Goal: Task Accomplishment & Management: Manage account settings

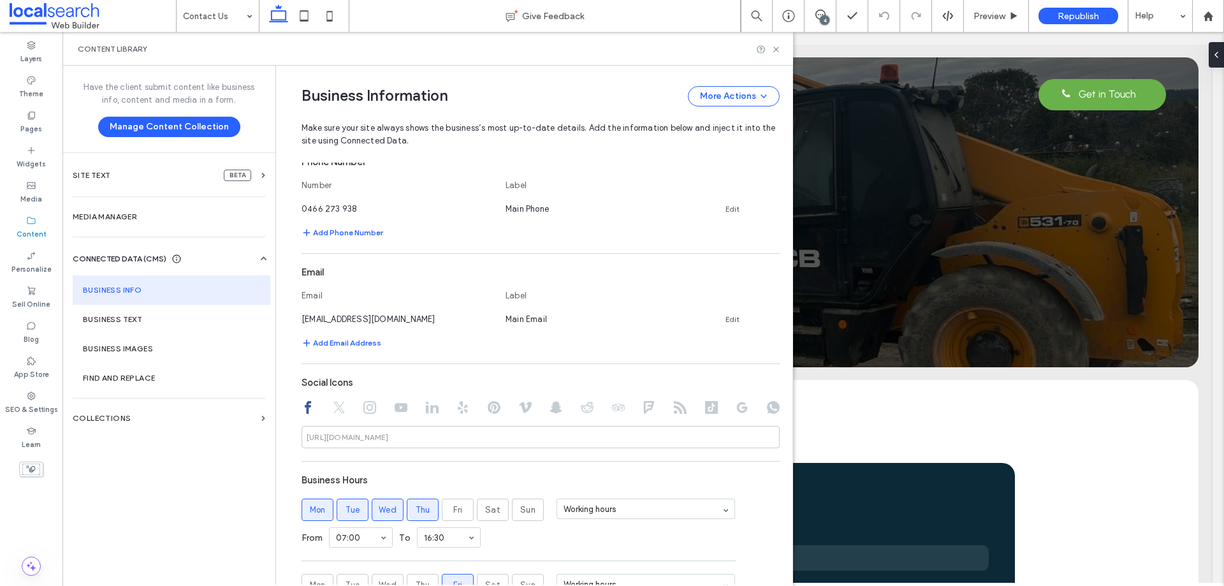
scroll to position [432, 0]
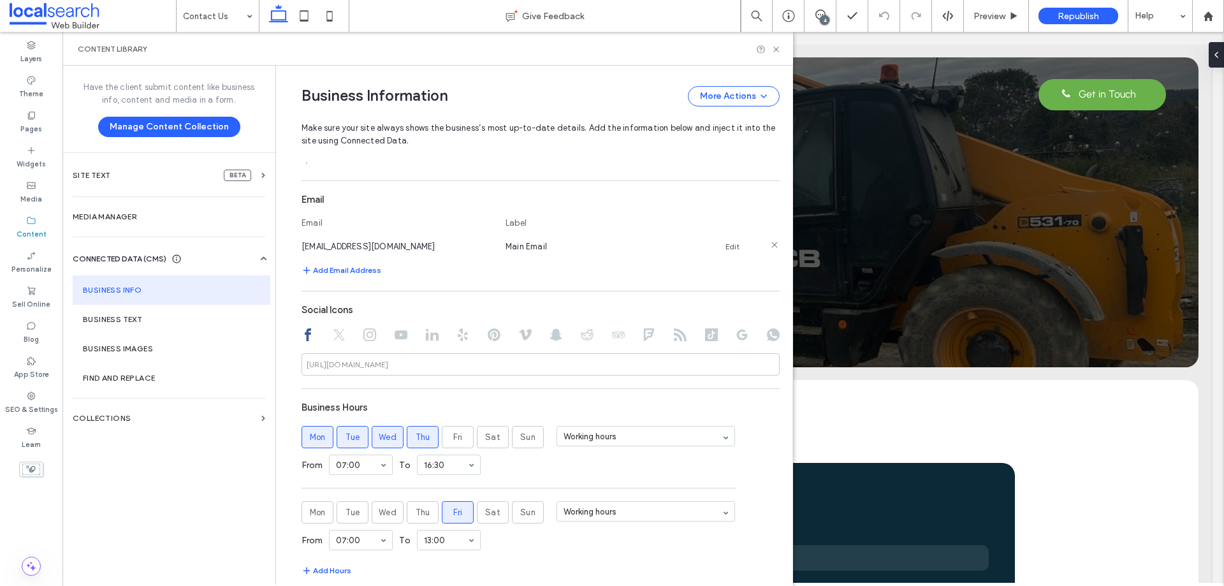
click at [726, 245] on link "Edit" at bounding box center [733, 247] width 14 height 10
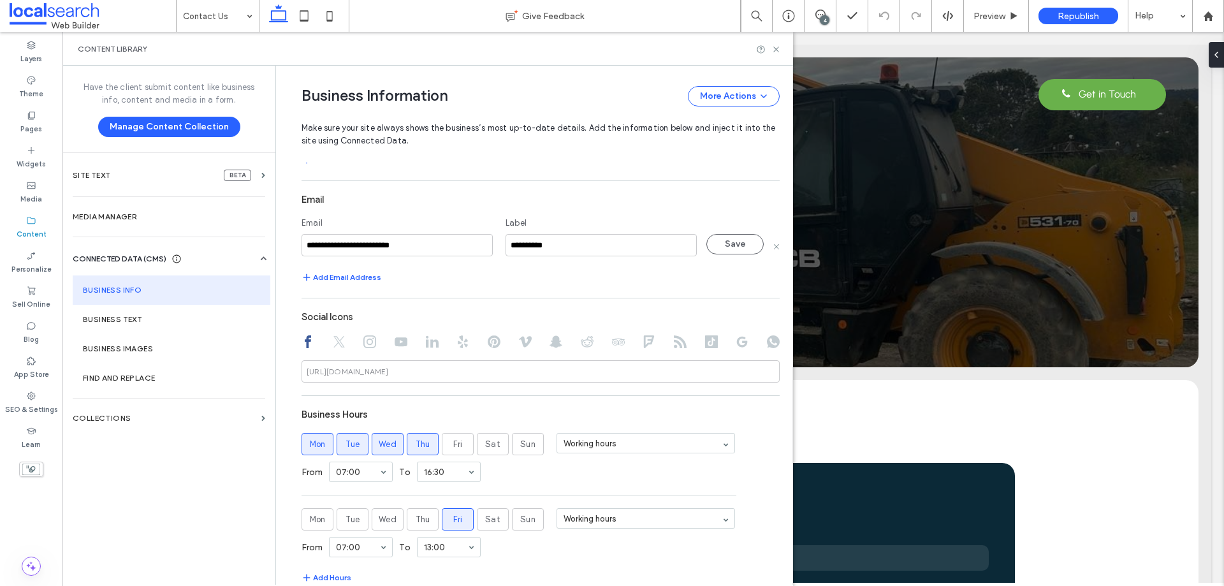
click at [404, 240] on input "**********" at bounding box center [397, 245] width 191 height 22
type input "**********"
click at [711, 247] on button "Save" at bounding box center [735, 244] width 57 height 20
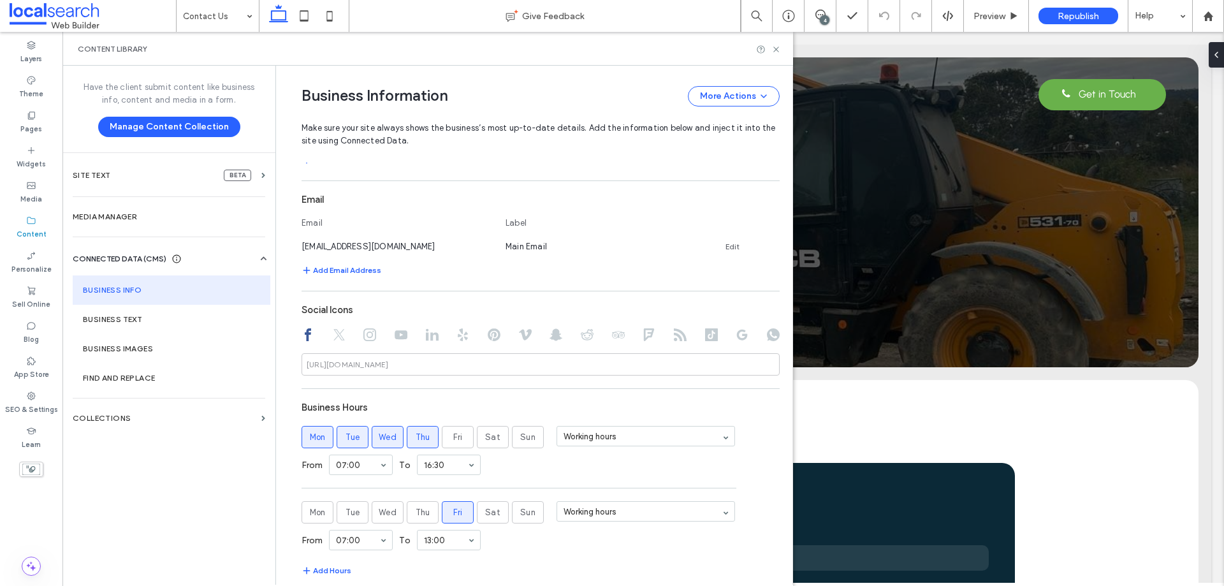
click at [775, 56] on div "Content Library" at bounding box center [427, 49] width 731 height 34
drag, startPoint x: 776, startPoint y: 50, endPoint x: 612, endPoint y: 8, distance: 169.8
click at [776, 50] on icon at bounding box center [777, 50] width 10 height 10
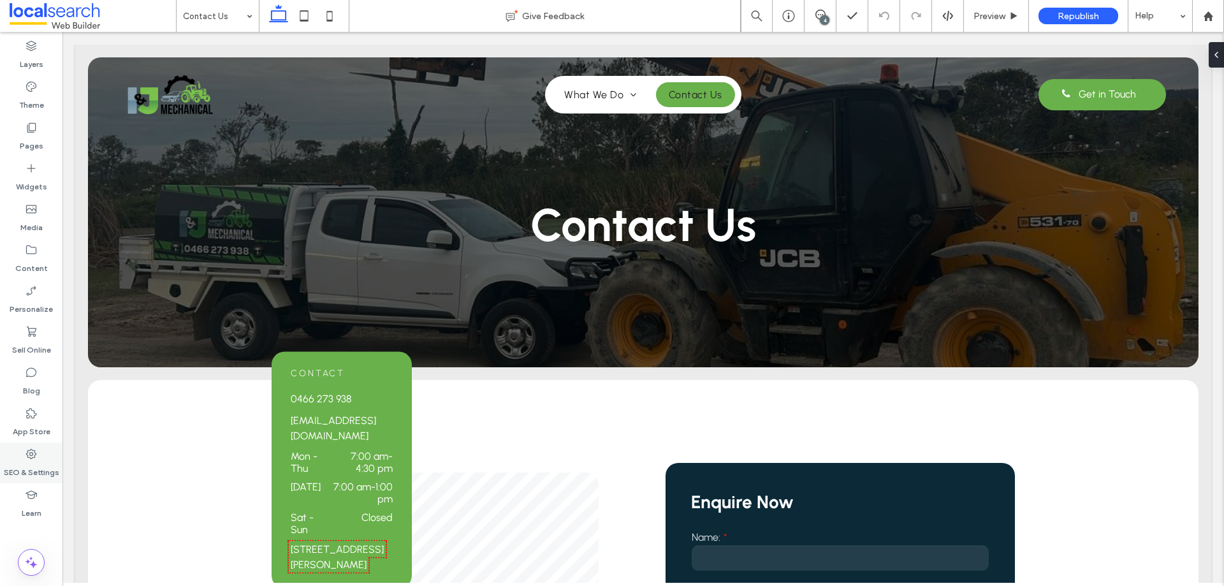
click at [47, 462] on label "SEO & Settings" at bounding box center [31, 469] width 55 height 18
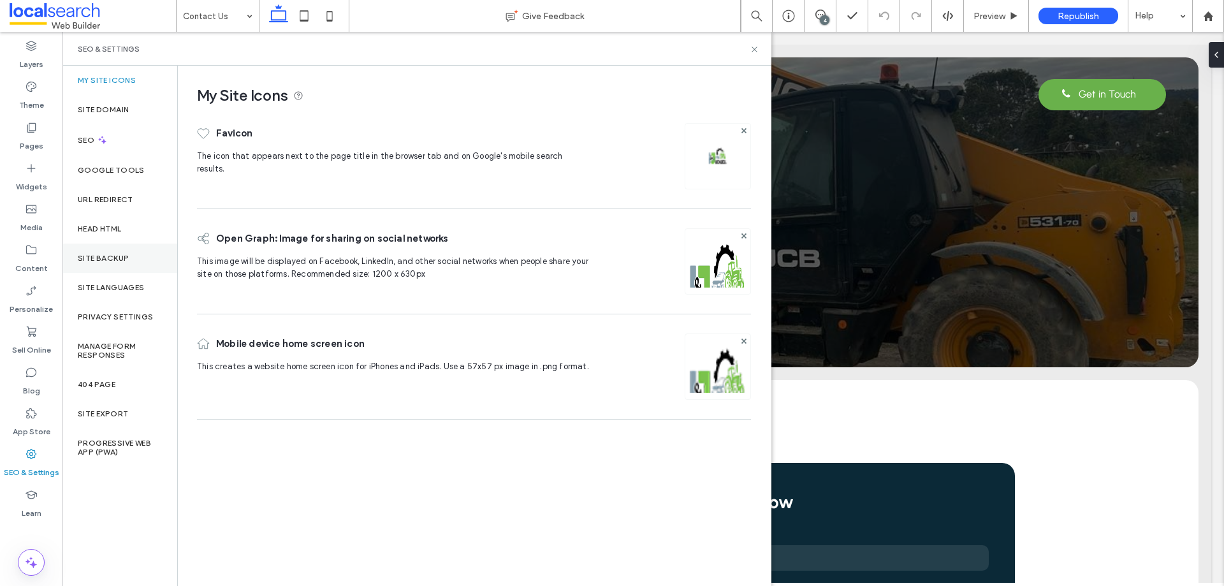
click at [122, 263] on div "Site Backup" at bounding box center [119, 258] width 115 height 29
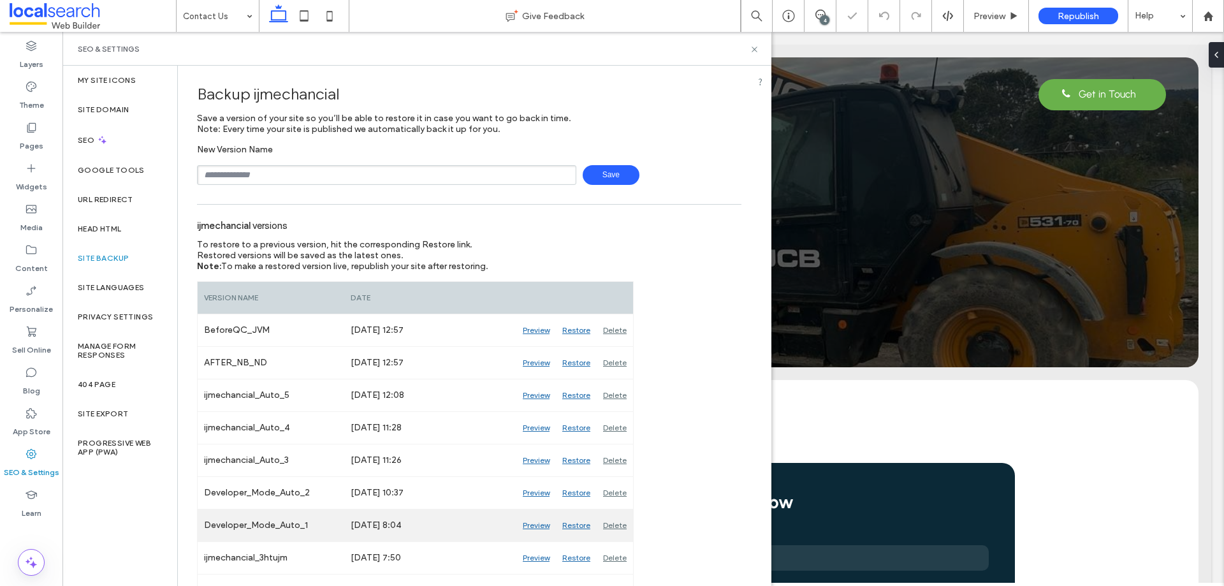
scroll to position [54, 0]
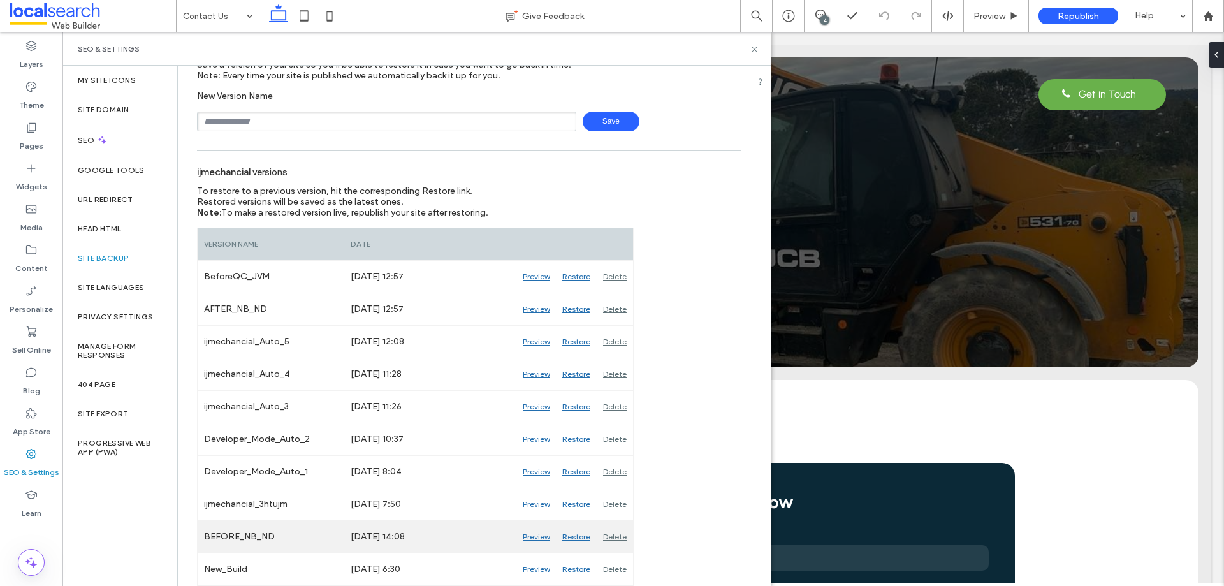
click at [543, 539] on div "Preview" at bounding box center [537, 537] width 40 height 32
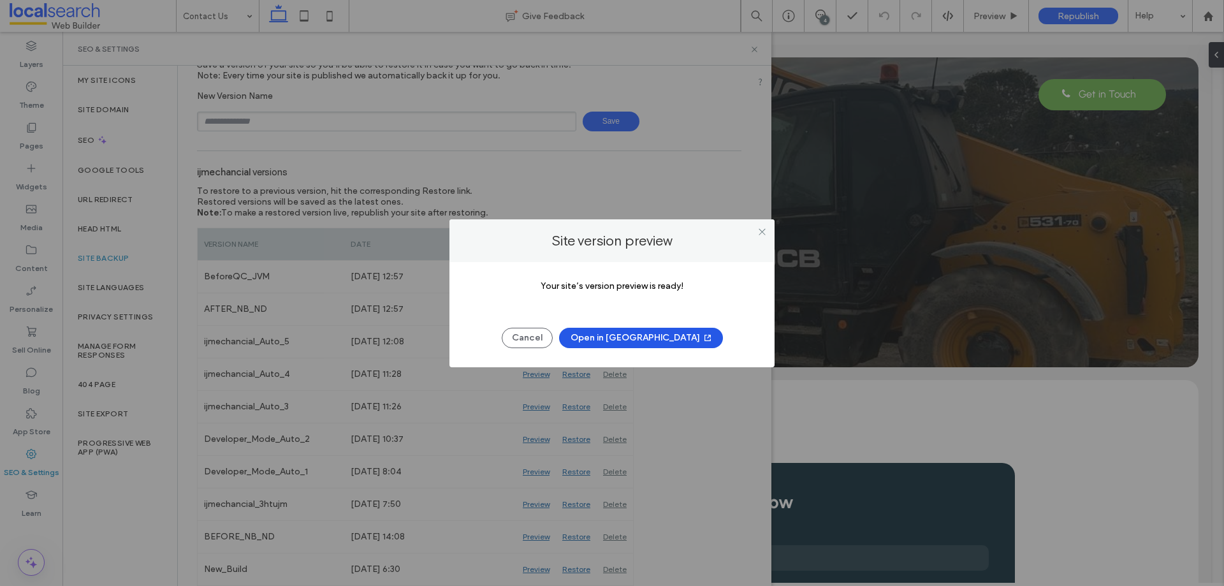
click at [700, 328] on span "button" at bounding box center [706, 337] width 13 height 19
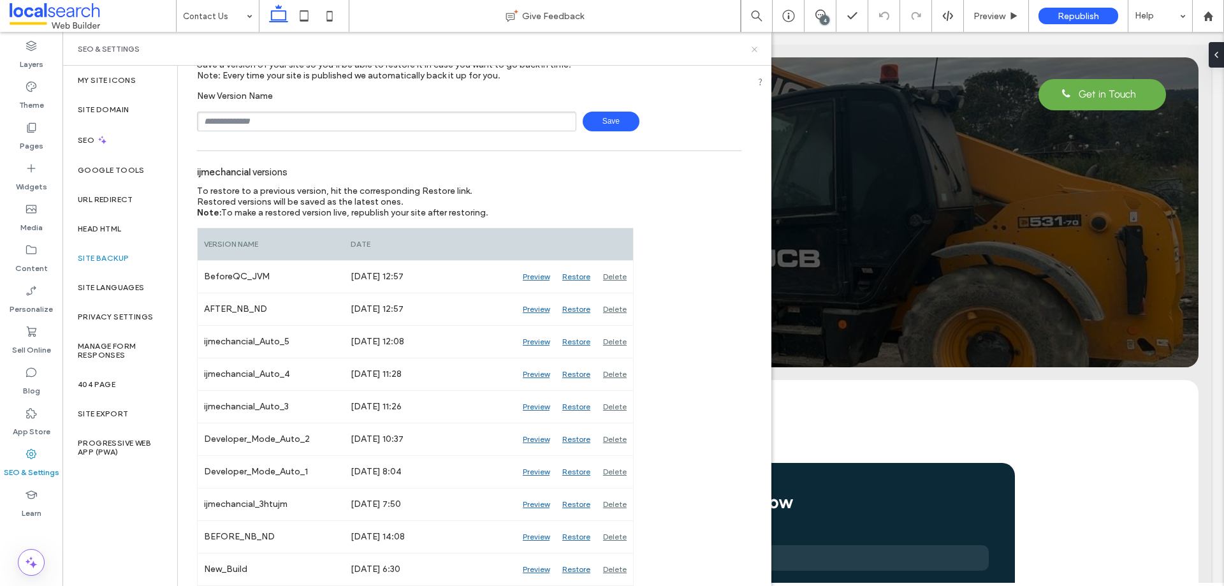
click at [756, 53] on icon at bounding box center [755, 50] width 10 height 10
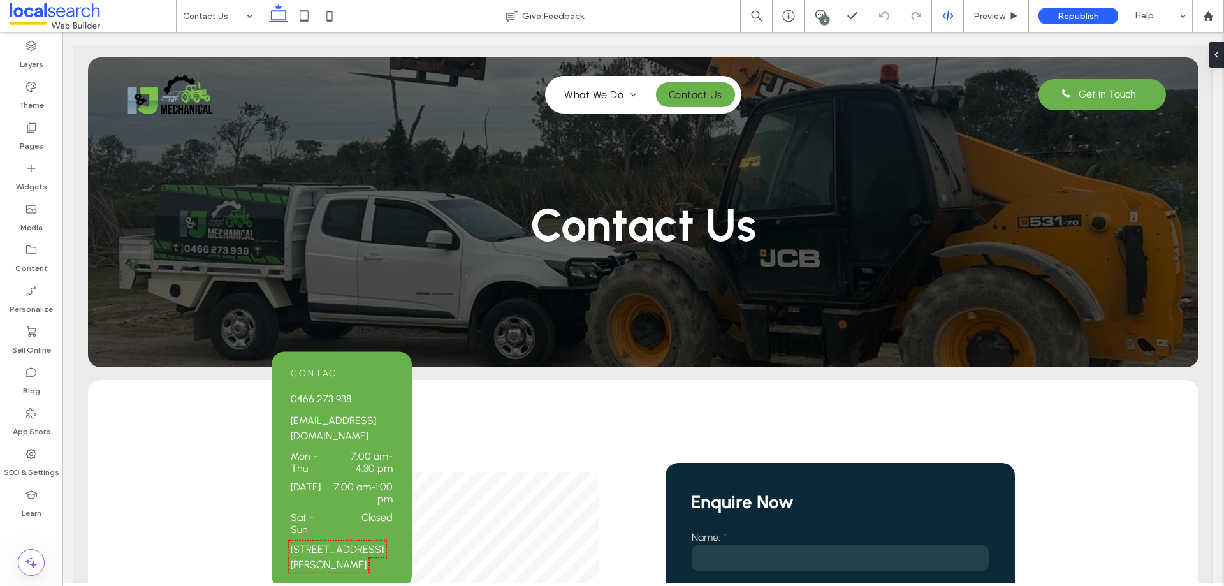
click at [949, 22] on div at bounding box center [948, 16] width 32 height 32
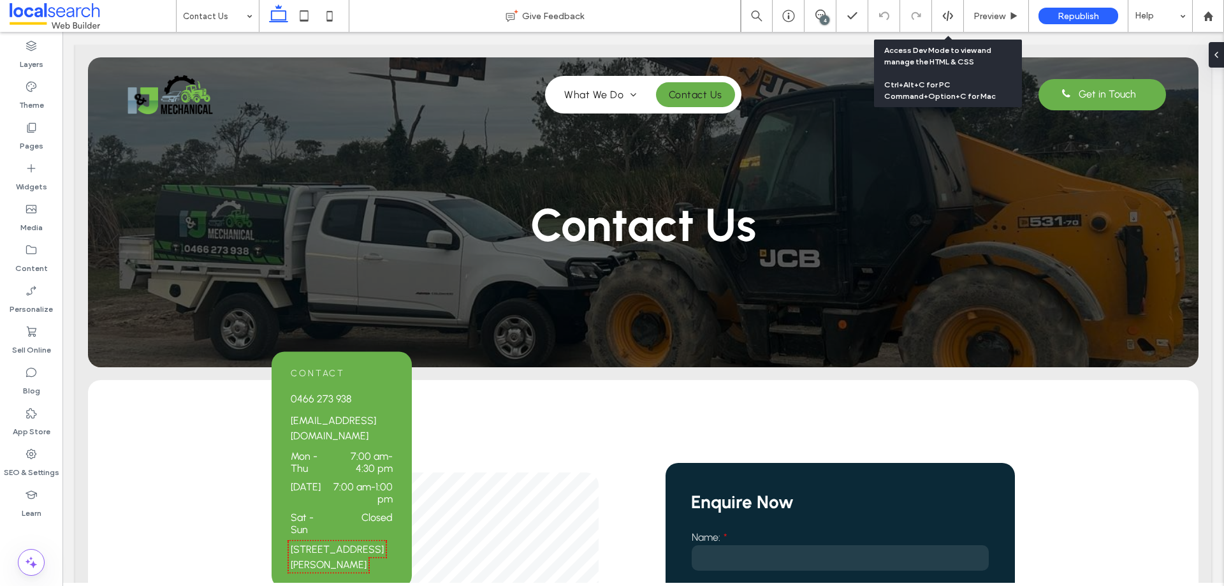
click at [954, 16] on div at bounding box center [947, 15] width 31 height 11
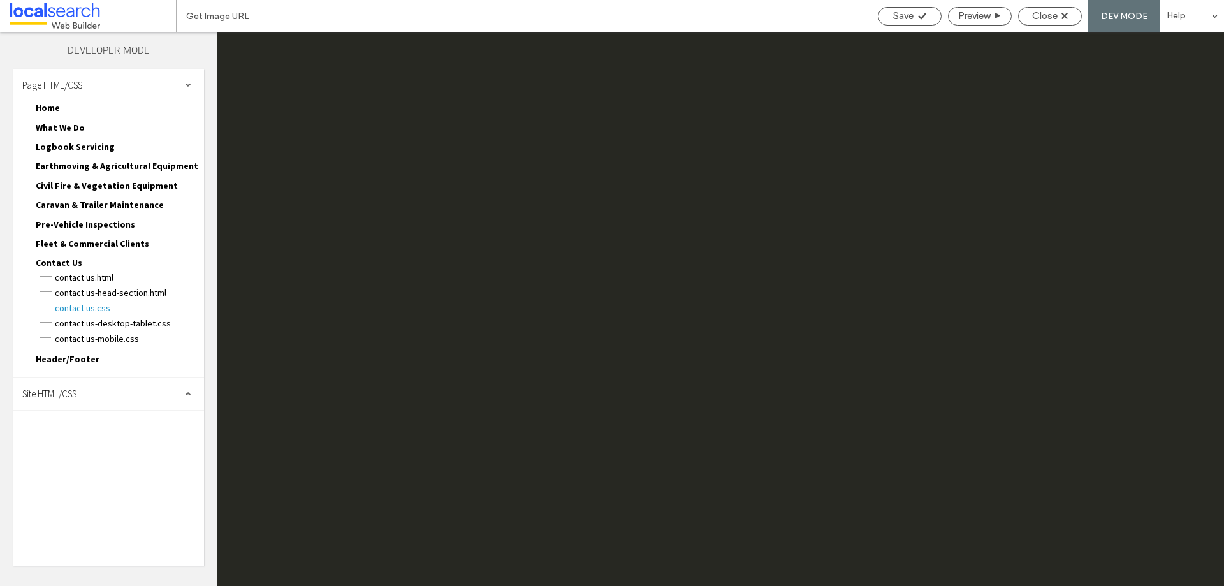
click at [124, 402] on div "Site HTML/CSS" at bounding box center [108, 394] width 191 height 32
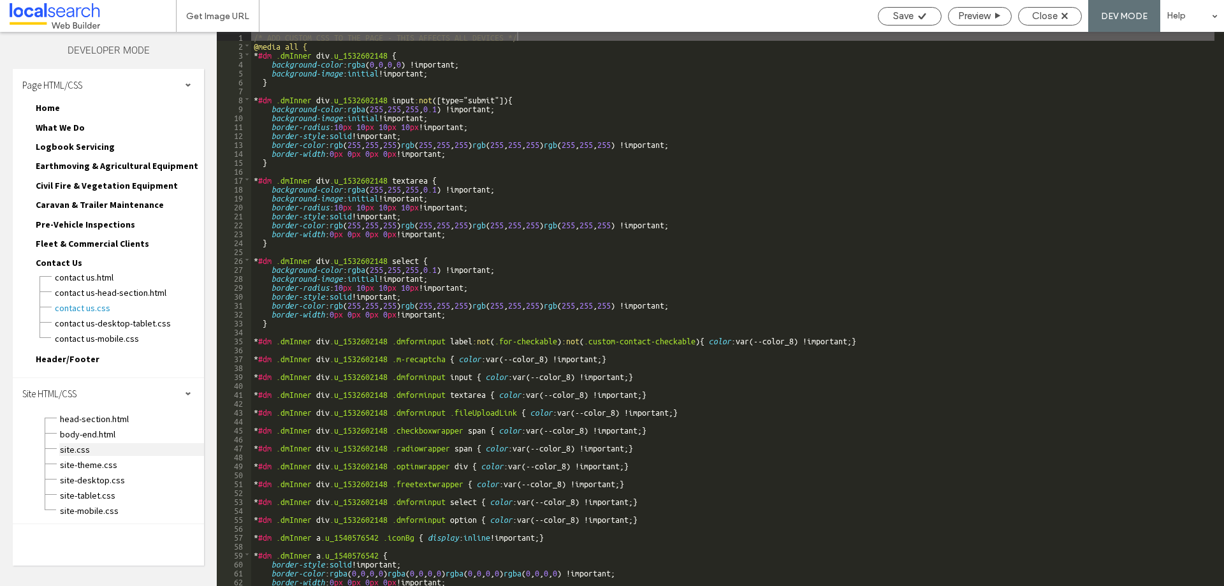
click at [109, 449] on span "site.css" at bounding box center [131, 449] width 145 height 13
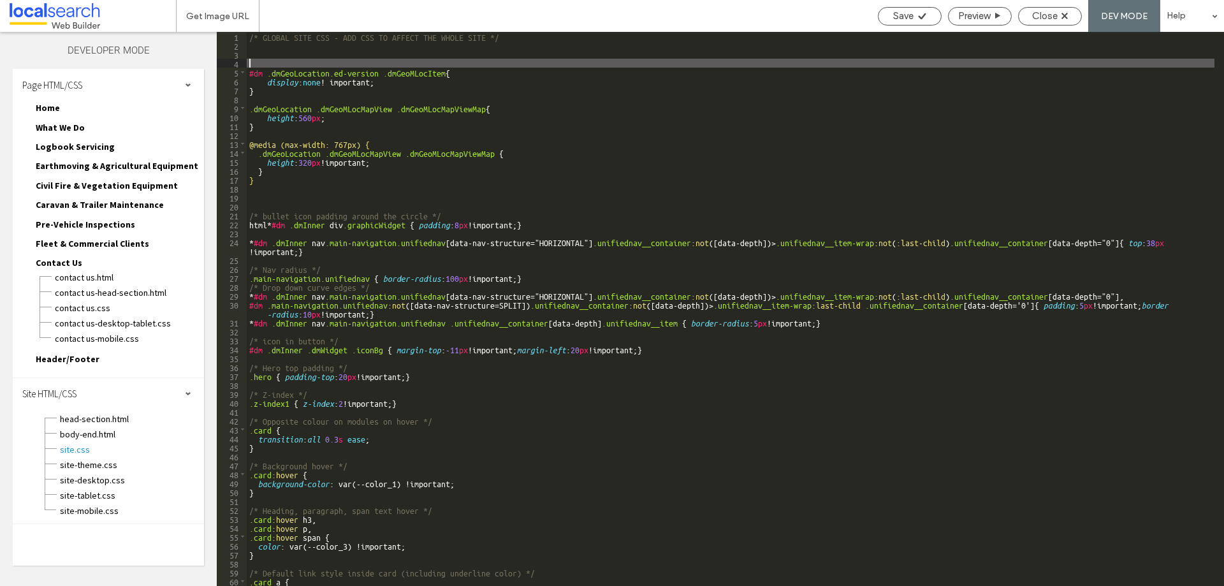
paste textarea
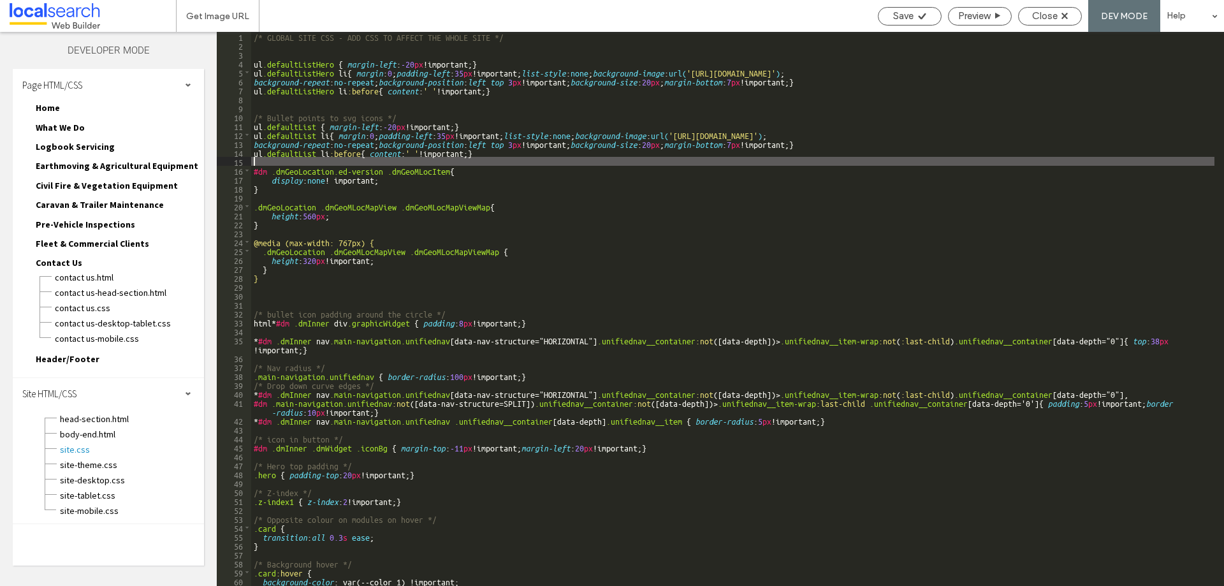
type textarea "**"
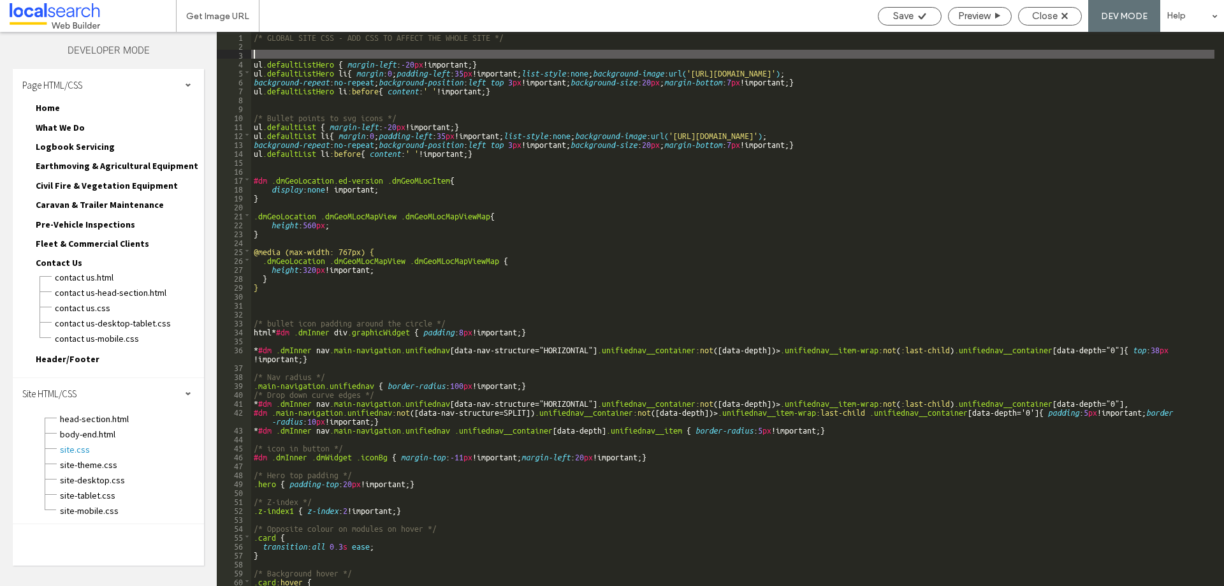
click at [515, 55] on div "/* GLOBAL SITE CSS - ADD CSS TO AFFECT THE WHOLE SITE */ ul .defaultListHero { …" at bounding box center [733, 318] width 964 height 572
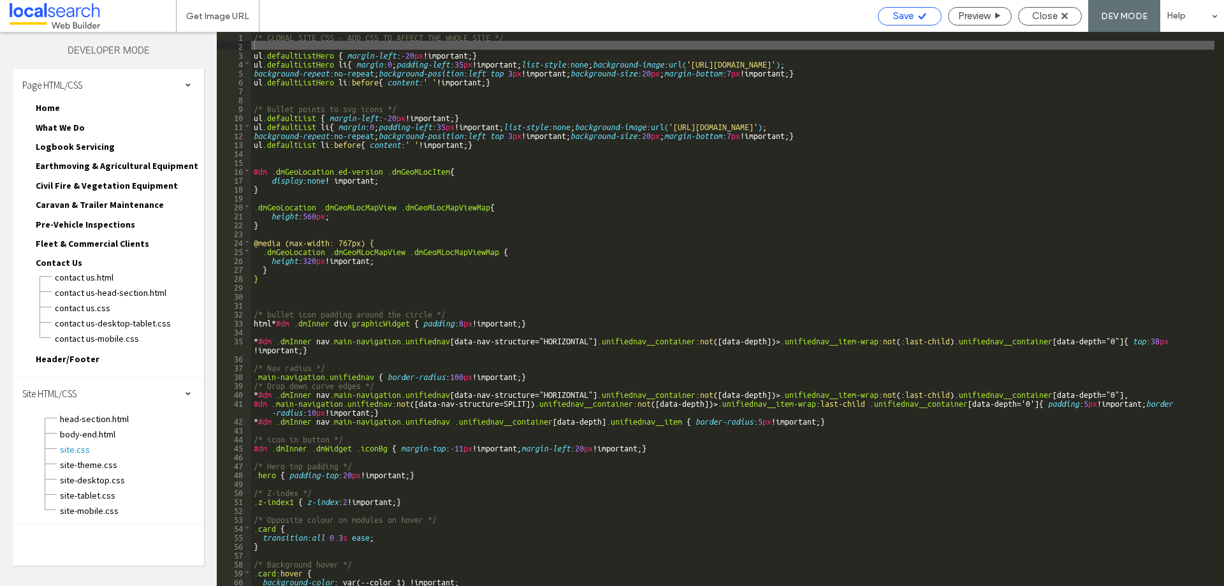
click at [900, 17] on span "Save" at bounding box center [903, 15] width 20 height 11
click at [1059, 13] on div "Close" at bounding box center [1050, 15] width 62 height 11
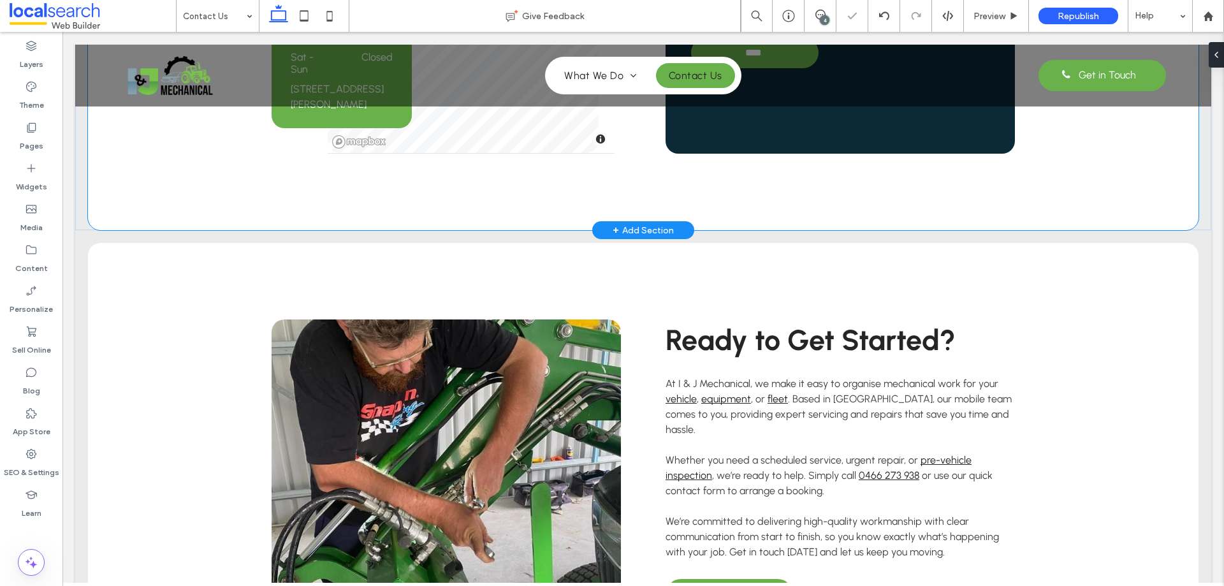
scroll to position [765, 0]
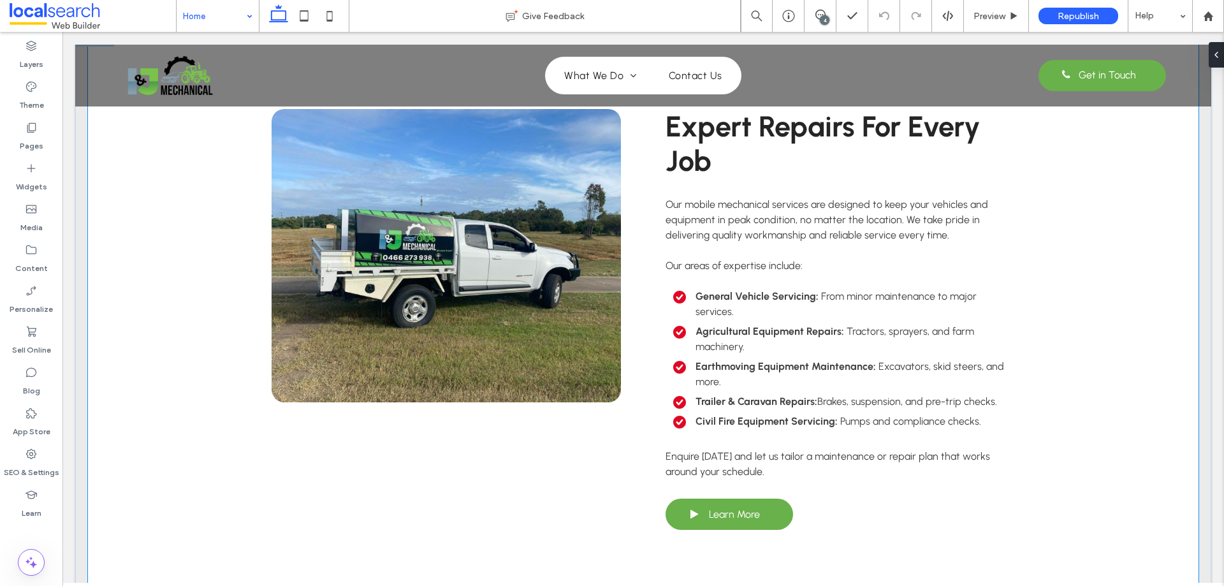
scroll to position [2041, 0]
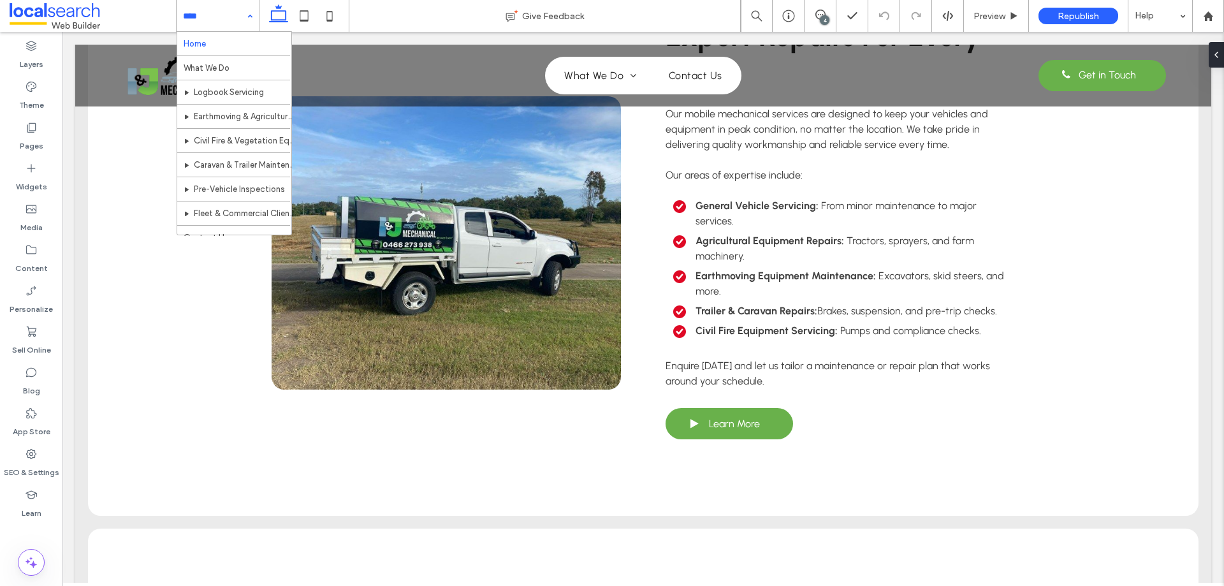
click at [240, 12] on input at bounding box center [214, 16] width 63 height 32
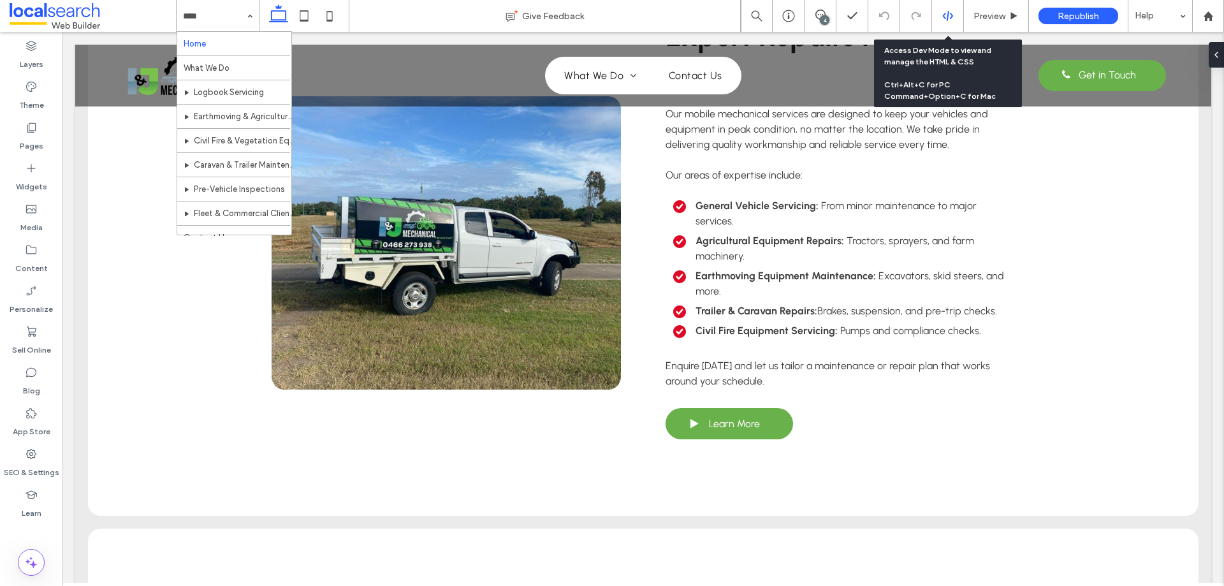
click at [955, 15] on div at bounding box center [947, 15] width 31 height 11
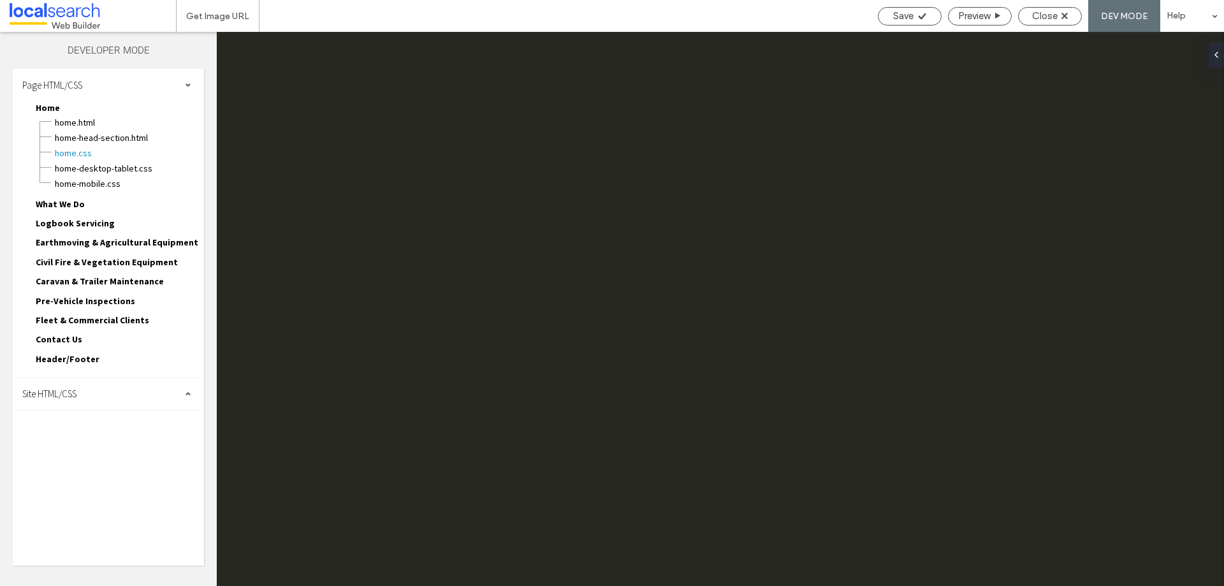
scroll to position [0, 0]
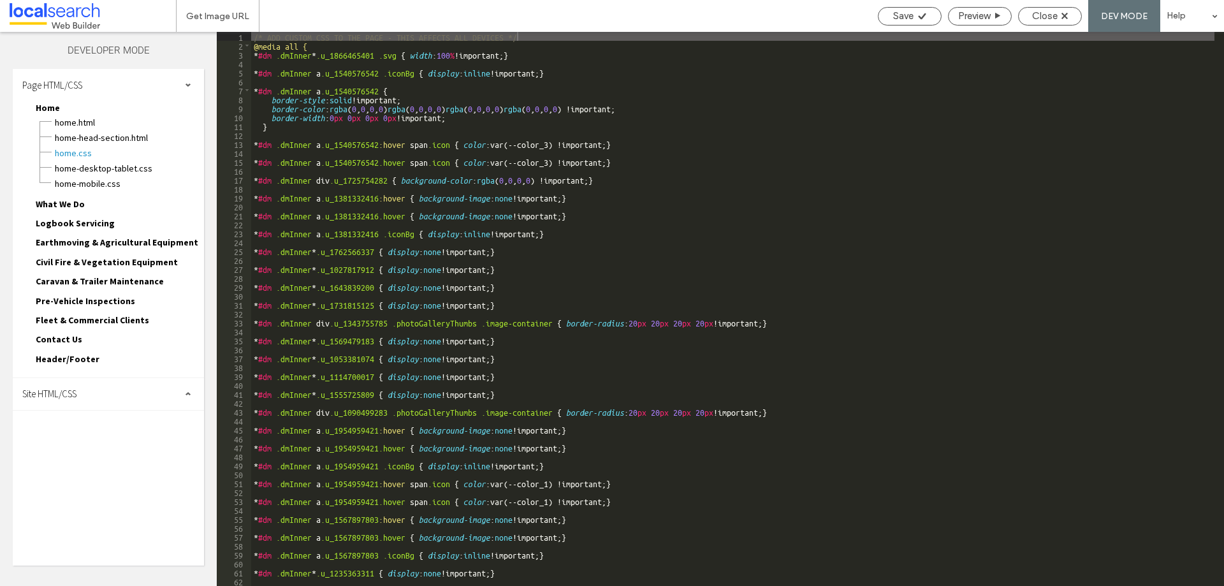
click at [139, 402] on div "Site HTML/CSS" at bounding box center [108, 394] width 191 height 32
click at [115, 459] on span "site-theme.css" at bounding box center [131, 465] width 145 height 13
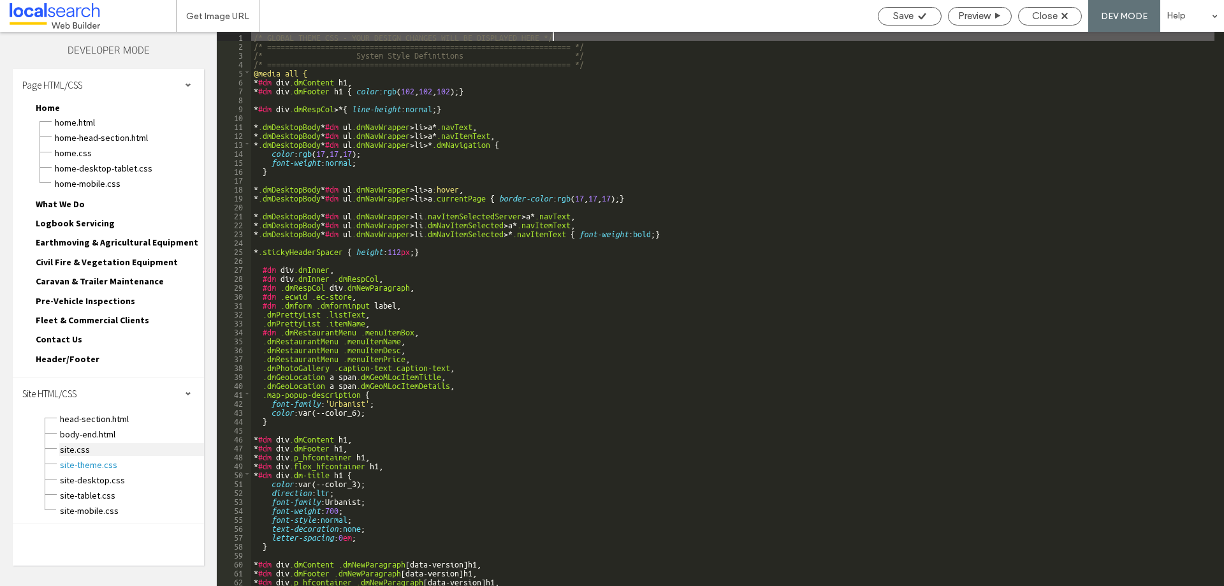
click at [119, 450] on span "site.css" at bounding box center [131, 449] width 145 height 13
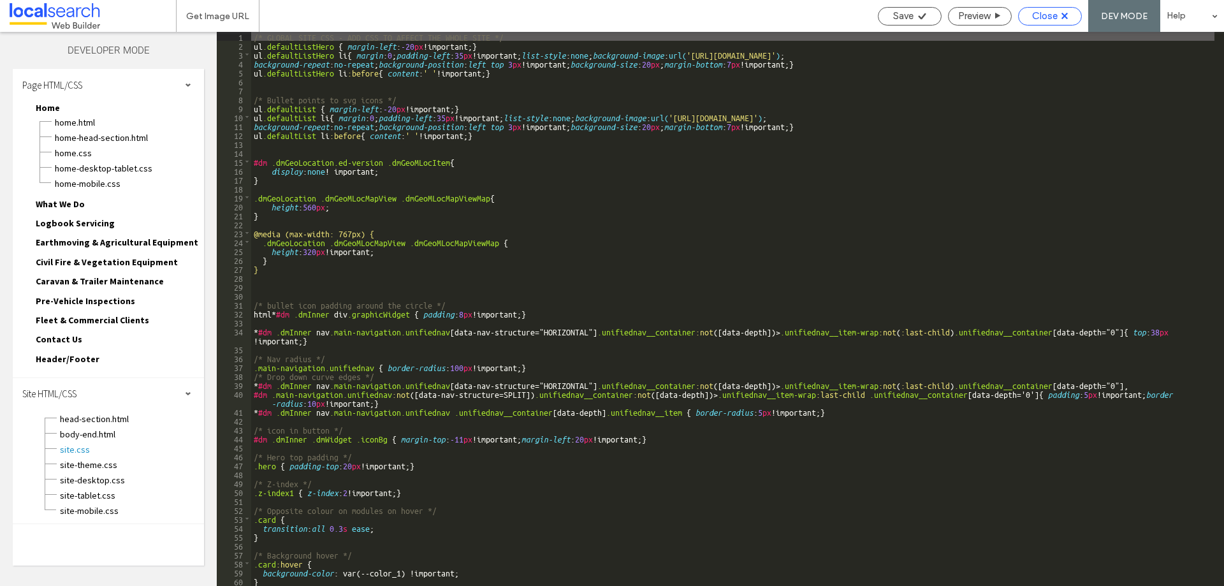
click at [1054, 13] on span "Close" at bounding box center [1046, 15] width 26 height 11
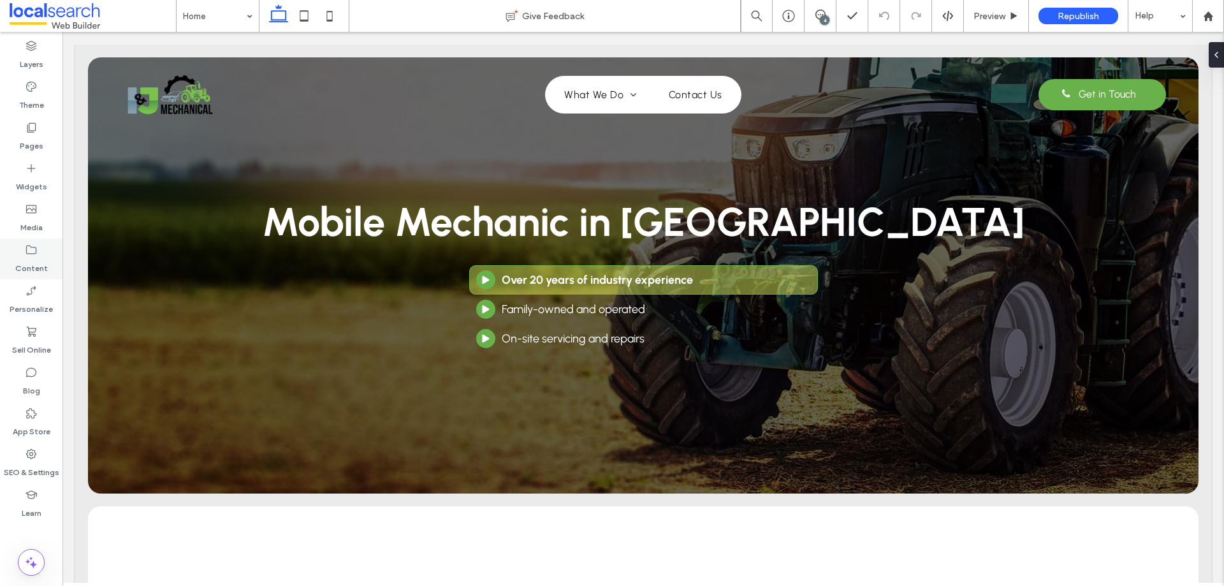
click at [31, 247] on use at bounding box center [31, 250] width 10 height 9
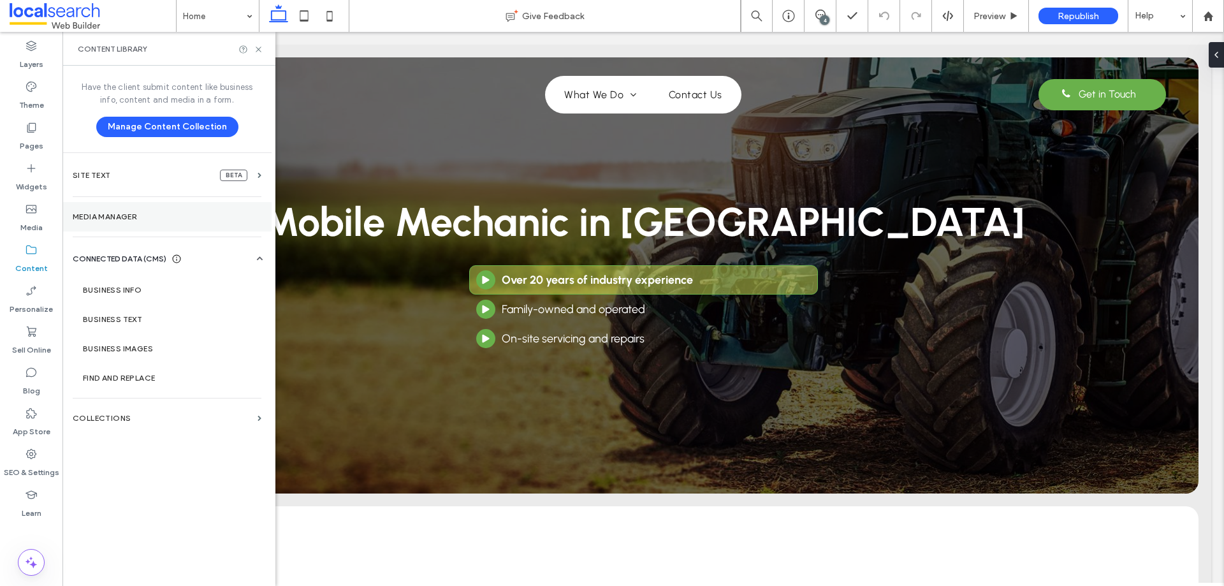
click at [113, 220] on label "Media Manager" at bounding box center [167, 216] width 189 height 9
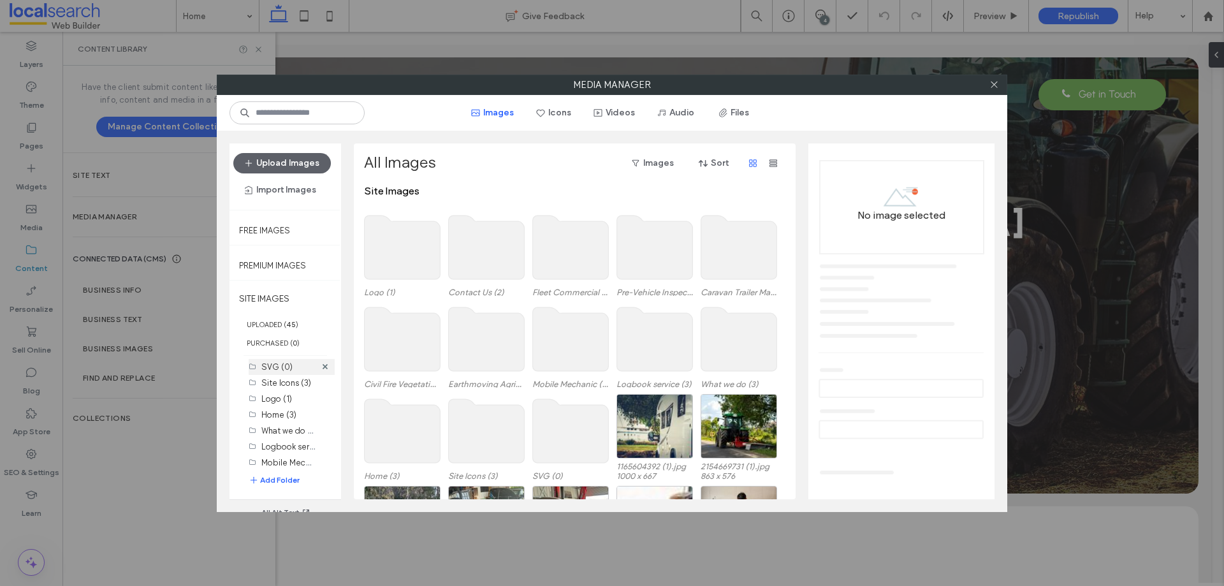
click at [275, 369] on label "SVG (0)" at bounding box center [276, 367] width 31 height 10
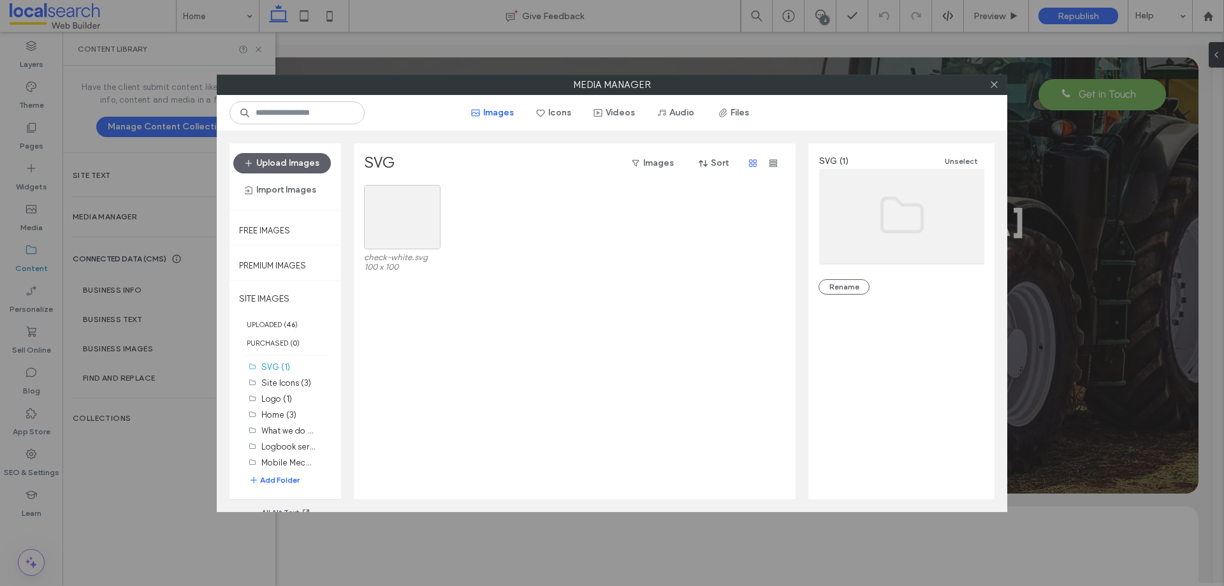
click at [453, 244] on div "check-white.svg 100 x 100" at bounding box center [578, 231] width 429 height 92
click at [434, 242] on div "Select" at bounding box center [402, 217] width 77 height 64
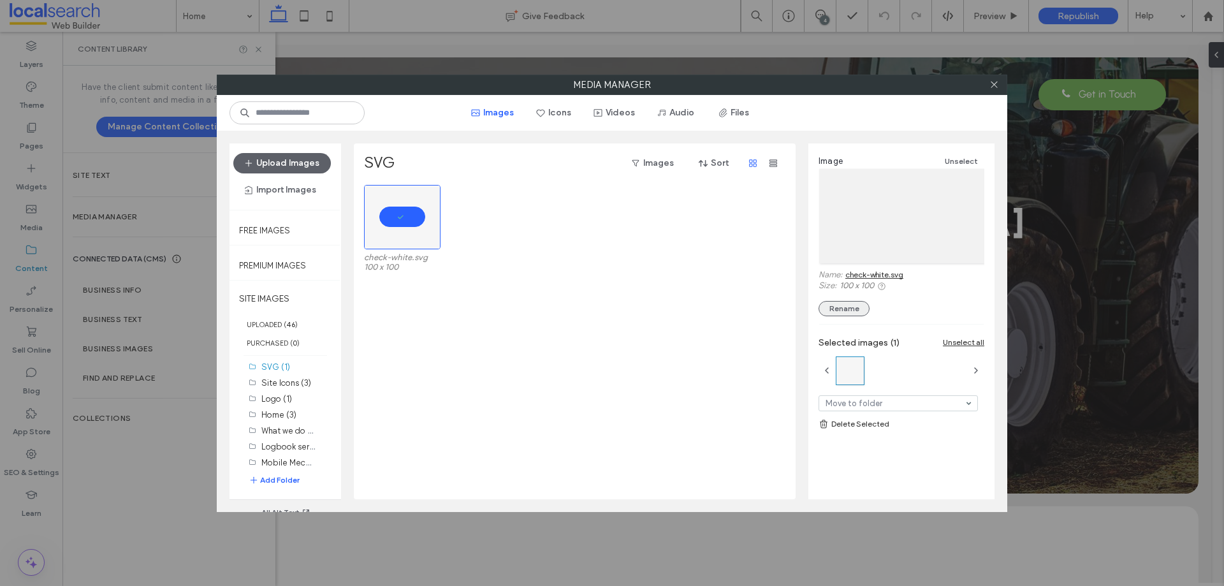
click at [853, 307] on button "Rename" at bounding box center [844, 308] width 51 height 15
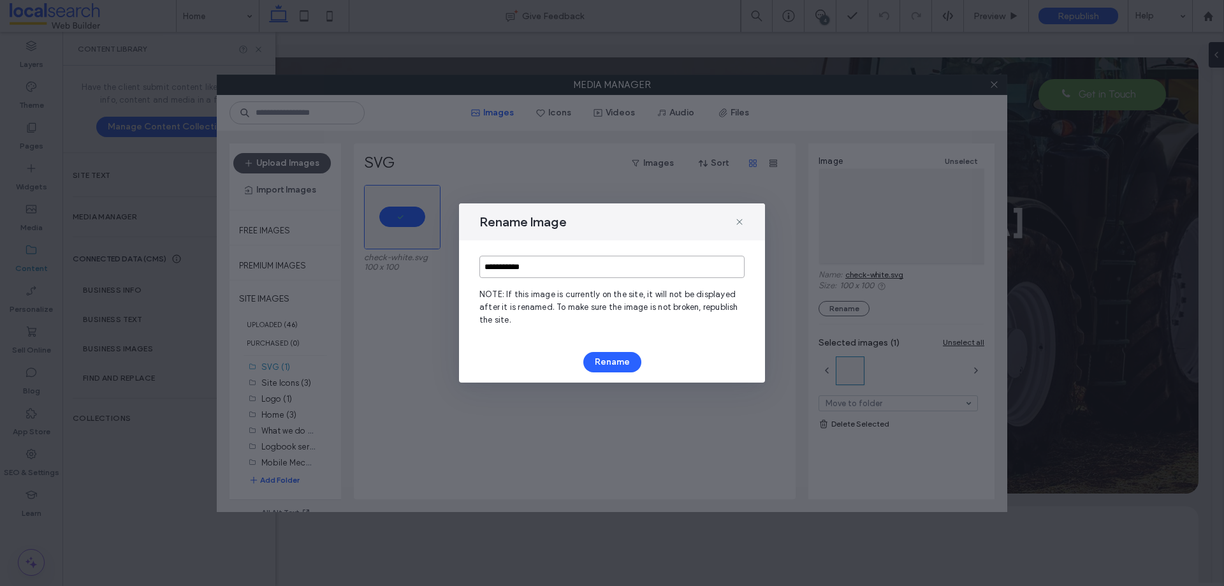
drag, startPoint x: 547, startPoint y: 272, endPoint x: 513, endPoint y: 279, distance: 35.1
click at [513, 279] on div "**********" at bounding box center [612, 290] width 306 height 101
type input "**********"
click at [611, 356] on button "Rename" at bounding box center [613, 362] width 58 height 20
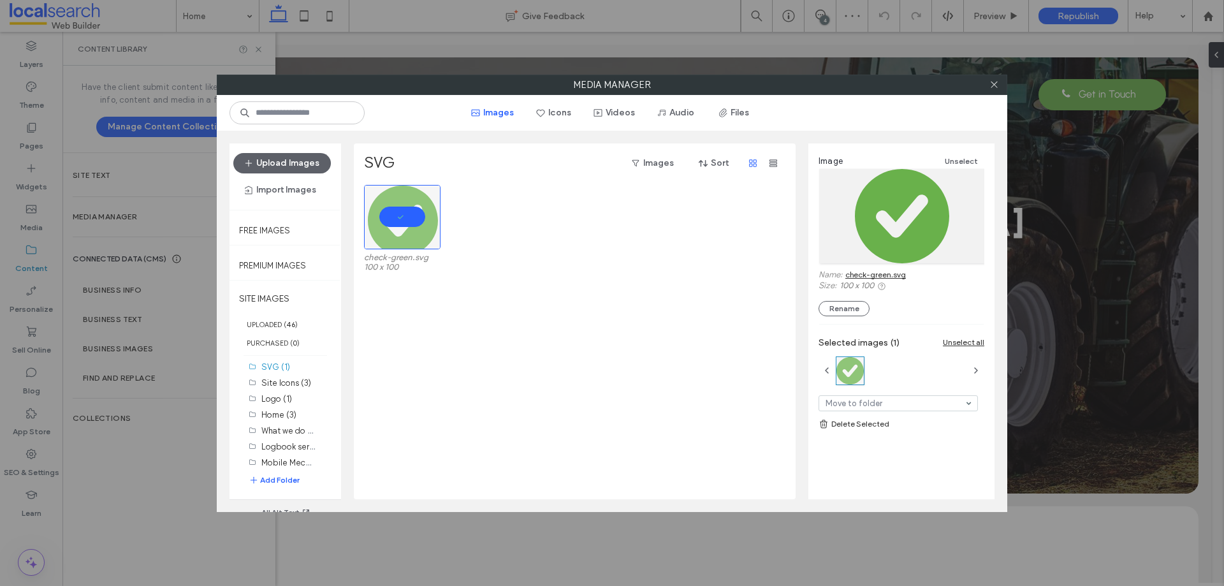
click at [876, 278] on link "check-green.svg" at bounding box center [876, 275] width 61 height 10
click at [1003, 85] on div at bounding box center [994, 84] width 19 height 19
click at [999, 85] on icon at bounding box center [995, 85] width 10 height 10
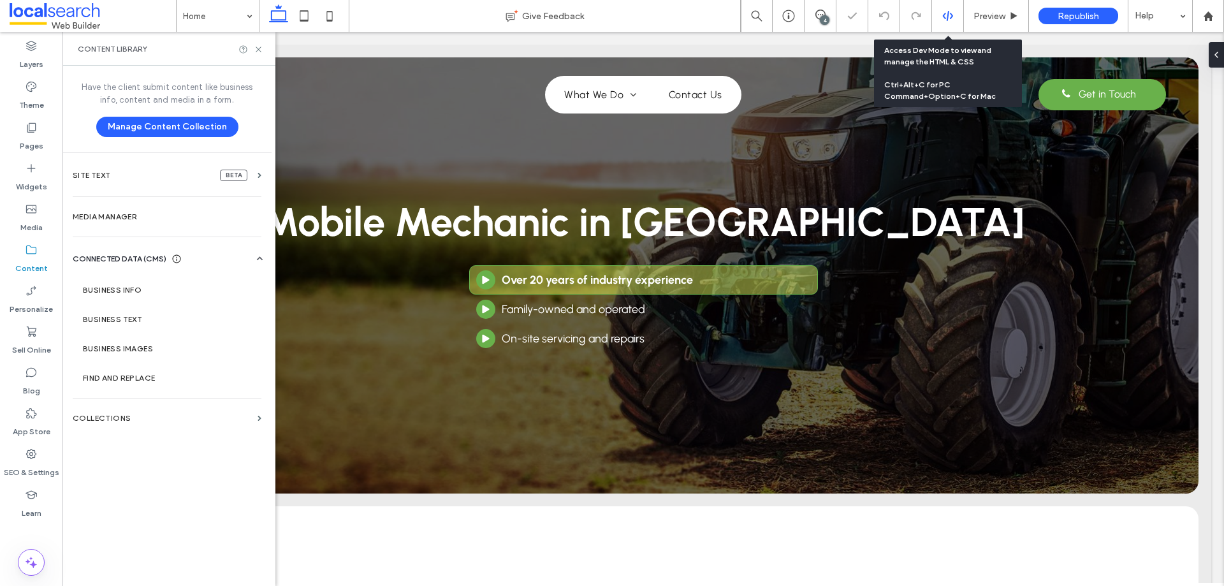
click at [948, 13] on use at bounding box center [948, 16] width 10 height 10
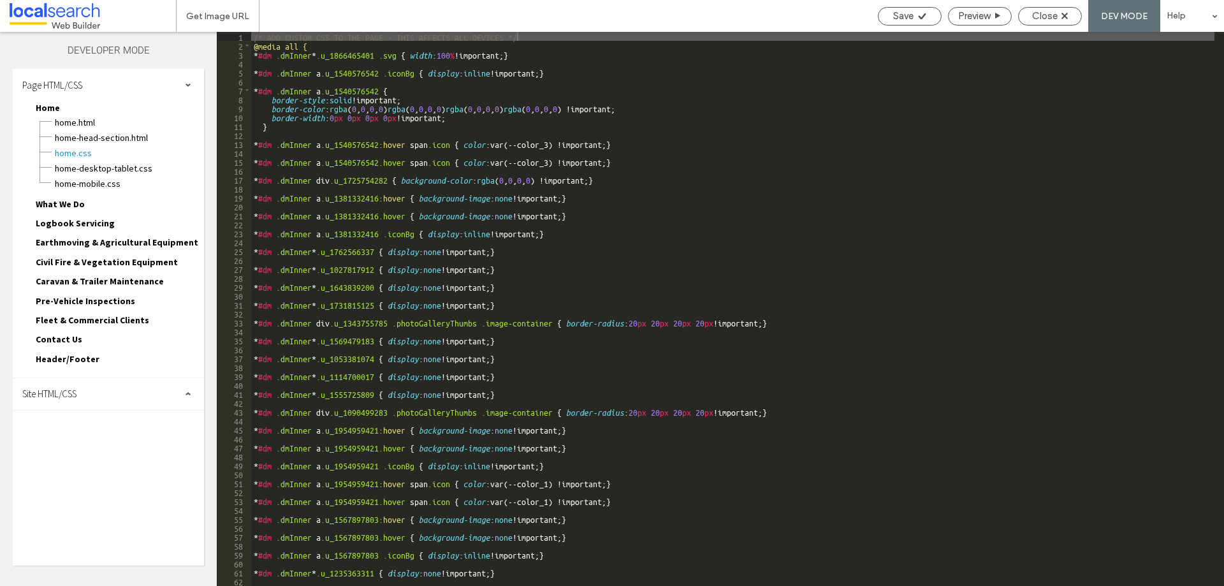
drag, startPoint x: 91, startPoint y: 396, endPoint x: 92, endPoint y: 439, distance: 43.4
click at [91, 398] on div "Site HTML/CSS" at bounding box center [108, 394] width 191 height 32
drag, startPoint x: 94, startPoint y: 446, endPoint x: 182, endPoint y: 413, distance: 94.6
click at [94, 446] on span "site.css" at bounding box center [131, 449] width 145 height 13
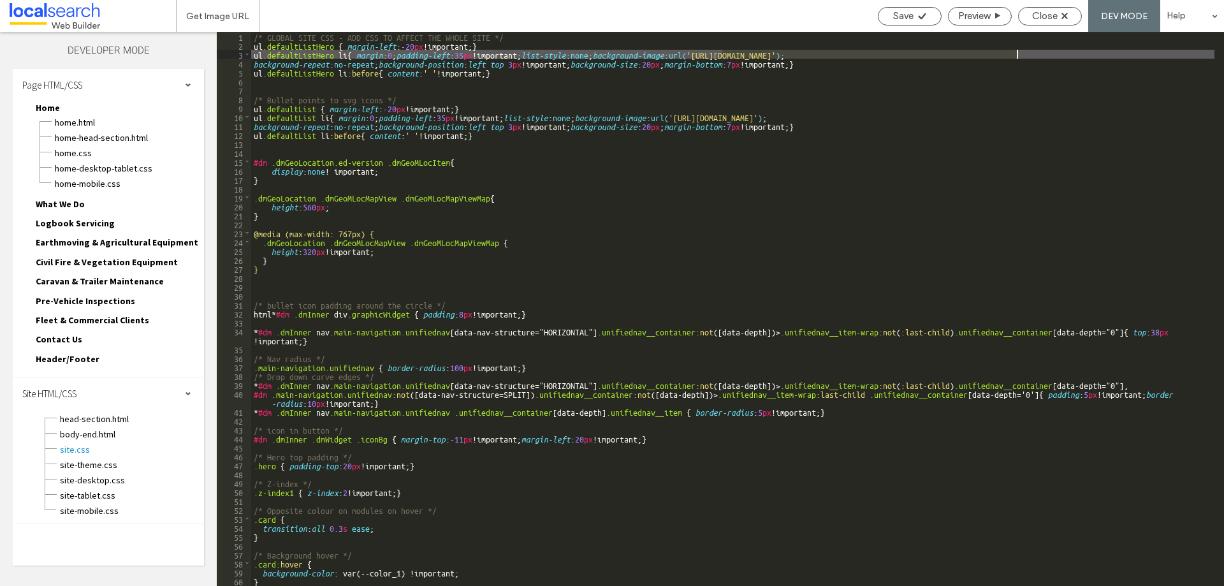
drag, startPoint x: 723, startPoint y: 55, endPoint x: 1017, endPoint y: 55, distance: 294.0
click at [1017, 55] on div "/* GLOBAL SITE CSS - ADD CSS TO AFFECT THE WHOLE SITE */ ul .defaultListHero { …" at bounding box center [733, 318] width 964 height 572
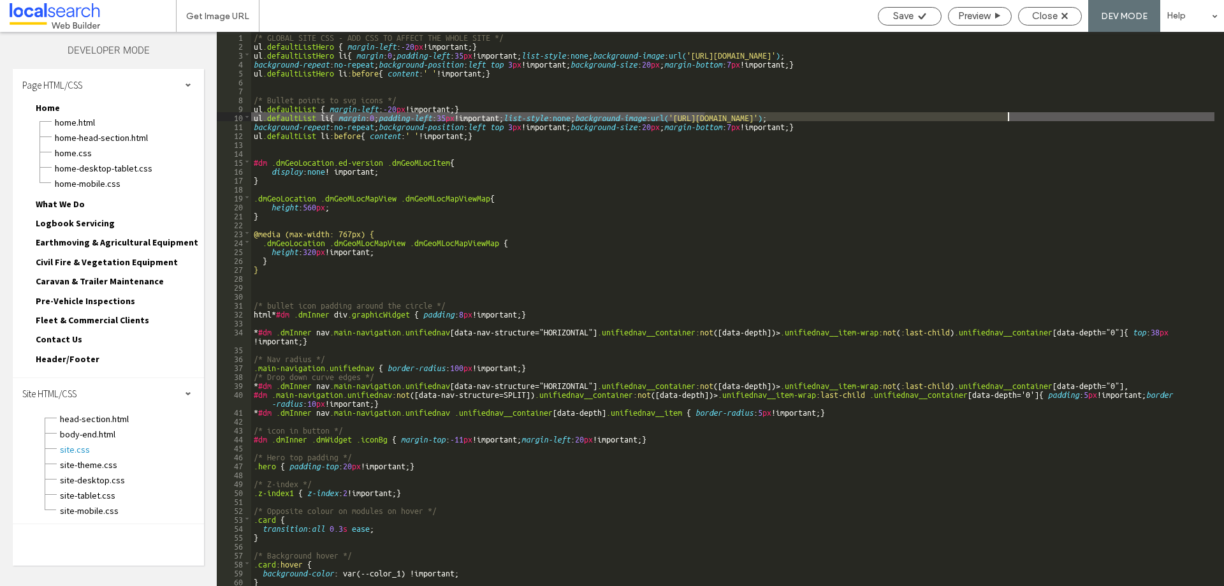
drag, startPoint x: 703, startPoint y: 116, endPoint x: 1008, endPoint y: 118, distance: 304.2
click at [1008, 118] on div "/* GLOBAL SITE CSS - ADD CSS TO AFFECT THE WHOLE SITE */ ul .defaultListHero { …" at bounding box center [733, 318] width 964 height 572
click at [894, 17] on span "Save" at bounding box center [903, 15] width 20 height 11
click at [1037, 11] on span "Close" at bounding box center [1046, 15] width 26 height 11
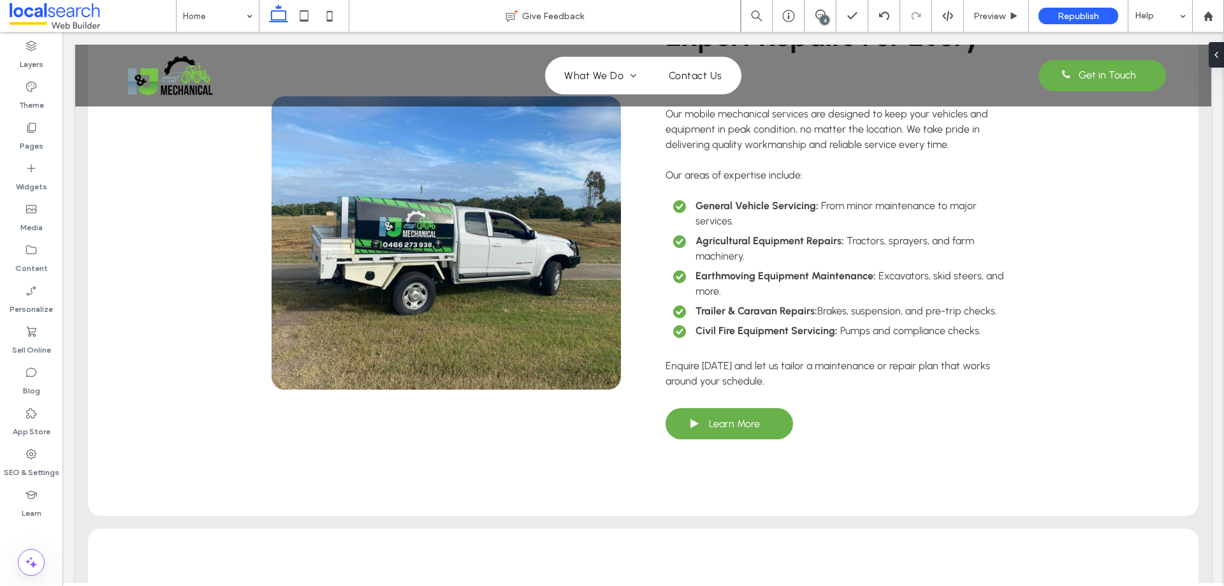
drag, startPoint x: 302, startPoint y: 10, endPoint x: 321, endPoint y: 94, distance: 86.5
click at [302, 11] on icon at bounding box center [304, 16] width 26 height 26
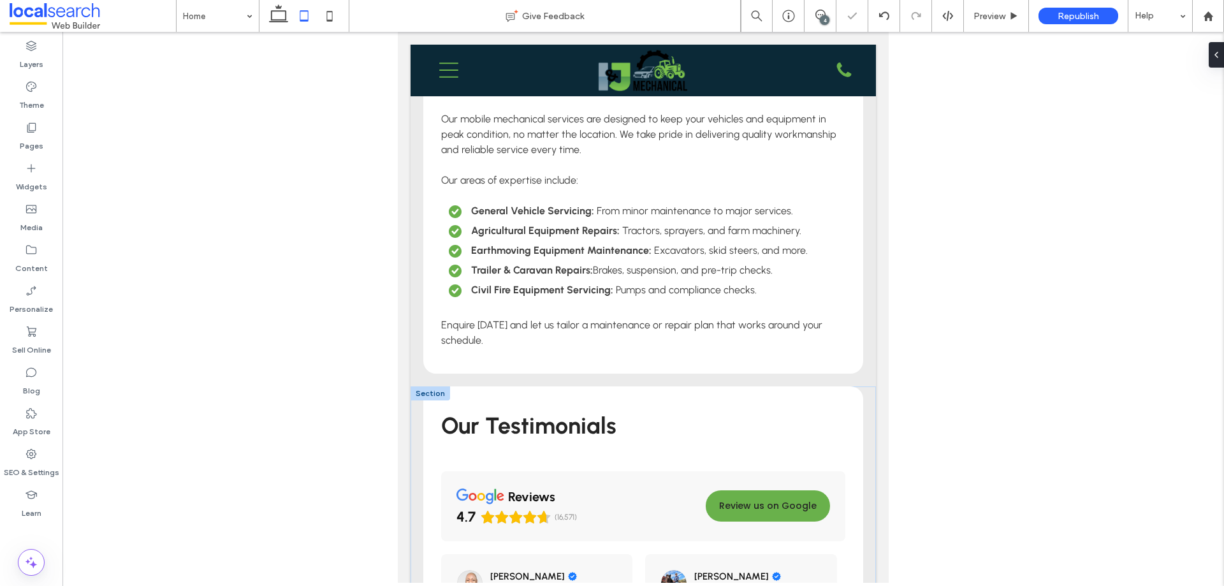
scroll to position [2355, 0]
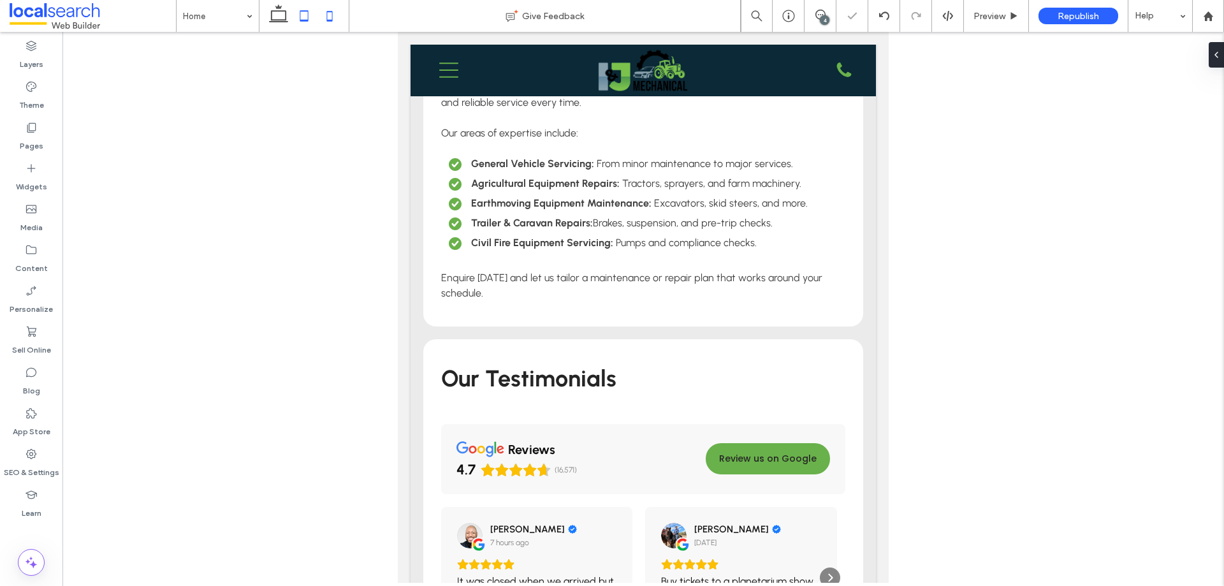
click at [325, 8] on icon at bounding box center [330, 16] width 26 height 26
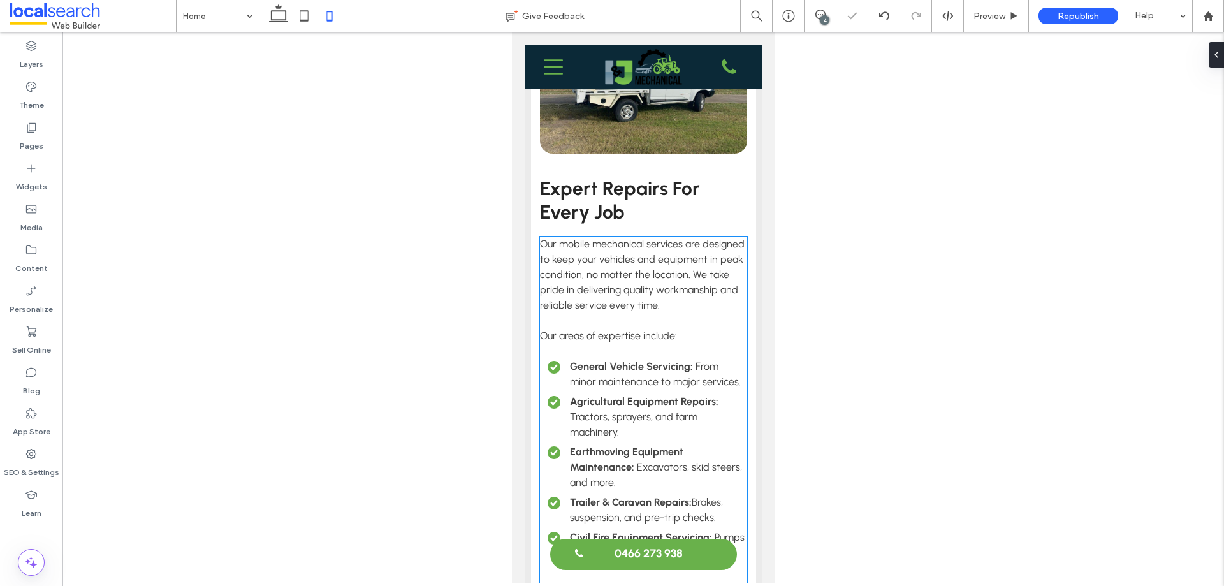
scroll to position [2592, 0]
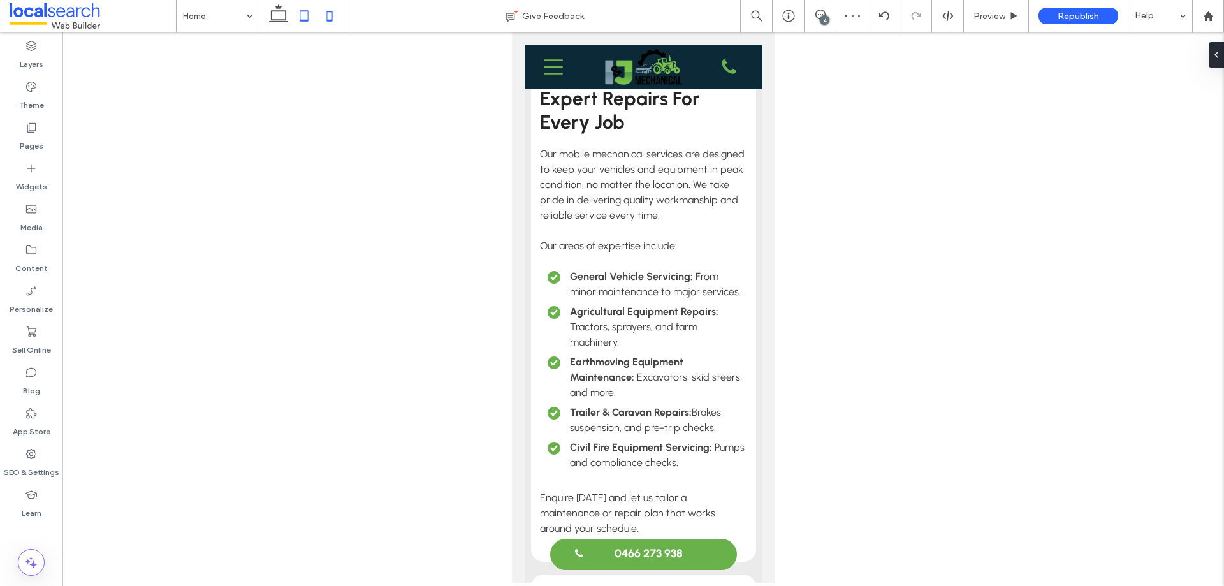
click at [311, 19] on icon at bounding box center [304, 16] width 26 height 26
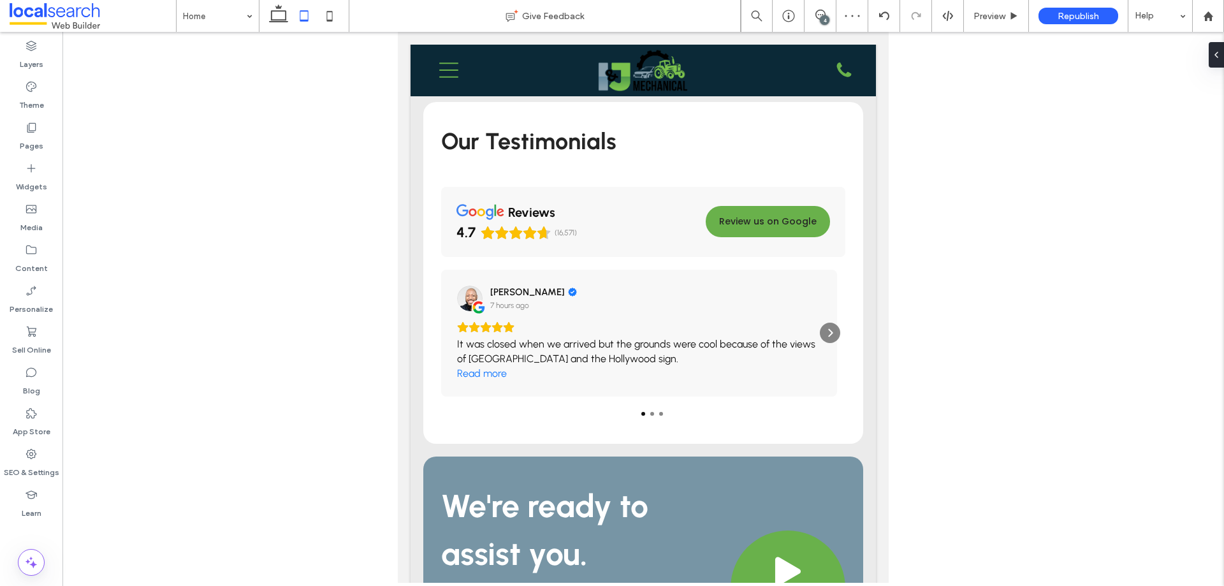
scroll to position [1985, 0]
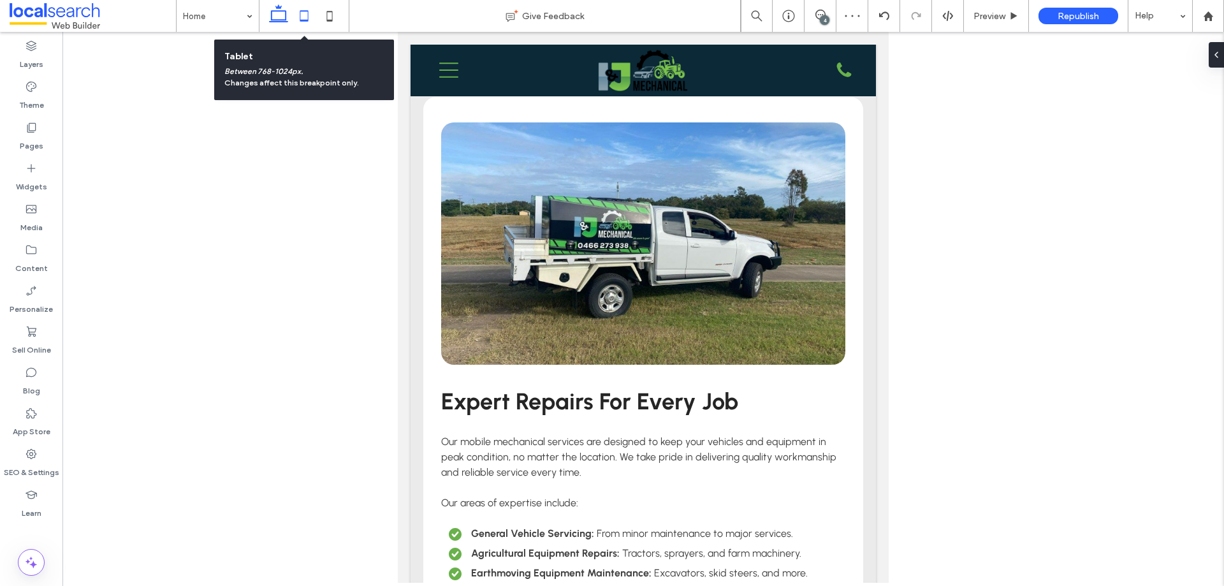
click at [291, 19] on div at bounding box center [304, 16] width 91 height 32
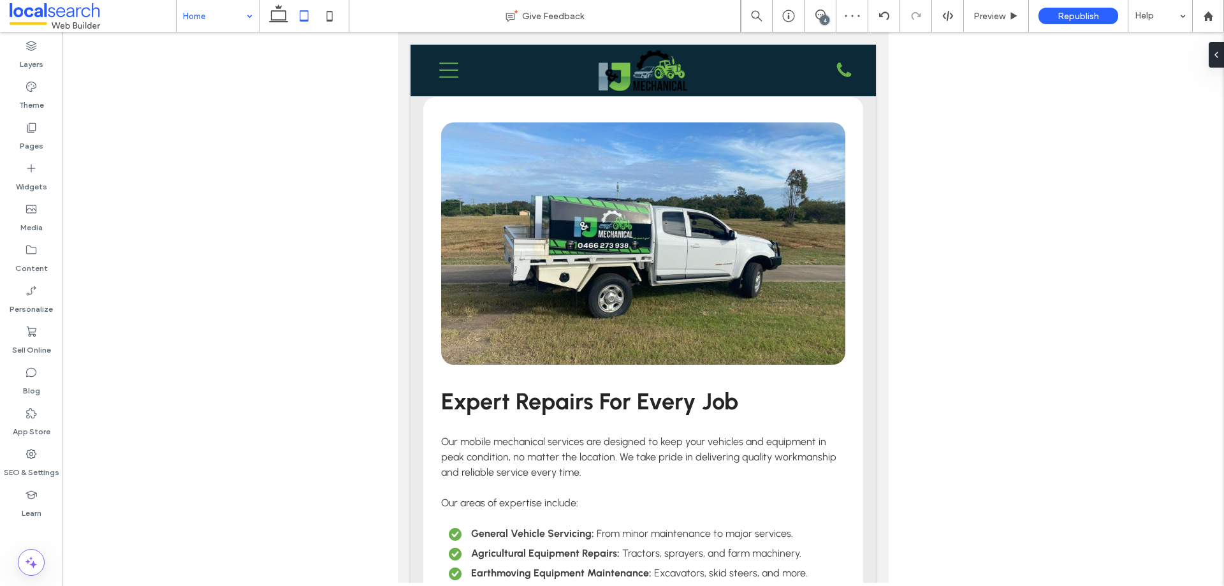
click at [286, 23] on icon at bounding box center [279, 16] width 26 height 26
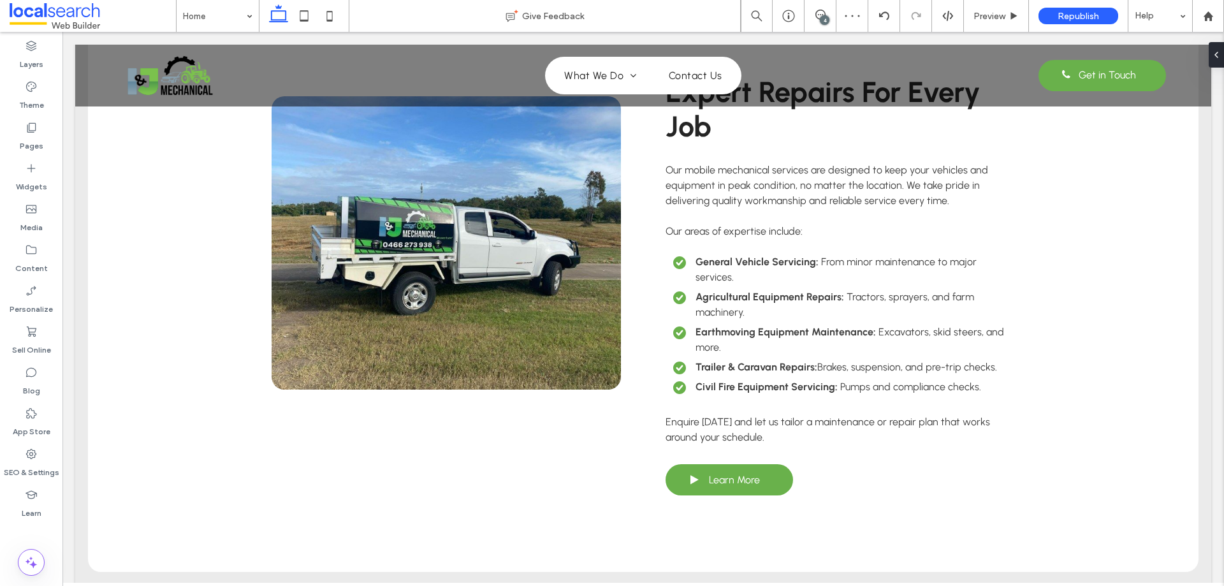
scroll to position [1874, 0]
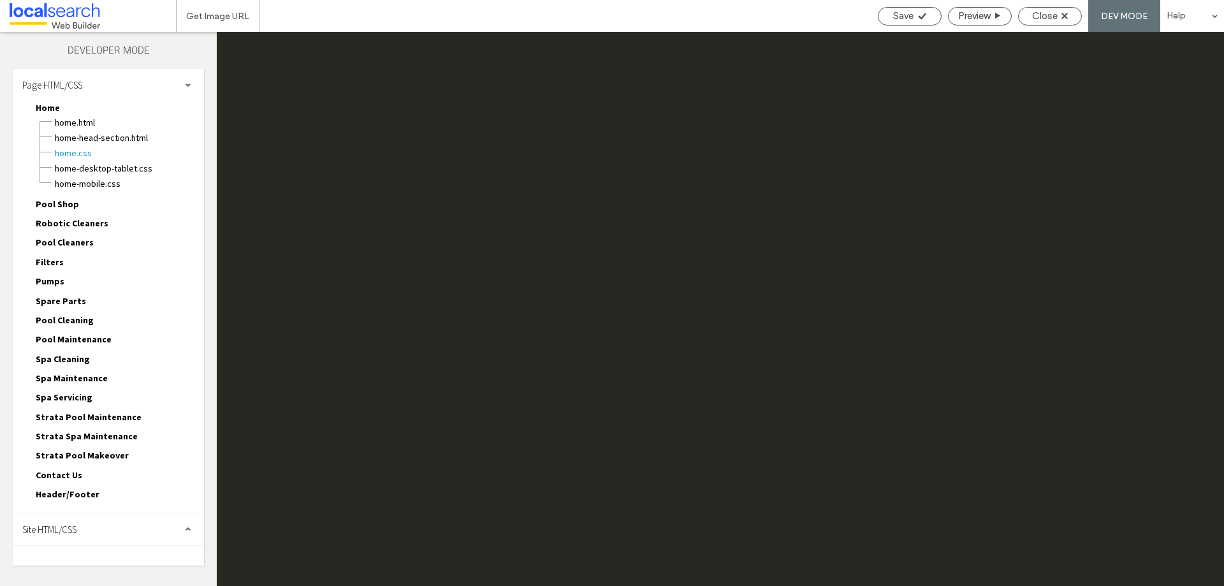
click at [71, 526] on span "Site HTML/CSS" at bounding box center [49, 530] width 54 height 12
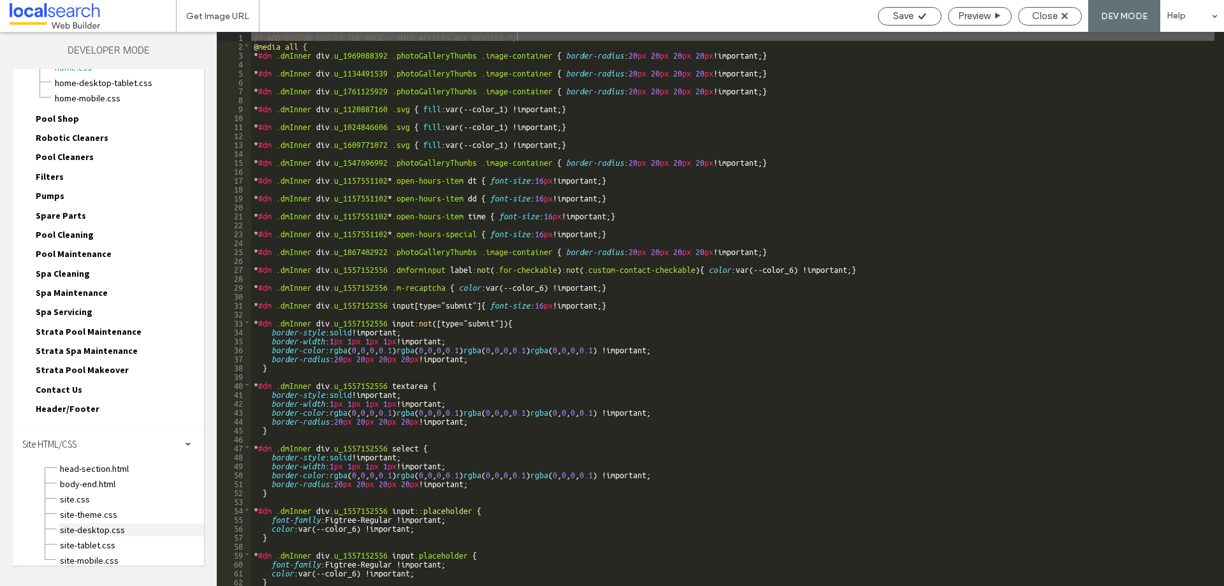
scroll to position [95, 0]
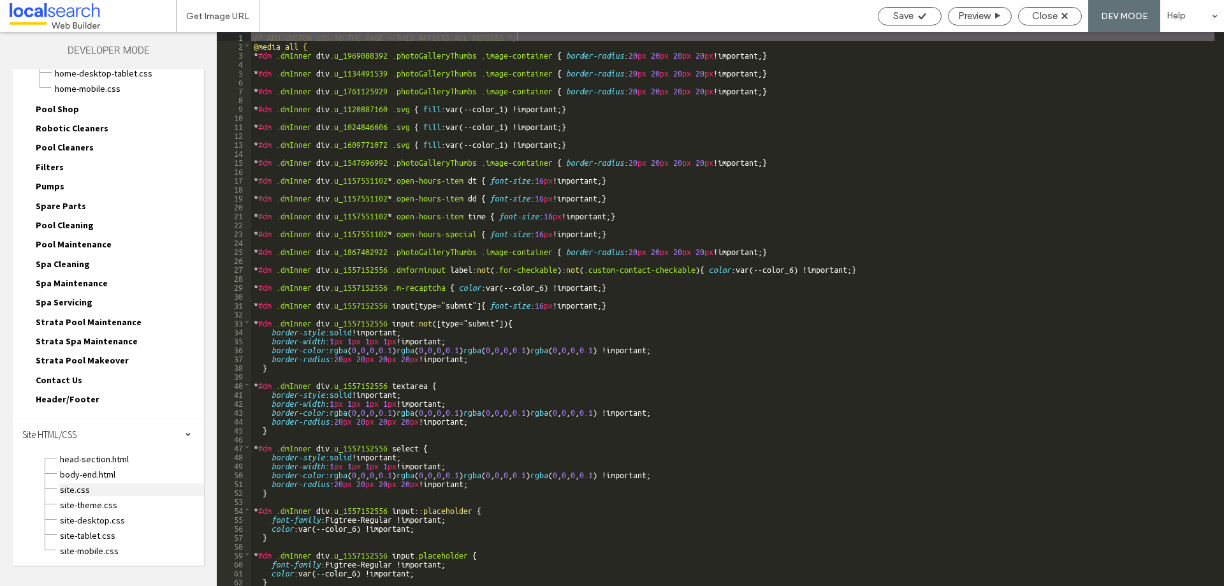
click at [105, 491] on span "site.css" at bounding box center [131, 489] width 145 height 13
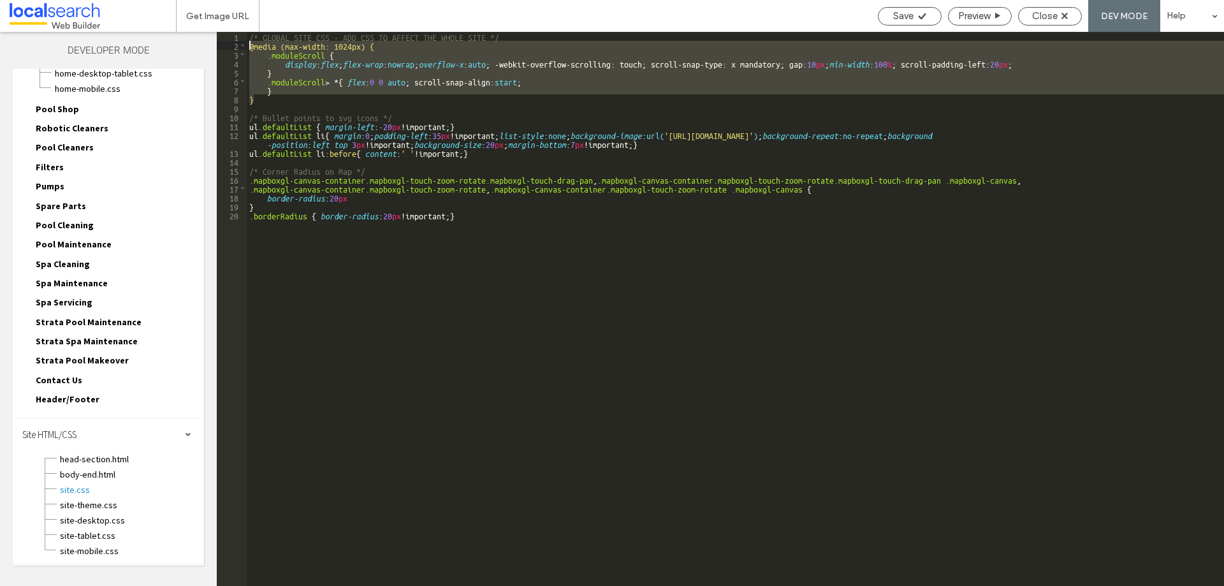
drag, startPoint x: 263, startPoint y: 102, endPoint x: 248, endPoint y: 43, distance: 60.5
click at [248, 43] on div "/* GLOBAL SITE CSS - ADD CSS TO AFFECT THE WHOLE SITE */ @media (max-width: 102…" at bounding box center [736, 318] width 978 height 572
click at [276, 83] on div "/* GLOBAL SITE CSS - ADD CSS TO AFFECT THE WHOLE SITE */ @media (max-width: 102…" at bounding box center [736, 309] width 978 height 554
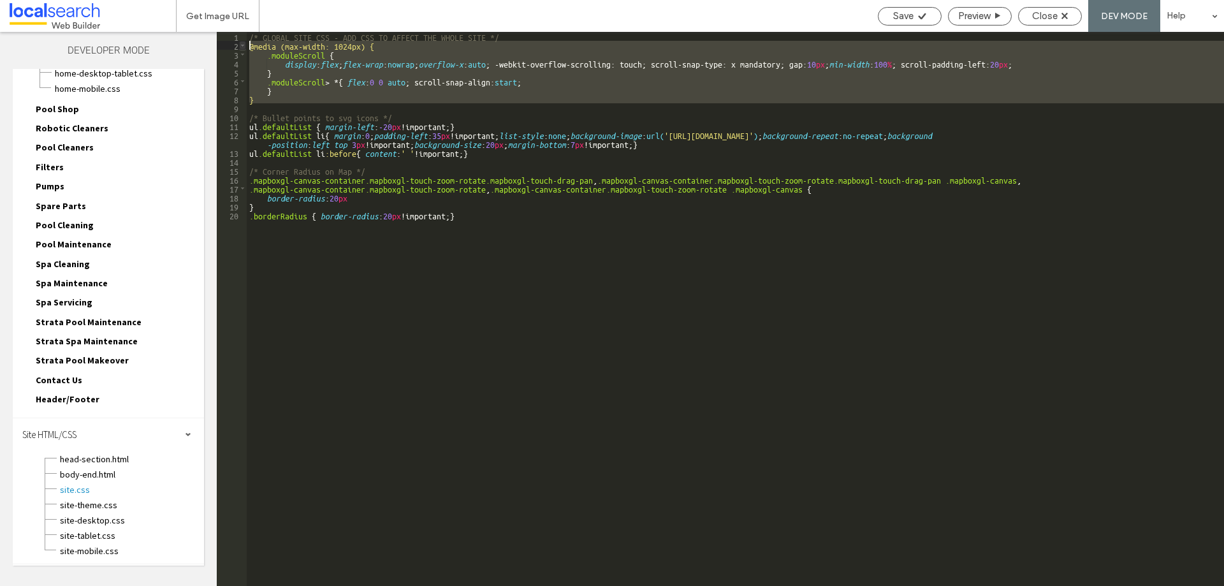
drag, startPoint x: 265, startPoint y: 105, endPoint x: 245, endPoint y: 41, distance: 66.2
click at [245, 41] on div "** 1 2 3 4 5 6 7 8 9 10 11 12 13 14 15 16 17 18 19 20 /* GLOBAL SITE CSS - ADD …" at bounding box center [721, 309] width 1008 height 554
click at [1028, 20] on div "Close" at bounding box center [1050, 15] width 62 height 11
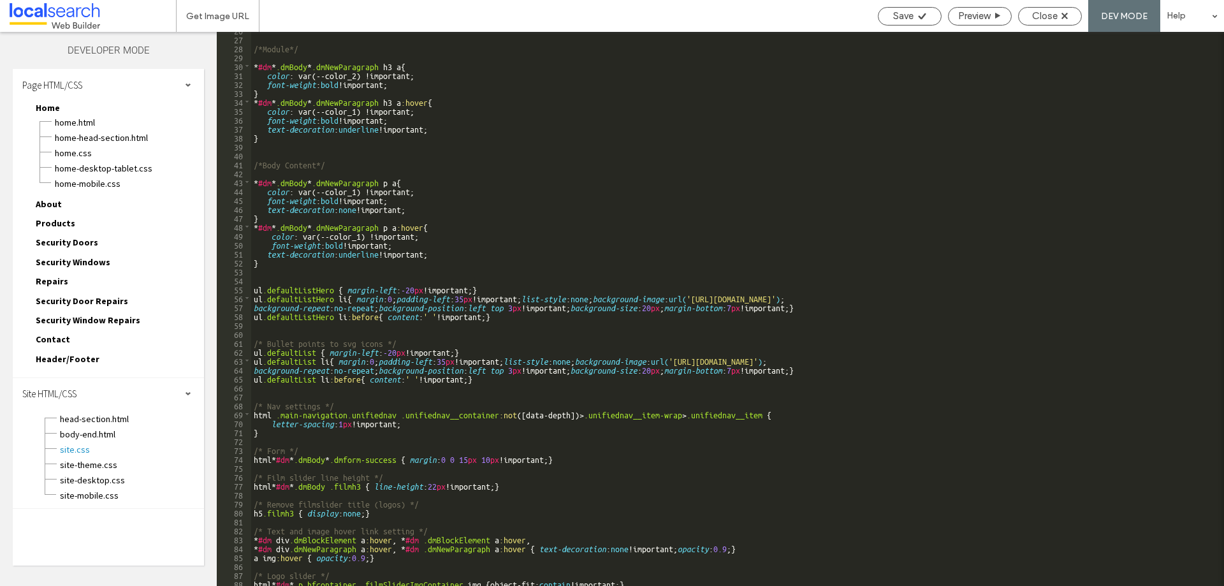
scroll to position [306, 0]
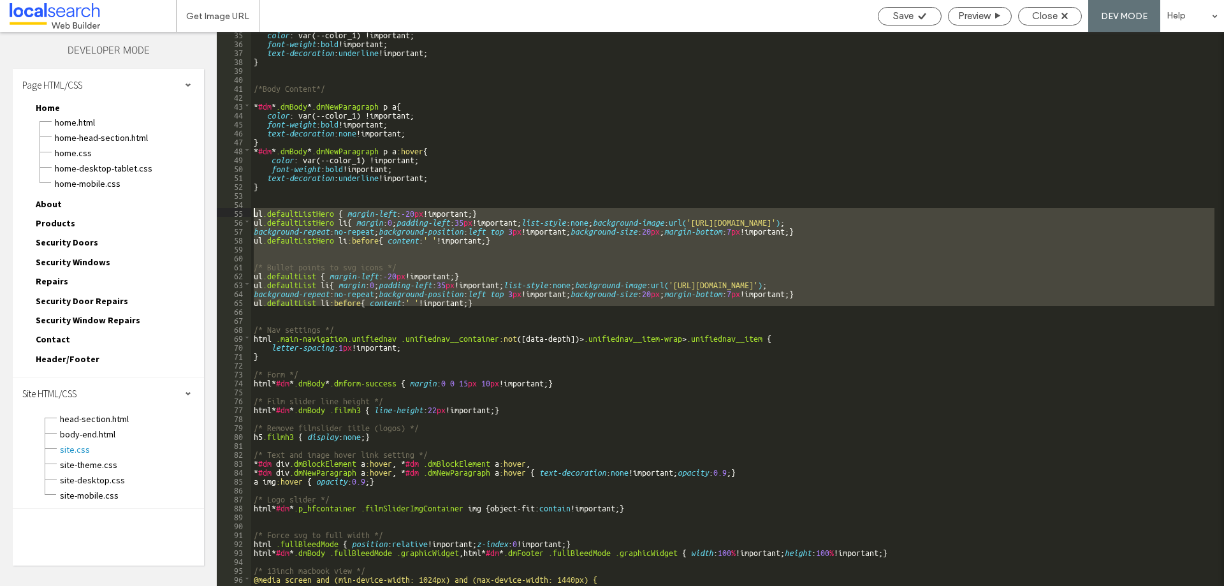
drag, startPoint x: 488, startPoint y: 307, endPoint x: 246, endPoint y: 214, distance: 259.6
click at [246, 214] on div "** 35 36 37 38 39 40 41 42 43 44 45 46 47 48 49 50 51 52 53 54 55 56 57 58 59 6…" at bounding box center [721, 309] width 1008 height 554
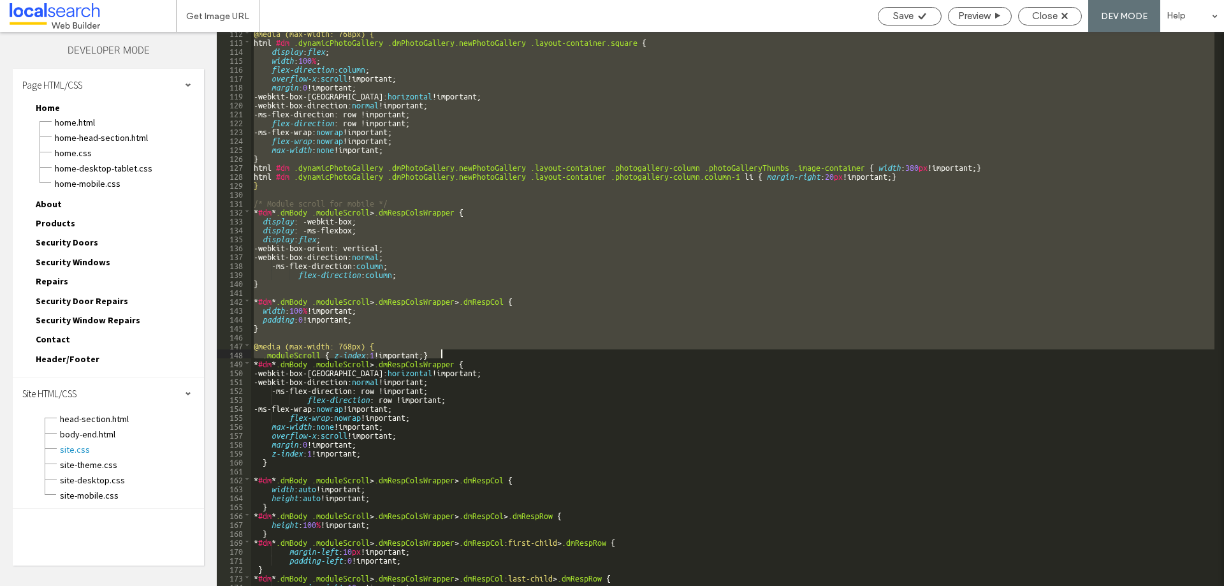
scroll to position [1033, 0]
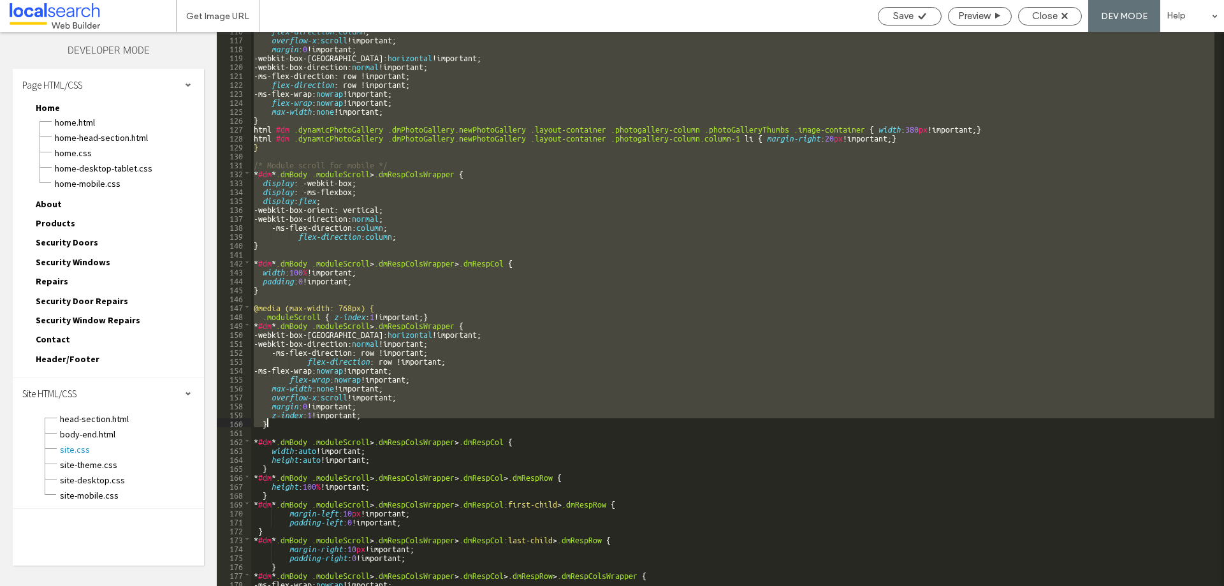
drag, startPoint x: 254, startPoint y: 135, endPoint x: 327, endPoint y: 425, distance: 299.1
click at [327, 425] on div "flex-direction : column ; overflow-x : scroll !important; margin : 0 !important…" at bounding box center [733, 312] width 964 height 572
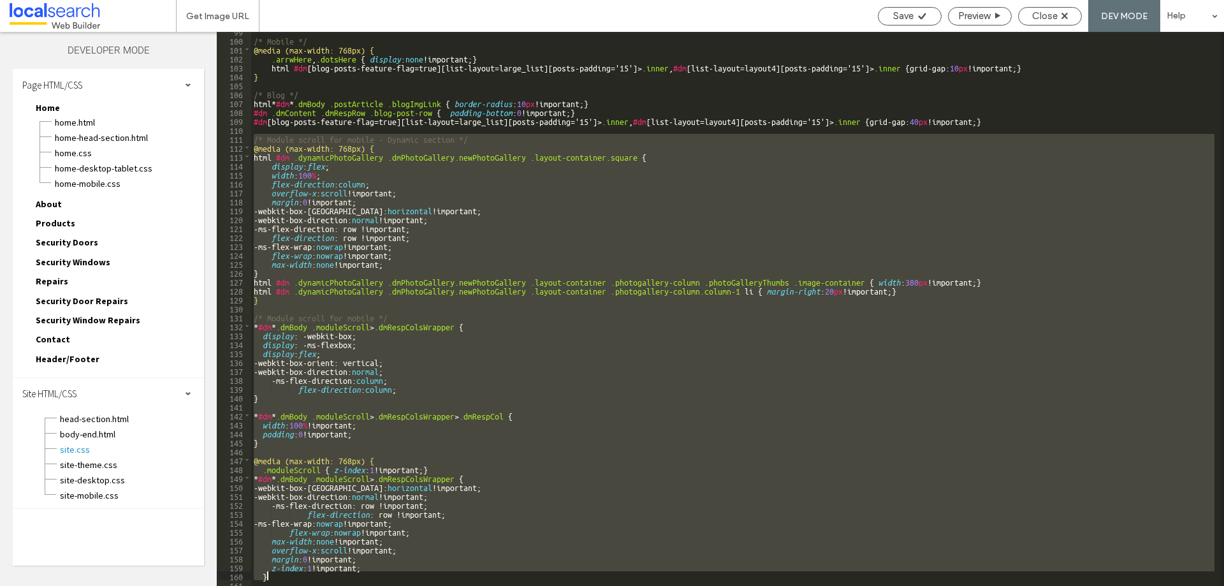
scroll to position [880, 0]
click at [279, 191] on div "/* Mobile */ @media (max-width: 768px) { .arrwHere , .dotsHere { display : none…" at bounding box center [733, 309] width 964 height 554
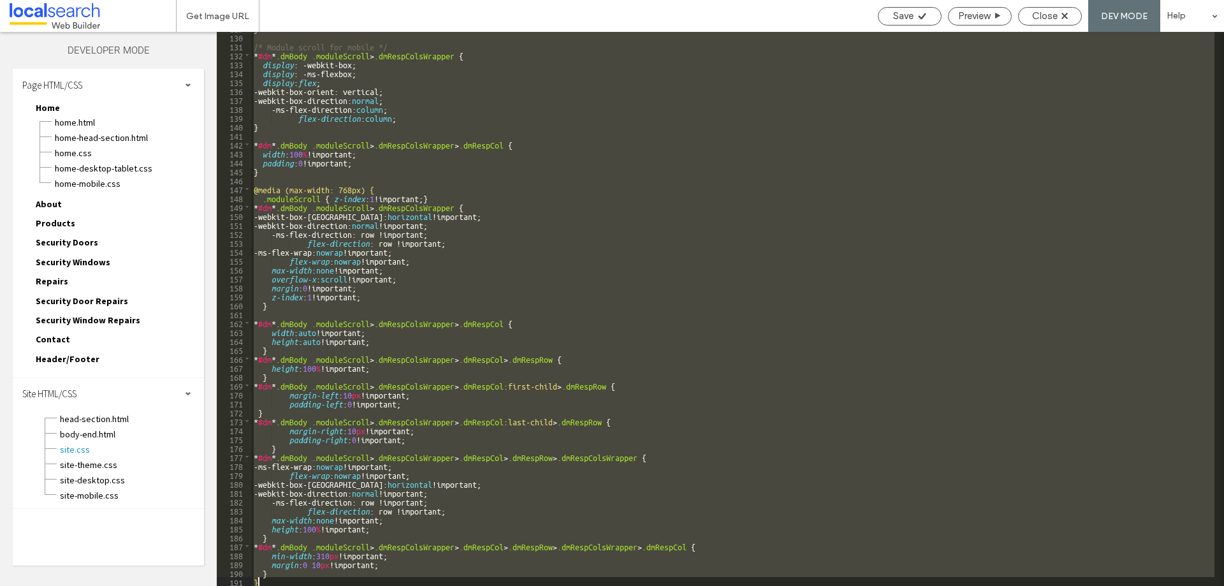
scroll to position [1151, 0]
drag, startPoint x: 254, startPoint y: 138, endPoint x: 591, endPoint y: 611, distance: 579.9
click at [591, 585] on html ".wqwq-1{fill:#231f20;} .cls-1q, .cls-2q { fill-rule: evenodd; } .cls-2q { fill:…" at bounding box center [612, 293] width 1224 height 586
click at [855, 135] on div "} /* Module scroll for mobile */ * #dm * .dmBody .moduleScroll > .dmRespColsWra…" at bounding box center [733, 309] width 964 height 554
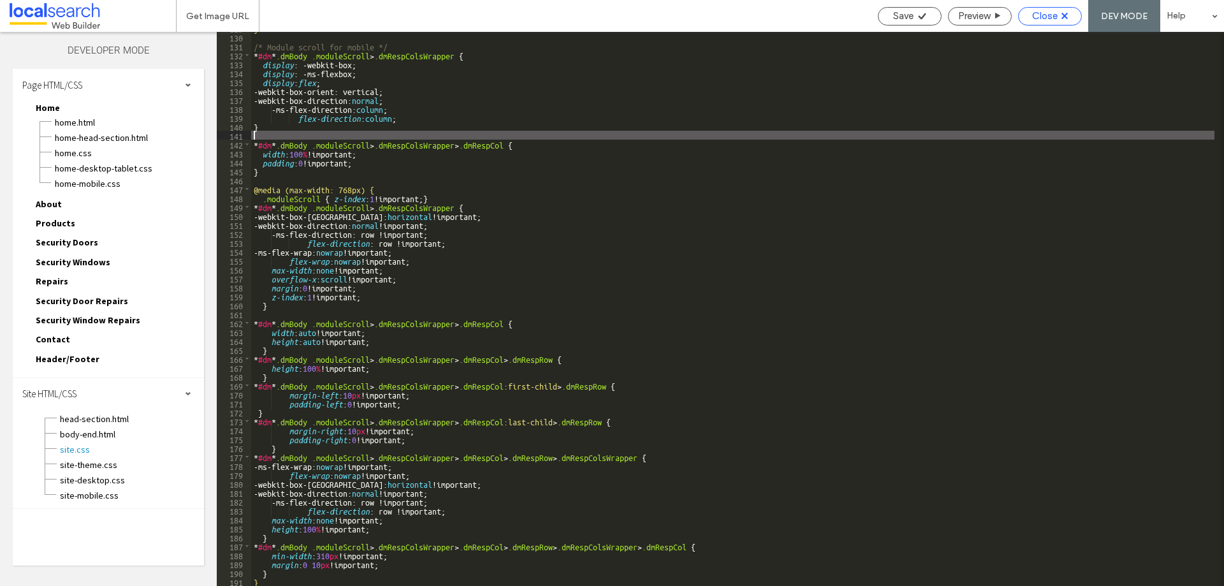
click at [1061, 17] on div "Close" at bounding box center [1050, 15] width 62 height 11
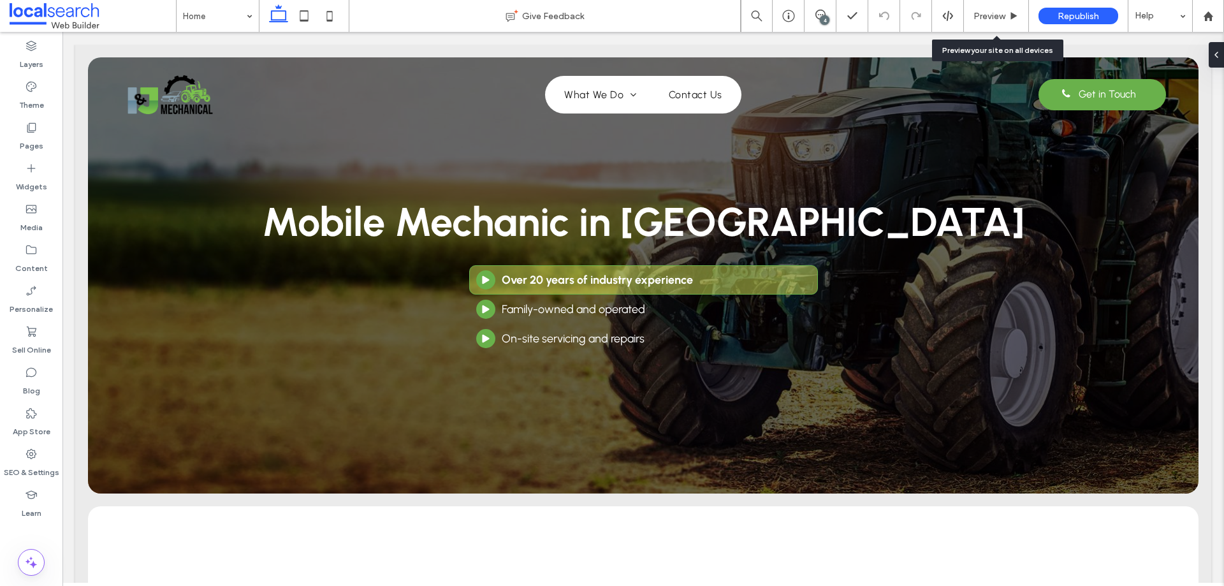
drag, startPoint x: 988, startPoint y: 15, endPoint x: 998, endPoint y: 48, distance: 34.7
click at [988, 16] on span "Preview" at bounding box center [990, 16] width 32 height 11
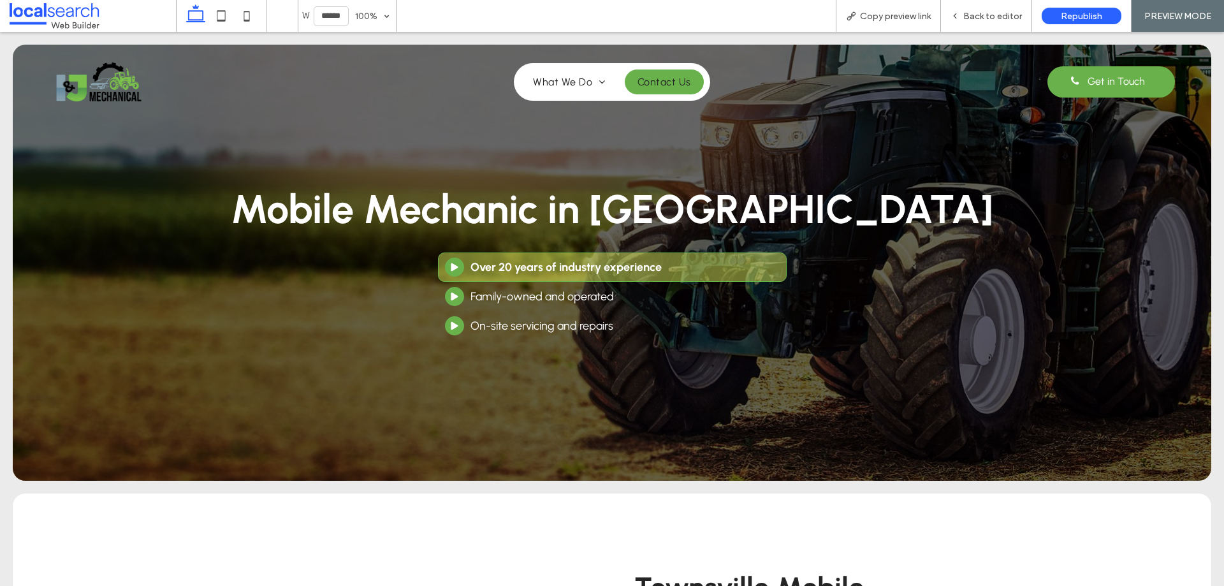
click at [663, 83] on span "Contact Us" at bounding box center [665, 82] width 54 height 12
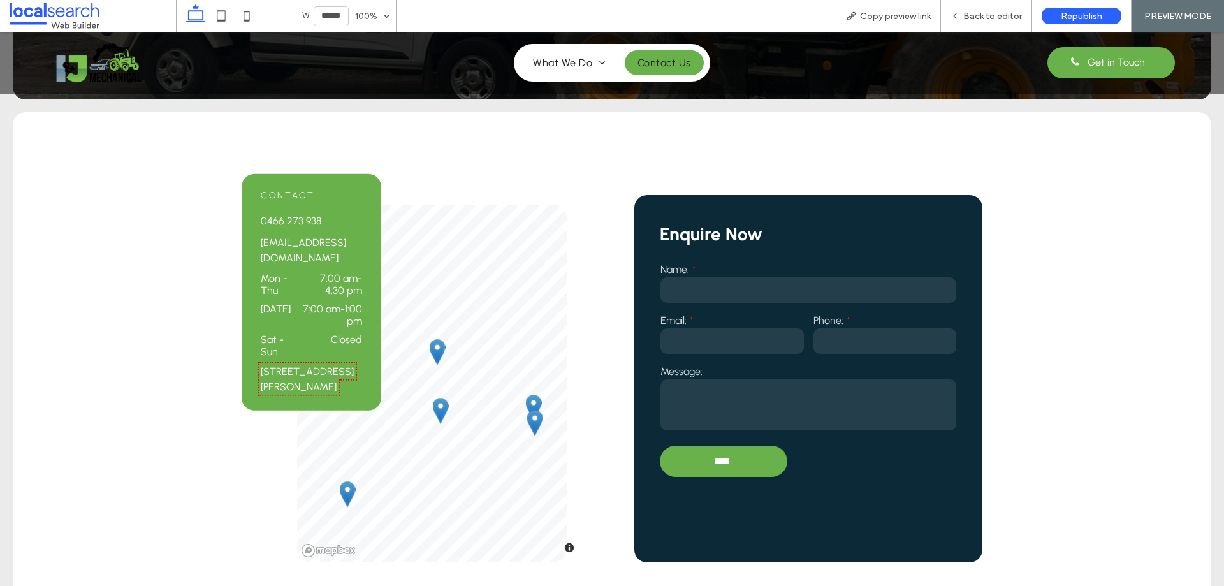
scroll to position [255, 0]
click at [963, 12] on div "Back to editor" at bounding box center [986, 16] width 91 height 11
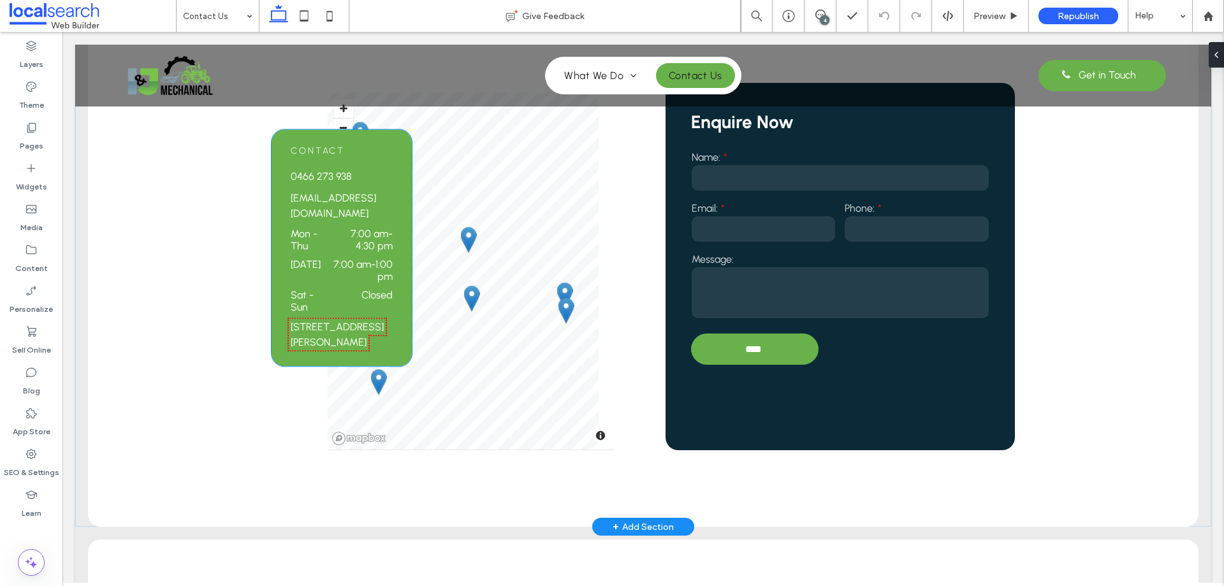
scroll to position [319, 0]
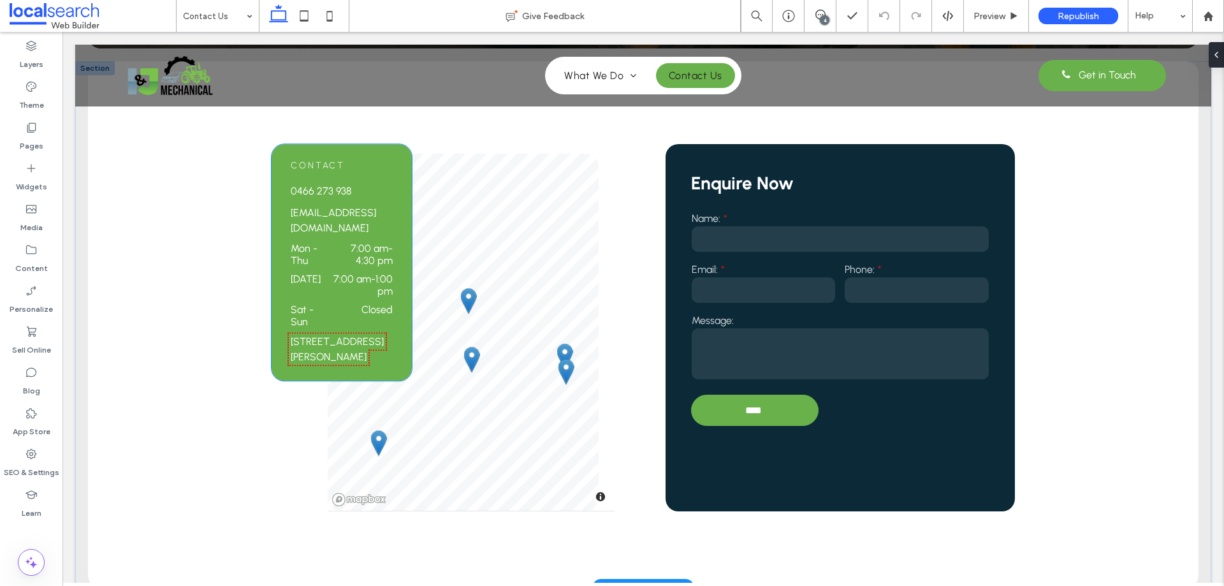
click at [388, 273] on div "Mon - Thu 7:00 am - 4:30 pm" at bounding box center [342, 257] width 102 height 31
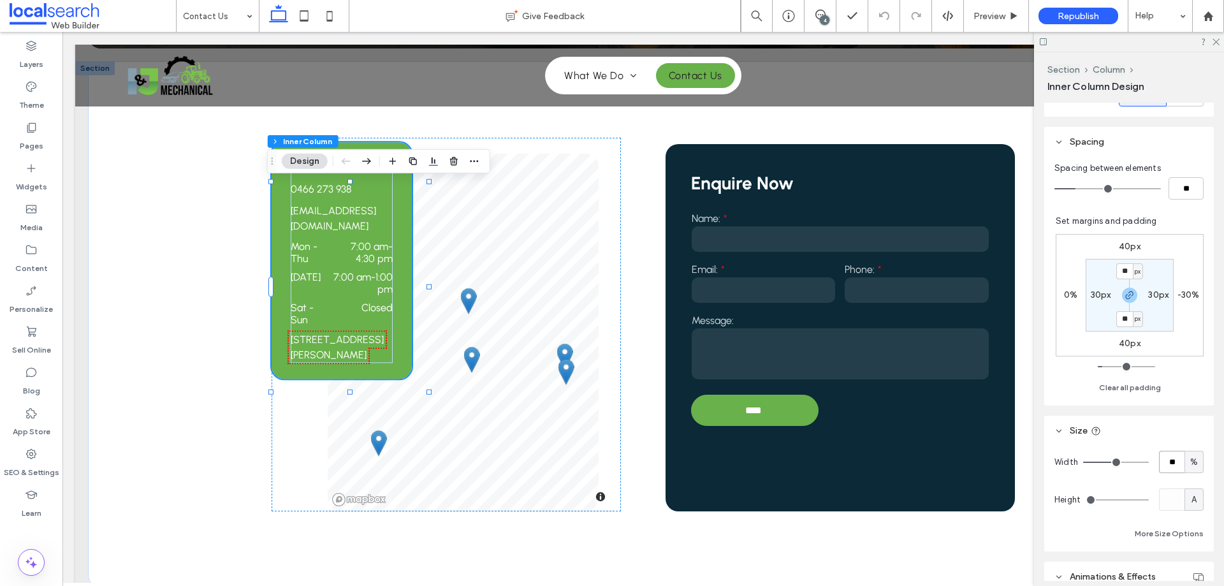
click at [1164, 462] on input "**" at bounding box center [1172, 462] width 26 height 22
type input "**"
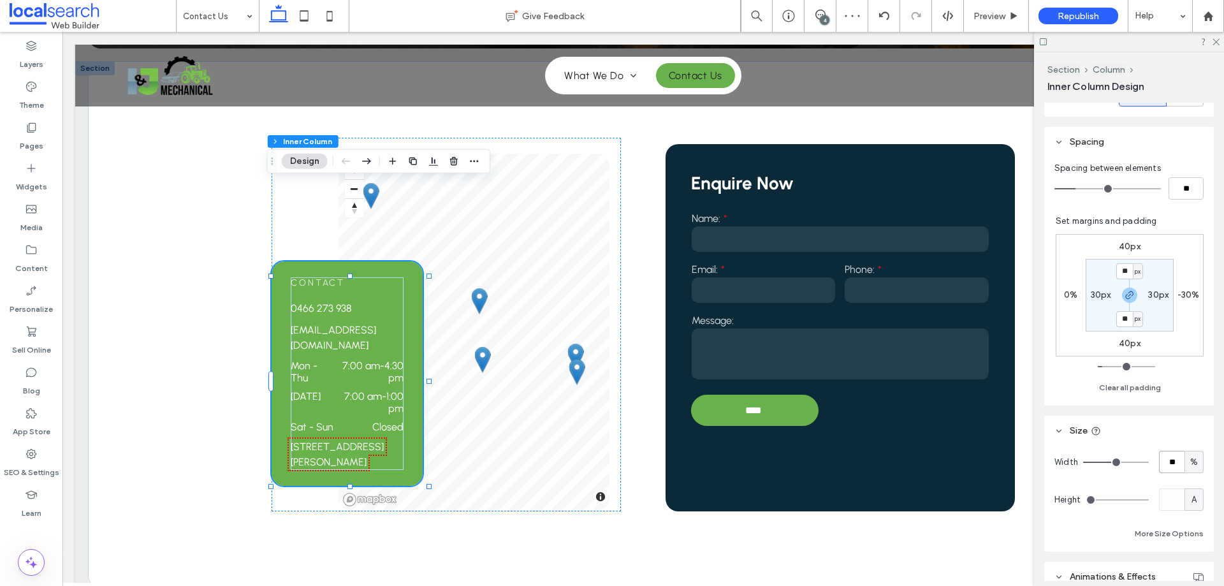
click at [1167, 462] on input "**" at bounding box center [1172, 462] width 26 height 22
click at [1172, 466] on input "**" at bounding box center [1172, 462] width 26 height 22
type input "**"
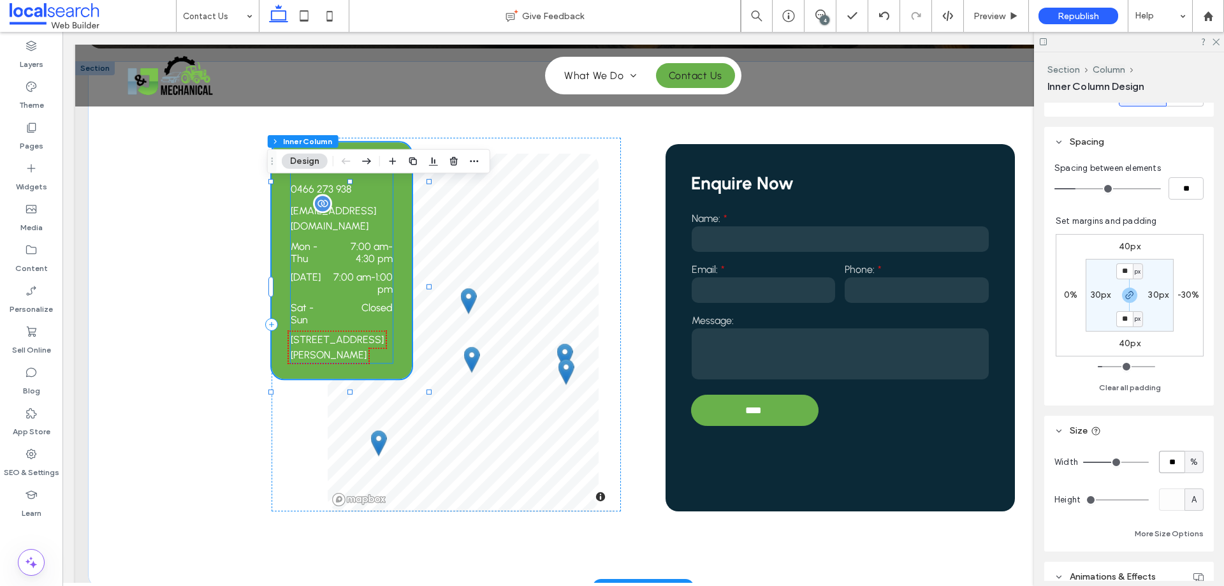
click at [353, 234] on p "[EMAIL_ADDRESS][DOMAIN_NAME]" at bounding box center [342, 218] width 102 height 31
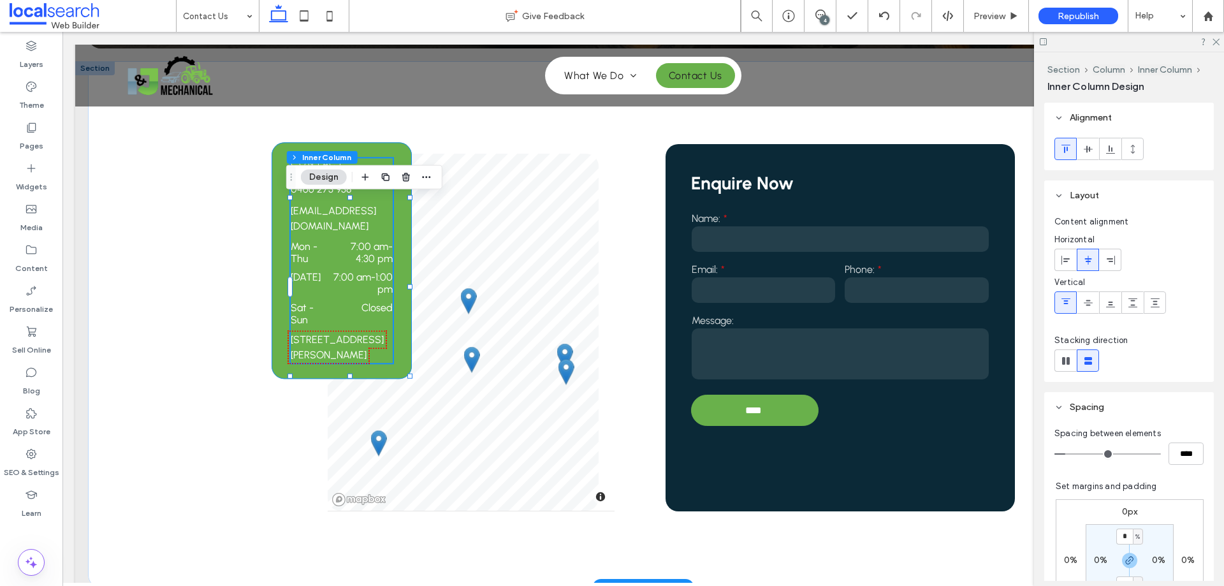
click at [410, 248] on div "Contact 0466 273 938 ijmechanical@outlook.com Mon - Thu 7:00 am - 4:30 pm Frida…" at bounding box center [342, 260] width 140 height 237
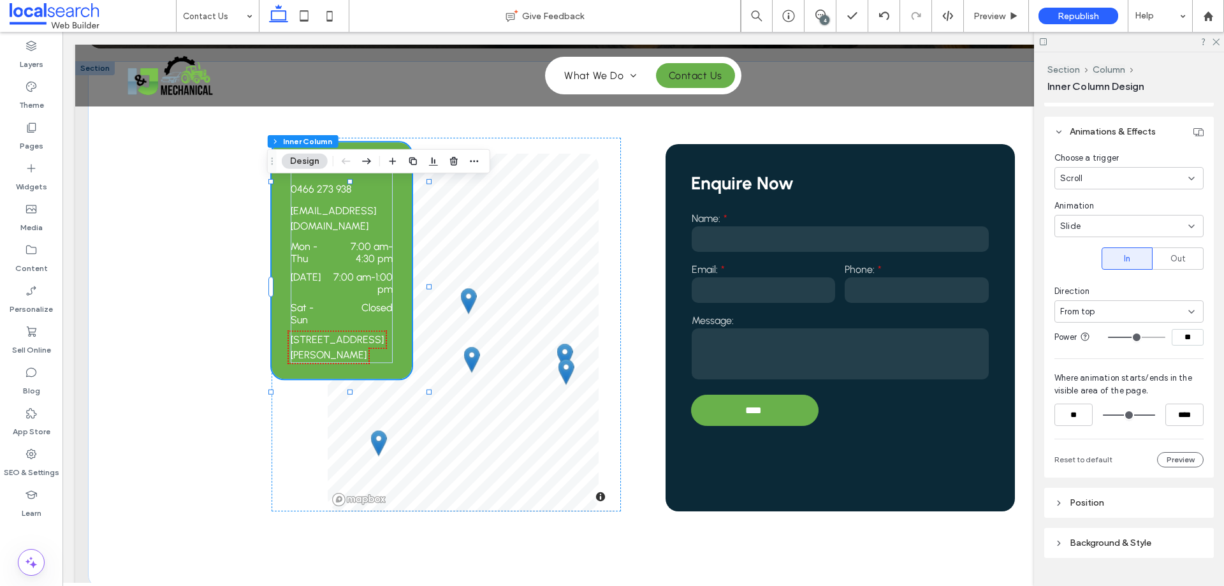
scroll to position [765, 0]
click at [1124, 314] on div "From top" at bounding box center [1125, 310] width 128 height 13
click at [1127, 317] on div "From top" at bounding box center [1129, 310] width 149 height 22
click at [1140, 226] on div "Slide" at bounding box center [1125, 225] width 128 height 13
click at [1142, 226] on div "Slide" at bounding box center [1125, 225] width 128 height 13
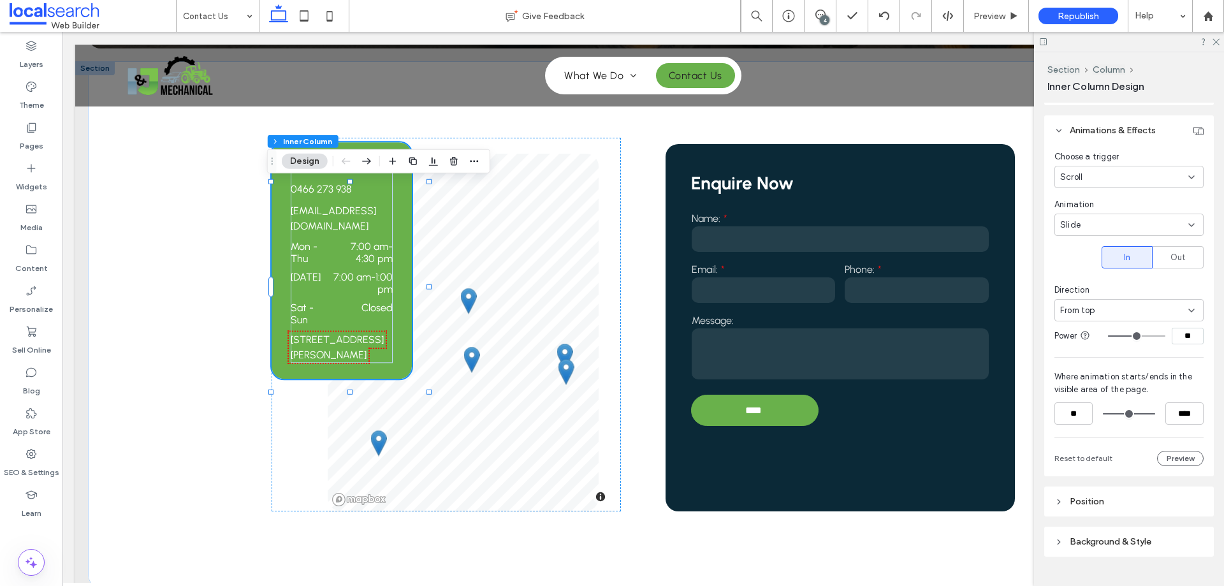
click at [1104, 165] on div "Choose a trigger Scroll" at bounding box center [1129, 170] width 149 height 38
click at [1105, 171] on div "Scroll" at bounding box center [1125, 177] width 128 height 13
click at [354, 265] on dd "7:00 am - 4:30 pm" at bounding box center [363, 252] width 60 height 24
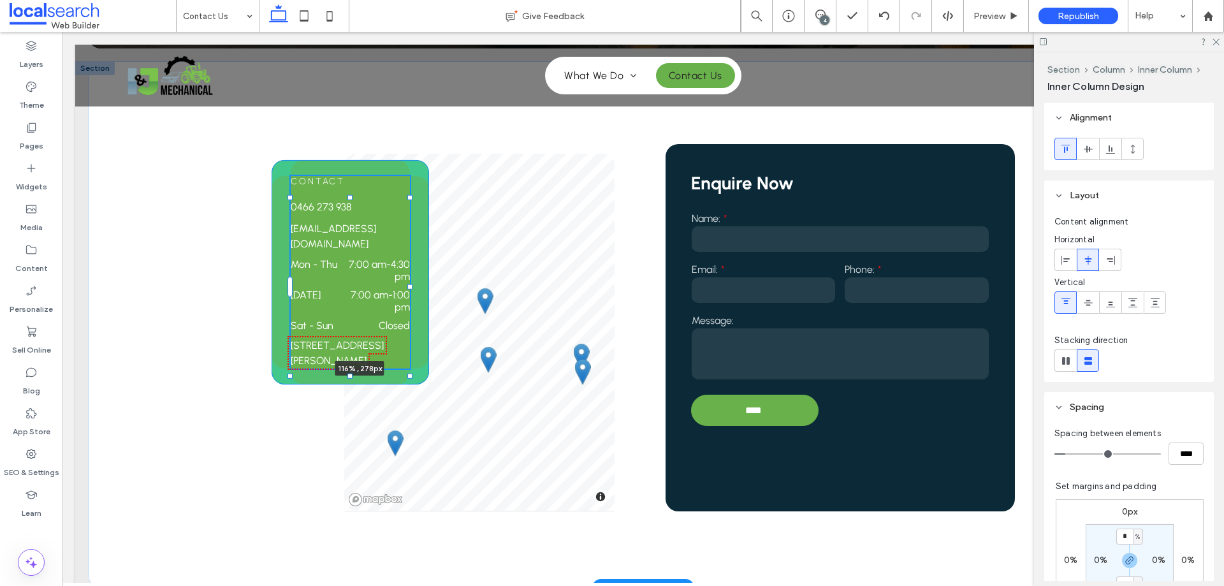
click at [425, 287] on div "Contact 0466 273 938 ijmechanical@outlook.com Mon - Thu 7:00 am - 4:30 pm Frida…" at bounding box center [643, 324] width 765 height 527
type input "***"
type input "*****"
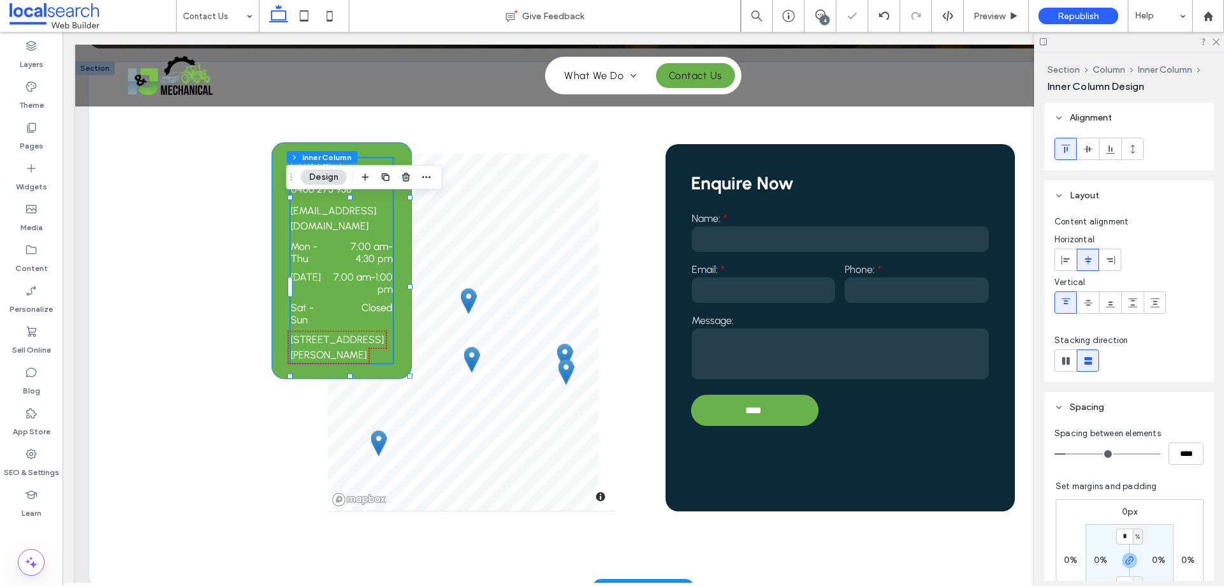
click at [285, 244] on div "Contact 0466 273 938 ijmechanical@outlook.com Mon - Thu 7:00 am - 4:30 pm Frida…" at bounding box center [342, 260] width 140 height 237
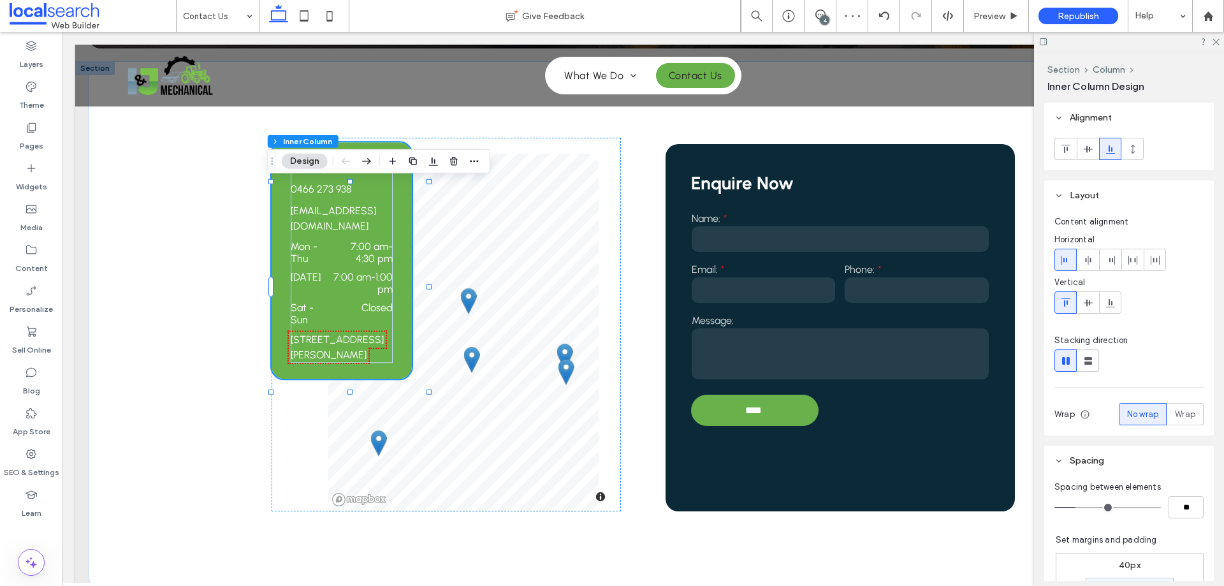
scroll to position [319, 0]
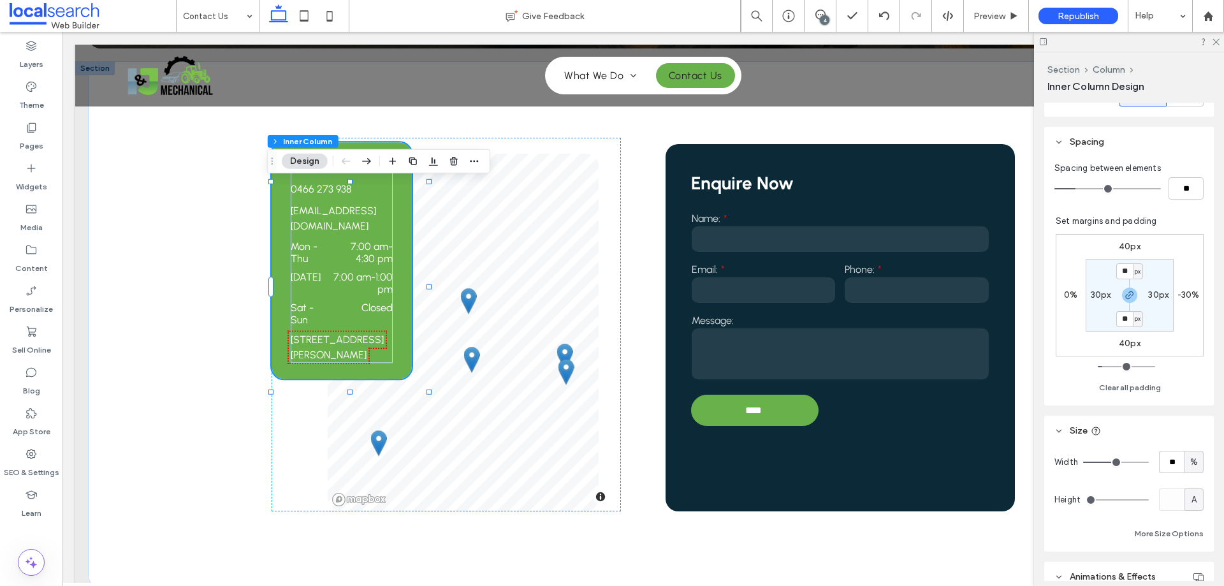
type input "**"
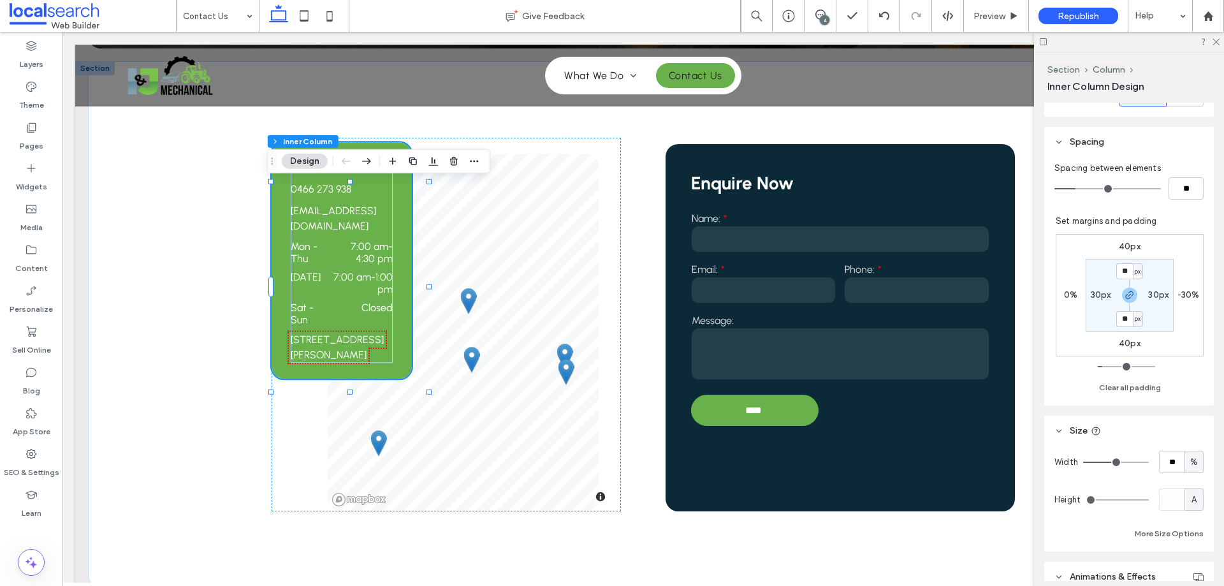
type input "**"
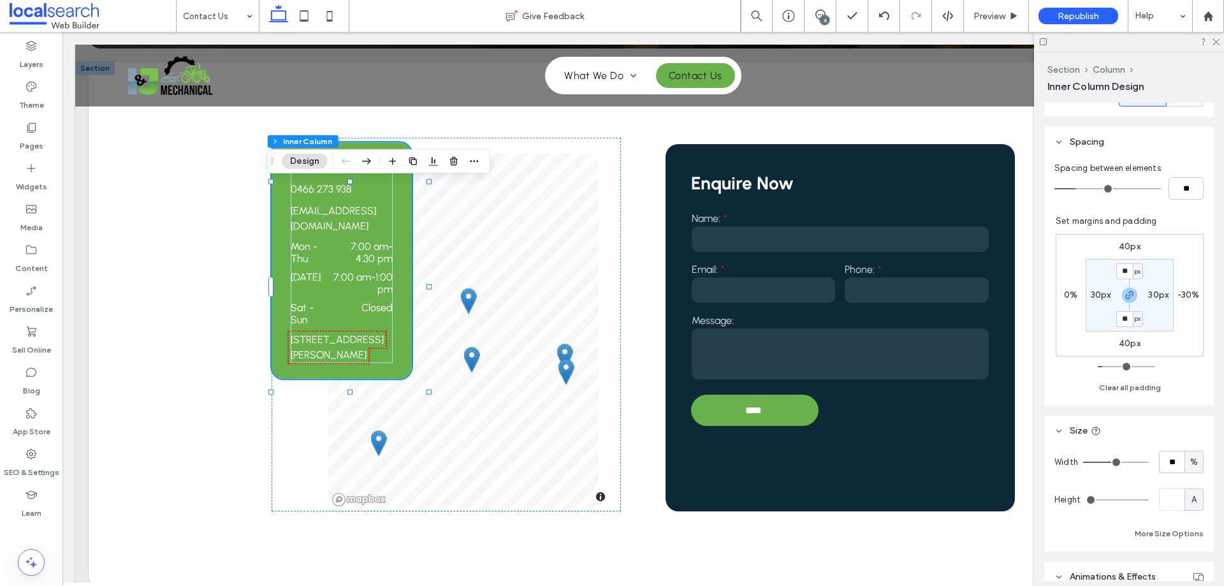
type input "**"
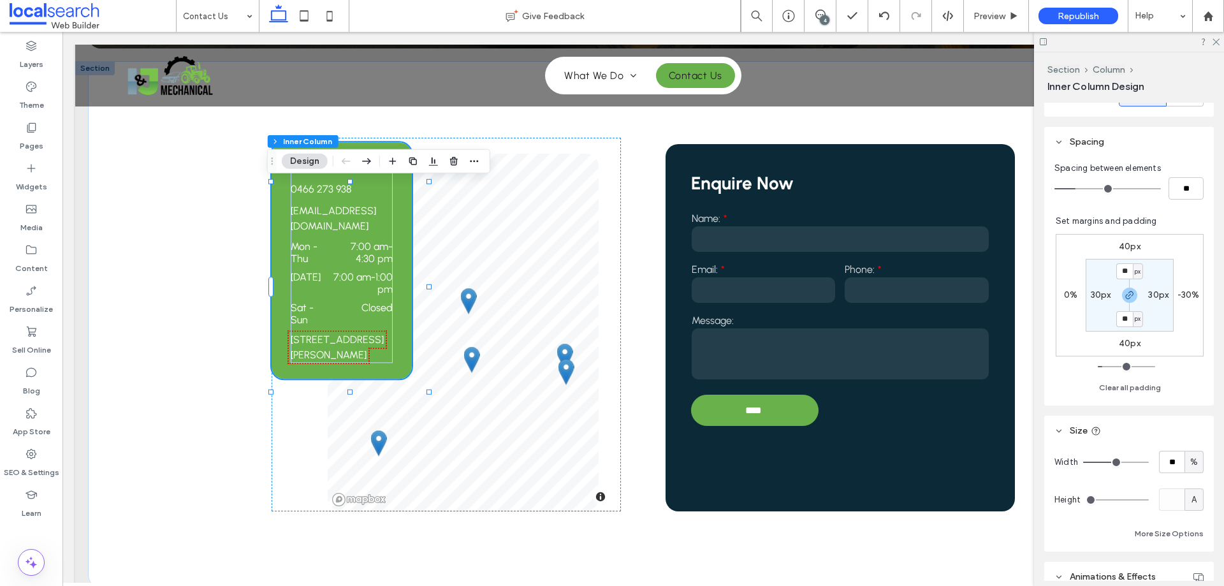
type input "**"
drag, startPoint x: 1113, startPoint y: 462, endPoint x: 1124, endPoint y: 461, distance: 10.9
click at [1124, 462] on input "range" at bounding box center [1117, 462] width 66 height 1
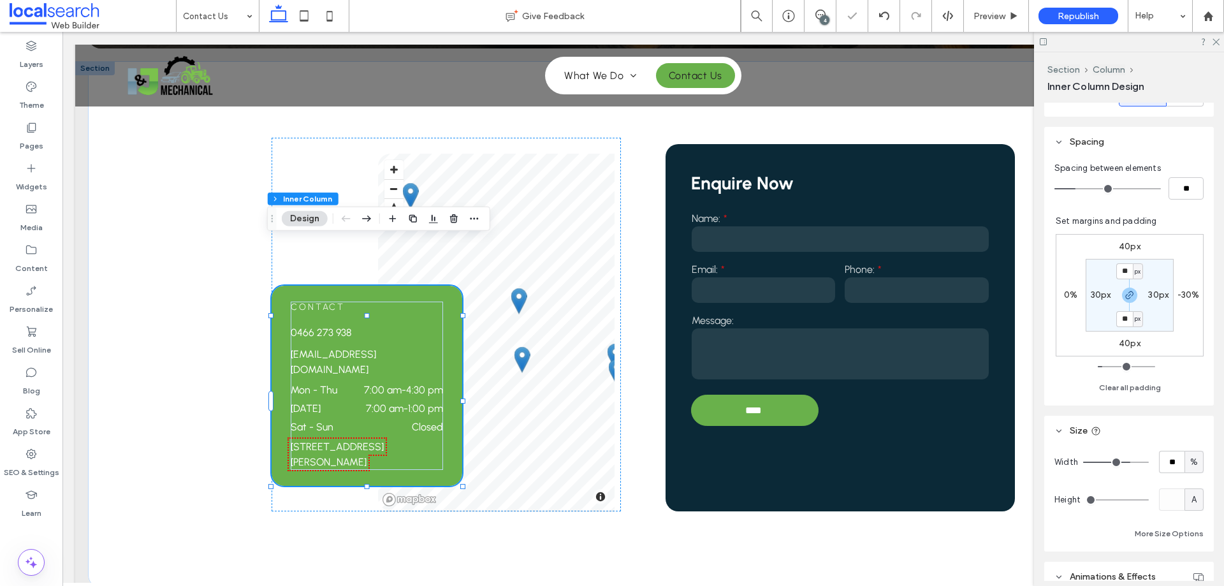
type input "**"
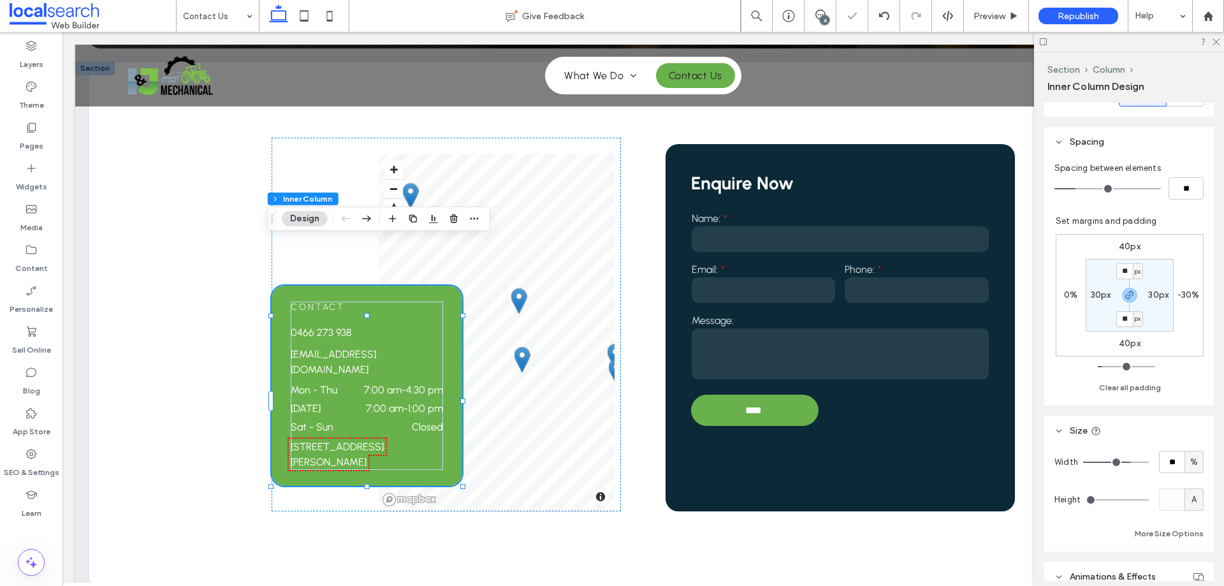
type input "**"
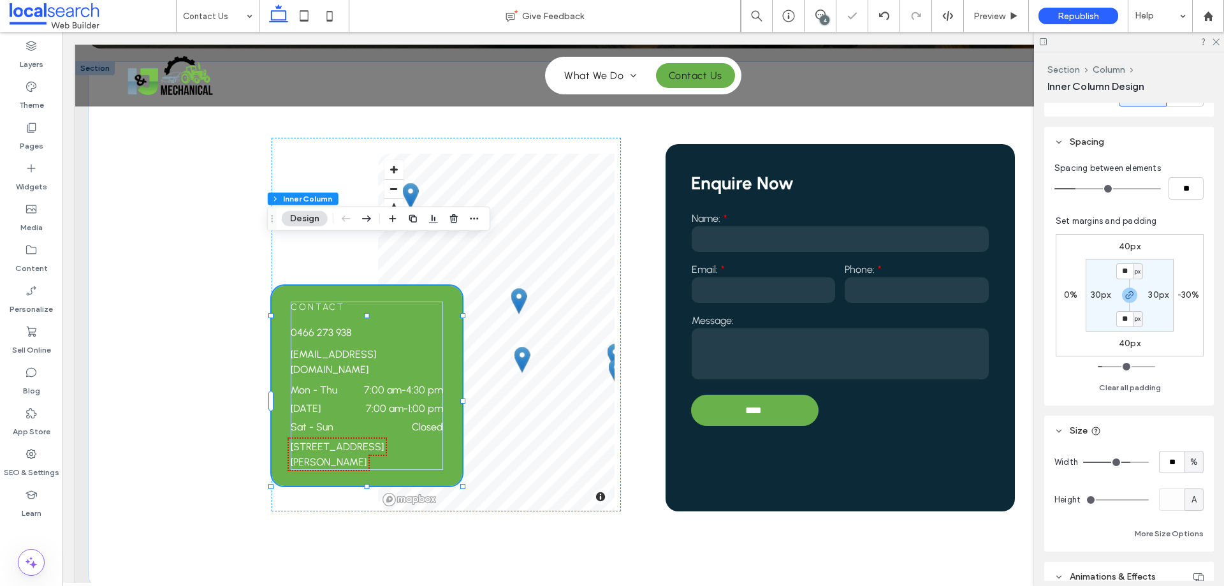
type input "**"
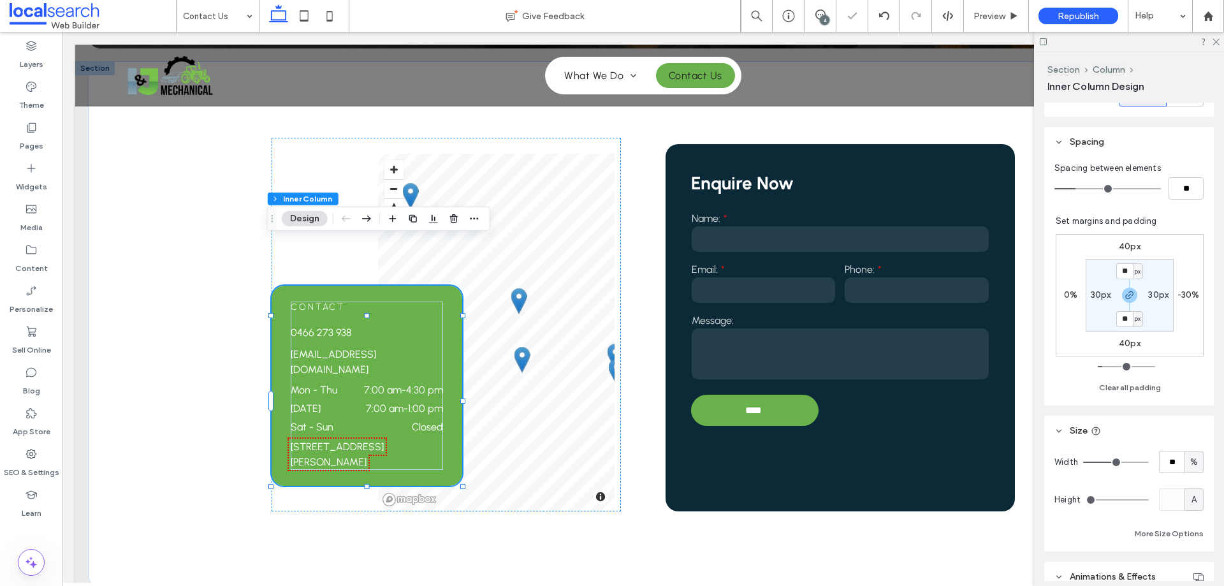
type input "**"
drag, startPoint x: 1123, startPoint y: 462, endPoint x: 1114, endPoint y: 462, distance: 8.9
type input "**"
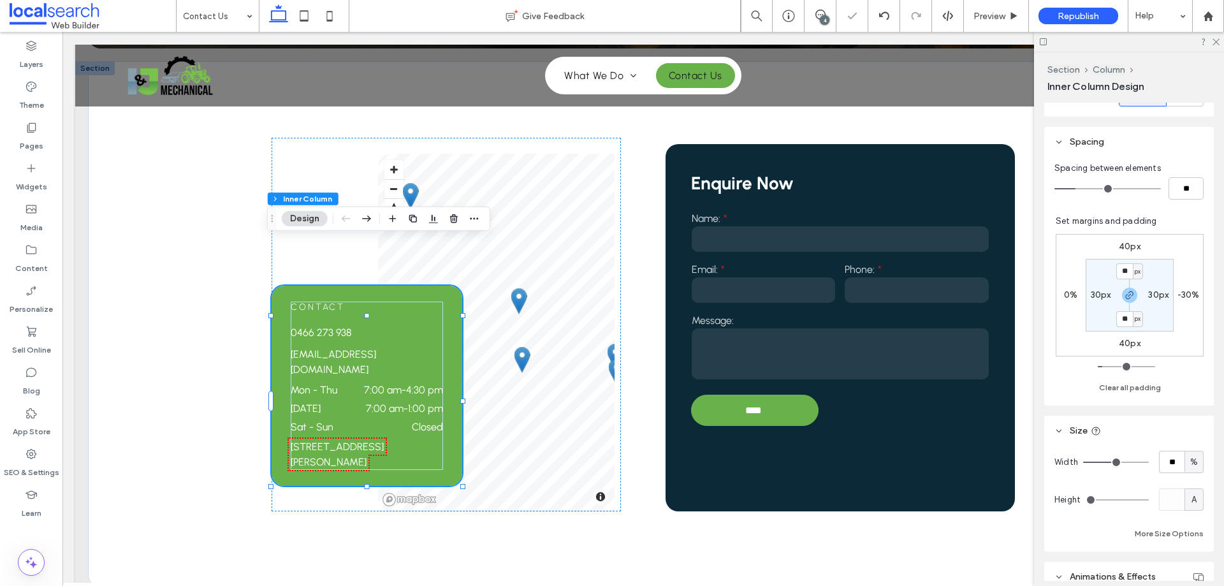
click at [1114, 462] on input "range" at bounding box center [1117, 462] width 66 height 1
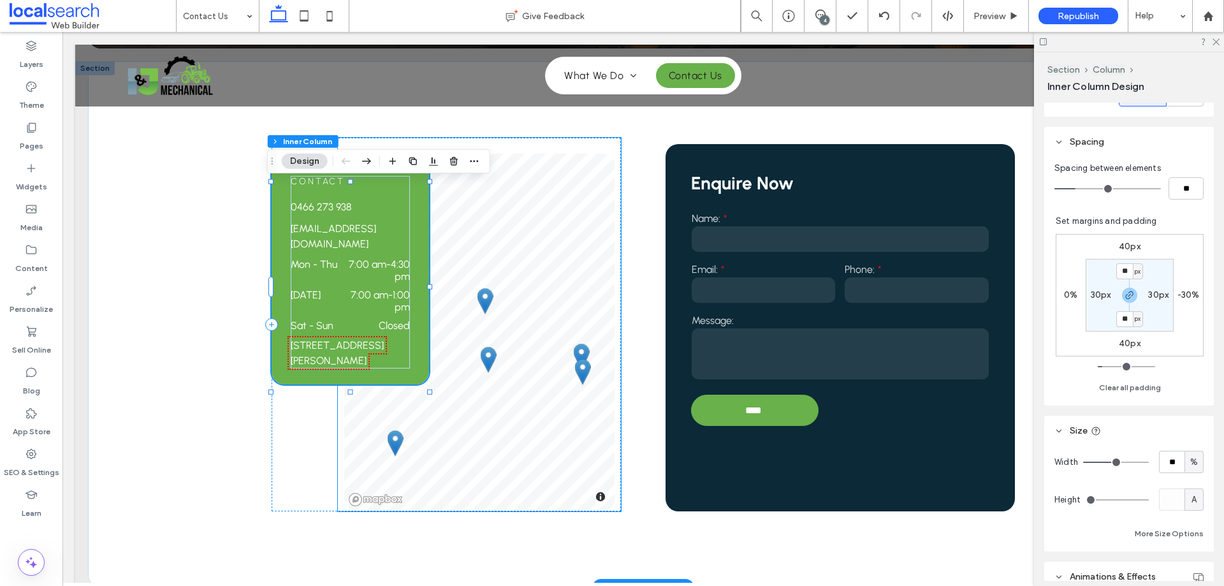
click at [601, 147] on div "LIST MAP © Mapbox © OpenStreetMap Improve this map Townsville Townsville, Queen…" at bounding box center [479, 325] width 283 height 374
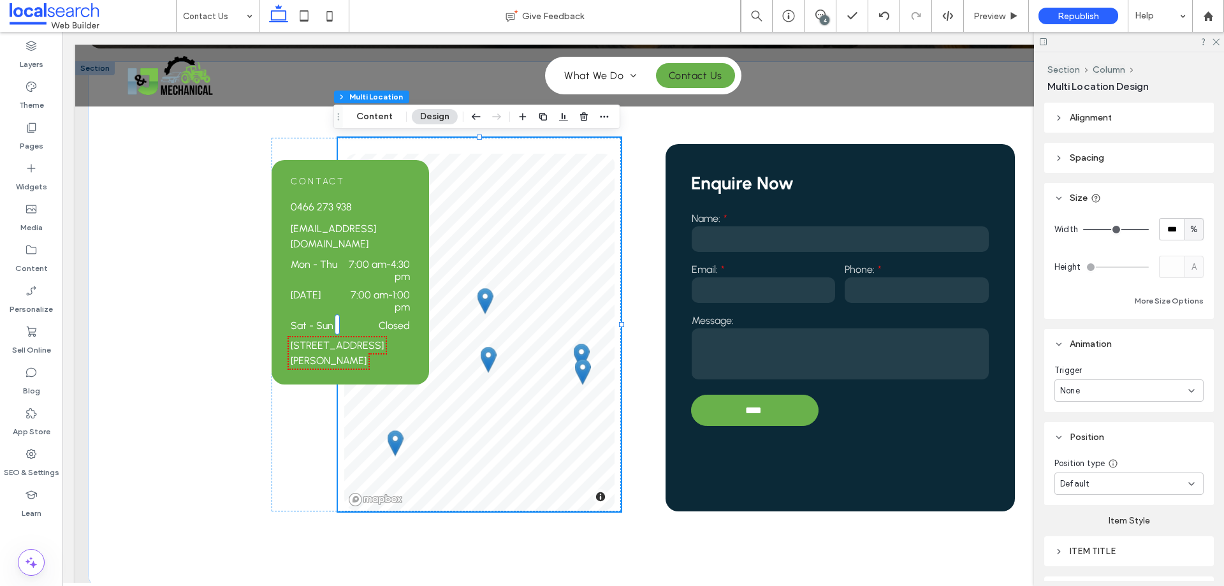
drag, startPoint x: 1110, startPoint y: 109, endPoint x: 1118, endPoint y: 117, distance: 11.3
click at [1109, 108] on header "Alignment" at bounding box center [1130, 118] width 170 height 30
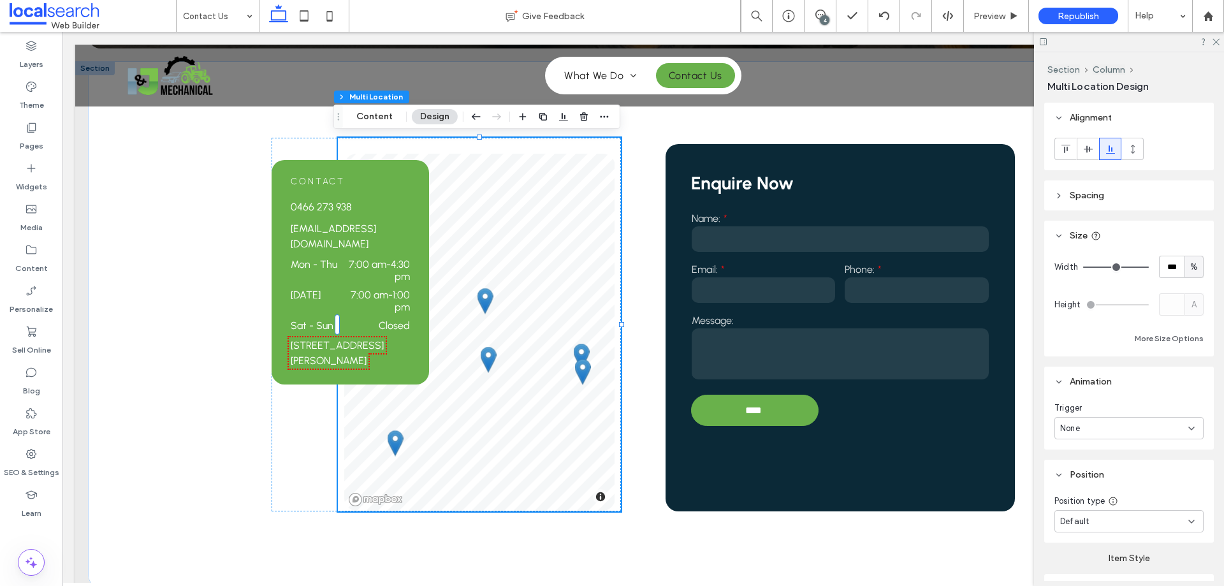
click at [1129, 198] on header "Spacing" at bounding box center [1130, 195] width 170 height 30
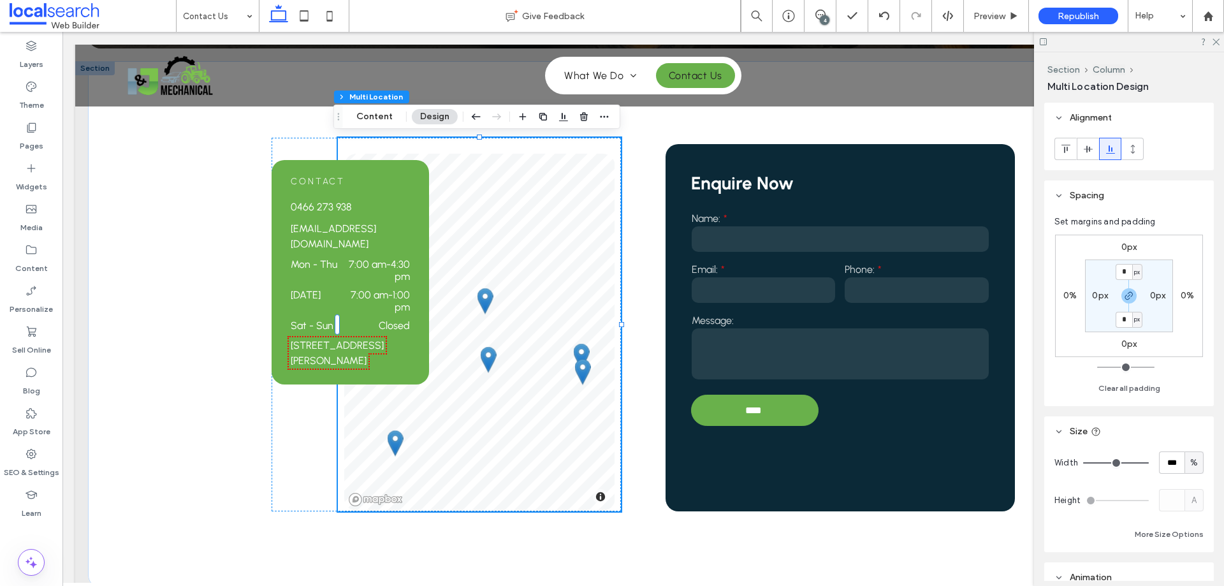
click at [1129, 198] on header "Spacing" at bounding box center [1130, 195] width 170 height 30
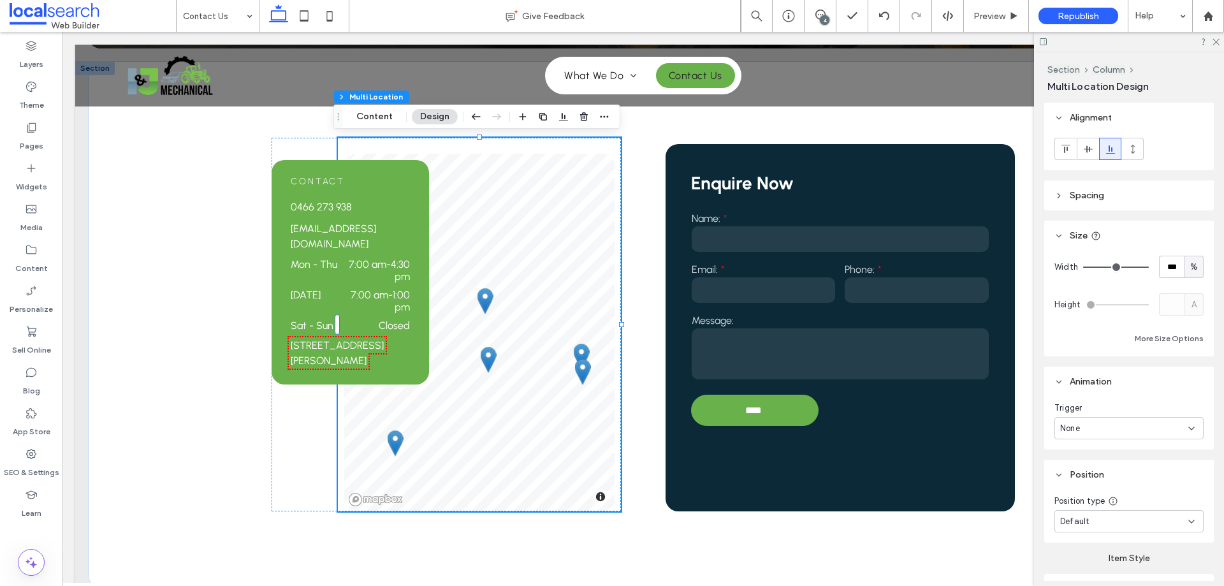
click at [1089, 118] on span "Alignment" at bounding box center [1091, 117] width 42 height 11
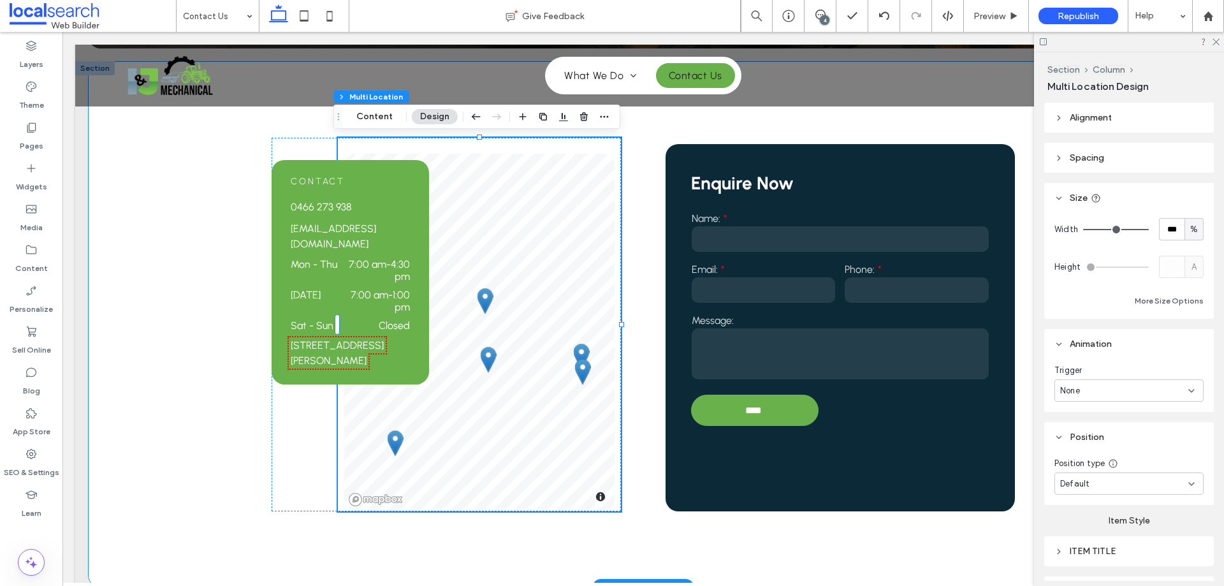
click at [232, 298] on div "Contact 0466 273 938 ijmechanical@outlook.com Mon - Thu 7:00 am - 4:30 pm Frida…" at bounding box center [643, 324] width 1111 height 527
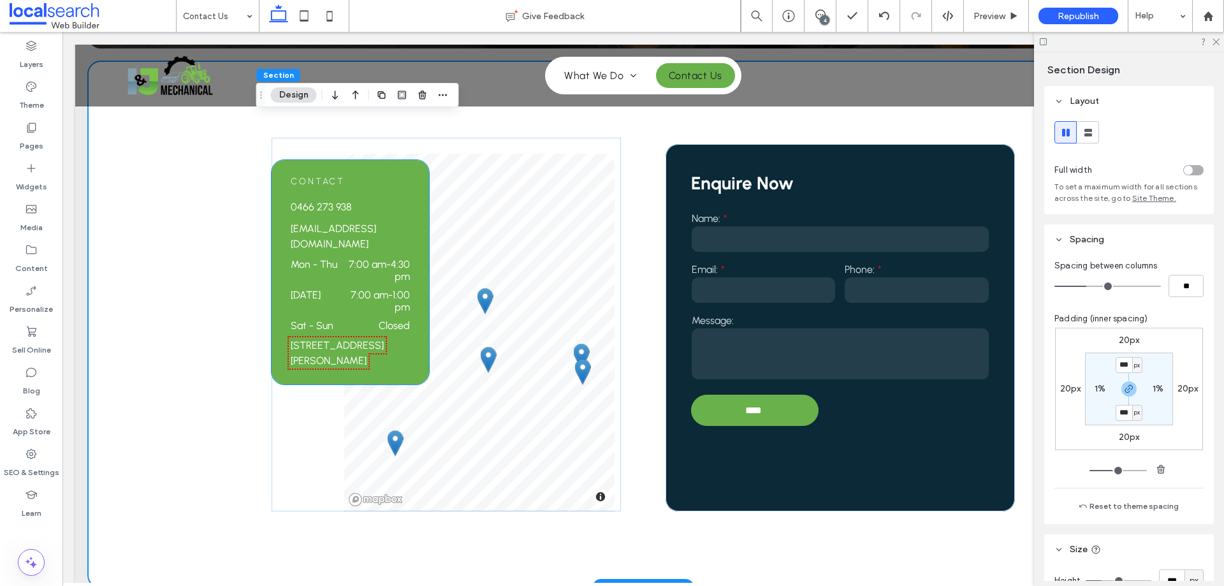
click at [401, 211] on div "Contact 0466 273 938 ijmechanical@outlook.com Mon - Thu 7:00 am - 4:30 pm Frida…" at bounding box center [350, 272] width 119 height 193
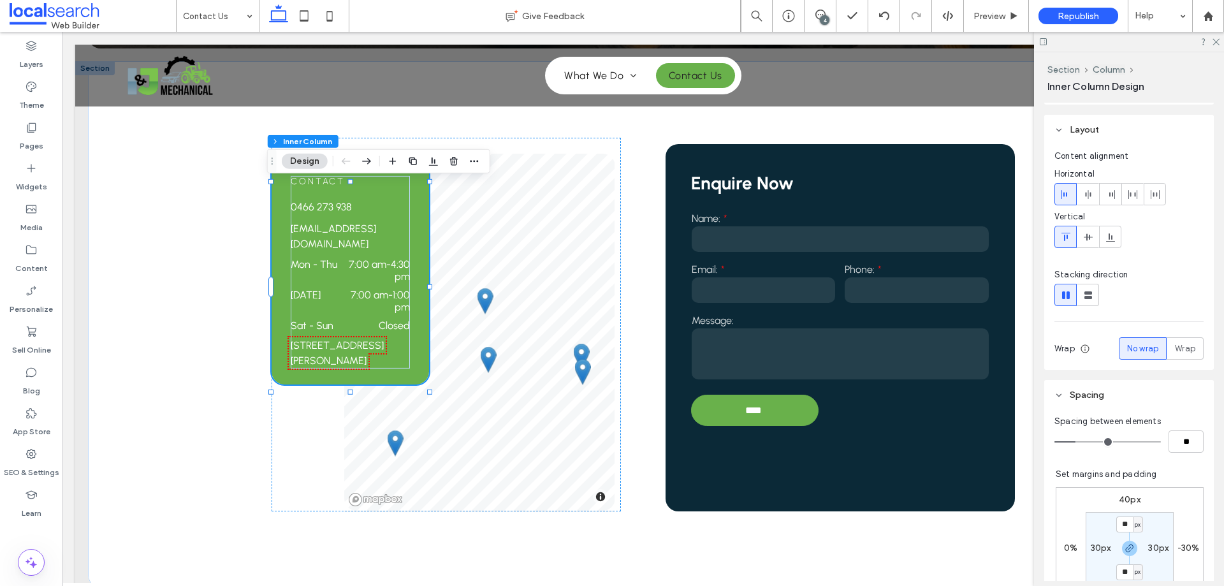
scroll to position [383, 0]
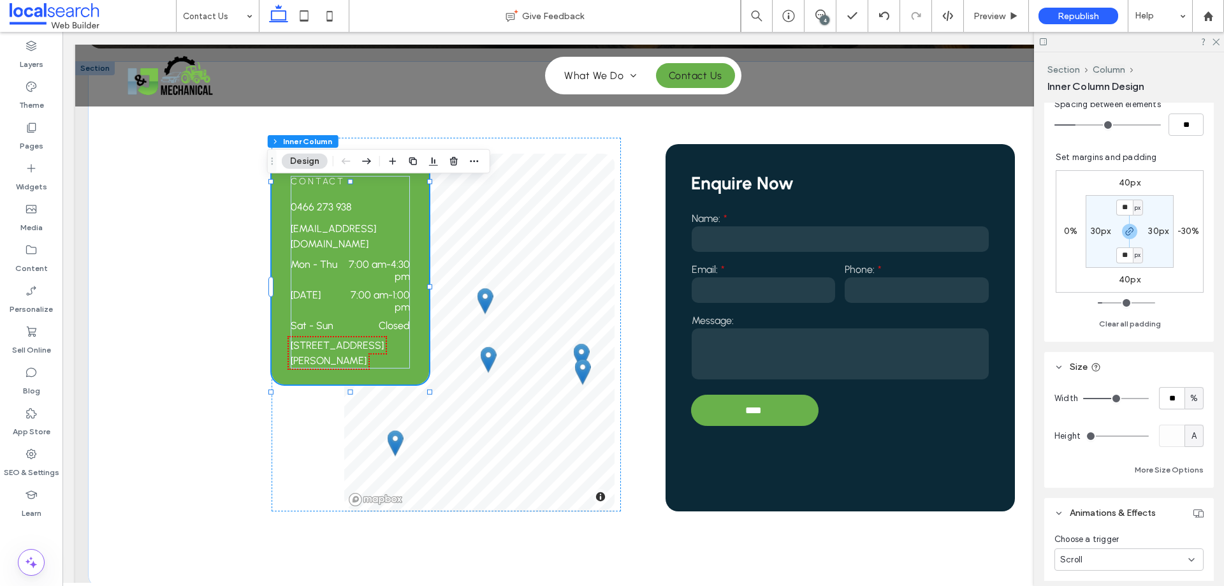
type input "**"
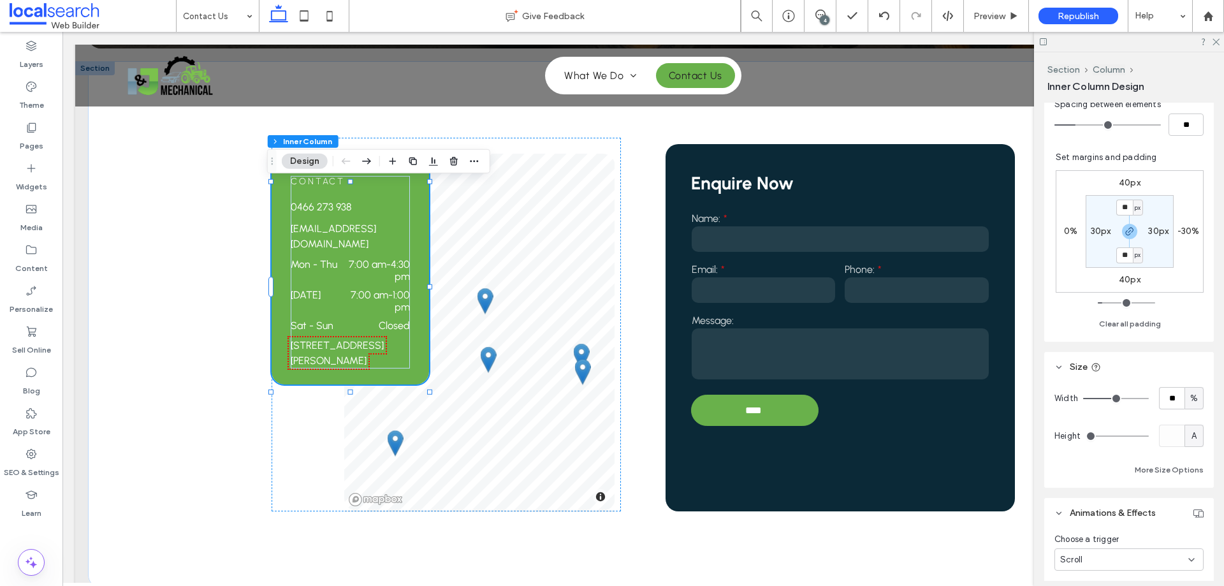
type input "**"
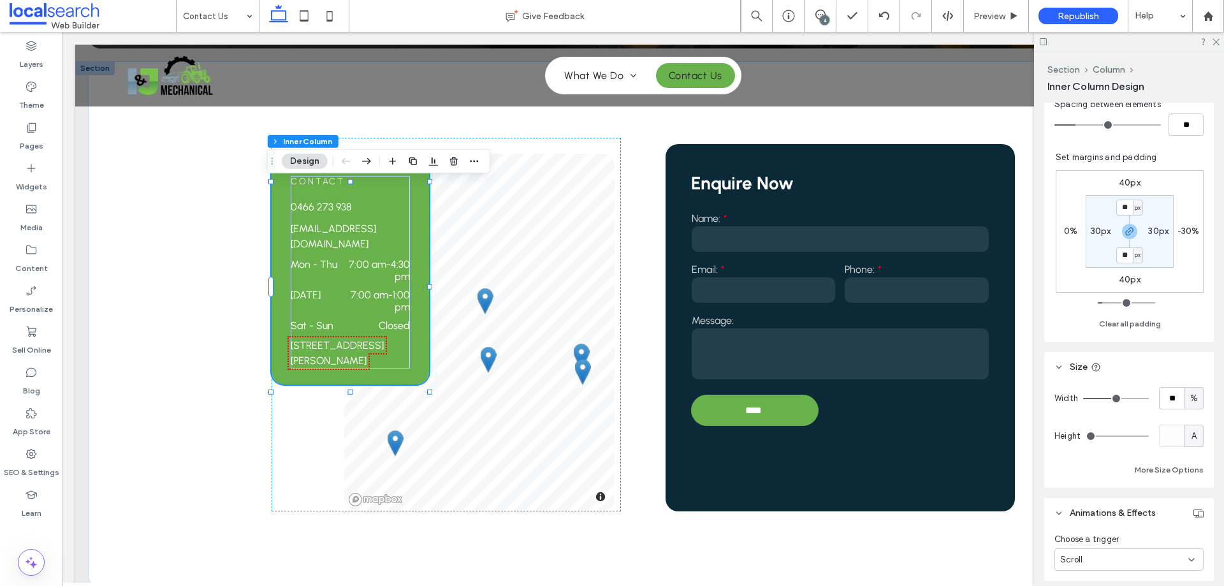
type input "**"
click at [1122, 398] on input "range" at bounding box center [1117, 398] width 66 height 1
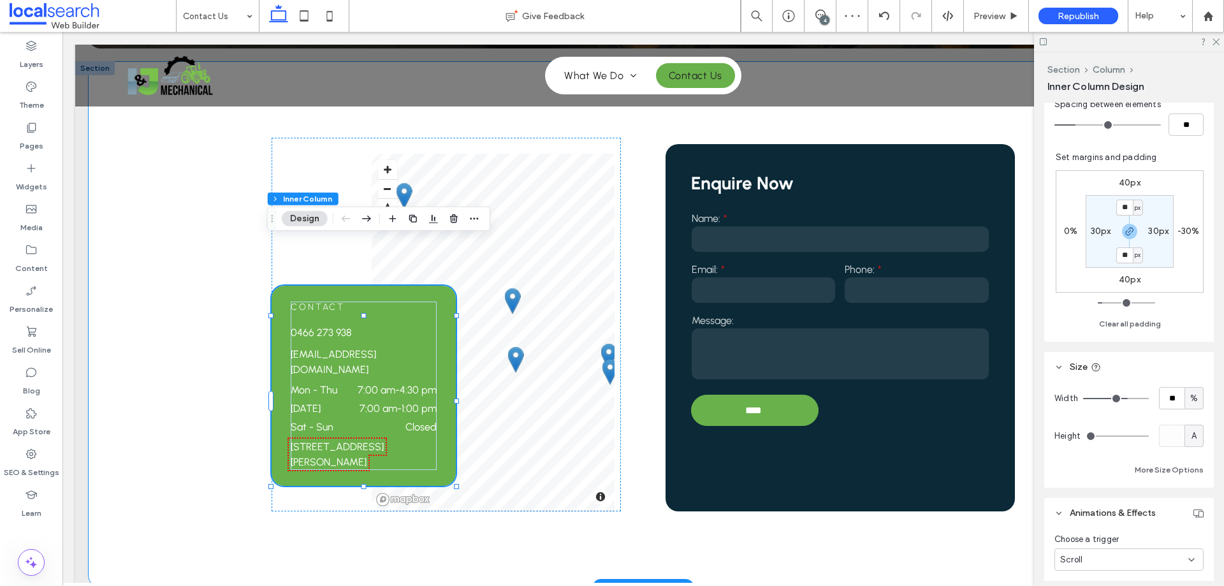
click at [635, 228] on div "Contact 0466 273 938 ijmechanical@outlook.com Mon - Thu 7:00 am - 4:30 pm Frida…" at bounding box center [643, 324] width 765 height 527
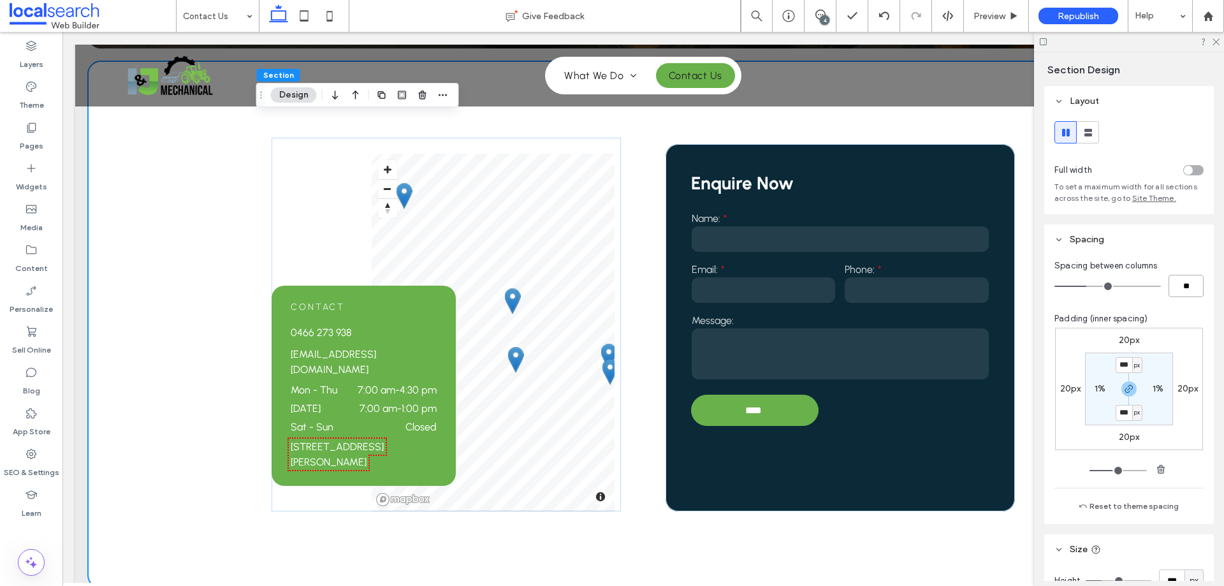
click at [1172, 286] on input "**" at bounding box center [1186, 286] width 35 height 22
type input "*"
type input "**"
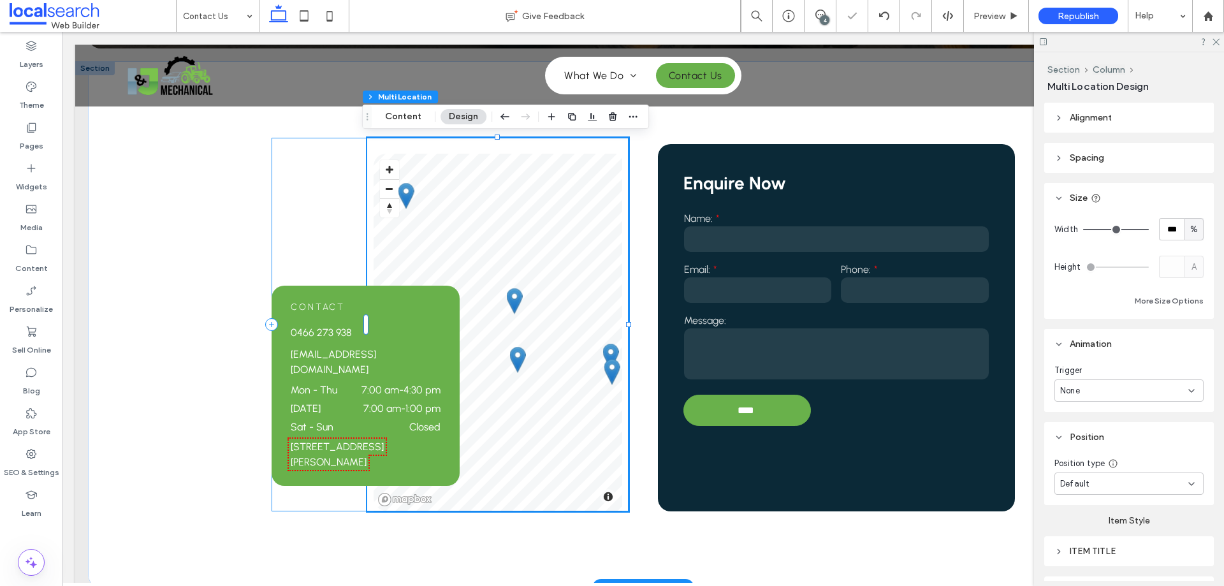
click at [344, 292] on div "Contact 0466 273 938 ijmechanical@outlook.com Mon - Thu 7:00 am - 4:30 pm Frida…" at bounding box center [450, 325] width 356 height 374
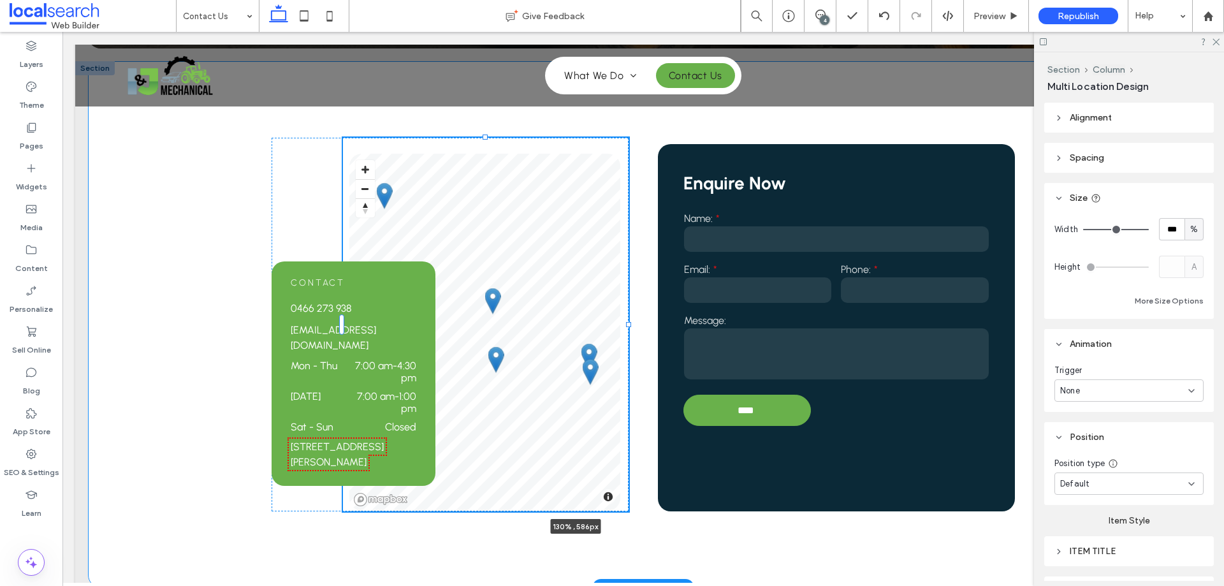
drag, startPoint x: 628, startPoint y: 323, endPoint x: 725, endPoint y: 317, distance: 97.7
click at [725, 317] on div "Contact 0466 273 938 ijmechanical@outlook.com Mon - Thu 7:00 am - 4:30 pm Frida…" at bounding box center [643, 324] width 765 height 527
type input "**"
type input "****"
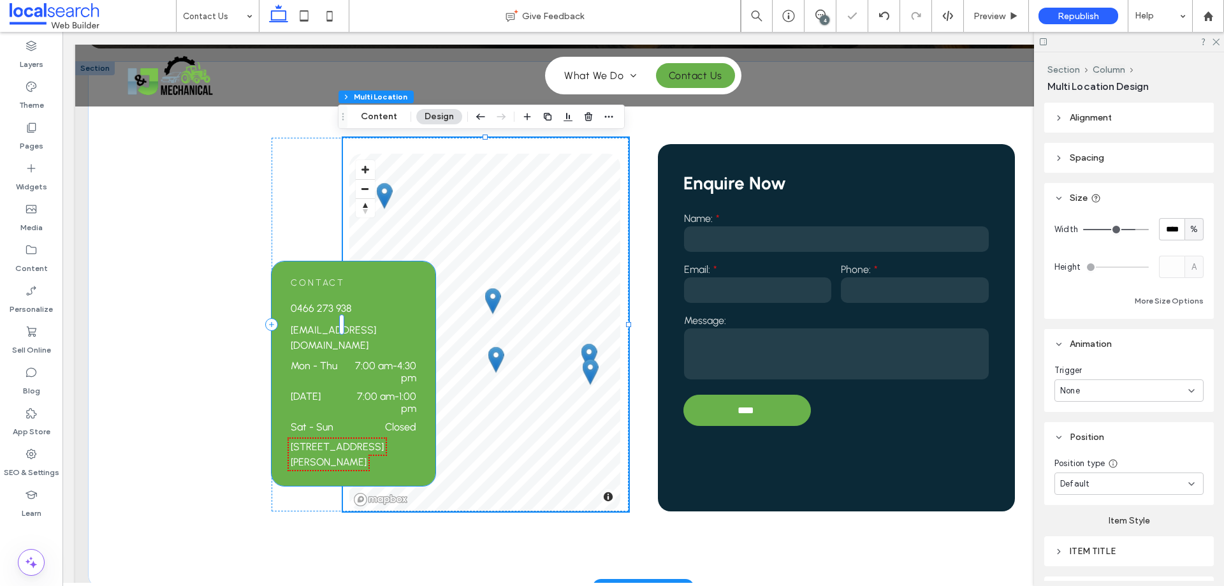
click at [402, 309] on div "Contact 0466 273 938 ijmechanical@outlook.com Mon - Thu 7:00 am - 4:30 pm Frida…" at bounding box center [354, 373] width 126 height 193
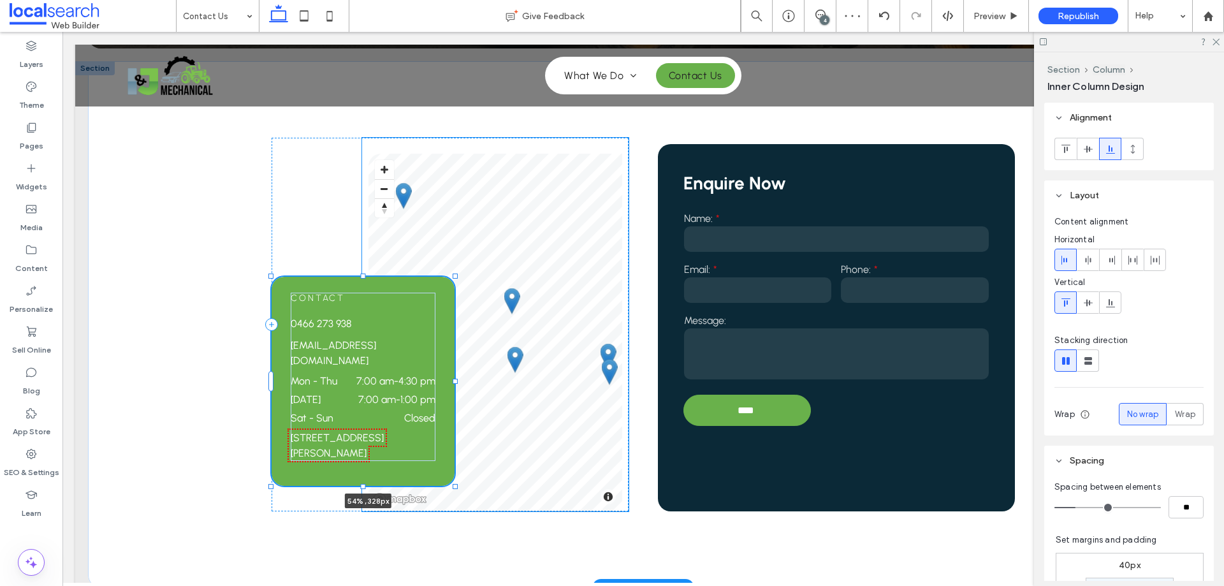
drag, startPoint x: 434, startPoint y: 381, endPoint x: 448, endPoint y: 381, distance: 14.0
click at [453, 381] on div at bounding box center [455, 381] width 5 height 5
type input "**"
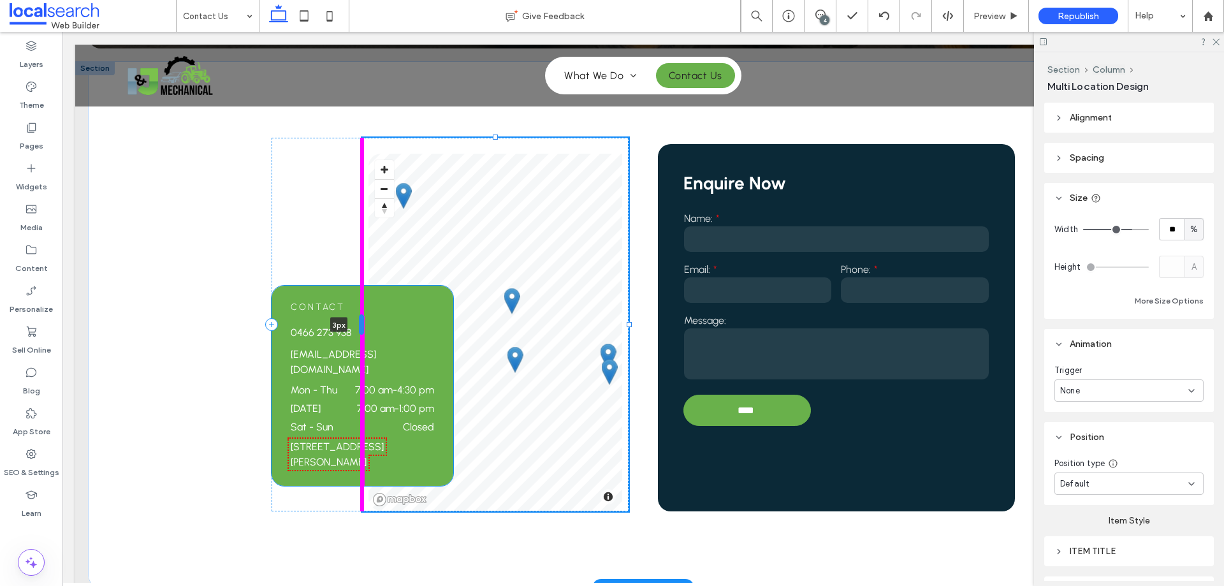
click at [359, 324] on div at bounding box center [361, 324] width 5 height 20
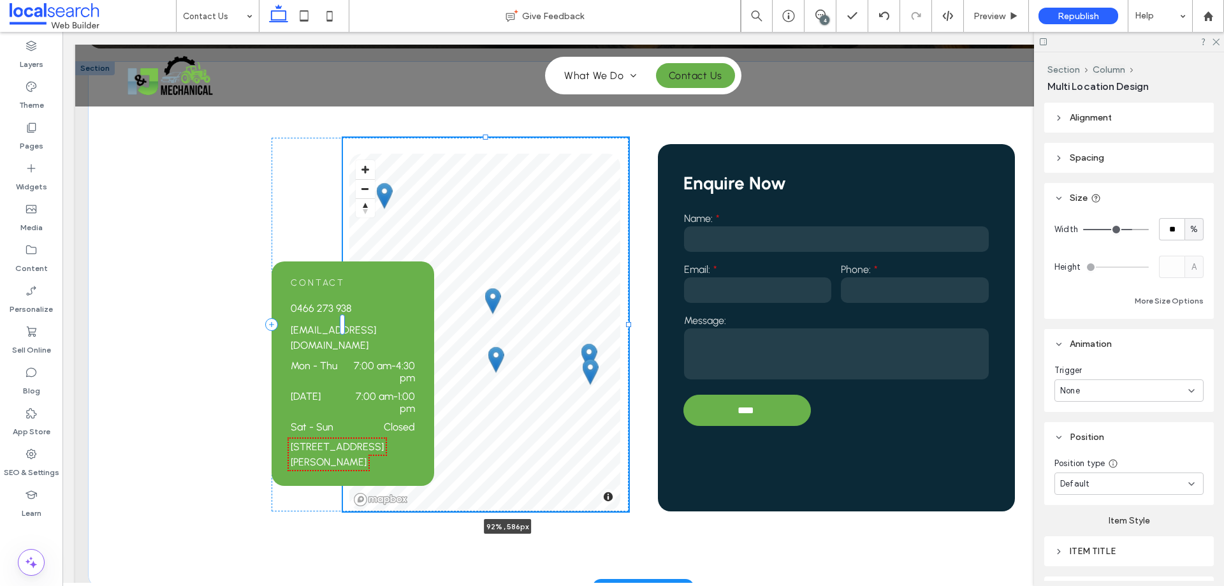
drag, startPoint x: 626, startPoint y: 325, endPoint x: 658, endPoint y: 326, distance: 31.3
click at [658, 326] on div "Contact 0466 273 938 ijmechanical@outlook.com Mon - Thu 7:00 am - 4:30 pm Frida…" at bounding box center [643, 324] width 765 height 527
type input "**"
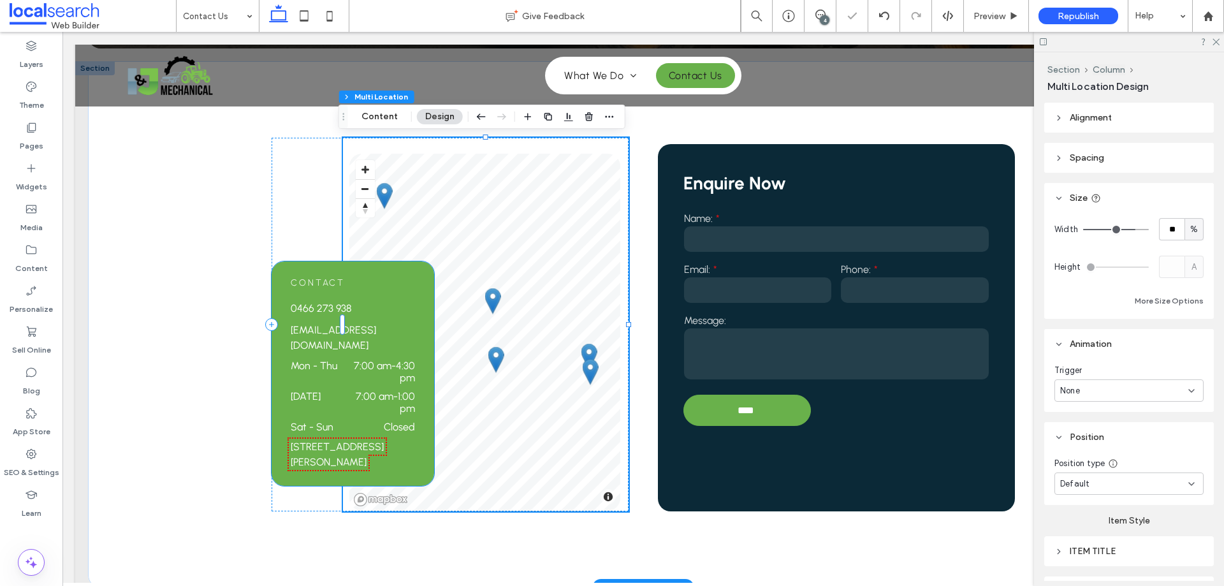
click at [401, 309] on div "Contact 0466 273 938 ijmechanical@outlook.com Mon - Thu 7:00 am - 4:30 pm Frida…" at bounding box center [353, 373] width 124 height 193
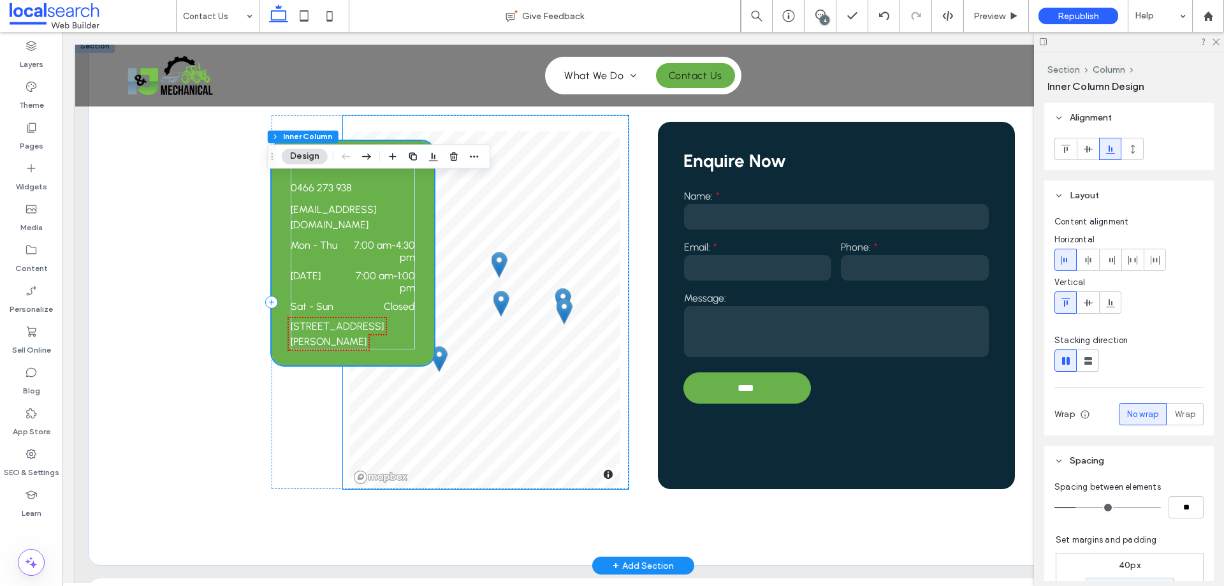
scroll to position [319, 0]
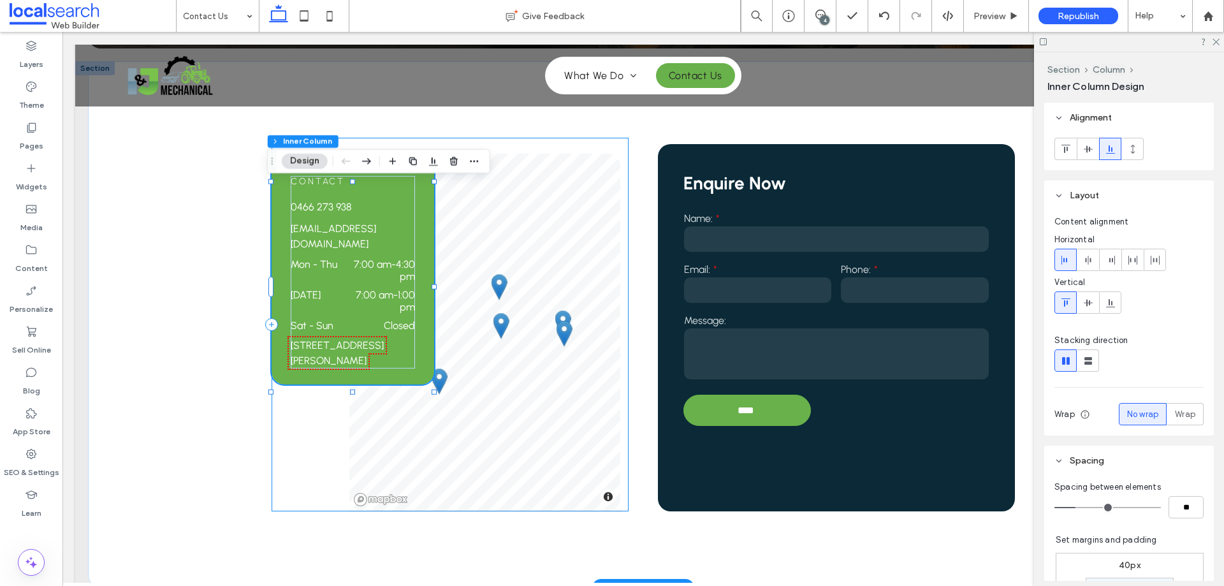
click at [311, 429] on div "Contact 0466 273 938 ijmechanical@outlook.com Mon - Thu 7:00 am - 4:30 pm Frida…" at bounding box center [450, 325] width 356 height 374
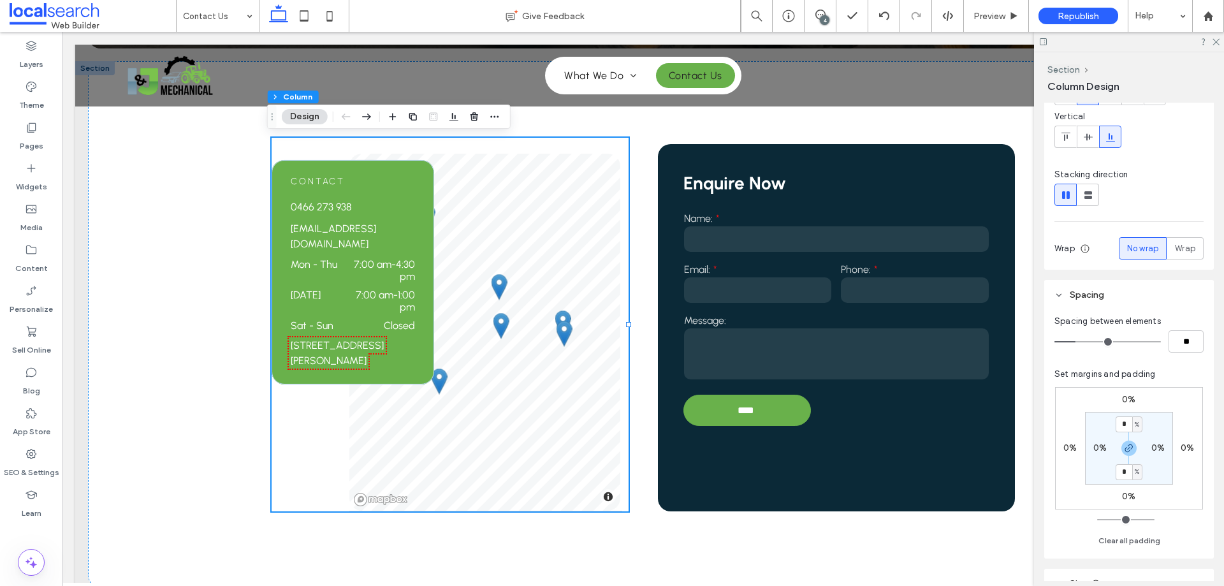
scroll to position [275, 0]
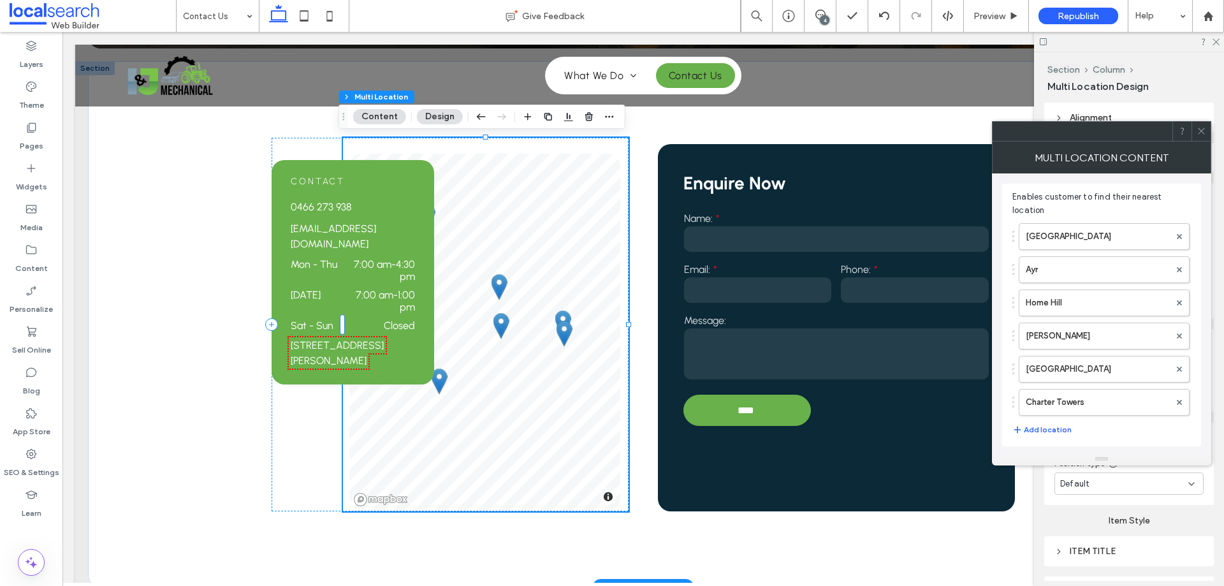
click at [478, 151] on div "LIST MAP © Mapbox © OpenStreetMap Improve this map Townsville Townsville, Queen…" at bounding box center [485, 325] width 285 height 374
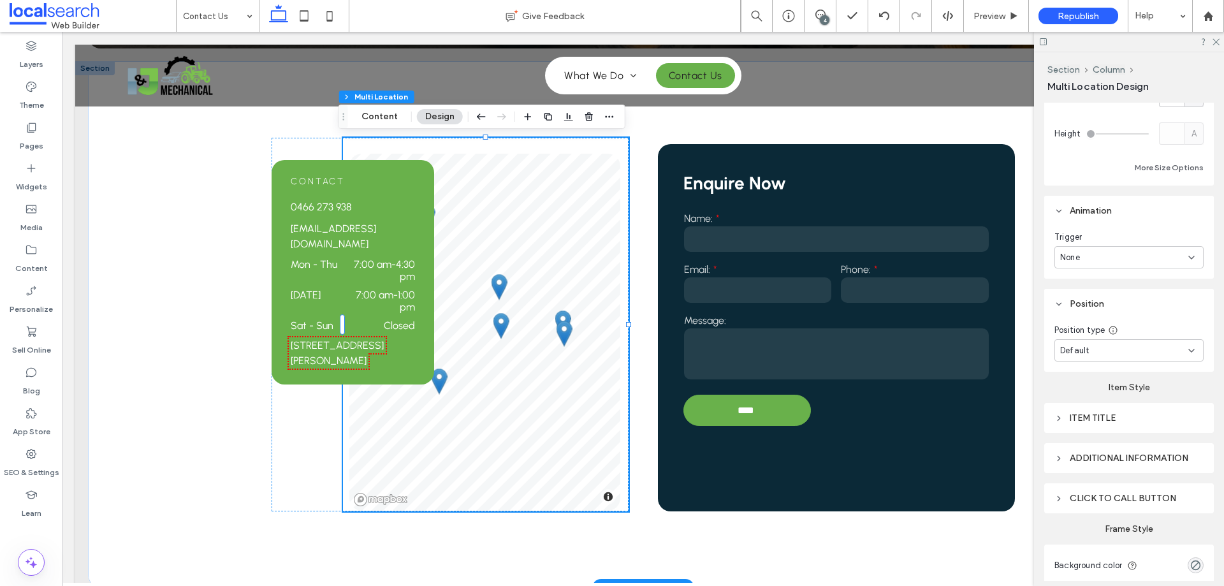
scroll to position [0, 0]
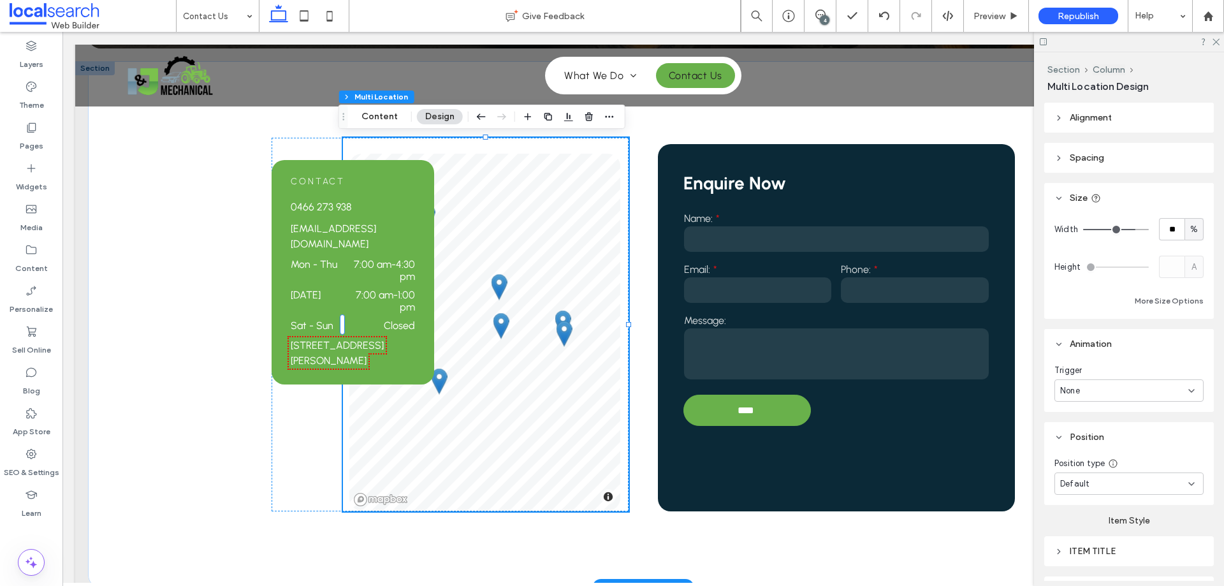
type input "**"
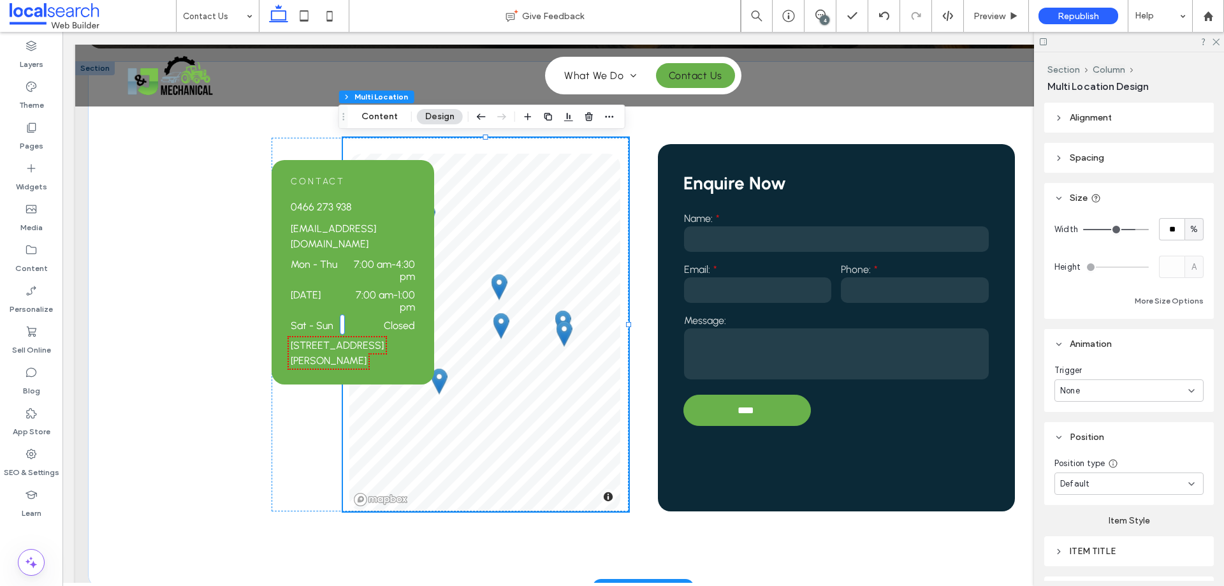
type input "**"
type input "***"
drag, startPoint x: 1130, startPoint y: 229, endPoint x: 1152, endPoint y: 232, distance: 22.5
type input "***"
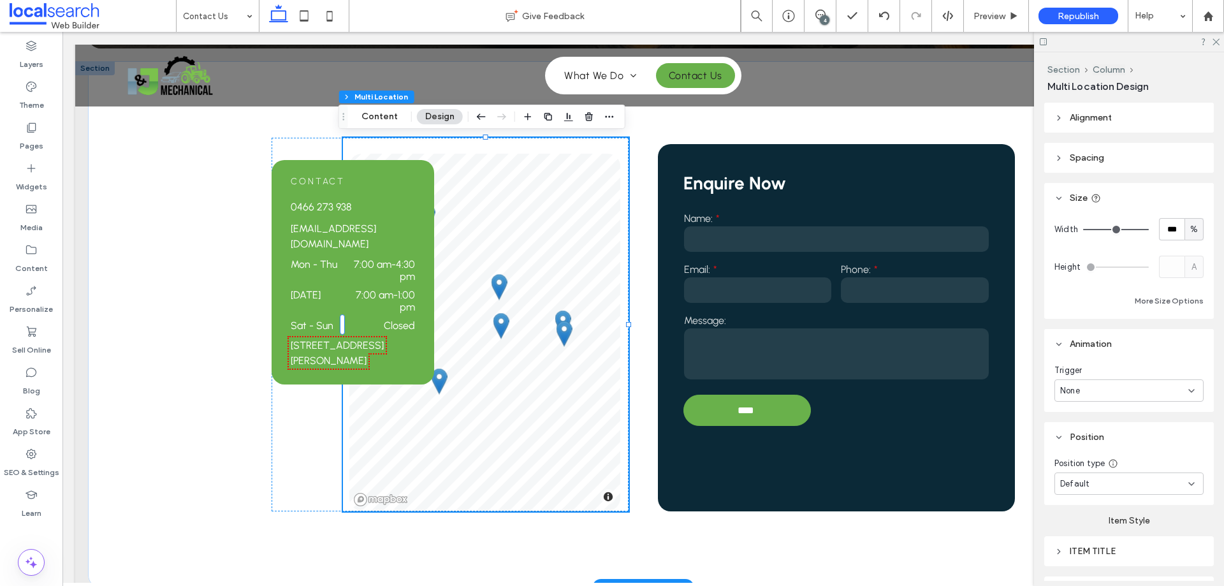
click at [1149, 230] on input "range" at bounding box center [1117, 229] width 66 height 1
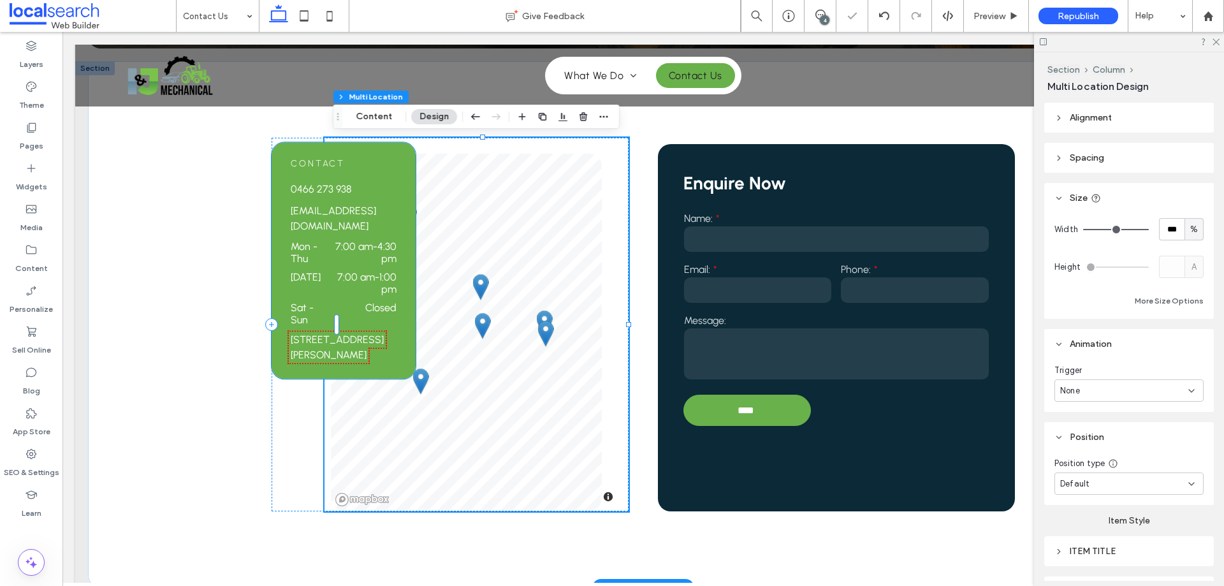
click at [353, 186] on div "Contact 0466 273 938 ijmechanical@outlook.com Mon - Thu 7:00 am - 4:30 pm Frida…" at bounding box center [343, 260] width 143 height 237
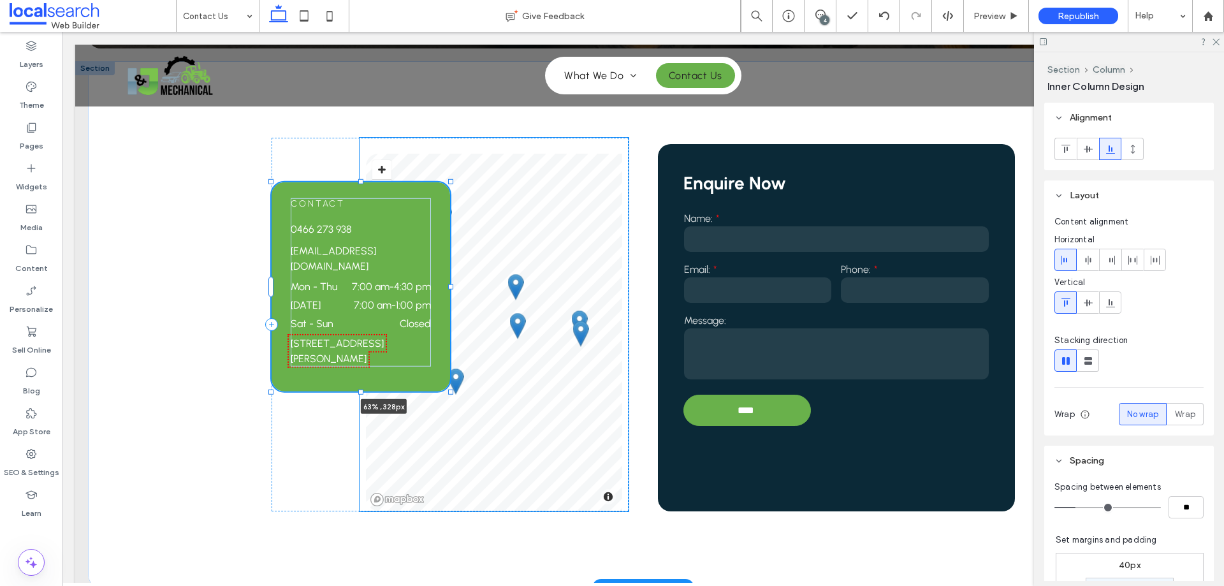
click at [459, 290] on div "Contact 0466 273 938 ijmechanical@outlook.com Mon - Thu 7:00 am - 4:30 pm Frida…" at bounding box center [643, 324] width 765 height 527
type input "**"
type input "****"
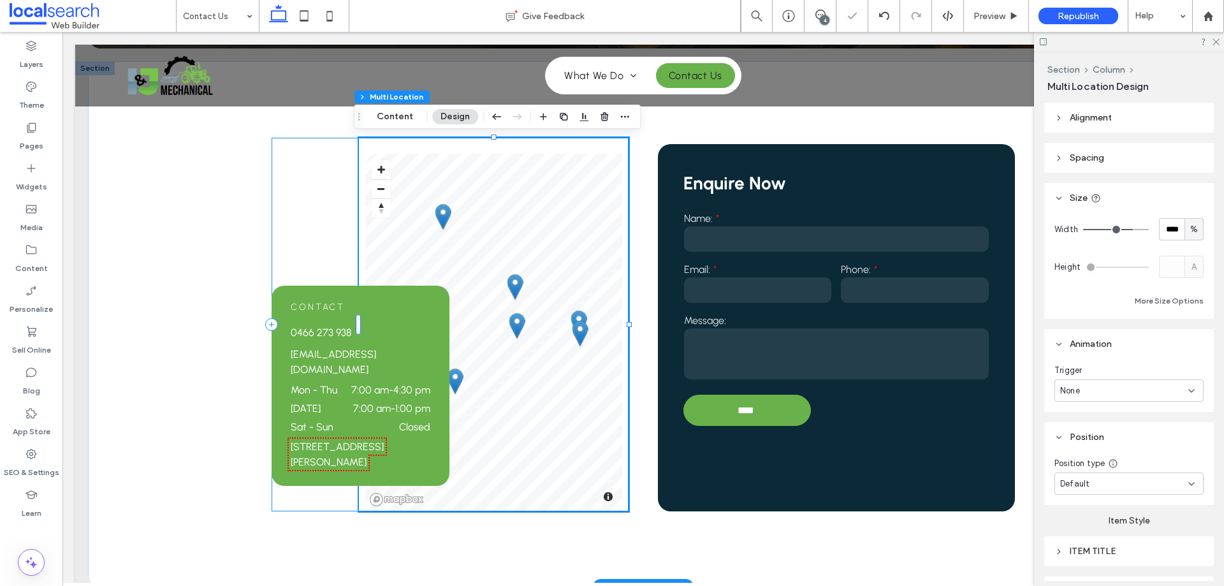
drag, startPoint x: 332, startPoint y: 242, endPoint x: 339, endPoint y: 246, distance: 7.7
click at [332, 243] on div "Contact 0466 273 938 ijmechanical@outlook.com Mon - Thu 7:00 am - 4:30 pm Frida…" at bounding box center [450, 325] width 356 height 374
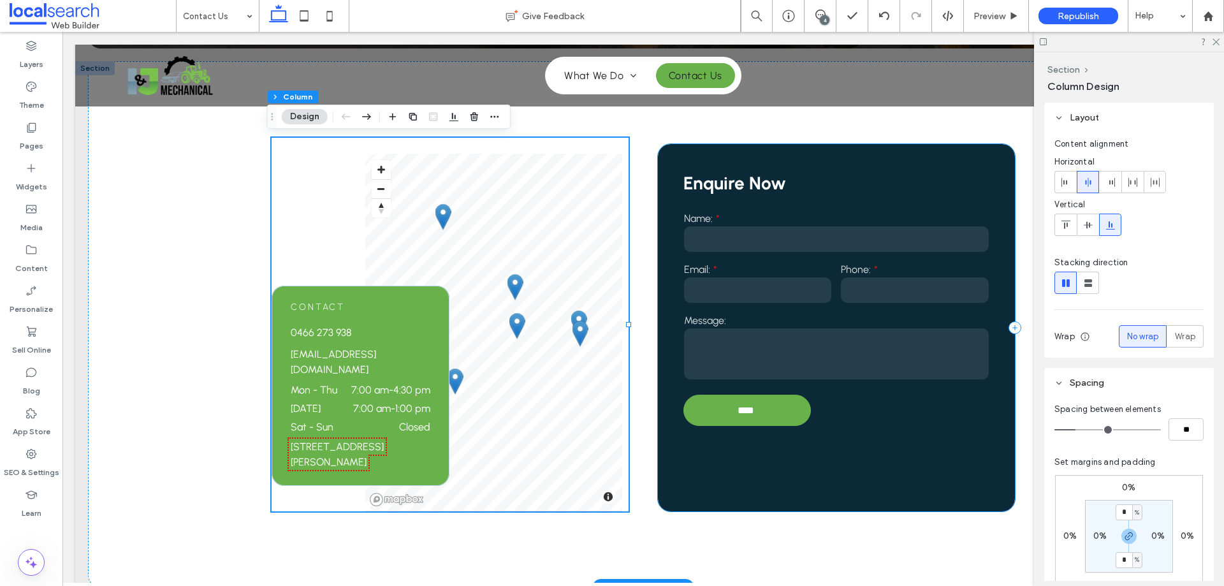
click at [669, 247] on div "Enquire Now Name: Email: Phone: Message: **** Thank you for contacting I & J Me…" at bounding box center [836, 327] width 356 height 367
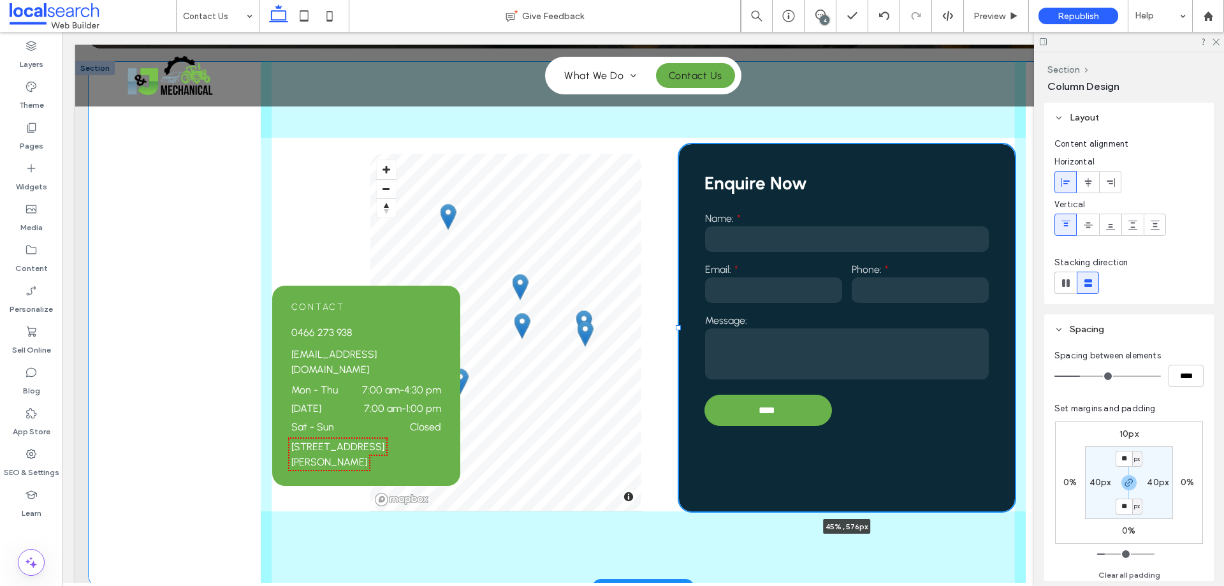
drag, startPoint x: 651, startPoint y: 327, endPoint x: 672, endPoint y: 327, distance: 21.0
click at [676, 327] on div at bounding box center [678, 327] width 5 height 5
type input "**"
type input "*****"
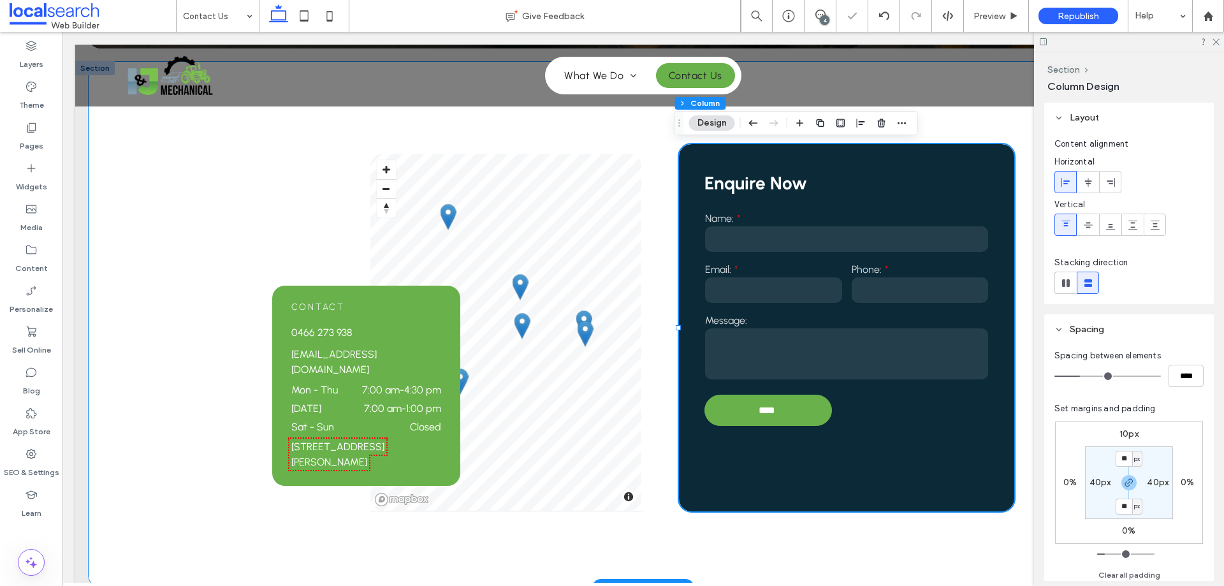
click at [651, 356] on div "Contact 0466 273 938 ijmechanical@outlook.com Mon - Thu 7:00 am - 4:30 pm Frida…" at bounding box center [643, 324] width 765 height 527
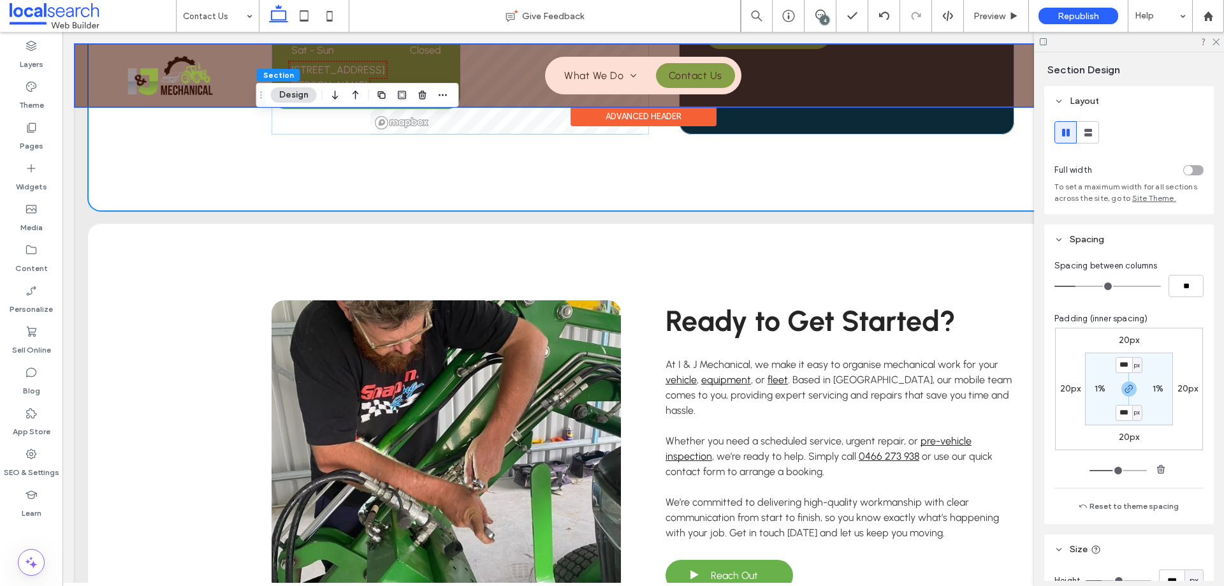
scroll to position [574, 0]
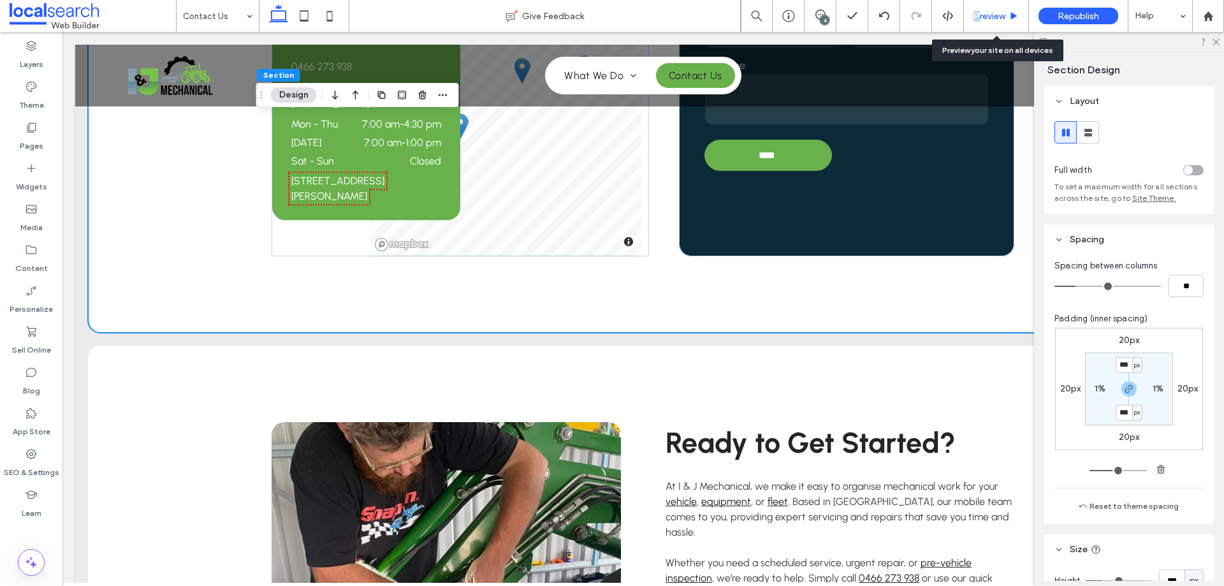
click at [977, 26] on div "Preview" at bounding box center [996, 16] width 65 height 32
click at [981, 22] on div "Preview" at bounding box center [996, 16] width 65 height 32
click at [986, 14] on span "Preview" at bounding box center [990, 16] width 32 height 11
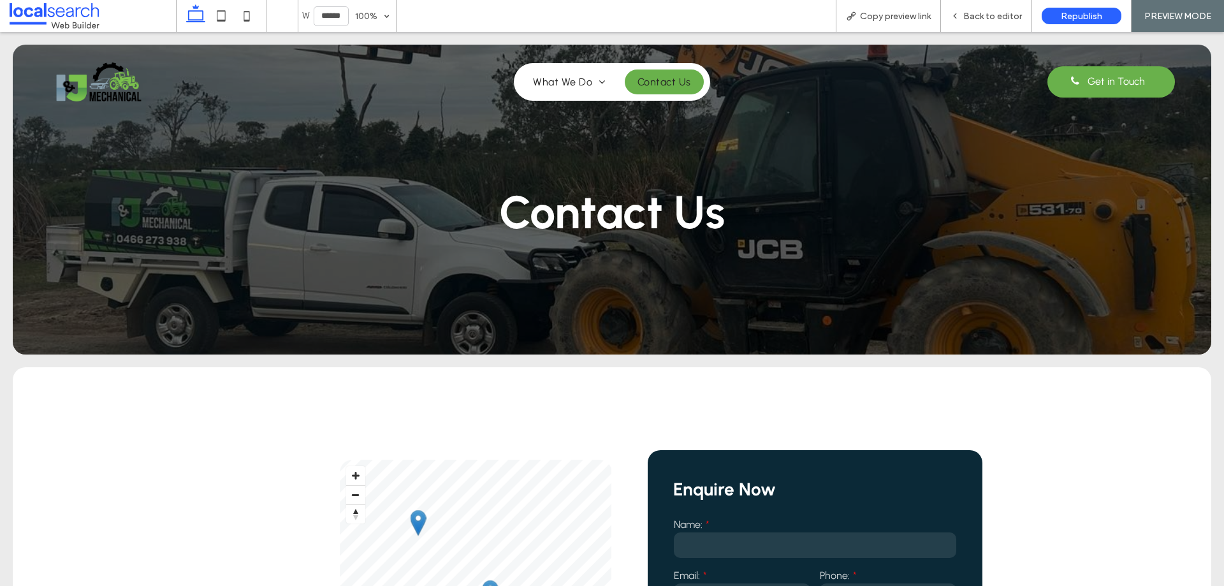
click at [654, 74] on link "Contact Us" at bounding box center [664, 82] width 79 height 25
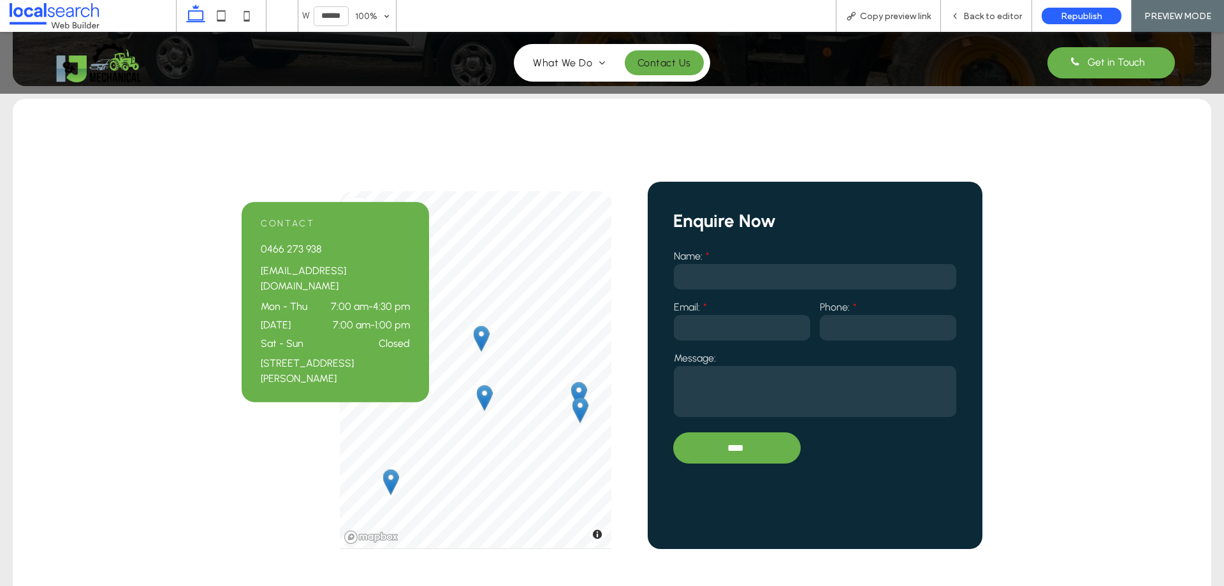
scroll to position [255, 0]
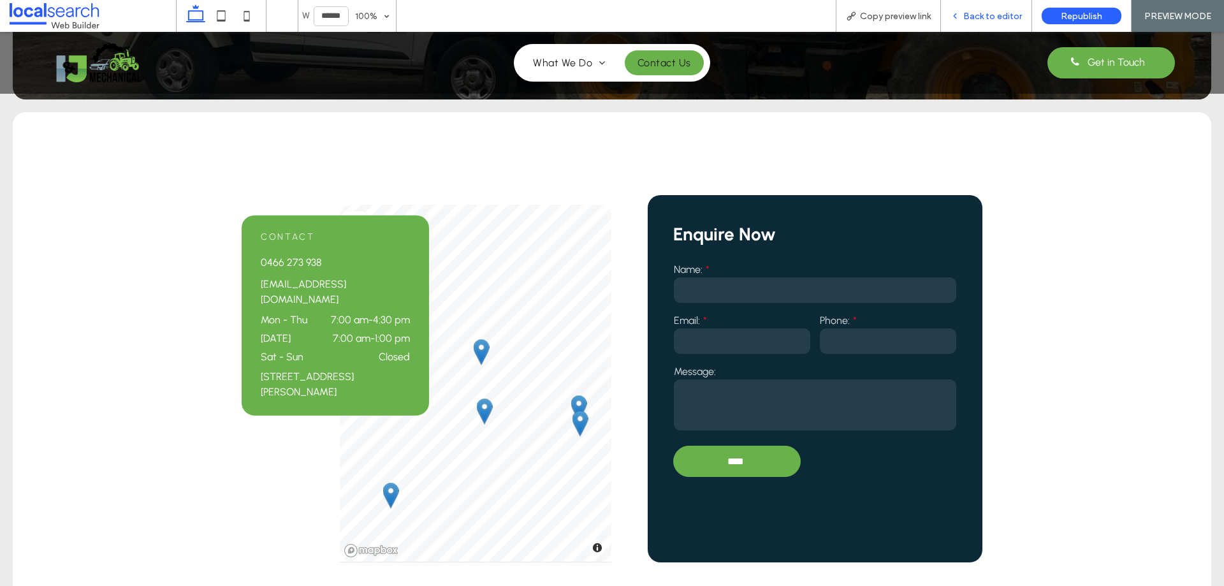
click at [984, 15] on span "Back to editor" at bounding box center [993, 16] width 59 height 11
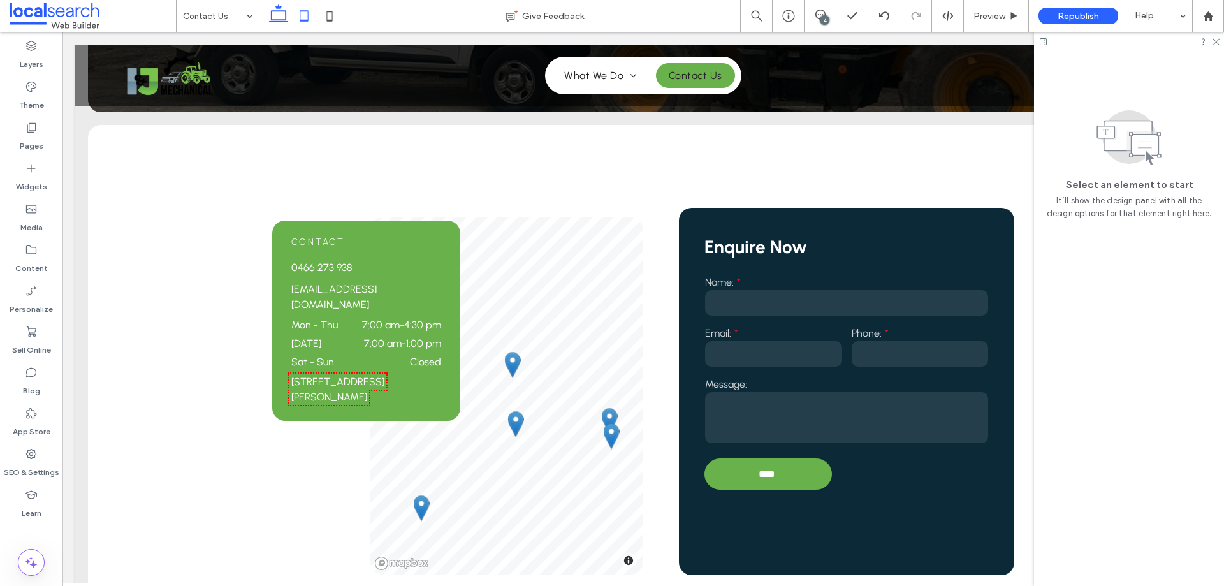
click at [306, 20] on use at bounding box center [304, 15] width 8 height 11
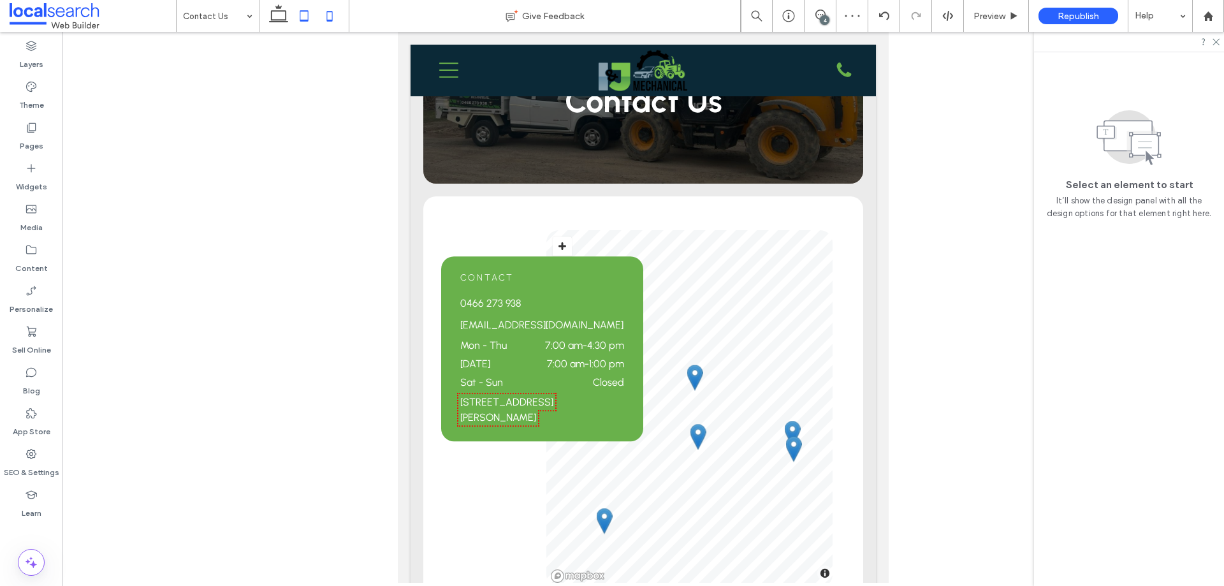
click at [340, 22] on icon at bounding box center [330, 16] width 26 height 26
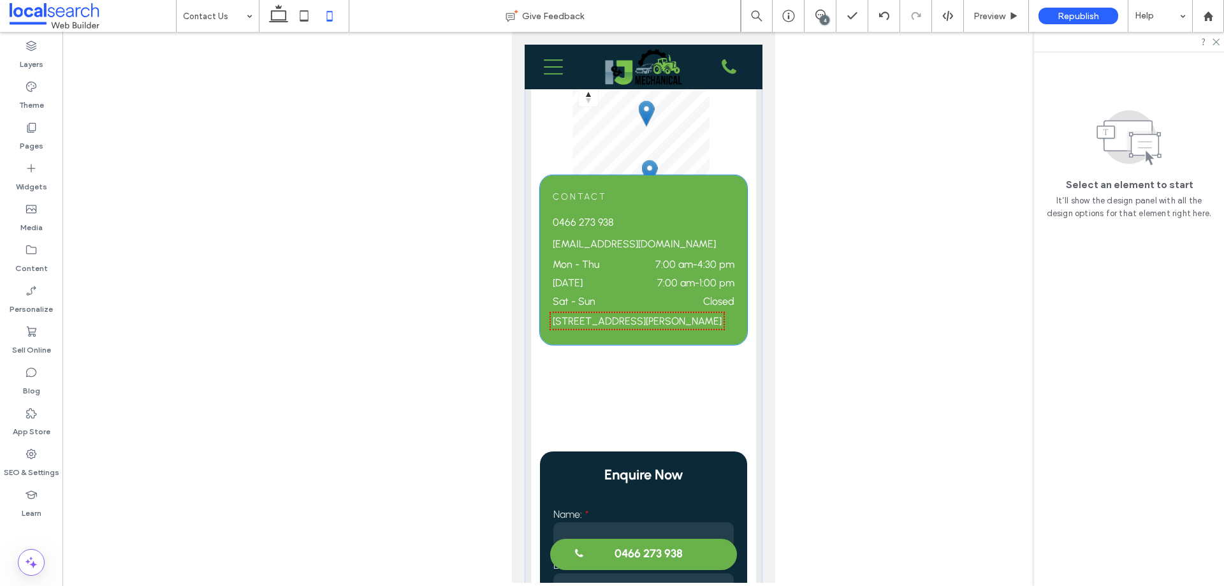
scroll to position [230, 0]
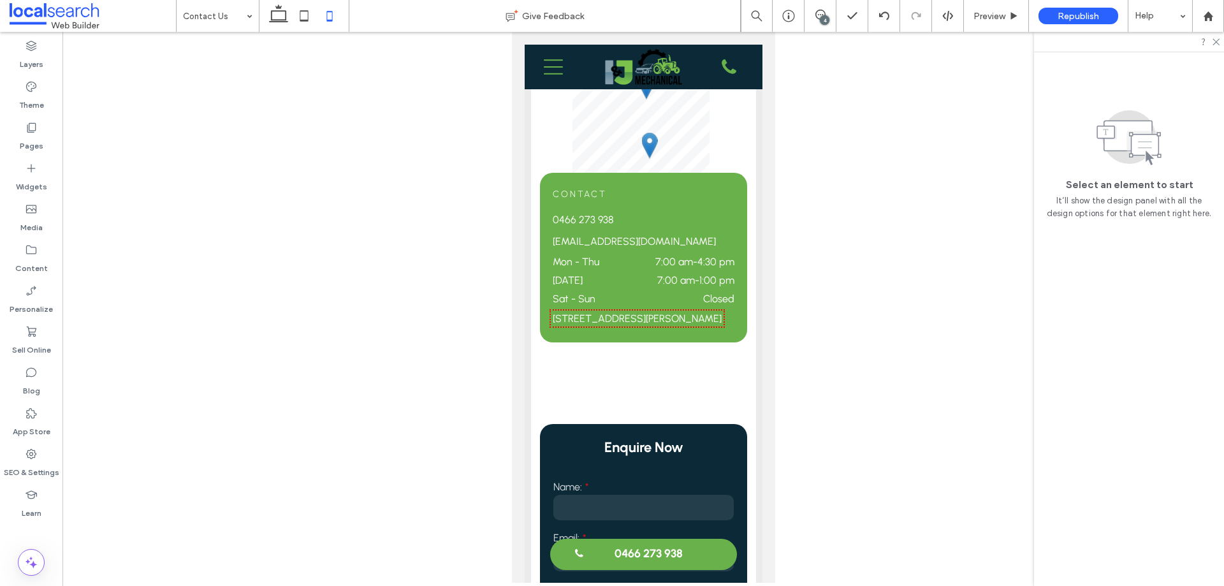
drag, startPoint x: 306, startPoint y: 24, endPoint x: 325, endPoint y: 19, distance: 19.0
click at [305, 23] on icon at bounding box center [304, 16] width 26 height 26
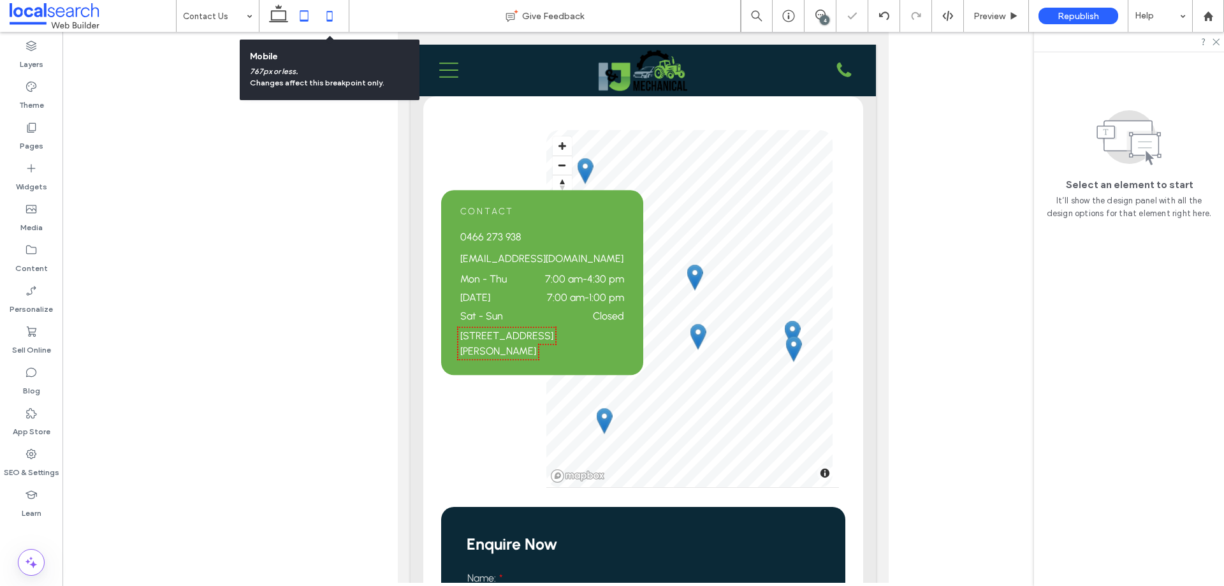
click at [334, 19] on icon at bounding box center [330, 16] width 26 height 26
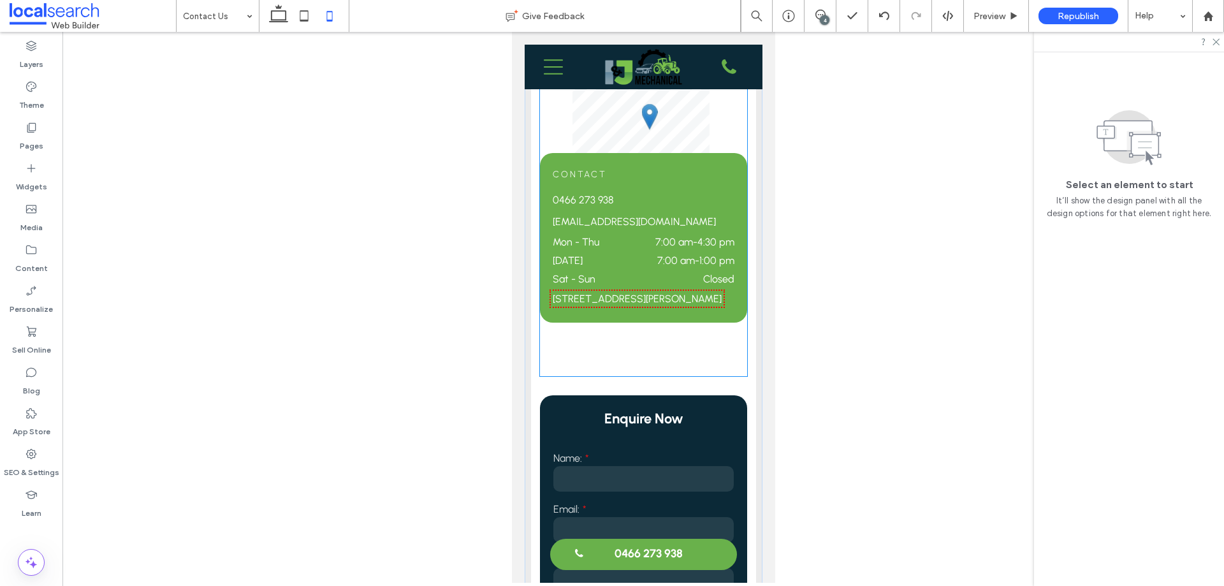
scroll to position [191, 0]
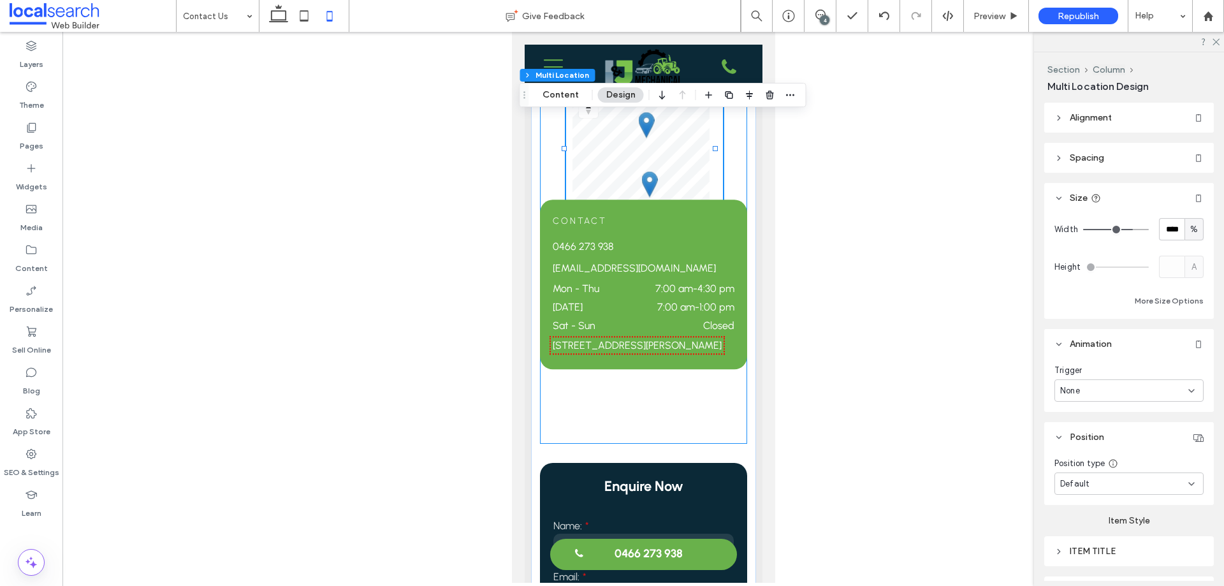
click at [723, 180] on div "Contact 0466 273 938 ijmechanical@outlook.com Mon - Thu 7:00 am - 4:30 pm Frida…" at bounding box center [643, 241] width 207 height 406
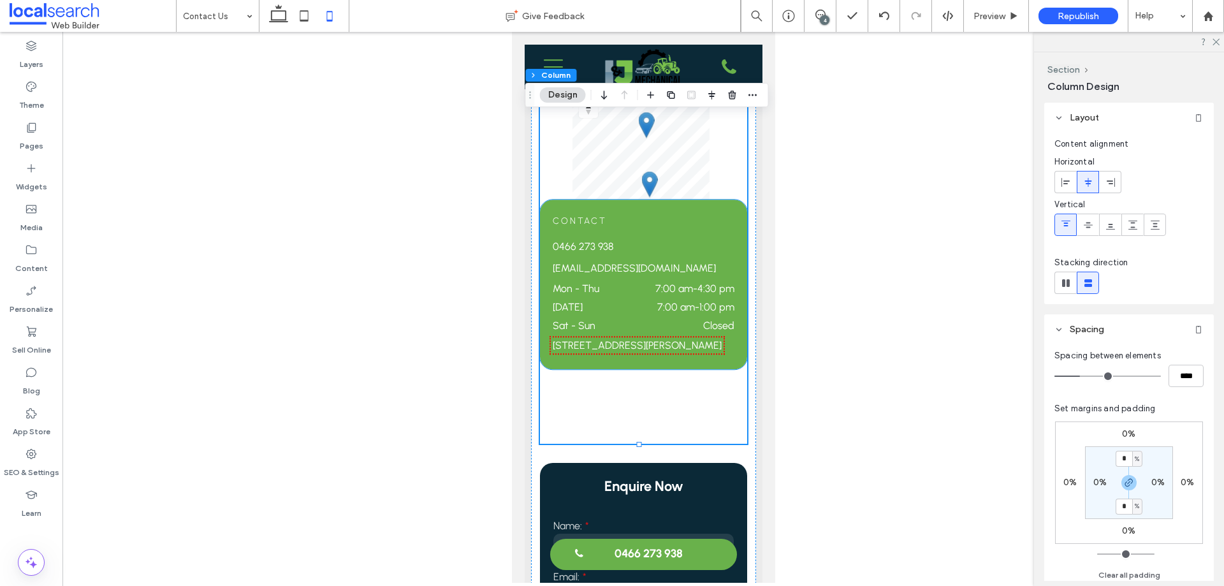
click at [721, 217] on h6 "Contact" at bounding box center [643, 221] width 182 height 11
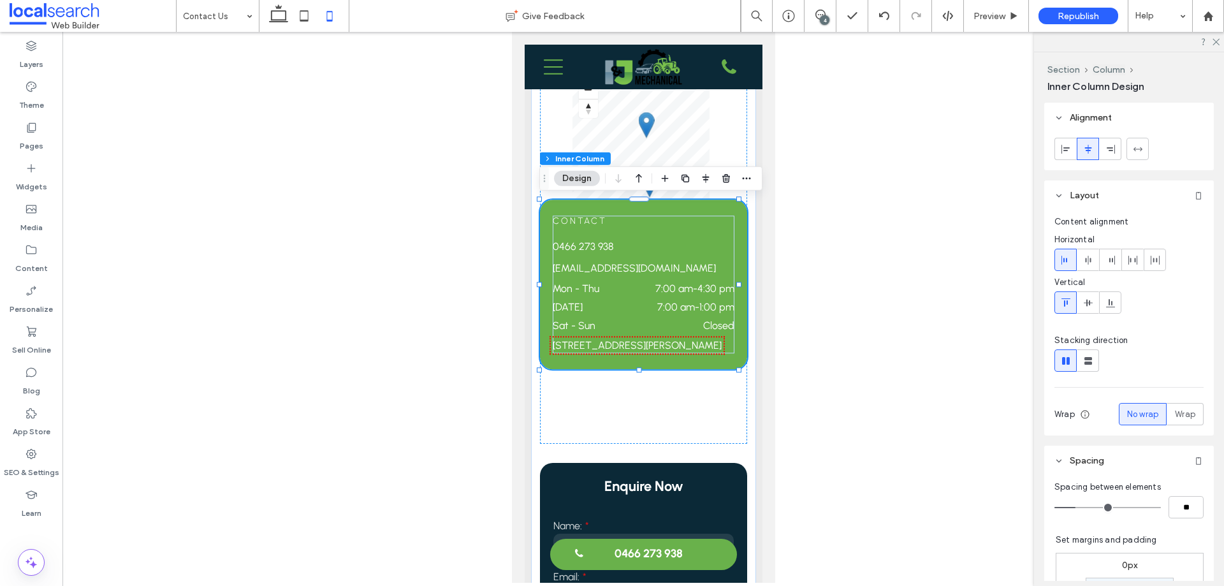
scroll to position [446, 0]
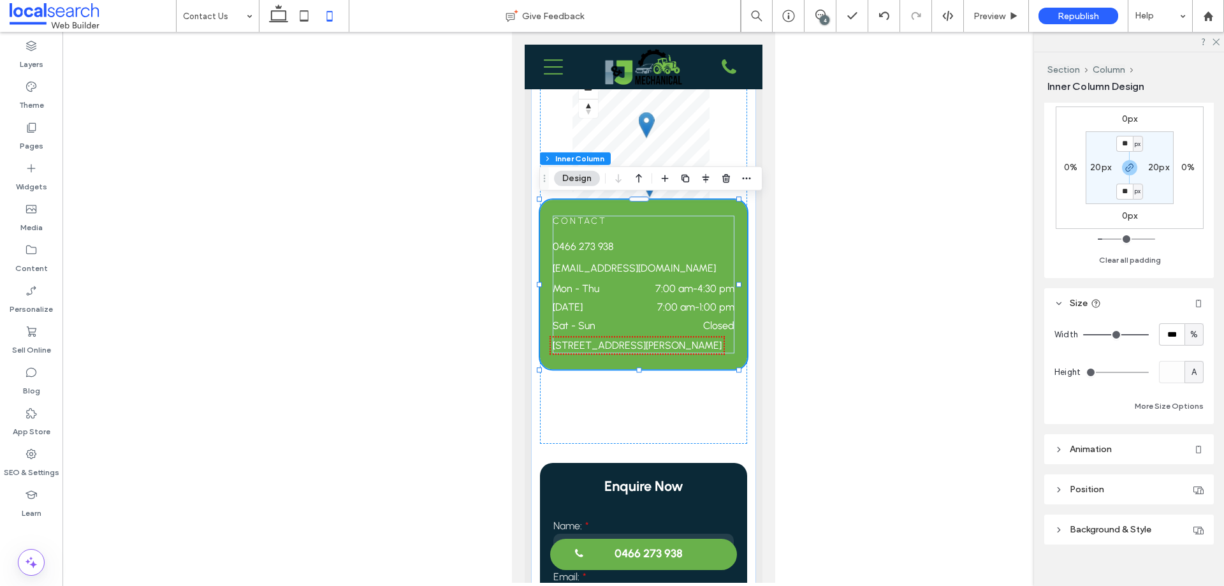
click at [1122, 450] on header "Animation" at bounding box center [1130, 449] width 170 height 30
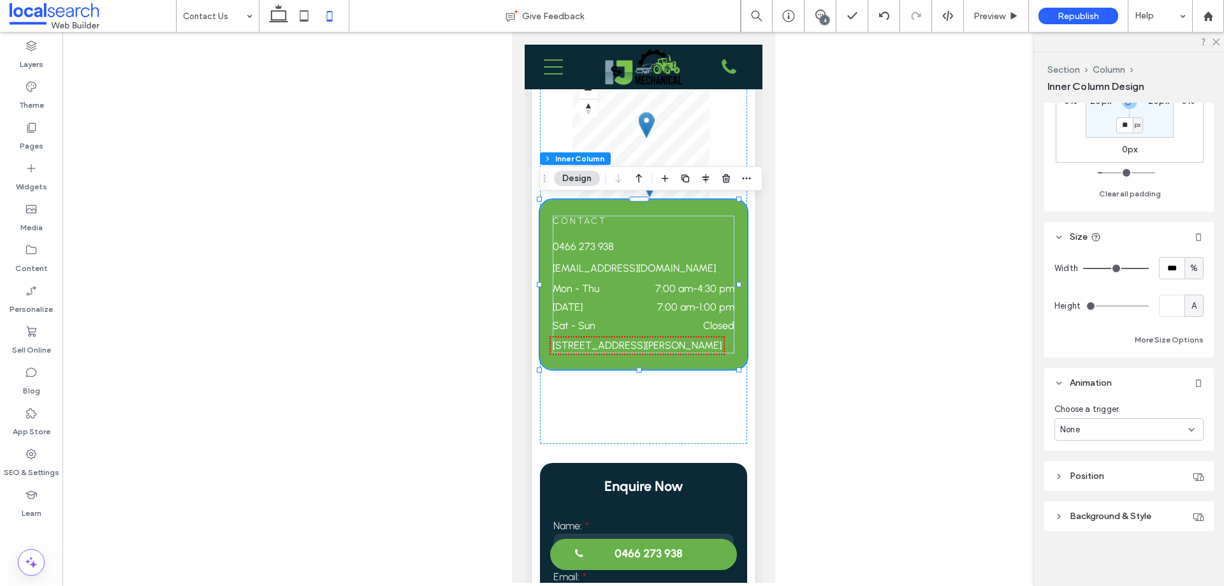
scroll to position [514, 0]
click at [1126, 465] on header "Position" at bounding box center [1130, 475] width 170 height 30
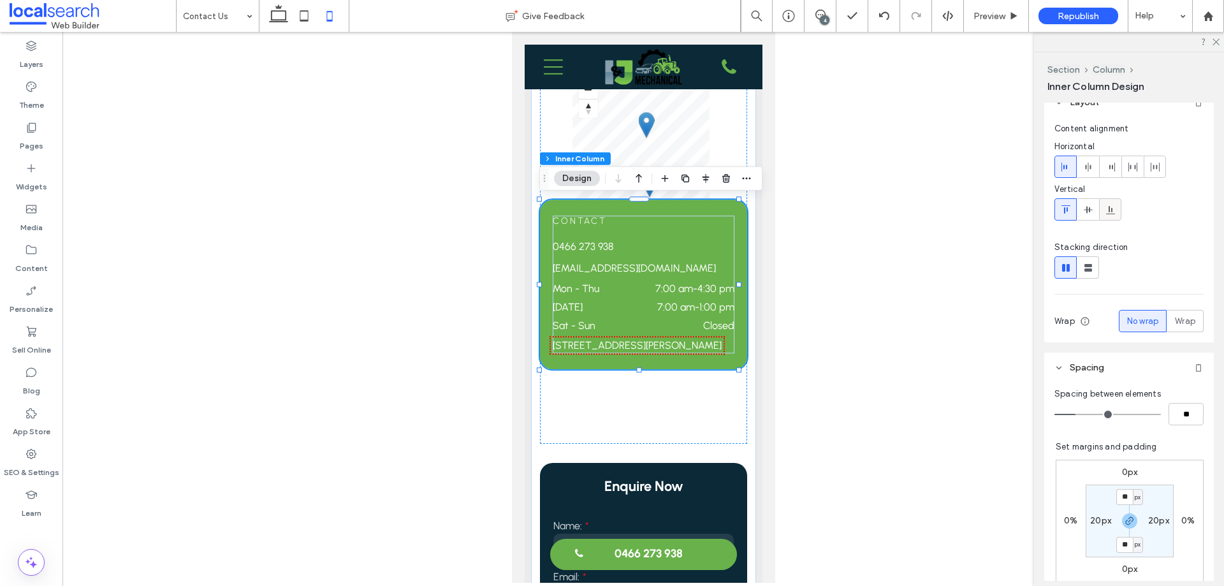
scroll to position [0, 0]
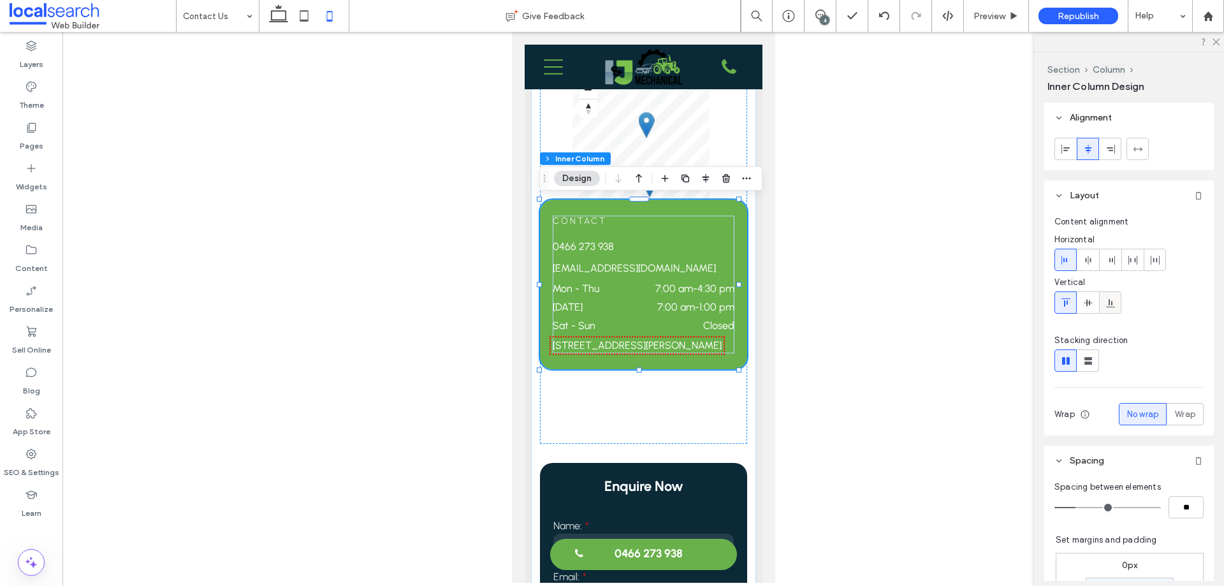
click at [1103, 303] on div at bounding box center [1110, 302] width 21 height 21
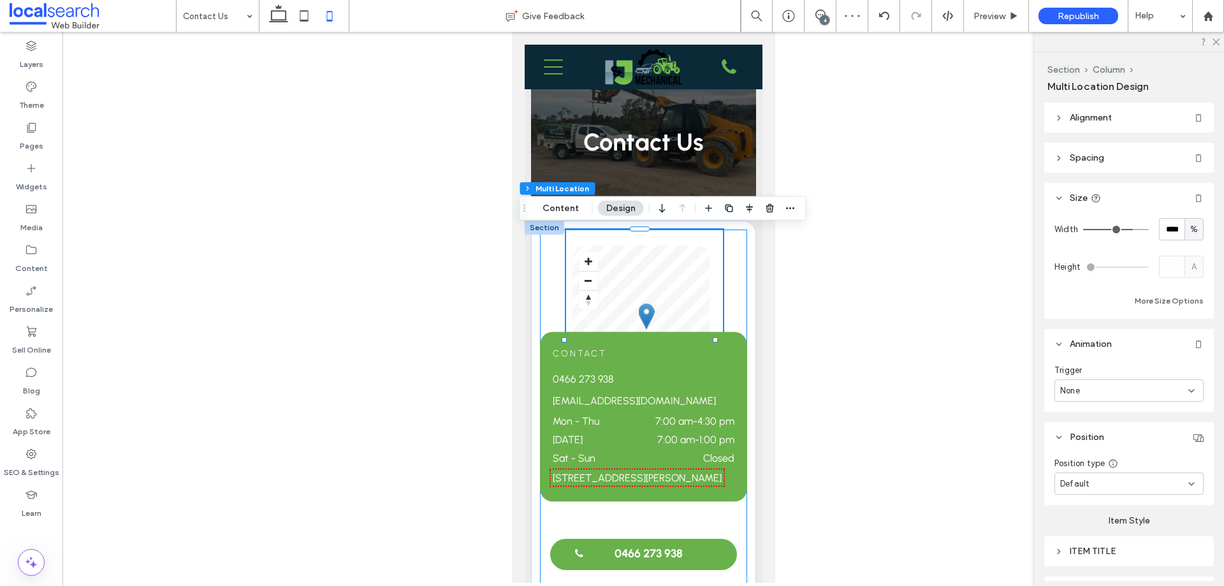
click at [728, 243] on div "Contact 0466 273 938 ijmechanical@outlook.com Mon - Thu 7:00 am - 4:30 pm Frida…" at bounding box center [643, 433] width 207 height 406
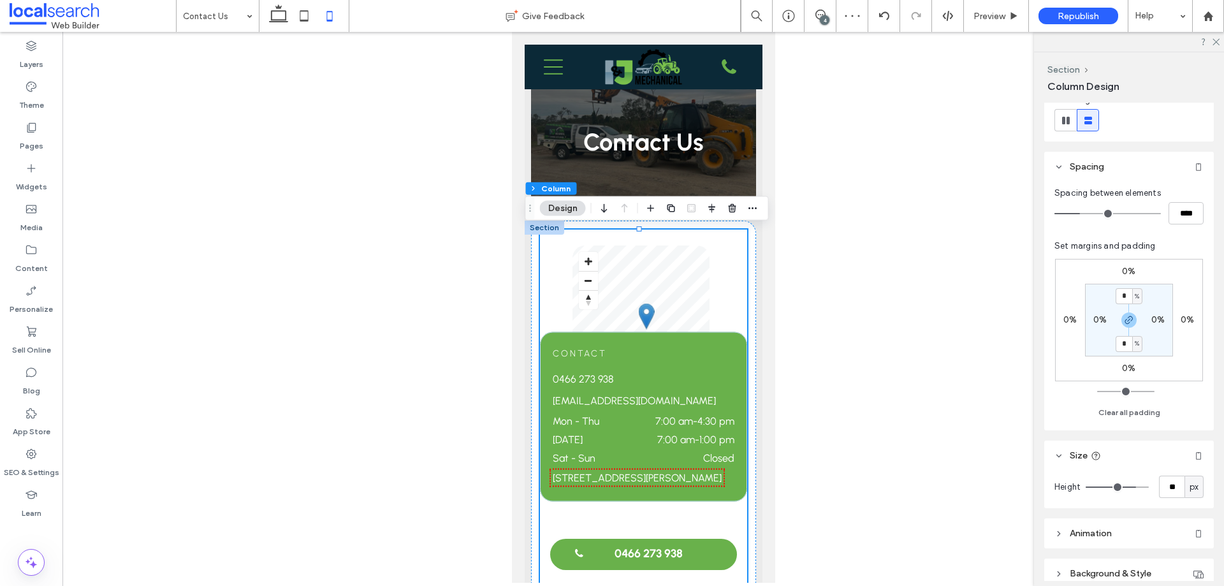
scroll to position [221, 0]
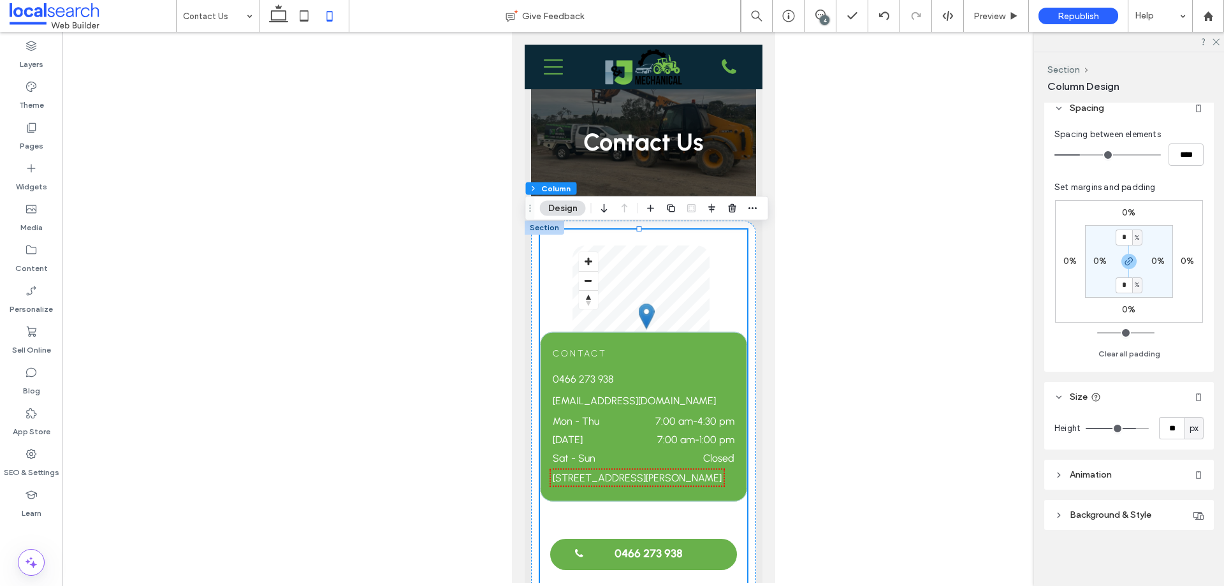
click at [1131, 465] on header "Animation" at bounding box center [1130, 475] width 170 height 30
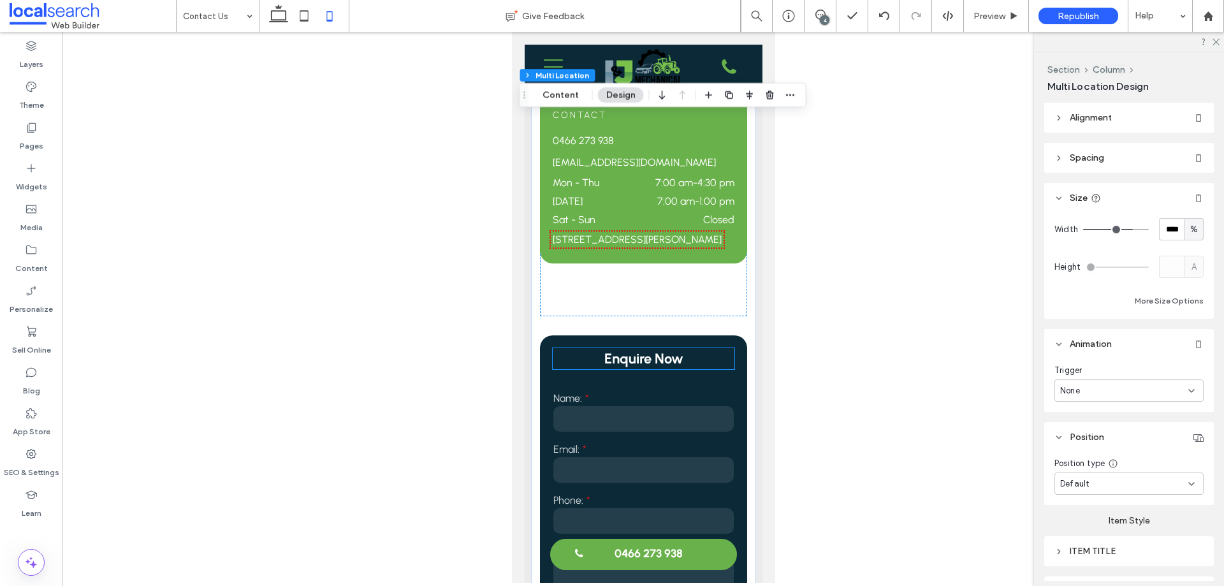
scroll to position [64, 0]
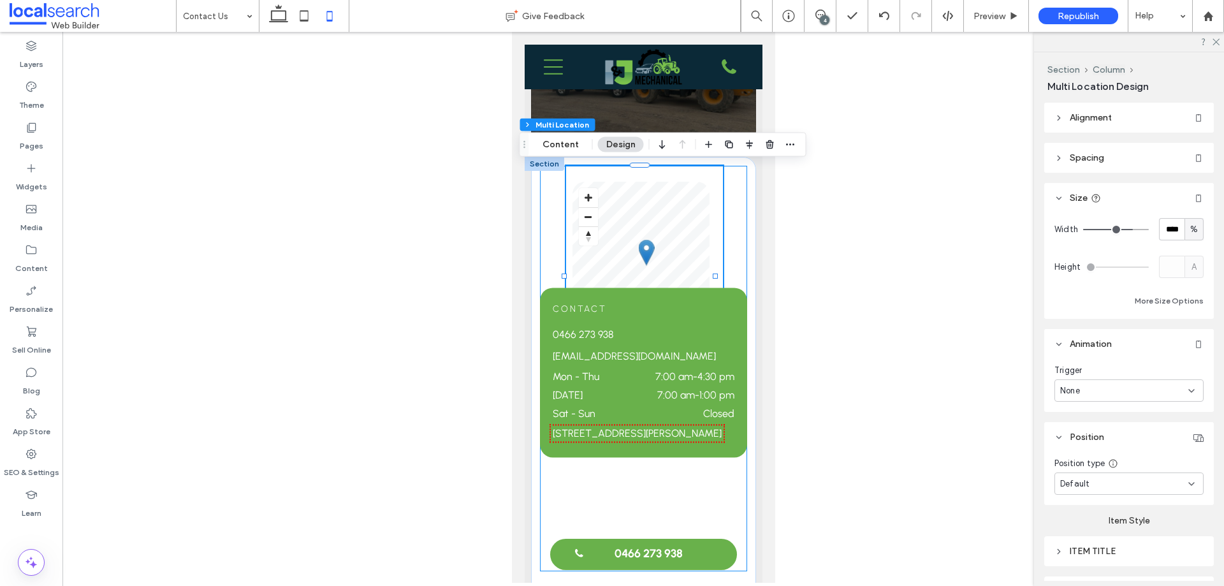
click at [693, 477] on div "Contact 0466 273 938 ijmechanical@outlook.com Mon - Thu 7:00 am - 4:30 pm Frida…" at bounding box center [643, 369] width 207 height 406
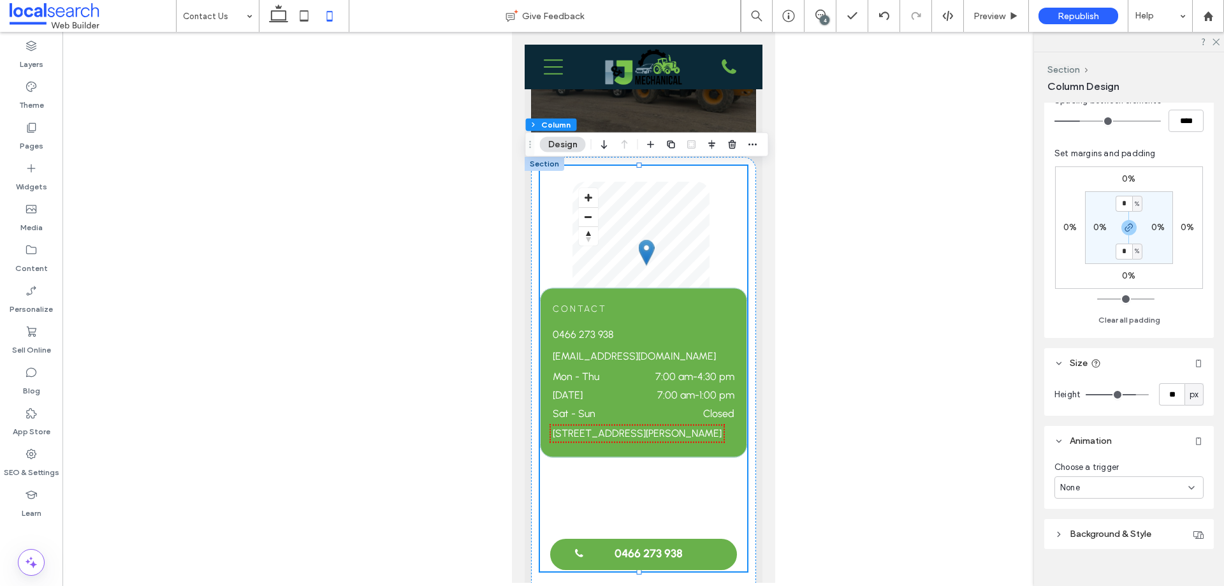
scroll to position [274, 0]
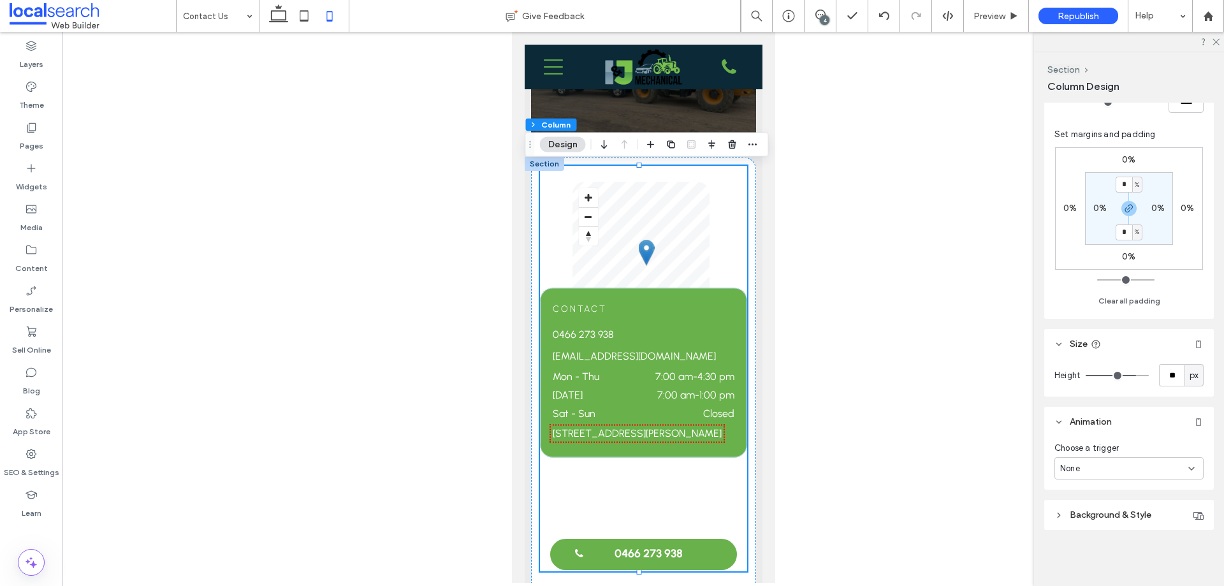
click at [1138, 476] on div "None" at bounding box center [1129, 468] width 149 height 22
click at [1141, 490] on div "None" at bounding box center [1126, 491] width 142 height 22
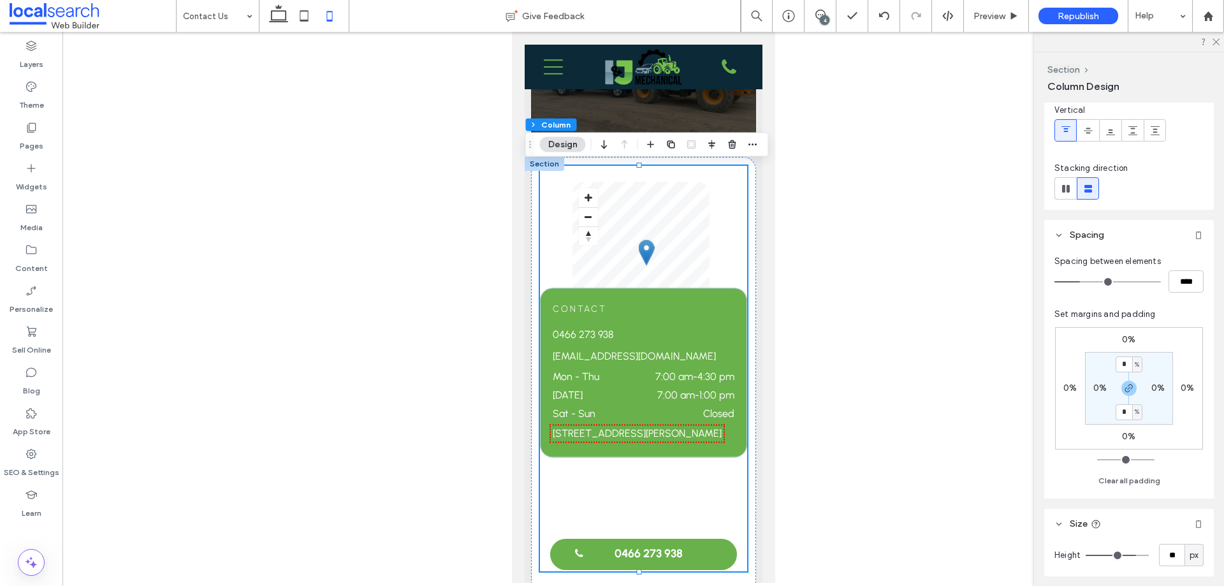
scroll to position [0, 0]
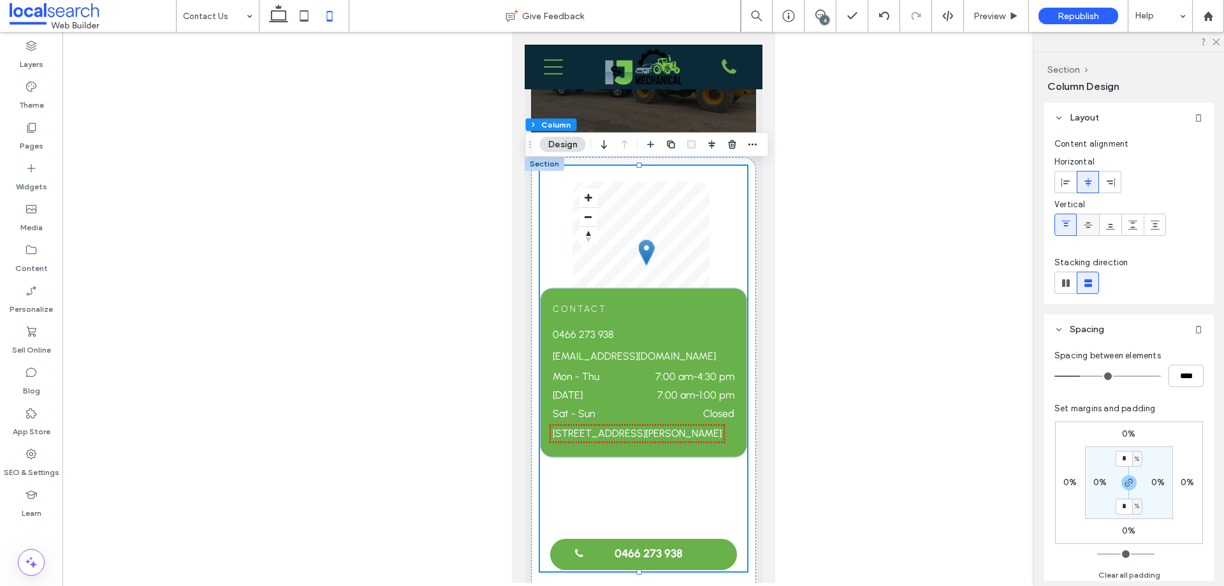
click at [1095, 232] on div at bounding box center [1088, 224] width 21 height 21
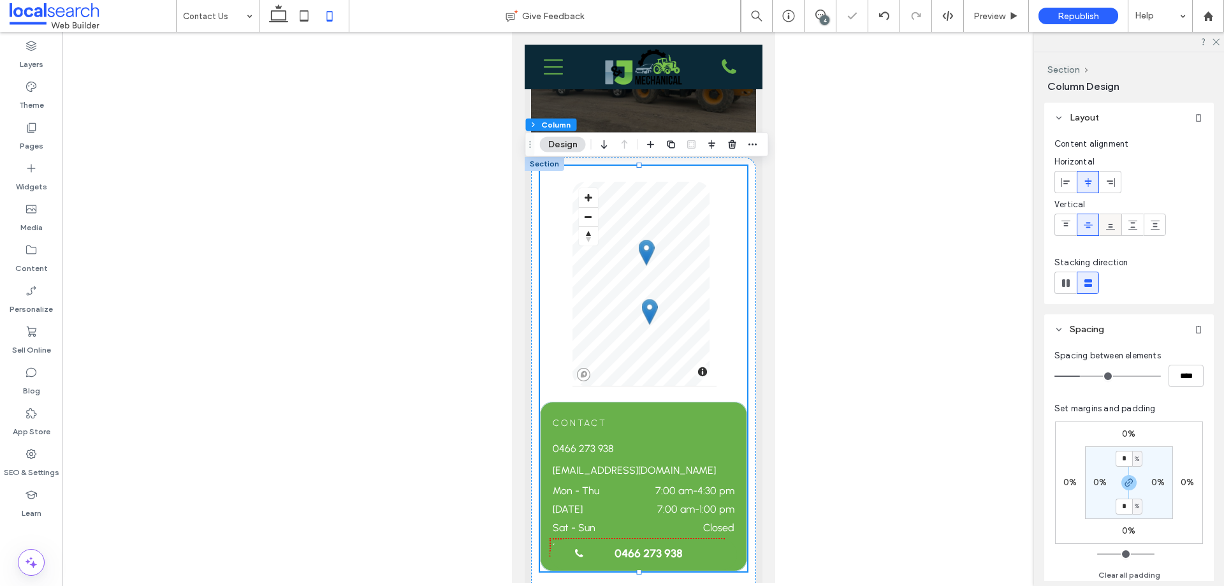
click at [1102, 228] on div at bounding box center [1110, 224] width 21 height 21
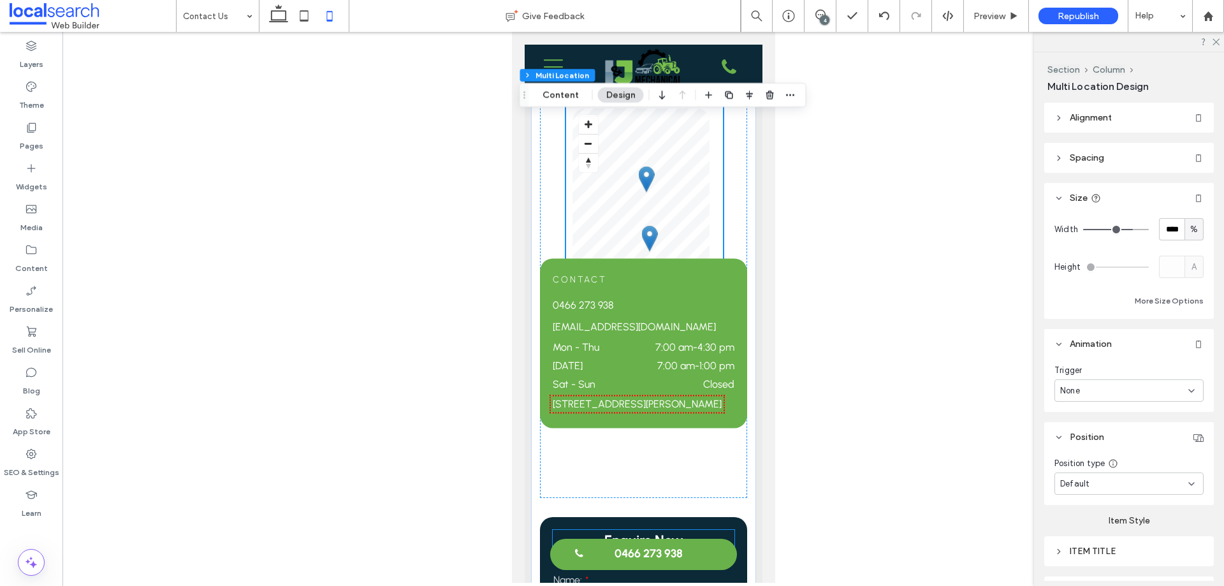
scroll to position [128, 0]
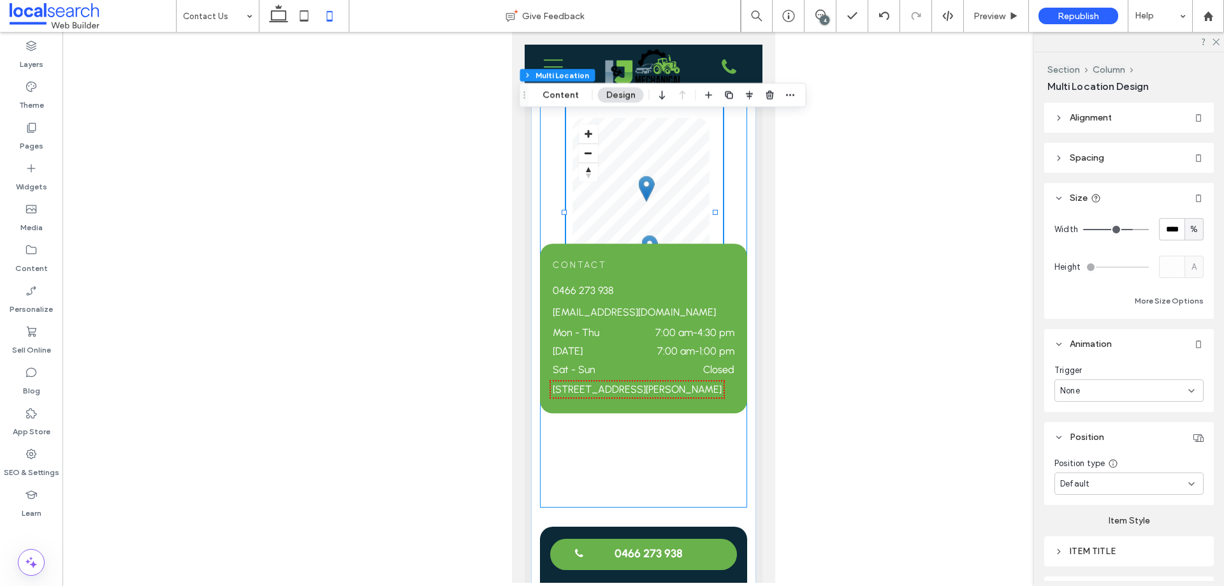
click at [700, 434] on div "Contact 0466 273 938 ijmechanical@outlook.com Mon - Thu 7:00 am - 4:30 pm Frida…" at bounding box center [643, 305] width 207 height 406
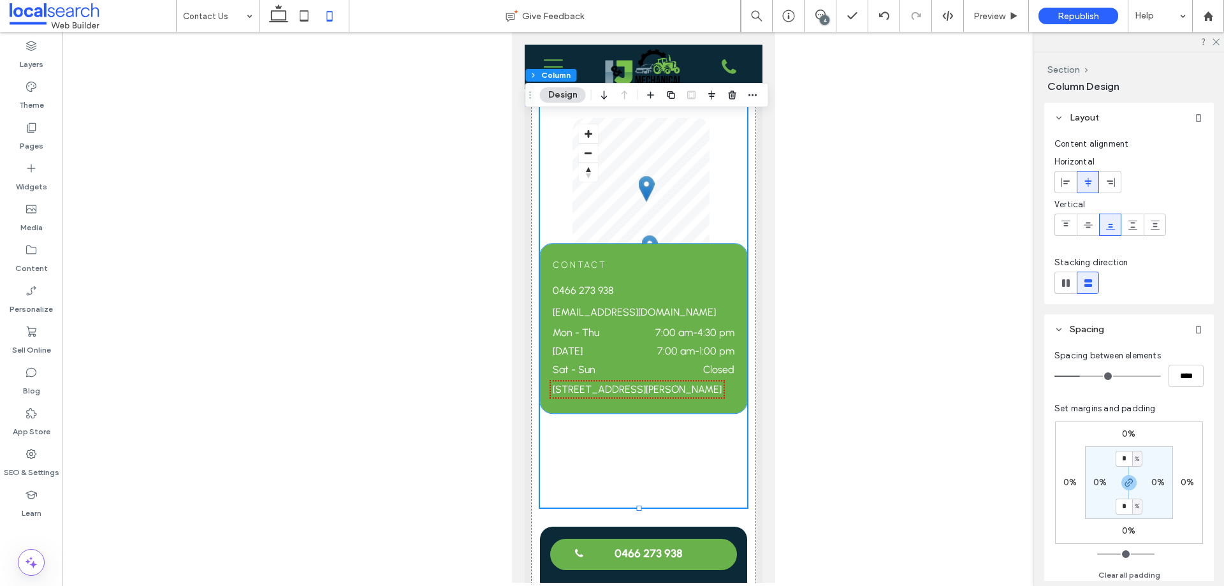
click at [659, 255] on div "Contact 0466 273 938 ijmechanical@outlook.com Mon - Thu 7:00 am - 4:30 pm Frida…" at bounding box center [643, 329] width 207 height 170
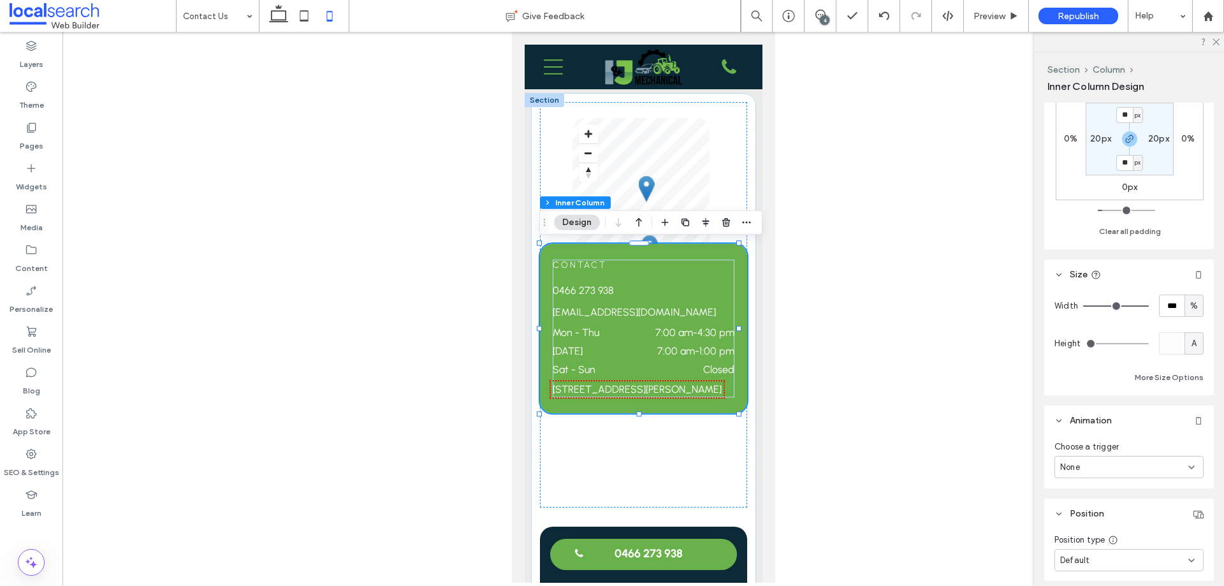
scroll to position [567, 0]
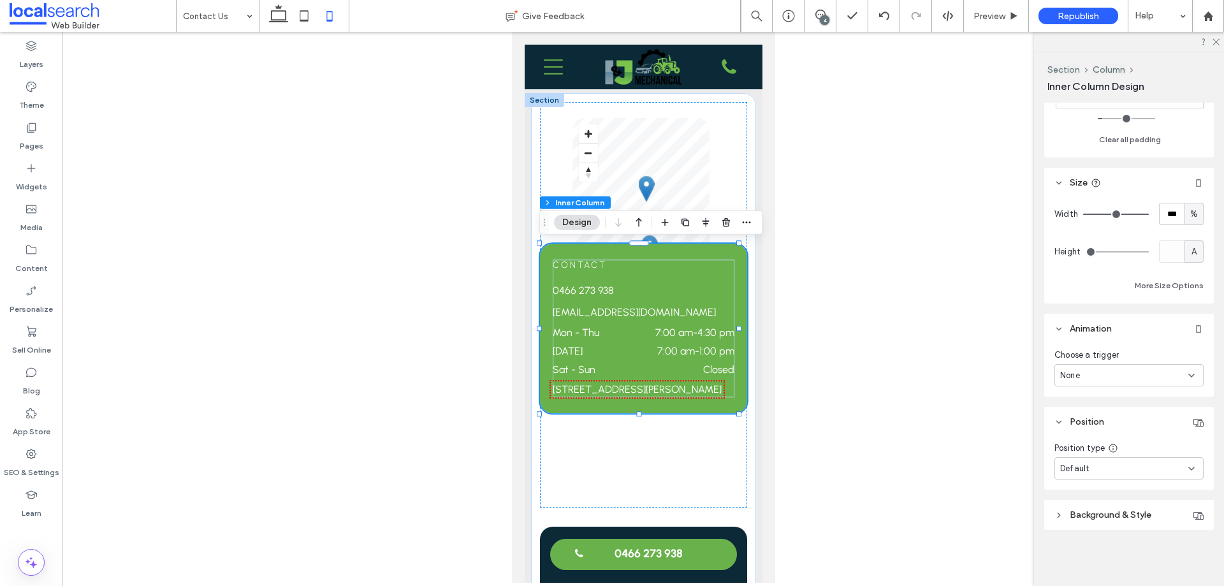
click at [1129, 462] on div "Default" at bounding box center [1125, 468] width 128 height 13
click at [1084, 340] on span "Default" at bounding box center [1075, 337] width 29 height 13
click at [1091, 364] on div "None" at bounding box center [1129, 375] width 149 height 22
click at [1094, 388] on div "None" at bounding box center [1126, 397] width 142 height 22
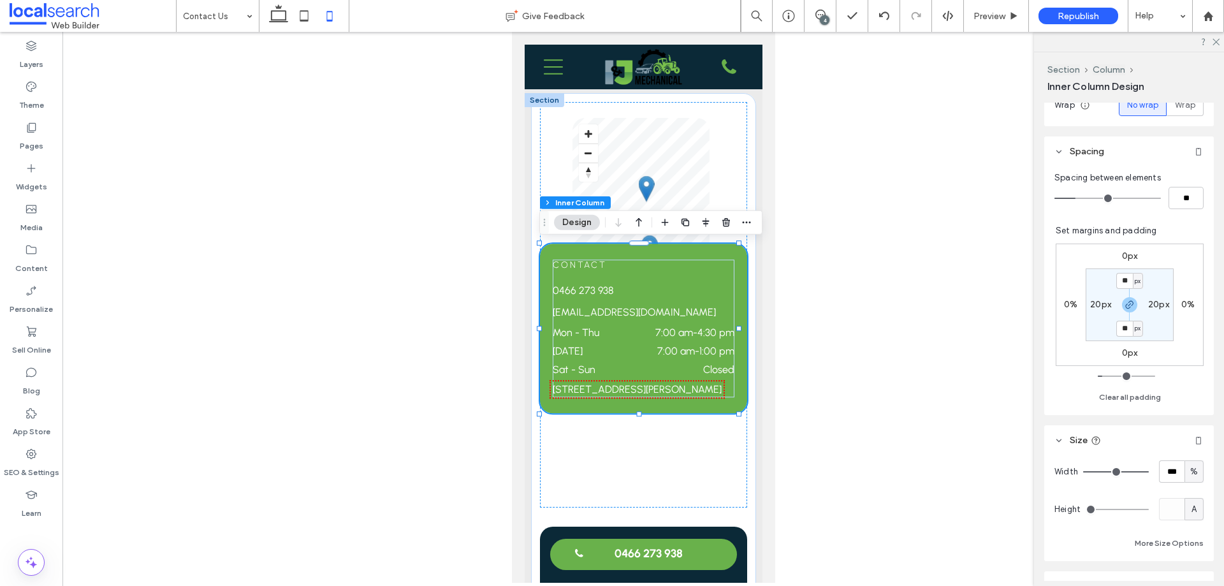
scroll to position [184, 0]
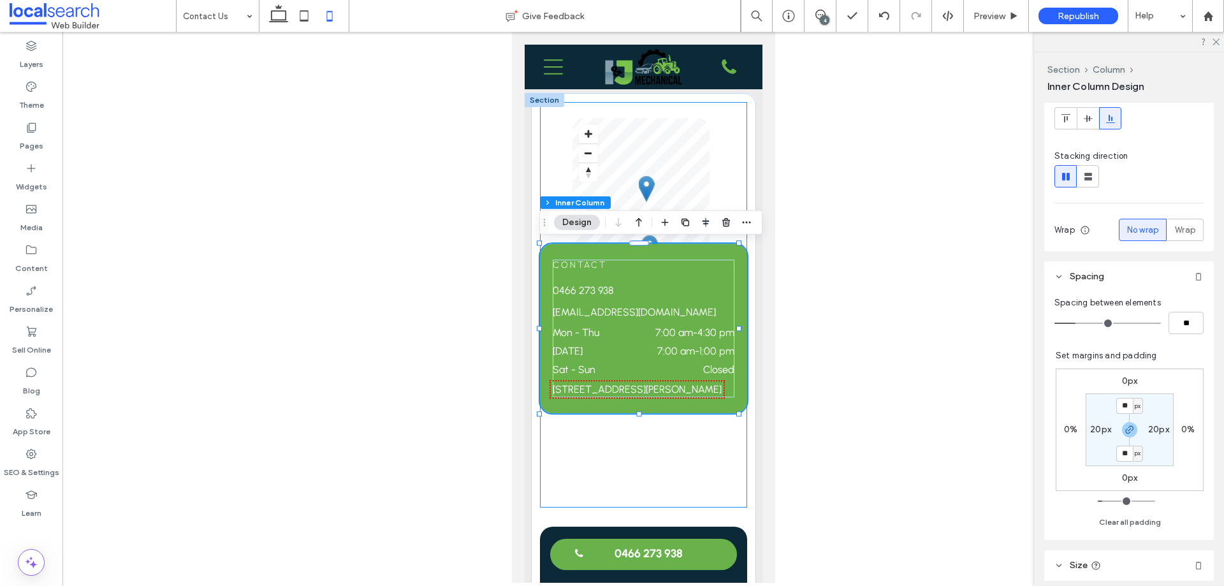
click at [615, 450] on div "Contact 0466 273 938 ijmechanical@outlook.com Mon - Thu 7:00 am - 4:30 pm Frida…" at bounding box center [643, 305] width 207 height 406
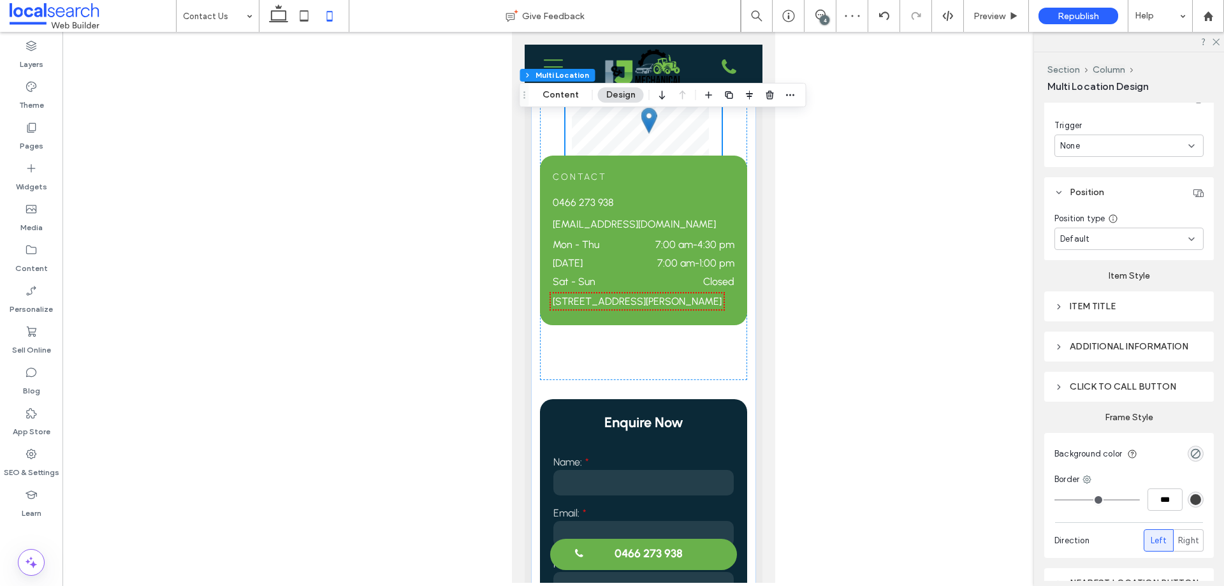
scroll to position [255, 0]
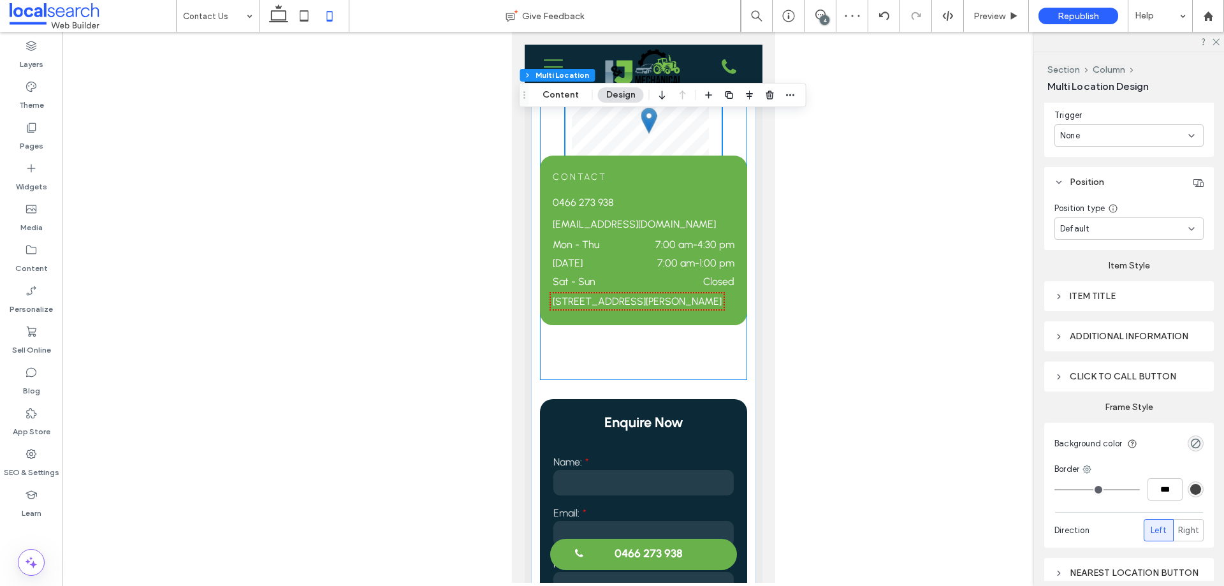
click at [626, 361] on div "Contact 0466 273 938 ijmechanical@outlook.com Mon - Thu 7:00 am - 4:30 pm Frida…" at bounding box center [643, 177] width 207 height 406
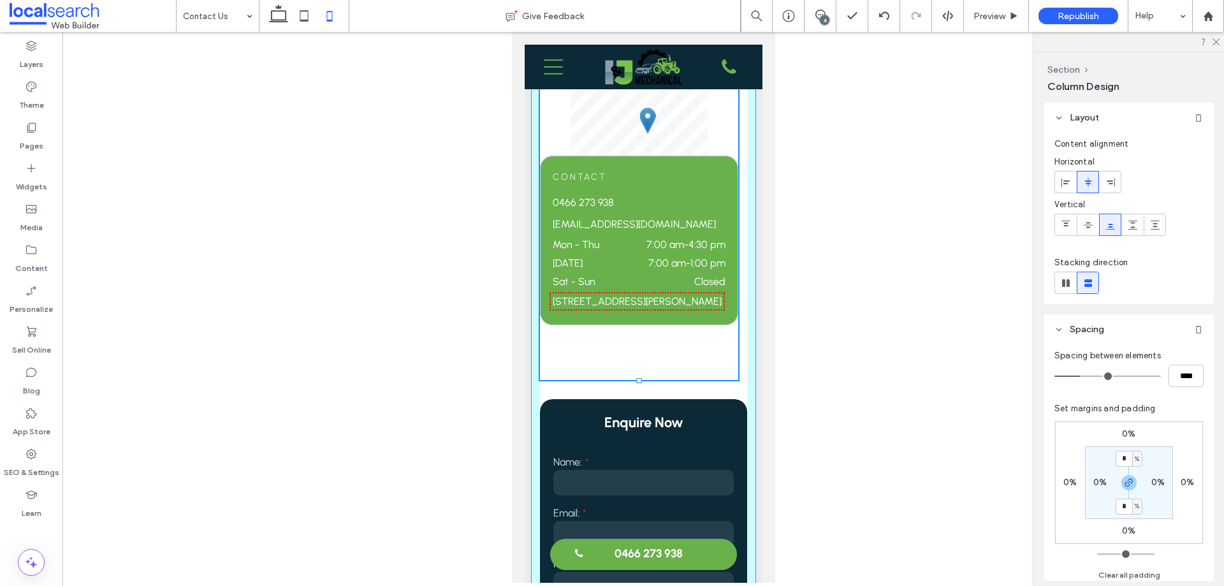
drag, startPoint x: 638, startPoint y: 382, endPoint x: 633, endPoint y: 354, distance: 28.5
click at [633, 354] on div "Contact 0466 273 938 ijmechanical@outlook.com Mon - Thu 7:00 am - 4:30 pm Frida…" at bounding box center [643, 354] width 225 height 777
type input "***"
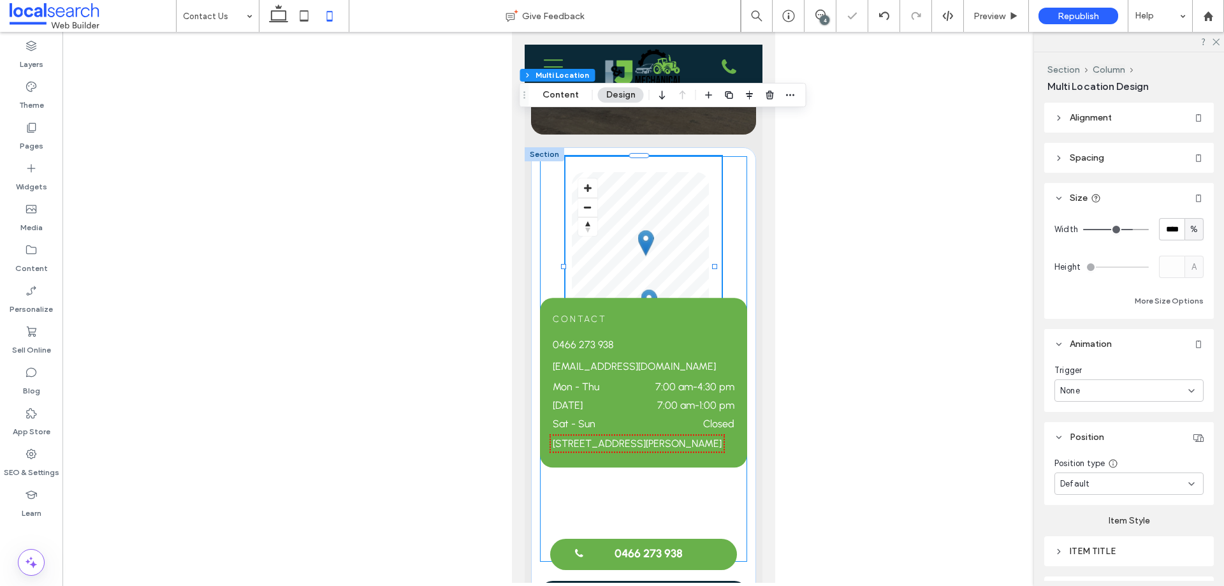
scroll to position [0, 0]
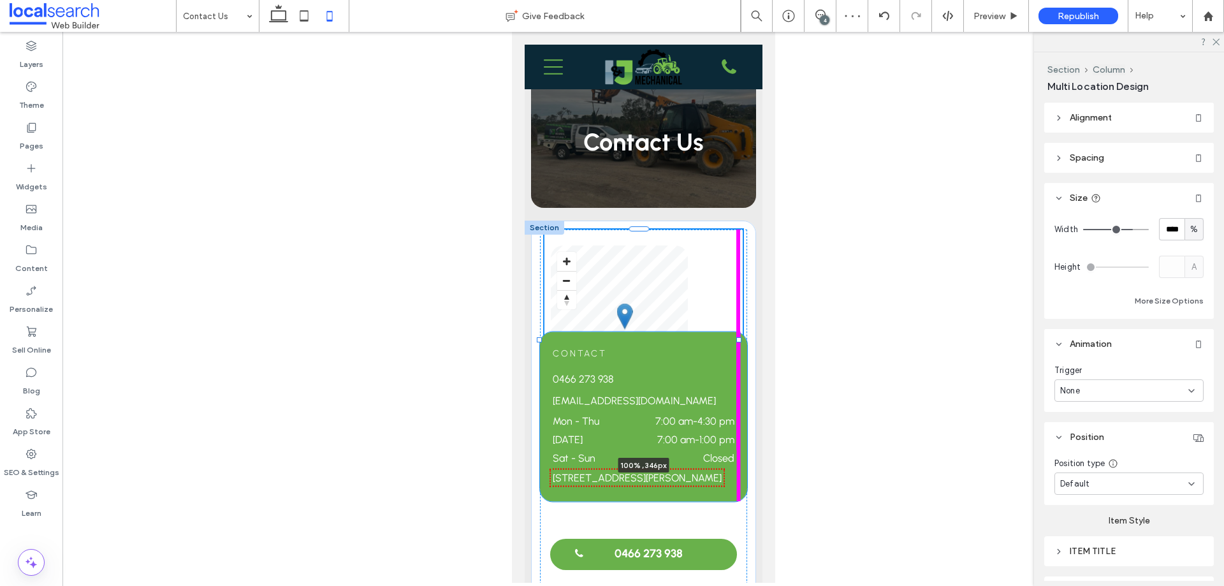
drag, startPoint x: 715, startPoint y: 341, endPoint x: 743, endPoint y: 342, distance: 28.1
type input "***"
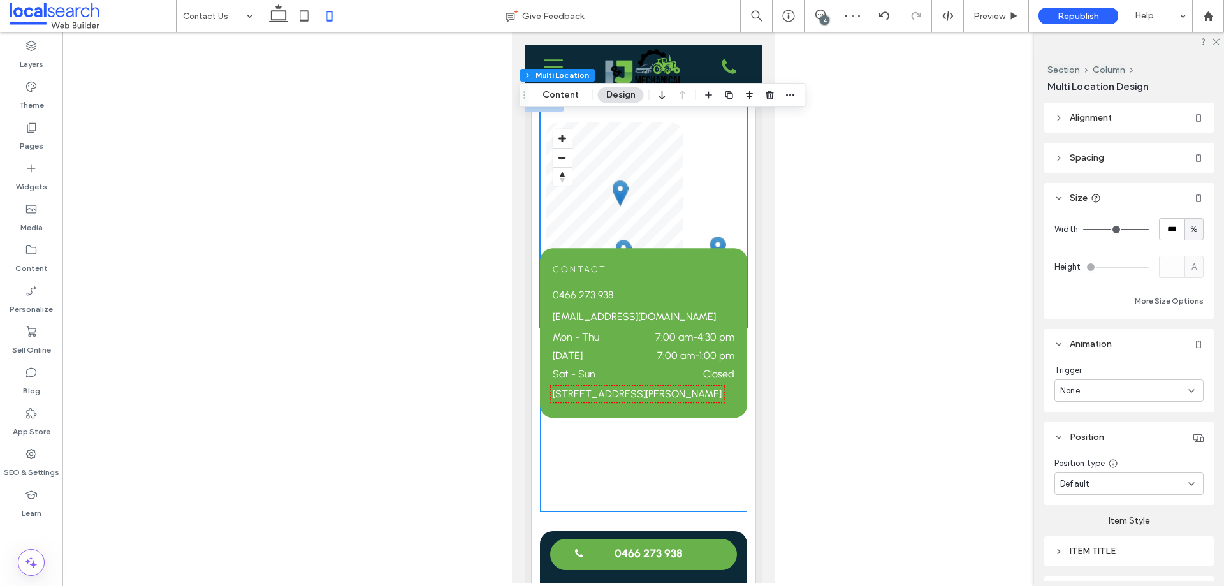
scroll to position [128, 0]
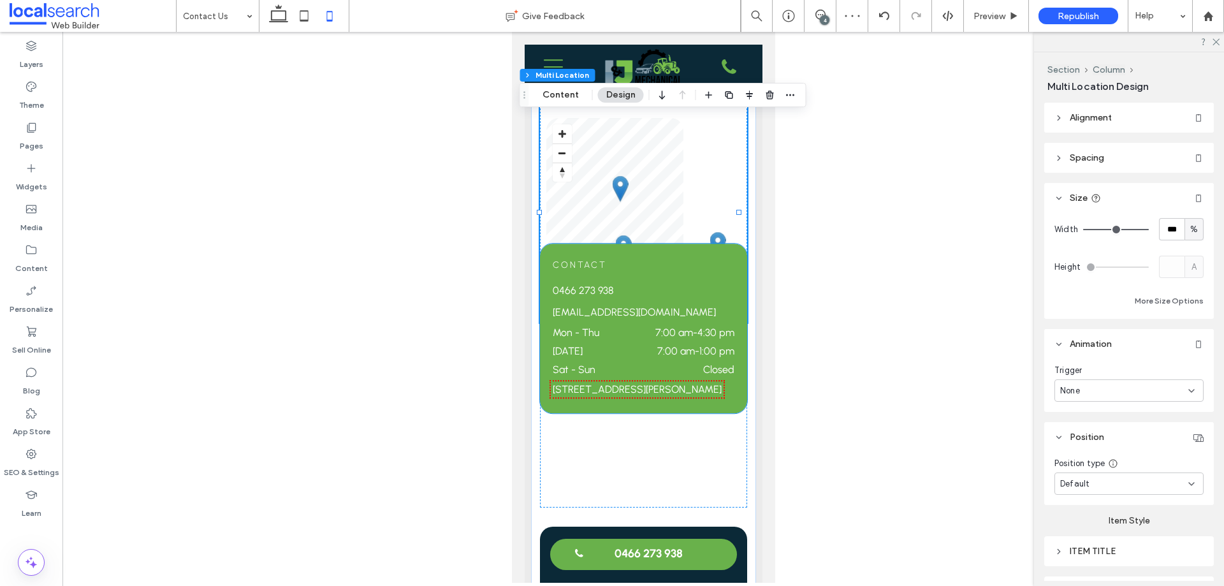
click at [662, 277] on div "Contact 0466 273 938 ijmechanical@outlook.com Mon - Thu 7:00 am - 4:30 pm Frida…" at bounding box center [643, 329] width 182 height 138
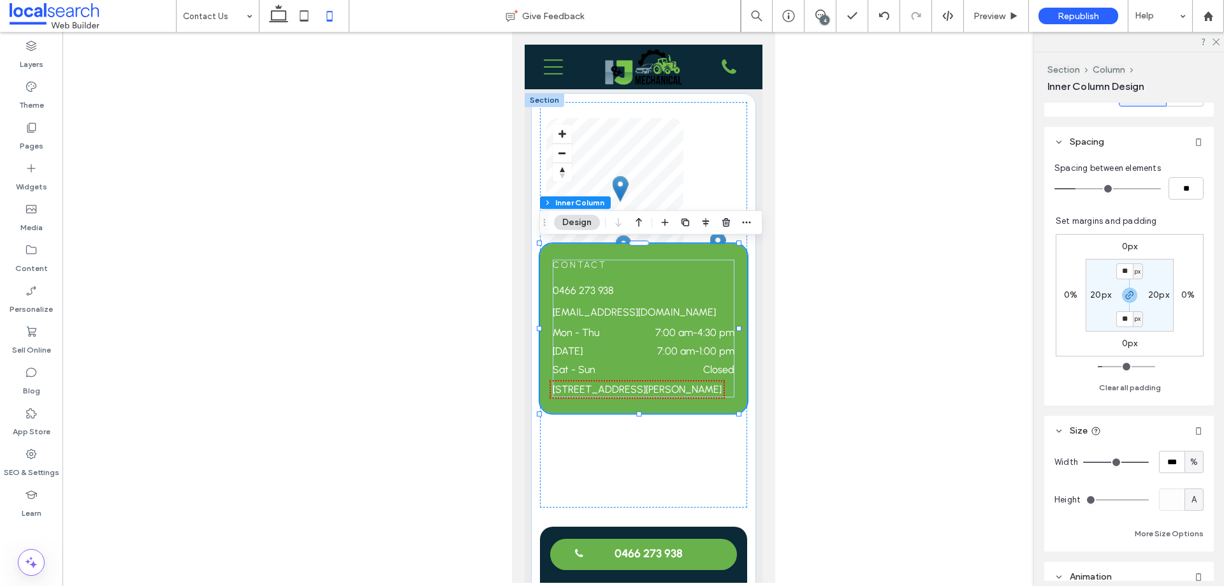
scroll to position [0, 0]
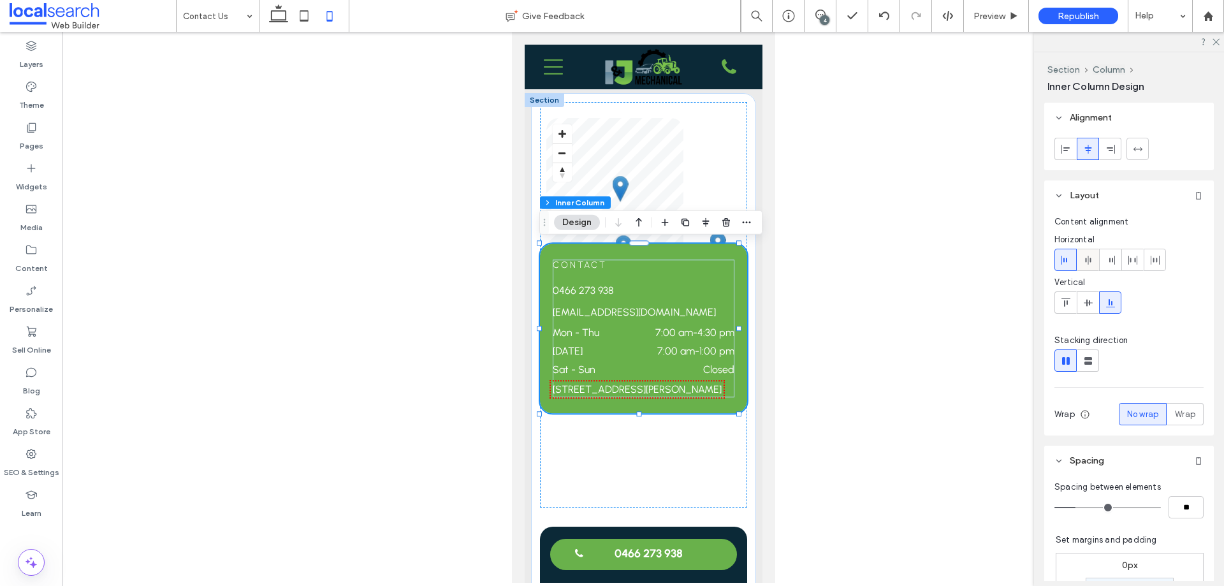
click at [1096, 260] on div at bounding box center [1088, 259] width 21 height 21
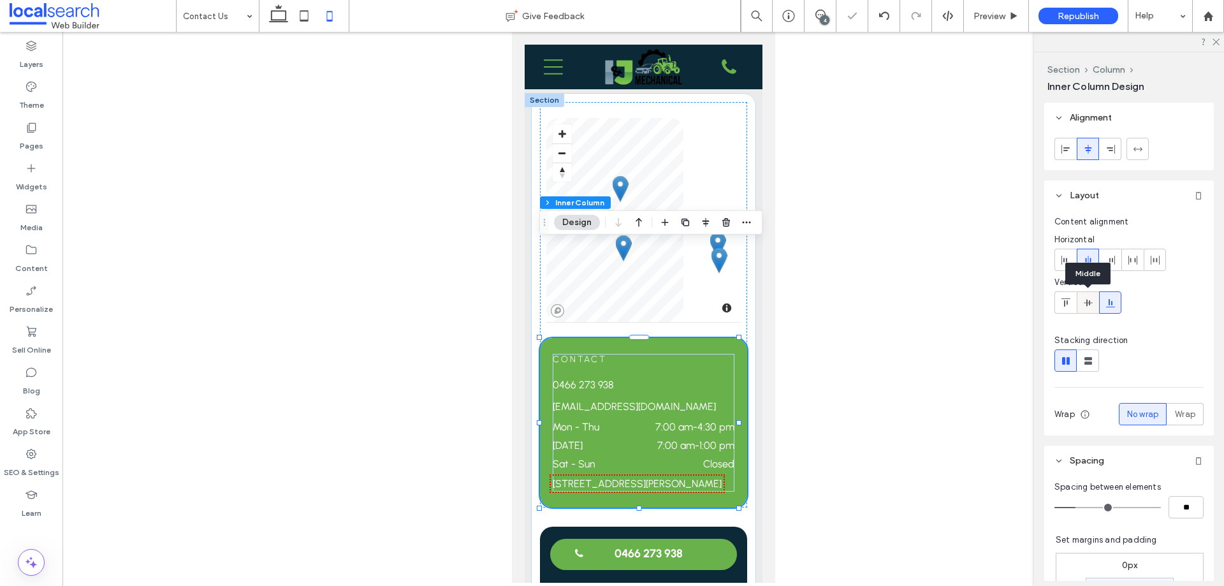
click at [1092, 305] on icon at bounding box center [1089, 303] width 10 height 10
click at [1115, 303] on icon at bounding box center [1111, 303] width 10 height 10
click at [1070, 254] on span at bounding box center [1066, 259] width 10 height 21
click at [1089, 260] on use at bounding box center [1088, 260] width 6 height 9
click at [996, 22] on div "Preview" at bounding box center [996, 16] width 65 height 32
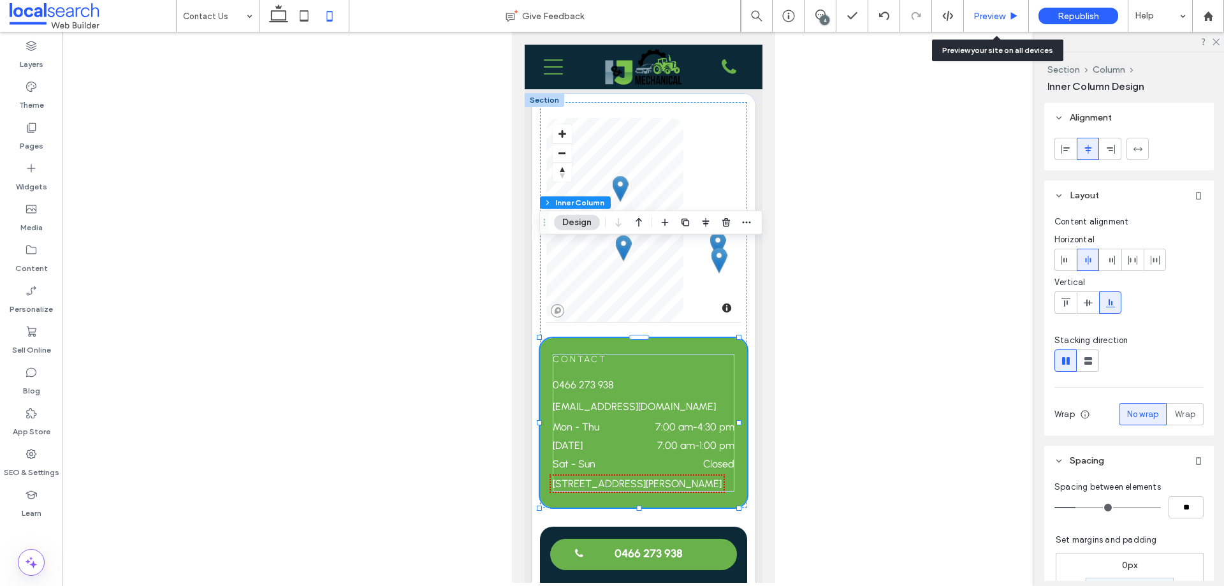
click at [971, 22] on div "Preview" at bounding box center [996, 16] width 65 height 32
click at [976, 20] on span "Preview" at bounding box center [990, 16] width 32 height 11
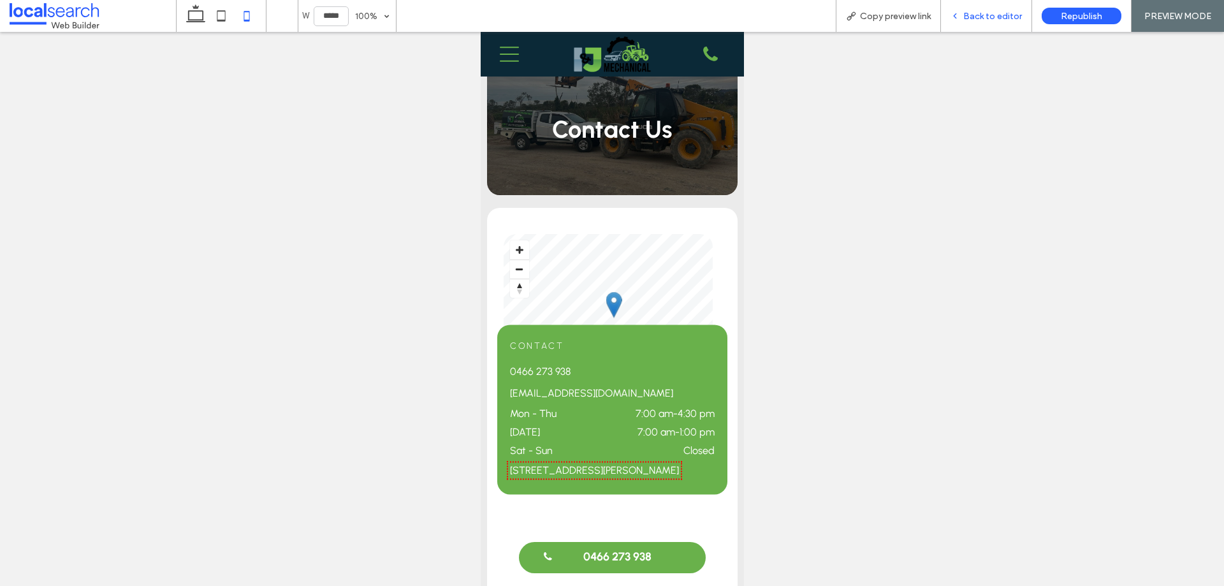
click at [970, 11] on span "Back to editor" at bounding box center [993, 16] width 59 height 11
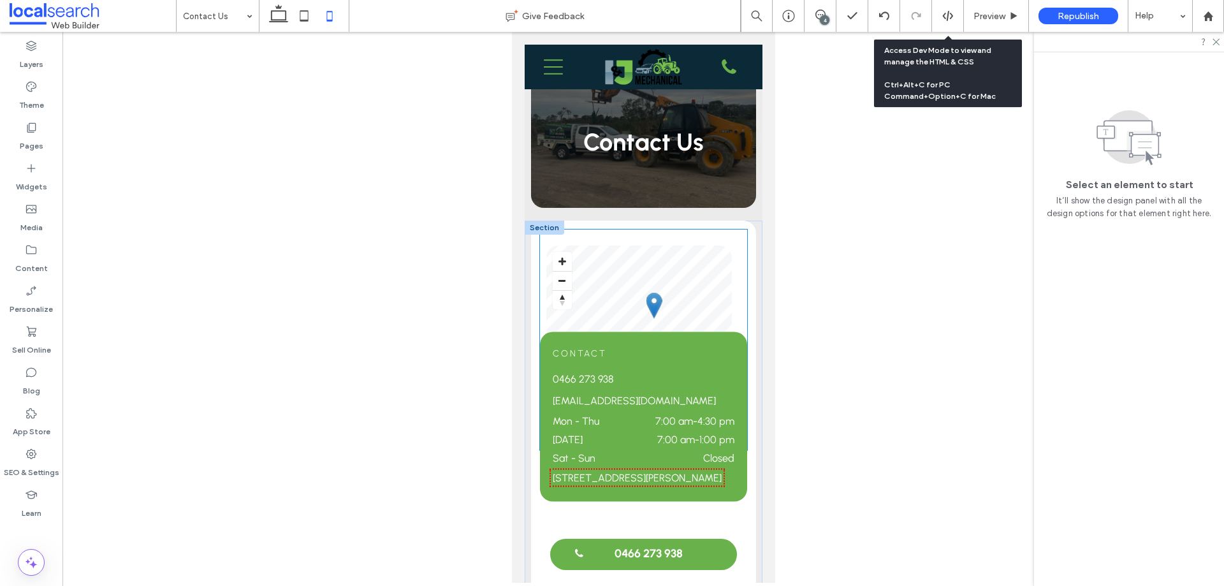
click at [672, 243] on div "LIST MAP © Mapbox © OpenStreetMap Improve this map Townsville Townsville, Queen…" at bounding box center [643, 340] width 207 height 221
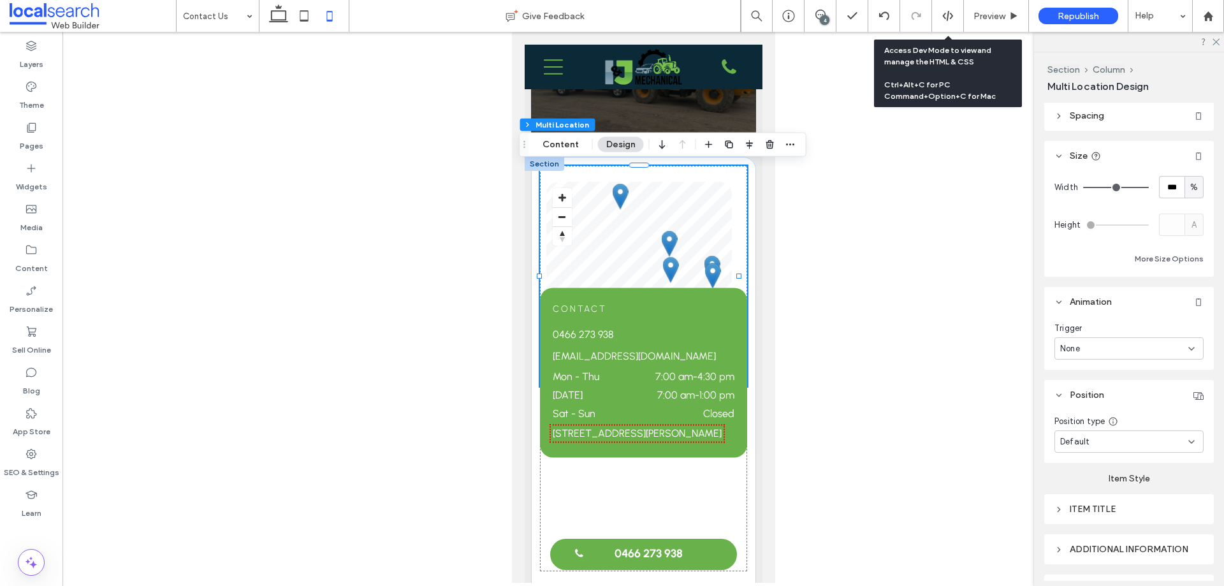
scroll to position [64, 0]
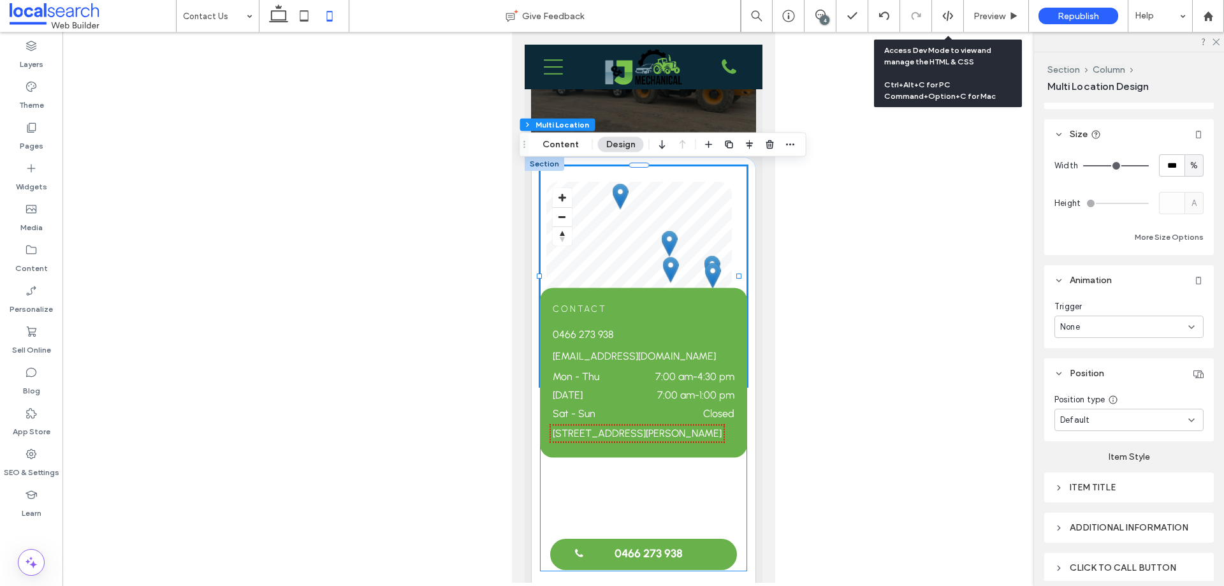
click at [700, 469] on div "Contact 0466 273 938 ijmechanical@outlook.com Mon - Thu 7:00 am - 4:30 pm Frida…" at bounding box center [643, 369] width 207 height 406
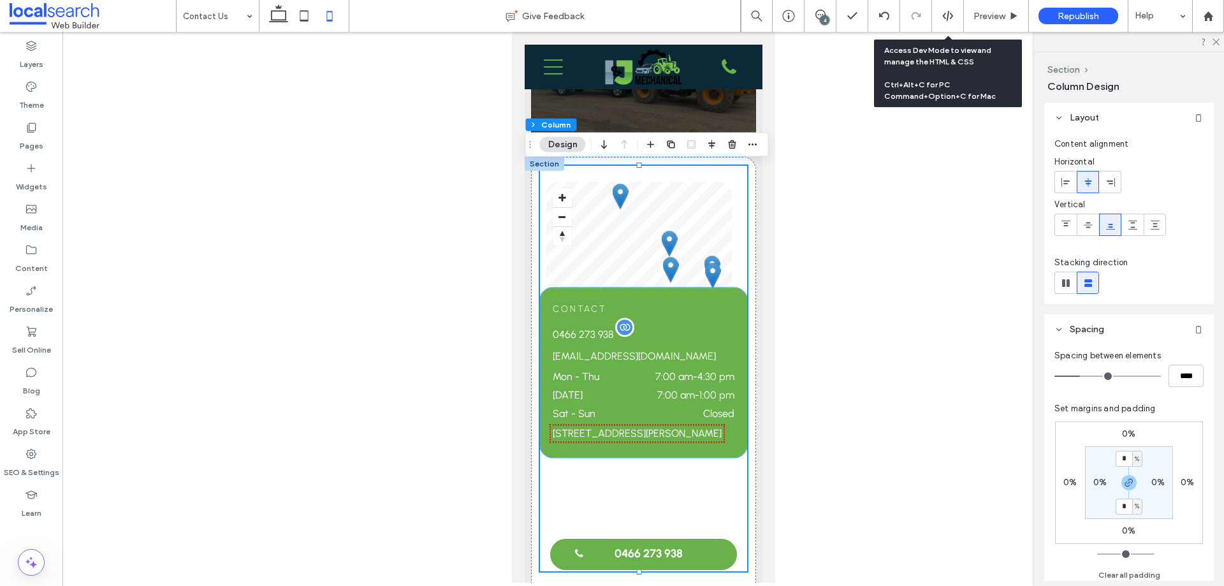
click at [714, 340] on p "0466 273 938" at bounding box center [643, 335] width 182 height 15
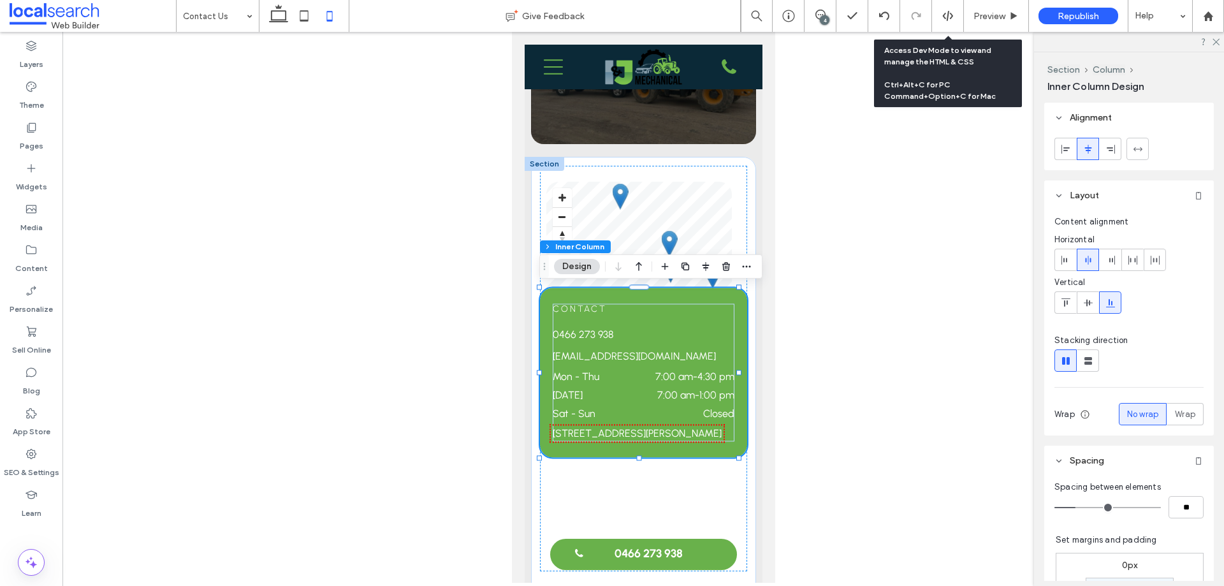
click at [733, 325] on div "Contact 0466 273 938 ijmechanical@outlook.com Mon - Thu 7:00 am - 4:30 pm Frida…" at bounding box center [643, 373] width 207 height 170
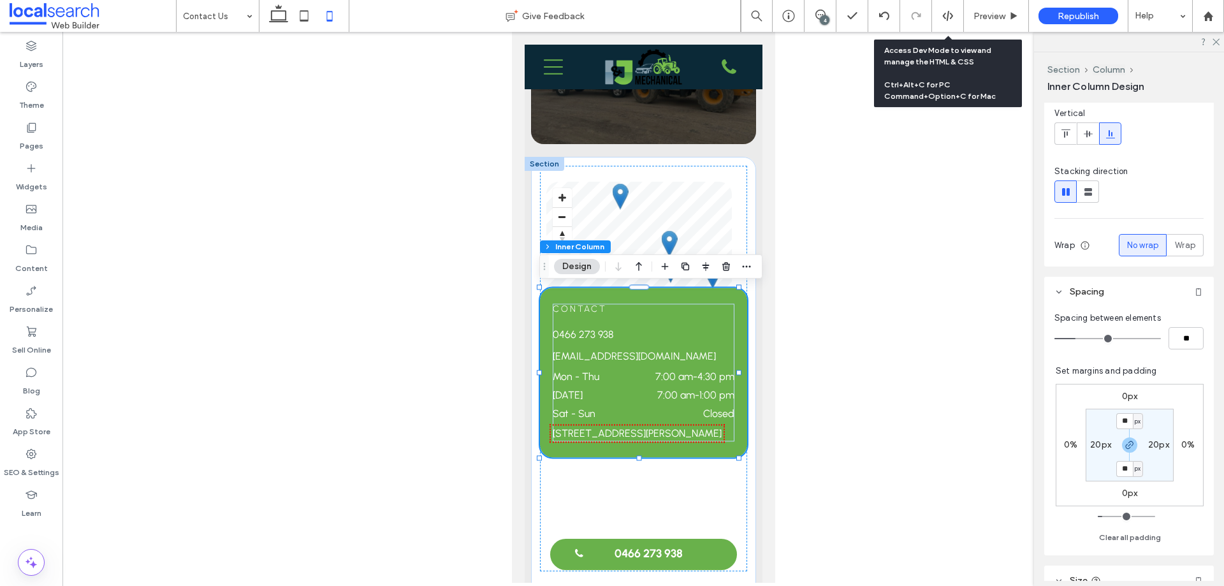
scroll to position [128, 0]
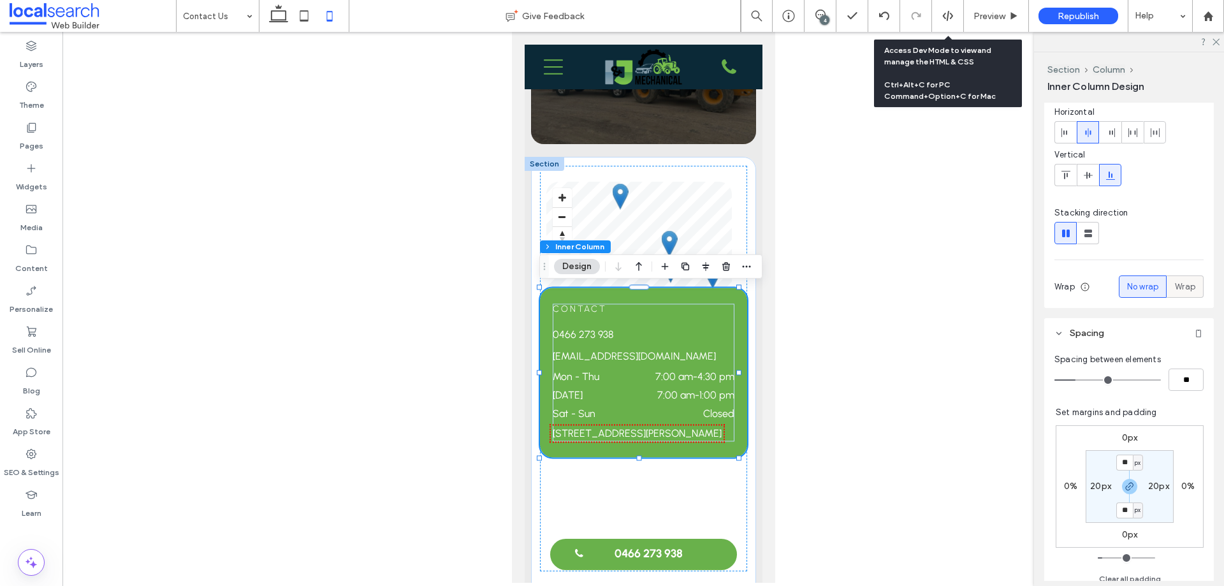
click at [1179, 286] on span "Wrap" at bounding box center [1185, 287] width 20 height 13
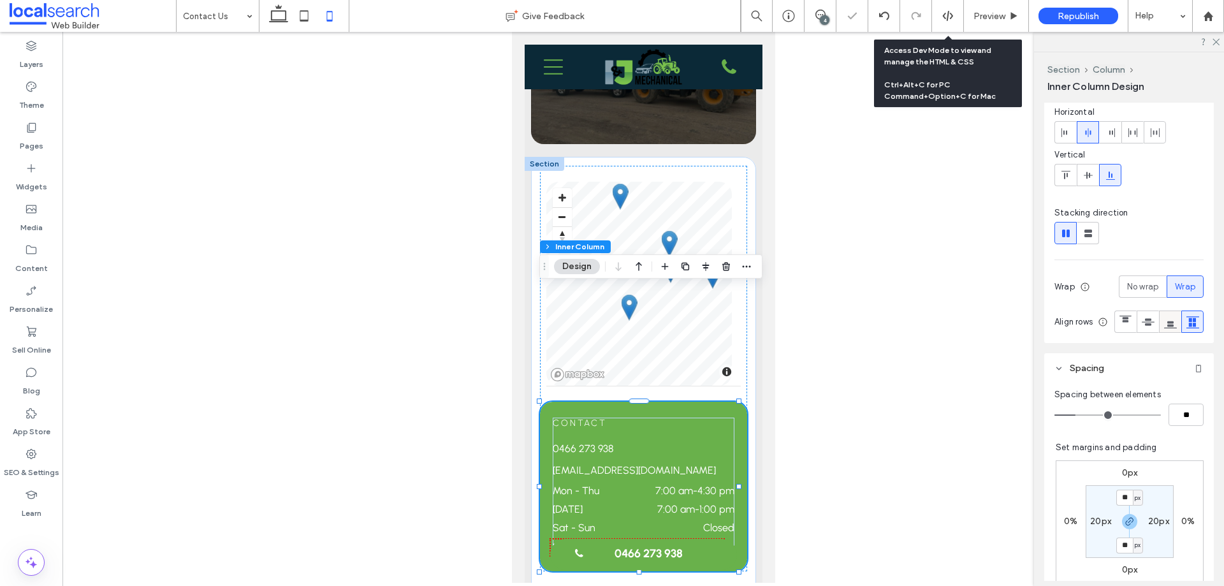
click at [1165, 328] on icon at bounding box center [1171, 322] width 13 height 13
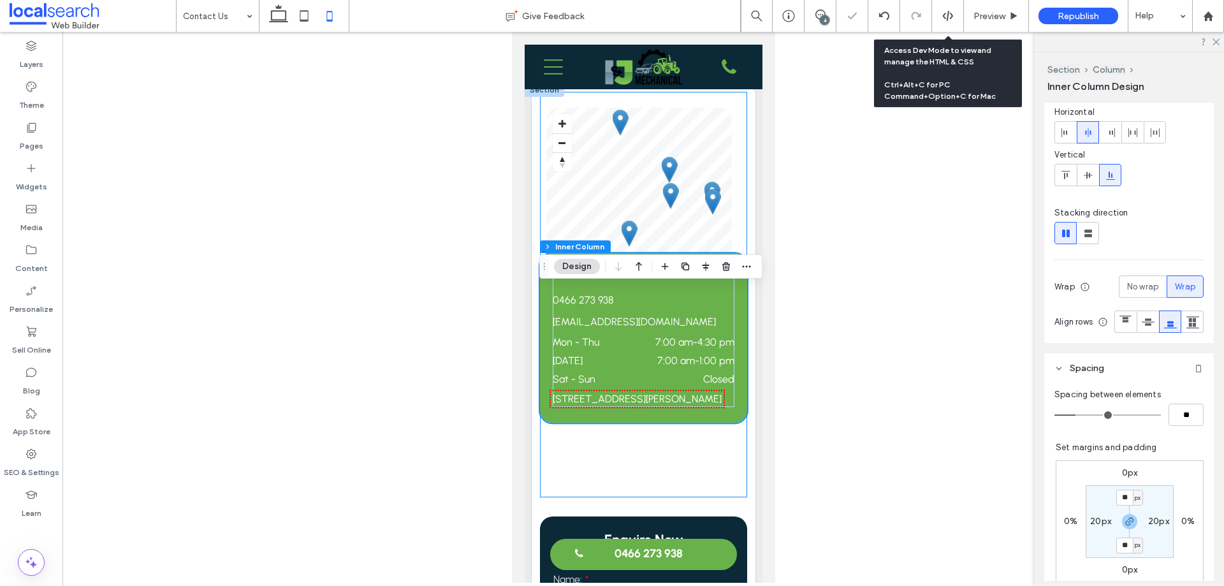
scroll to position [191, 0]
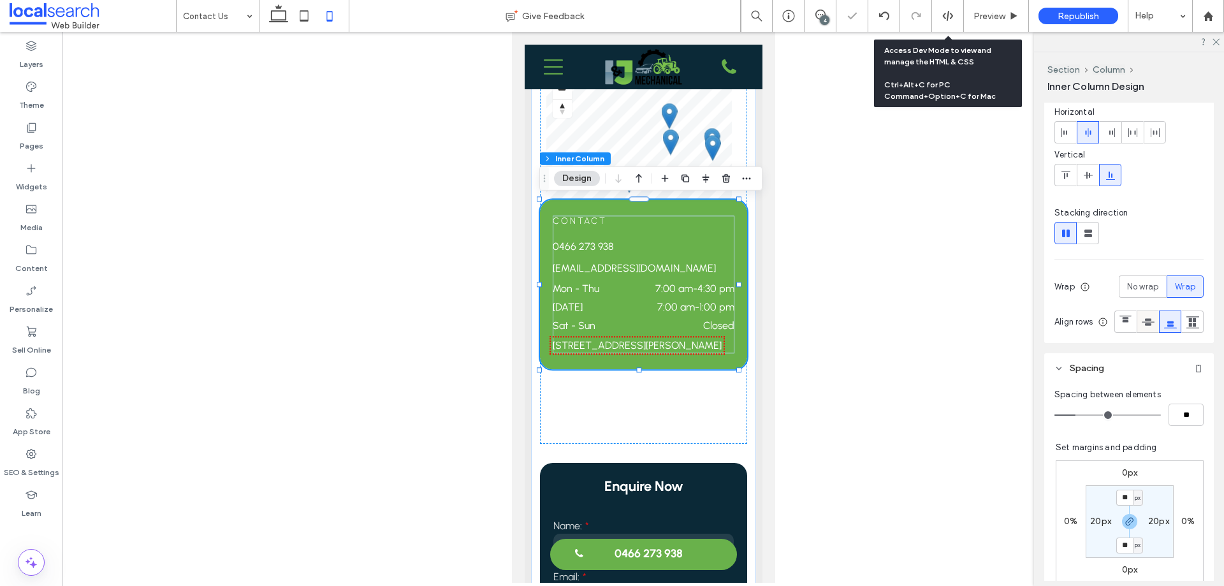
drag, startPoint x: 1098, startPoint y: 346, endPoint x: 1091, endPoint y: 347, distance: 7.0
click at [1138, 332] on div at bounding box center [1148, 321] width 21 height 21
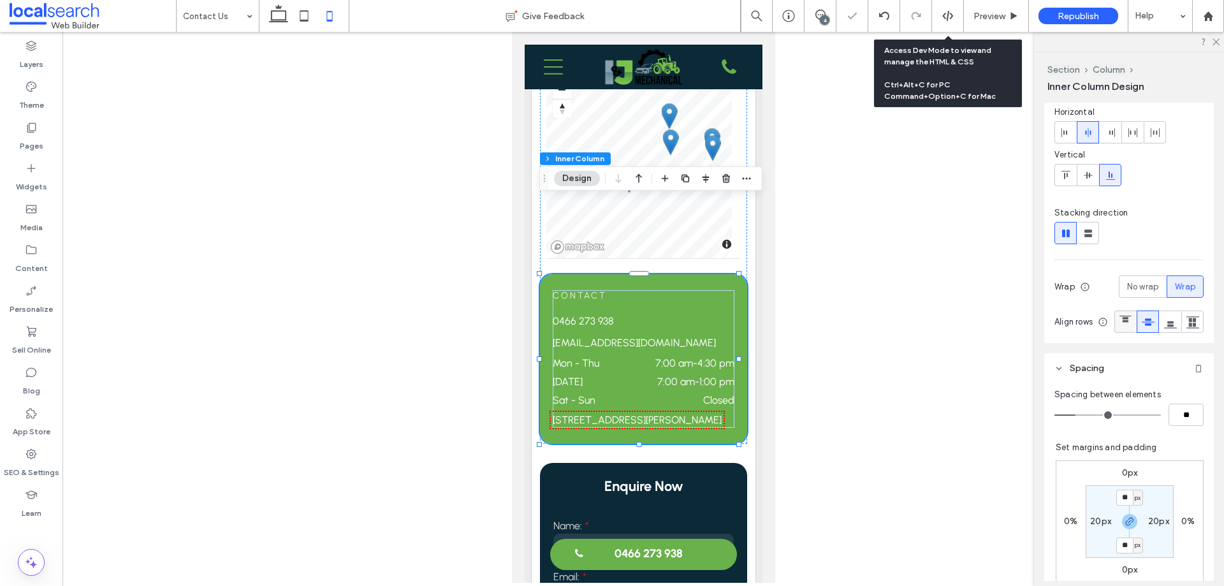
click at [1115, 332] on div at bounding box center [1125, 321] width 21 height 21
click at [1142, 328] on icon at bounding box center [1148, 322] width 13 height 13
click at [1165, 328] on icon at bounding box center [1171, 322] width 13 height 13
click at [1187, 328] on use at bounding box center [1193, 322] width 13 height 12
click at [1138, 271] on div "Stacking direction Wrap No wrap Wrap Align rows" at bounding box center [1129, 270] width 149 height 126
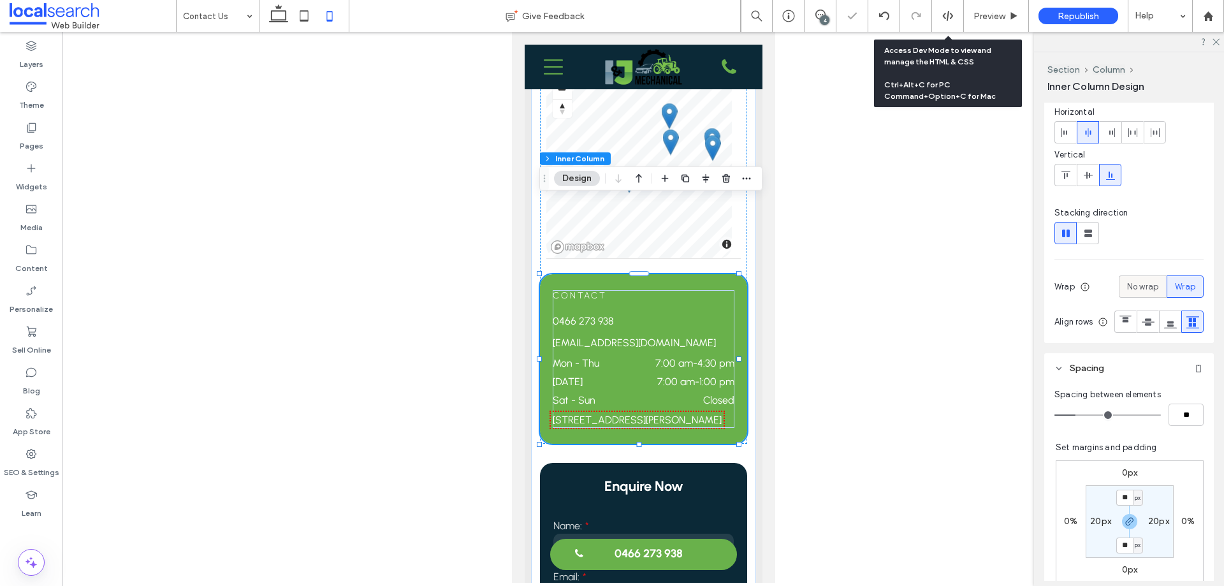
click at [1140, 290] on span "No wrap" at bounding box center [1143, 287] width 31 height 13
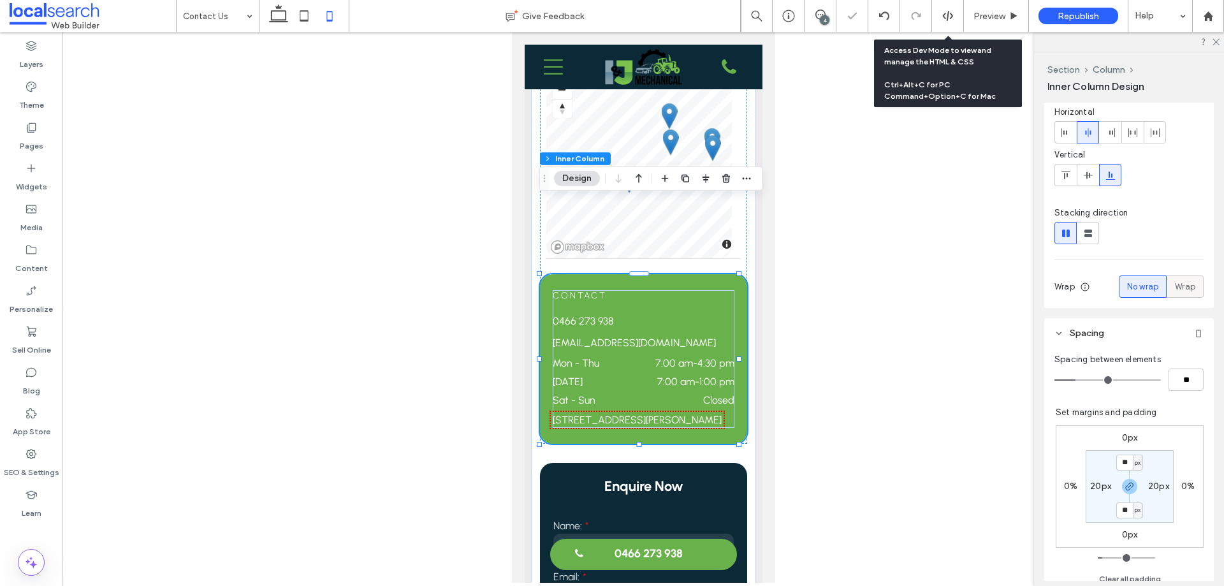
click at [1176, 295] on div "Wrap" at bounding box center [1185, 286] width 20 height 21
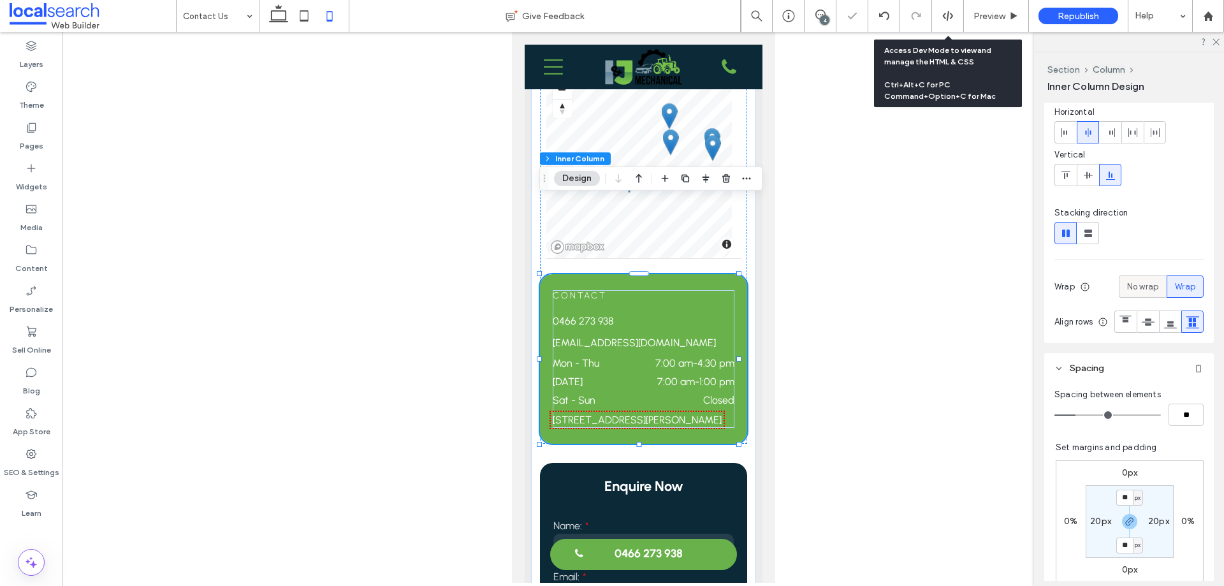
drag, startPoint x: 1160, startPoint y: 285, endPoint x: 1151, endPoint y: 284, distance: 9.0
click at [1159, 285] on label "No wrap" at bounding box center [1143, 287] width 48 height 22
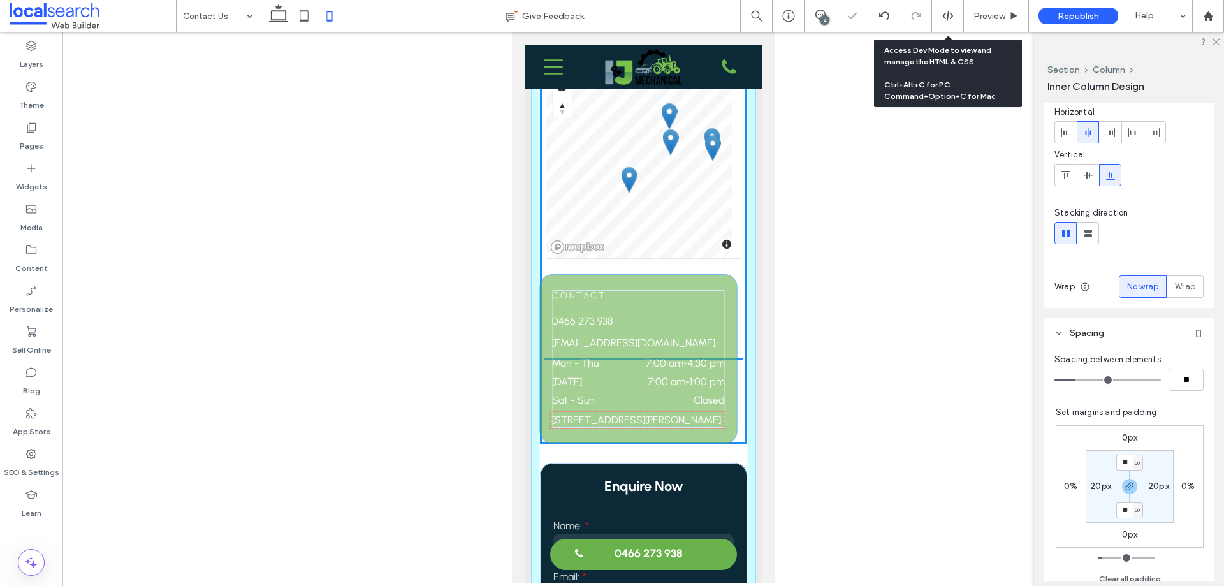
scroll to position [0, 0]
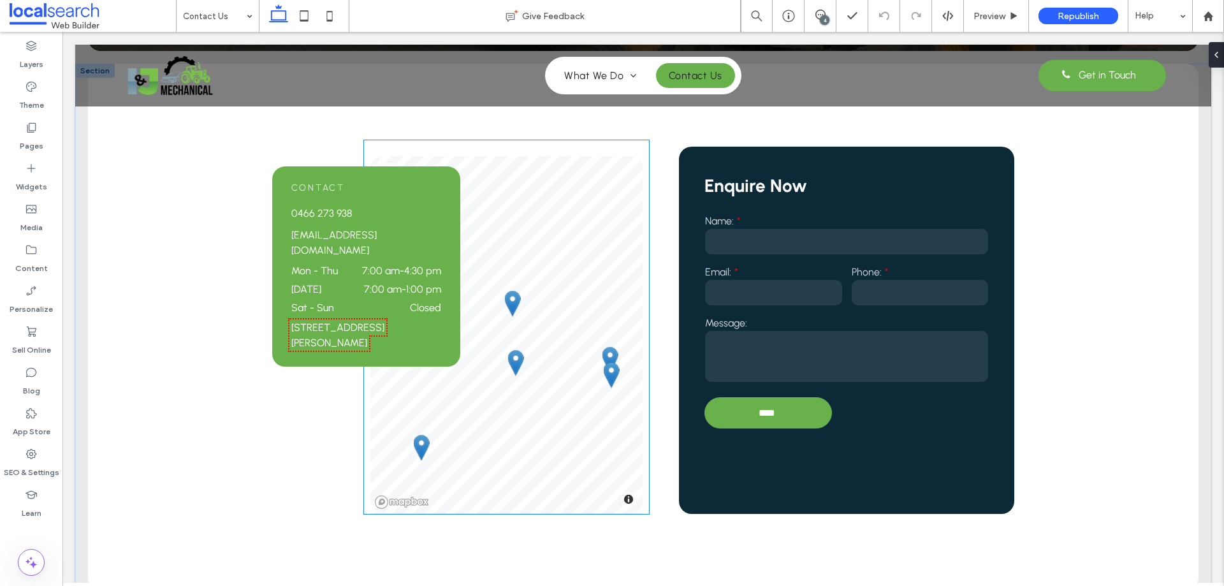
scroll to position [383, 0]
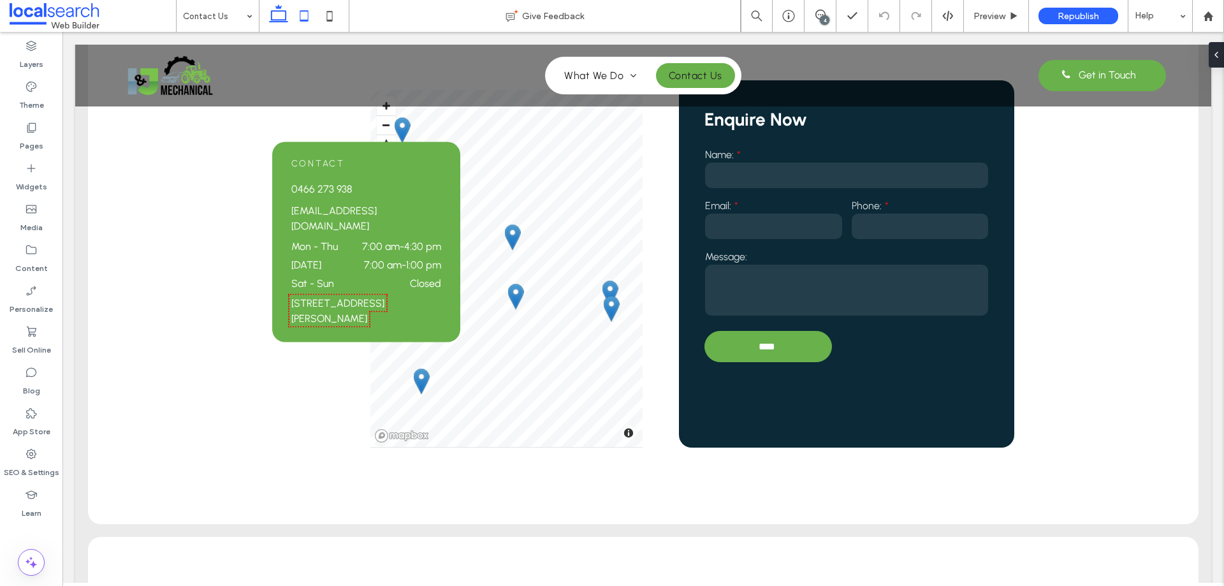
drag, startPoint x: 300, startPoint y: 15, endPoint x: 305, endPoint y: 20, distance: 6.8
click at [300, 15] on icon at bounding box center [304, 16] width 26 height 26
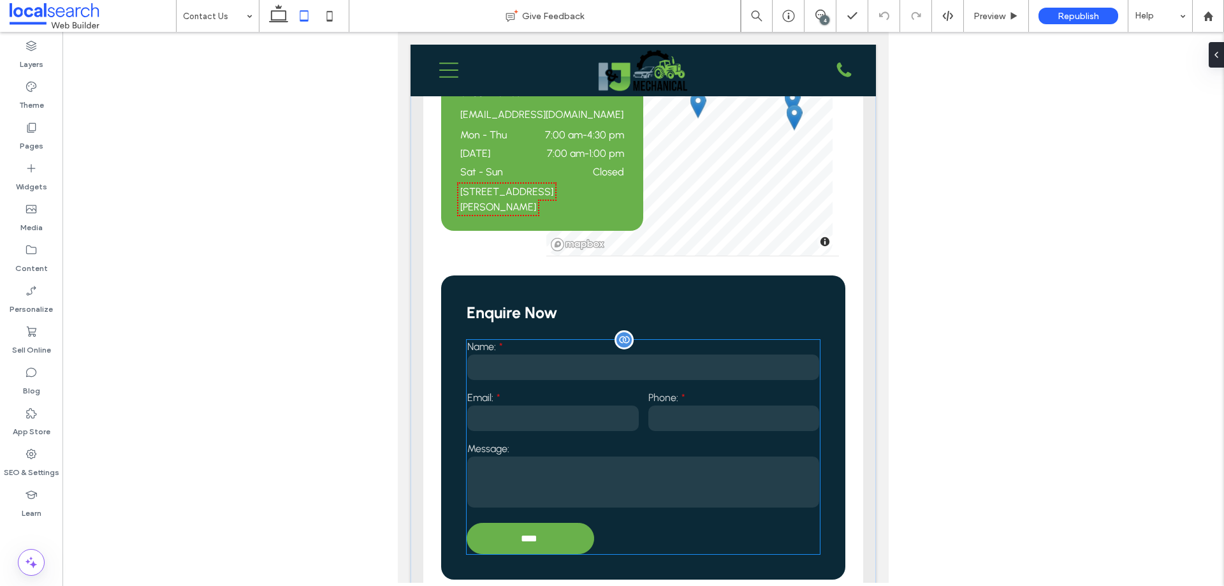
scroll to position [574, 0]
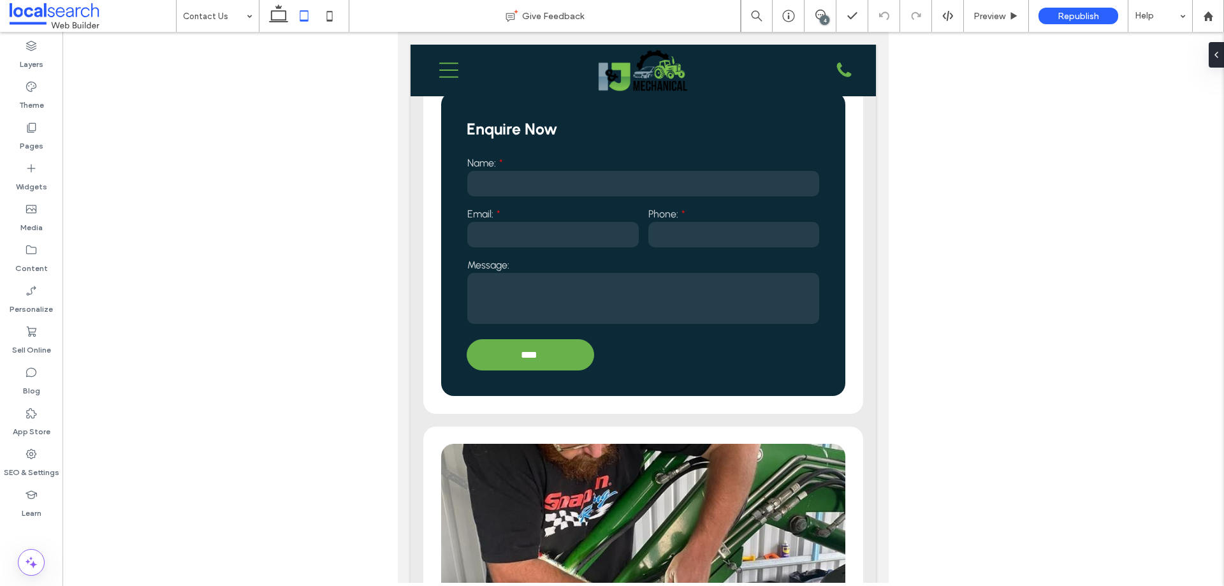
click at [316, 15] on icon at bounding box center [304, 16] width 26 height 26
click at [330, 18] on icon at bounding box center [330, 16] width 26 height 26
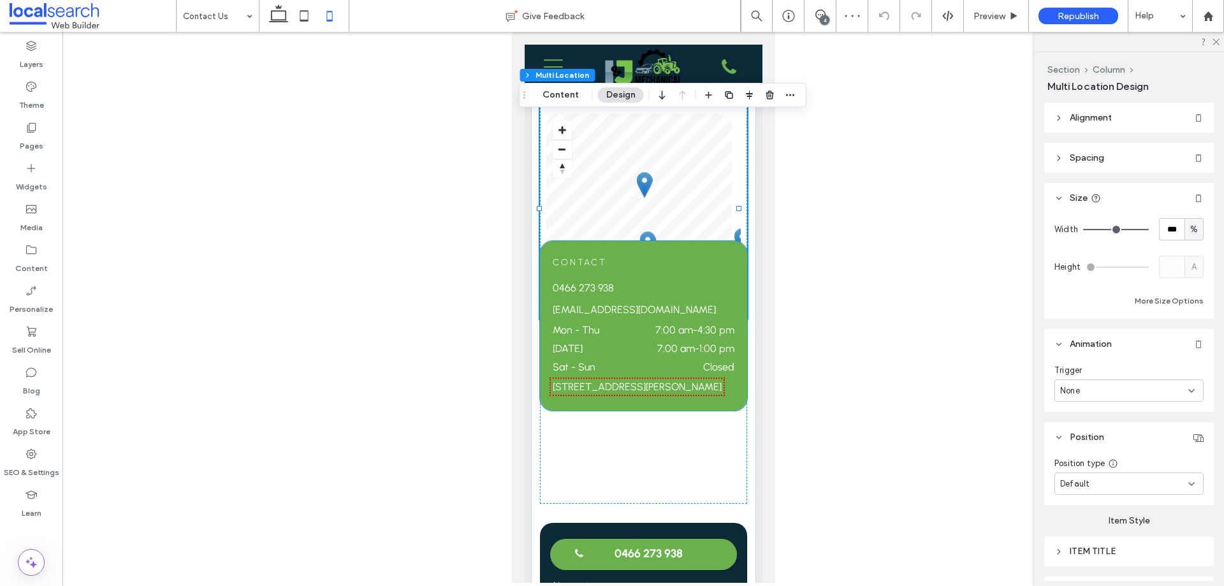
click at [669, 257] on h6 "Contact" at bounding box center [643, 262] width 182 height 11
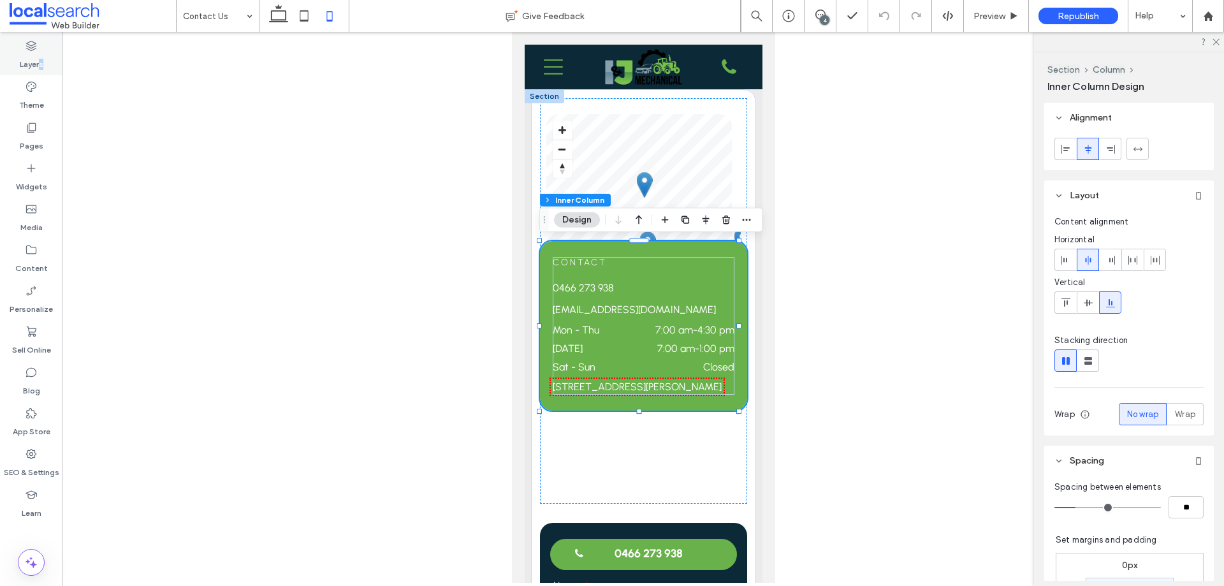
click at [43, 63] on label "Layers" at bounding box center [32, 61] width 24 height 18
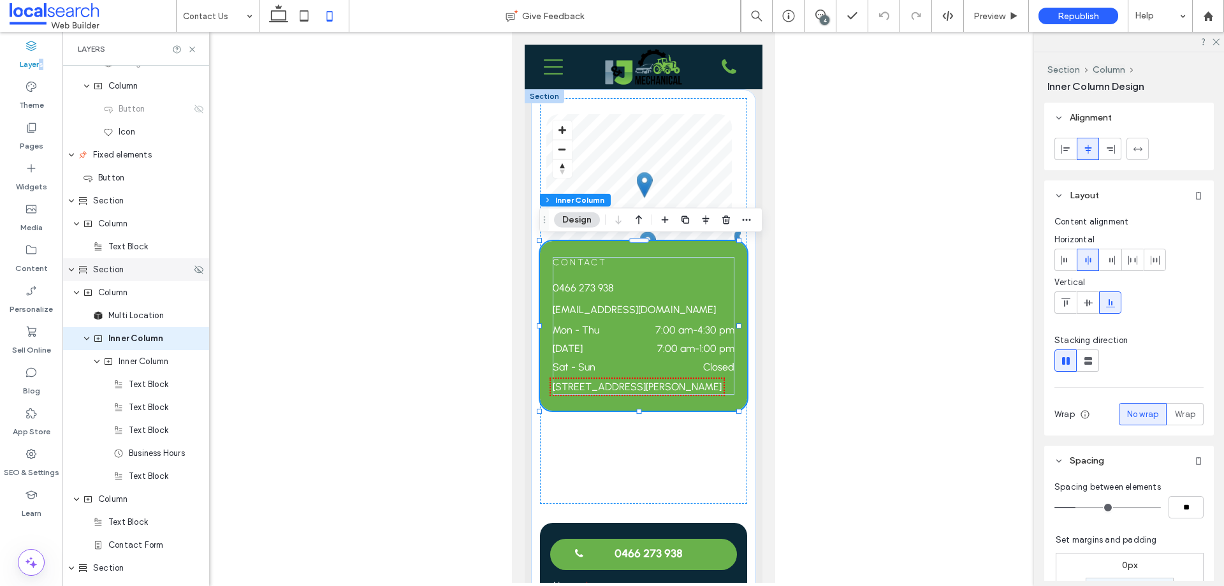
scroll to position [187, 0]
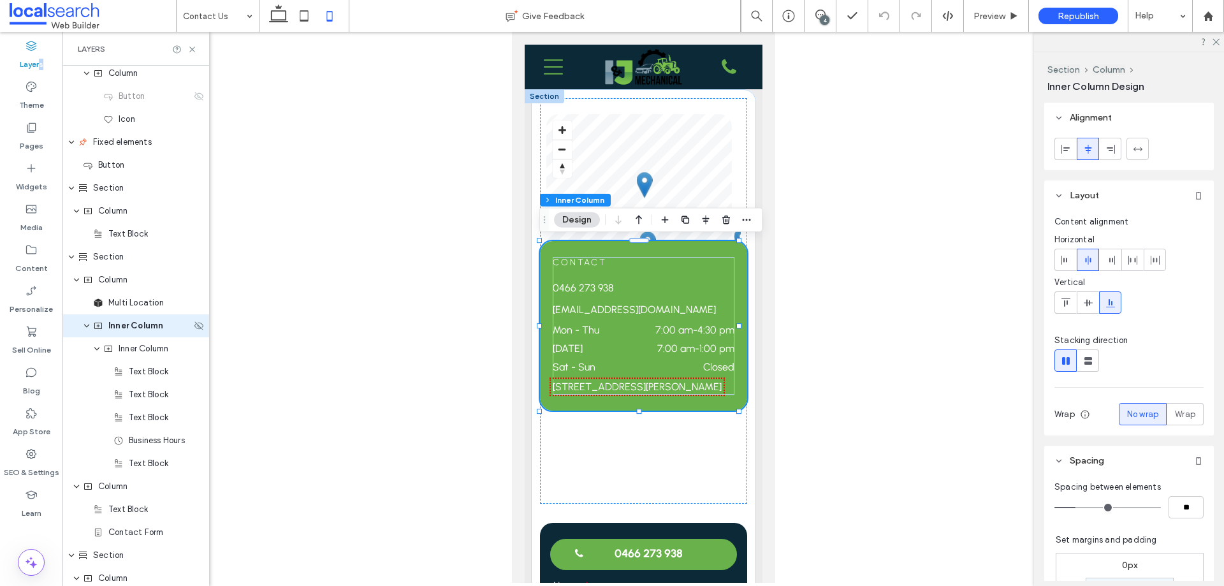
click at [161, 332] on span "Inner Column" at bounding box center [135, 326] width 55 height 13
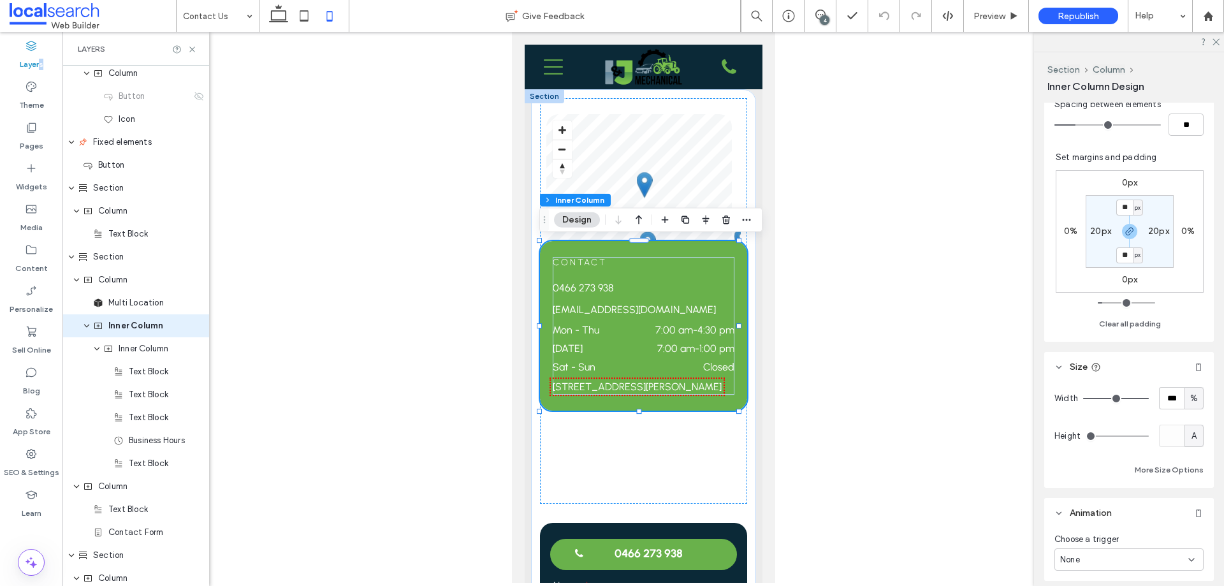
scroll to position [567, 0]
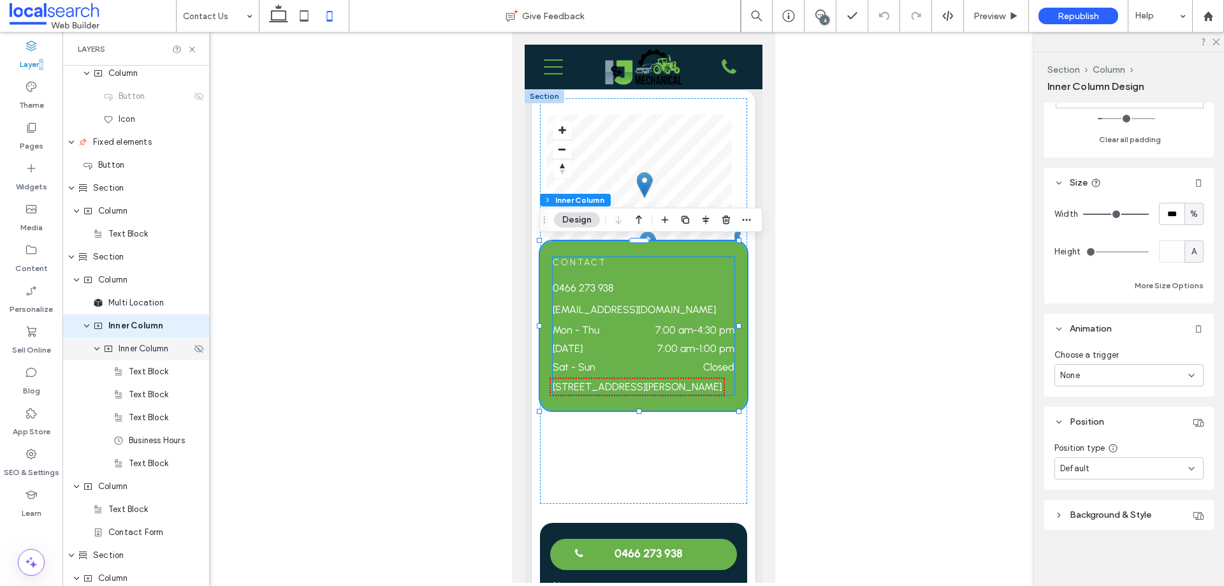
click at [157, 353] on span "Inner Column" at bounding box center [144, 348] width 50 height 13
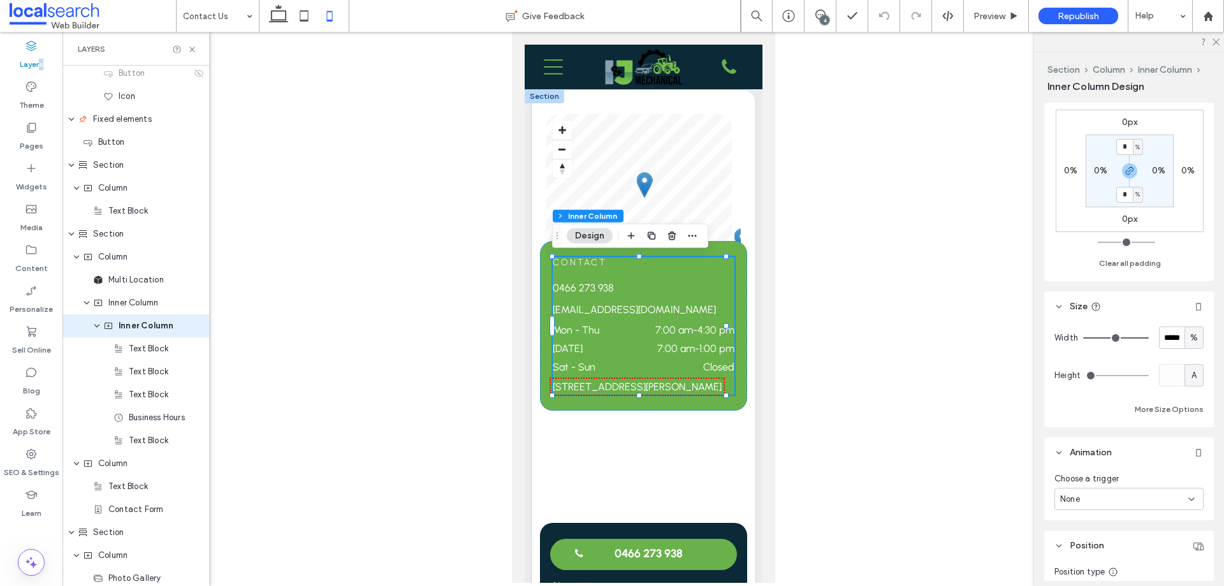
scroll to position [513, 0]
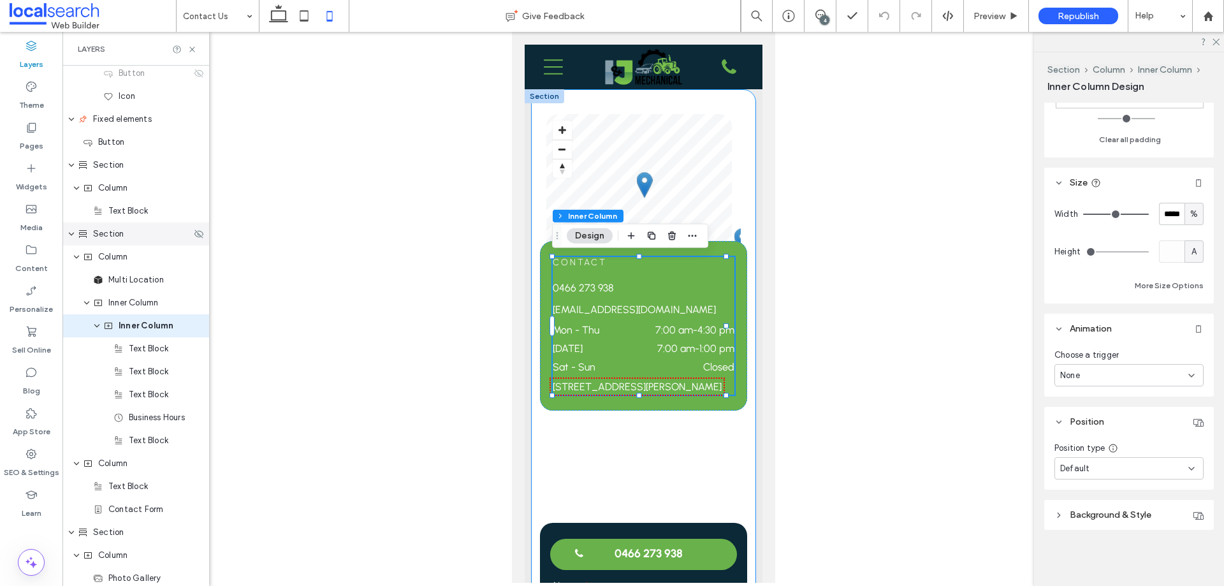
click at [113, 237] on span "Section" at bounding box center [108, 234] width 31 height 13
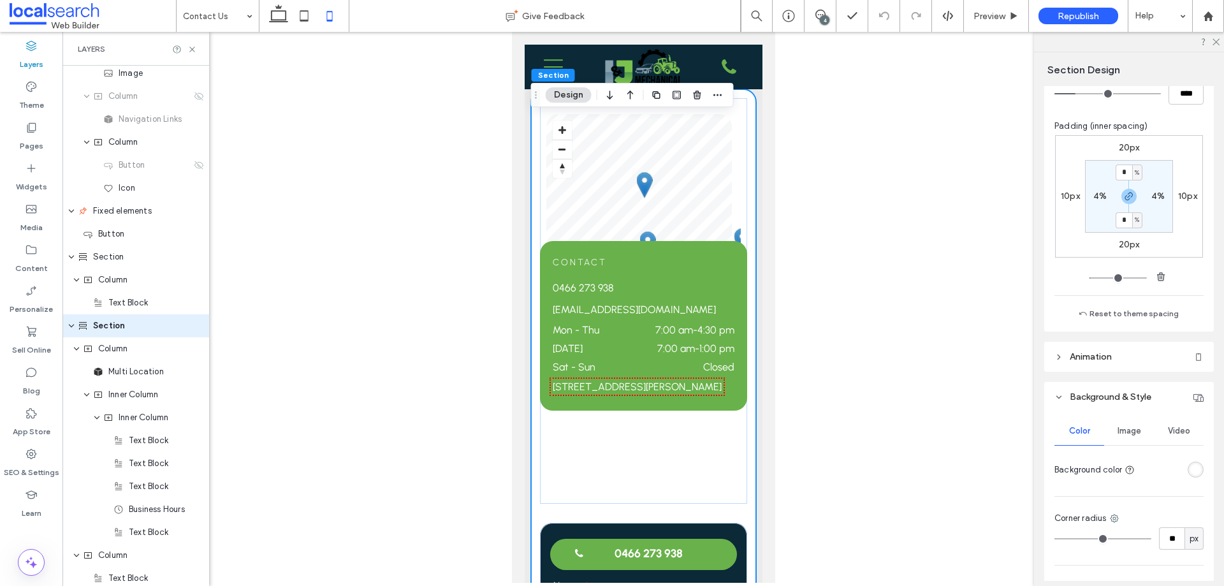
scroll to position [284, 0]
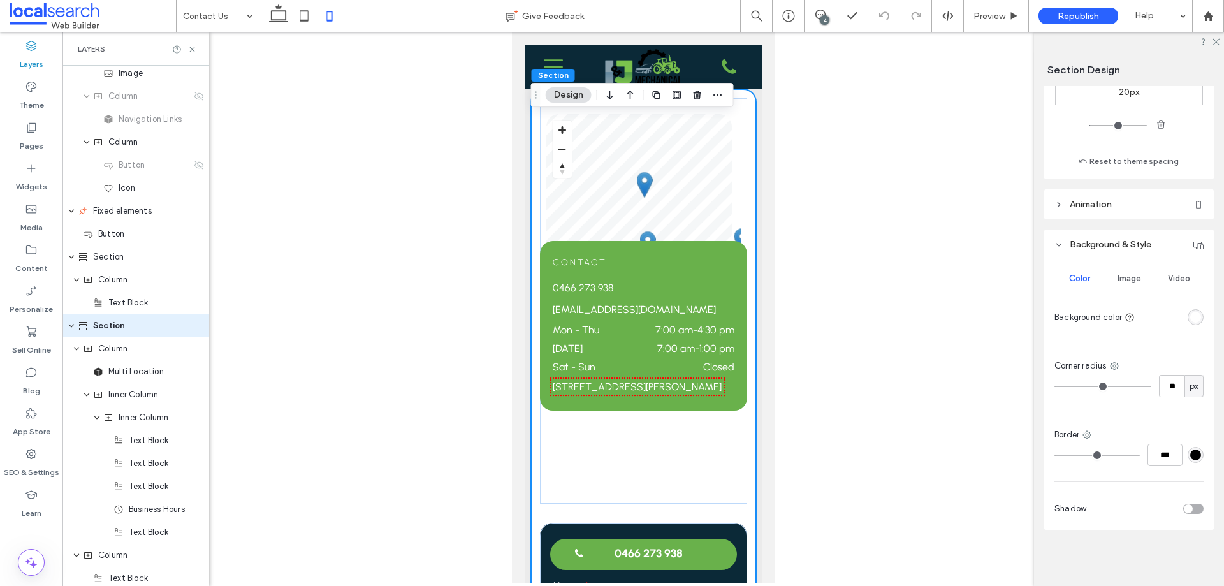
click at [1109, 214] on header "Animation" at bounding box center [1130, 204] width 170 height 30
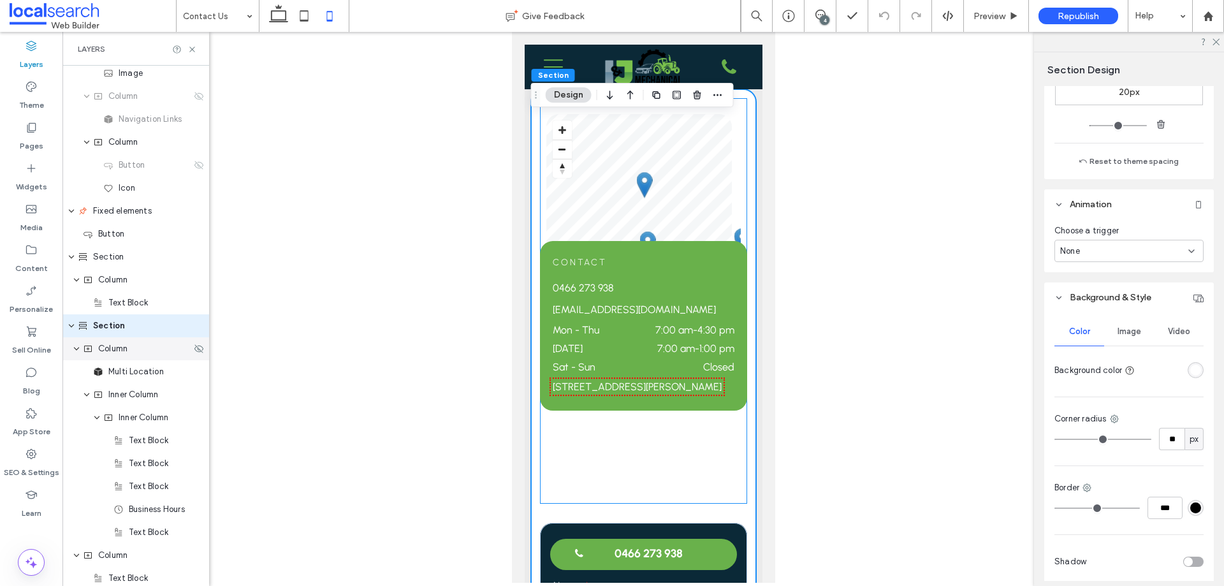
click at [118, 349] on span "Column" at bounding box center [112, 348] width 29 height 13
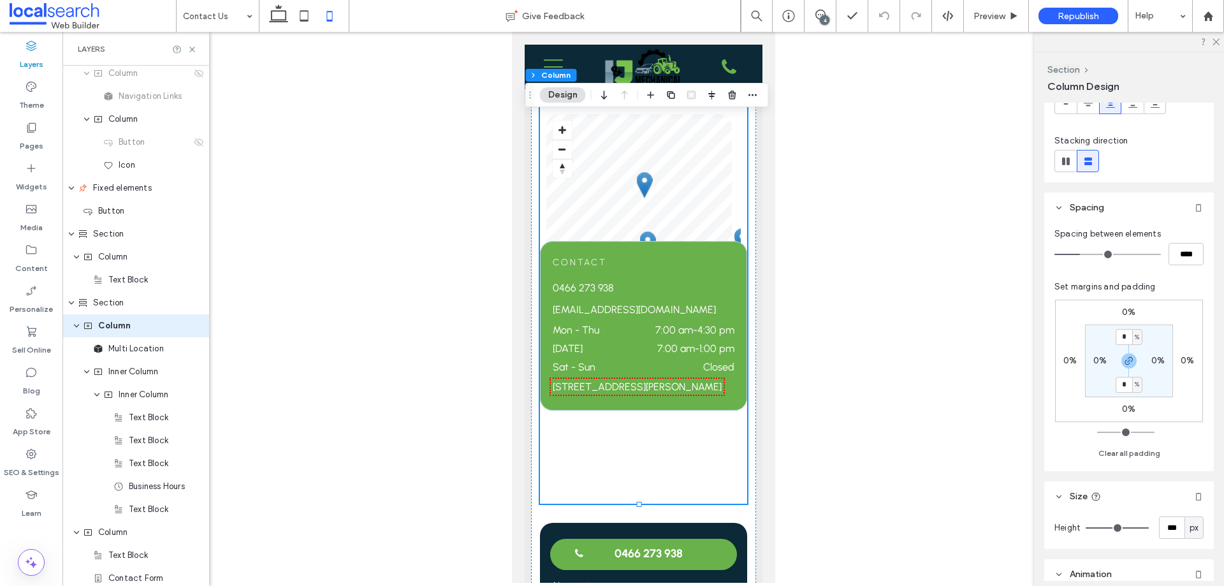
scroll to position [274, 0]
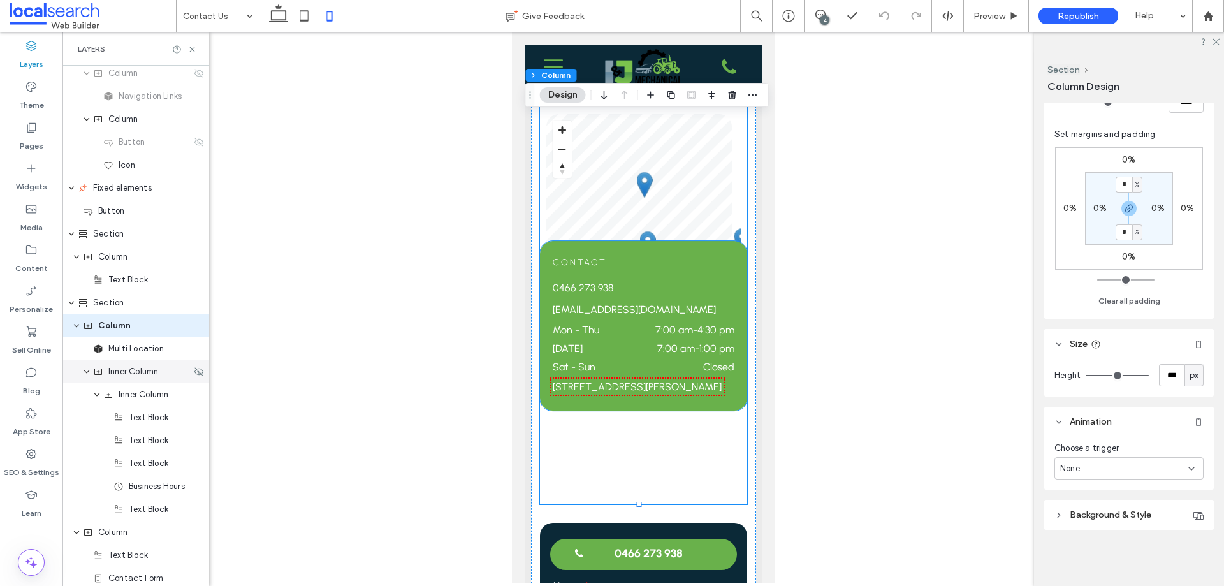
click at [135, 378] on div "Inner Column" at bounding box center [135, 371] width 147 height 23
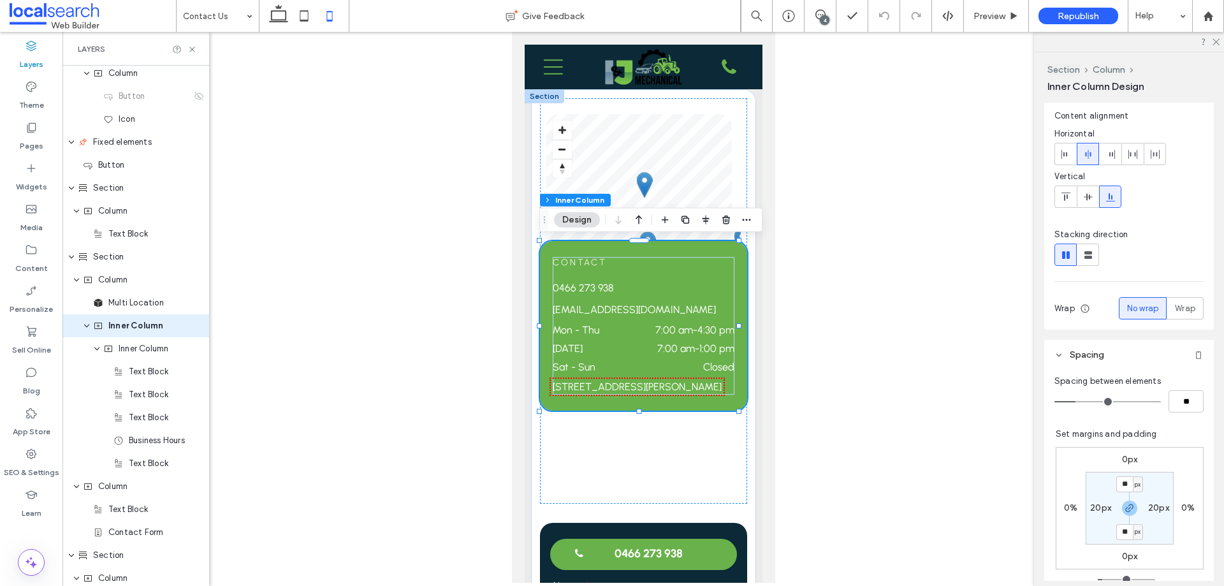
scroll to position [0, 0]
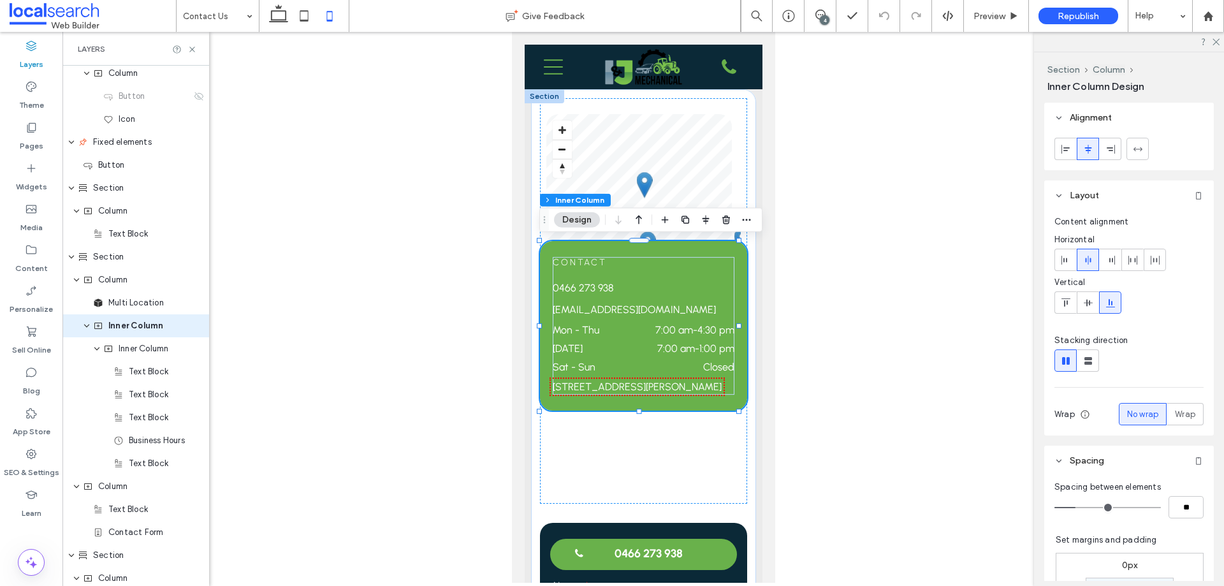
click at [1111, 298] on icon at bounding box center [1111, 303] width 10 height 10
click at [1067, 297] on span at bounding box center [1066, 302] width 10 height 21
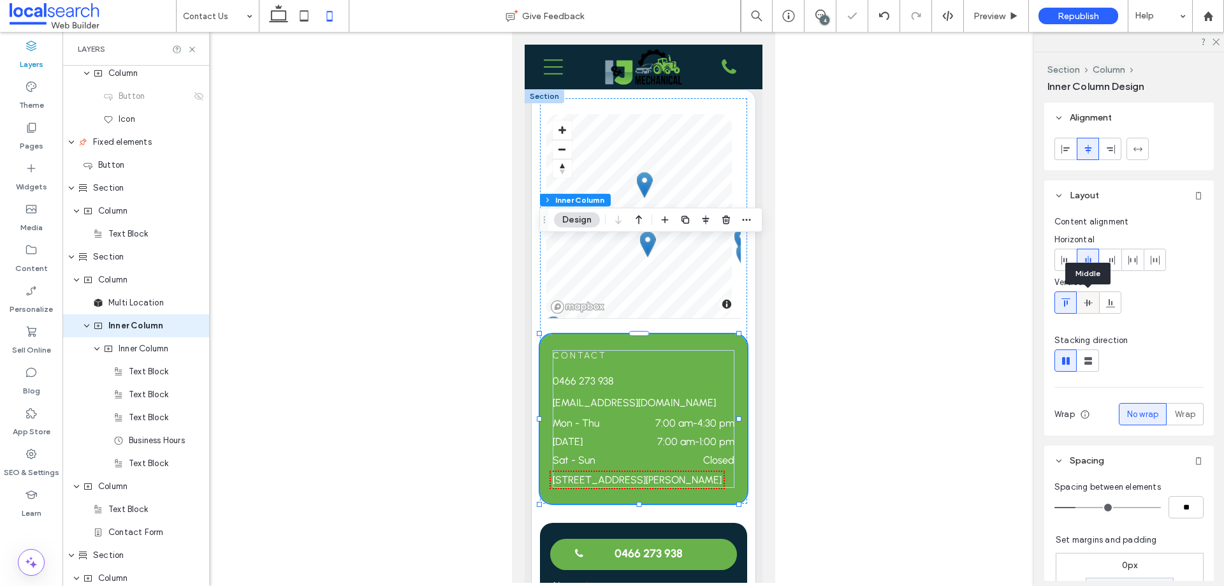
click at [1081, 305] on div at bounding box center [1088, 302] width 21 height 21
click at [1112, 304] on use at bounding box center [1110, 303] width 9 height 8
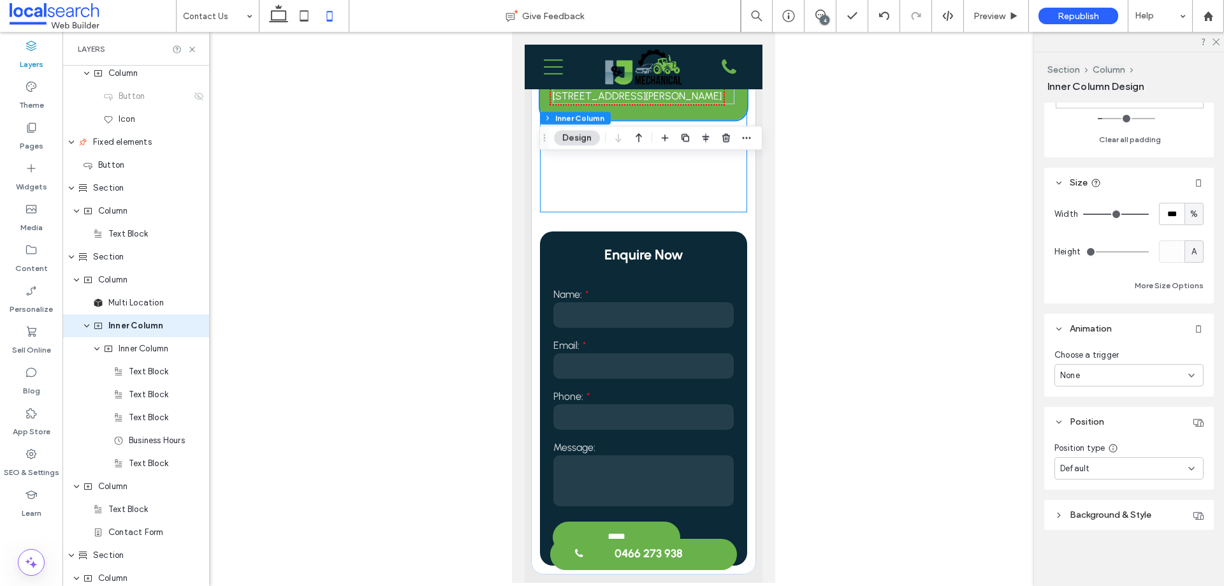
scroll to position [578, 0]
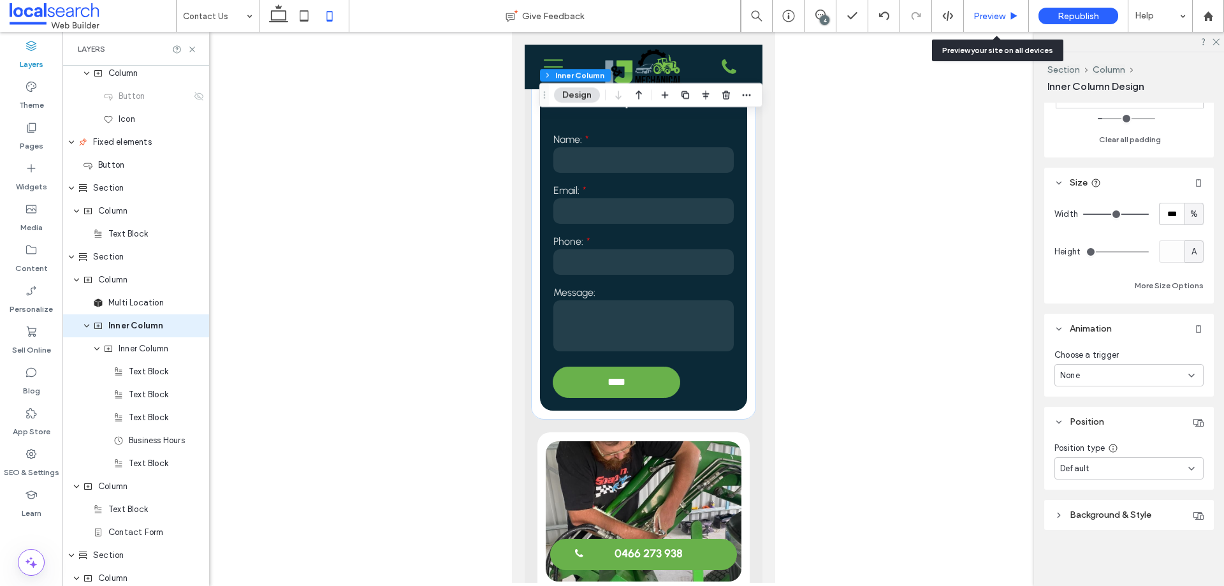
click at [994, 22] on div "Preview" at bounding box center [996, 16] width 65 height 32
click at [981, 15] on span "Preview" at bounding box center [990, 16] width 32 height 11
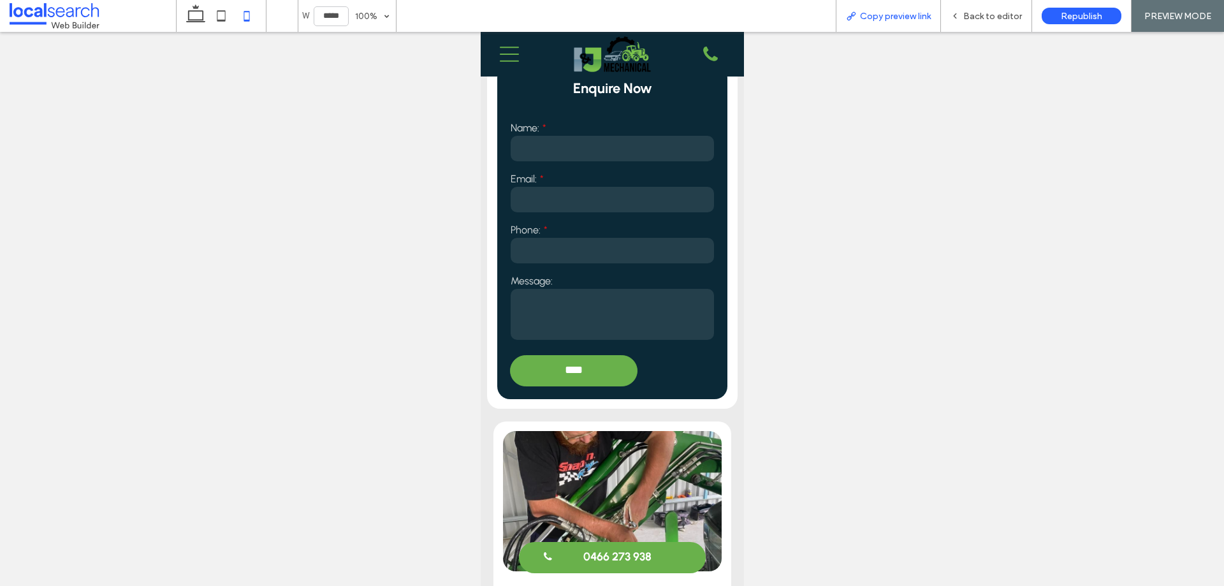
click at [856, 18] on icon at bounding box center [851, 16] width 10 height 10
click at [1006, 7] on div "Back to editor" at bounding box center [986, 16] width 91 height 32
click at [994, 13] on span "Back to editor" at bounding box center [993, 16] width 59 height 11
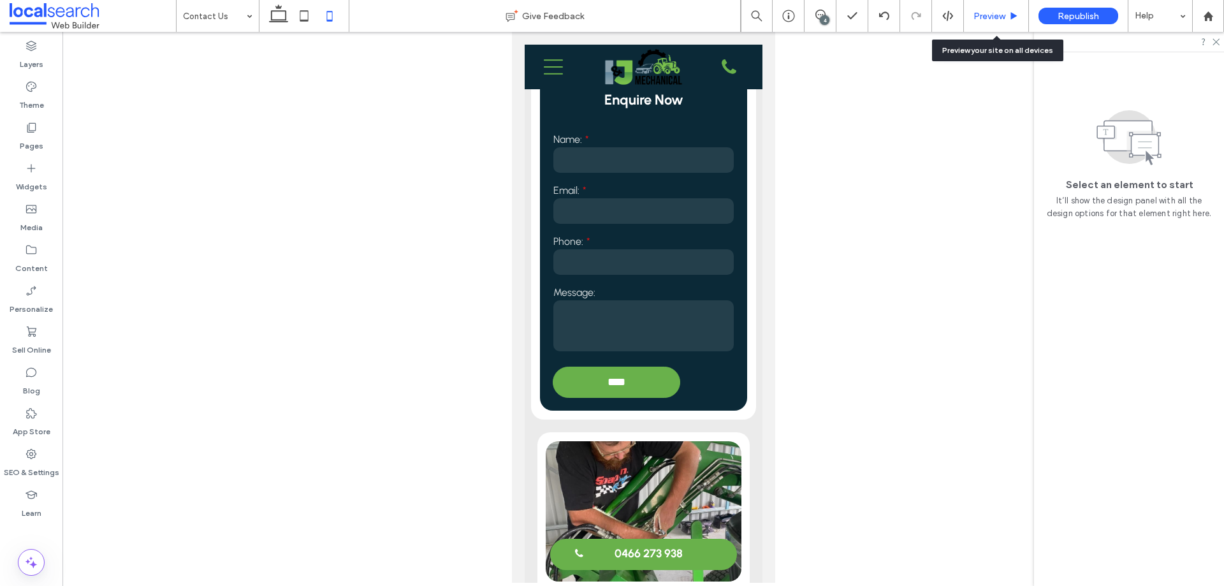
click at [973, 11] on div "Preview" at bounding box center [996, 16] width 64 height 11
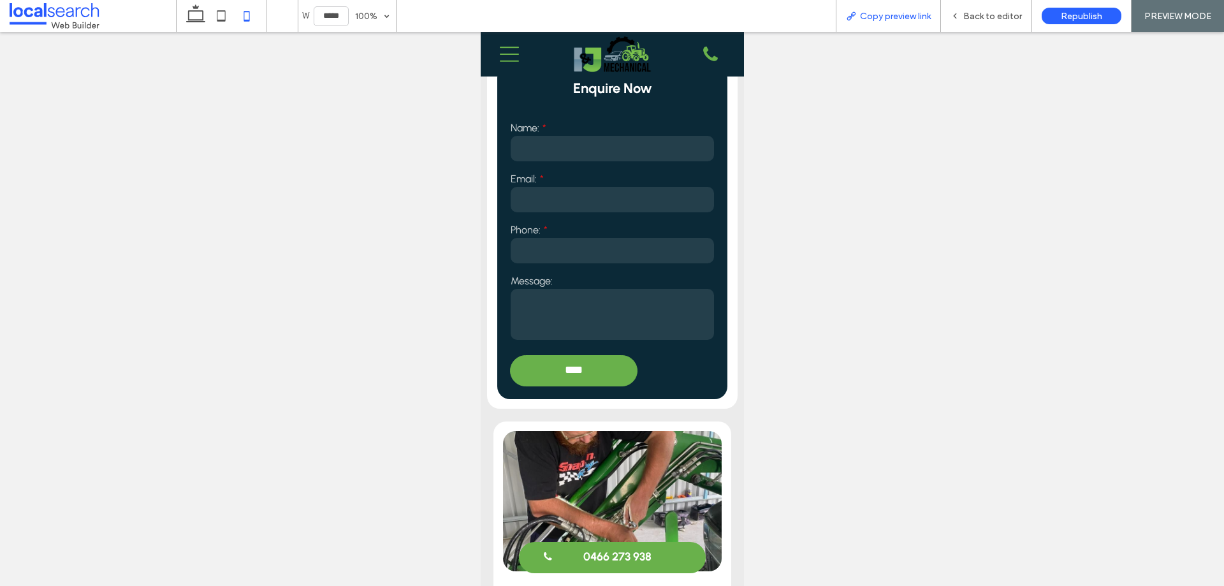
click at [925, 23] on div "Copy preview link" at bounding box center [888, 16] width 105 height 32
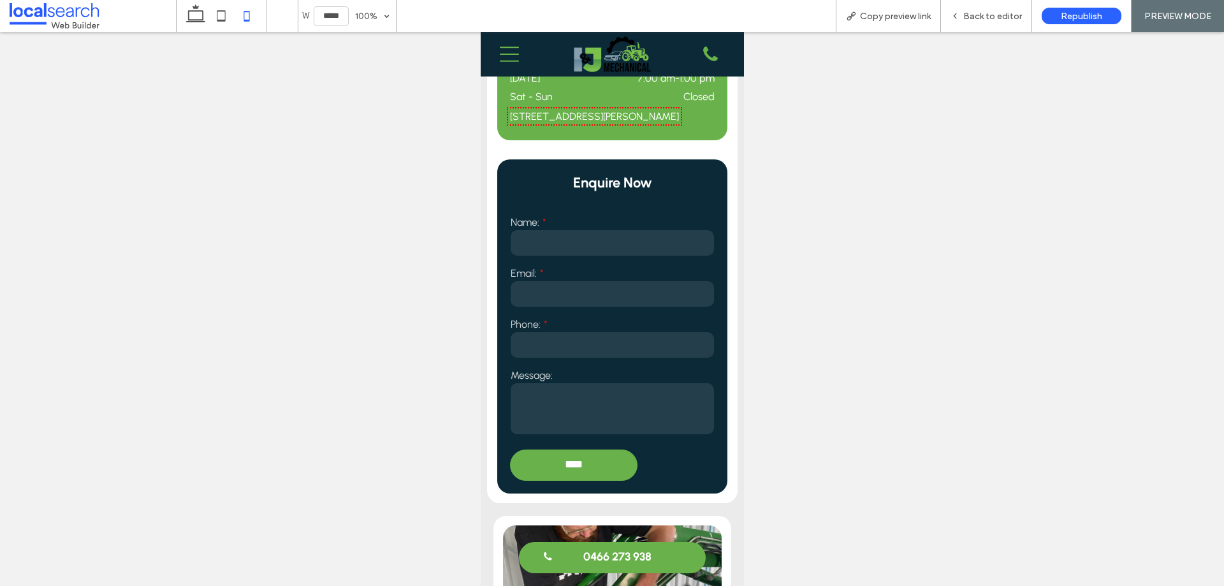
scroll to position [259, 0]
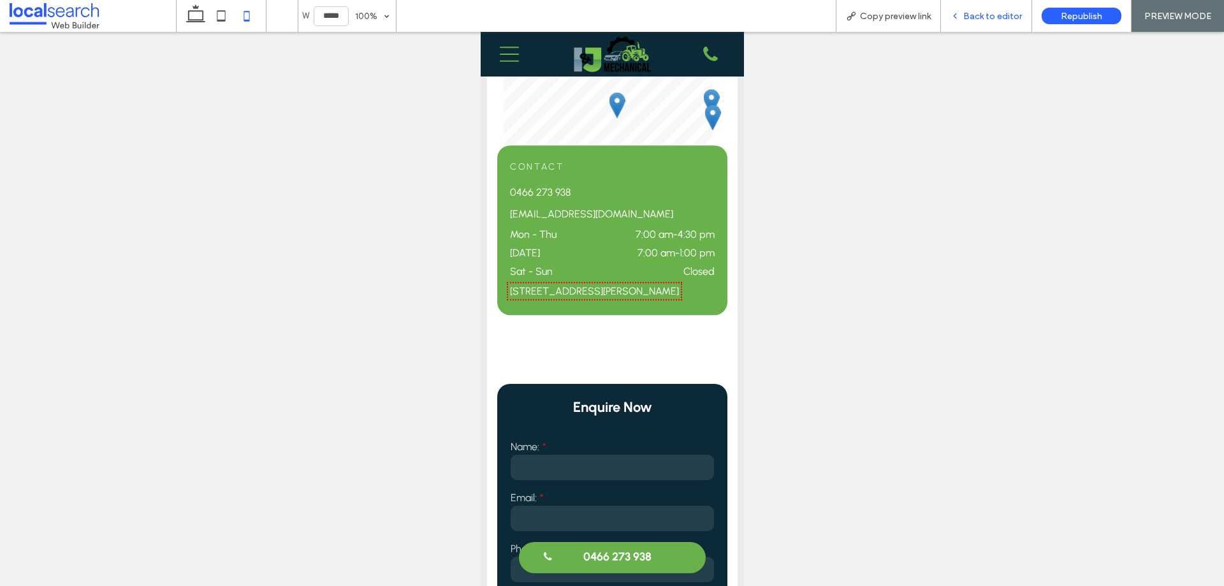
click at [1016, 6] on div "Back to editor" at bounding box center [986, 16] width 91 height 32
click at [982, 15] on span "Back to editor" at bounding box center [993, 16] width 59 height 11
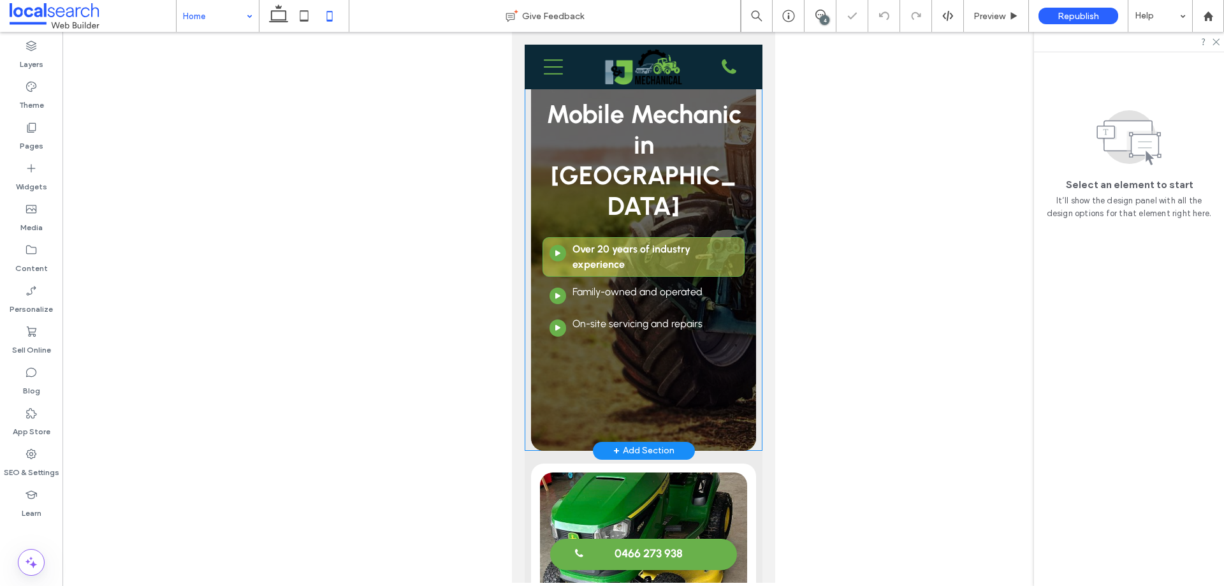
click at [528, 147] on div "Mobile Mechanic in Townsville Arrow Button Icon Over 20 years of industry exper…" at bounding box center [643, 248] width 238 height 406
click at [528, 143] on div "Mobile Mechanic in Townsville Arrow Button Icon Over 20 years of industry exper…" at bounding box center [643, 248] width 238 height 406
click at [311, 15] on icon at bounding box center [304, 16] width 26 height 26
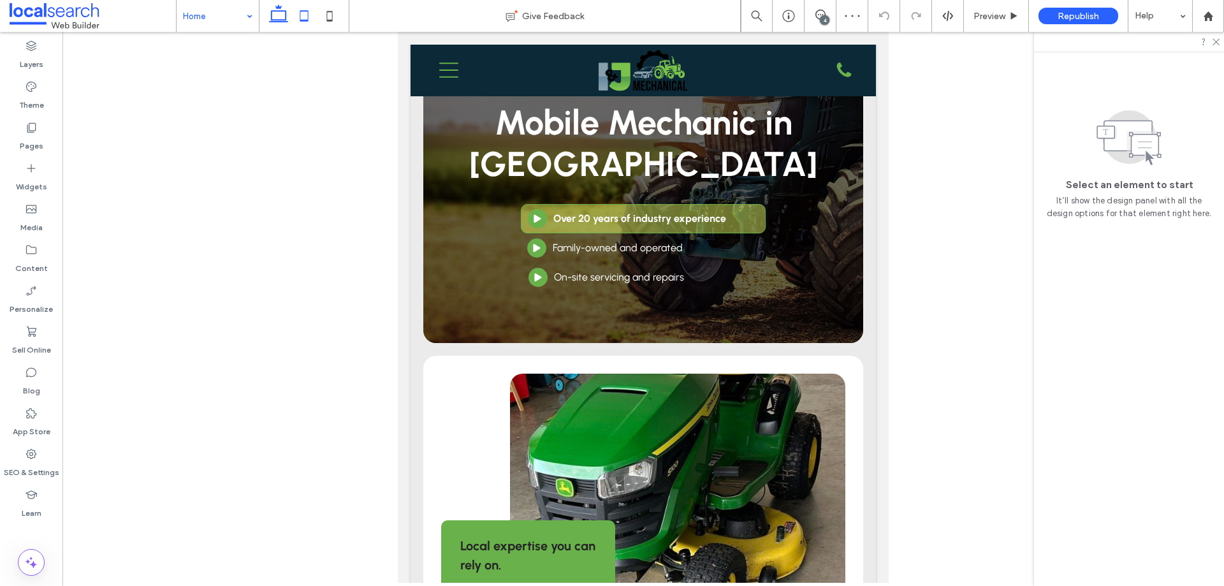
click at [274, 12] on icon at bounding box center [279, 16] width 26 height 26
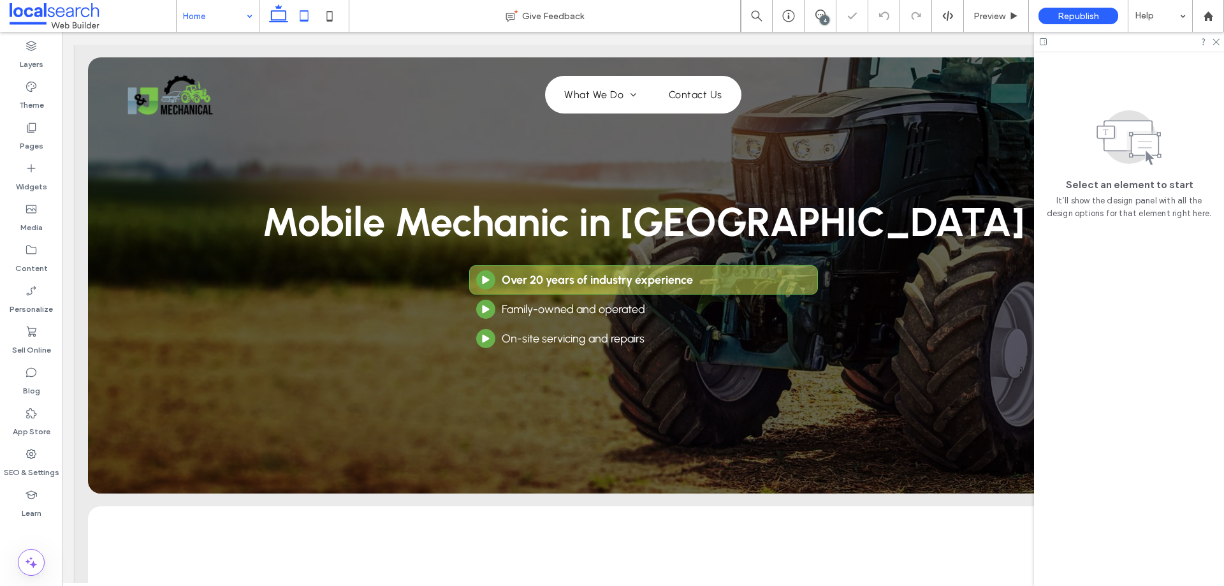
click at [300, 20] on use at bounding box center [304, 15] width 8 height 11
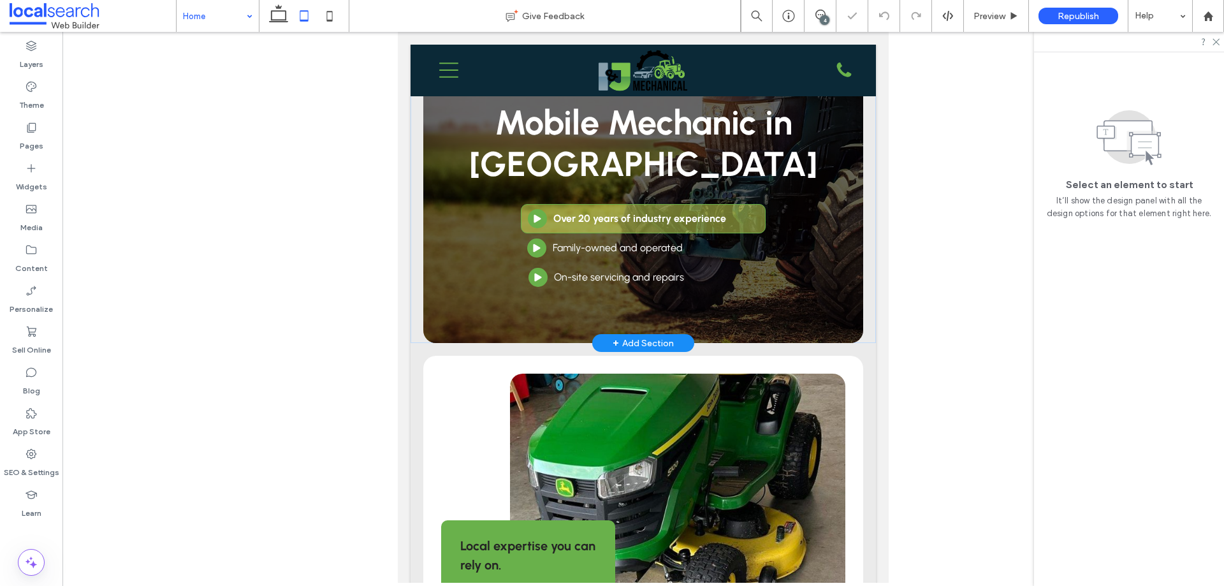
click at [418, 152] on div "Mobile Mechanic in Townsville Arrow Button Icon Over 20 years of industry exper…" at bounding box center [644, 194] width 466 height 298
click at [420, 135] on div "Mobile Mechanic in Townsville Arrow Button Icon Over 20 years of industry exper…" at bounding box center [644, 194] width 466 height 298
click at [511, 138] on span "Mobile Mechanic in Townsville" at bounding box center [643, 143] width 348 height 83
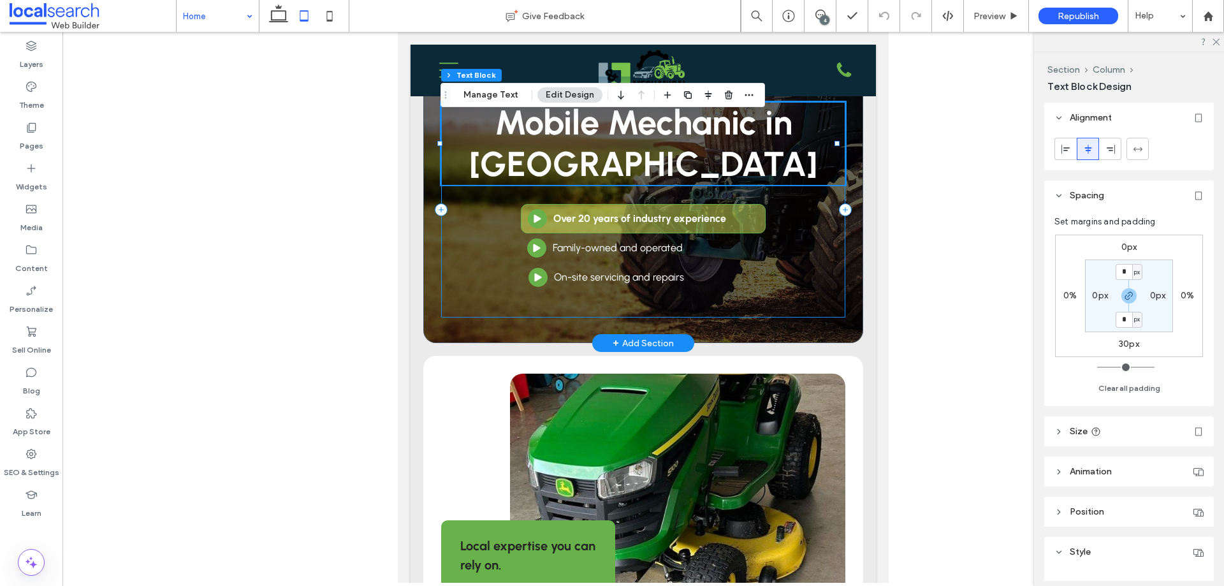
click at [457, 222] on div "Mobile Mechanic in Townsville Arrow Button Icon Over 20 years of industry exper…" at bounding box center [643, 210] width 405 height 216
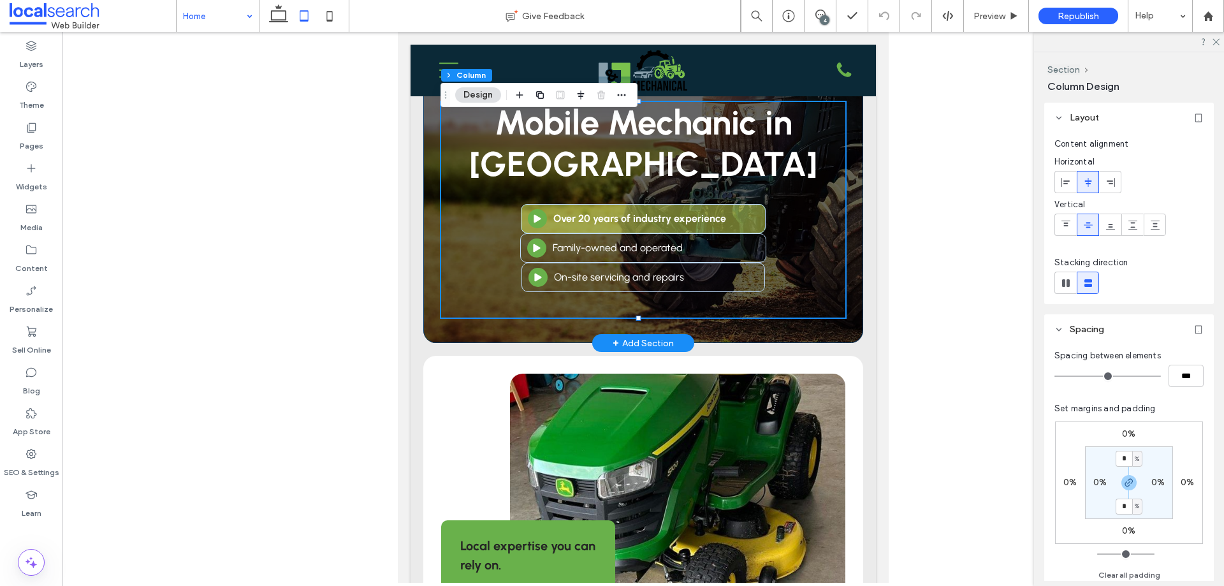
click at [427, 221] on div "Mobile Mechanic in Townsville Arrow Button Icon Over 20 years of industry exper…" at bounding box center [643, 197] width 440 height 292
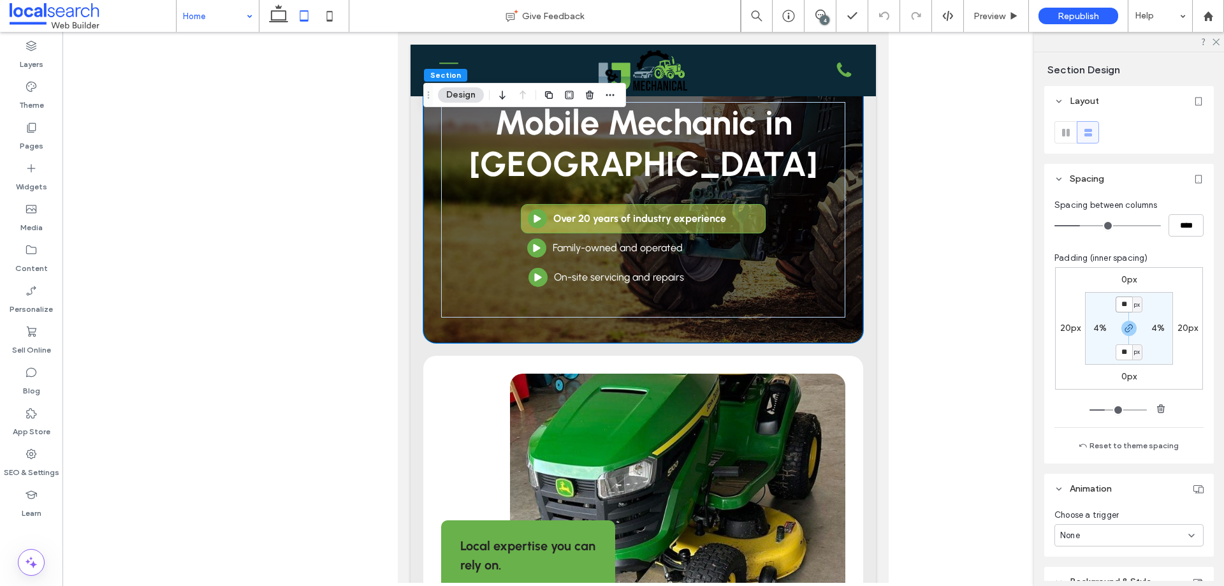
click at [1120, 300] on input "**" at bounding box center [1124, 305] width 17 height 16
click at [1124, 326] on icon "button" at bounding box center [1129, 328] width 10 height 10
click at [1121, 305] on input "**" at bounding box center [1124, 305] width 17 height 16
type input "***"
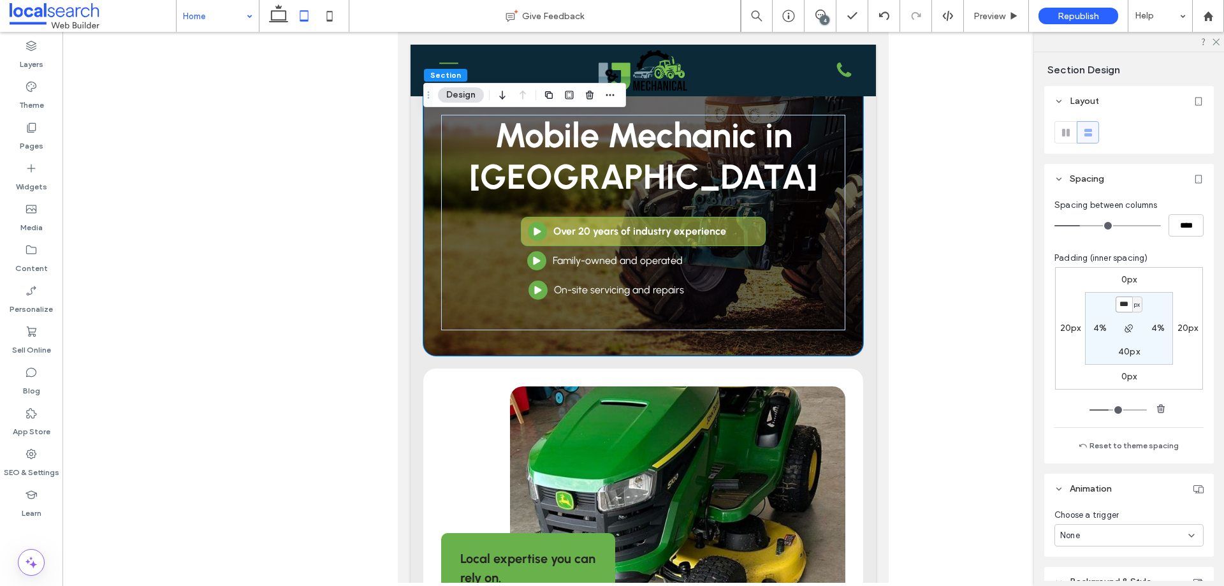
type input "***"
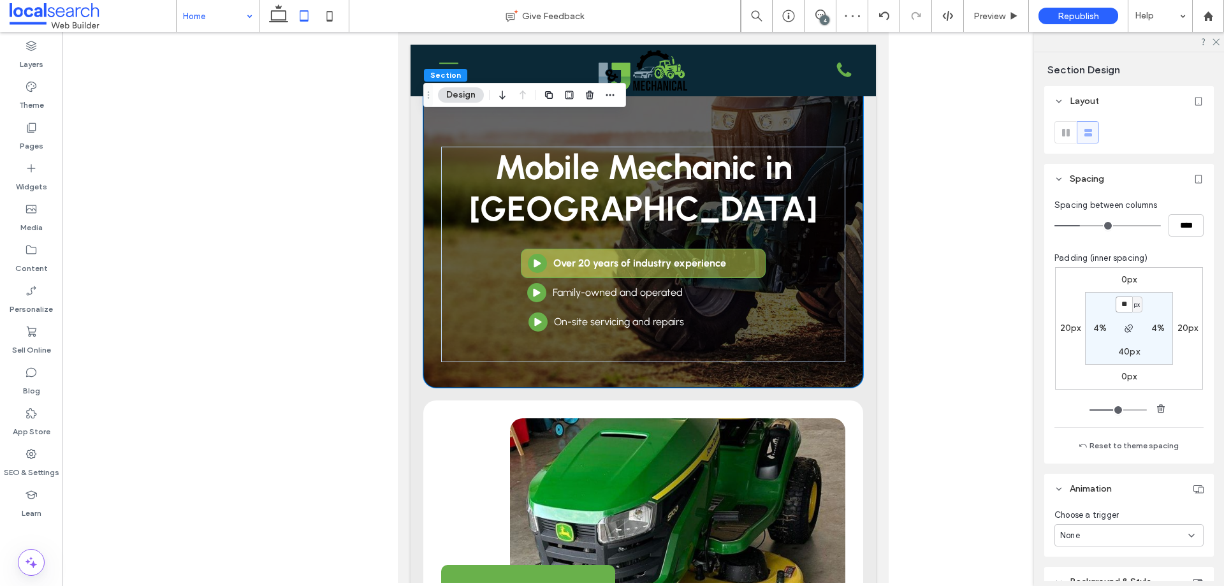
type input "**"
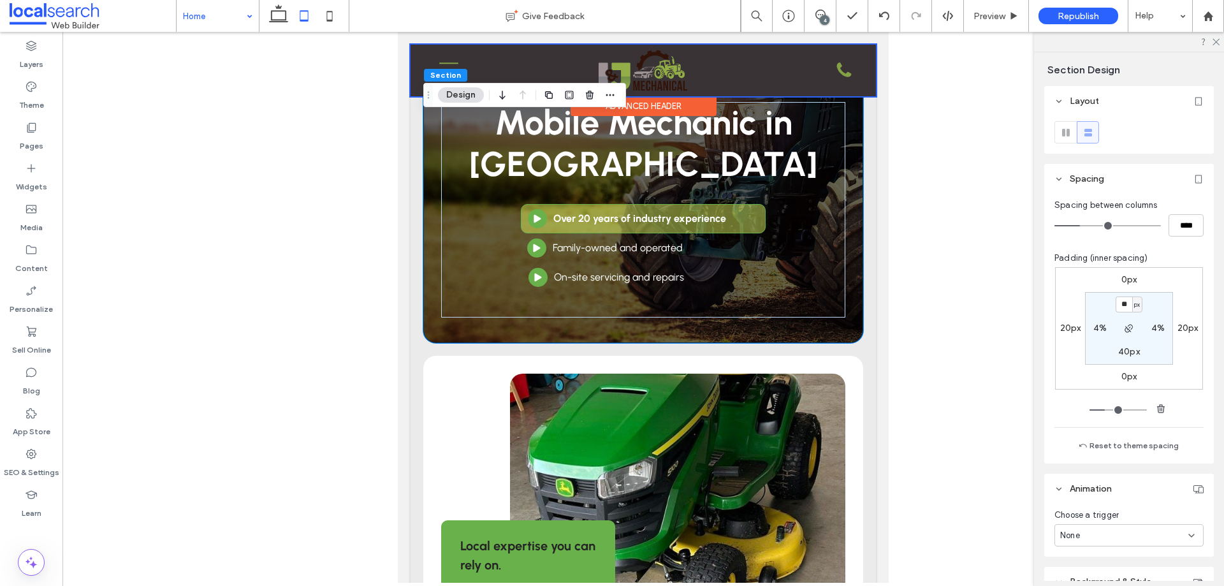
click at [699, 109] on div "Advanced Header" at bounding box center [644, 106] width 146 height 20
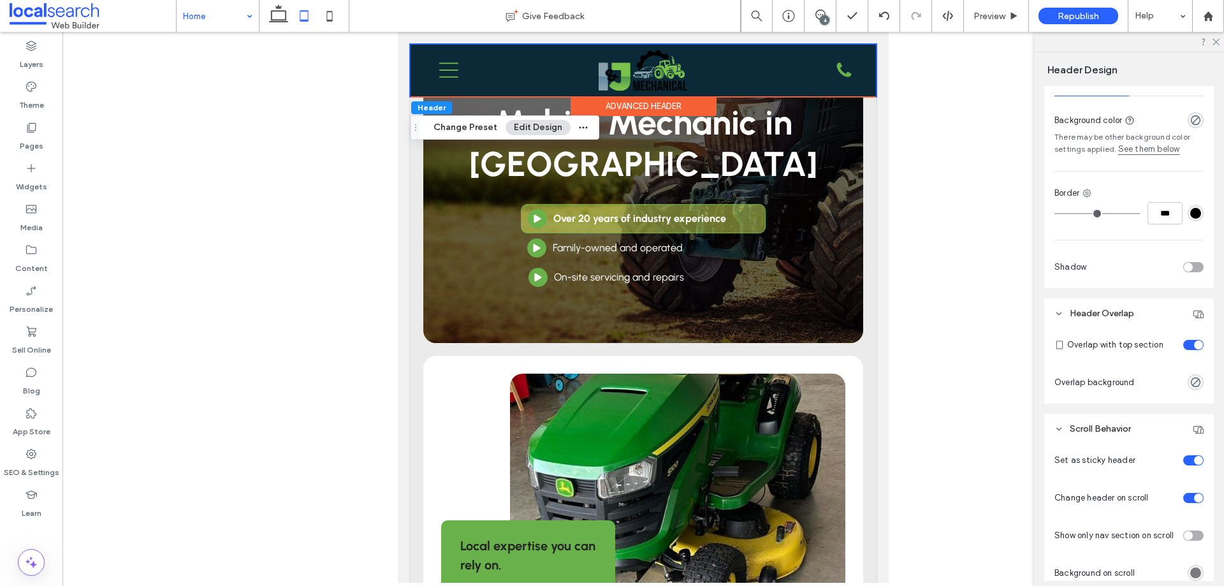
scroll to position [319, 0]
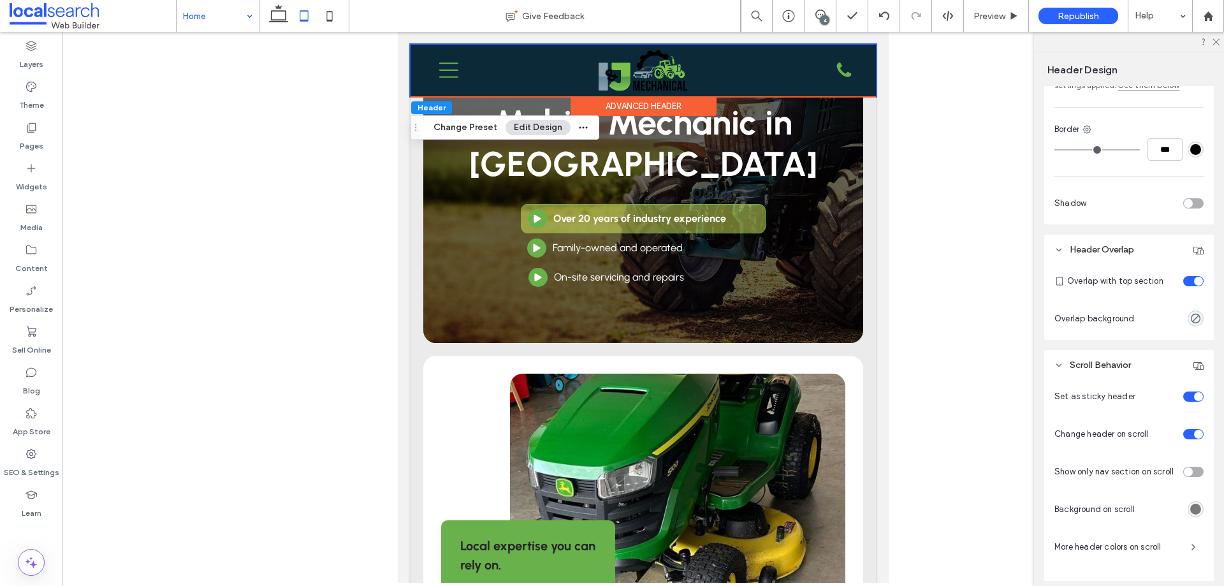
click at [1194, 283] on div "toggle" at bounding box center [1198, 281] width 9 height 9
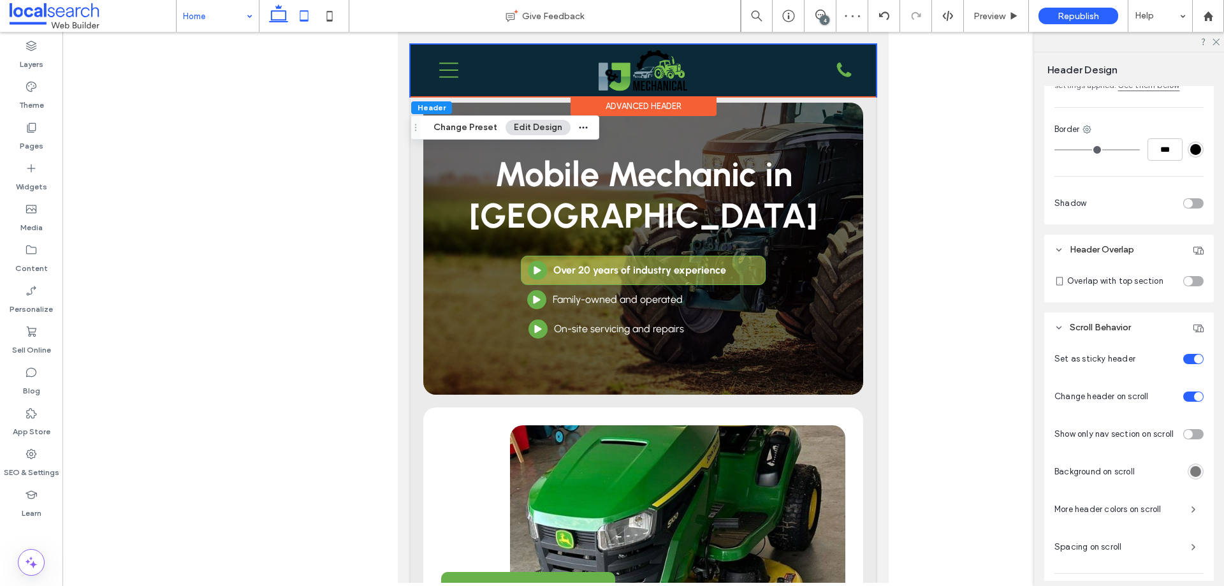
click at [272, 17] on use at bounding box center [278, 13] width 19 height 18
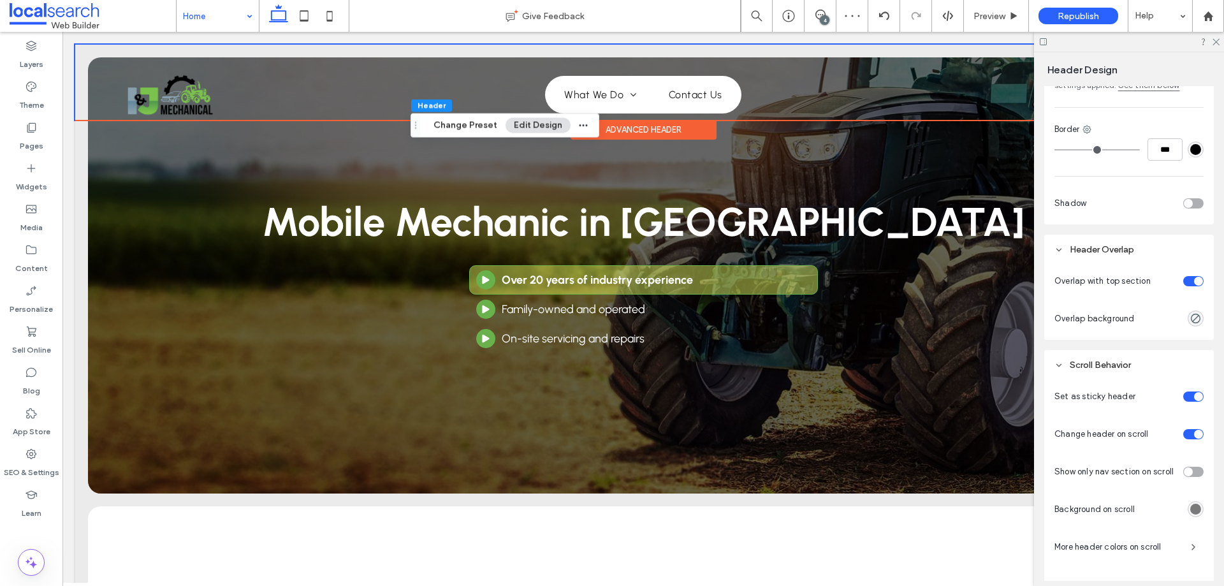
type input "**"
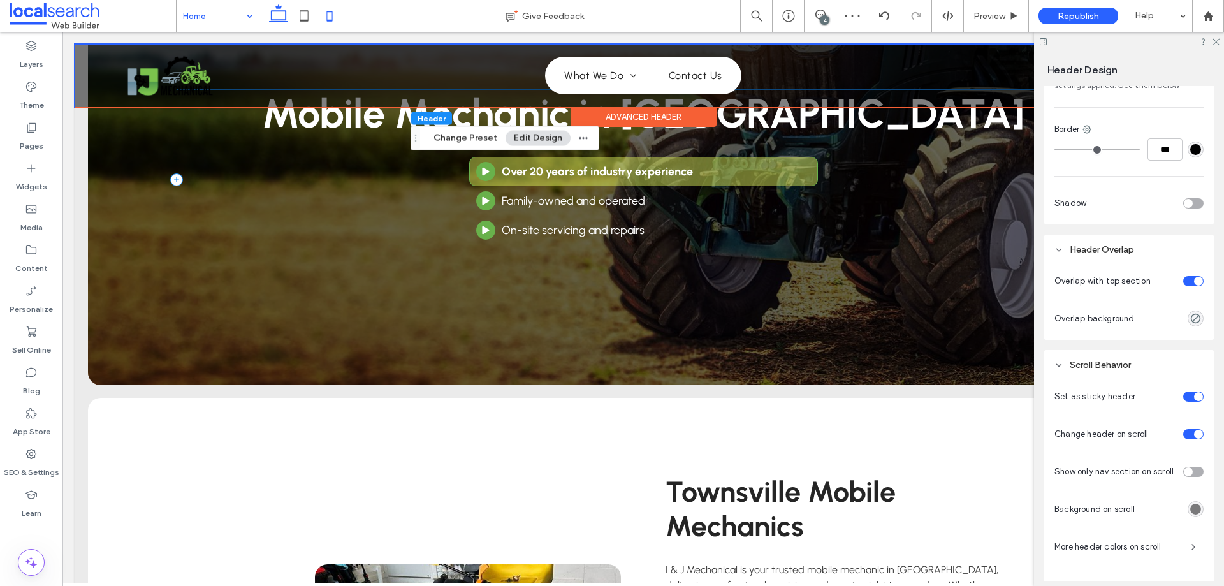
scroll to position [0, 0]
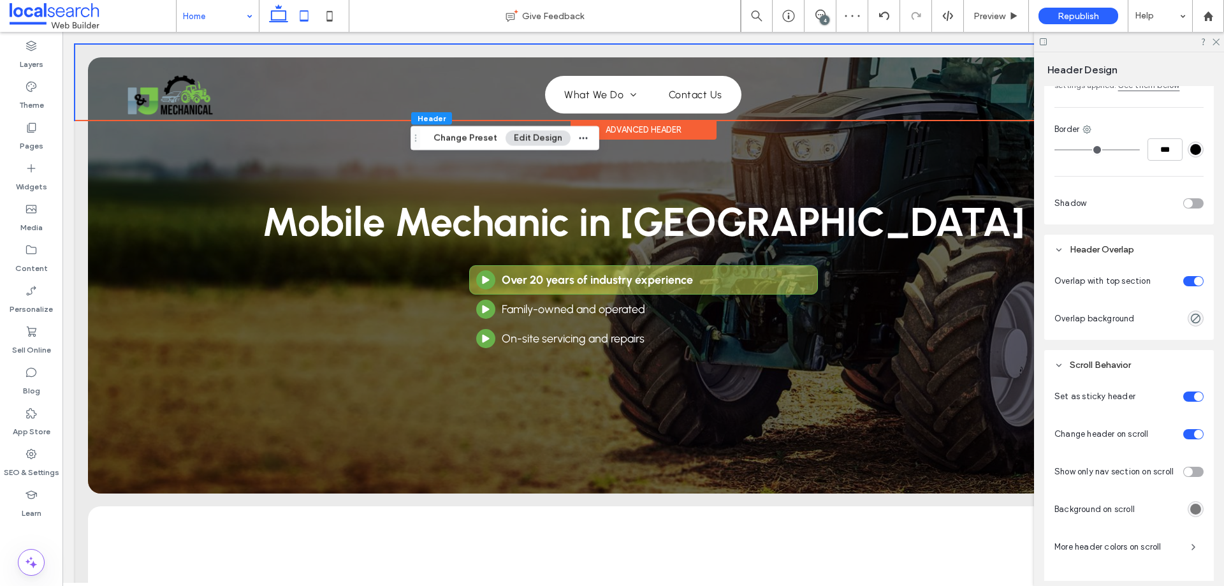
click at [311, 20] on icon at bounding box center [304, 16] width 26 height 26
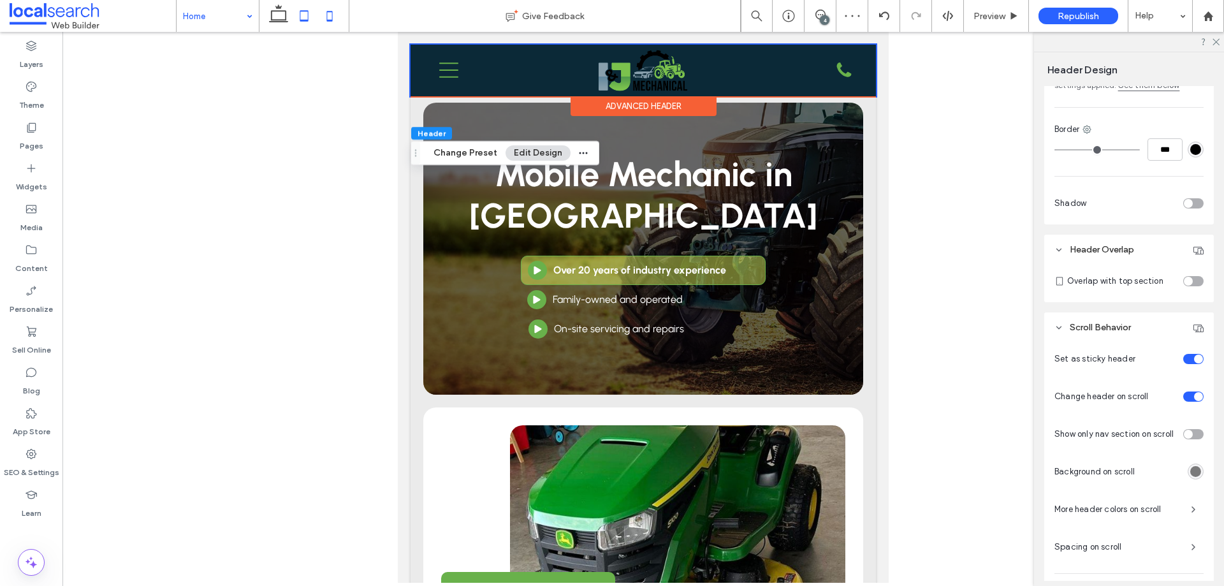
type input "*"
click at [323, 19] on icon at bounding box center [330, 16] width 26 height 26
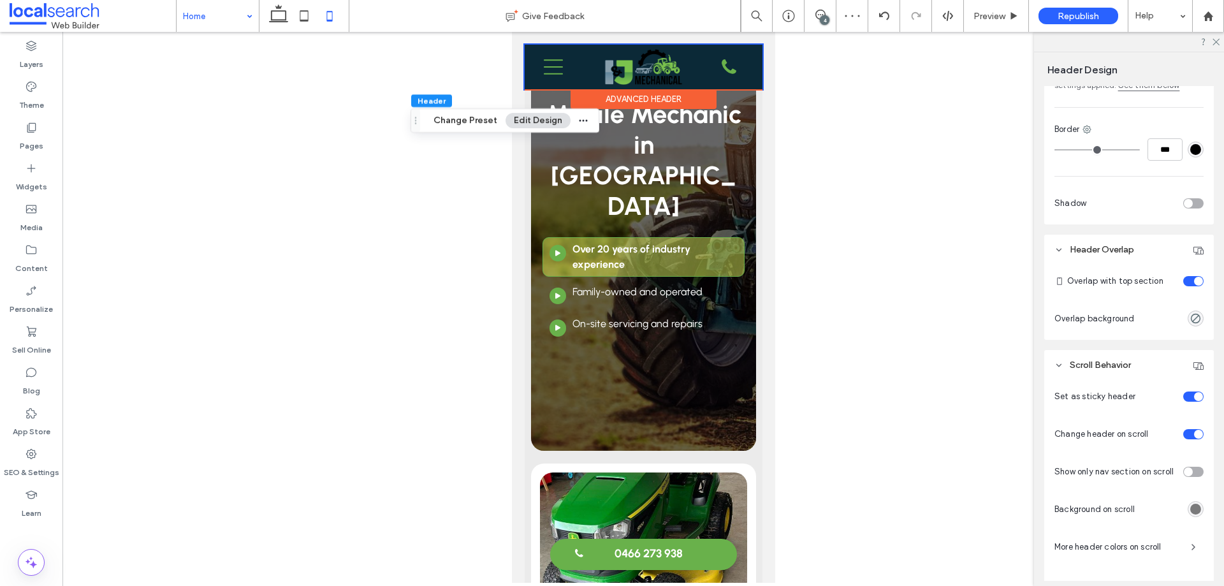
click at [1194, 284] on div "toggle" at bounding box center [1198, 281] width 9 height 9
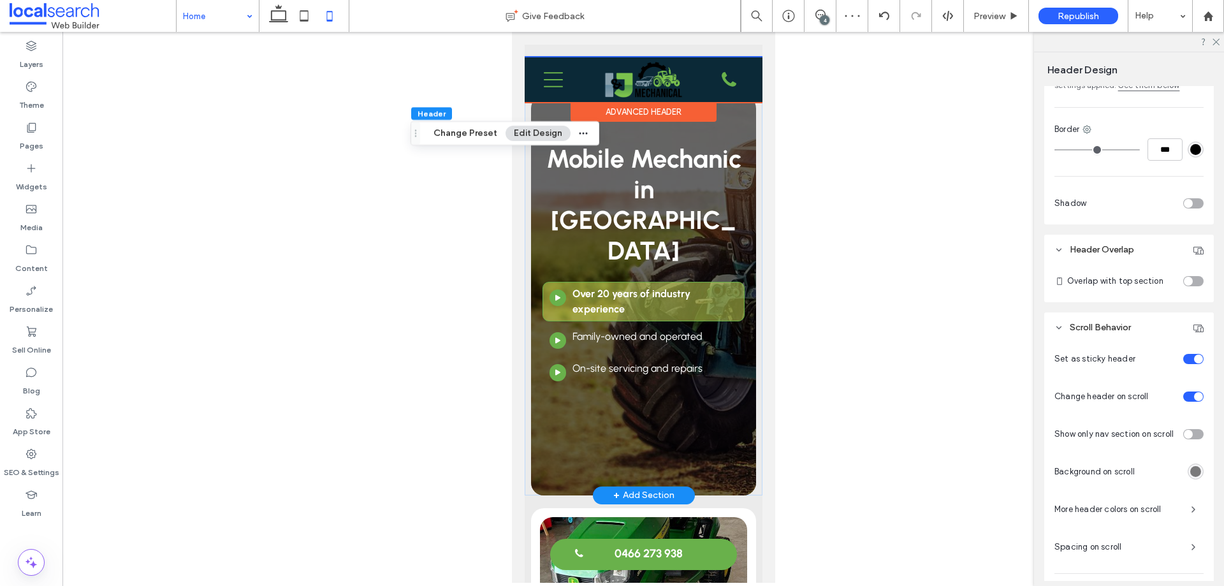
click at [528, 219] on div "Mobile Mechanic in Townsville Arrow Button Icon Over 20 years of industry exper…" at bounding box center [643, 292] width 238 height 406
click at [533, 219] on div "Mobile Mechanic in Townsville Arrow Button Icon Over 20 years of industry exper…" at bounding box center [643, 296] width 225 height 400
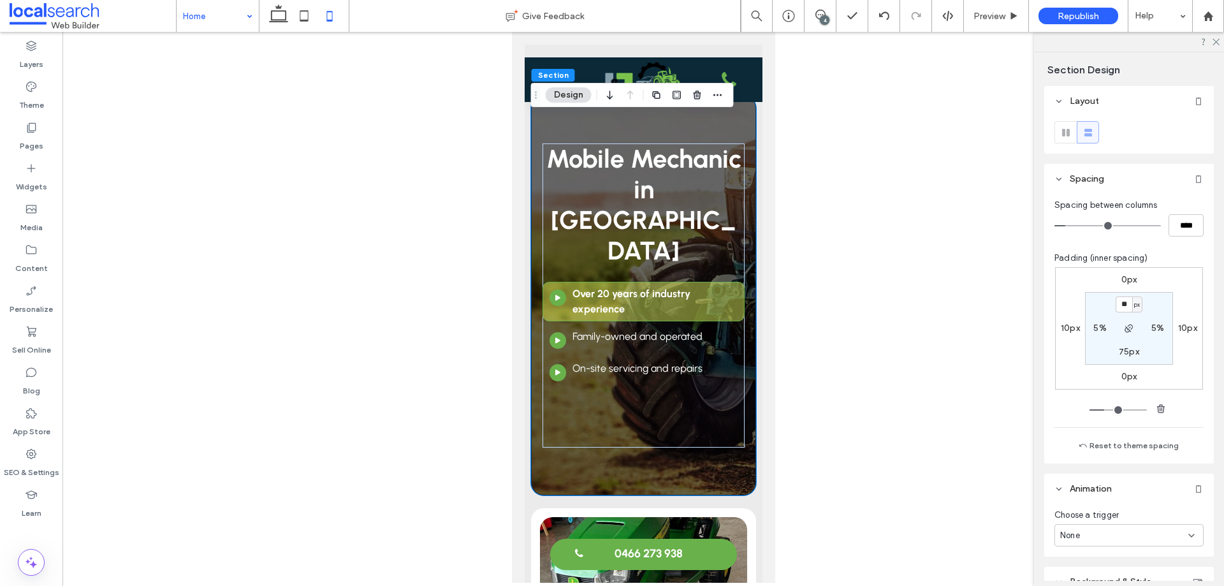
click at [1125, 307] on input "**" at bounding box center [1124, 305] width 17 height 16
type input "***"
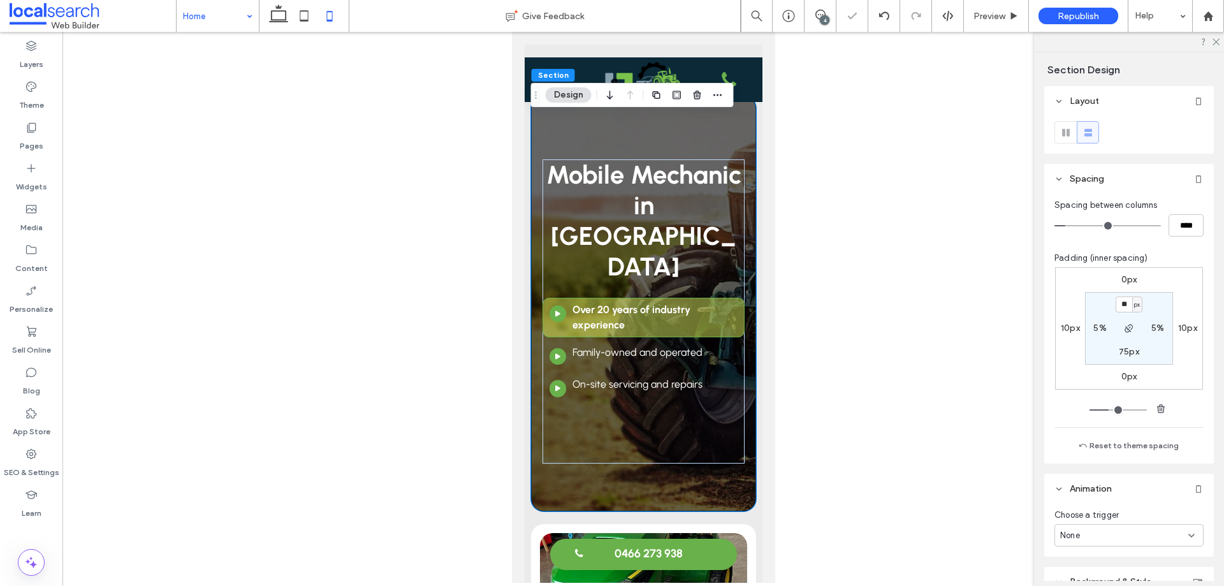
type input "**"
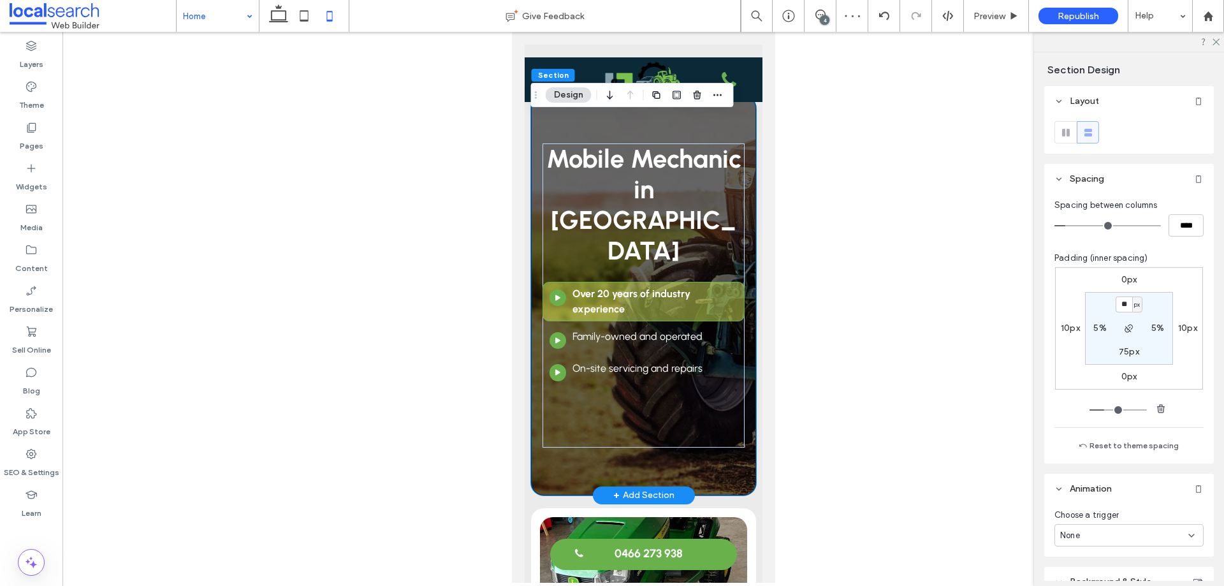
click at [527, 165] on div "Mobile Mechanic in Townsville Arrow Button Icon Over 20 years of industry exper…" at bounding box center [643, 292] width 238 height 406
click at [304, 22] on icon at bounding box center [304, 16] width 26 height 26
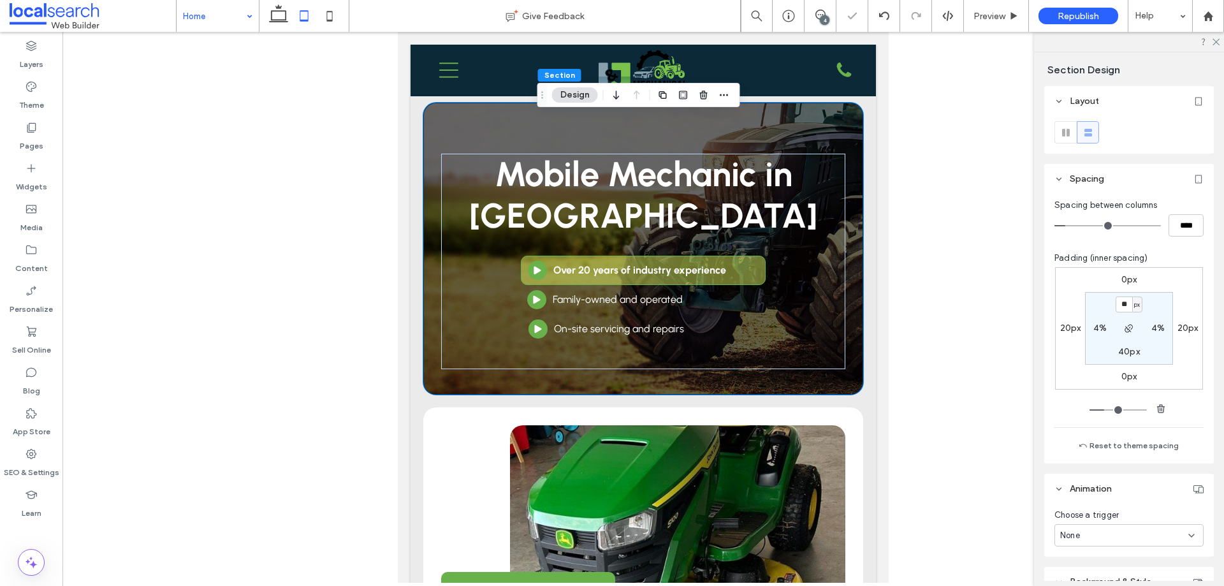
type input "**"
type input "****"
type input "**"
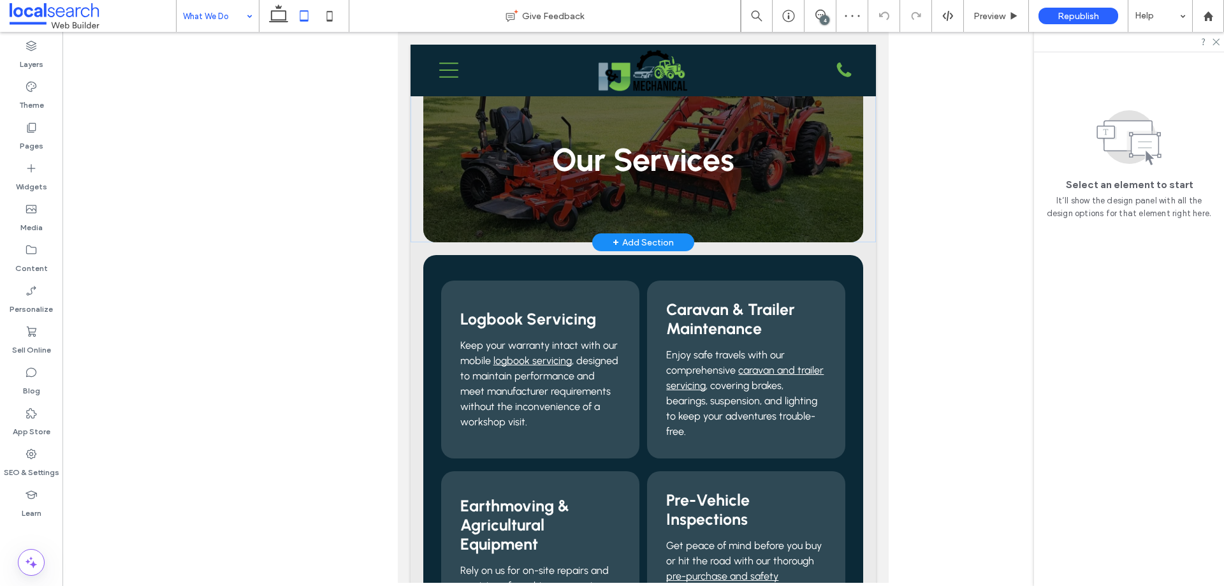
click at [420, 166] on div "Our Services Section + Add Section" at bounding box center [644, 144] width 466 height 198
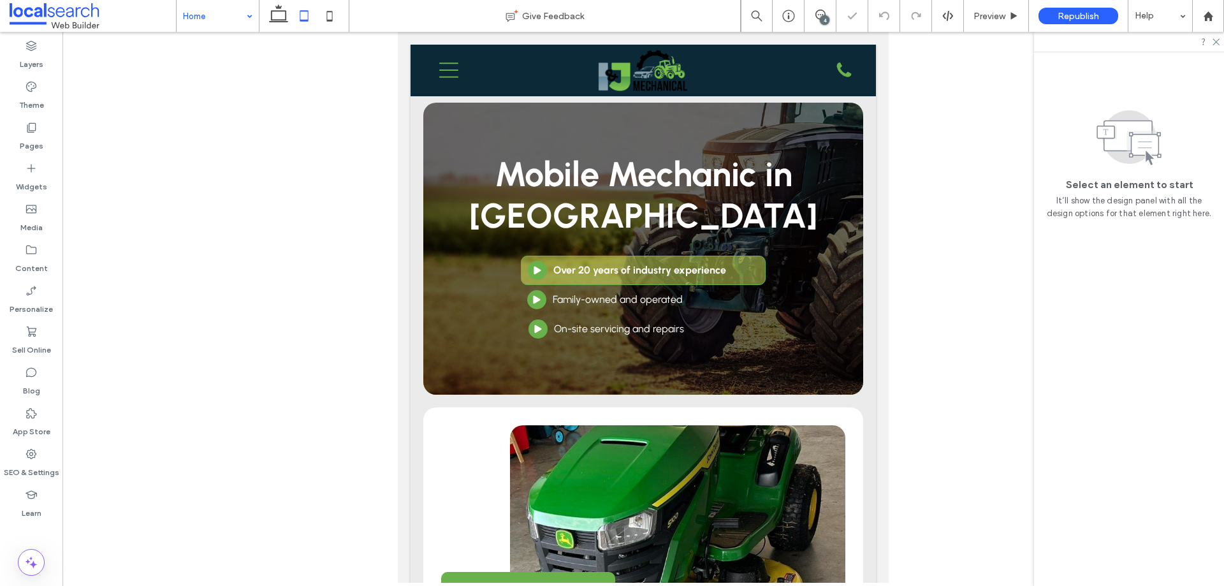
click at [240, 14] on input at bounding box center [214, 16] width 63 height 32
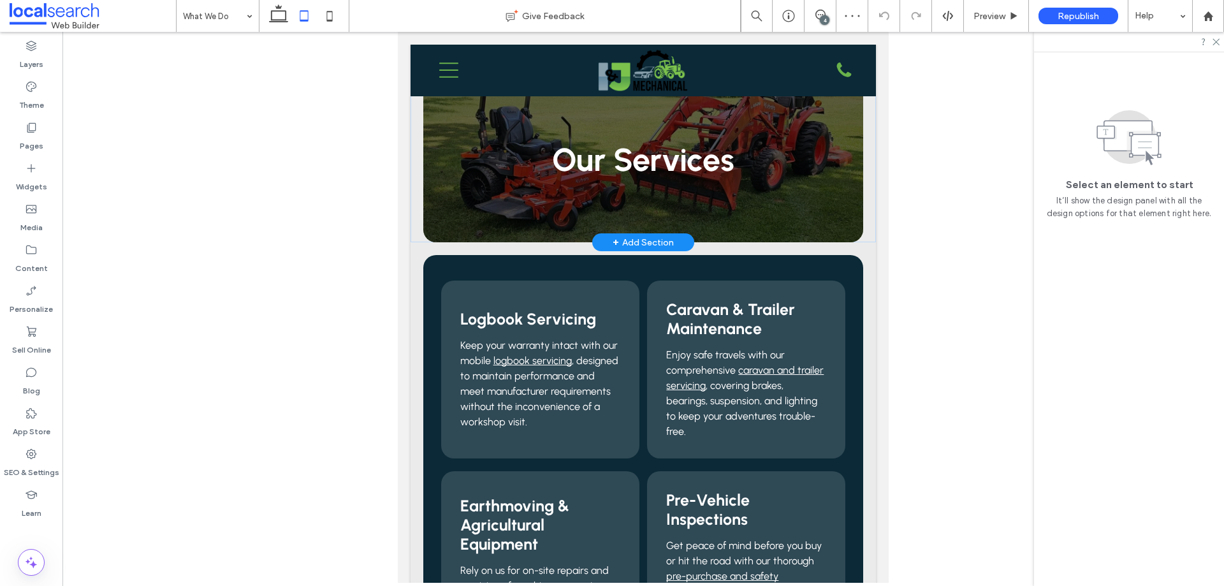
click at [418, 126] on div "Our Services Section + Add Section" at bounding box center [644, 144] width 466 height 198
click at [424, 131] on div "Our Services" at bounding box center [643, 146] width 440 height 191
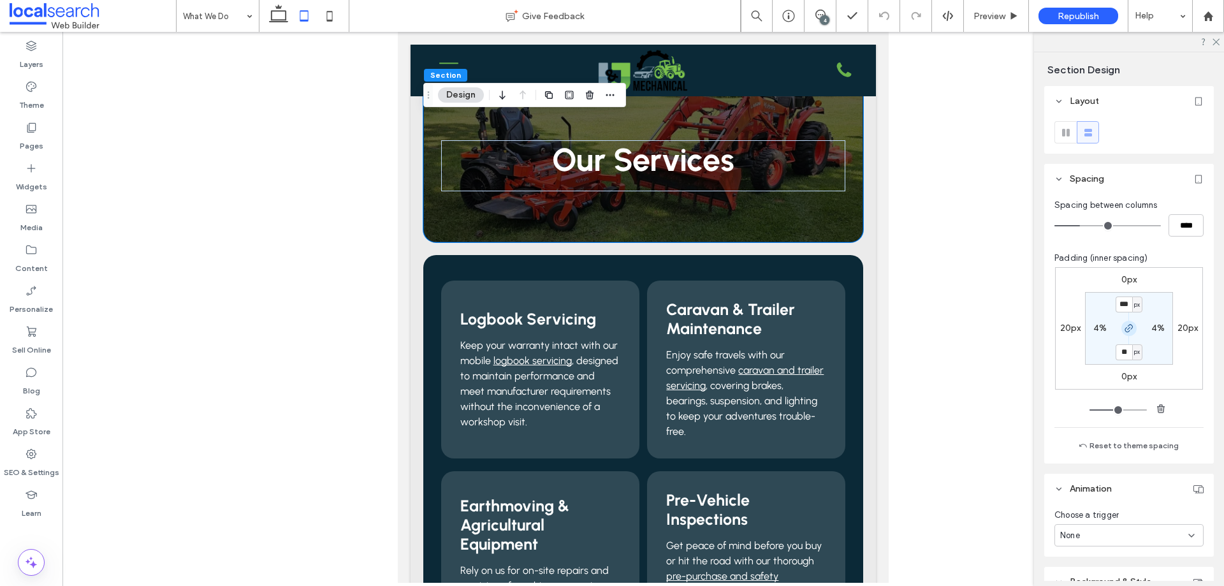
click at [1126, 327] on icon "button" at bounding box center [1129, 328] width 10 height 10
click at [1129, 278] on label "0px" at bounding box center [1130, 279] width 16 height 11
type input "*"
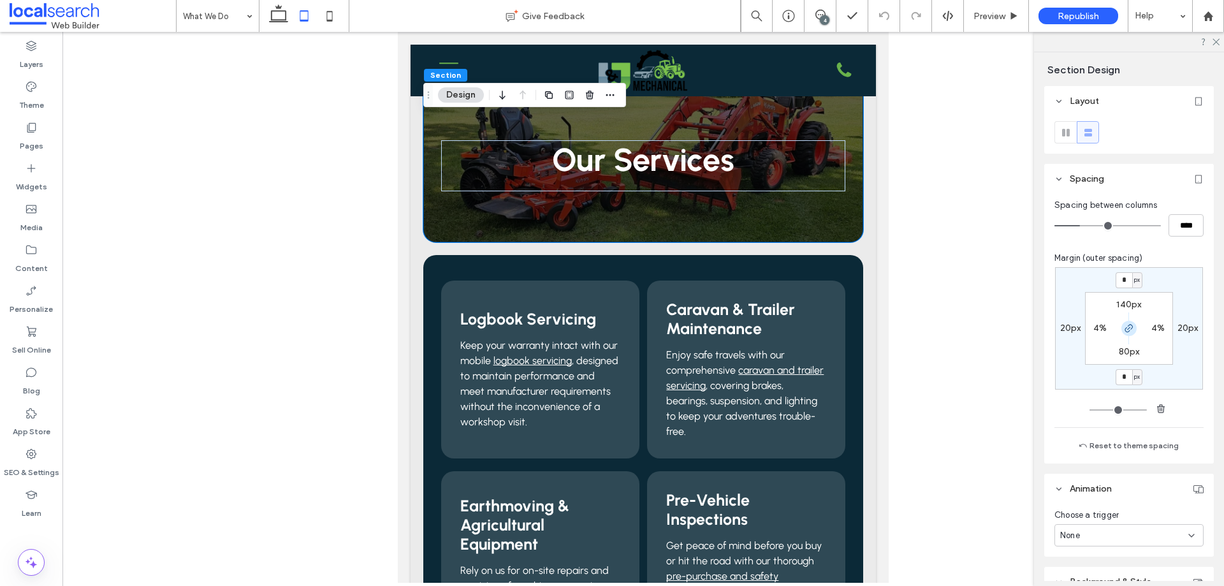
click at [1124, 321] on span "button" at bounding box center [1129, 328] width 15 height 15
click at [1122, 277] on input "*" at bounding box center [1124, 280] width 17 height 16
type input "**"
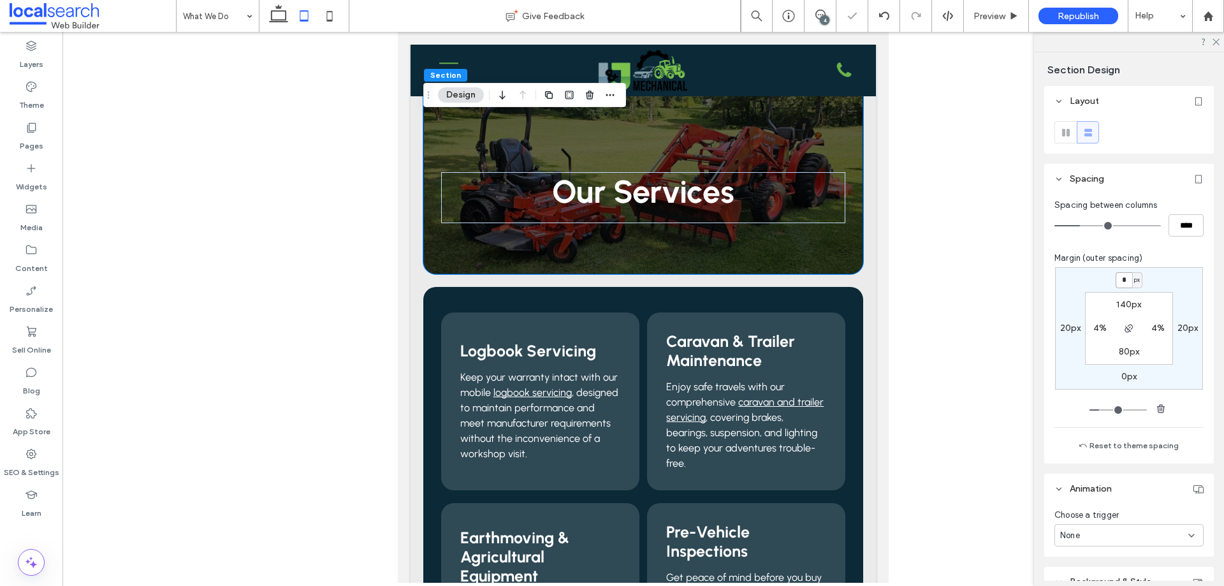
type input "*"
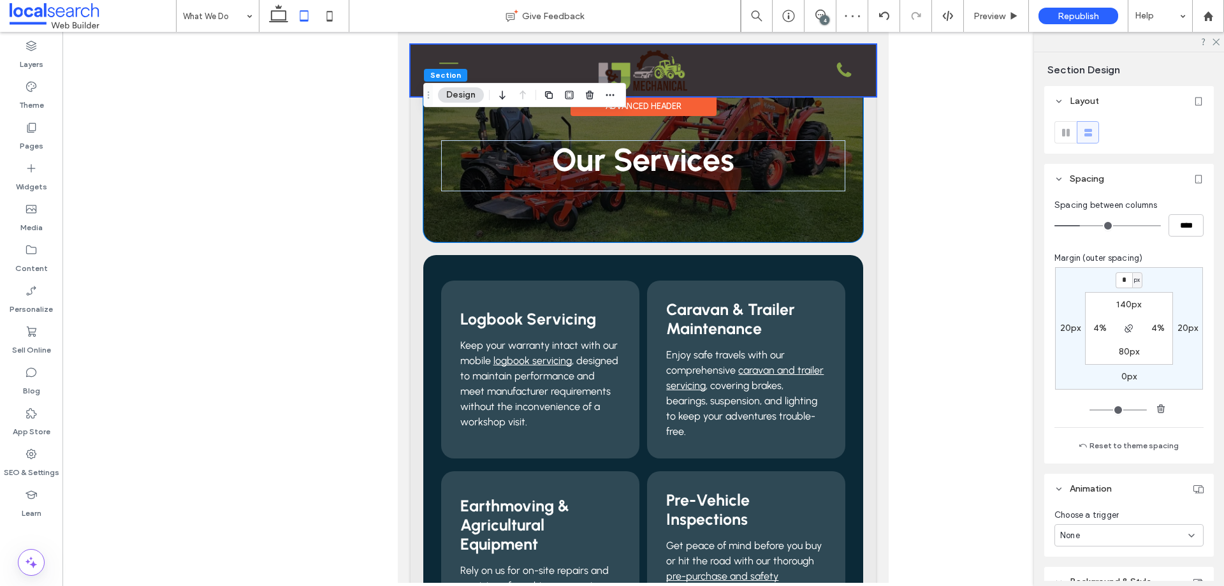
click at [659, 99] on div "Advanced Header" at bounding box center [644, 106] width 146 height 20
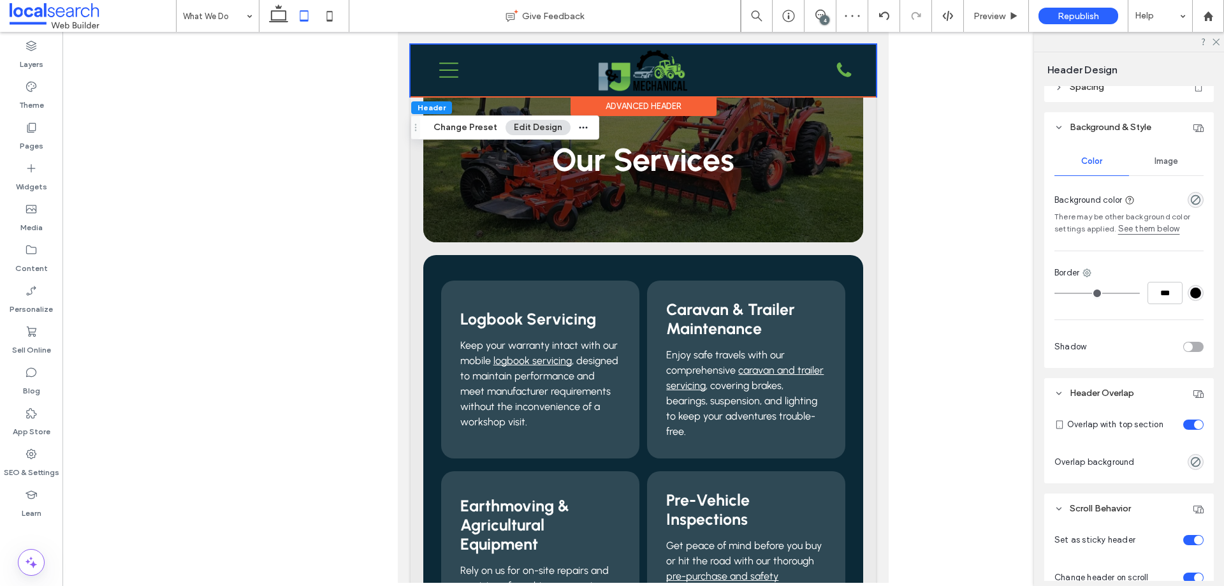
scroll to position [191, 0]
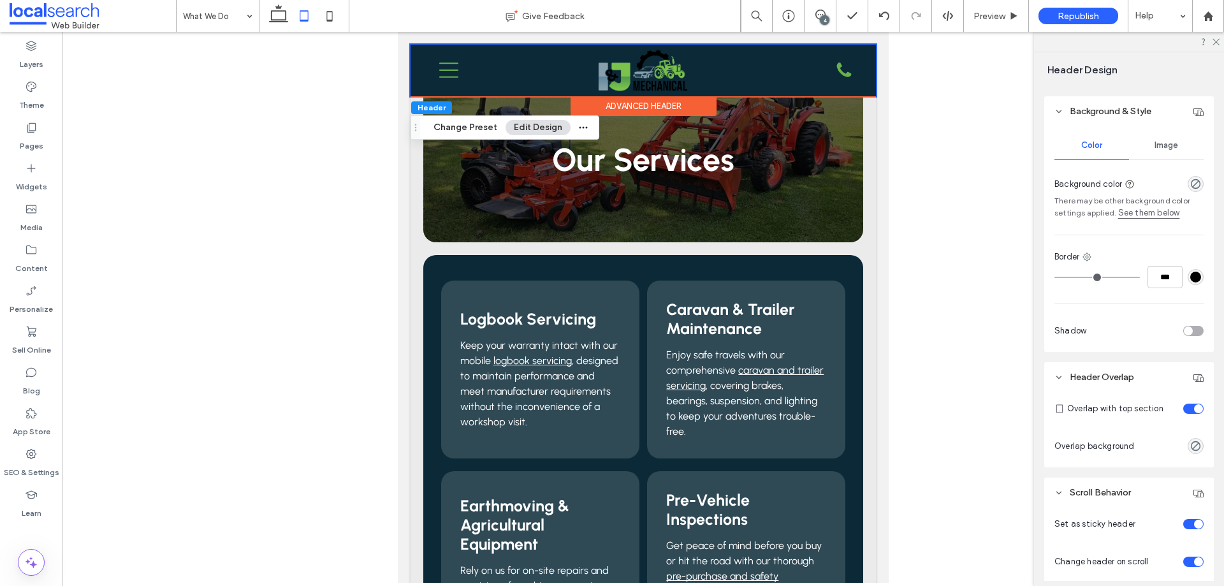
click at [1194, 407] on div "toggle" at bounding box center [1198, 408] width 9 height 9
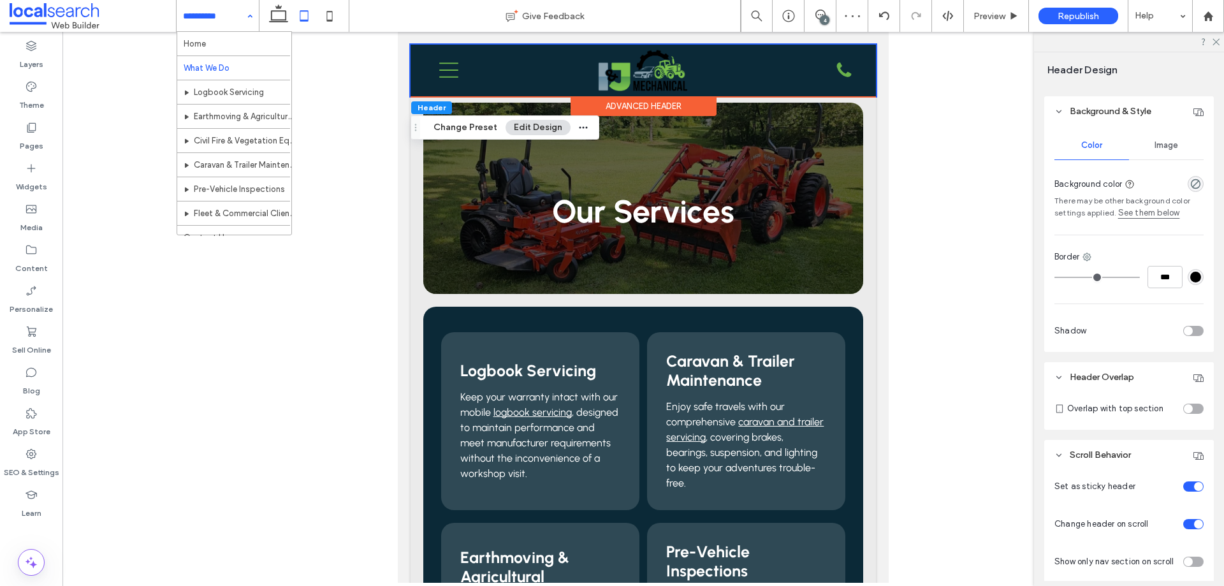
drag, startPoint x: 225, startPoint y: 90, endPoint x: 246, endPoint y: 98, distance: 21.8
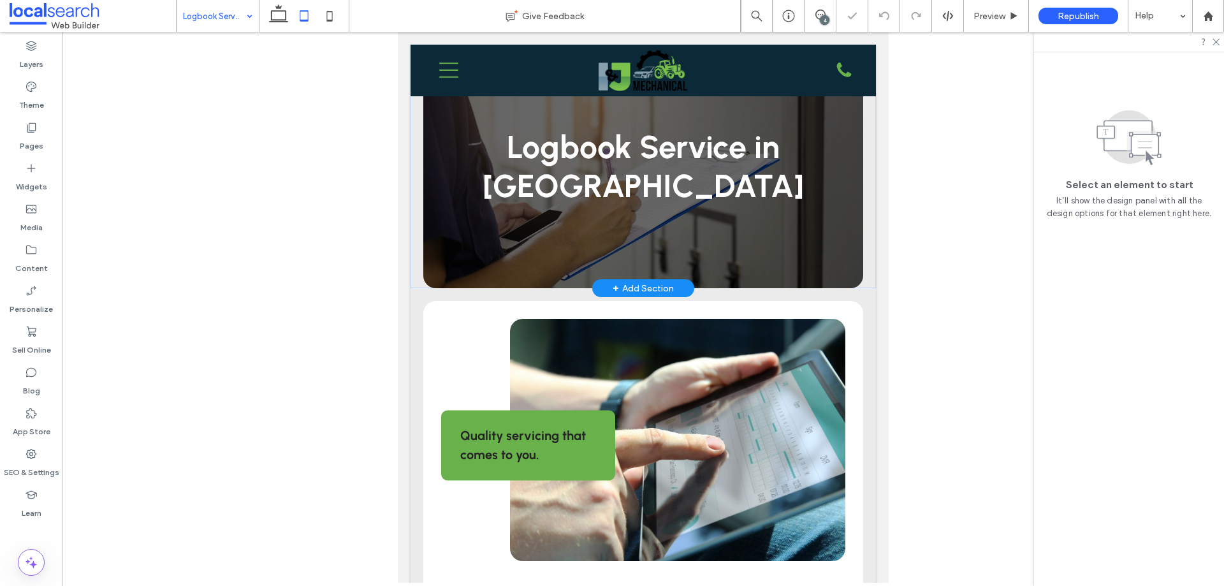
click at [413, 184] on div "Logbook Service in Townsville Section + Add Section" at bounding box center [644, 167] width 466 height 244
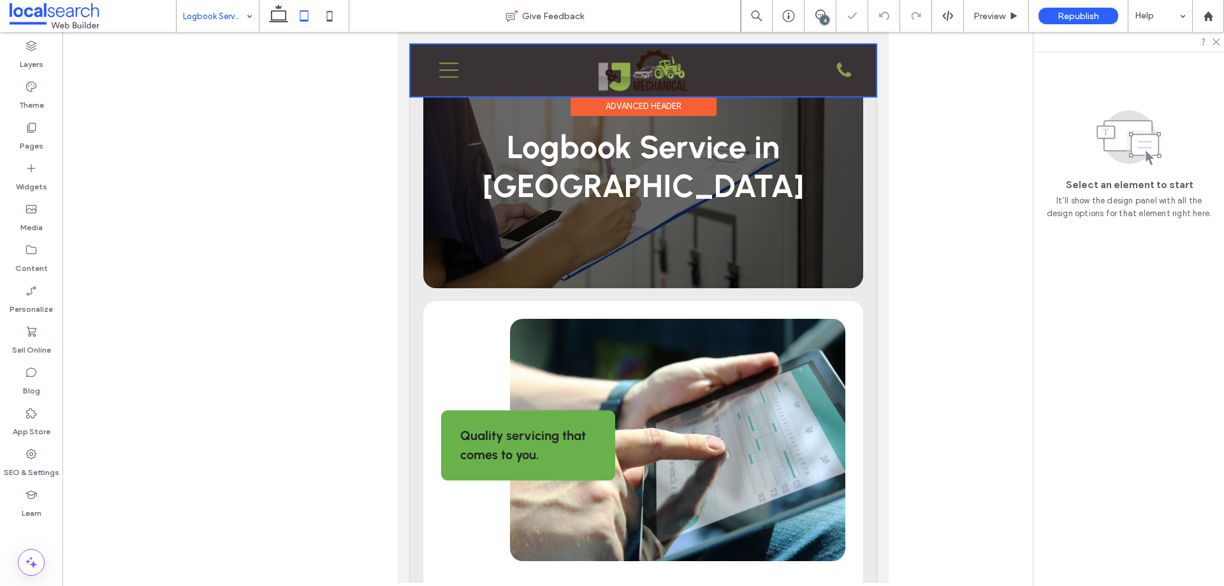
click at [648, 107] on div "Advanced Header" at bounding box center [644, 106] width 146 height 20
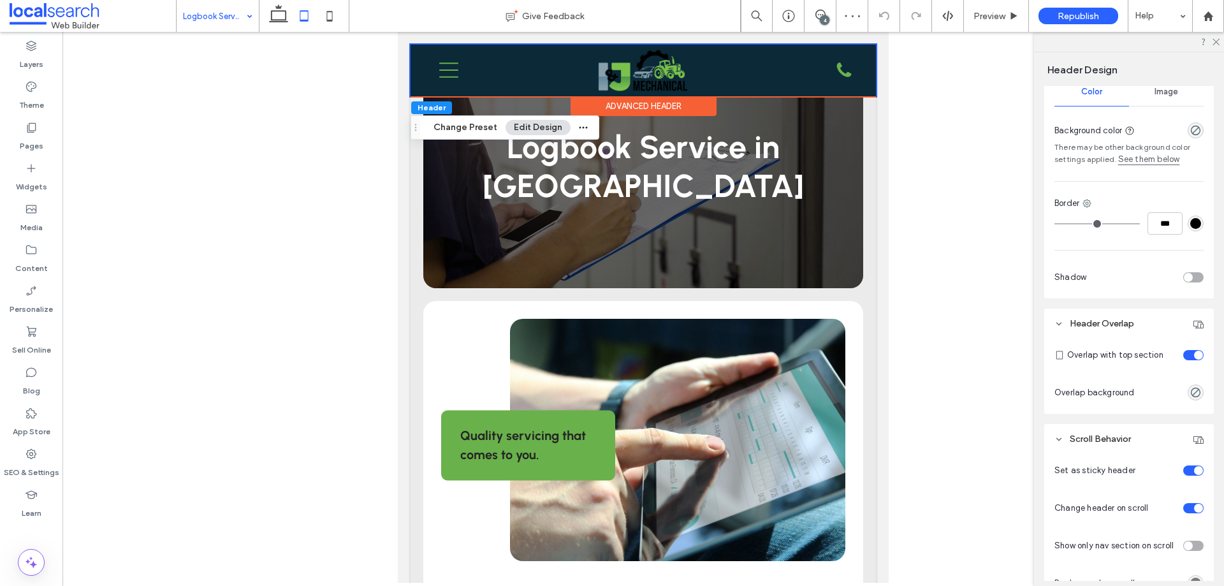
scroll to position [255, 0]
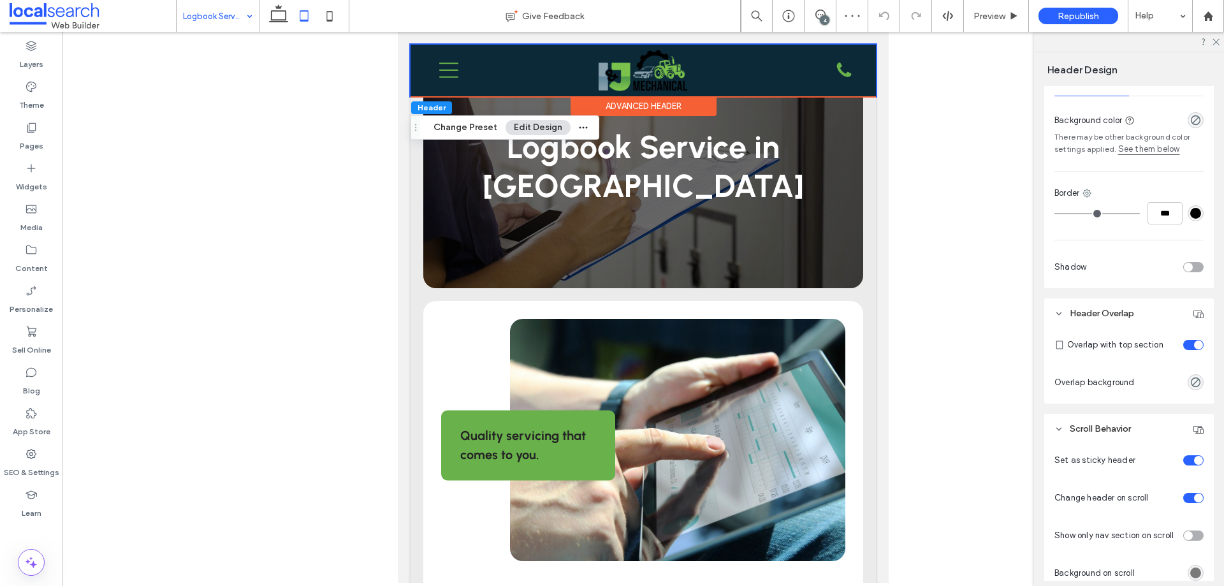
click at [1184, 346] on div "toggle" at bounding box center [1194, 345] width 20 height 10
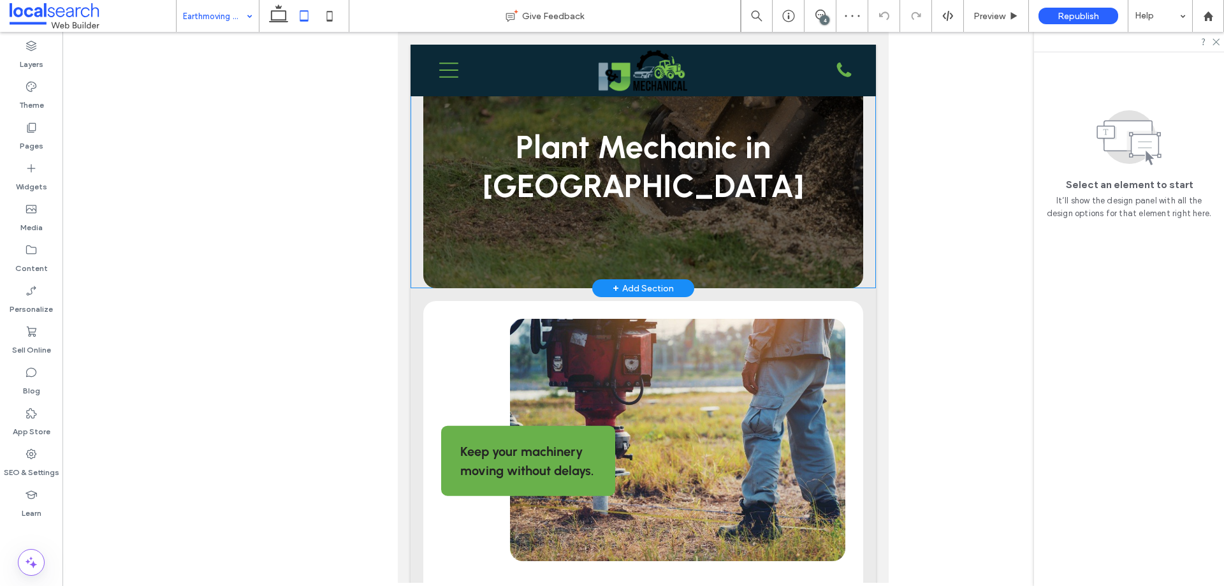
click at [421, 209] on div "Plant Mechanic in Townsville Section + Add Section" at bounding box center [644, 167] width 466 height 244
click at [425, 211] on div "Plant Mechanic in Townsville" at bounding box center [643, 169] width 440 height 237
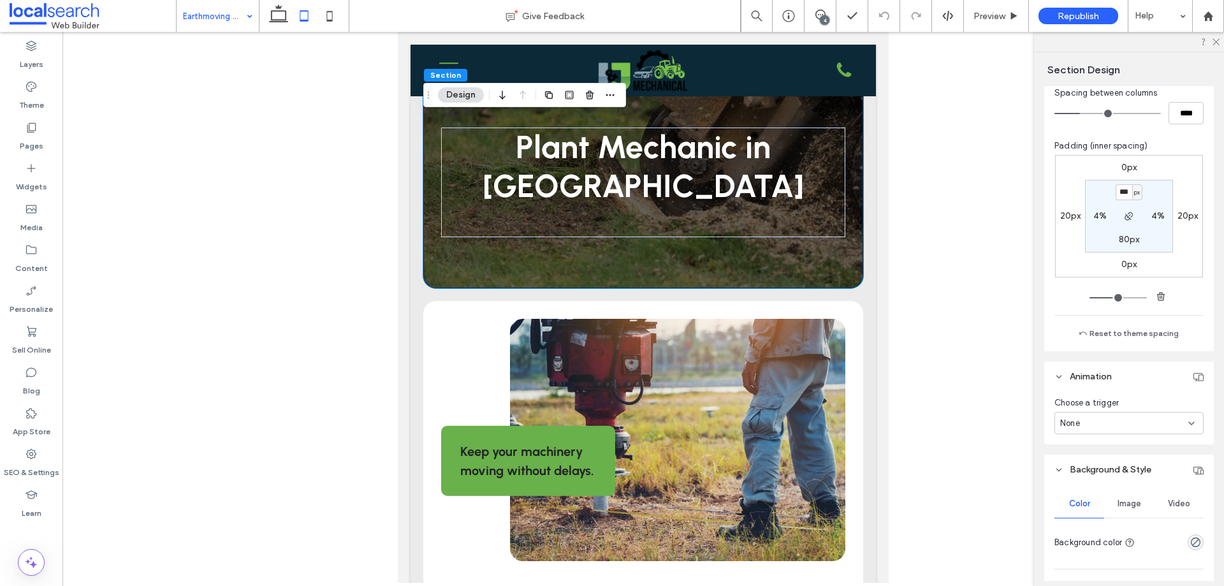
scroll to position [255, 0]
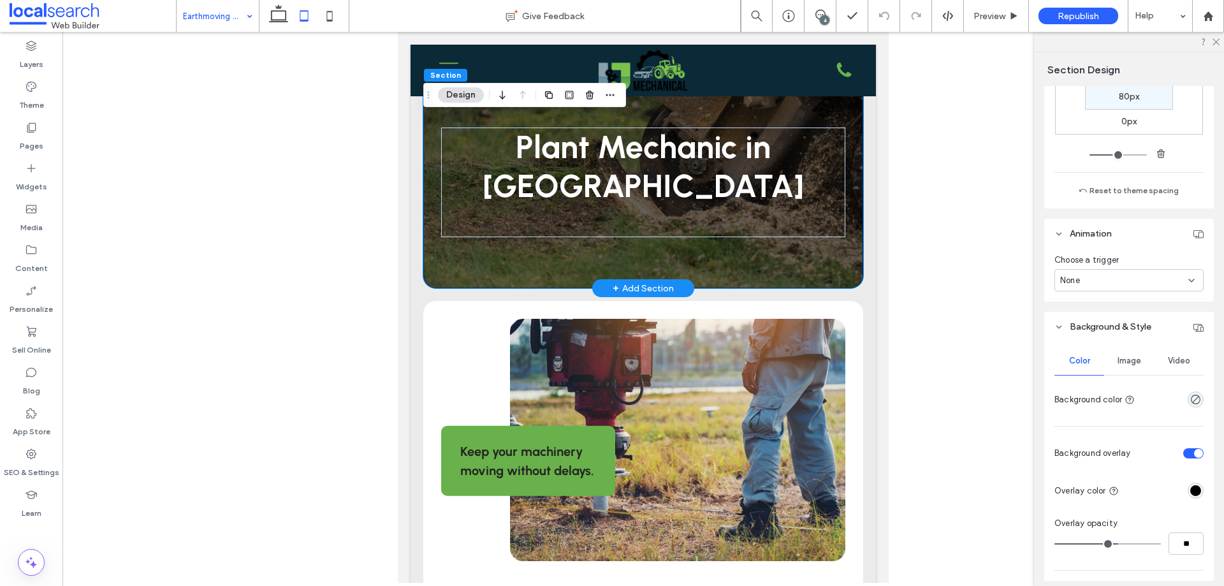
drag, startPoint x: 672, startPoint y: 112, endPoint x: 695, endPoint y: 119, distance: 24.8
click at [671, 112] on div "Advanced Header" at bounding box center [644, 106] width 146 height 20
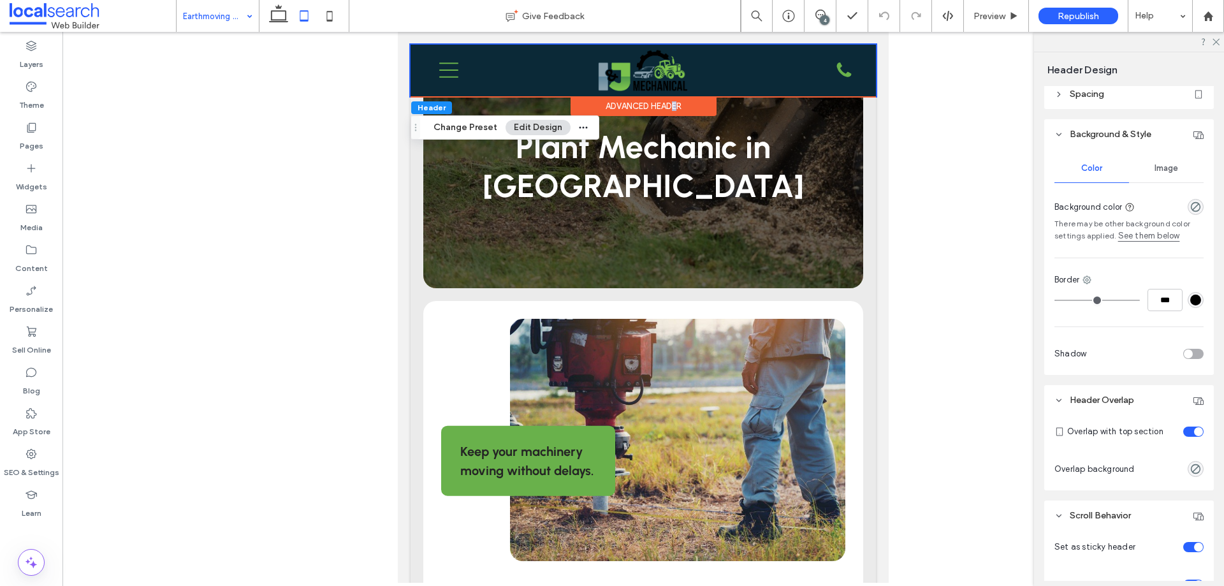
scroll to position [191, 0]
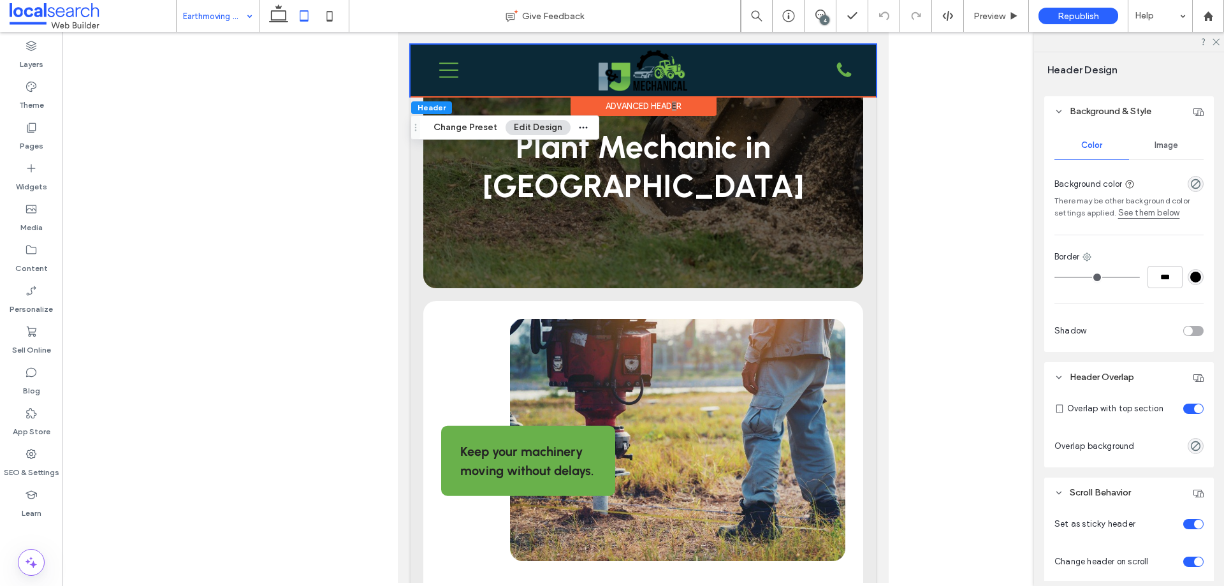
click at [1186, 412] on div "toggle" at bounding box center [1194, 409] width 20 height 10
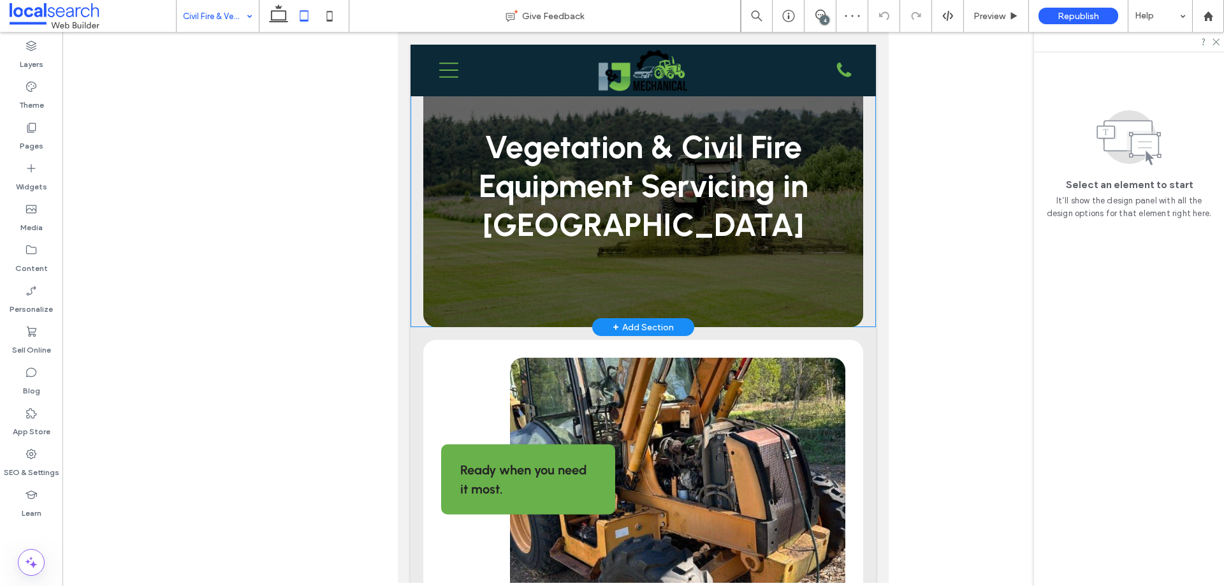
click at [422, 243] on div "Vegetation & Civil Fire Equipment Servicing in Townsville Section + Add Section" at bounding box center [644, 186] width 466 height 283
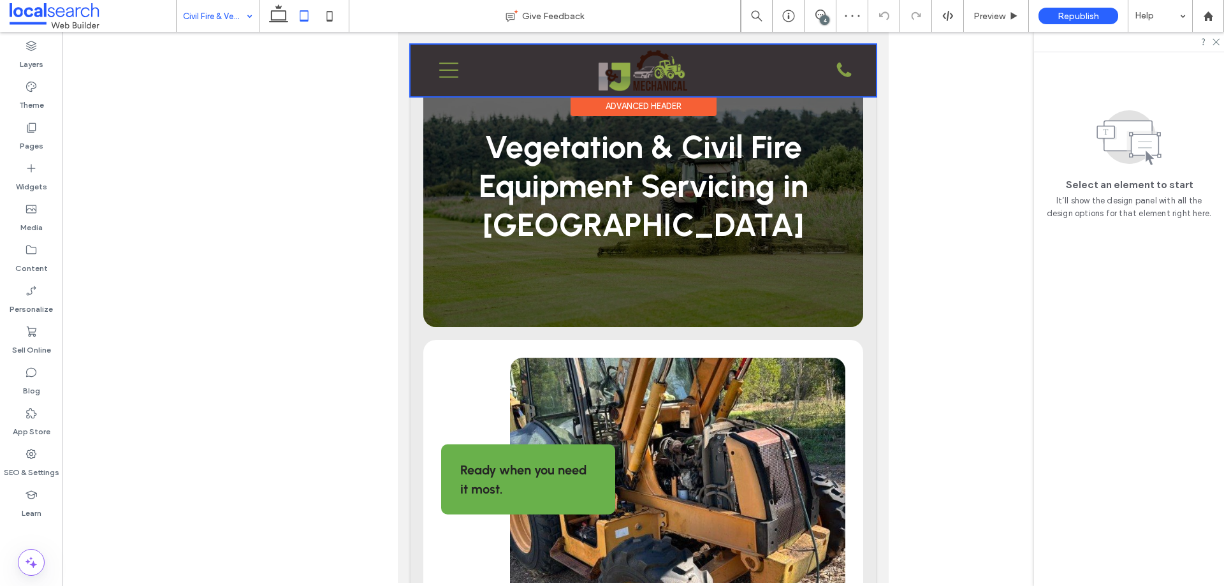
click at [661, 100] on div "Advanced Header" at bounding box center [644, 106] width 146 height 20
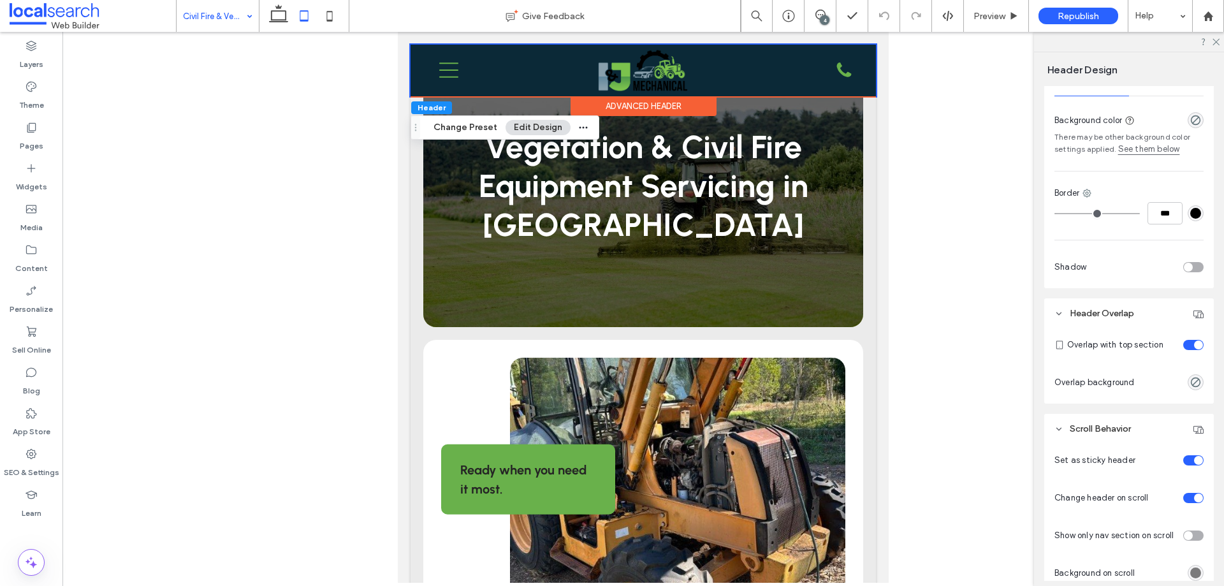
scroll to position [446, 0]
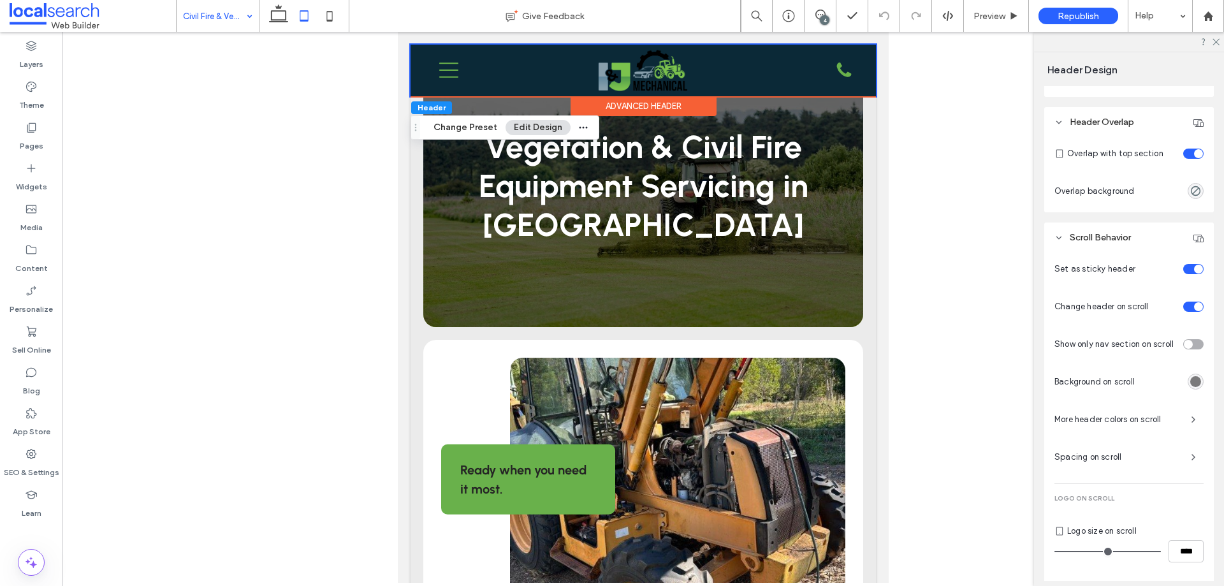
click at [1194, 153] on div "toggle" at bounding box center [1198, 153] width 9 height 9
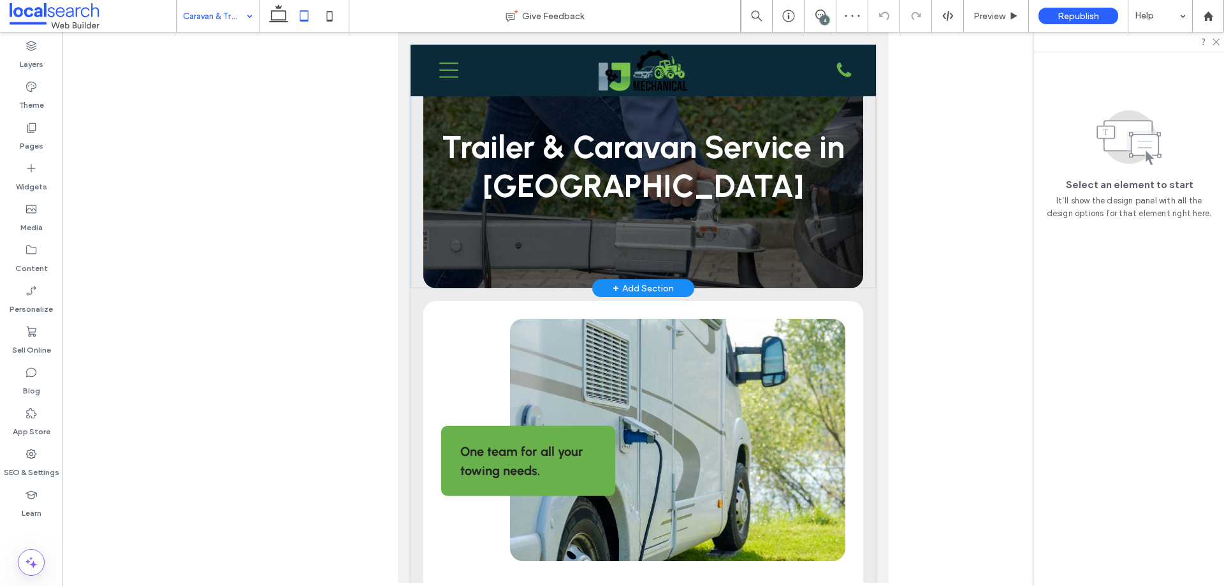
drag, startPoint x: 656, startPoint y: 105, endPoint x: 683, endPoint y: 116, distance: 29.7
click at [655, 105] on div "Advanced Header" at bounding box center [644, 106] width 146 height 20
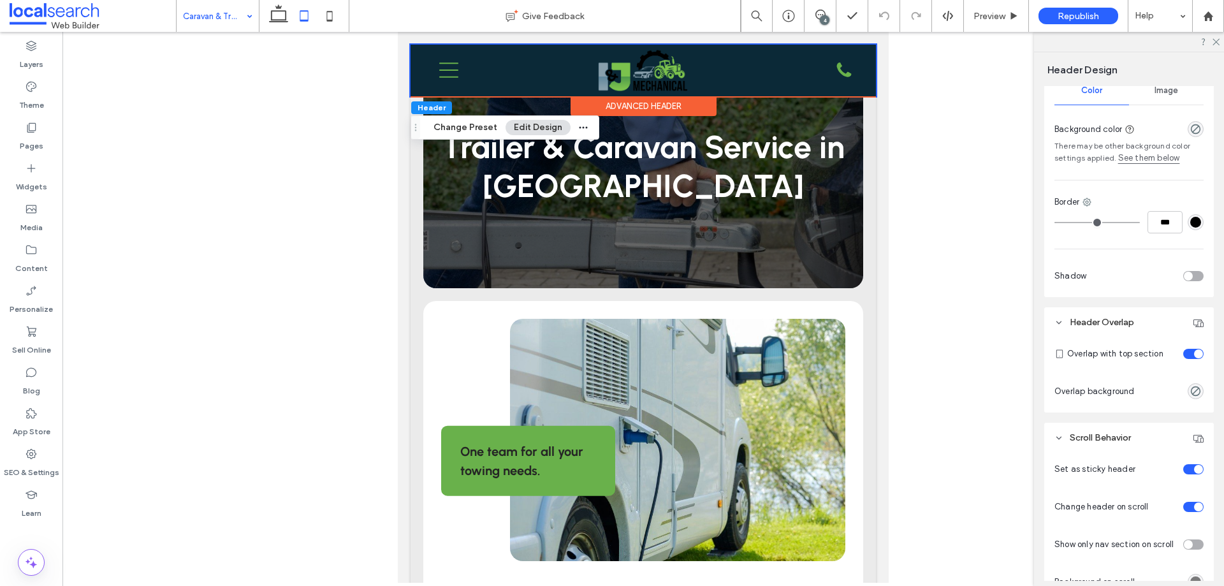
scroll to position [319, 0]
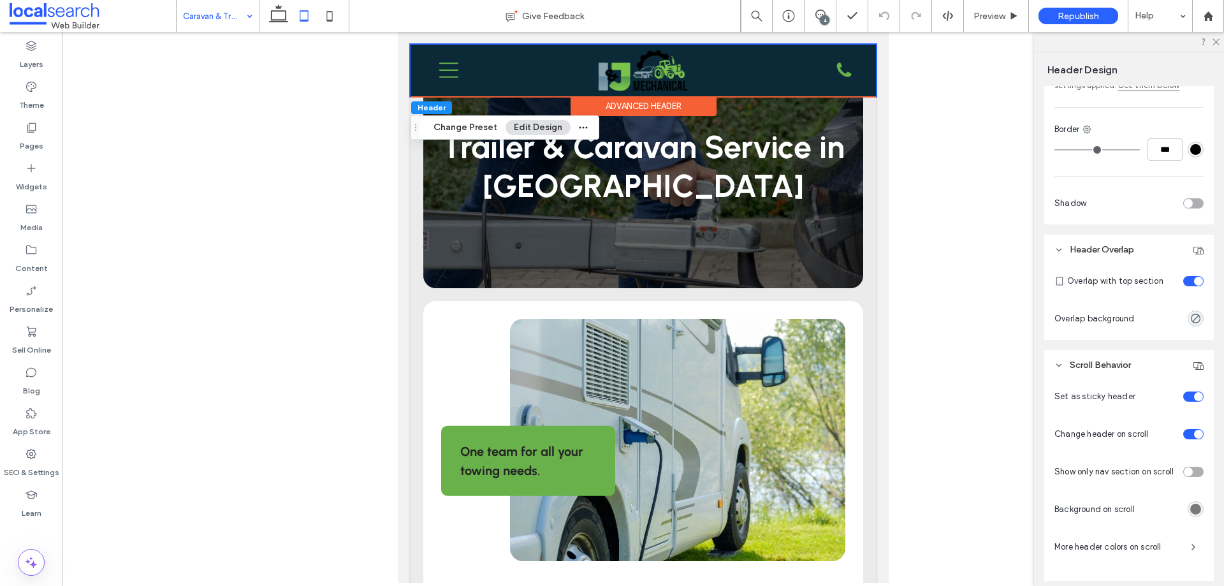
click at [1180, 286] on div at bounding box center [1186, 281] width 35 height 22
click at [1184, 283] on div "toggle" at bounding box center [1194, 281] width 20 height 10
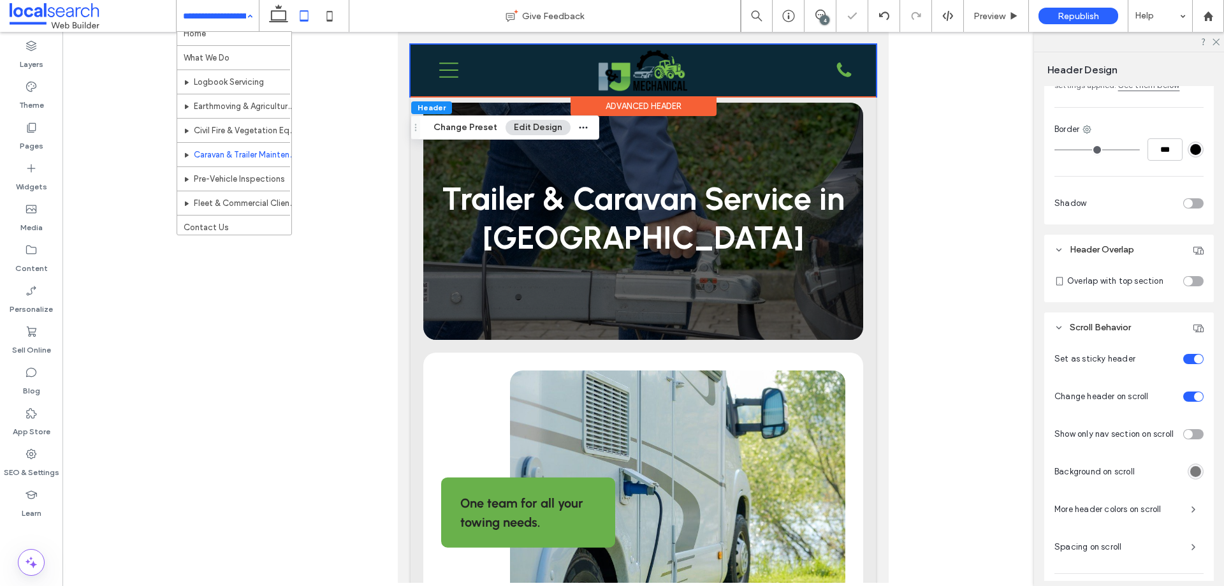
scroll to position [13, 0]
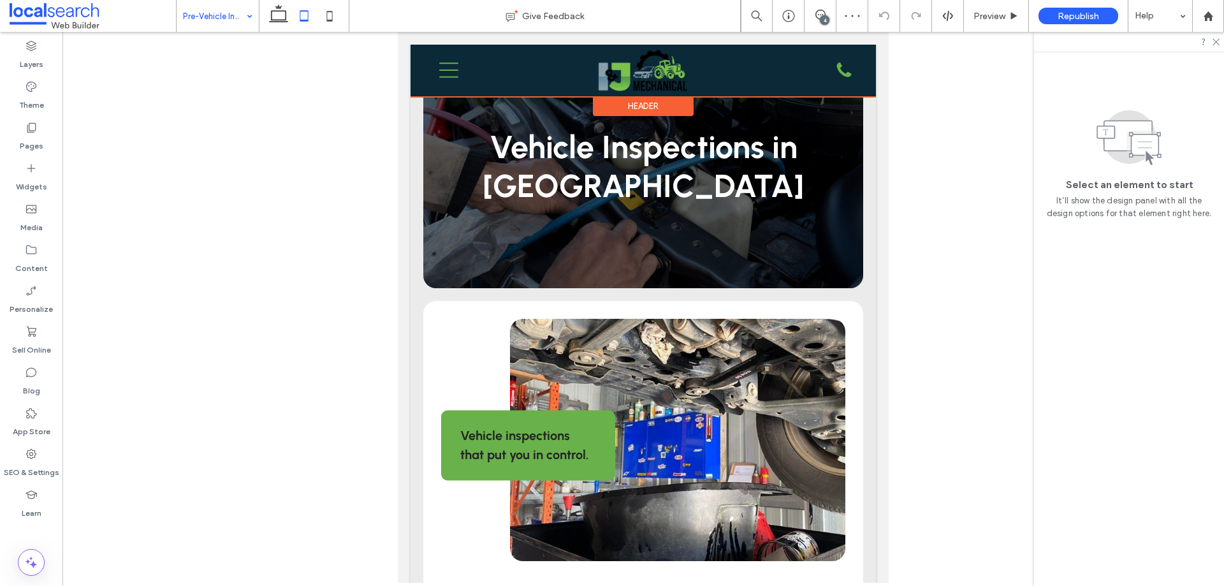
click at [657, 111] on div "Header" at bounding box center [643, 106] width 101 height 20
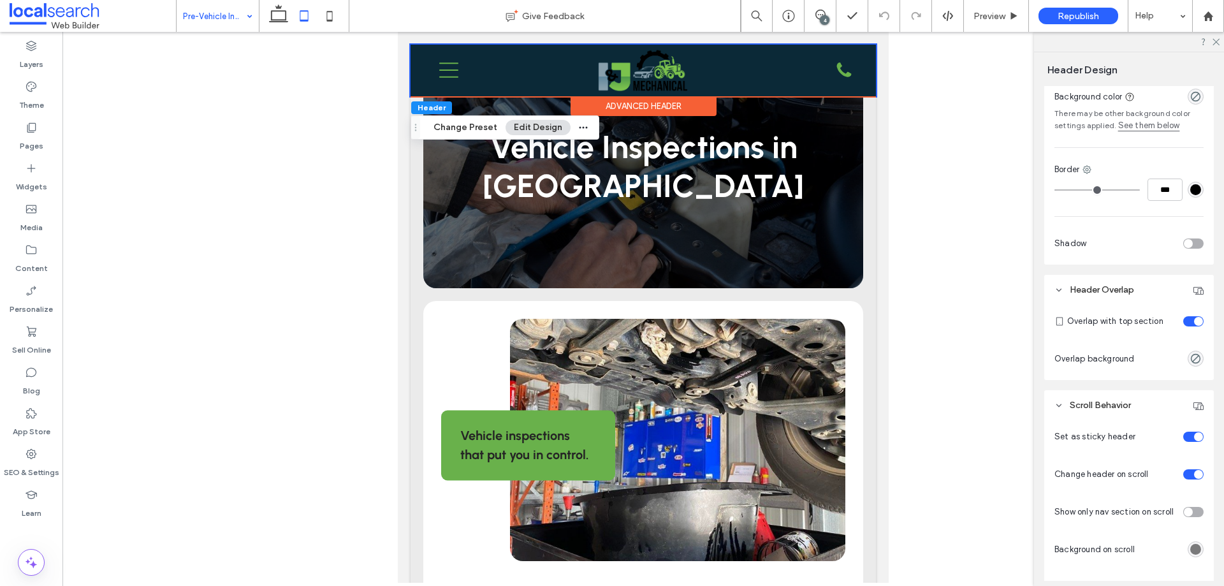
scroll to position [319, 0]
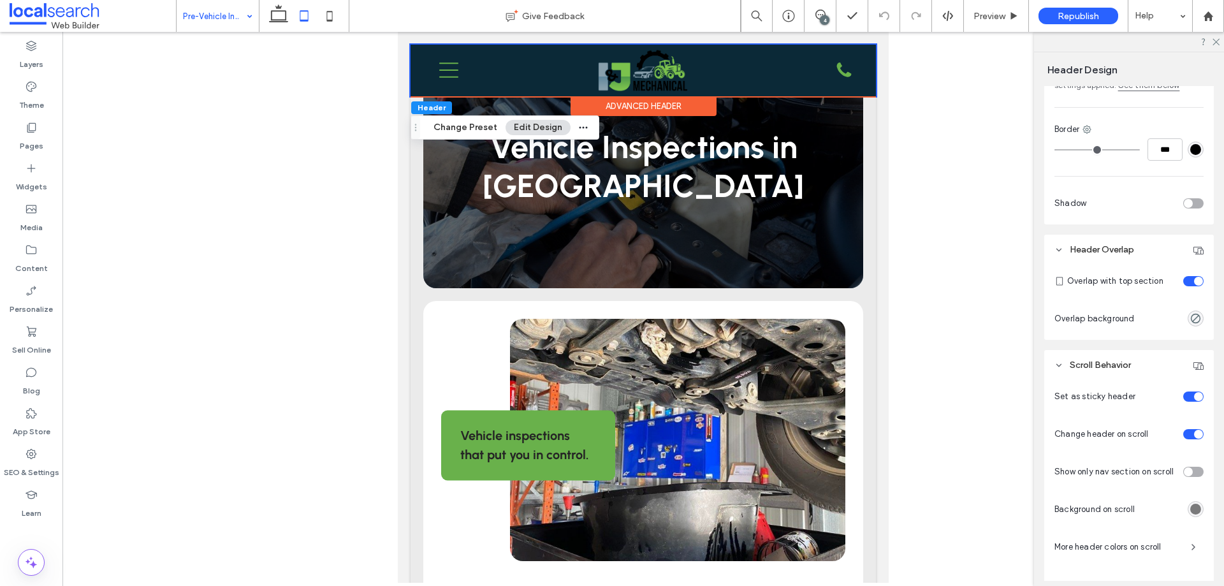
click at [1194, 282] on div "toggle" at bounding box center [1198, 281] width 9 height 9
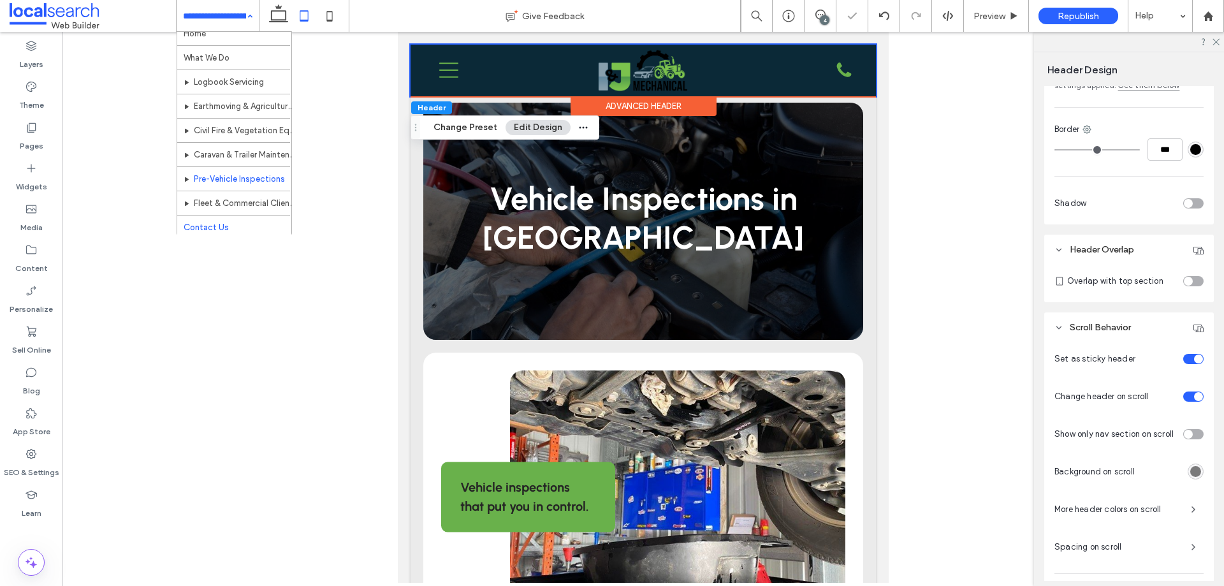
scroll to position [13, 0]
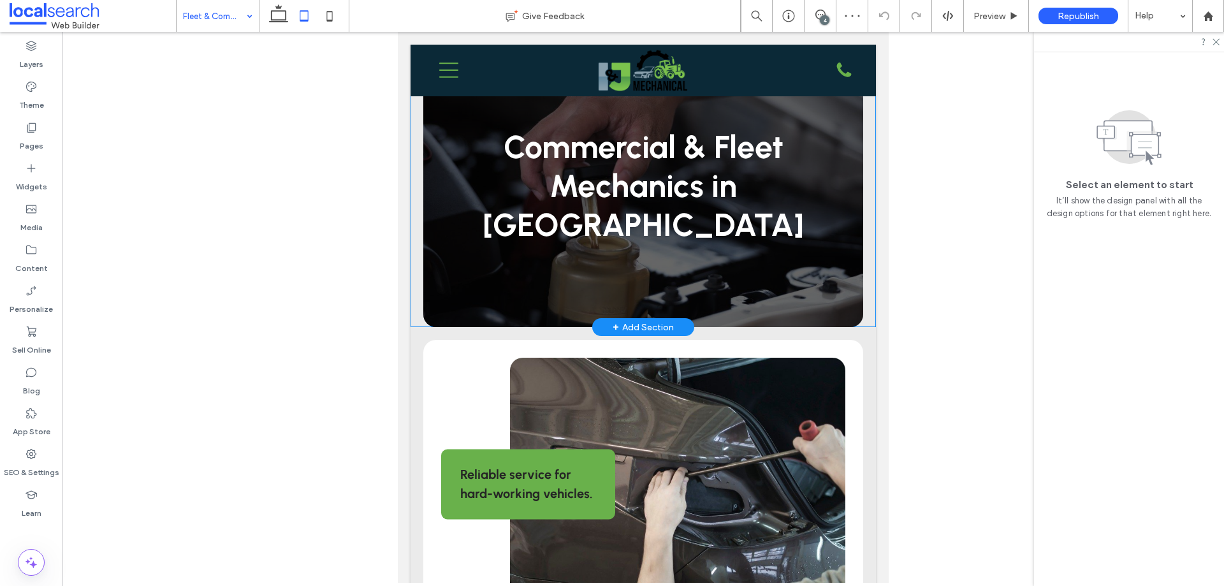
click at [414, 183] on div "Commercial & Fleet Mechanics in Townsville Section + Add Section" at bounding box center [644, 186] width 466 height 283
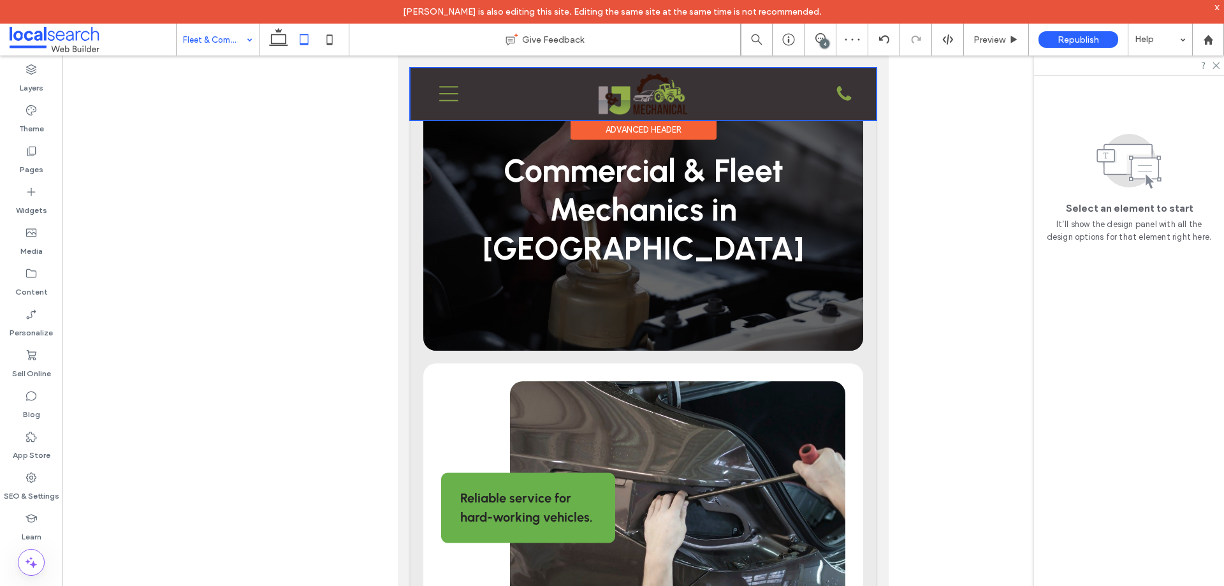
click at [661, 128] on div "Advanced Header" at bounding box center [644, 130] width 146 height 20
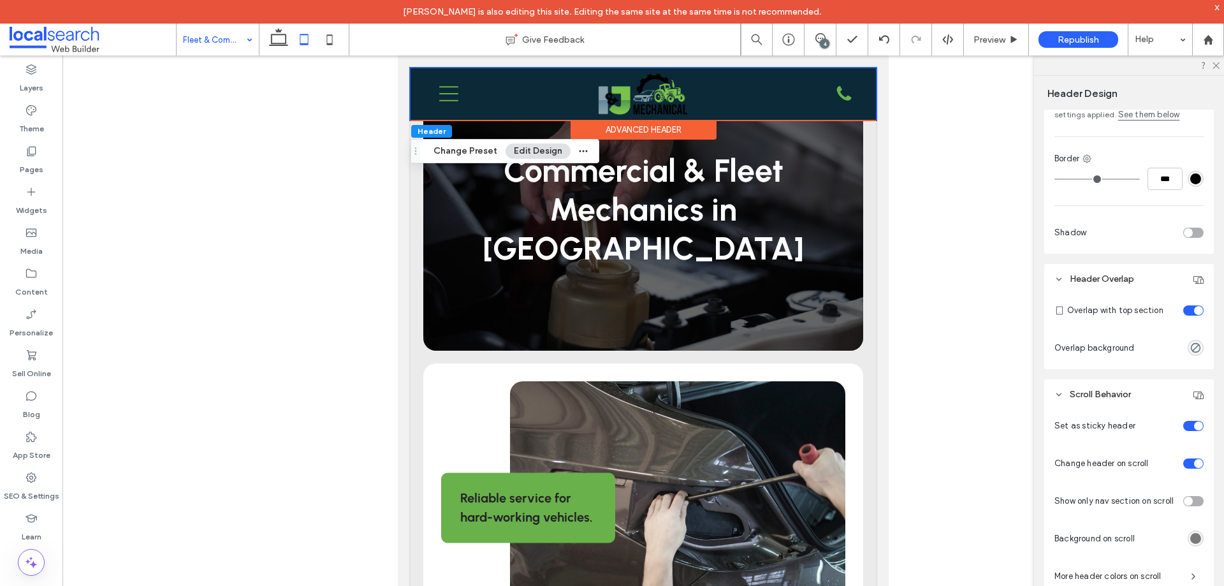
scroll to position [319, 0]
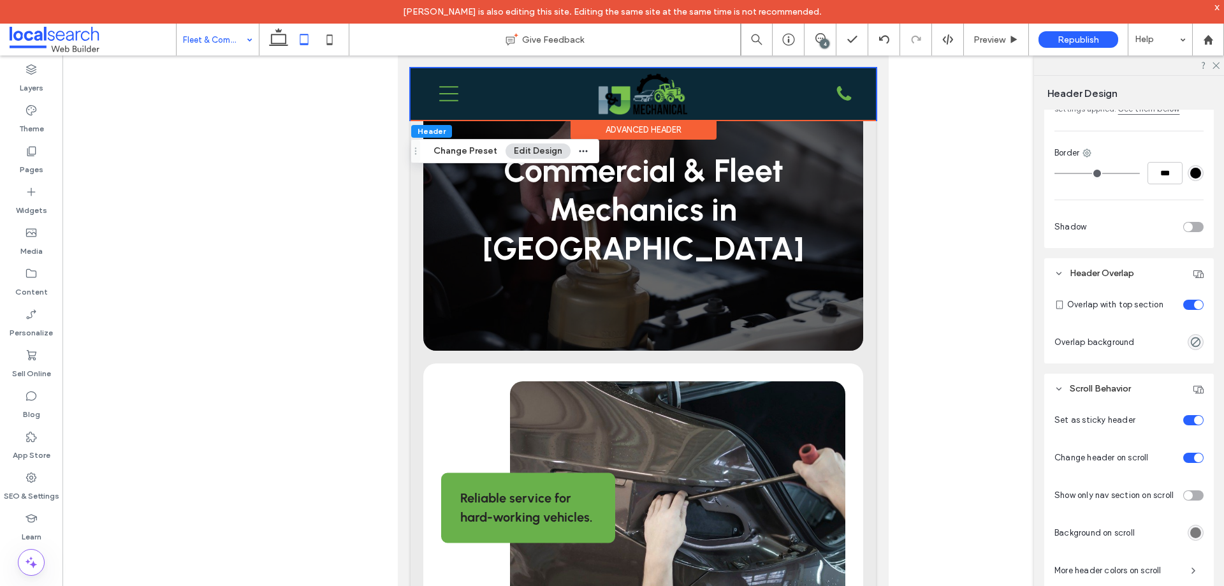
click at [1194, 307] on div "toggle" at bounding box center [1198, 304] width 9 height 9
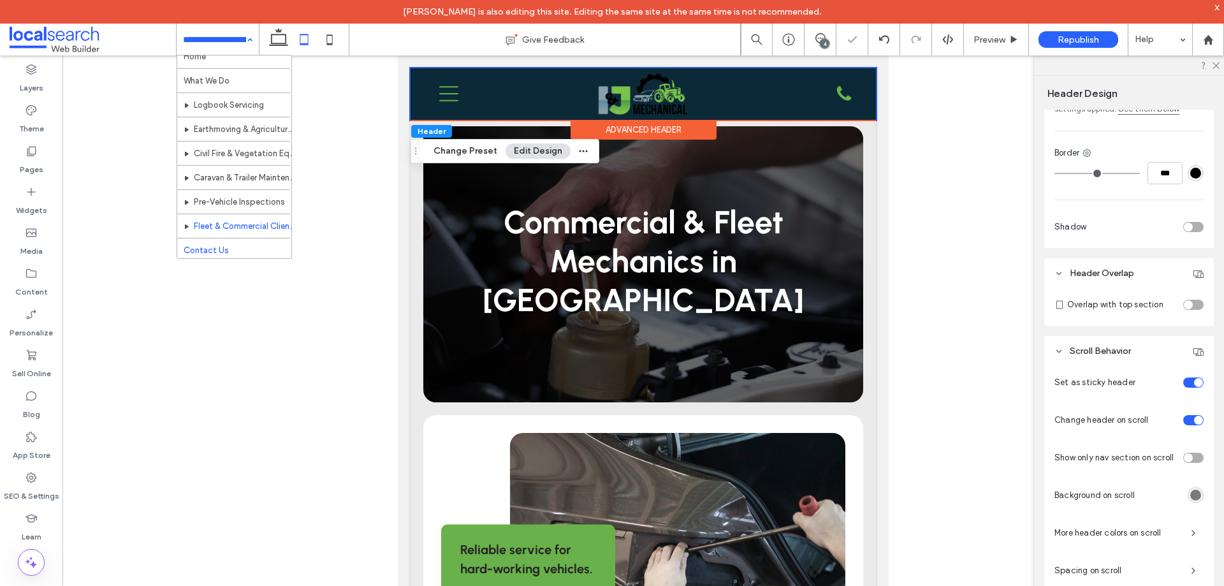
scroll to position [13, 0]
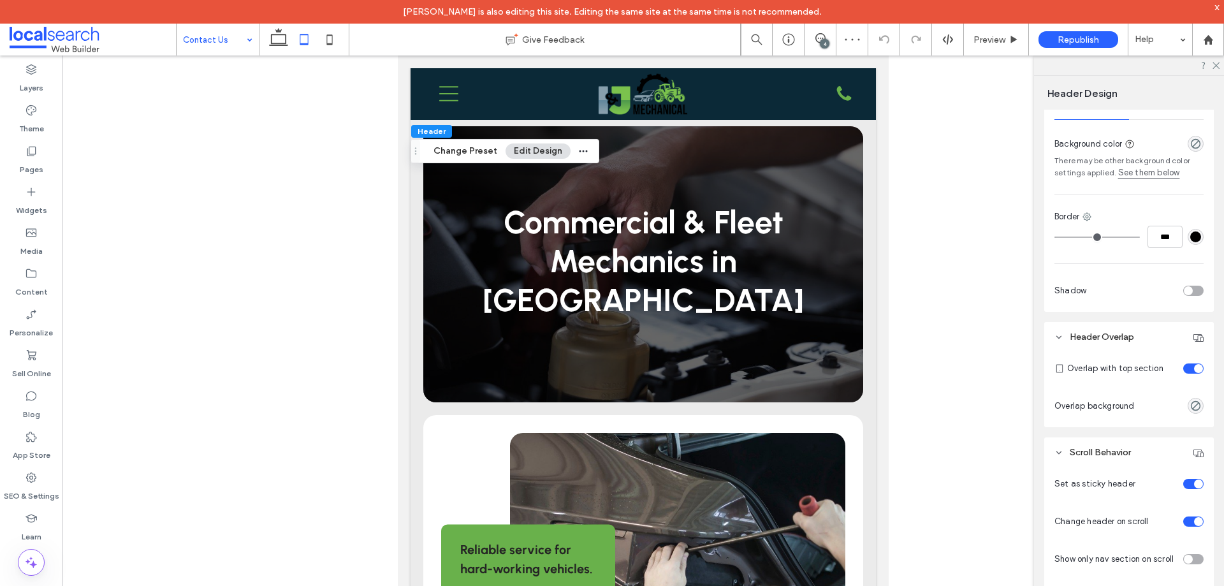
scroll to position [319, 0]
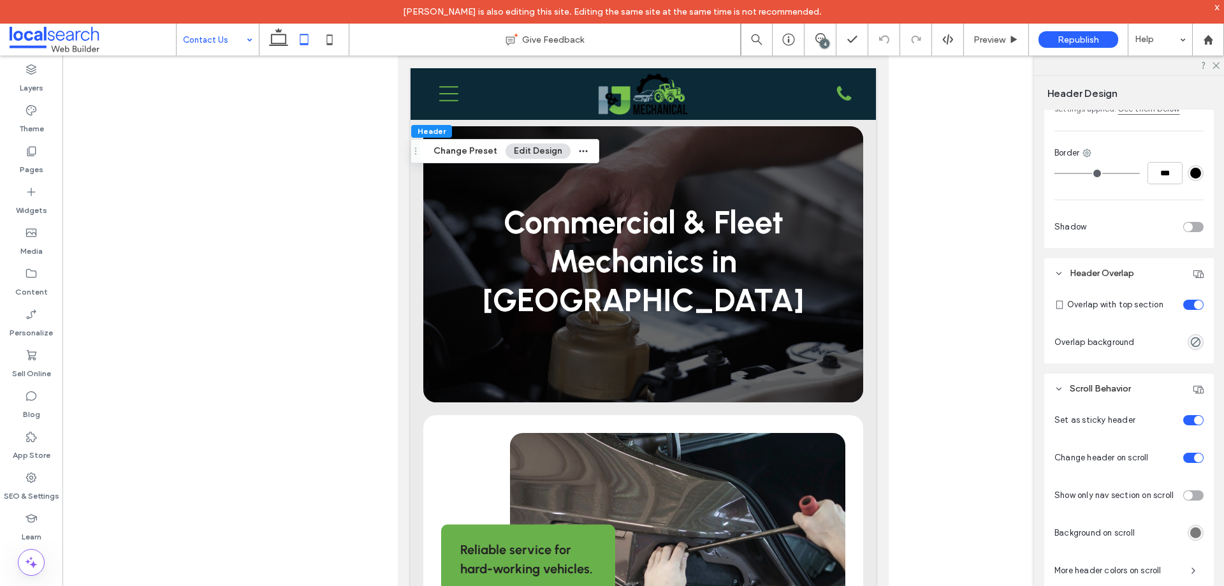
click at [1185, 308] on div "toggle" at bounding box center [1194, 305] width 20 height 10
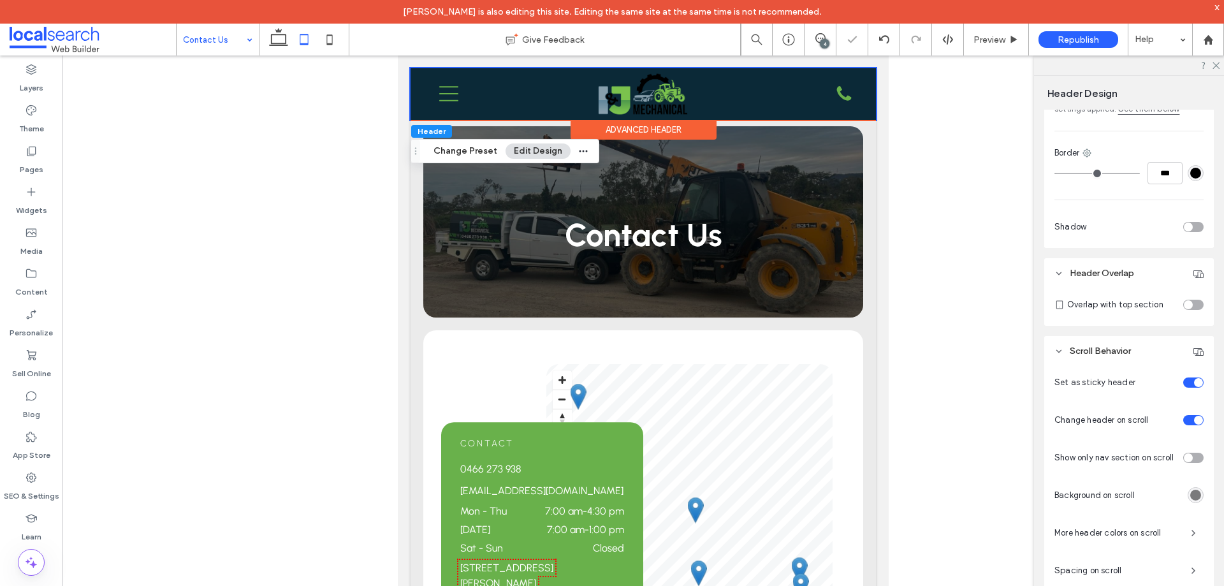
scroll to position [0, 0]
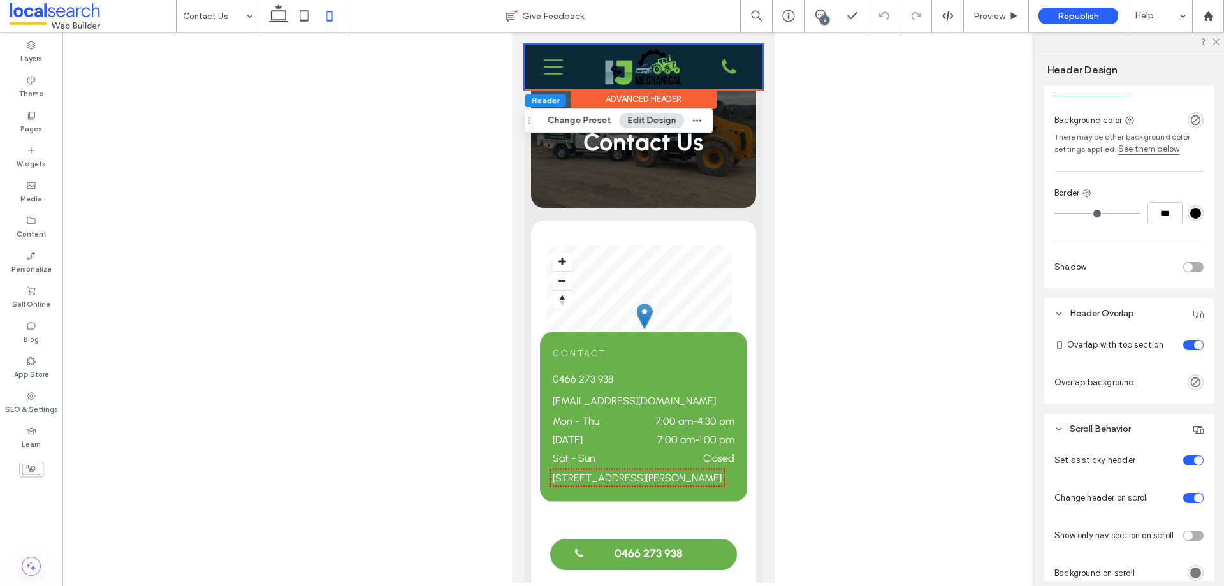
click at [1184, 344] on div "toggle" at bounding box center [1194, 345] width 20 height 10
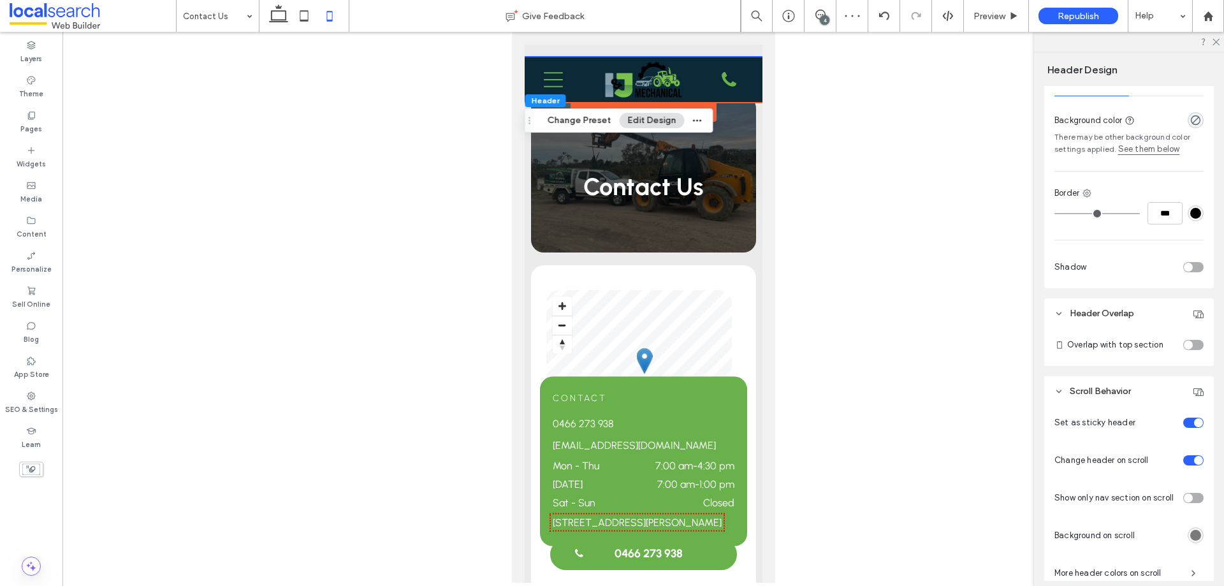
click at [1185, 342] on div "toggle" at bounding box center [1188, 345] width 9 height 9
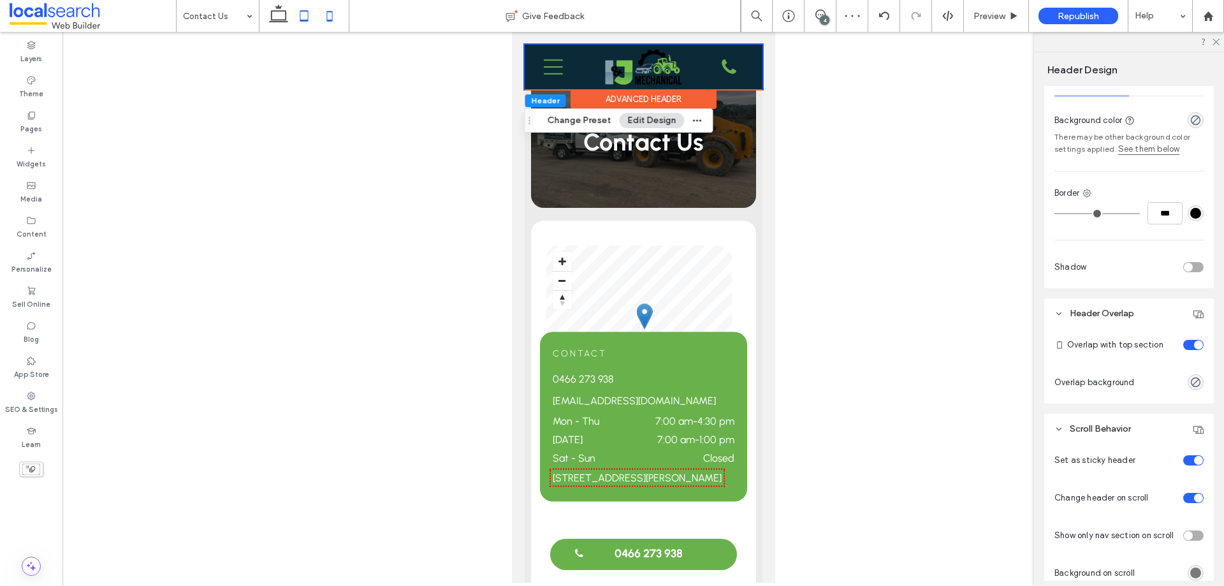
drag, startPoint x: 300, startPoint y: 17, endPoint x: 313, endPoint y: 20, distance: 13.1
click at [302, 17] on icon at bounding box center [304, 16] width 26 height 26
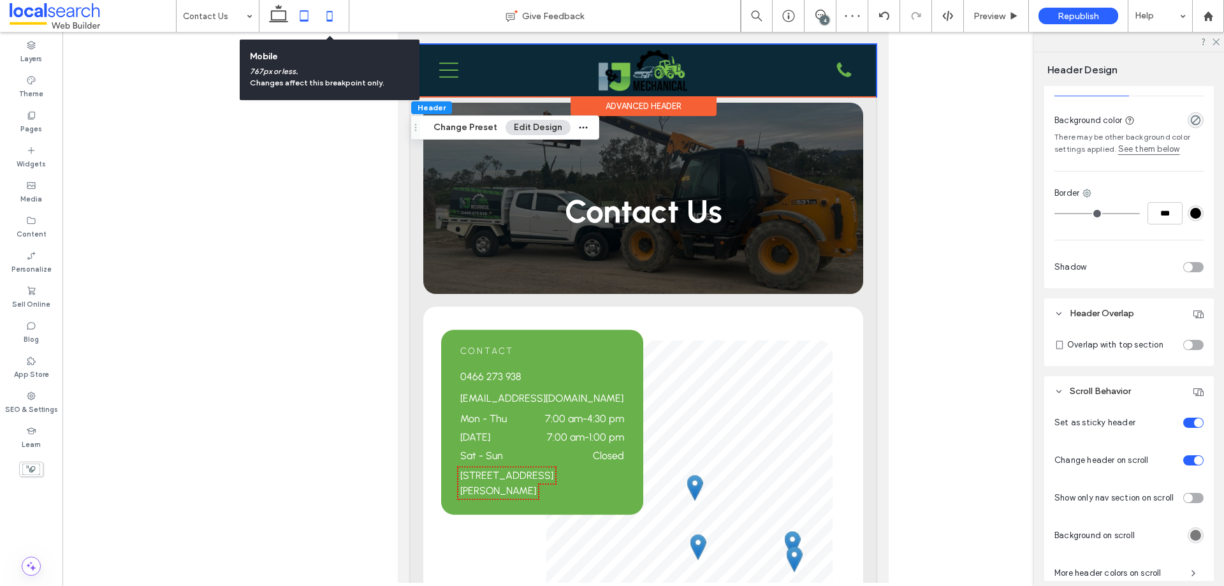
click at [325, 20] on icon at bounding box center [330, 16] width 26 height 26
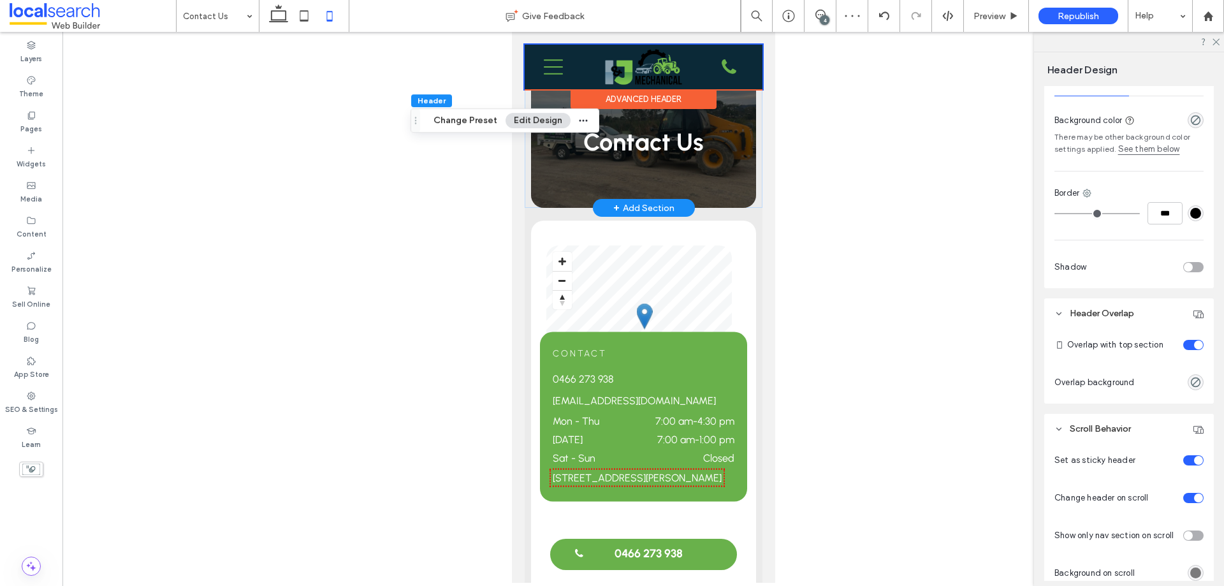
click at [529, 173] on div "Contact Us Section + Add Section" at bounding box center [643, 126] width 238 height 163
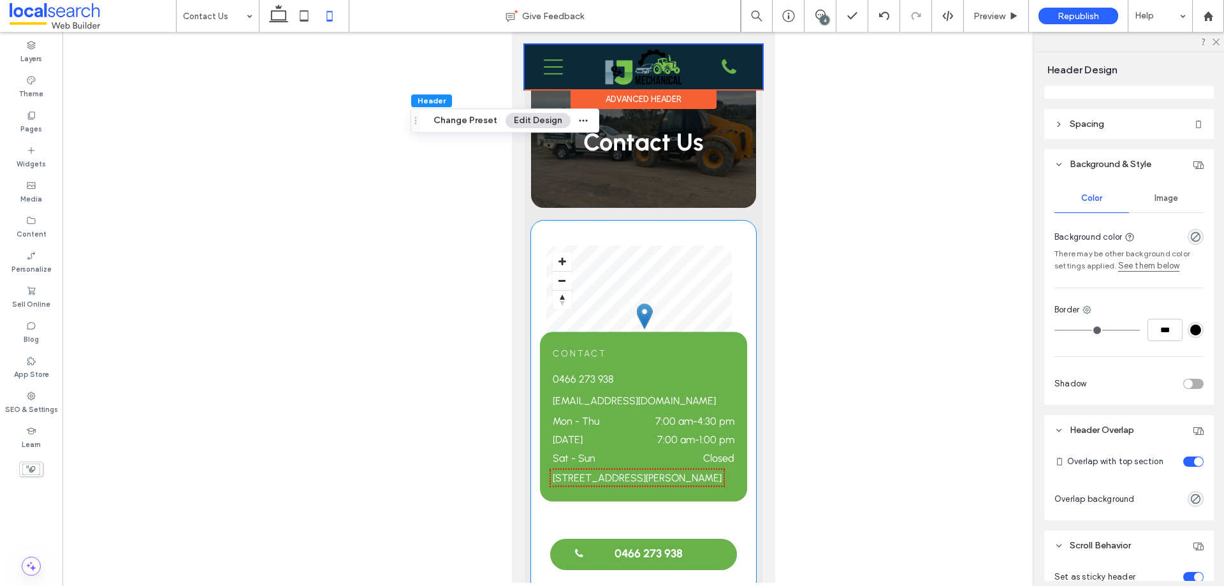
scroll to position [128, 0]
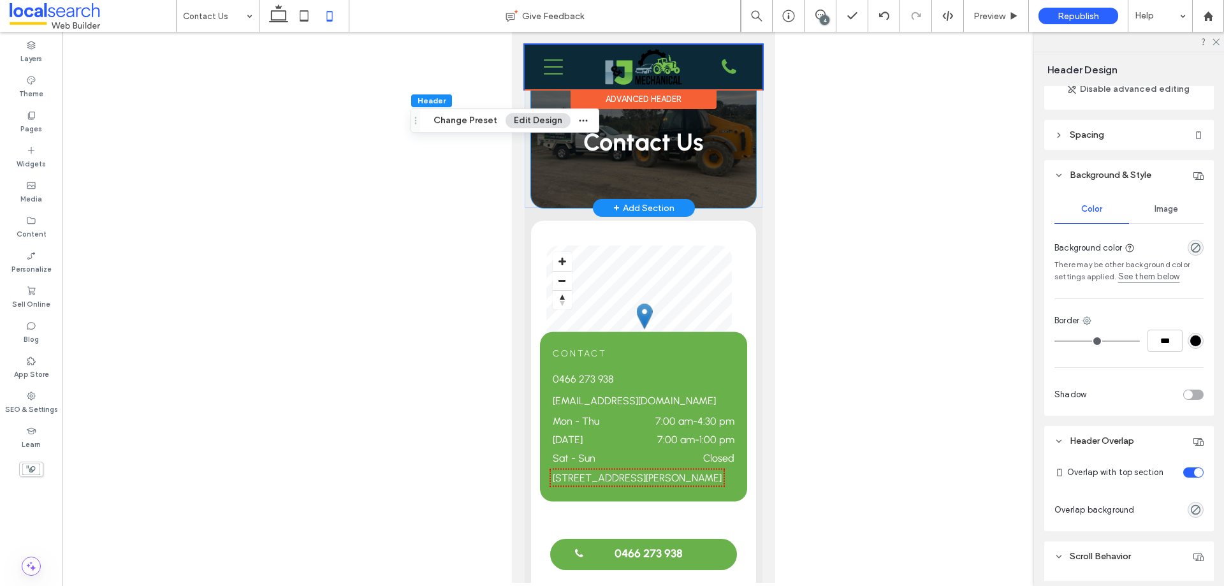
click at [554, 167] on div "Contact Us" at bounding box center [643, 129] width 225 height 157
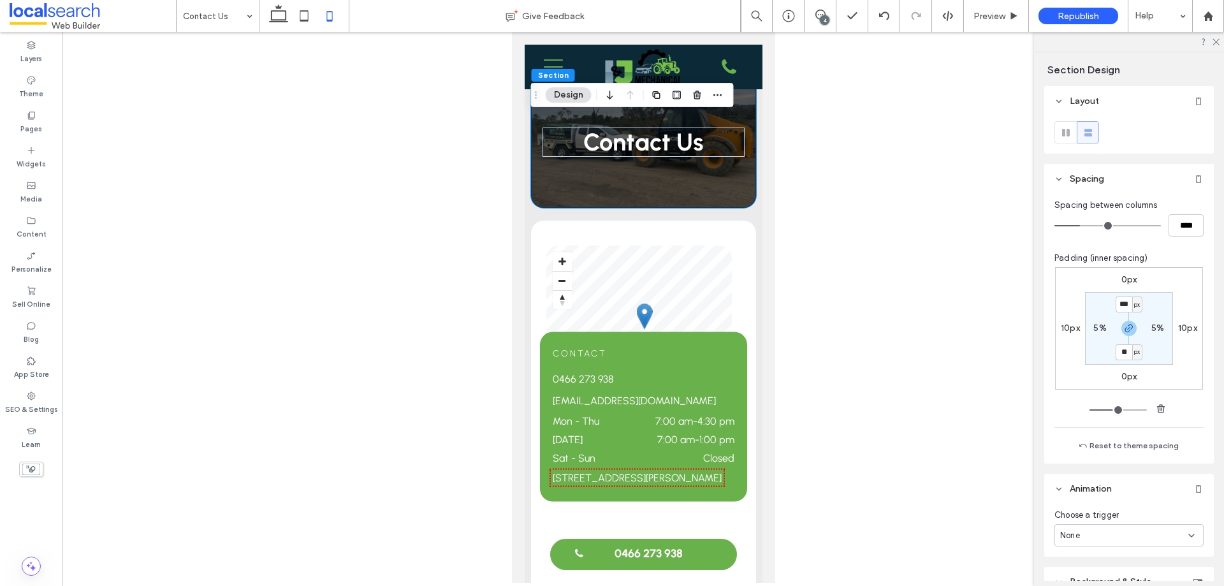
drag, startPoint x: 1134, startPoint y: 330, endPoint x: 1133, endPoint y: 324, distance: 6.5
click at [1135, 329] on div at bounding box center [1129, 328] width 29 height 15
click at [1126, 311] on input "***" at bounding box center [1124, 305] width 17 height 16
click at [1126, 327] on icon "button" at bounding box center [1129, 328] width 10 height 10
click at [1123, 304] on input "***" at bounding box center [1124, 305] width 17 height 16
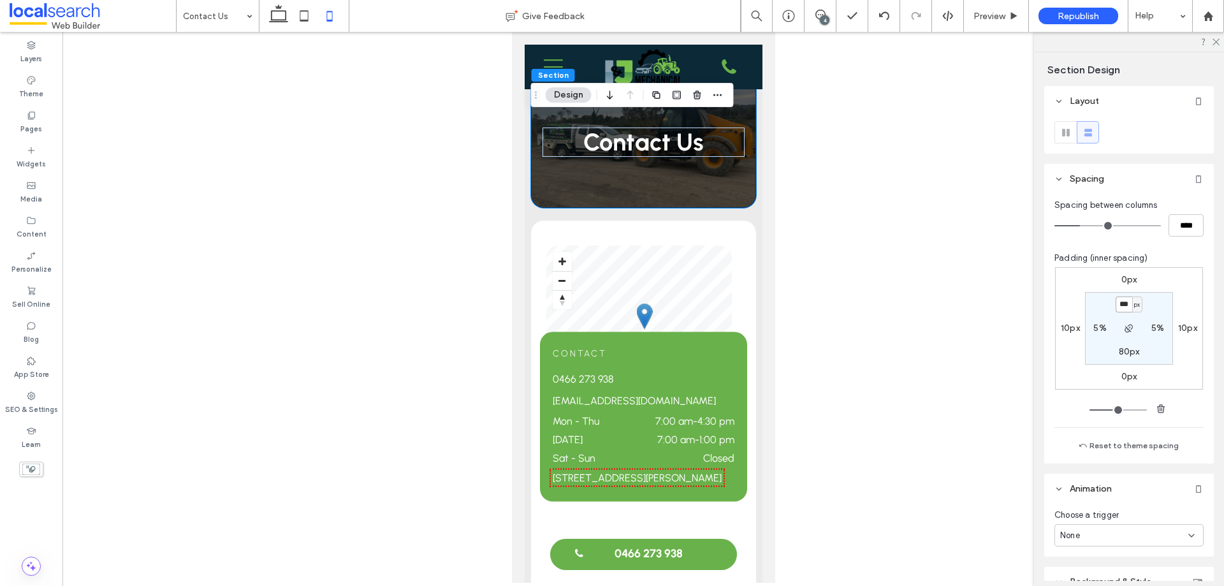
type input "***"
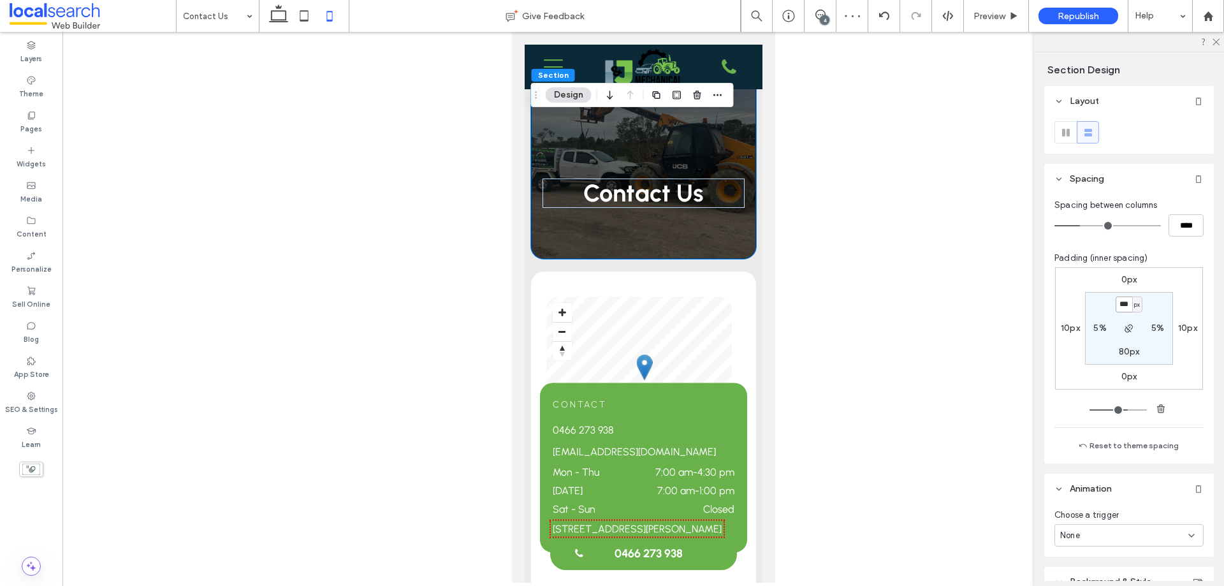
type input "***"
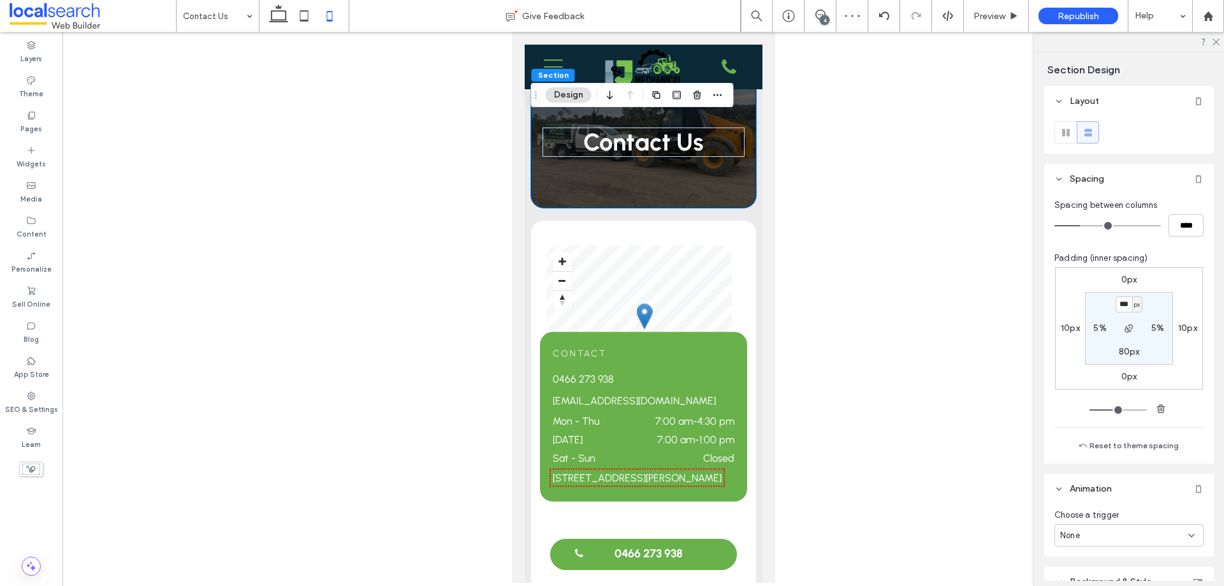
click at [738, 156] on div "Contact Us" at bounding box center [643, 129] width 225 height 157
click at [686, 172] on div "Contact Us" at bounding box center [643, 129] width 225 height 157
click at [739, 104] on div "Contact Us" at bounding box center [643, 129] width 225 height 157
click at [562, 111] on div "Contact Us" at bounding box center [643, 129] width 225 height 157
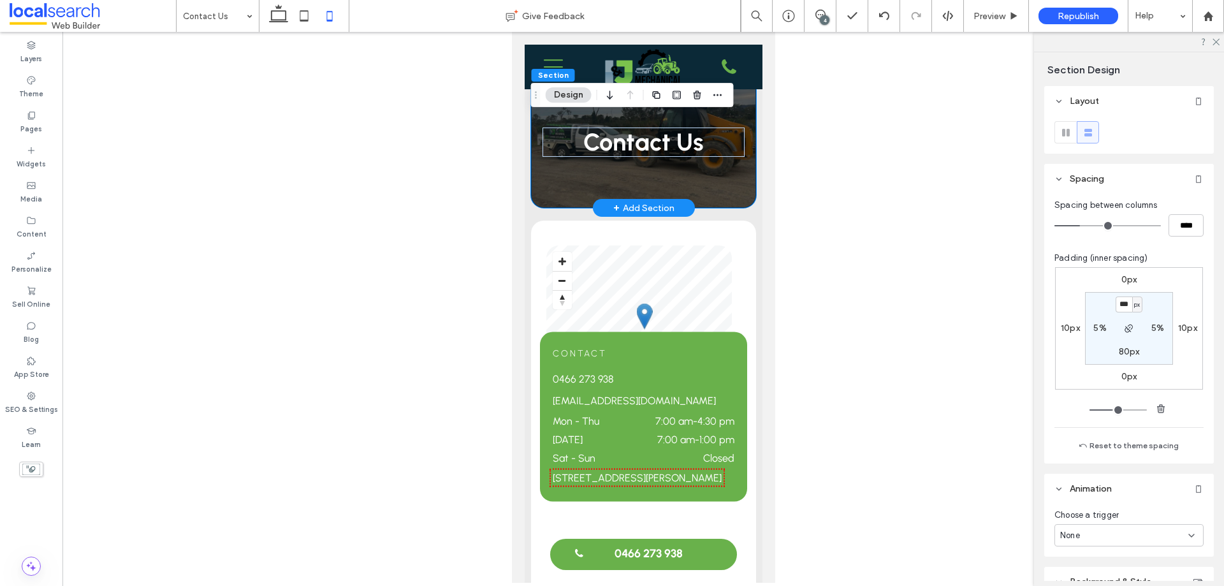
click at [598, 121] on div "Contact Us" at bounding box center [643, 129] width 225 height 157
click at [524, 149] on div "Contact Us Section + Add Section" at bounding box center [643, 126] width 238 height 163
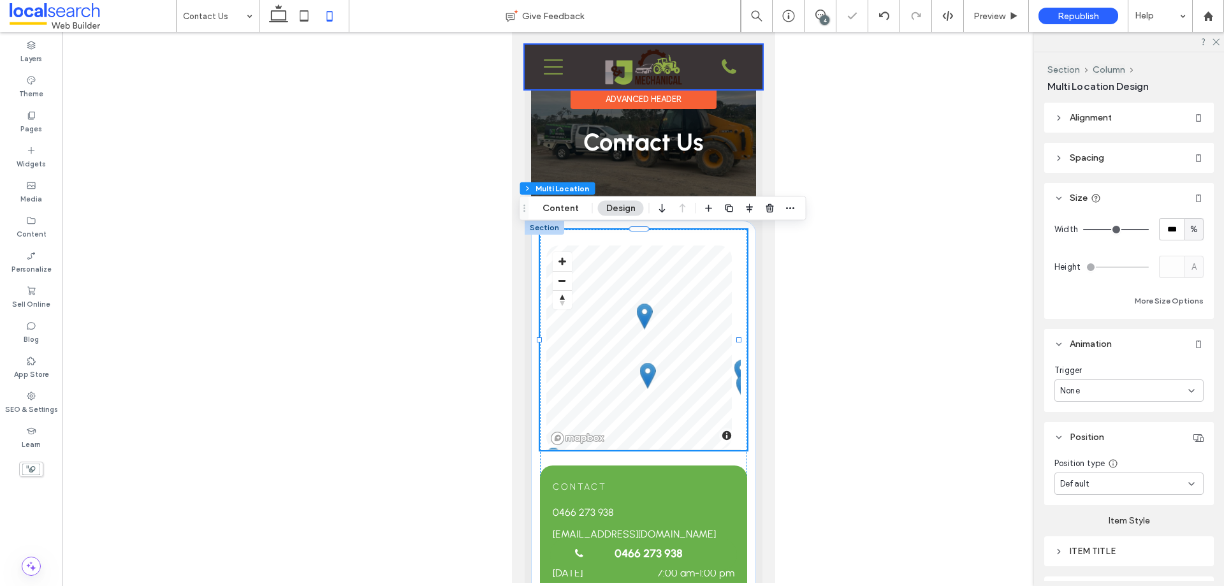
click at [610, 98] on div "Advanced Header" at bounding box center [643, 99] width 146 height 20
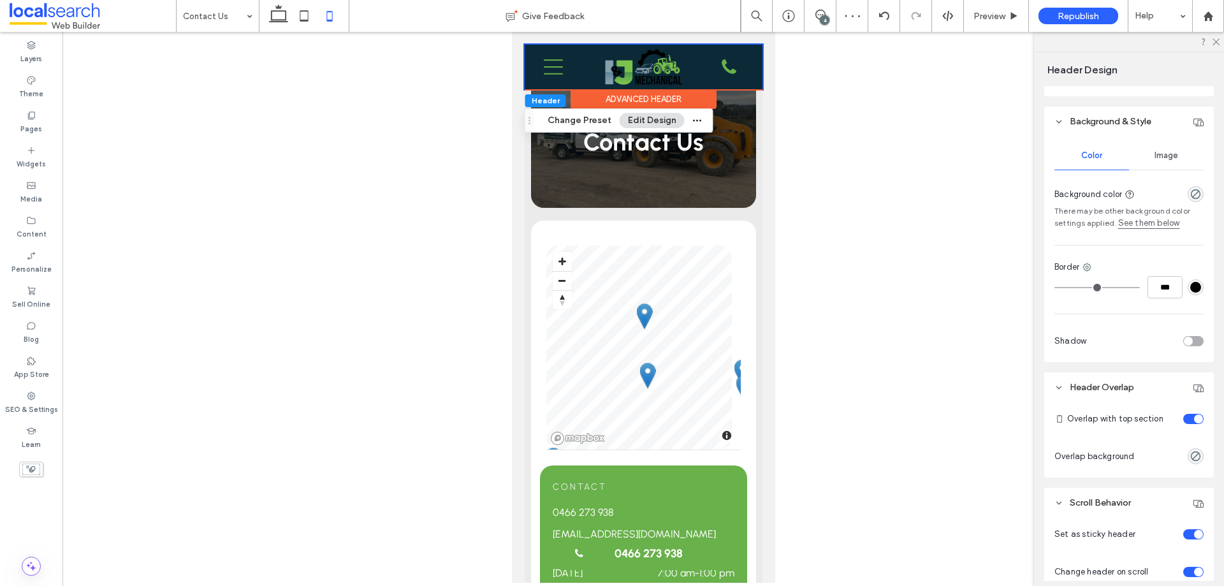
scroll to position [255, 0]
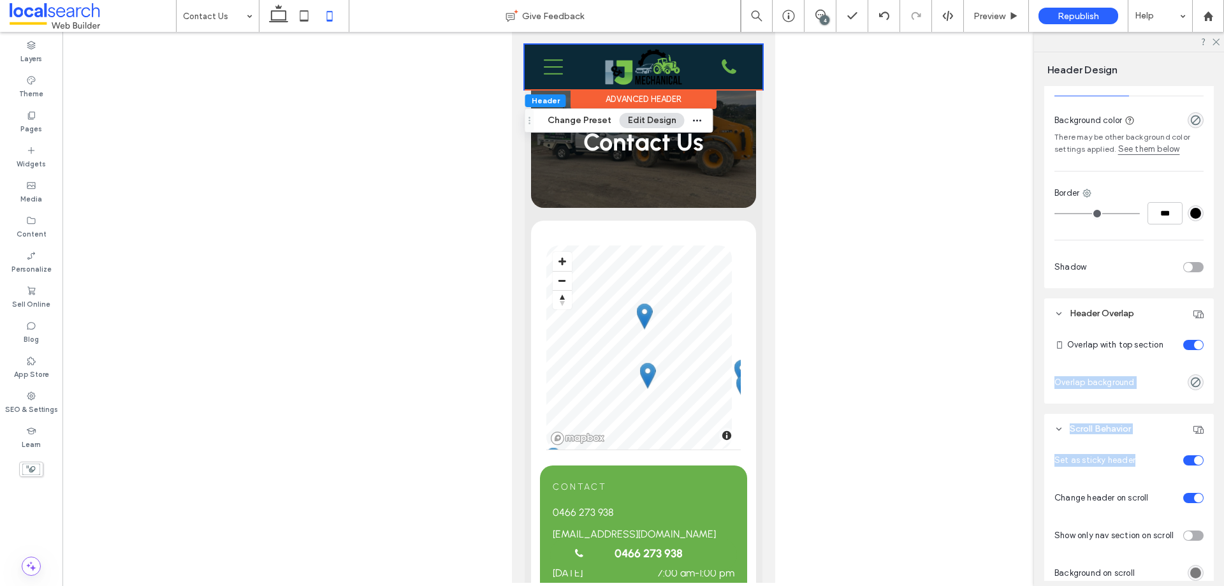
drag, startPoint x: 1183, startPoint y: 349, endPoint x: 1224, endPoint y: 475, distance: 132.1
click at [1223, 475] on div "Header Design Presets Disable advanced editing Spacing Set margins and padding …" at bounding box center [1129, 319] width 190 height 534
click at [1208, 478] on div "Presets Disable advanced editing Spacing Set margins and padding 0px 0% 0px 0% …" at bounding box center [1134, 333] width 178 height 495
click at [1187, 460] on div "toggle" at bounding box center [1194, 460] width 20 height 10
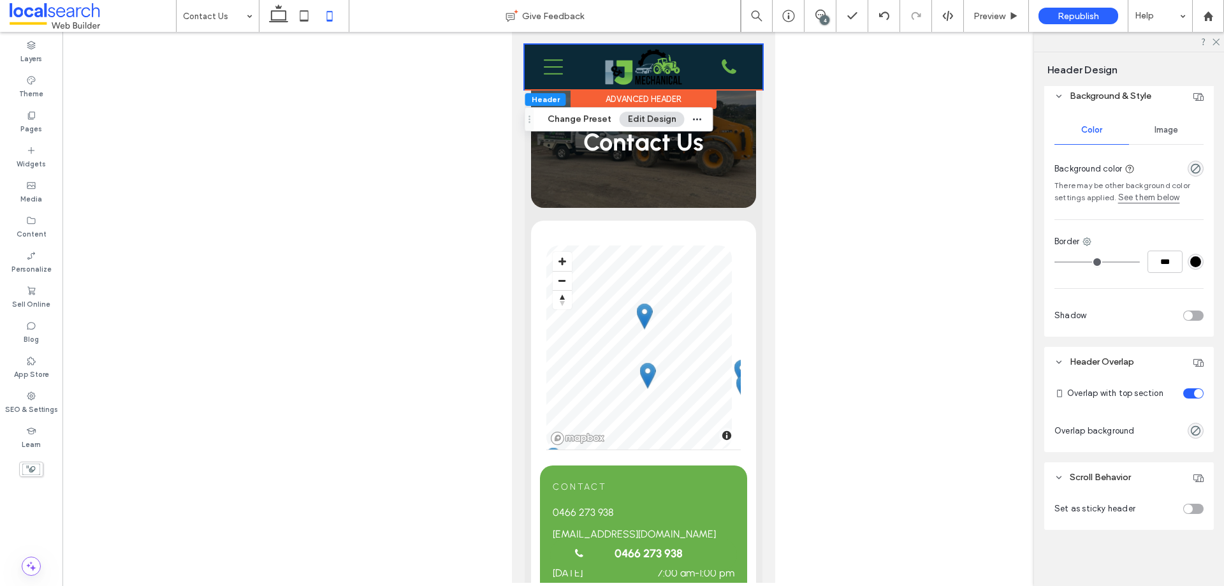
scroll to position [207, 0]
click at [1187, 508] on div "toggle" at bounding box center [1194, 509] width 20 height 10
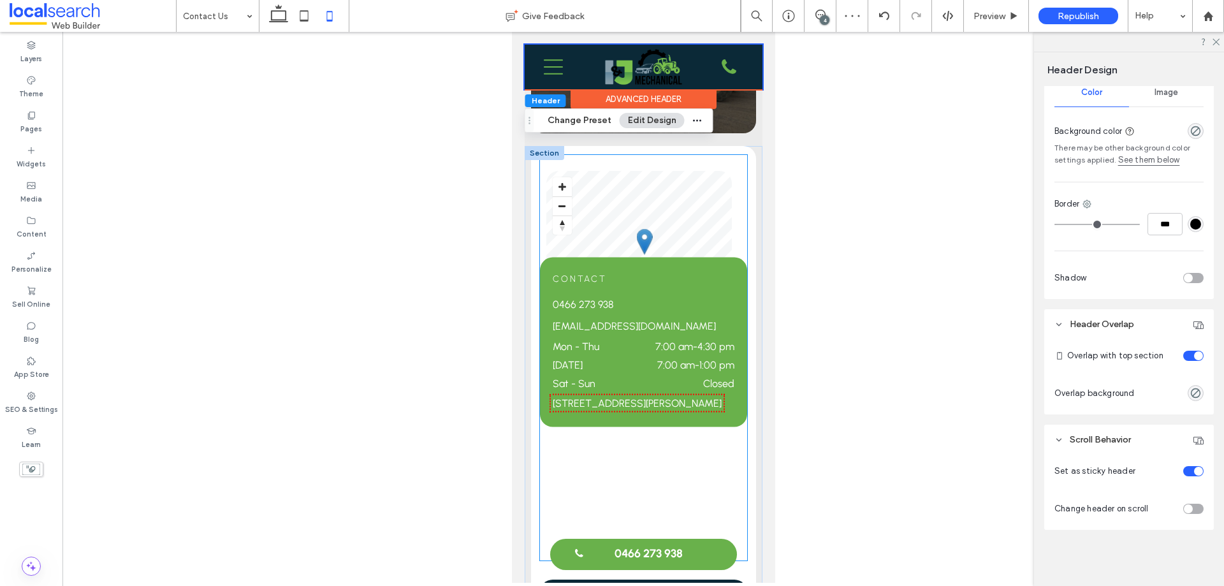
scroll to position [0, 0]
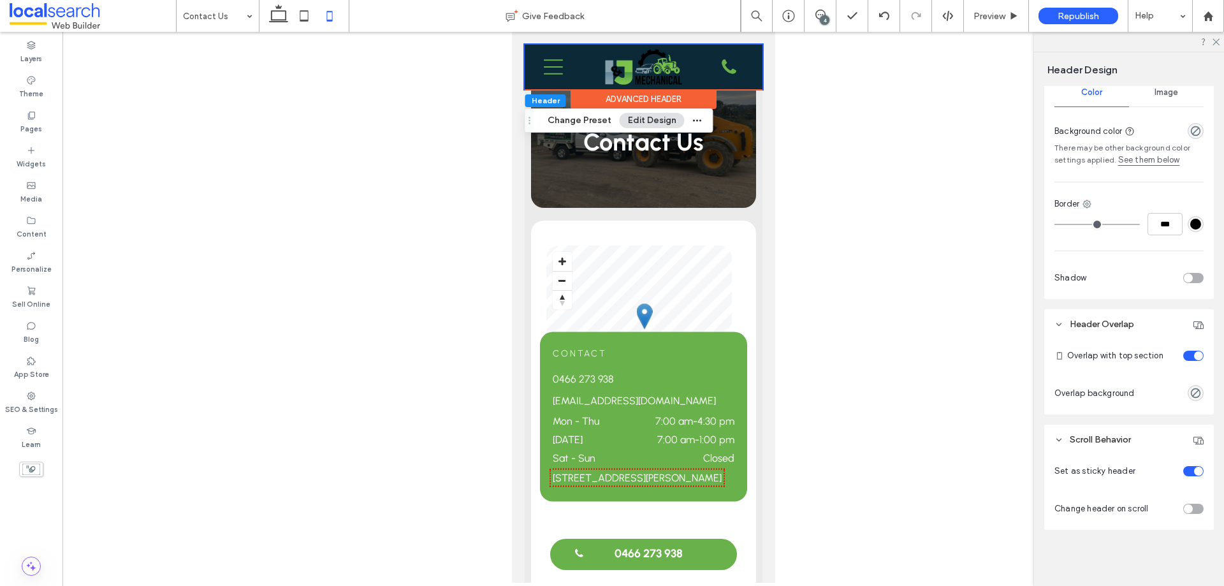
click at [1184, 356] on div "toggle" at bounding box center [1194, 356] width 20 height 10
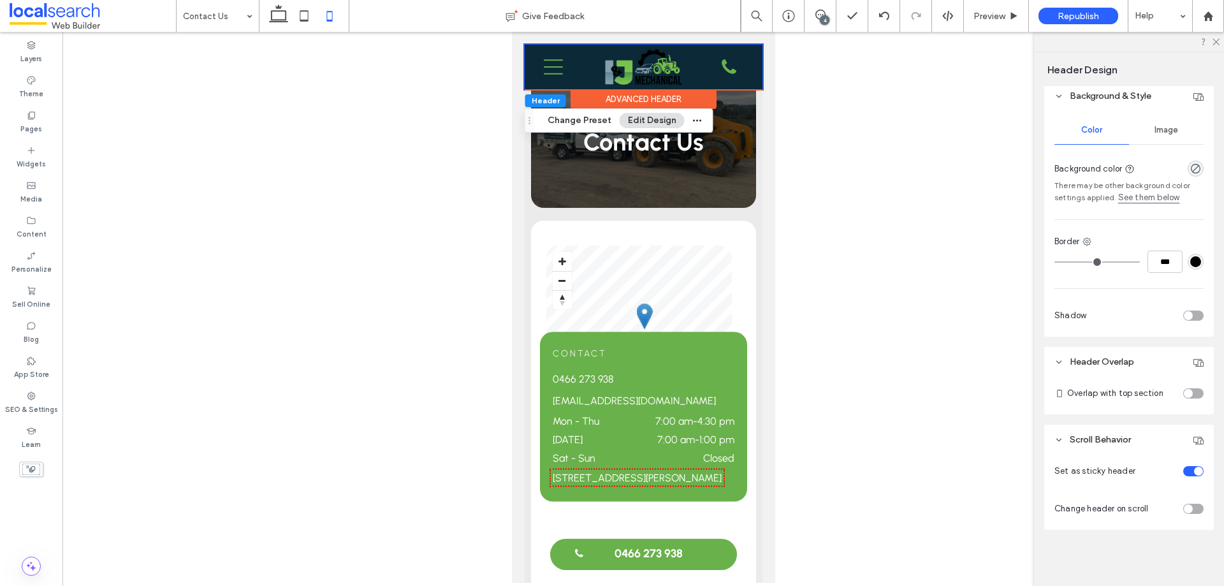
scroll to position [207, 0]
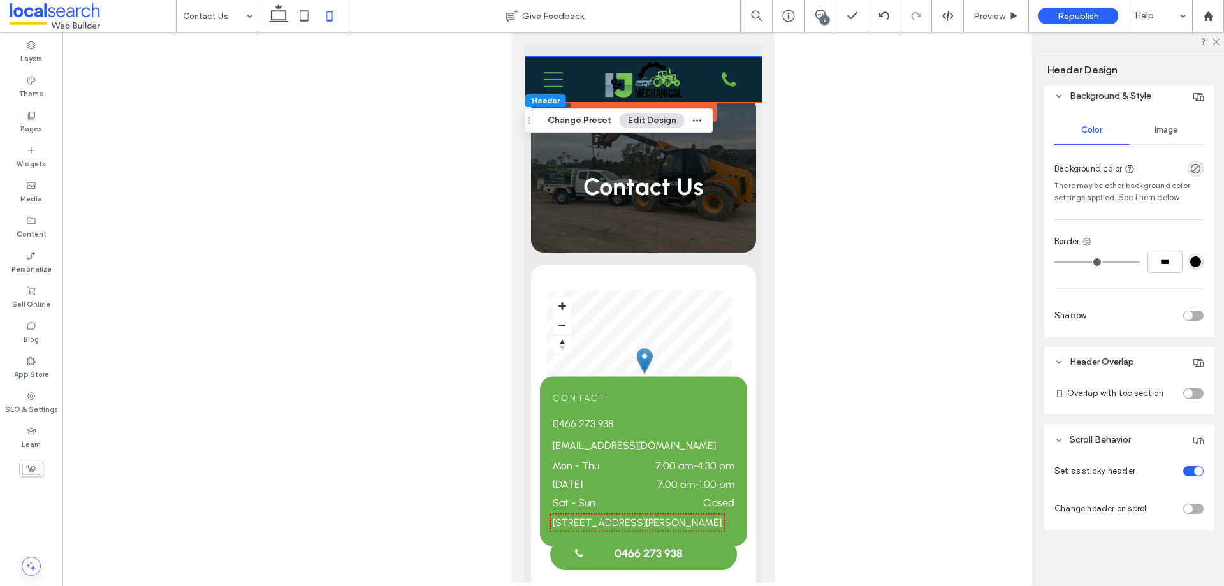
drag, startPoint x: 281, startPoint y: 23, endPoint x: 263, endPoint y: 23, distance: 17.9
click at [281, 23] on icon at bounding box center [279, 16] width 26 height 26
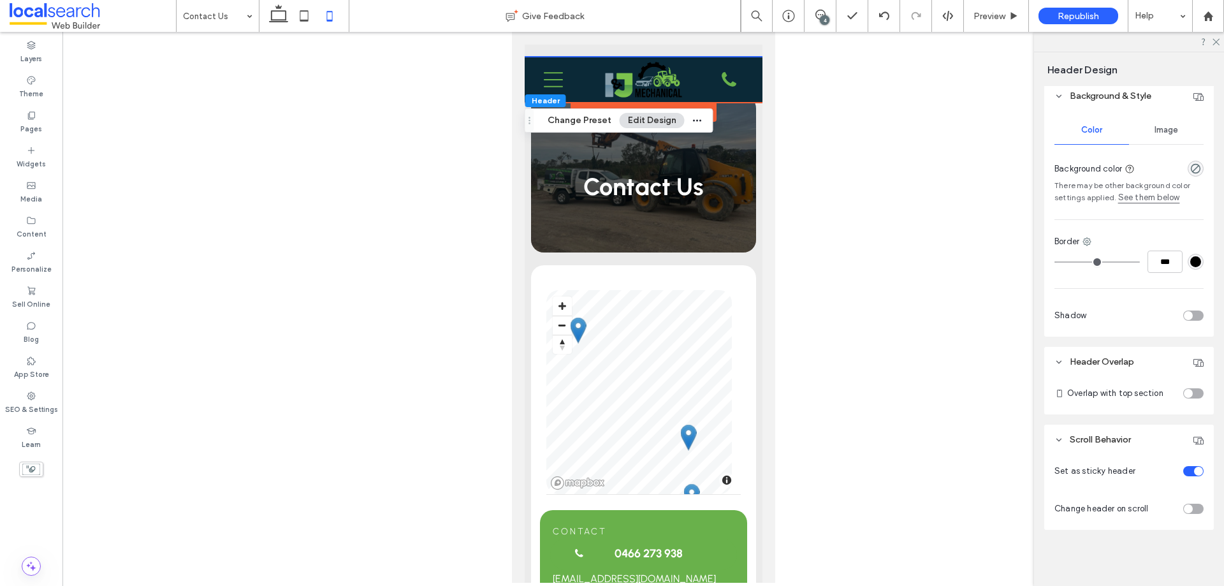
type input "**"
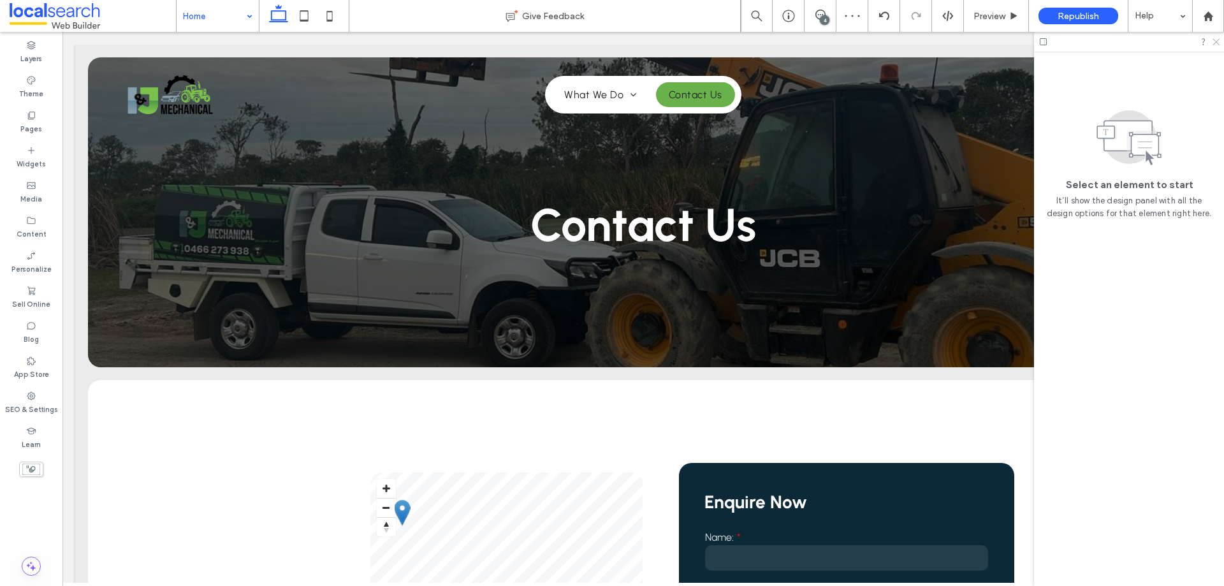
click at [1216, 43] on icon at bounding box center [1216, 41] width 8 height 8
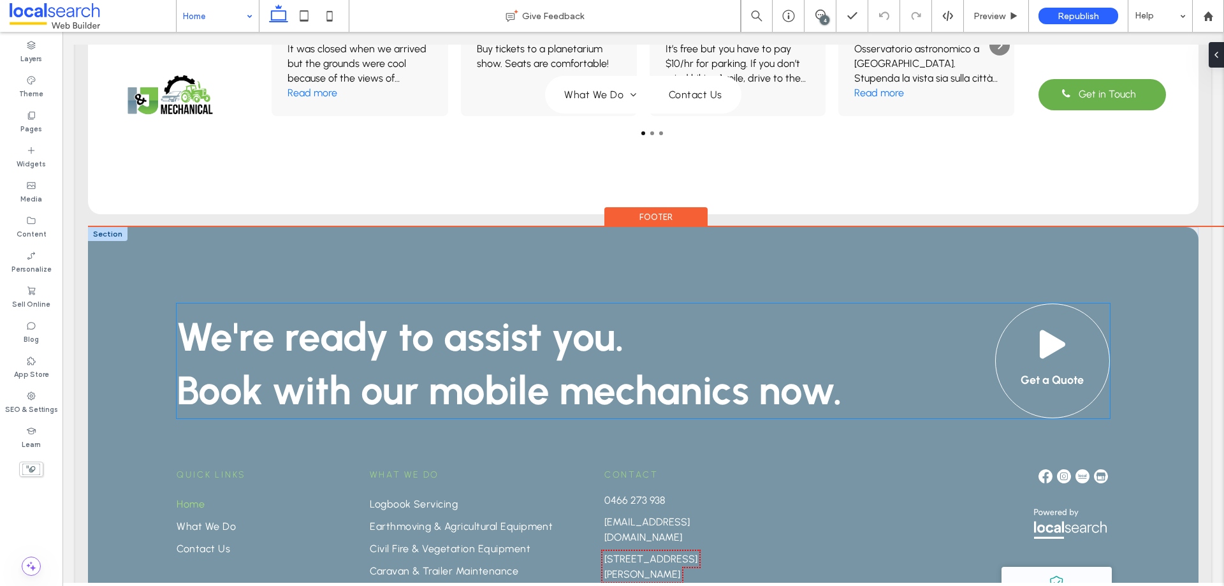
scroll to position [2784, 0]
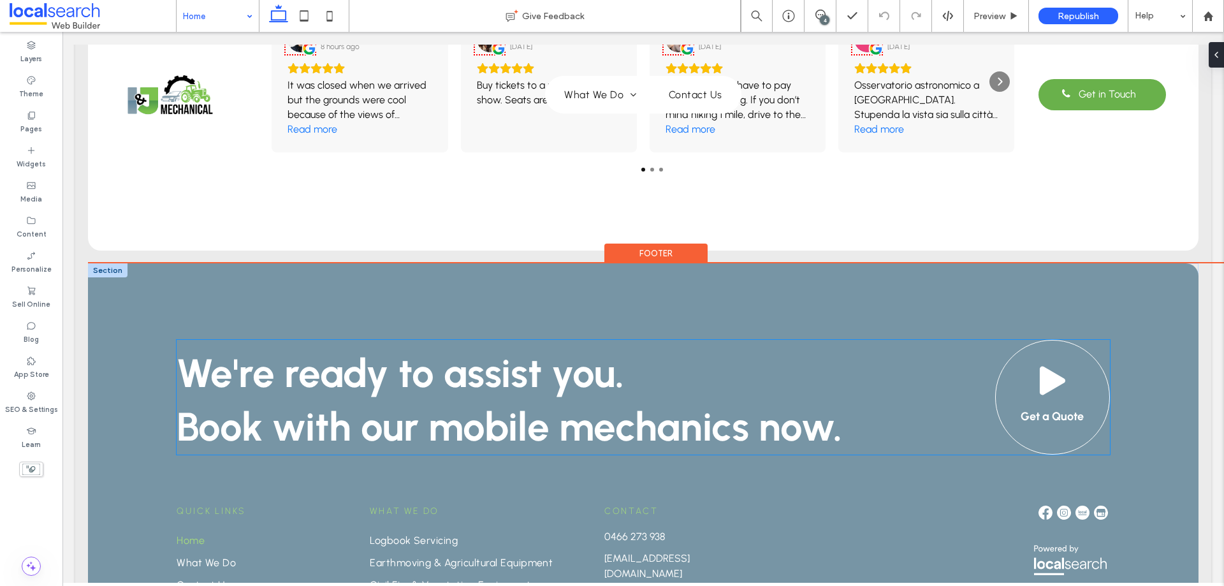
click at [999, 366] on link "Get a Quote" at bounding box center [1053, 397] width 115 height 115
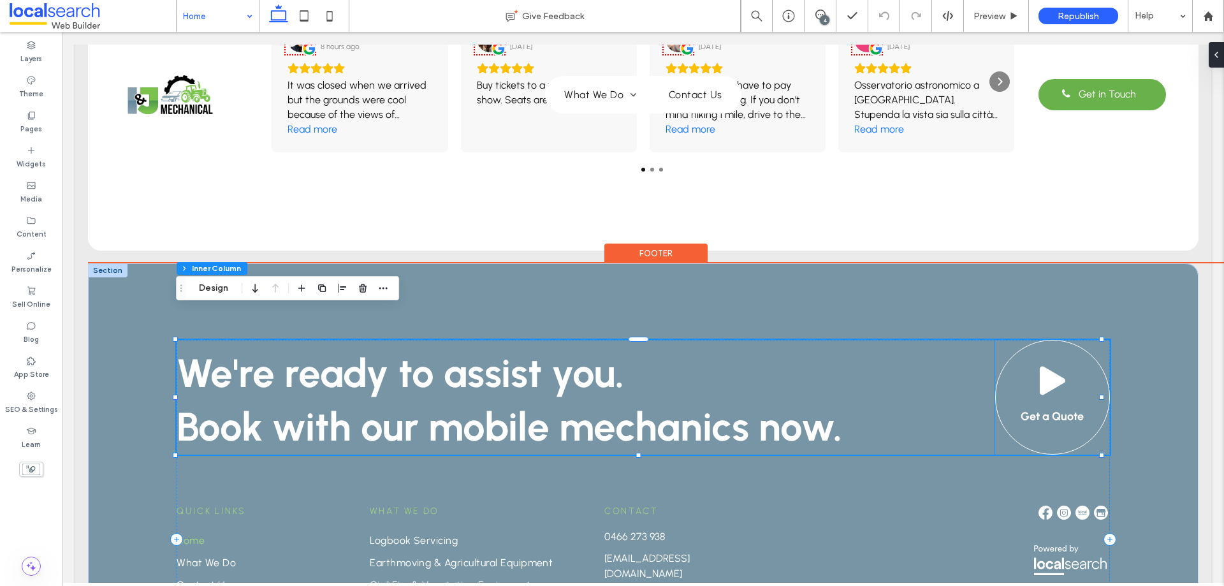
click at [1015, 349] on link "Get a Quote" at bounding box center [1053, 397] width 115 height 115
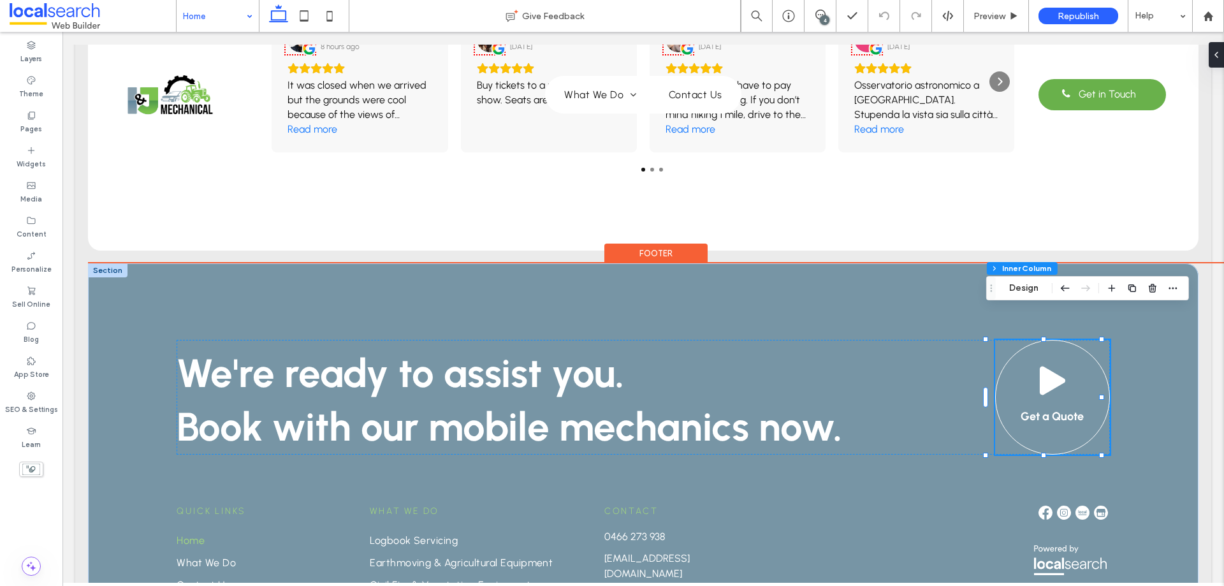
click at [1018, 346] on link "Get a Quote" at bounding box center [1053, 397] width 115 height 115
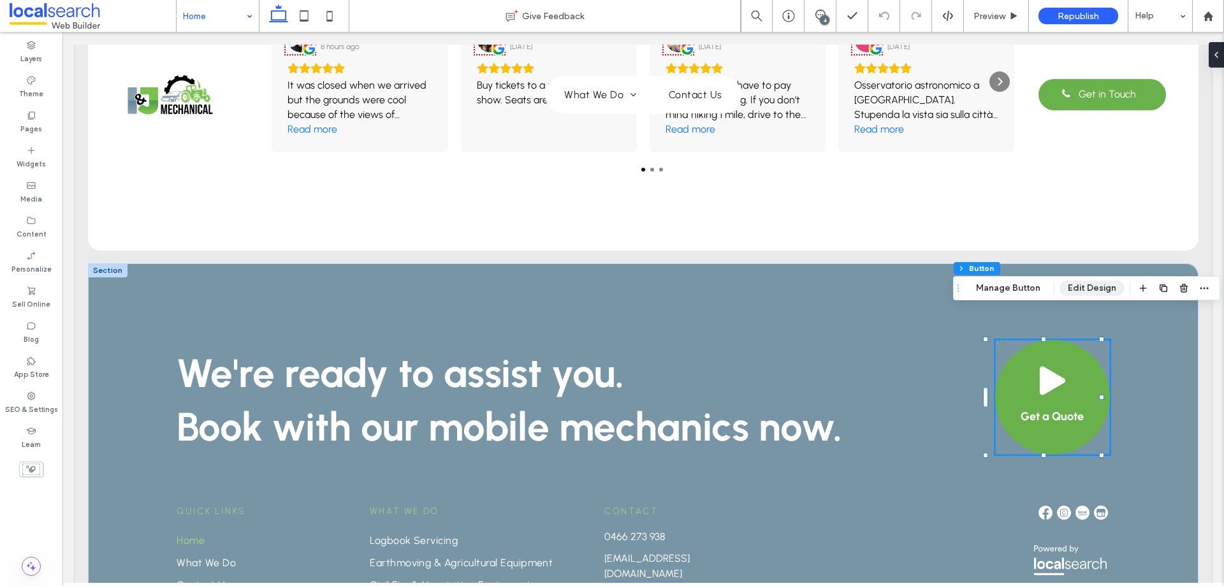
click at [1085, 290] on button "Edit Design" at bounding box center [1092, 288] width 65 height 15
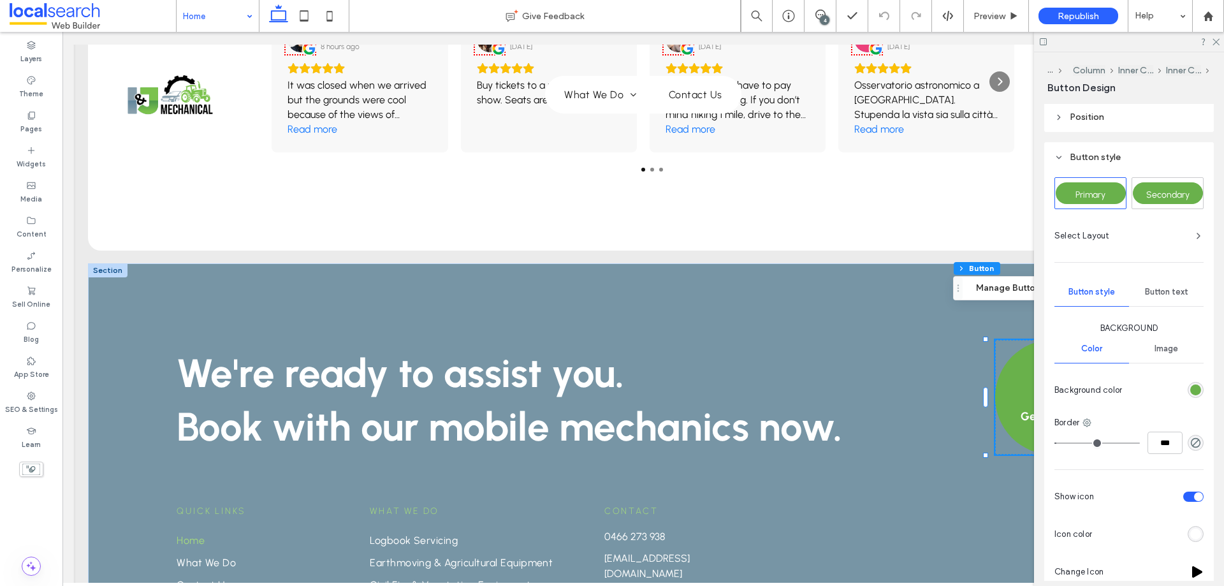
scroll to position [128, 0]
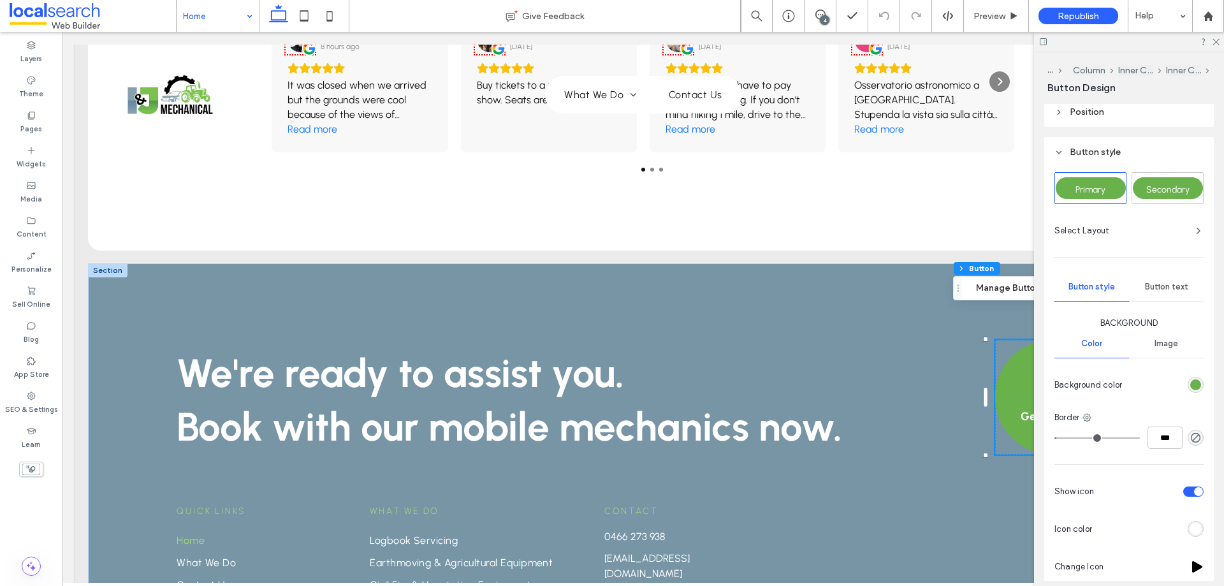
click at [1193, 385] on div "rgb(105, 177, 75)" at bounding box center [1196, 384] width 11 height 11
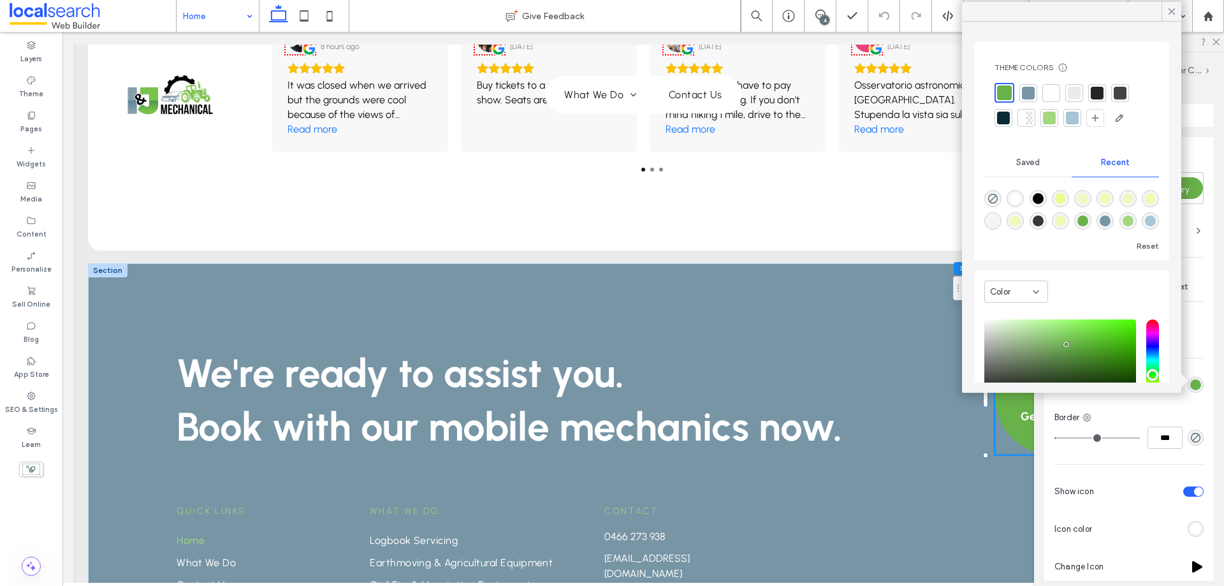
click at [1051, 120] on div at bounding box center [1049, 118] width 13 height 13
click at [1171, 15] on icon at bounding box center [1171, 11] width 11 height 11
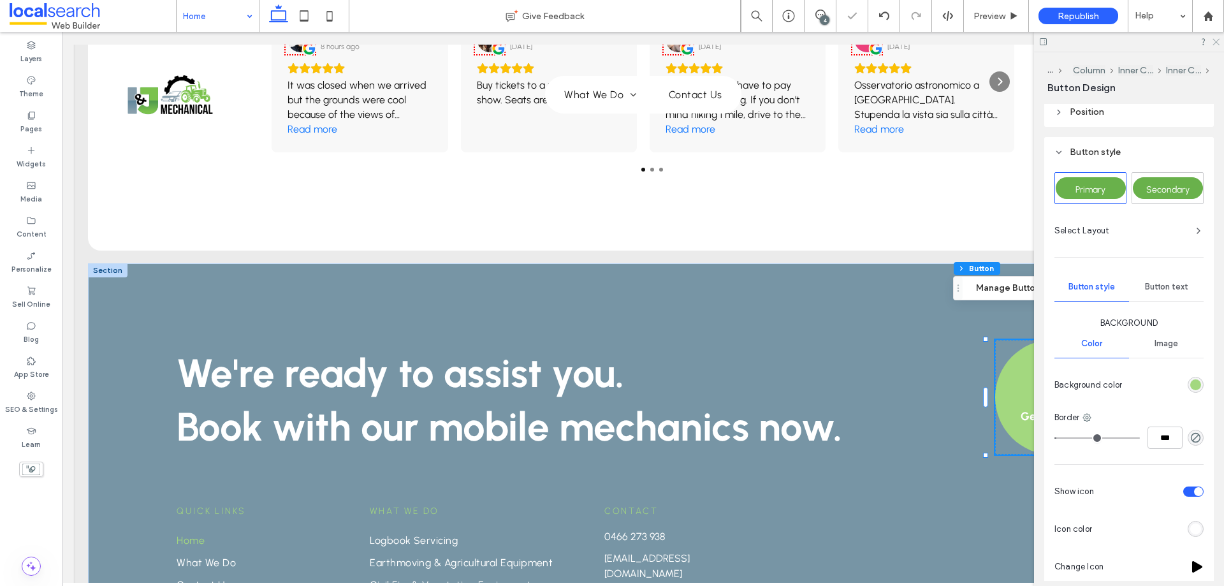
drag, startPoint x: 1219, startPoint y: 43, endPoint x: 1146, endPoint y: 79, distance: 81.0
click at [1219, 43] on icon at bounding box center [1216, 41] width 8 height 8
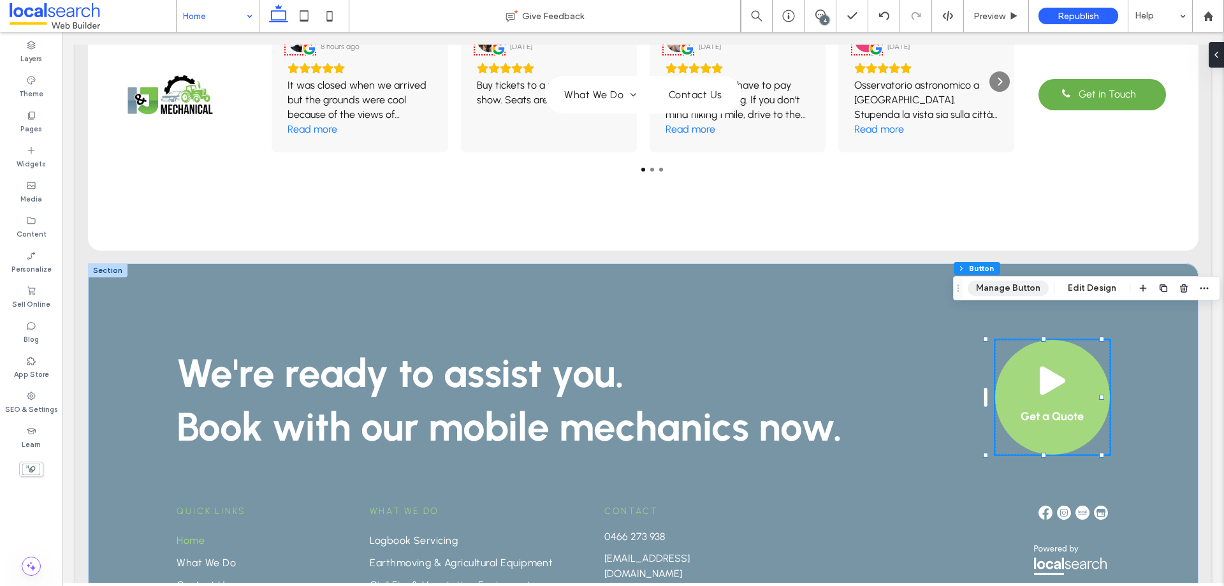
click at [1024, 295] on button "Manage Button" at bounding box center [1008, 288] width 81 height 15
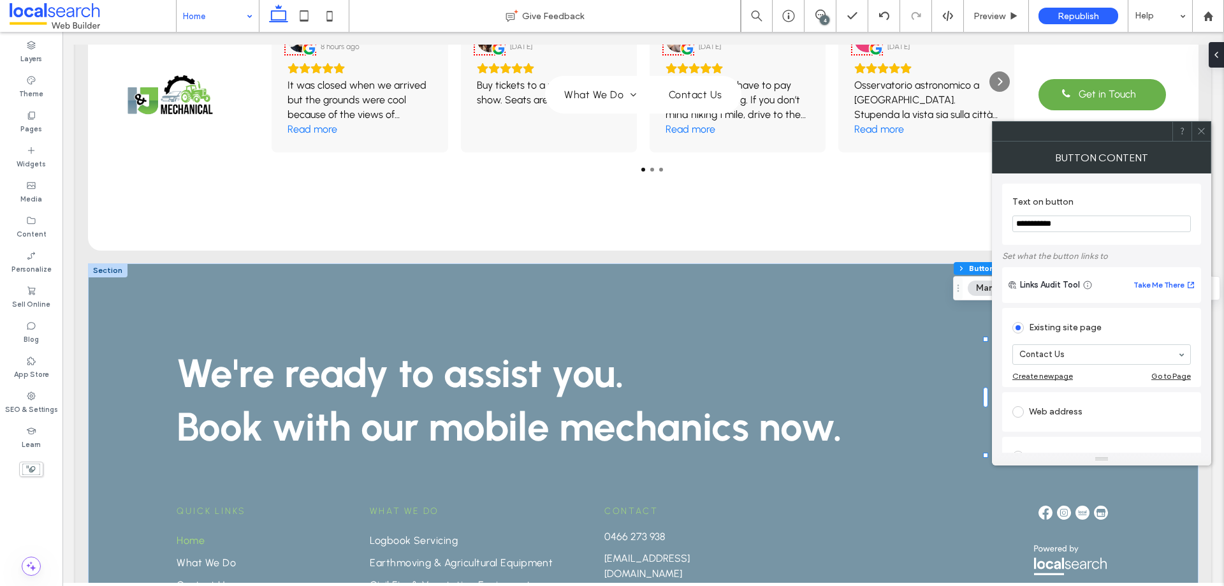
click at [1202, 137] on span at bounding box center [1202, 131] width 10 height 19
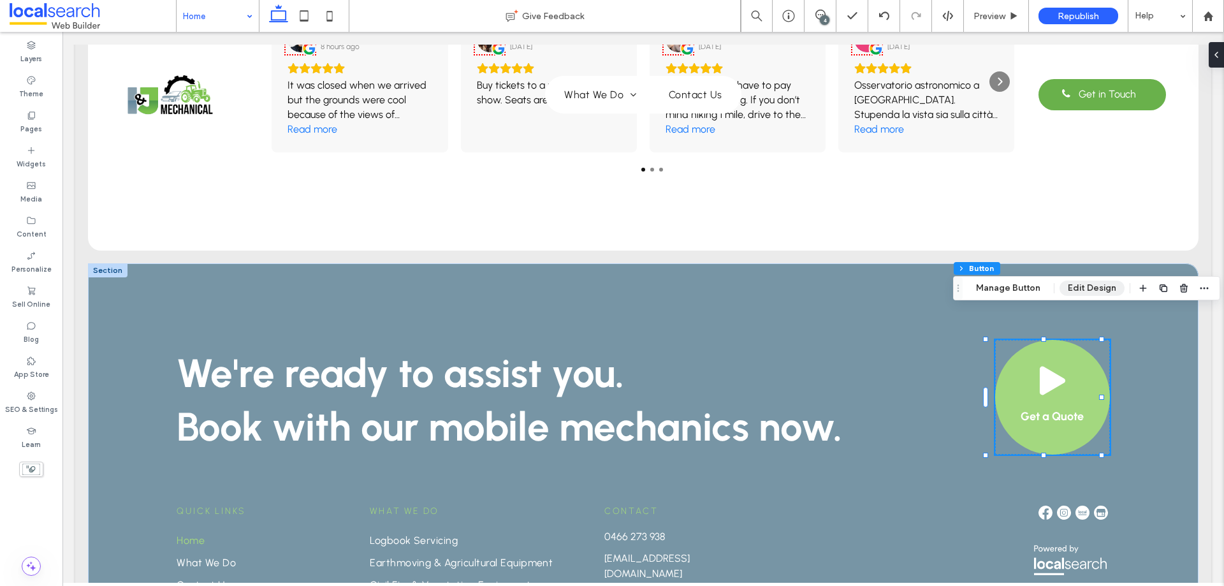
click at [1086, 287] on button "Edit Design" at bounding box center [1092, 288] width 65 height 15
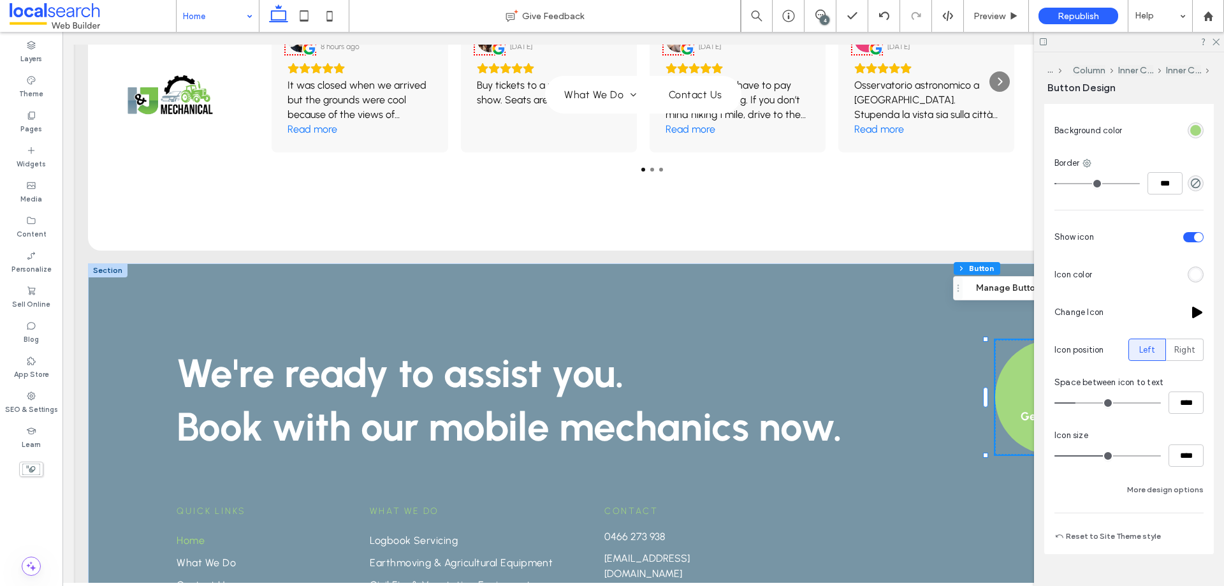
scroll to position [406, 0]
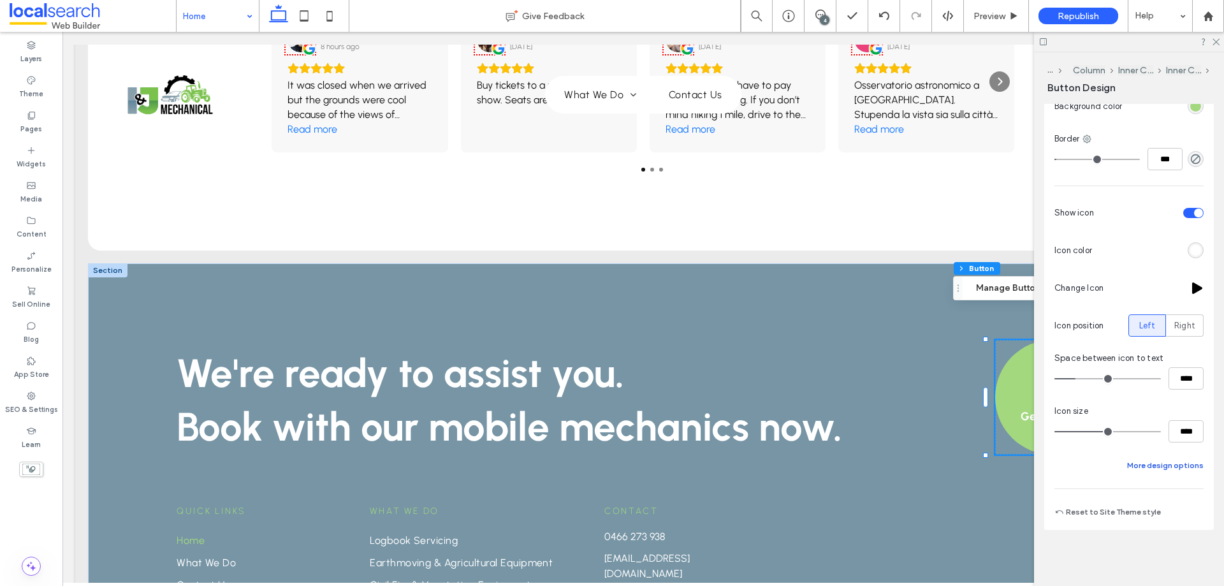
click at [1151, 467] on button "More design options" at bounding box center [1166, 465] width 77 height 15
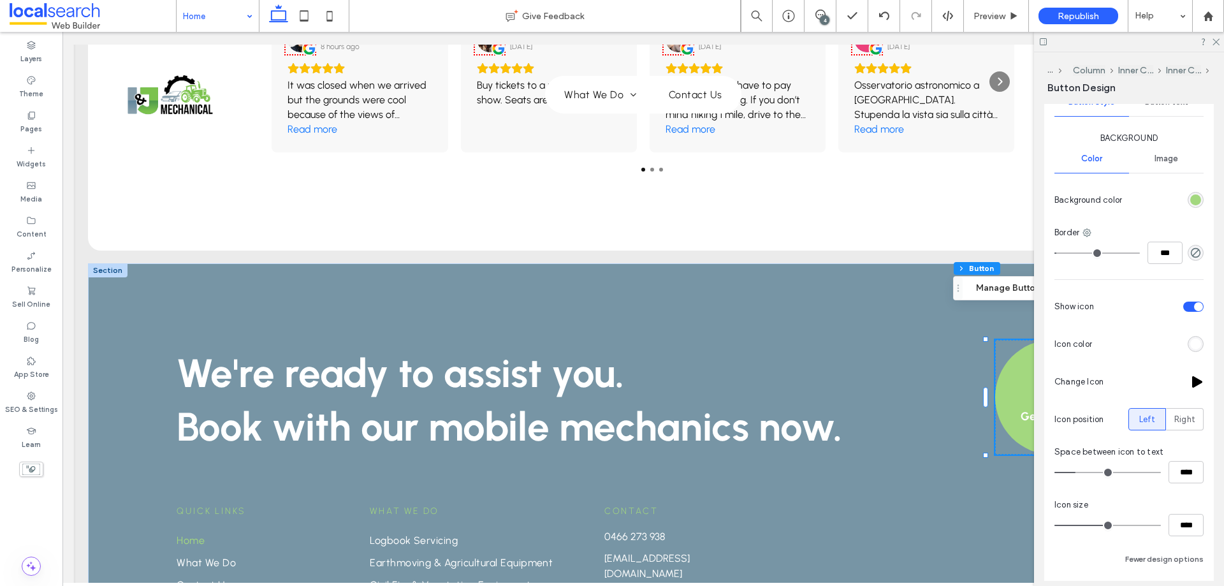
scroll to position [259, 0]
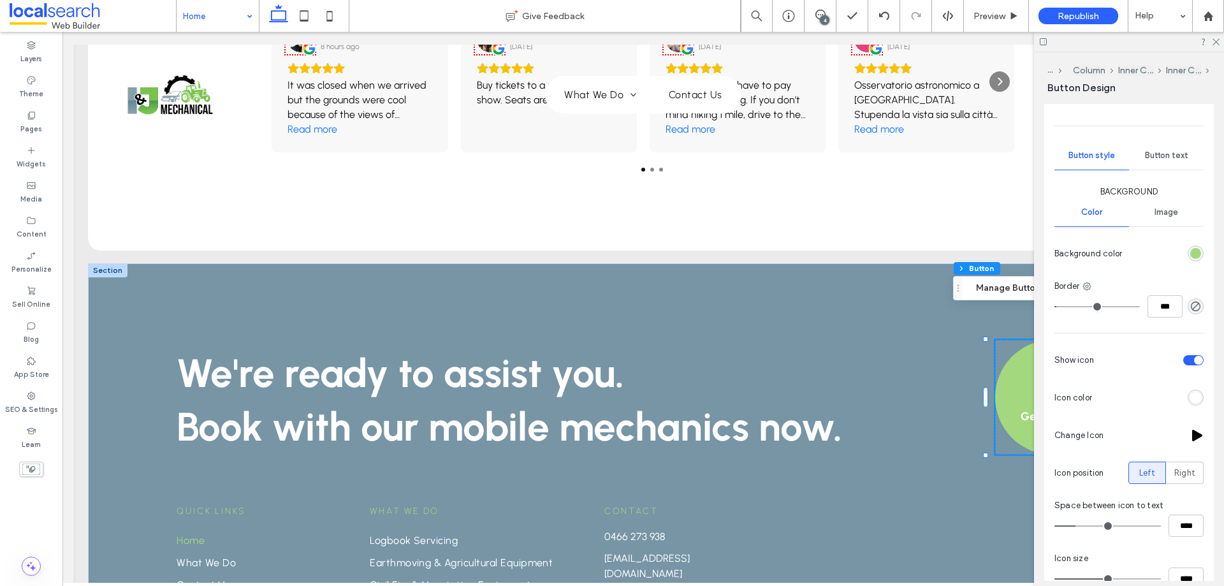
click at [1191, 251] on div "rgb(163, 216, 127)" at bounding box center [1196, 253] width 11 height 11
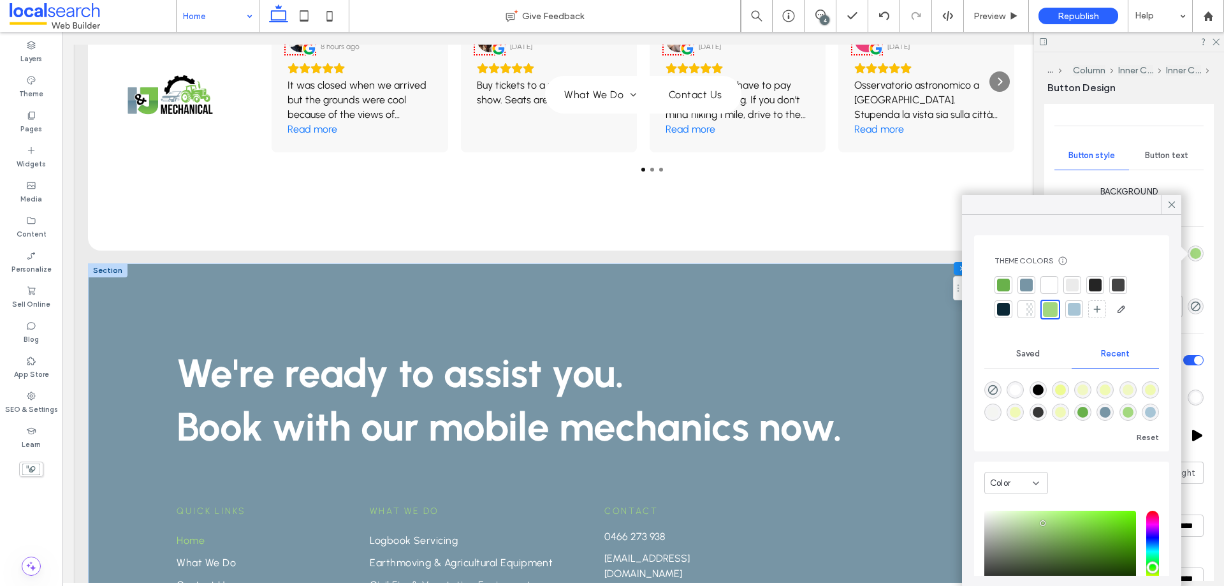
click at [1010, 287] on div at bounding box center [1004, 285] width 18 height 18
click at [1172, 201] on icon at bounding box center [1171, 204] width 11 height 11
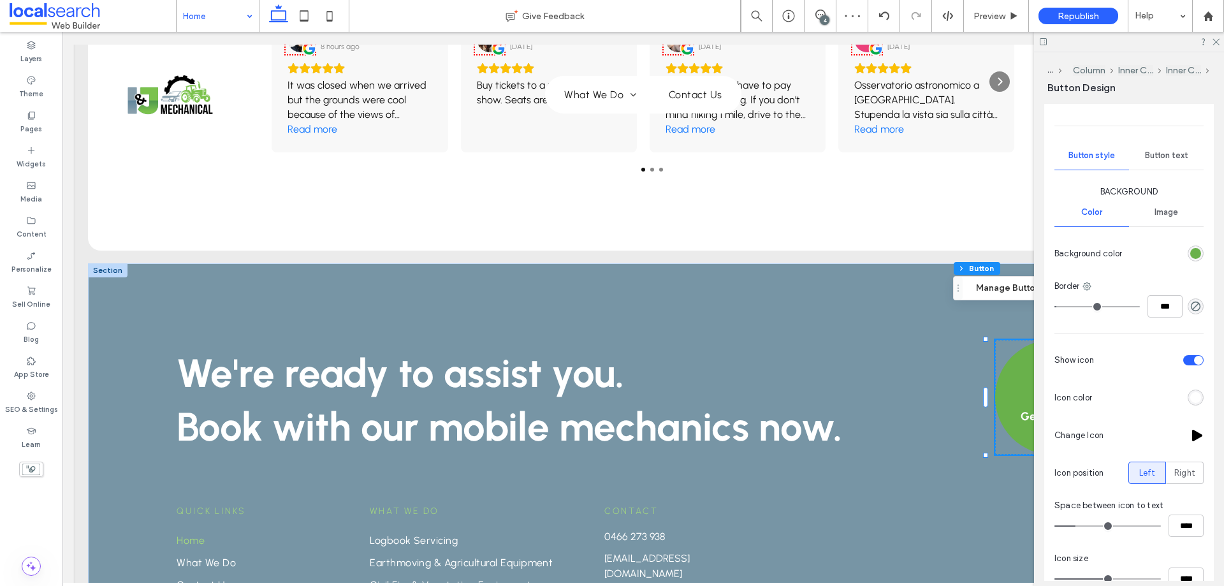
click at [1191, 257] on div "rgb(105, 177, 75)" at bounding box center [1196, 253] width 11 height 11
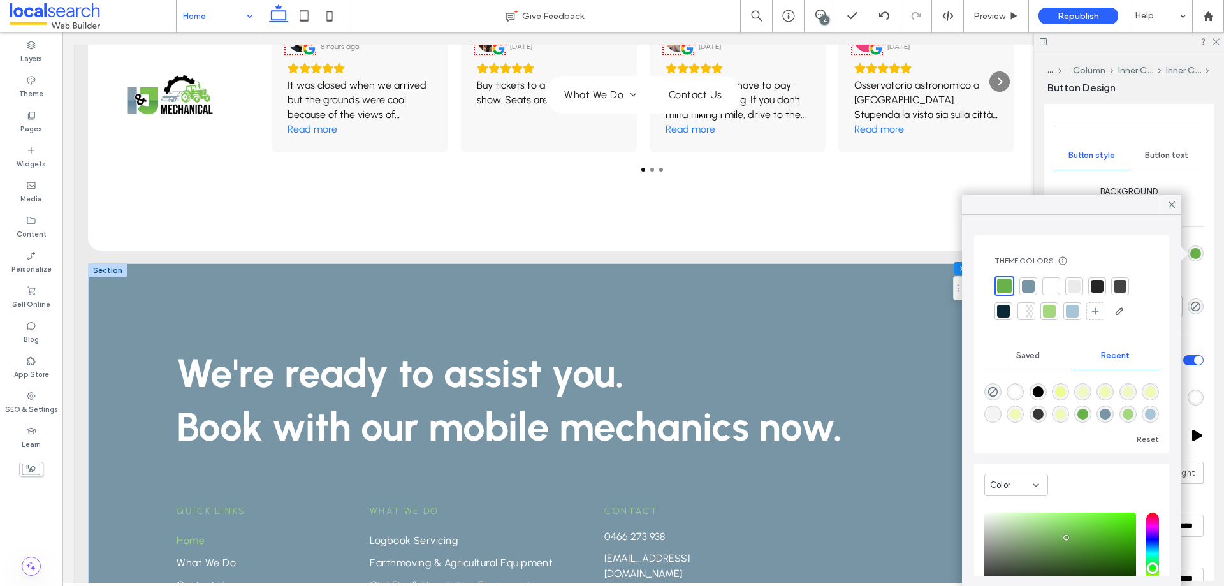
click at [1044, 316] on div at bounding box center [1049, 311] width 13 height 13
drag, startPoint x: 1163, startPoint y: 205, endPoint x: 1169, endPoint y: 233, distance: 28.6
click at [1164, 205] on div at bounding box center [1172, 204] width 20 height 19
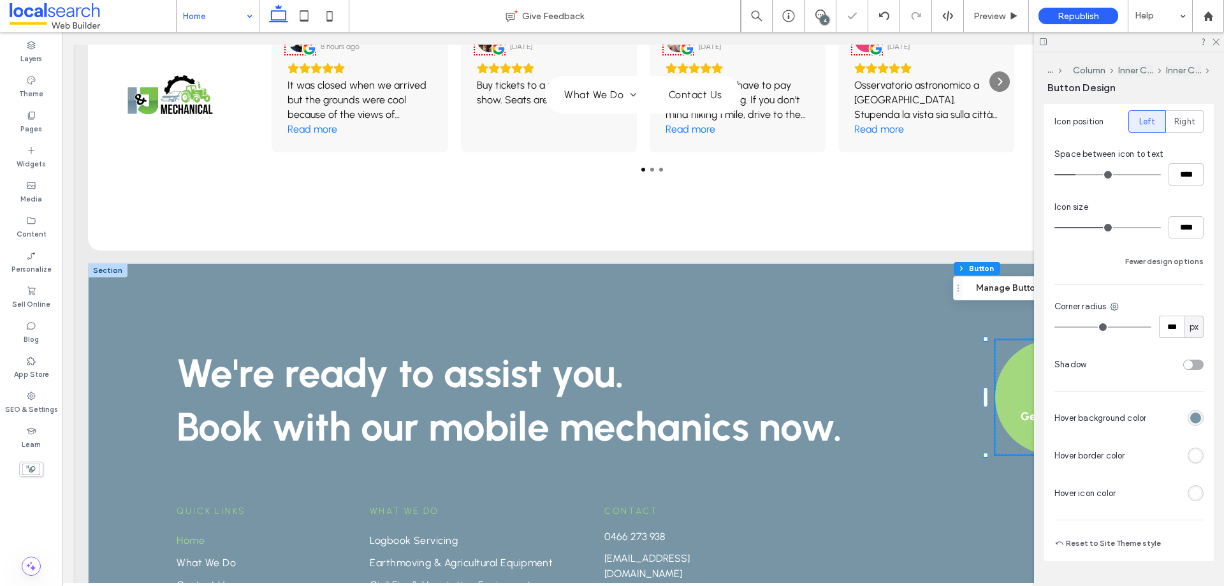
scroll to position [642, 0]
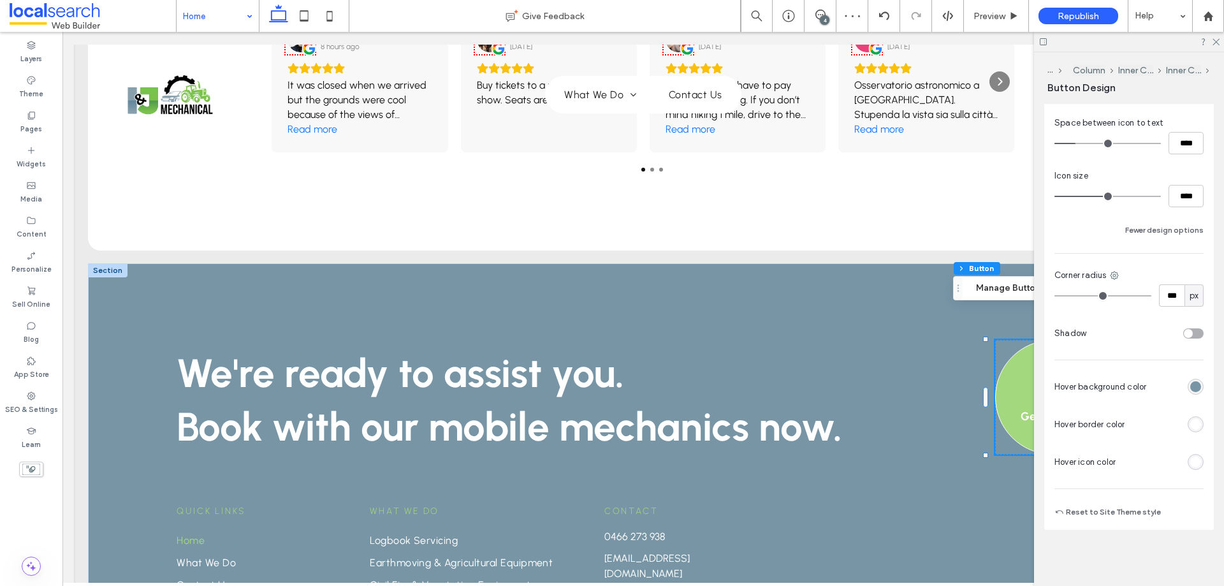
click at [1191, 388] on div "rgb(119, 149, 165)" at bounding box center [1196, 386] width 11 height 11
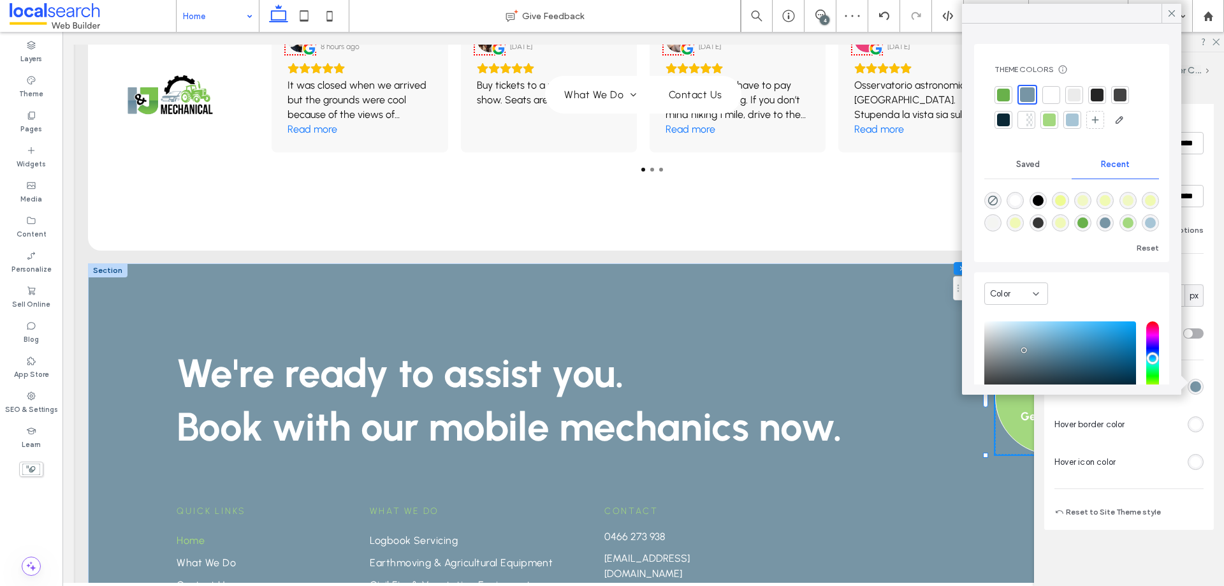
click at [1030, 88] on div at bounding box center [1027, 94] width 15 height 15
type input "***"
click at [1173, 11] on icon at bounding box center [1171, 13] width 11 height 11
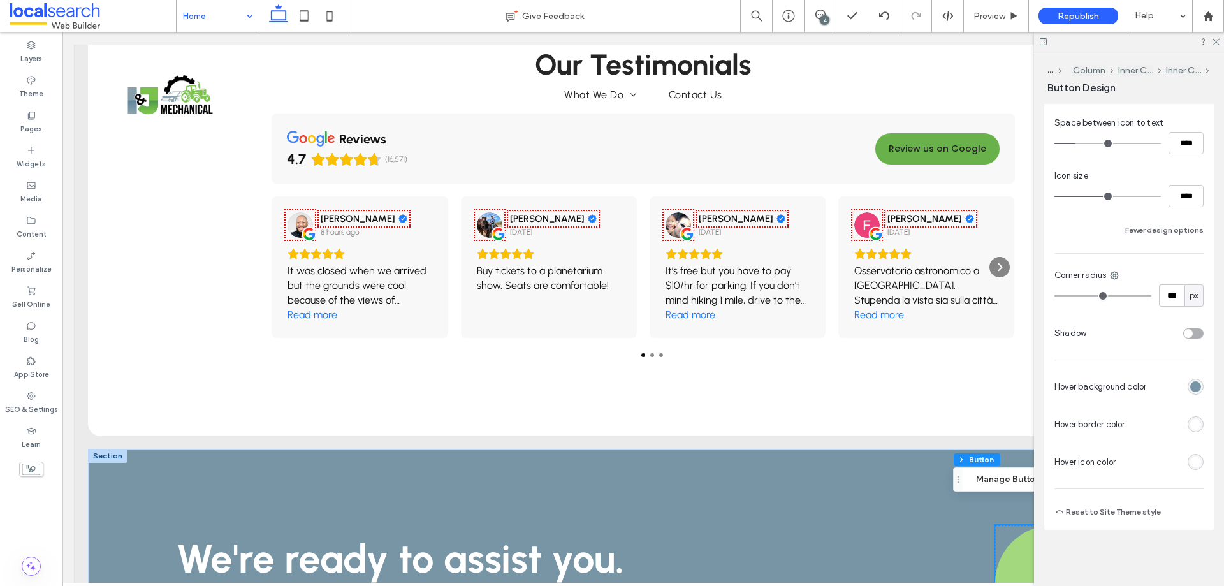
scroll to position [2593, 0]
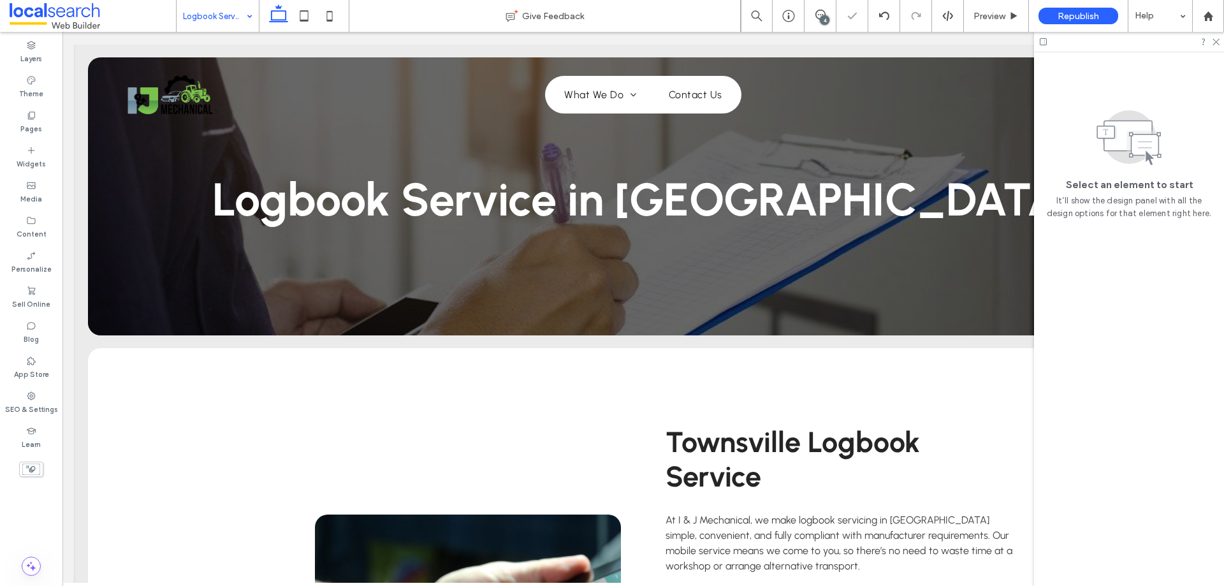
drag, startPoint x: 1216, startPoint y: 40, endPoint x: 1143, endPoint y: 141, distance: 124.3
click at [1216, 40] on icon at bounding box center [1216, 41] width 8 height 8
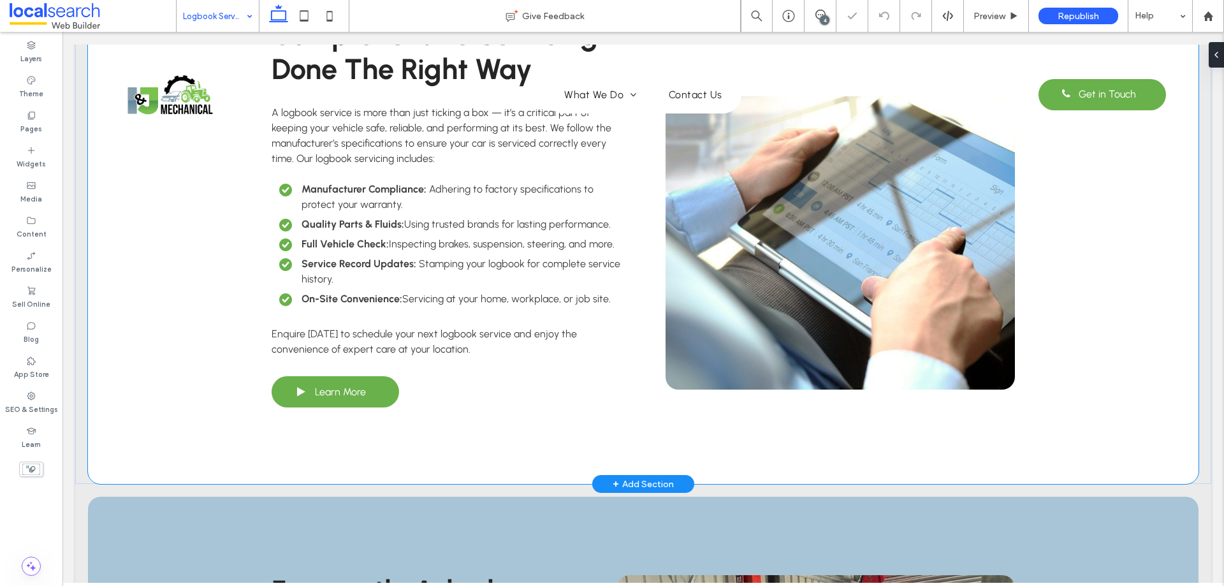
scroll to position [1339, 0]
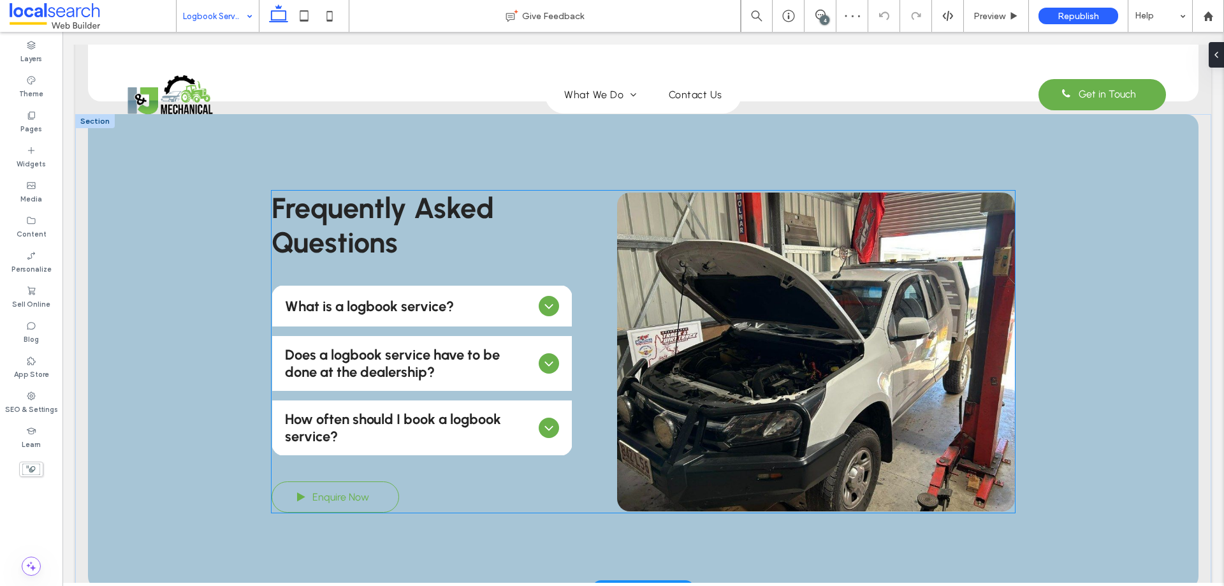
click at [354, 493] on span "Enquire Now" at bounding box center [340, 497] width 57 height 25
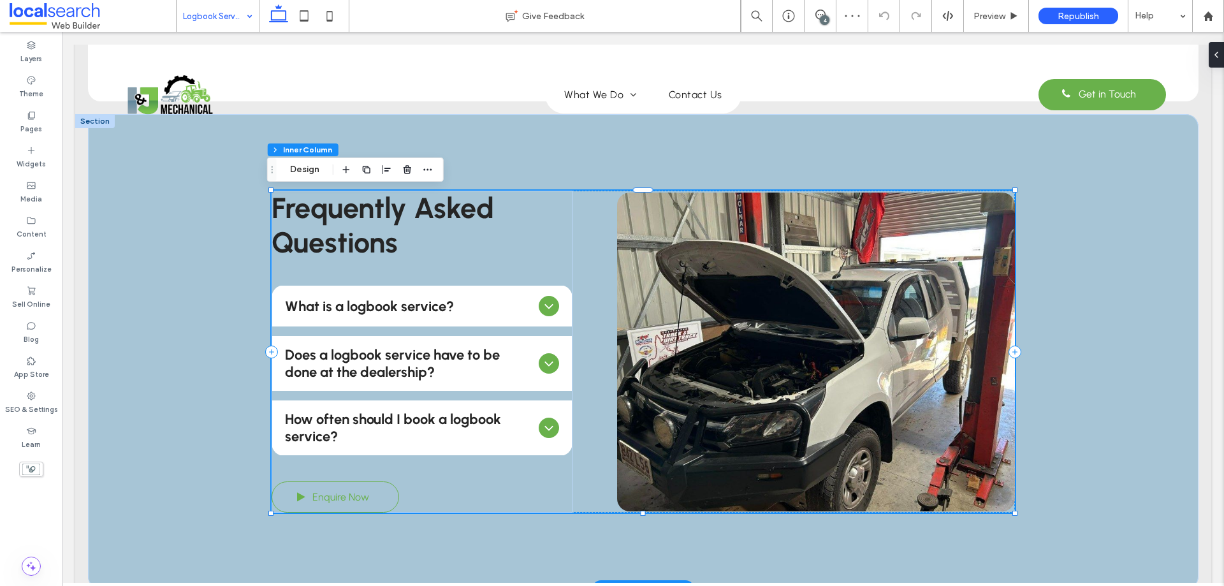
click at [354, 493] on span "Enquire Now" at bounding box center [340, 497] width 57 height 25
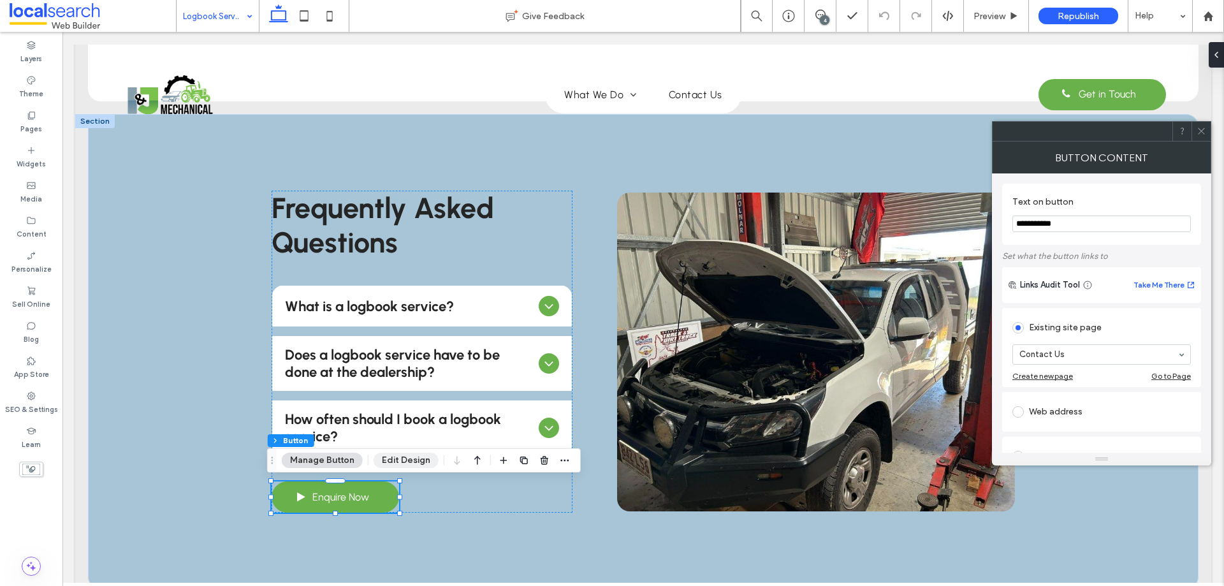
click at [423, 467] on button "Edit Design" at bounding box center [406, 460] width 65 height 15
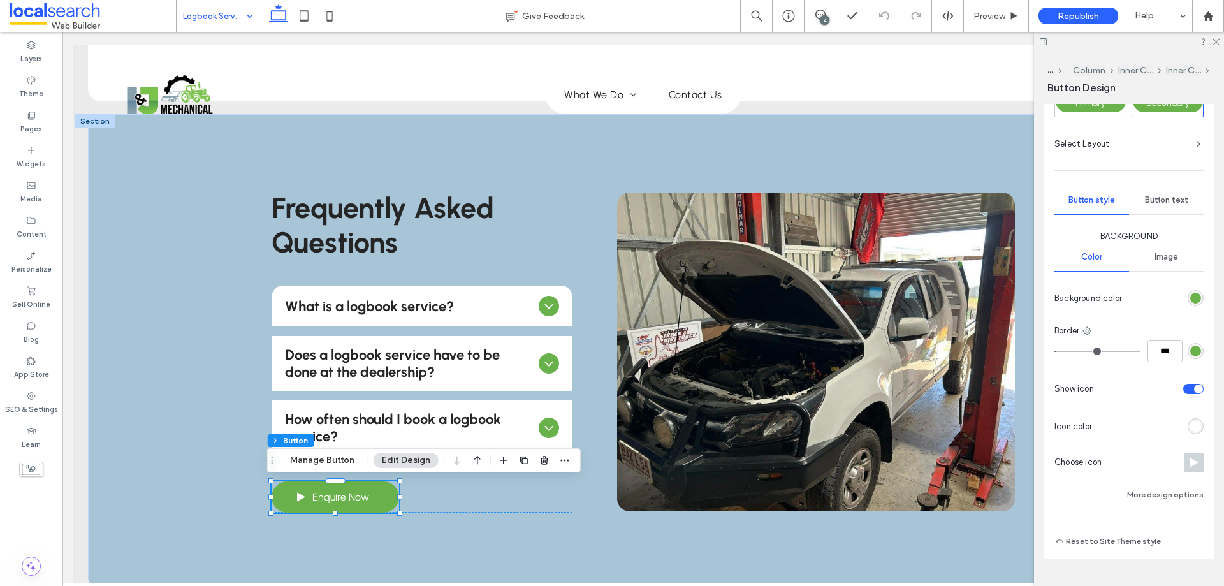
scroll to position [255, 0]
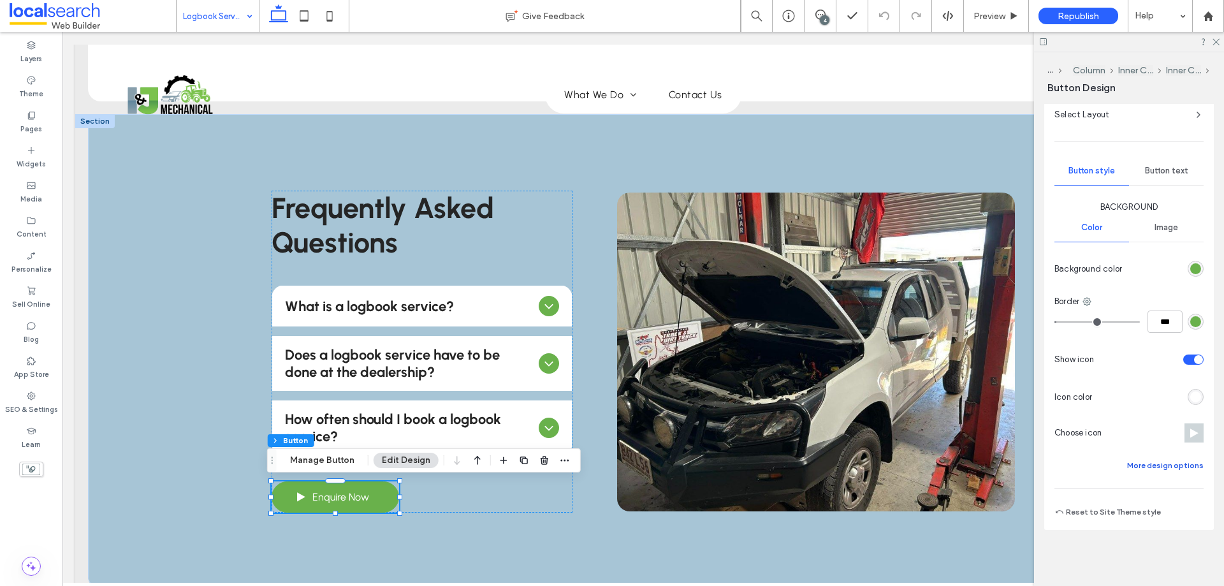
click at [1156, 462] on button "More design options" at bounding box center [1166, 465] width 77 height 15
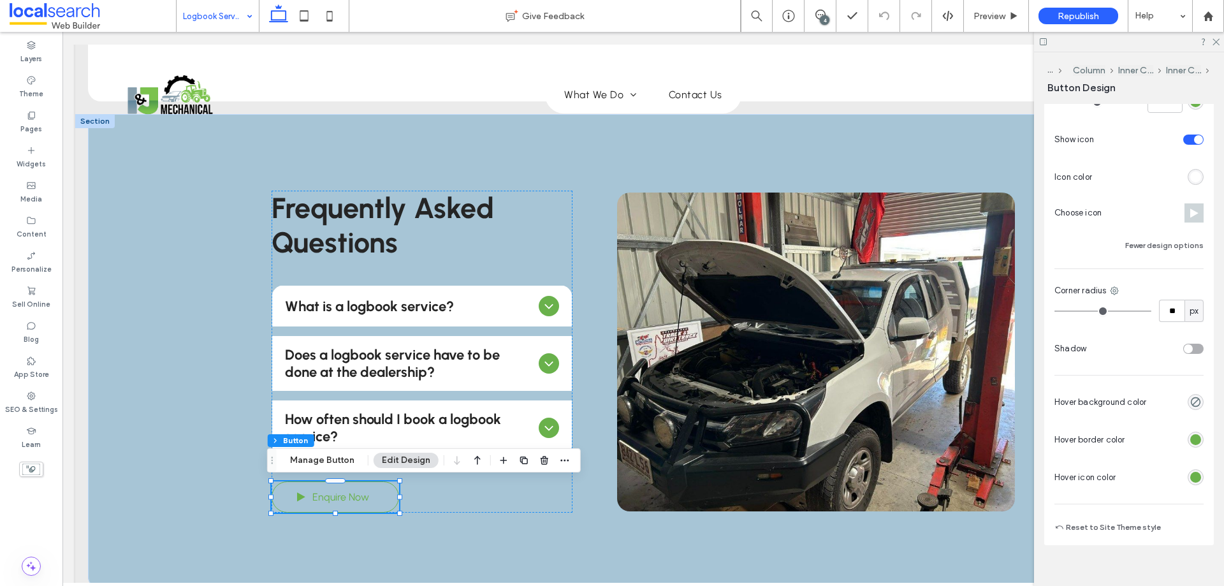
scroll to position [519, 0]
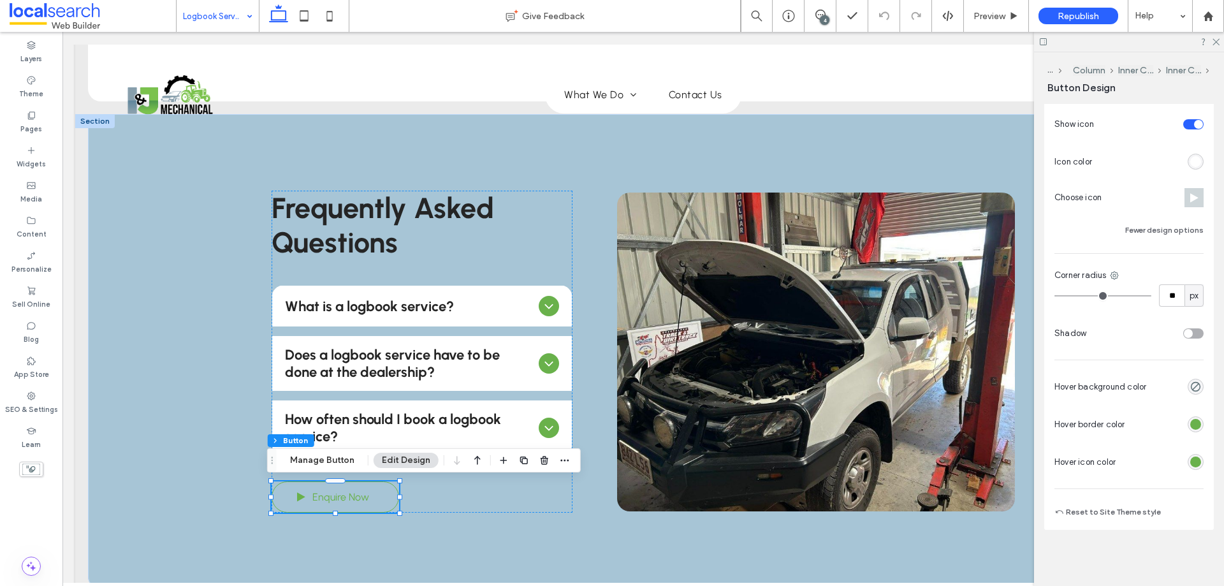
click at [1191, 427] on div "rgb(105, 177, 75)" at bounding box center [1196, 424] width 11 height 11
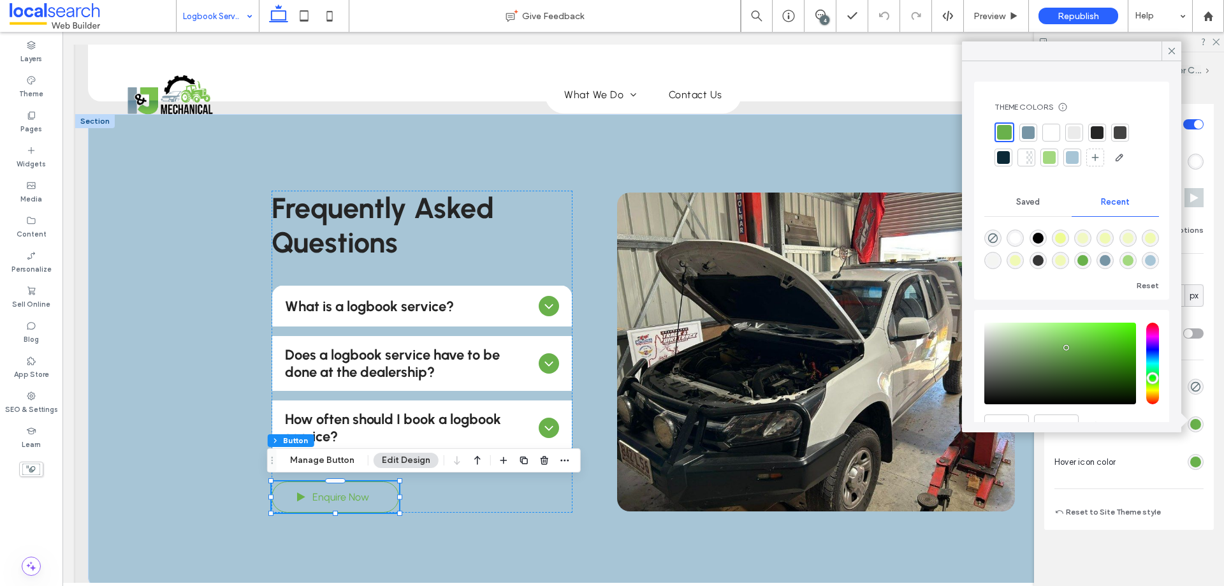
click at [1051, 158] on div at bounding box center [1049, 157] width 13 height 13
click at [1191, 459] on div "rgb(105, 177, 75)" at bounding box center [1196, 462] width 11 height 11
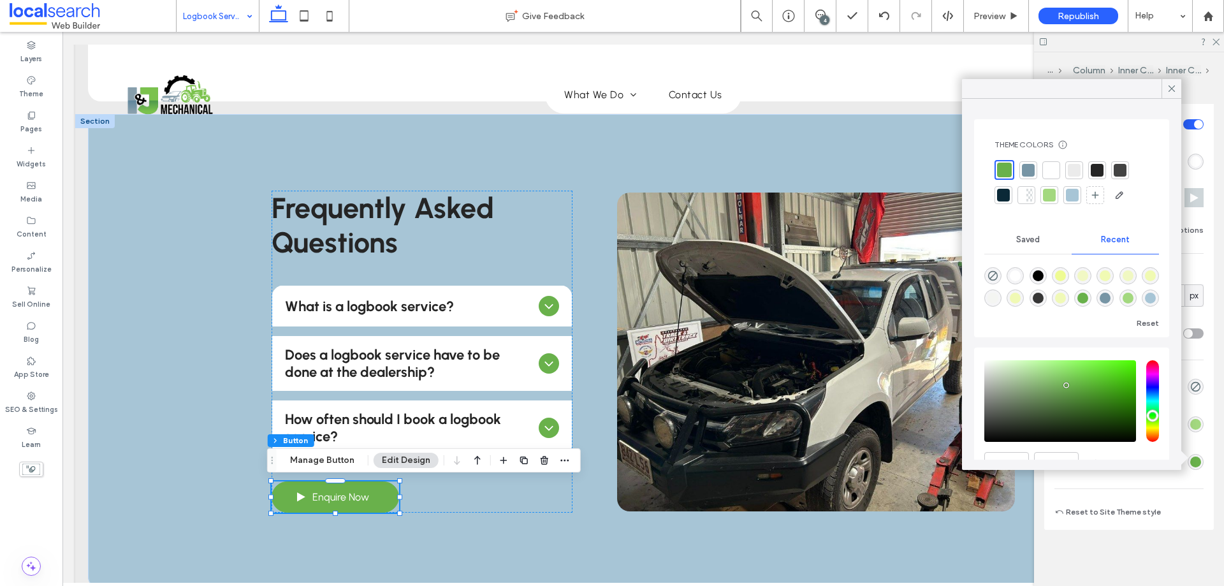
click at [1045, 198] on div at bounding box center [1049, 195] width 13 height 13
click at [1173, 87] on icon at bounding box center [1171, 88] width 11 height 11
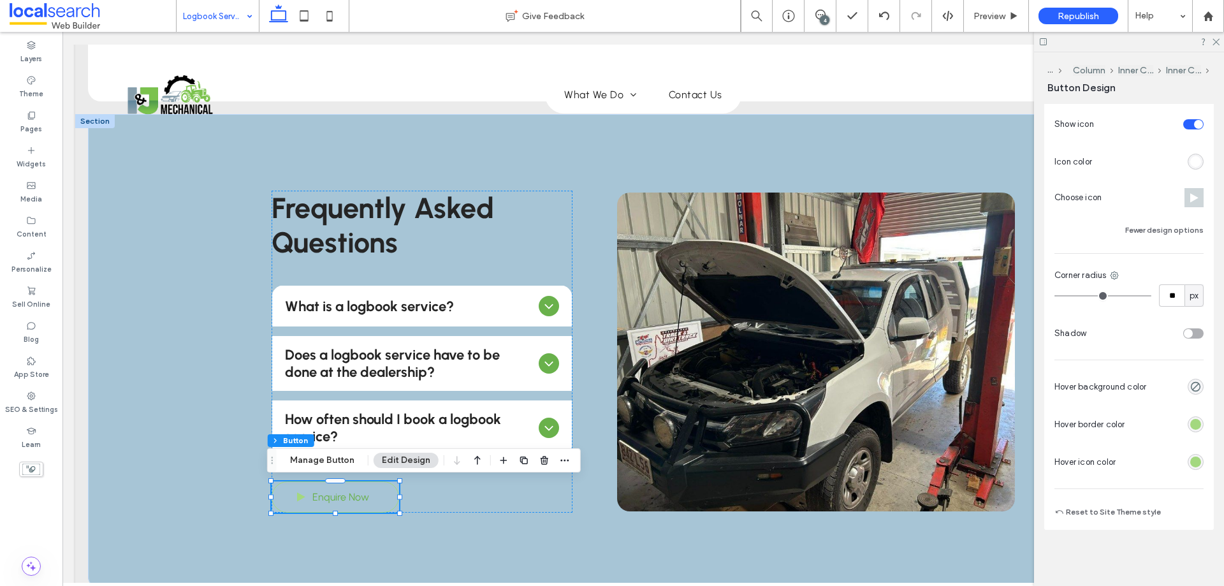
click at [1188, 461] on div "rgb(163, 216, 127)" at bounding box center [1196, 462] width 16 height 16
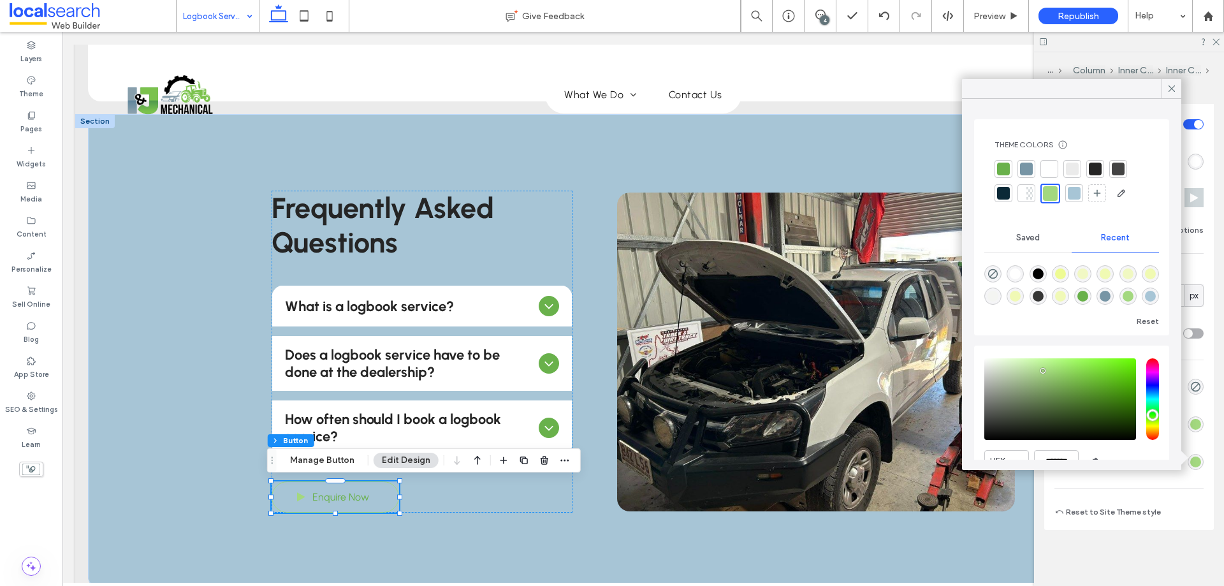
click at [1001, 165] on div at bounding box center [1003, 169] width 13 height 13
click at [1192, 420] on div "rgb(163, 216, 127)" at bounding box center [1196, 424] width 11 height 11
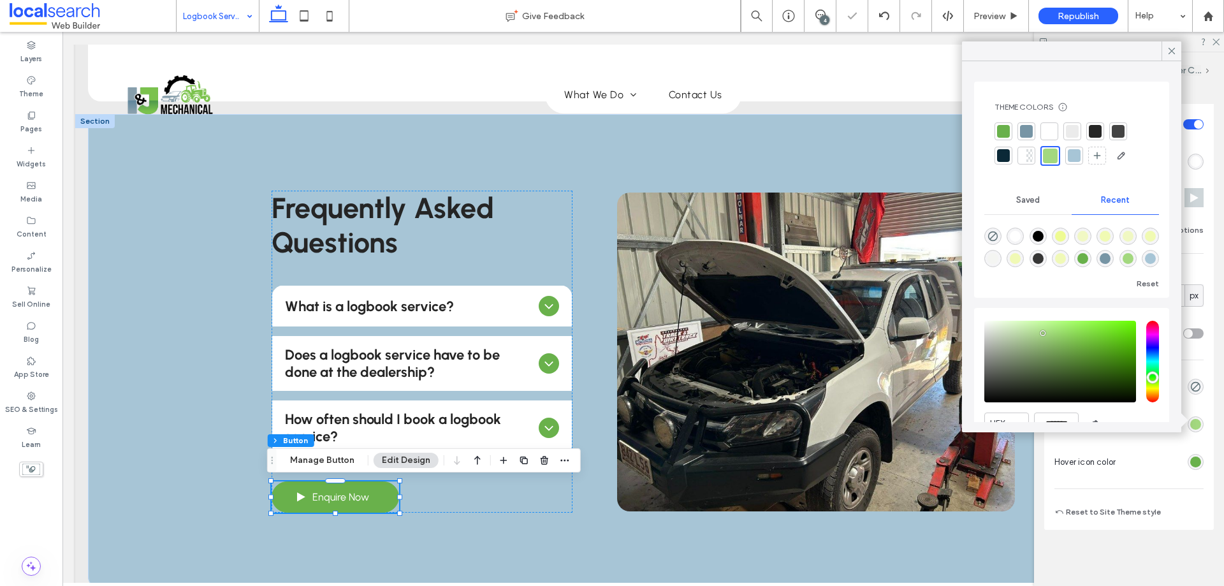
click at [1000, 134] on div at bounding box center [1003, 131] width 13 height 13
click at [1169, 57] on span at bounding box center [1171, 50] width 11 height 19
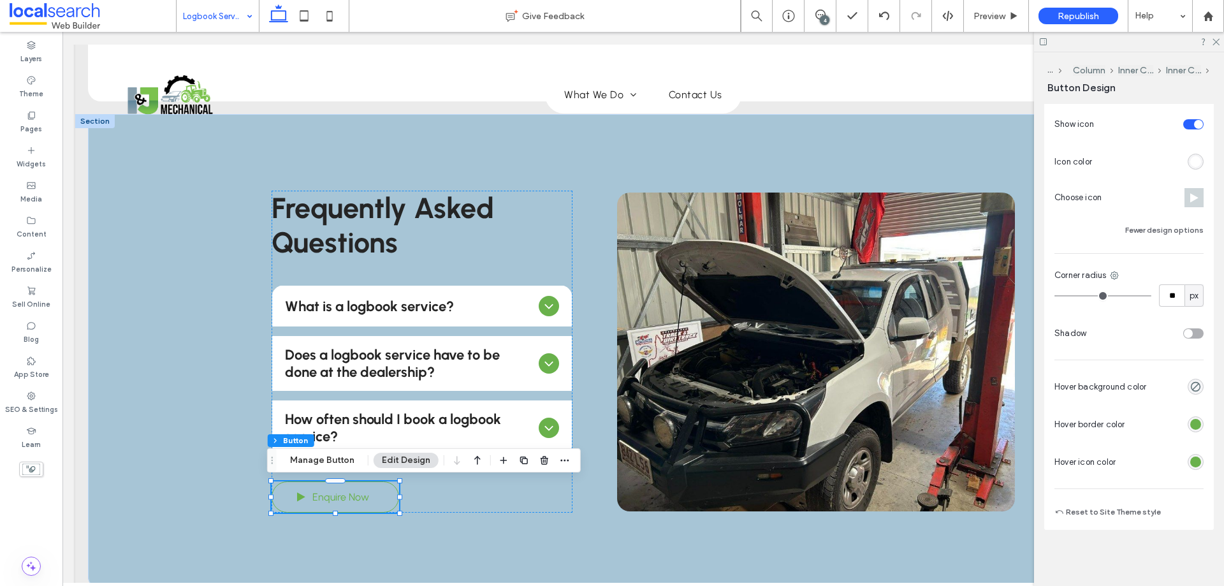
click at [1194, 422] on div "rgb(105, 177, 75)" at bounding box center [1196, 424] width 11 height 11
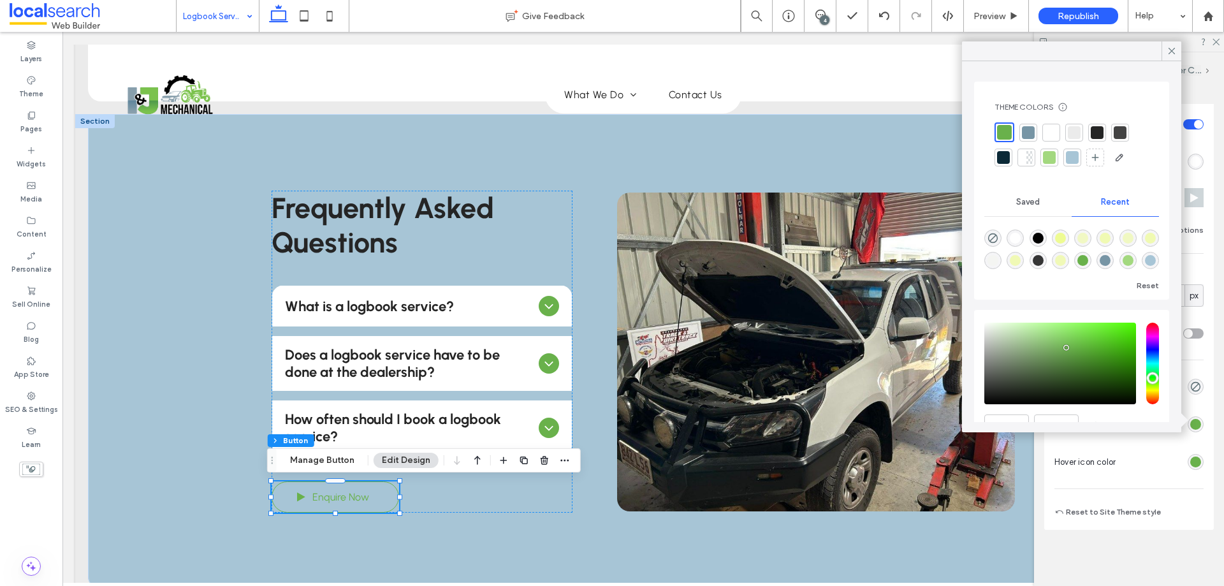
click at [1097, 134] on div at bounding box center [1097, 132] width 13 height 13
click at [1193, 465] on div "rgb(105, 177, 75)" at bounding box center [1196, 462] width 11 height 11
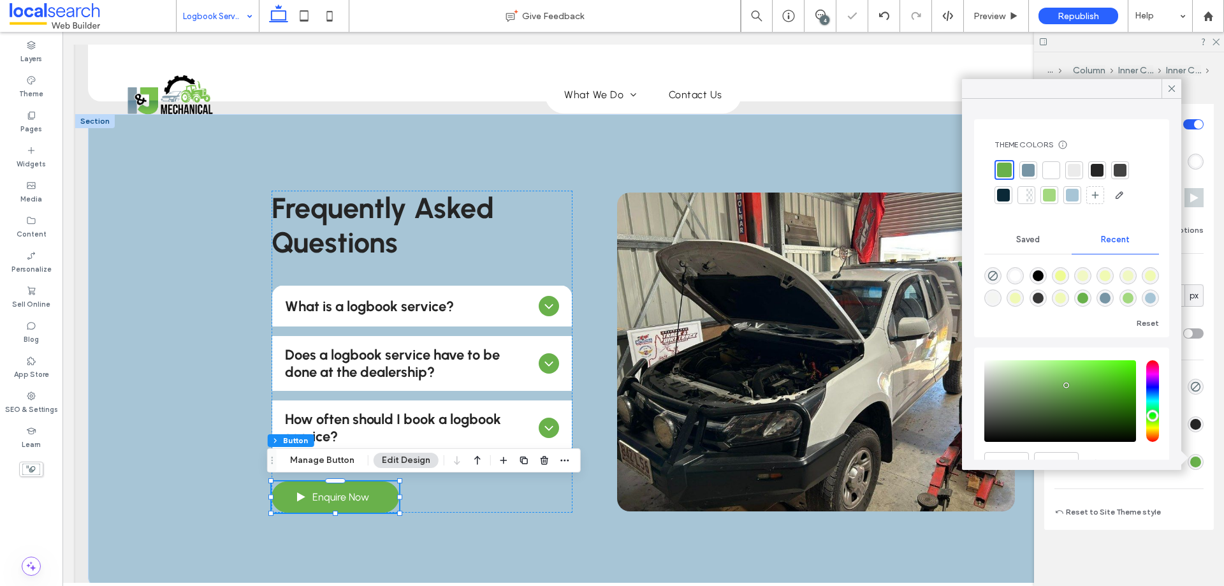
click at [1096, 169] on div at bounding box center [1097, 170] width 13 height 13
click at [1027, 198] on div at bounding box center [1030, 195] width 6 height 13
click at [1006, 198] on div at bounding box center [1003, 193] width 13 height 13
click at [1197, 422] on div "rgb(37, 37, 37)" at bounding box center [1196, 424] width 16 height 16
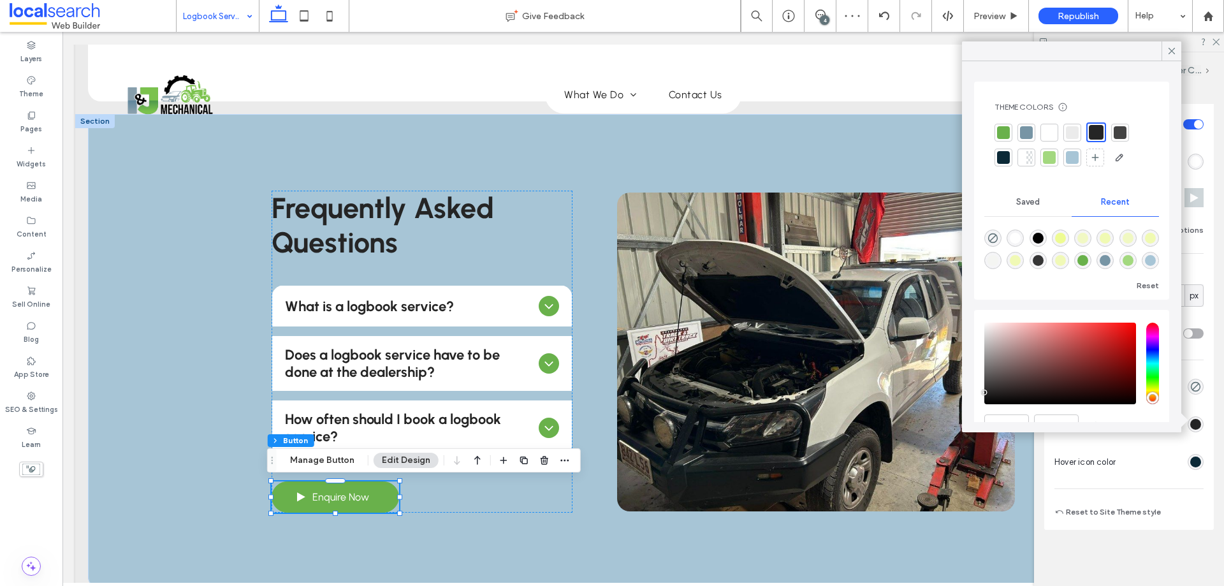
click at [999, 154] on div at bounding box center [1003, 157] width 13 height 13
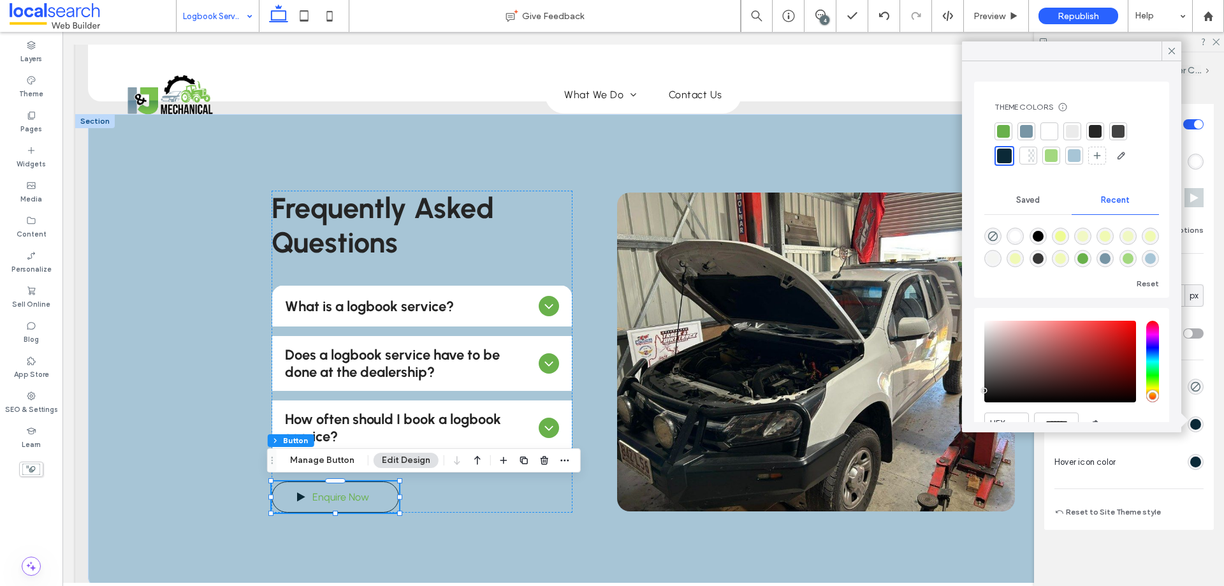
click at [1117, 135] on div at bounding box center [1118, 131] width 13 height 13
click at [1191, 461] on div "rgb(11, 41, 55)" at bounding box center [1196, 462] width 11 height 11
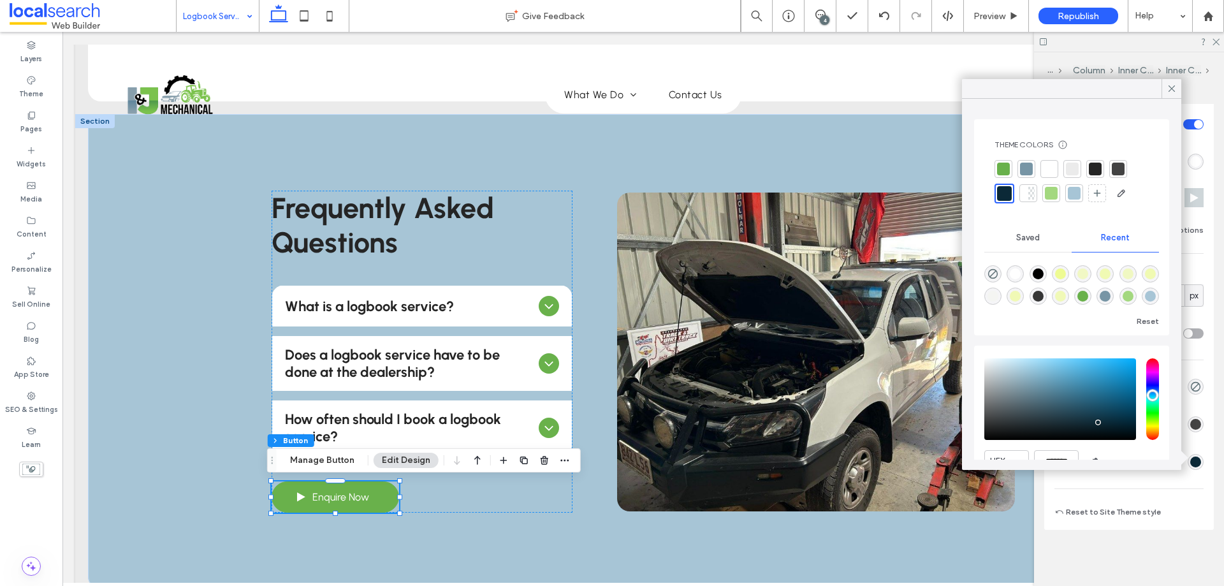
click at [1116, 168] on div at bounding box center [1118, 169] width 13 height 13
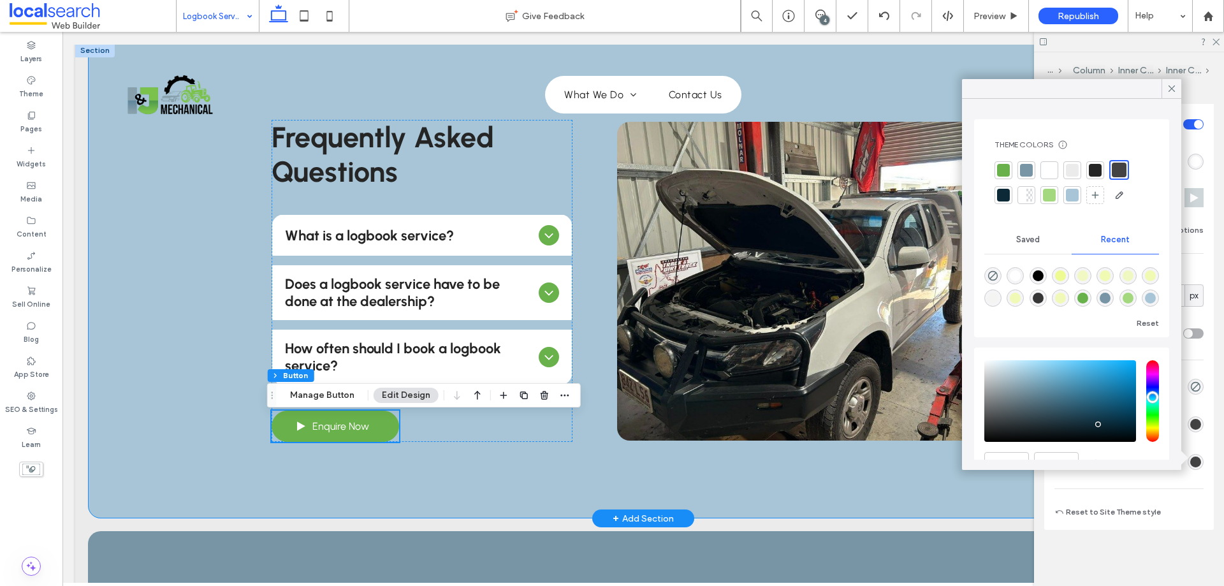
scroll to position [1399, 0]
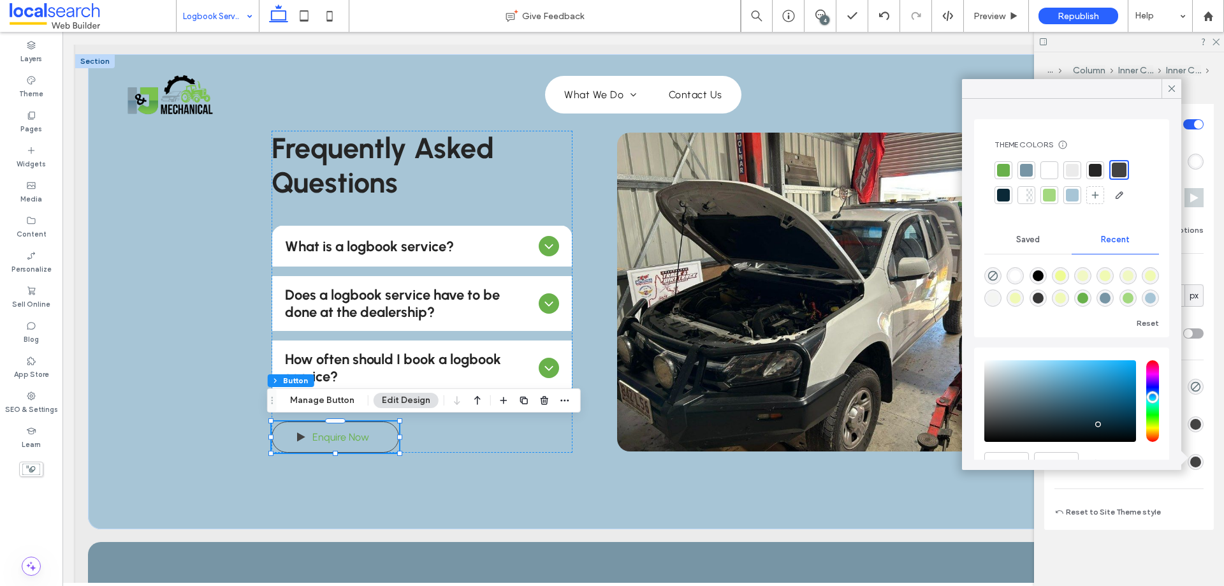
click at [1175, 95] on span at bounding box center [1171, 88] width 11 height 19
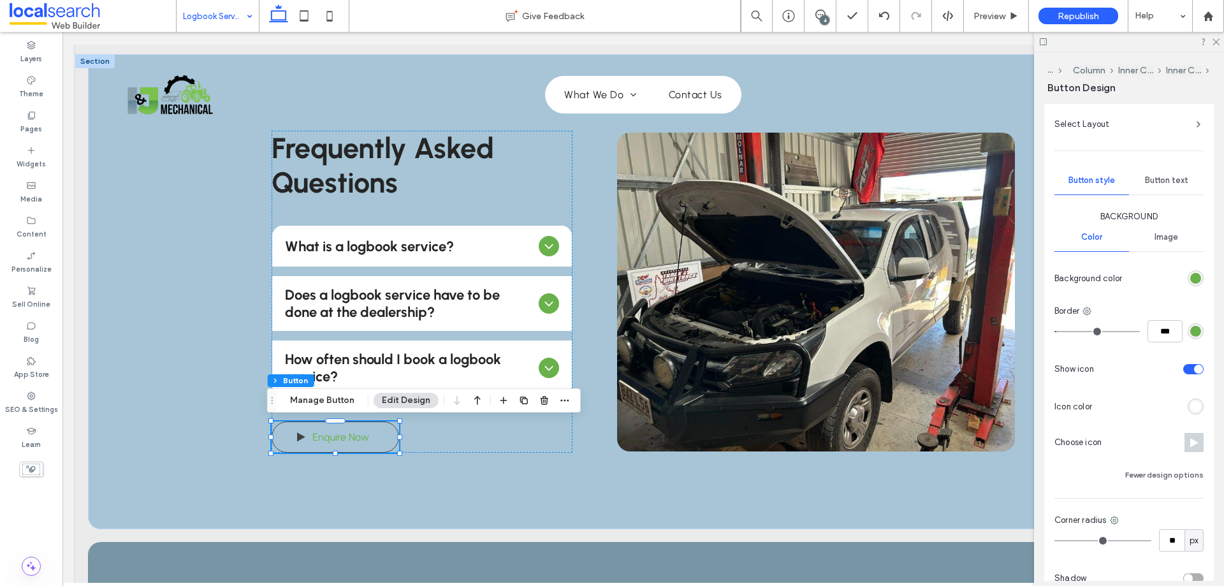
scroll to position [264, 0]
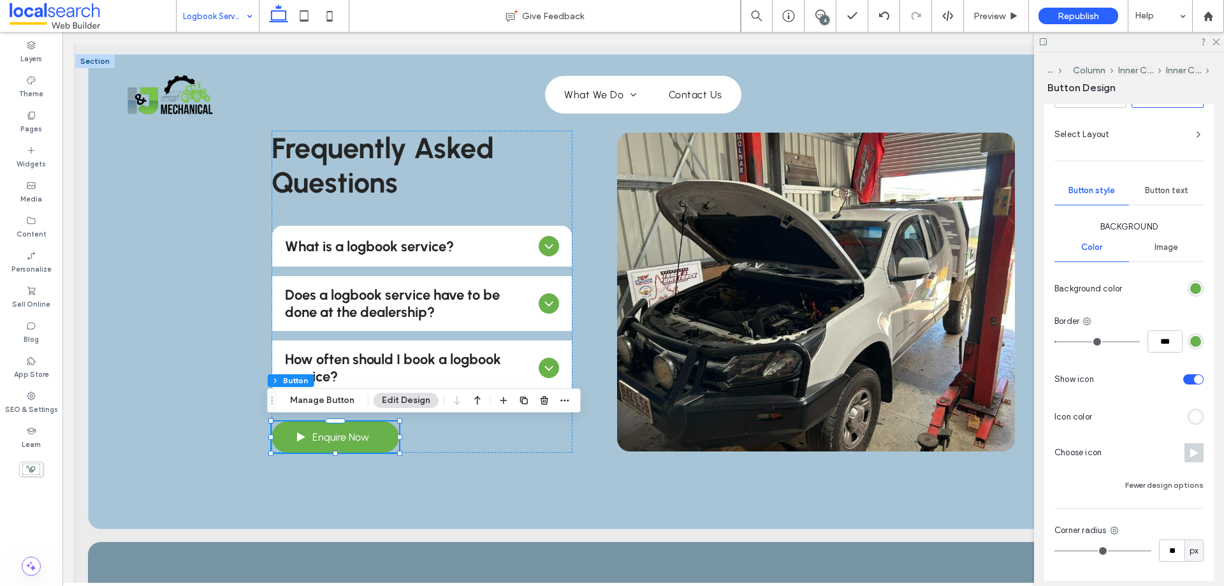
click at [1156, 177] on div "Primary Secondary Select Layout Button style Button text Background Color Image…" at bounding box center [1129, 425] width 149 height 699
click at [1158, 190] on span "Button text" at bounding box center [1166, 191] width 43 height 10
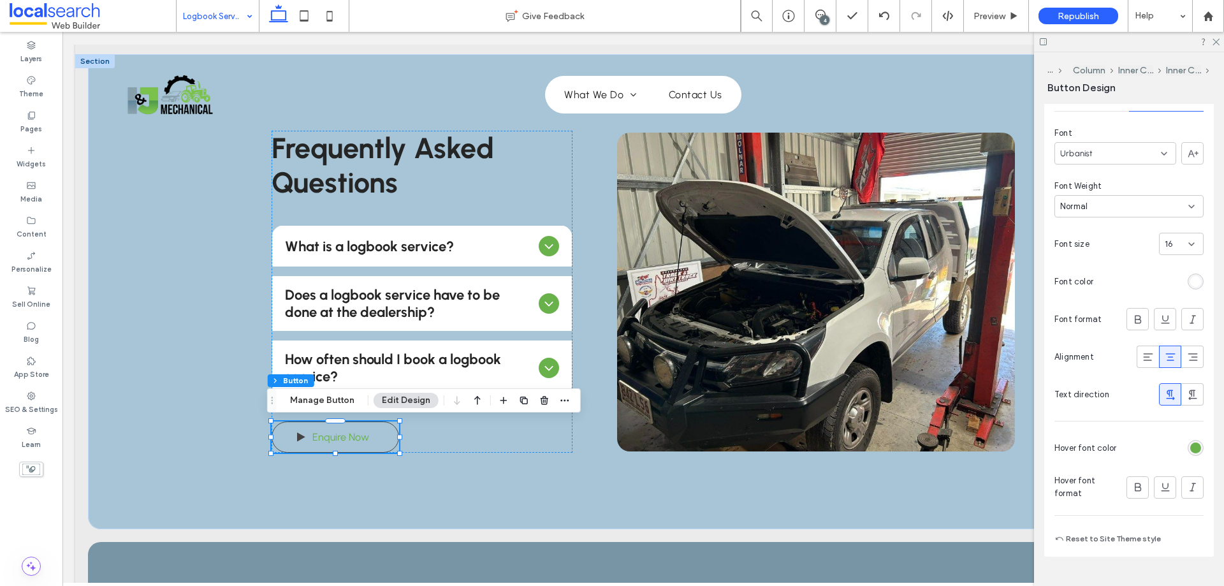
scroll to position [385, 0]
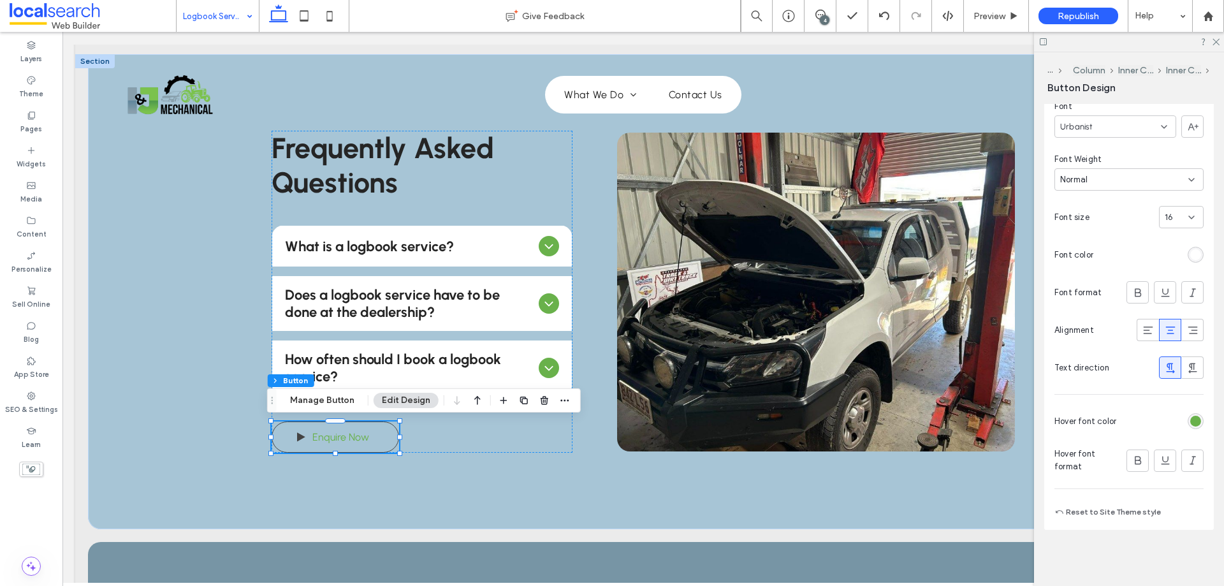
click at [1191, 425] on div "rgb(105, 177, 75)" at bounding box center [1196, 421] width 11 height 11
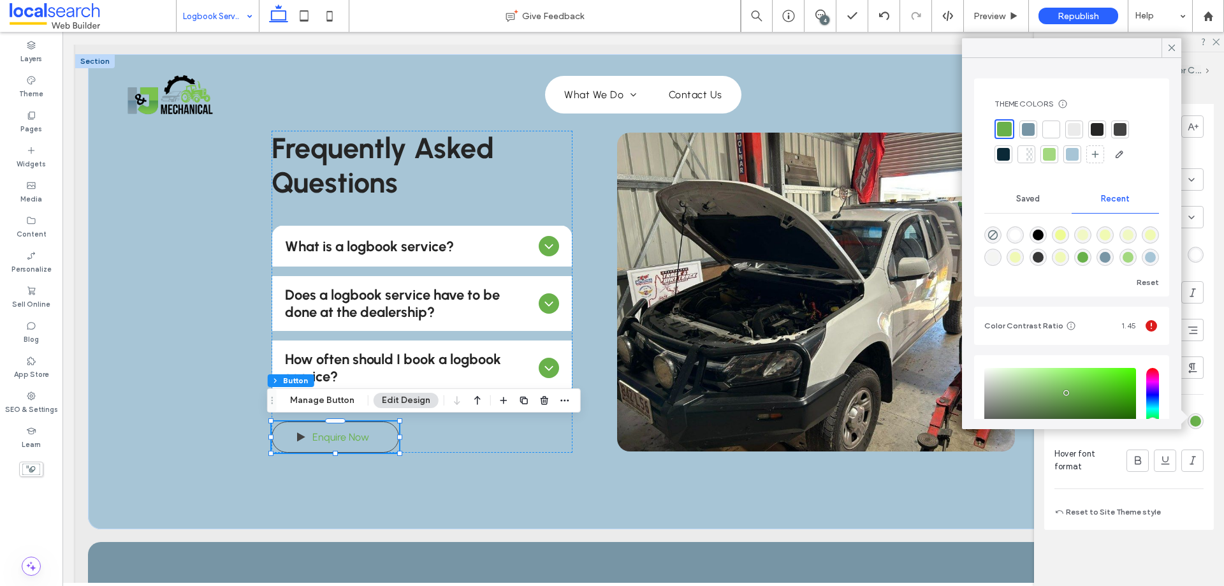
click at [1051, 153] on div at bounding box center [1049, 154] width 13 height 13
click at [1116, 131] on div at bounding box center [1118, 128] width 13 height 13
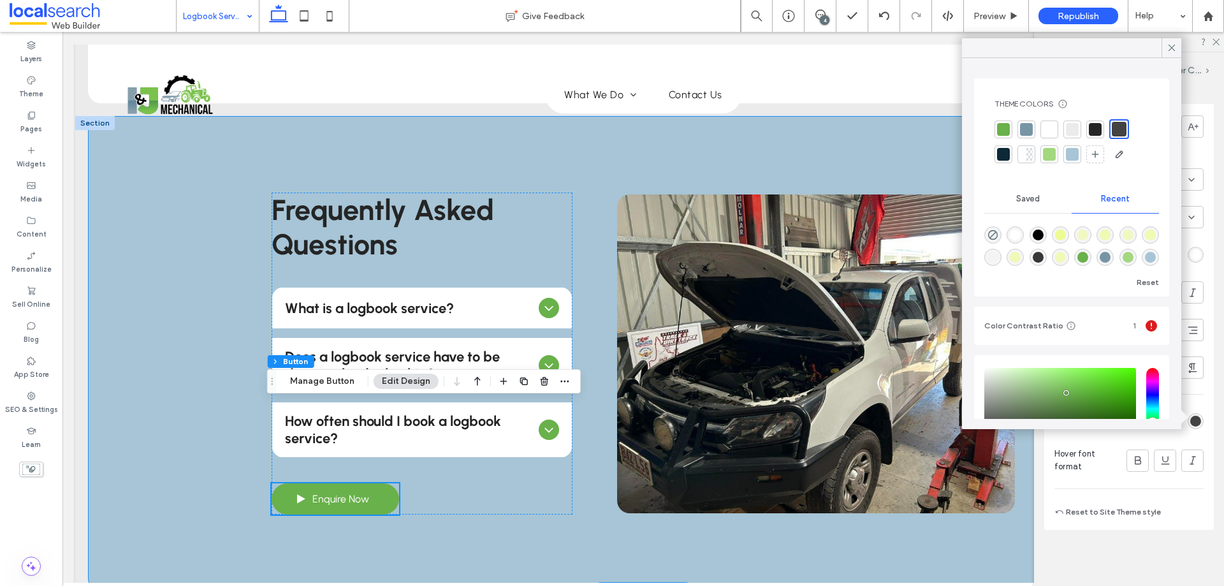
scroll to position [1335, 0]
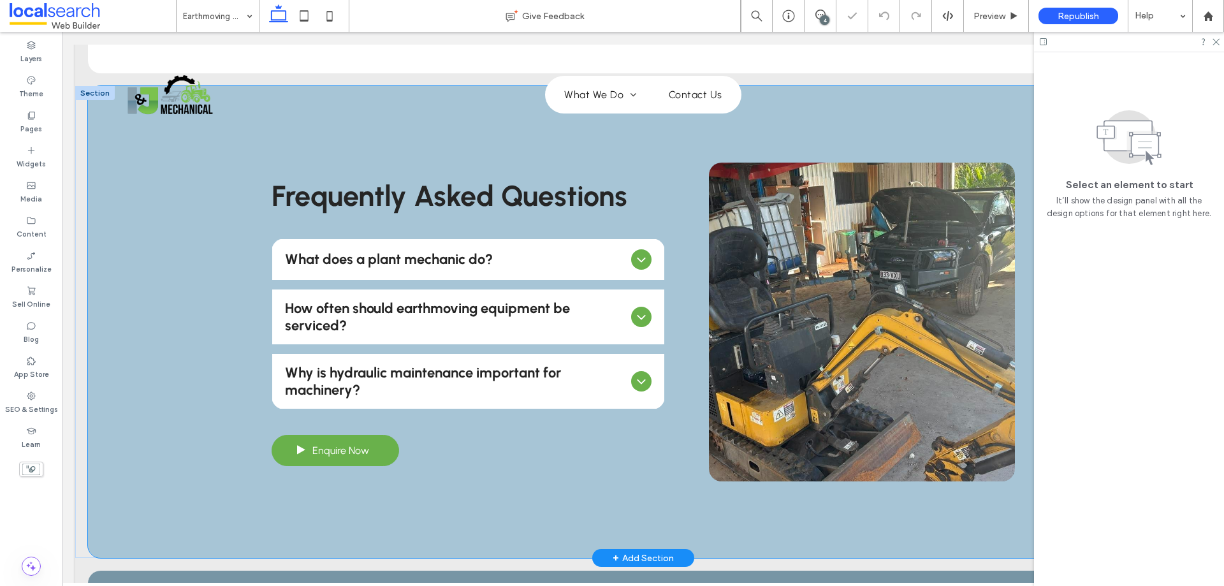
scroll to position [1467, 0]
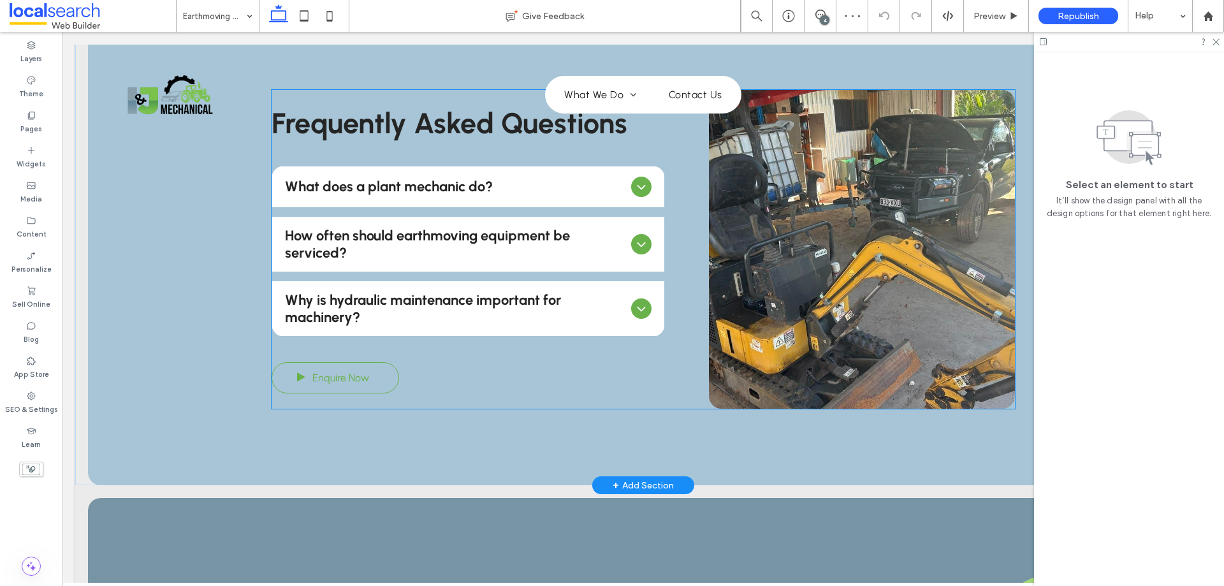
click at [364, 379] on span "Enquire Now" at bounding box center [340, 377] width 57 height 25
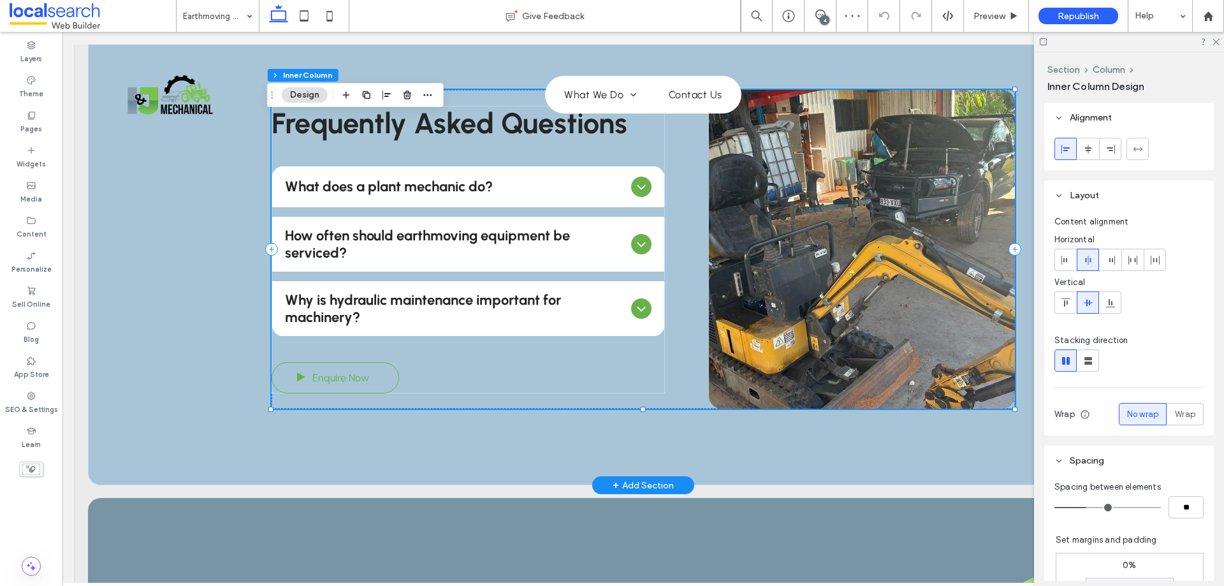
click at [364, 379] on span "Enquire Now" at bounding box center [340, 377] width 57 height 25
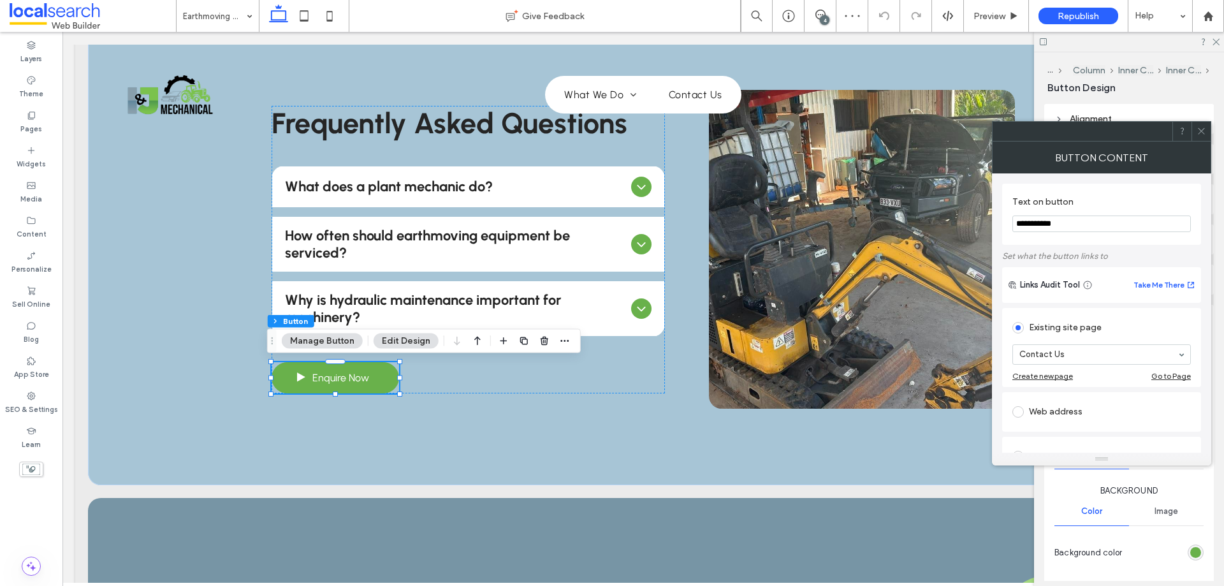
click at [1207, 142] on div "Button Content" at bounding box center [1101, 158] width 219 height 32
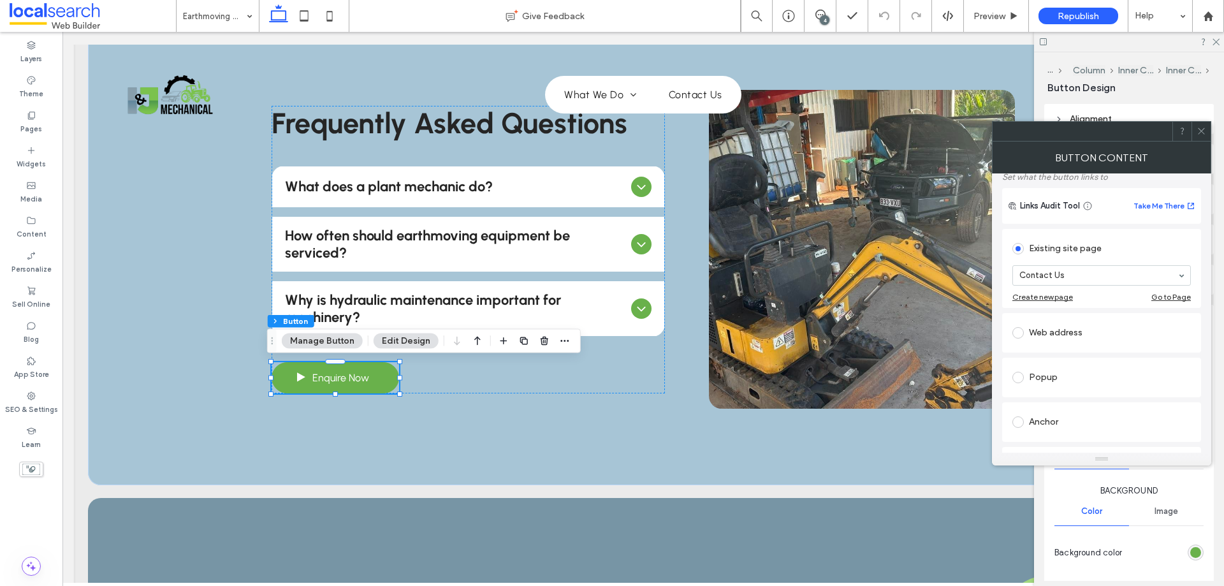
scroll to position [128, 0]
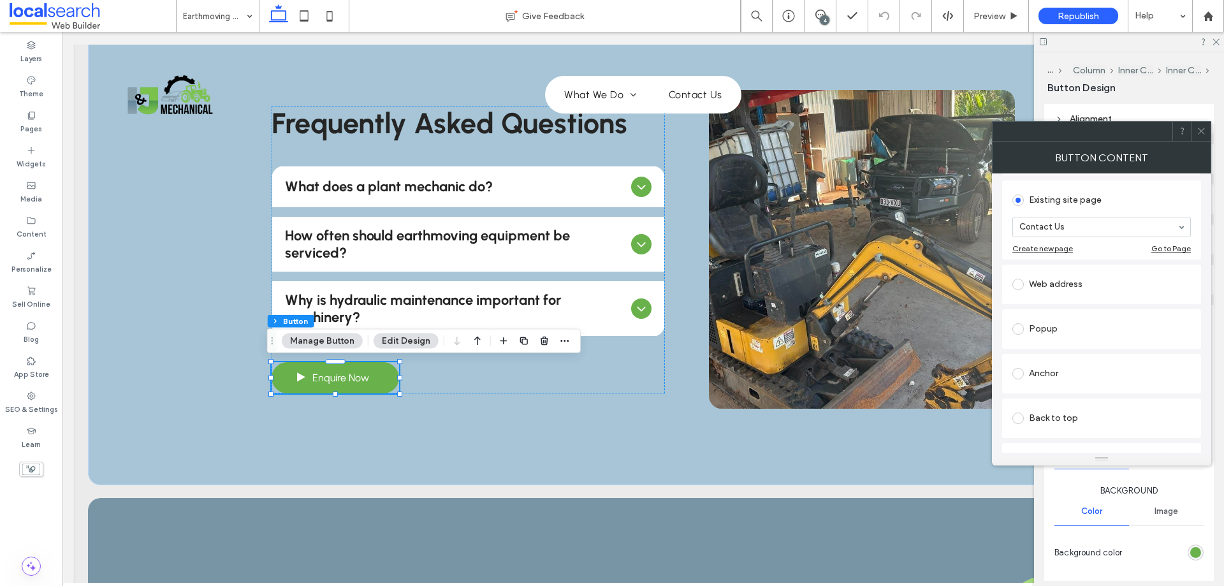
click at [1204, 124] on span at bounding box center [1202, 131] width 10 height 19
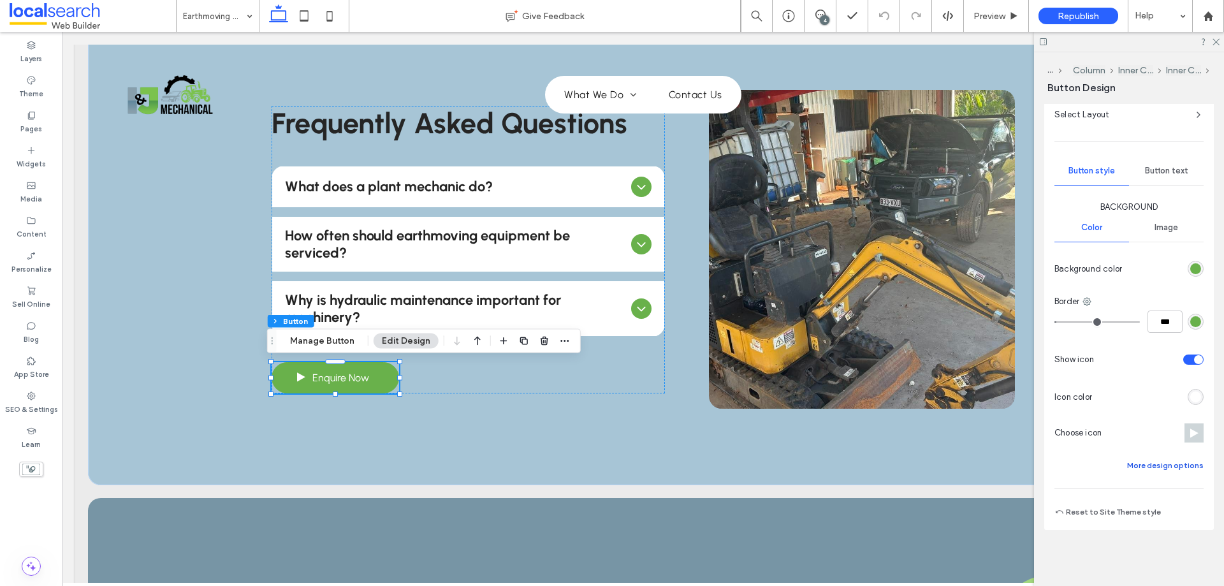
click at [1163, 464] on button "More design options" at bounding box center [1166, 465] width 77 height 15
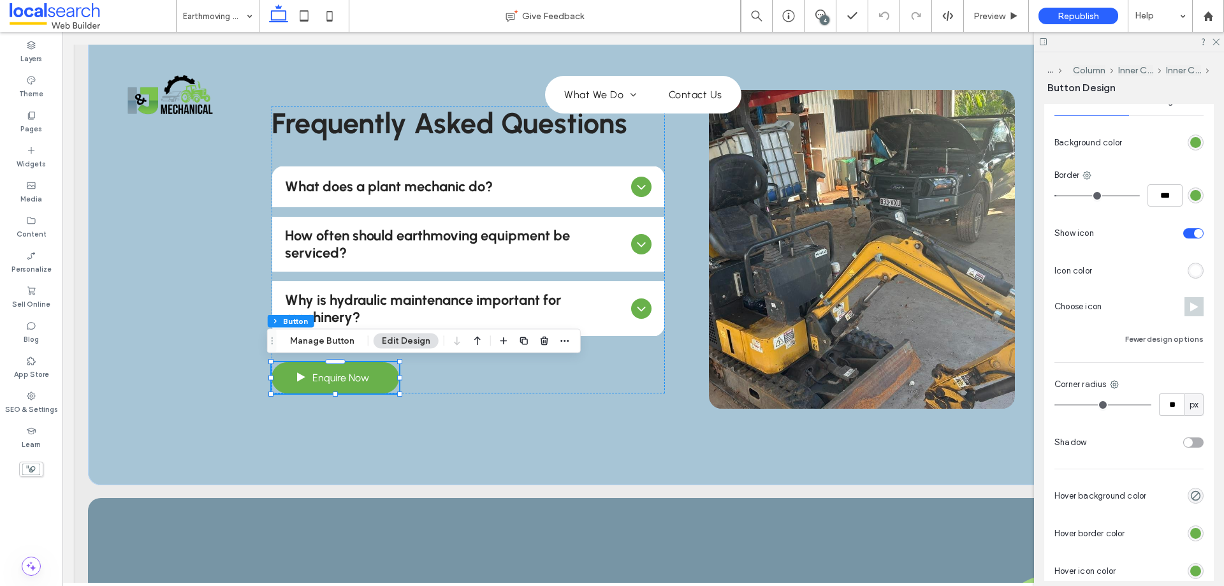
scroll to position [519, 0]
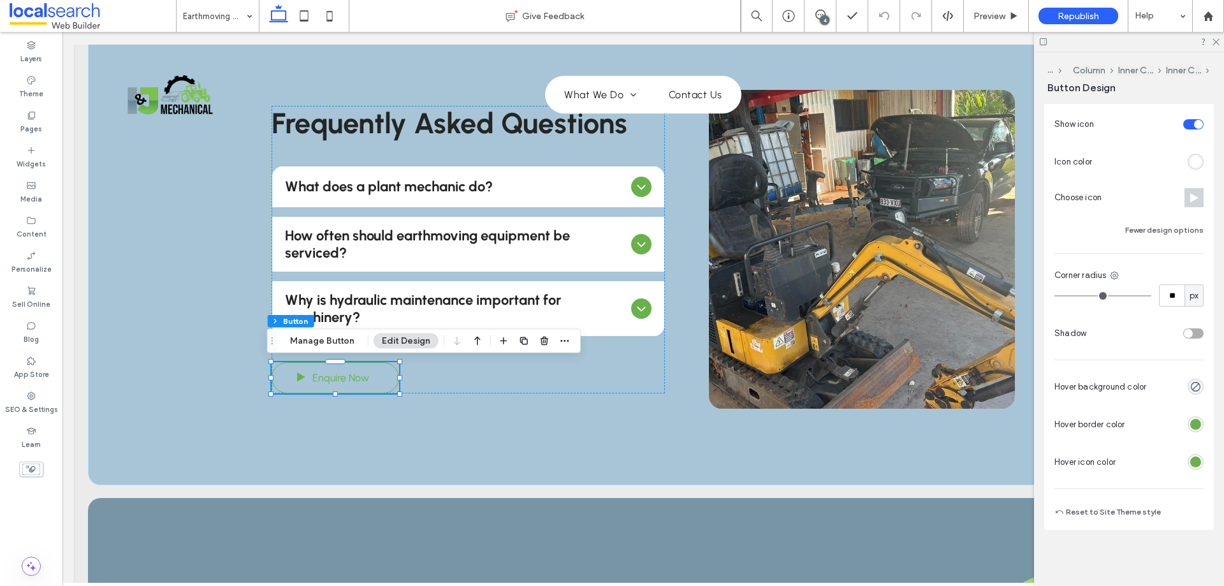
click at [1191, 429] on div "rgb(105, 177, 75)" at bounding box center [1196, 424] width 11 height 11
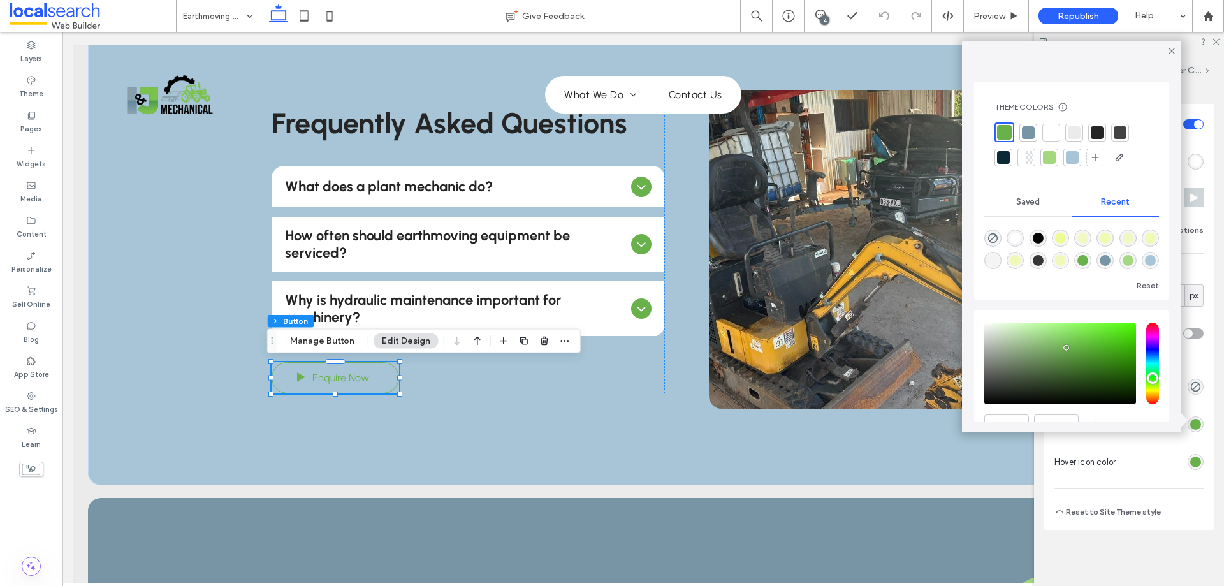
click at [1114, 138] on div at bounding box center [1120, 132] width 13 height 13
click at [1191, 462] on div "rgb(105, 177, 75)" at bounding box center [1196, 462] width 11 height 11
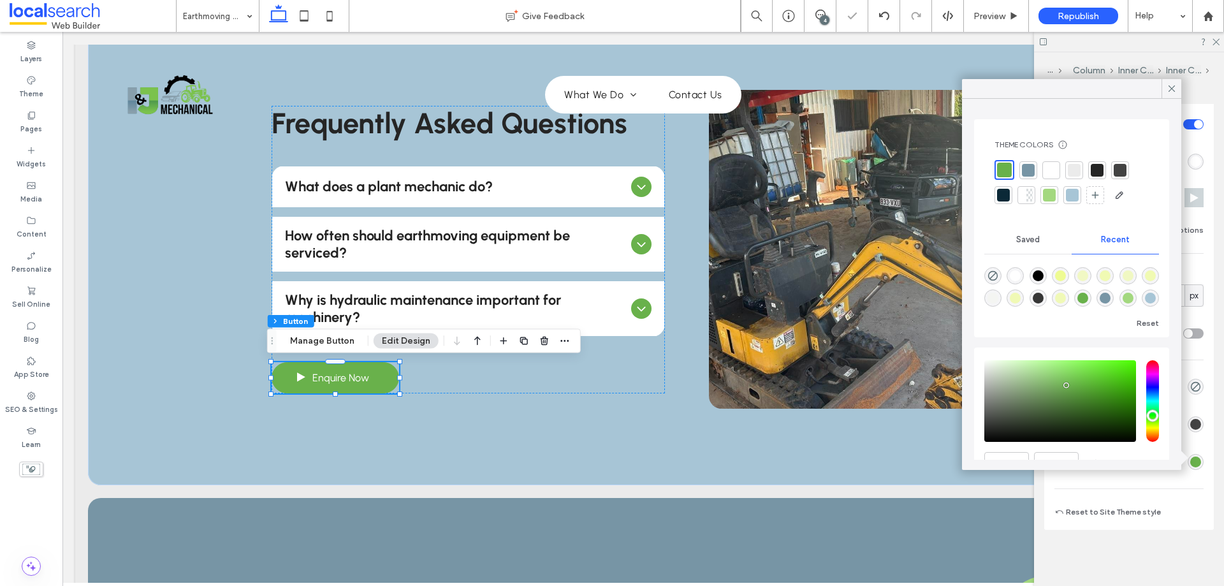
click at [1122, 170] on div at bounding box center [1120, 170] width 13 height 13
click at [1172, 89] on use at bounding box center [1172, 88] width 6 height 6
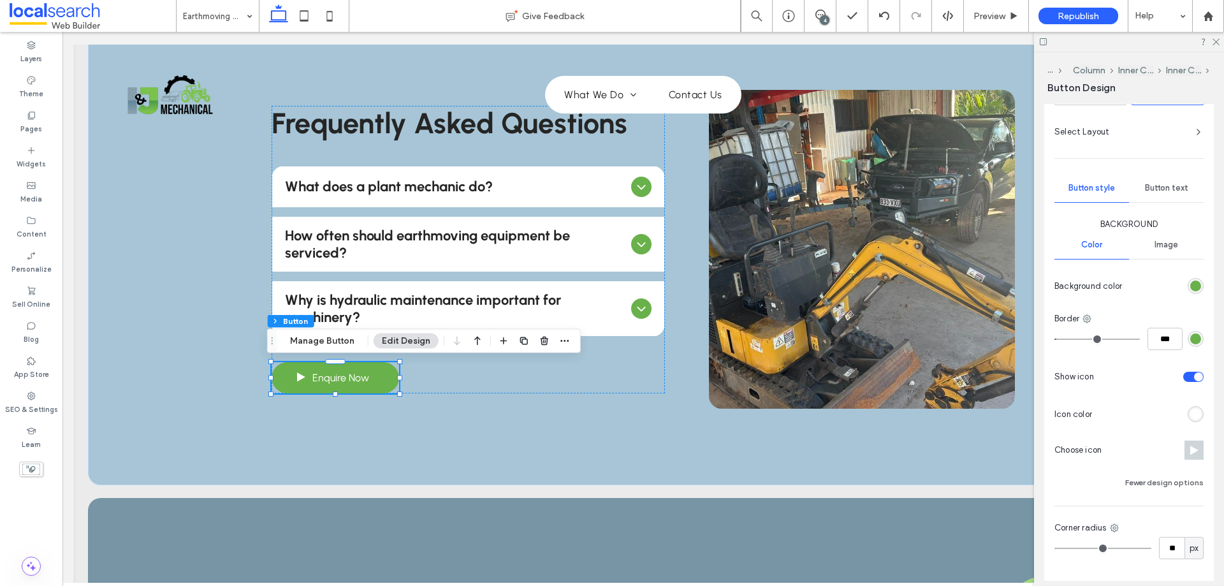
scroll to position [264, 0]
click at [1159, 192] on span "Button text" at bounding box center [1166, 191] width 43 height 10
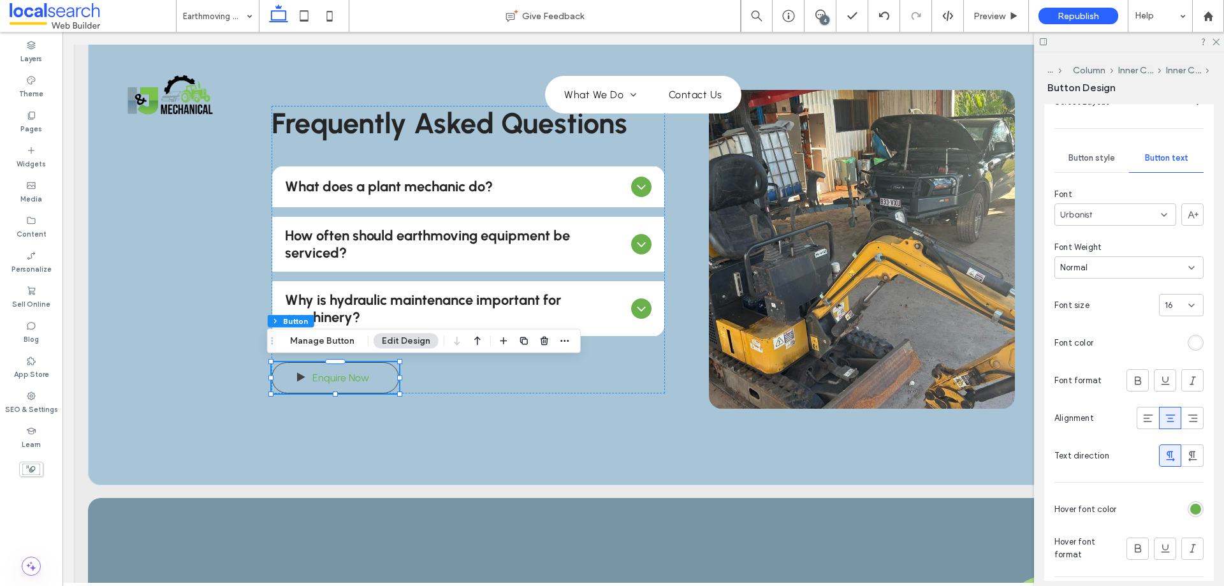
scroll to position [328, 0]
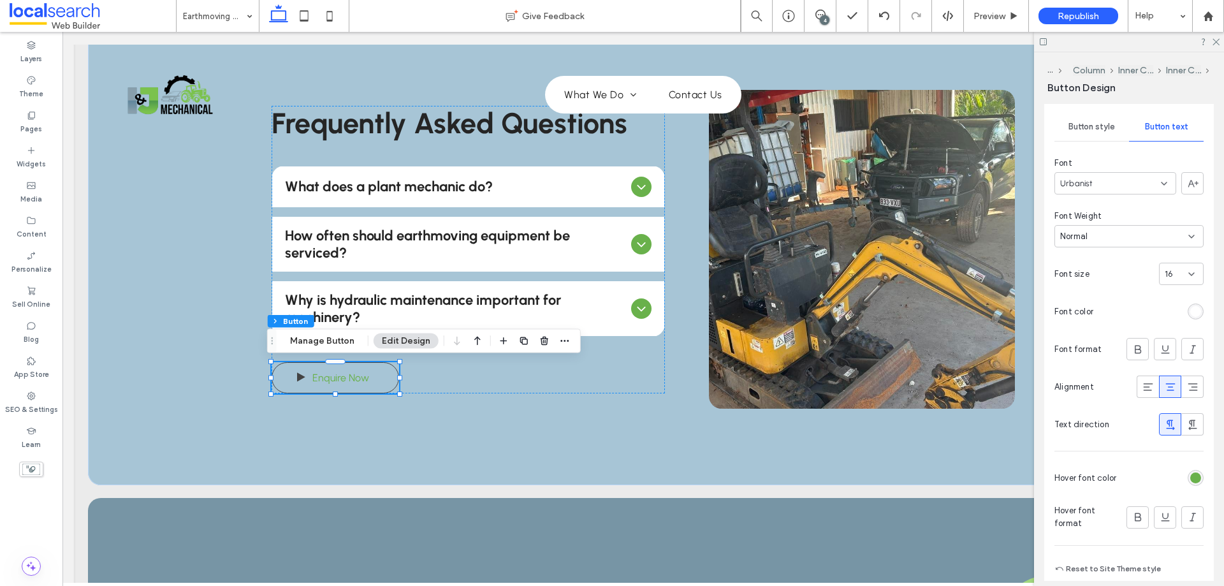
click at [1188, 488] on div at bounding box center [1163, 478] width 82 height 22
click at [1193, 481] on div "rgb(105, 177, 75)" at bounding box center [1196, 478] width 11 height 11
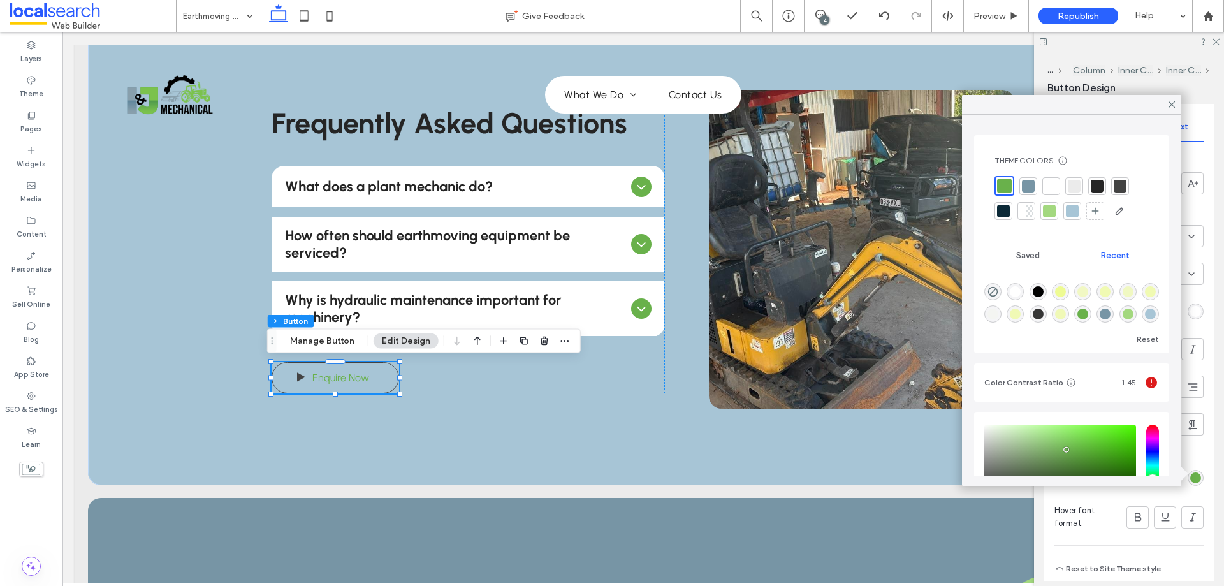
click at [1115, 192] on div at bounding box center [1120, 186] width 13 height 13
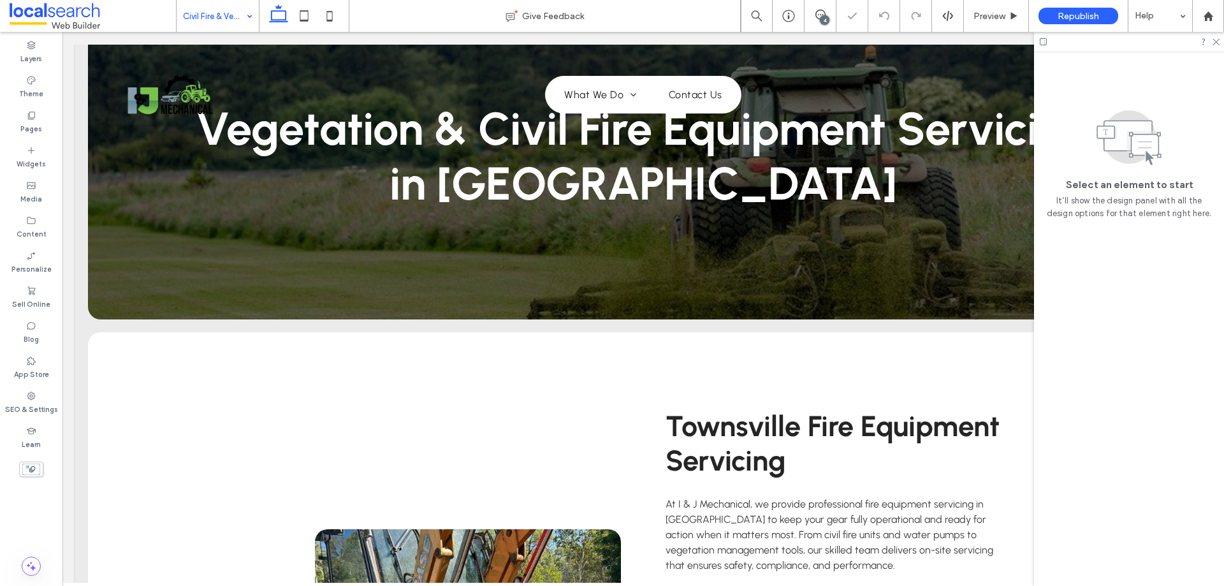
scroll to position [319, 0]
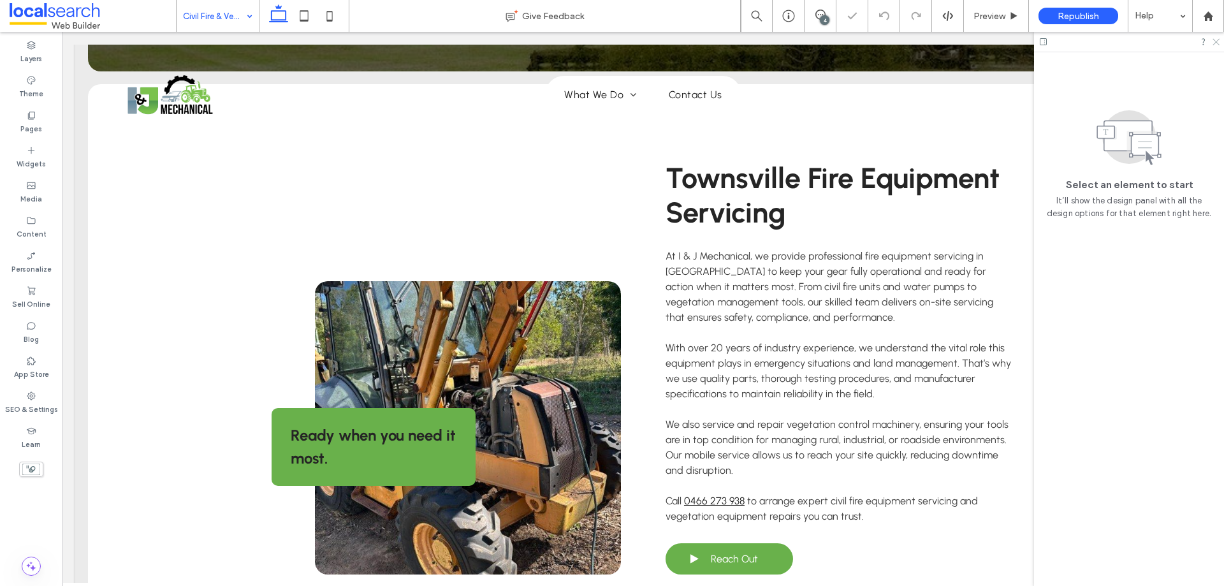
click at [1216, 43] on icon at bounding box center [1216, 41] width 8 height 8
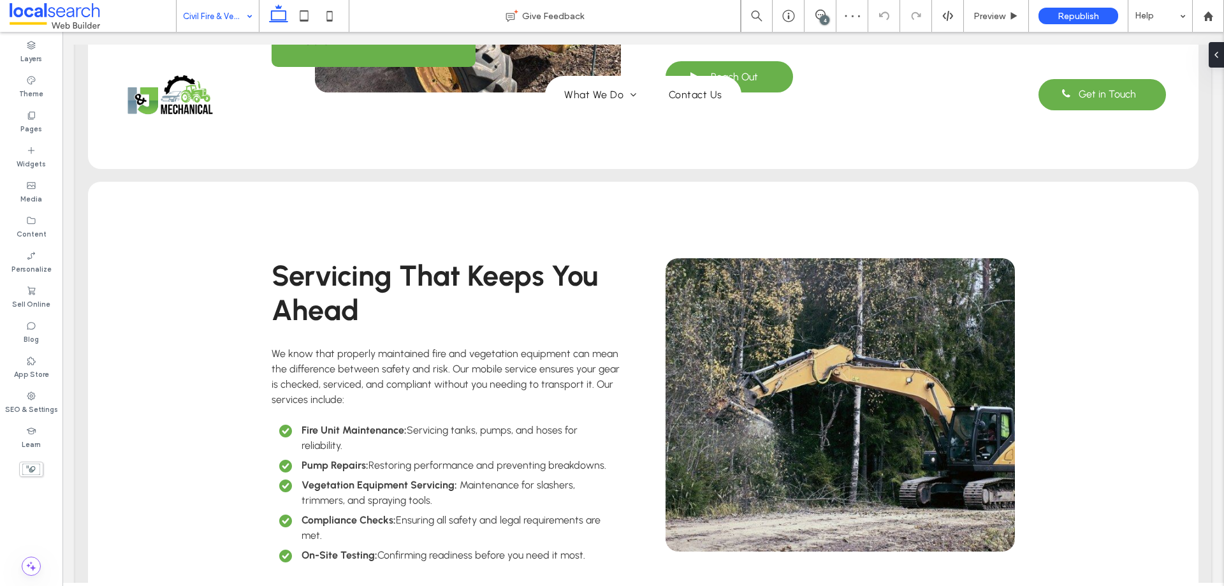
scroll to position [1606, 0]
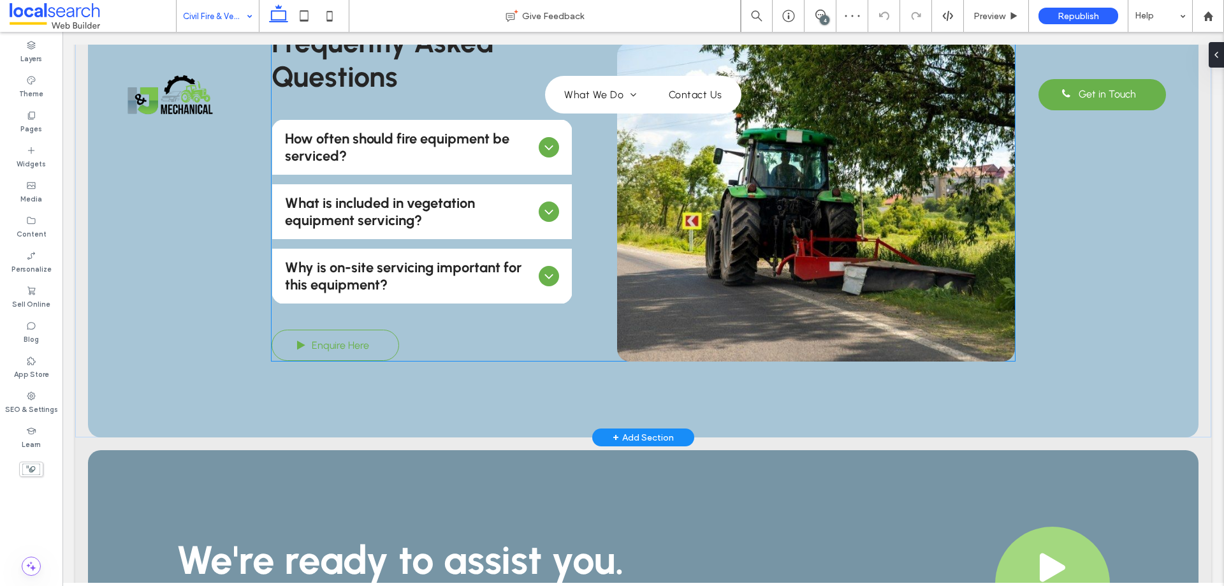
click at [338, 333] on span "Enquire Here" at bounding box center [340, 345] width 57 height 25
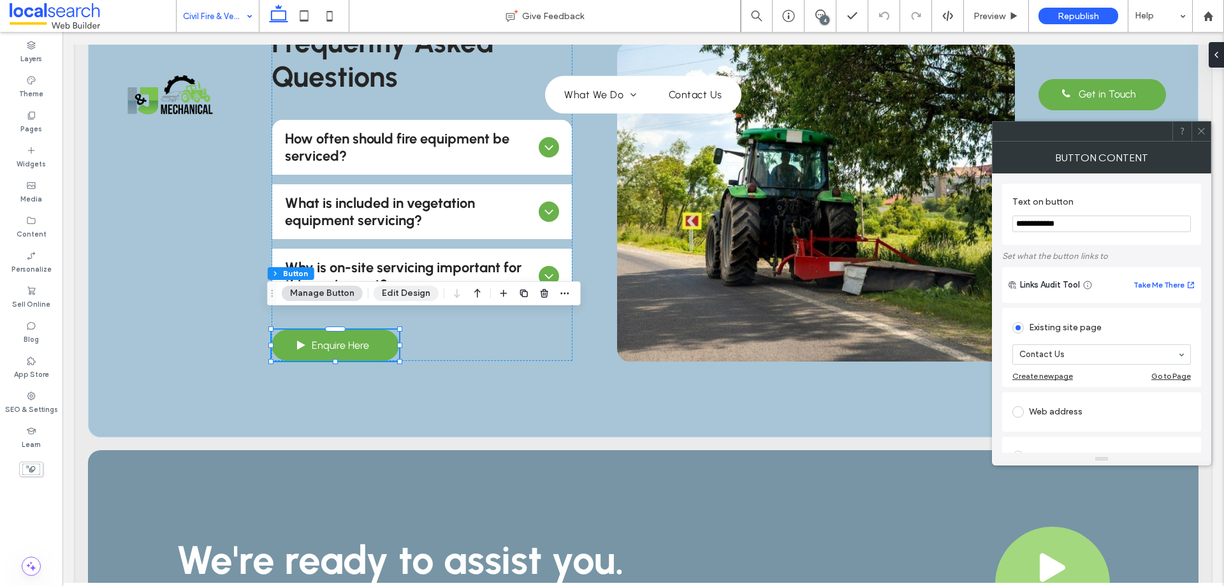
click at [416, 291] on button "Edit Design" at bounding box center [406, 293] width 65 height 15
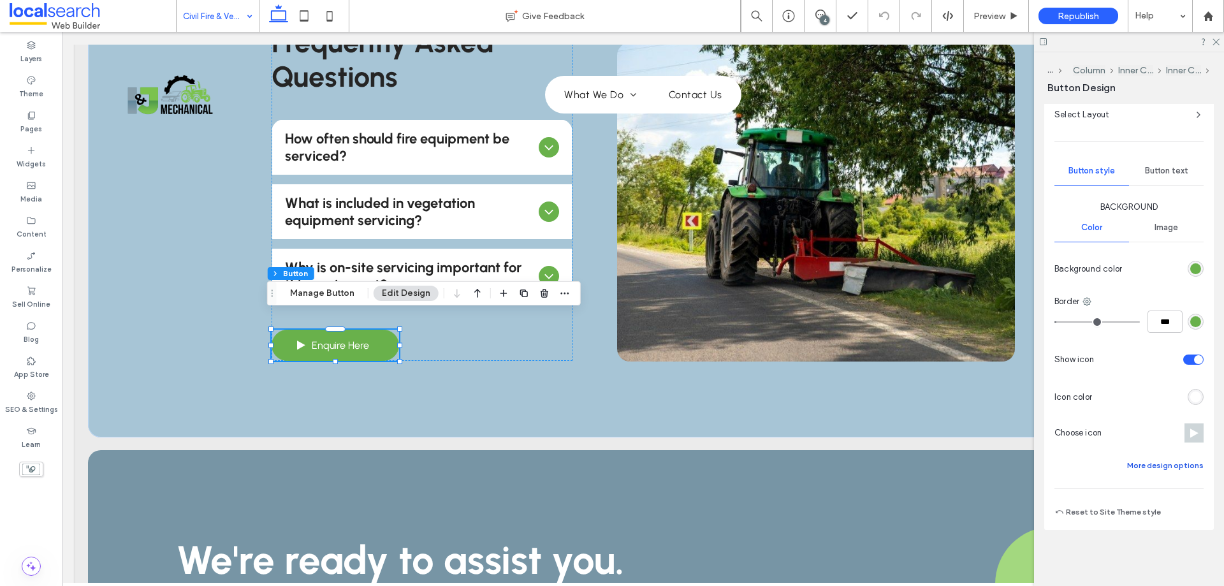
click at [1173, 464] on button "More design options" at bounding box center [1166, 465] width 77 height 15
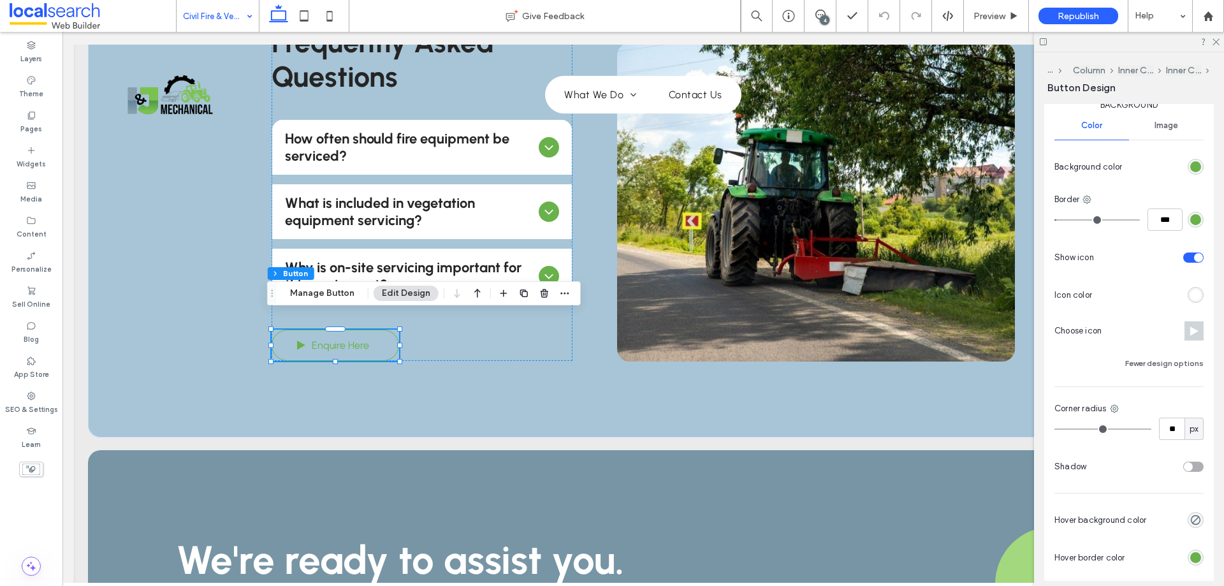
scroll to position [519, 0]
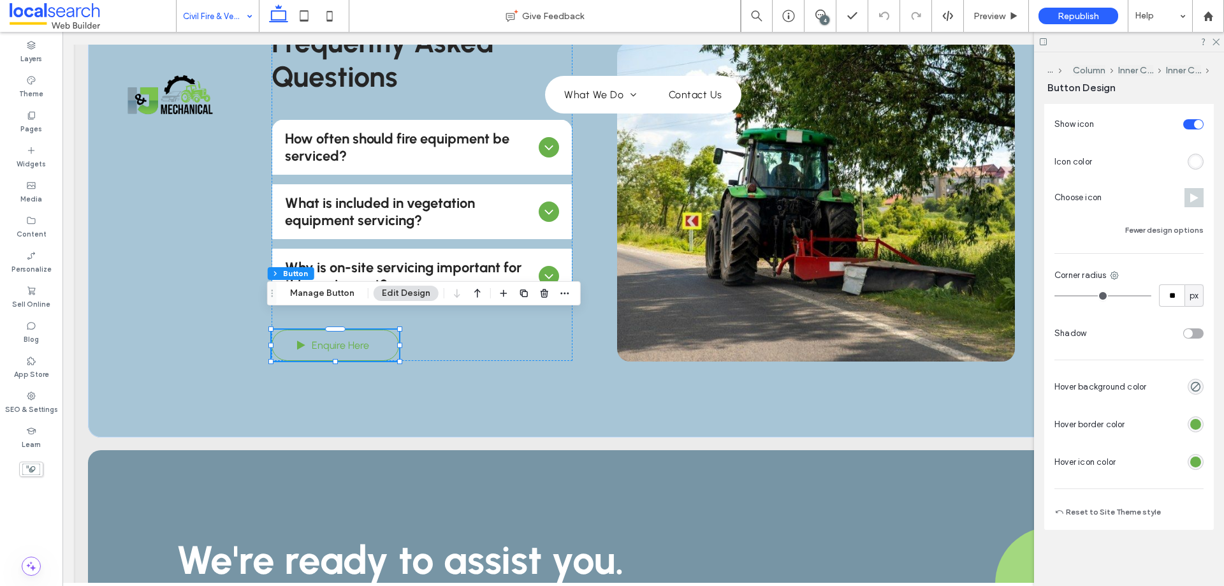
click at [1191, 427] on div "rgb(105, 177, 75)" at bounding box center [1196, 424] width 11 height 11
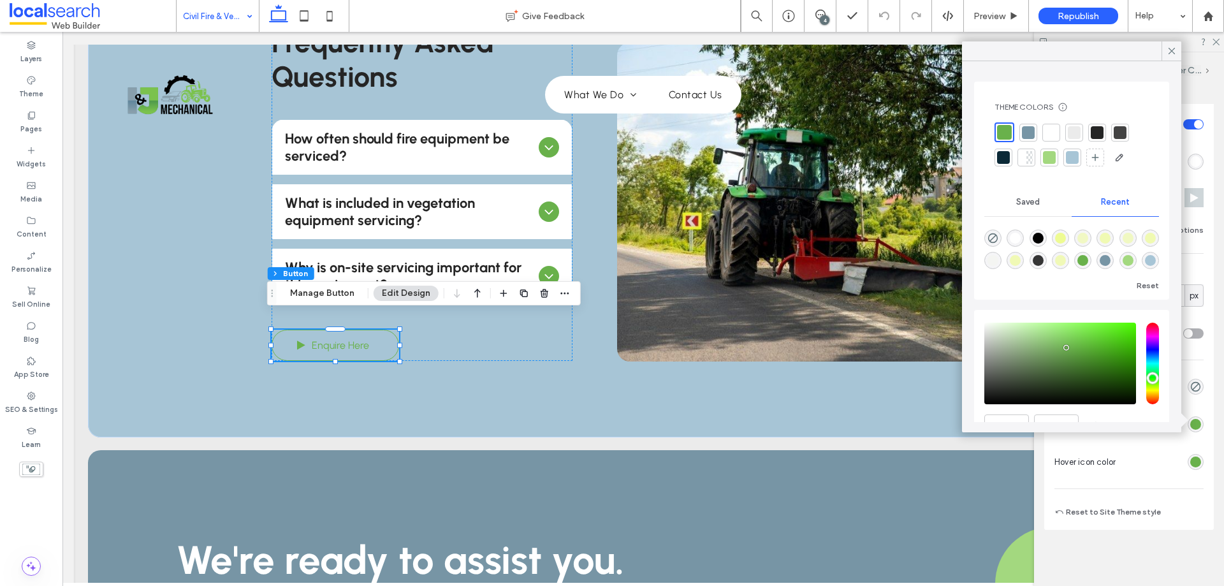
click at [1118, 138] on div at bounding box center [1120, 132] width 13 height 13
click at [1194, 459] on div "rgb(105, 177, 75)" at bounding box center [1196, 462] width 11 height 11
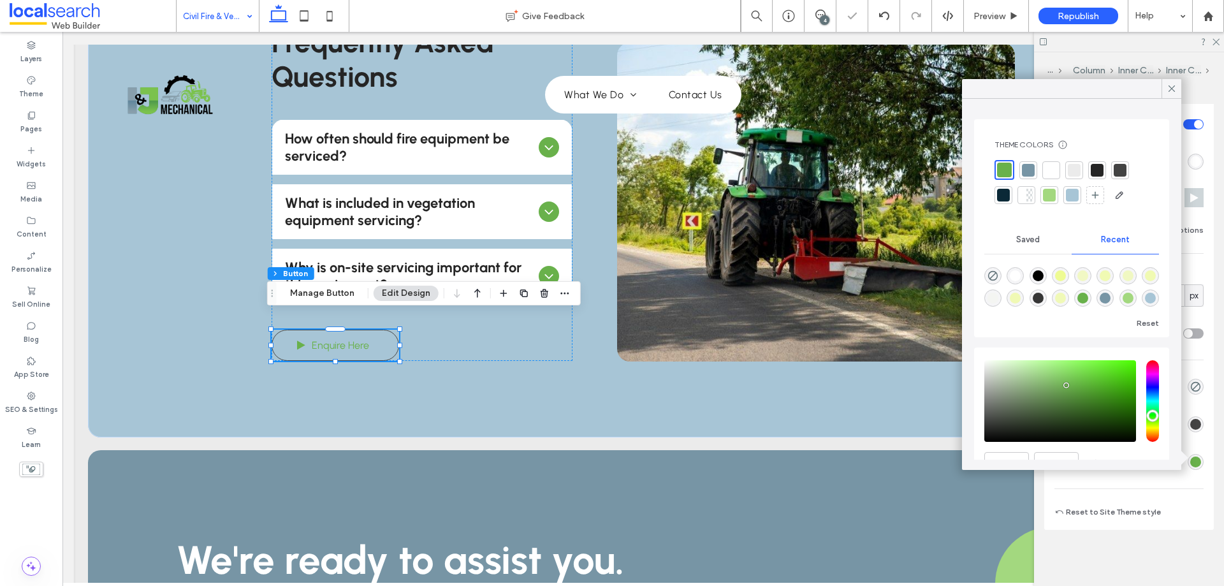
click at [1124, 173] on div at bounding box center [1120, 170] width 13 height 13
click at [1170, 87] on use at bounding box center [1172, 88] width 6 height 6
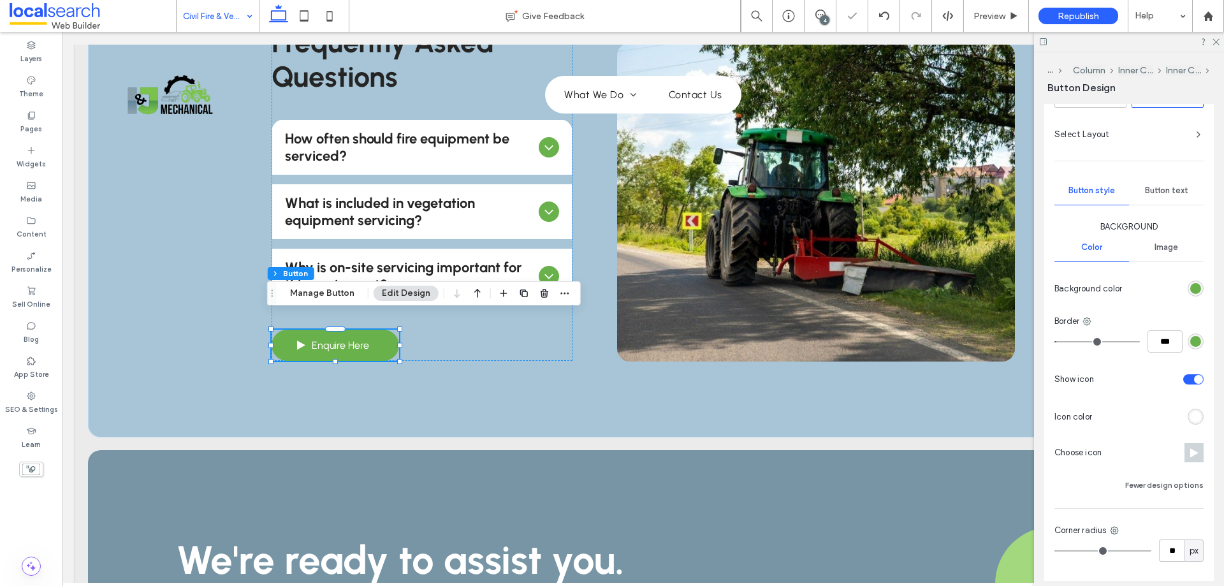
click at [1166, 193] on span "Button text" at bounding box center [1166, 191] width 43 height 10
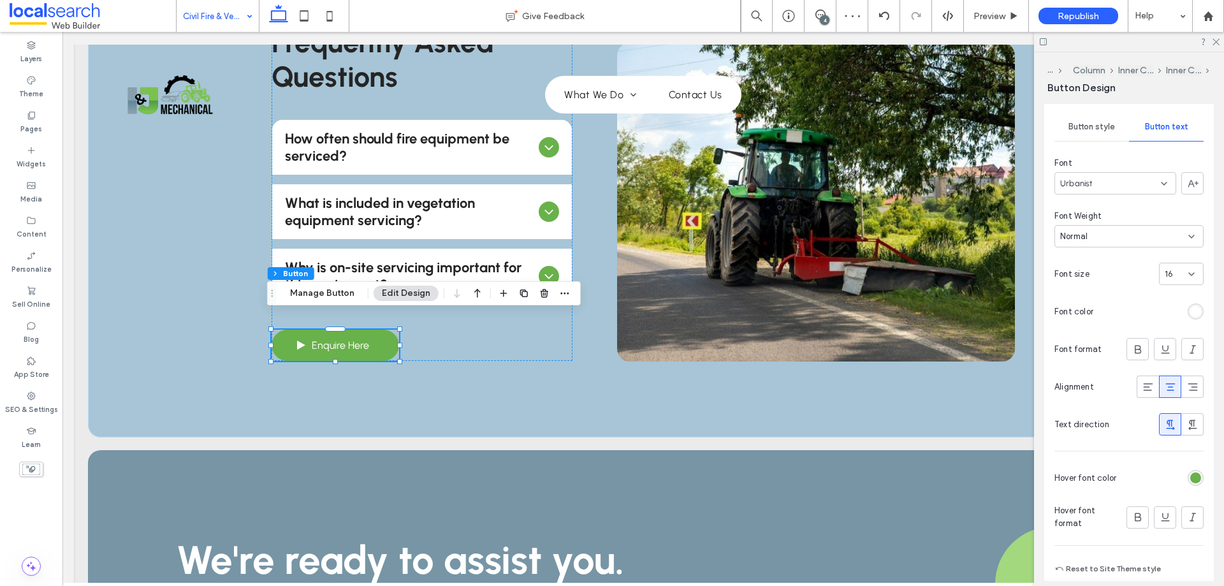
scroll to position [385, 0]
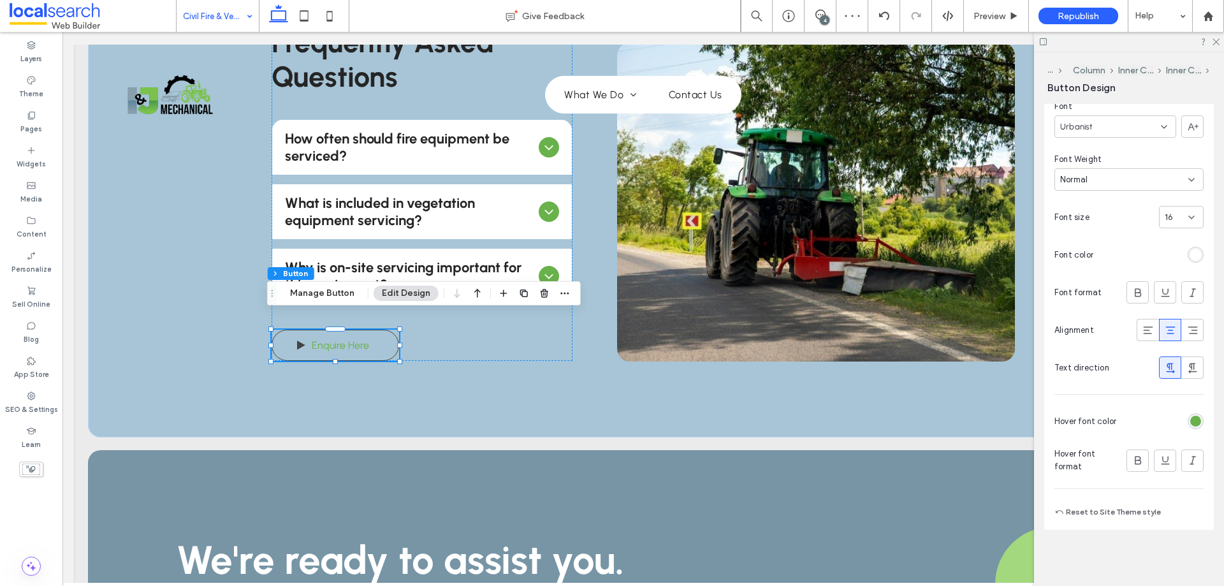
click at [1193, 424] on div "rgb(105, 177, 75)" at bounding box center [1196, 421] width 11 height 11
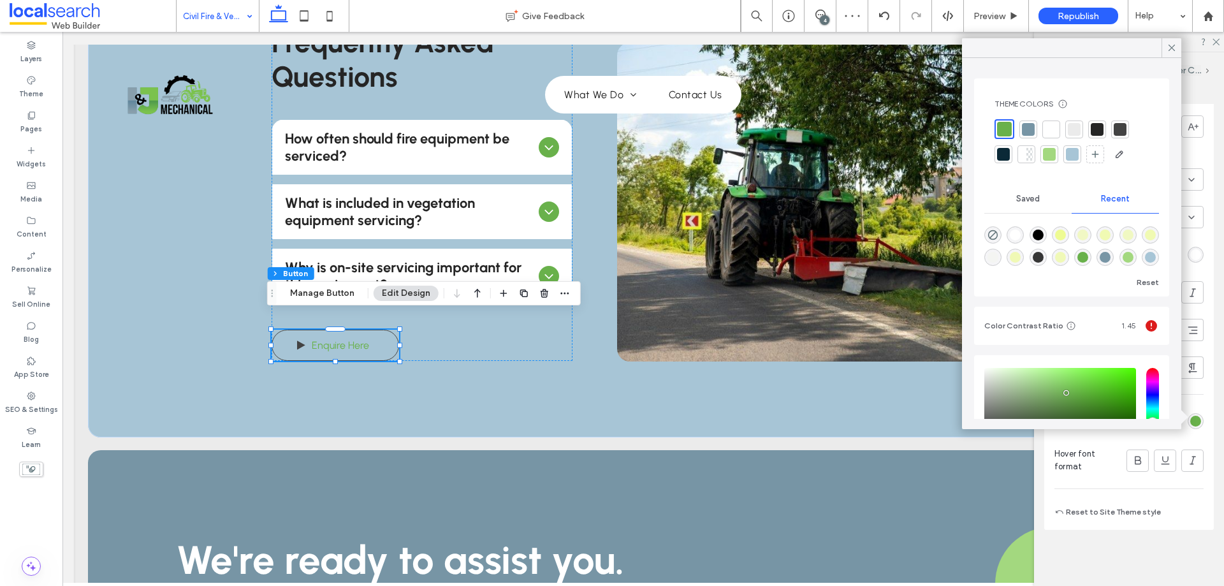
click at [1117, 128] on div at bounding box center [1120, 129] width 13 height 13
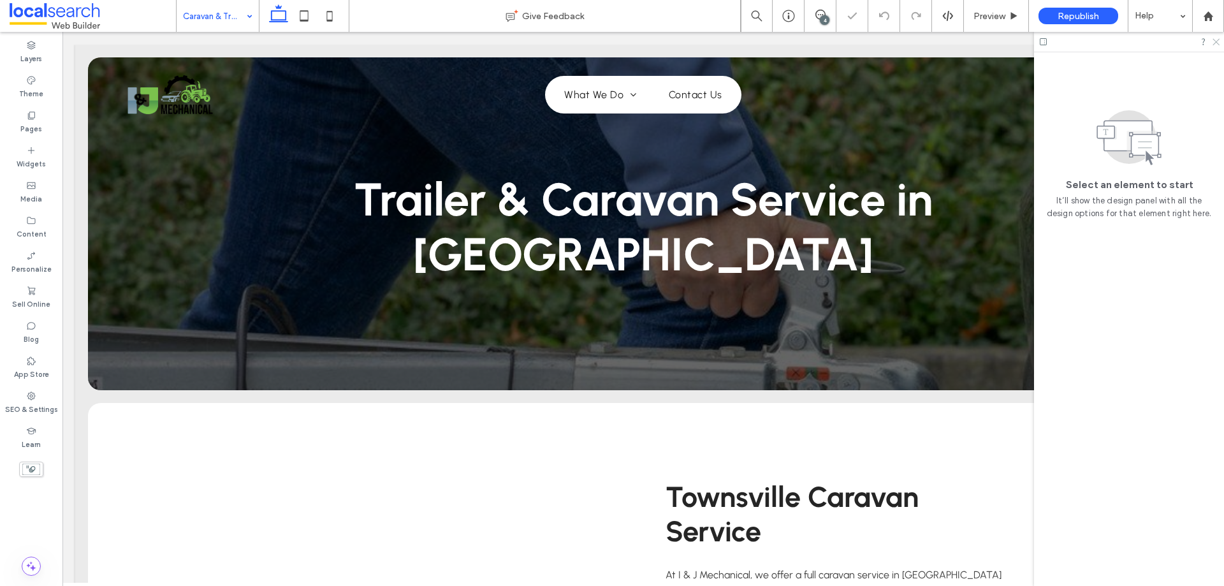
drag, startPoint x: 1215, startPoint y: 41, endPoint x: 1138, endPoint y: 153, distance: 136.2
click at [1215, 41] on icon at bounding box center [1216, 41] width 8 height 8
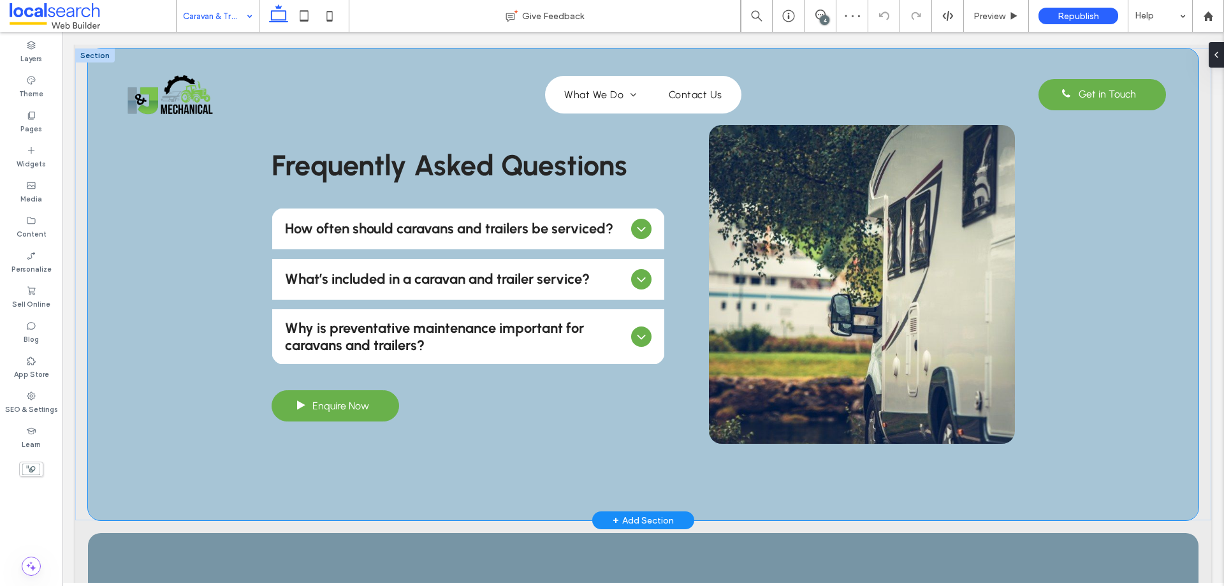
scroll to position [1386, 0]
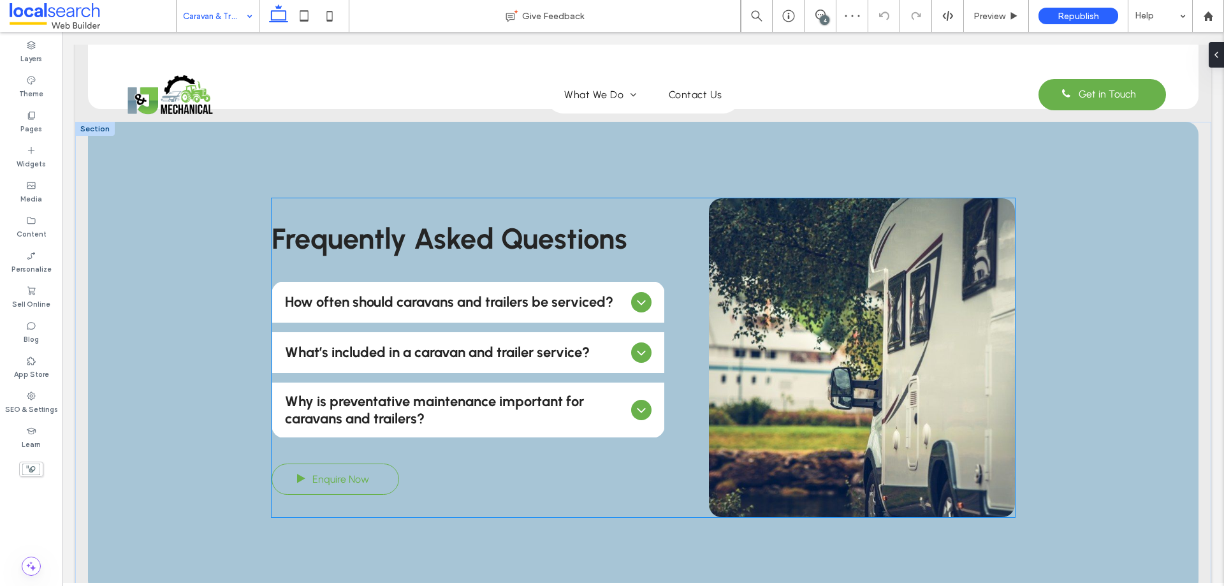
click at [353, 467] on span "Enquire Now" at bounding box center [340, 479] width 57 height 25
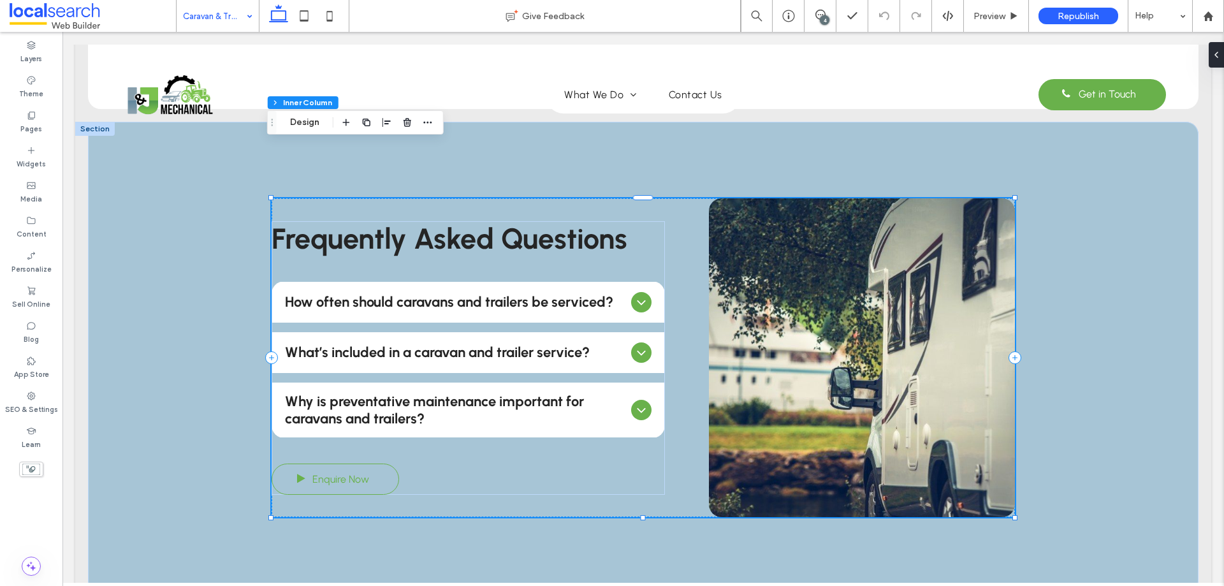
click at [353, 467] on span "Enquire Now" at bounding box center [340, 479] width 57 height 25
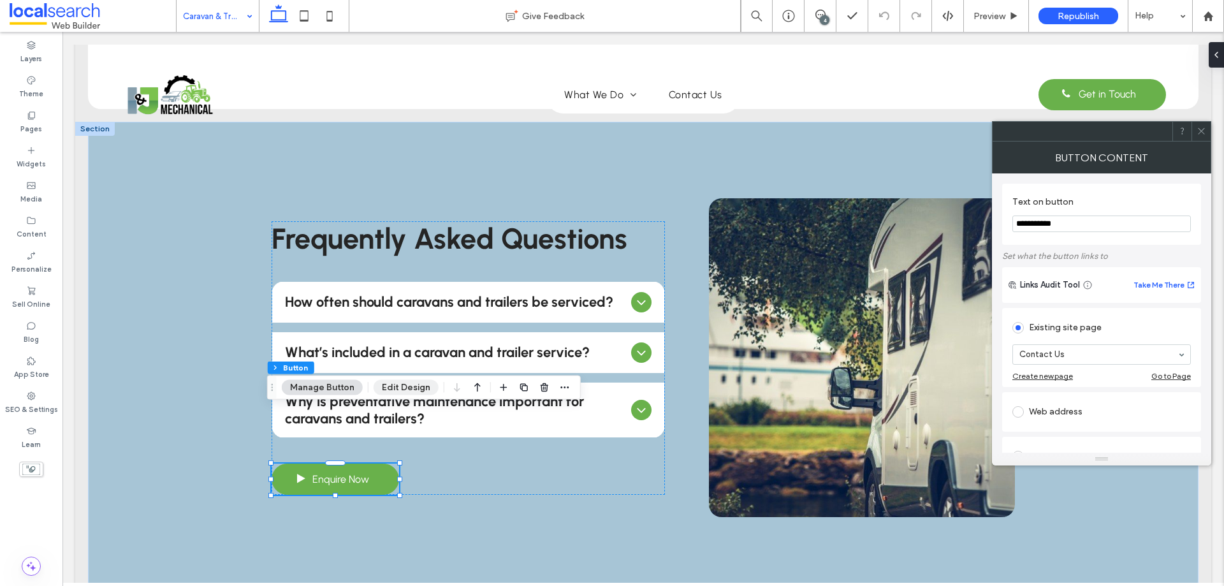
click at [406, 385] on button "Edit Design" at bounding box center [406, 387] width 65 height 15
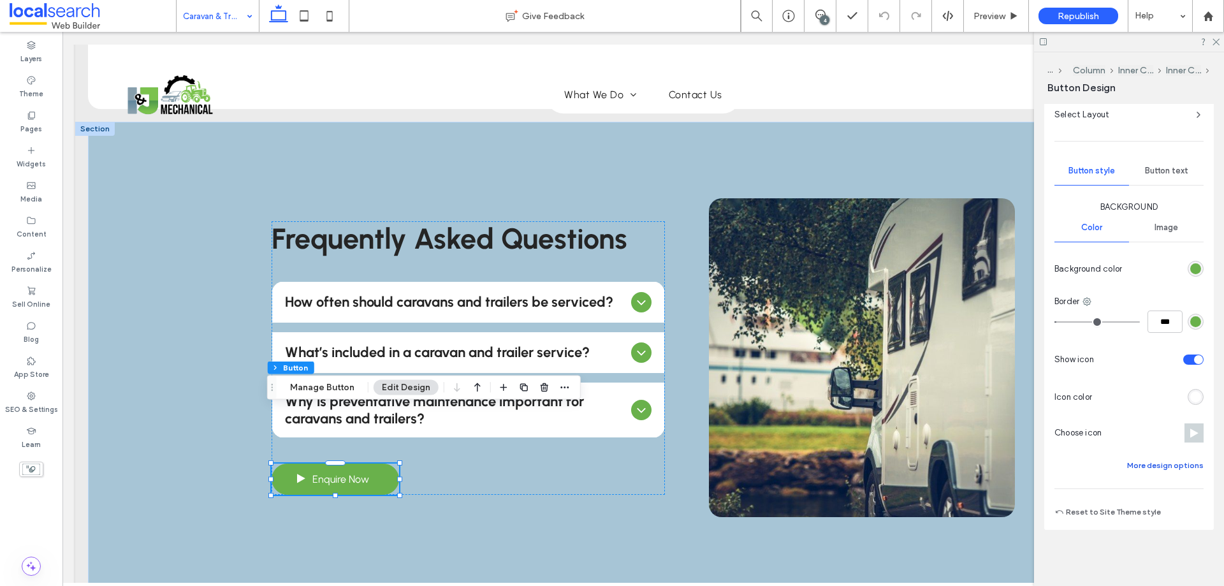
click at [1178, 472] on button "More design options" at bounding box center [1166, 465] width 77 height 15
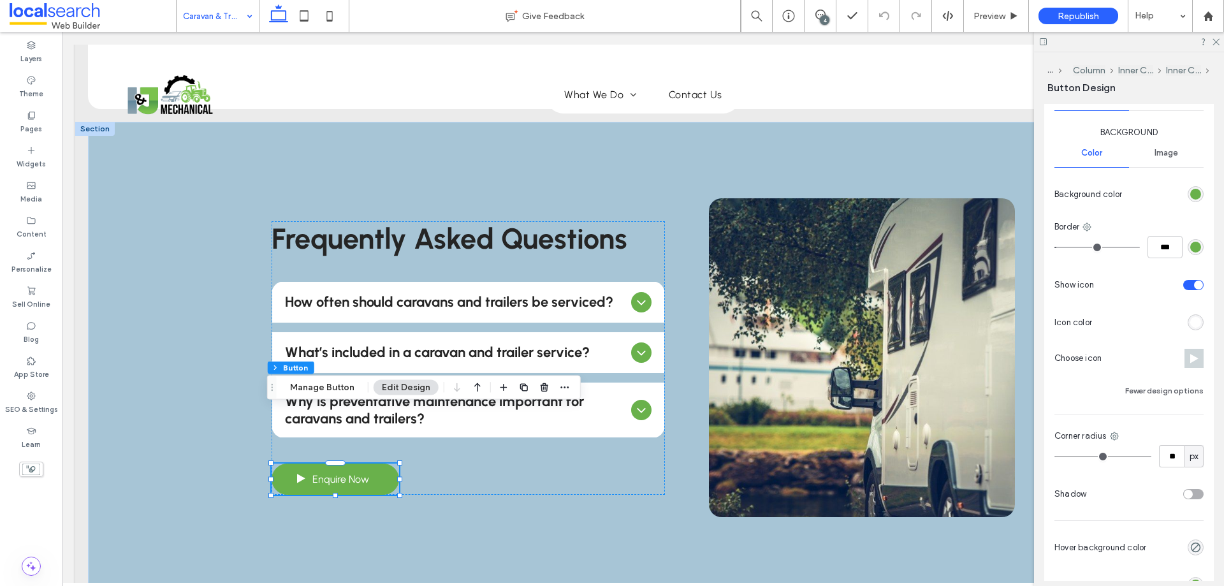
scroll to position [475, 0]
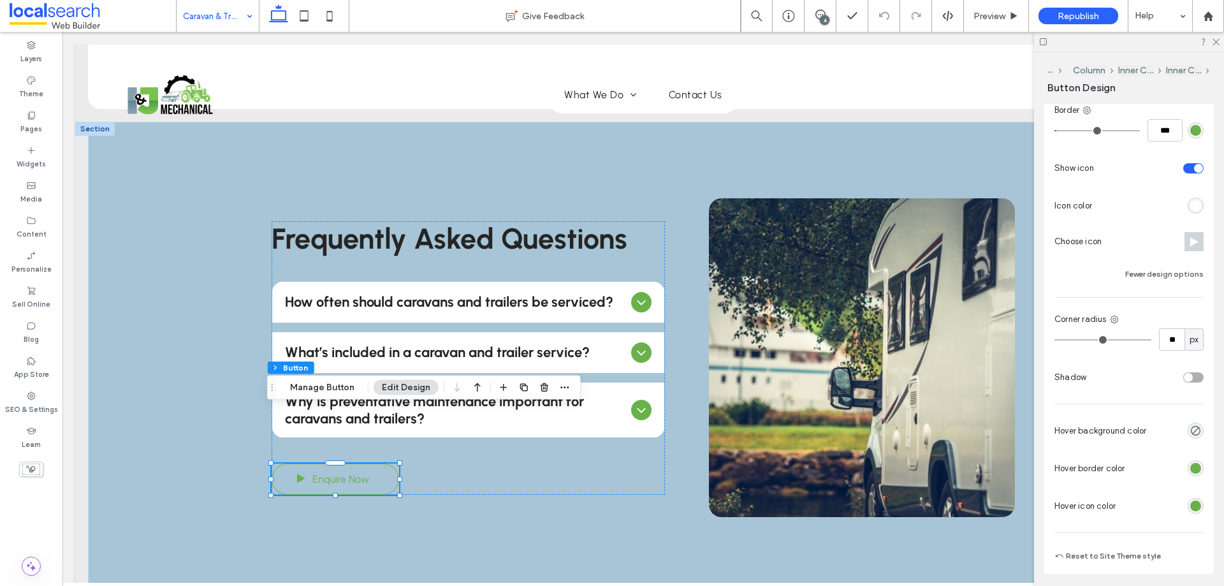
click at [1191, 468] on div "rgb(105, 177, 75)" at bounding box center [1196, 468] width 11 height 11
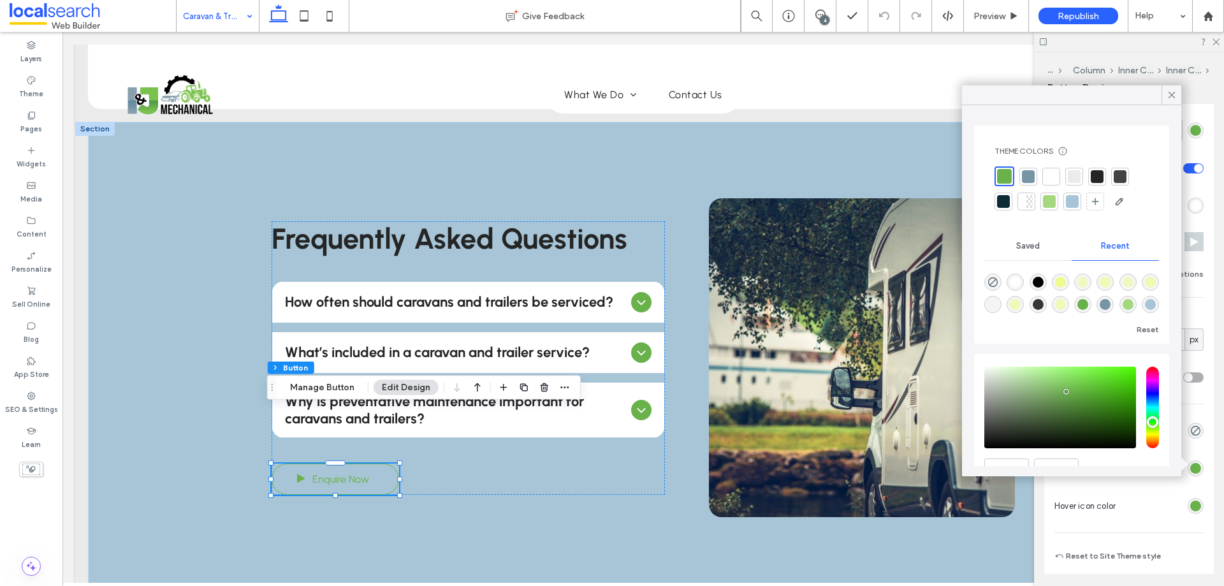
click at [1113, 184] on div at bounding box center [1121, 177] width 18 height 18
click at [1191, 505] on div "rgb(105, 177, 75)" at bounding box center [1196, 506] width 11 height 11
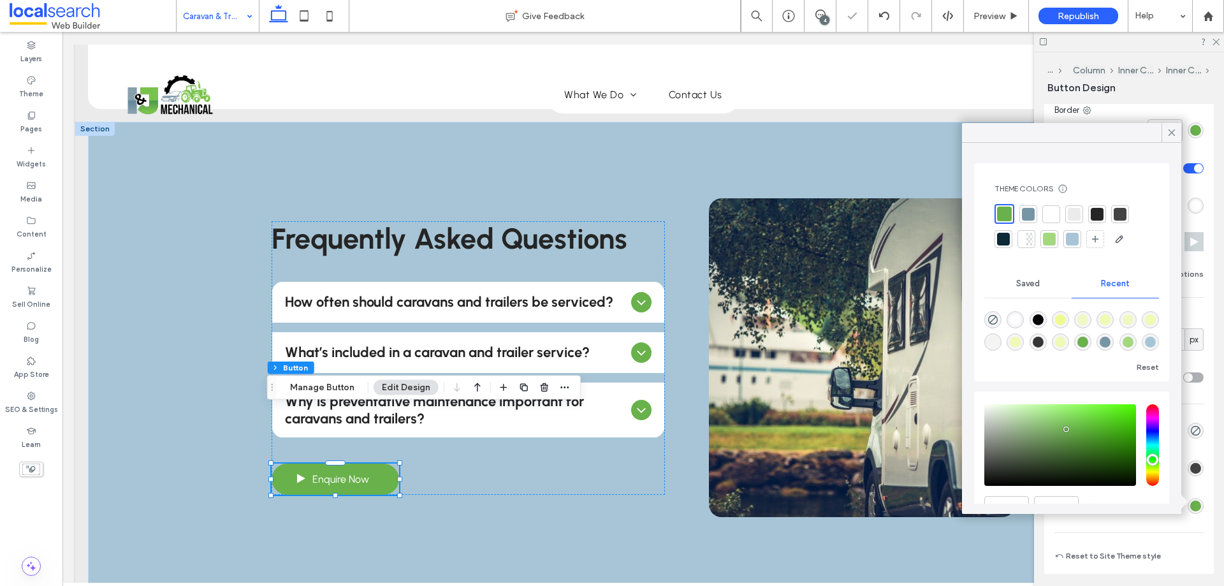
click at [1119, 212] on div at bounding box center [1120, 214] width 13 height 13
click at [1173, 131] on icon at bounding box center [1171, 132] width 11 height 11
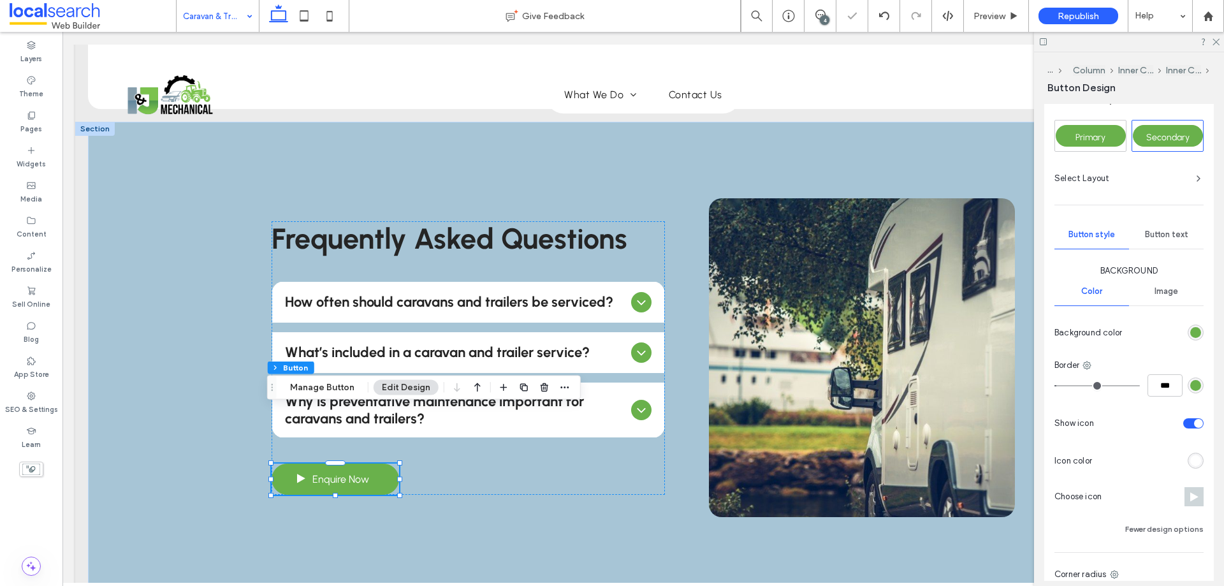
click at [1164, 228] on div "Button text" at bounding box center [1166, 235] width 75 height 28
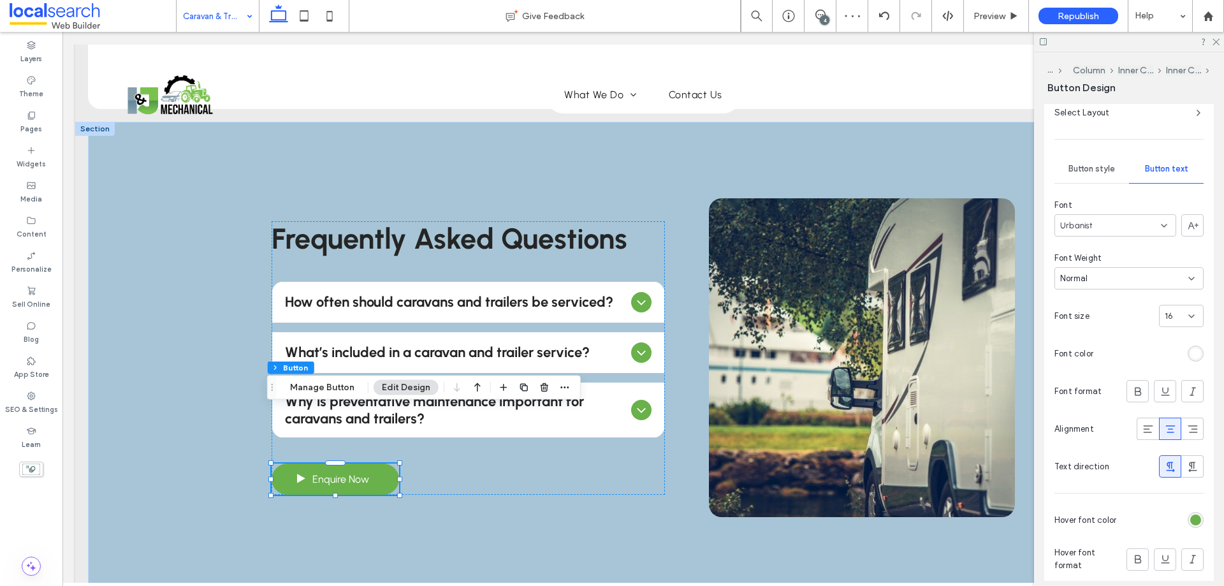
scroll to position [385, 0]
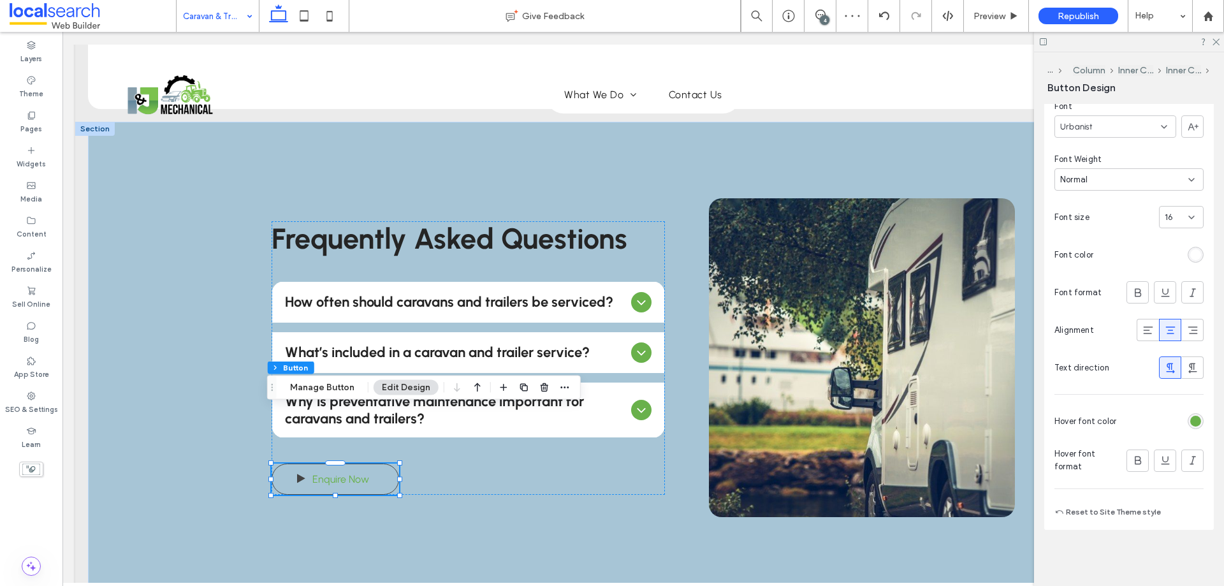
click at [1193, 417] on div "rgb(105, 177, 75)" at bounding box center [1196, 421] width 16 height 16
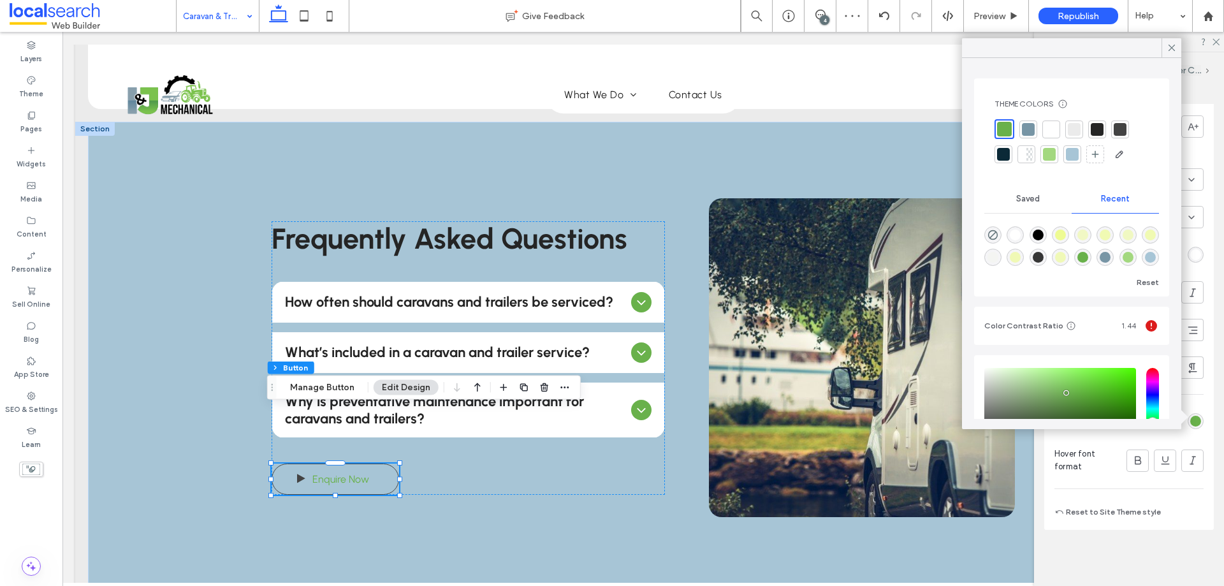
click at [1117, 133] on div at bounding box center [1120, 129] width 13 height 13
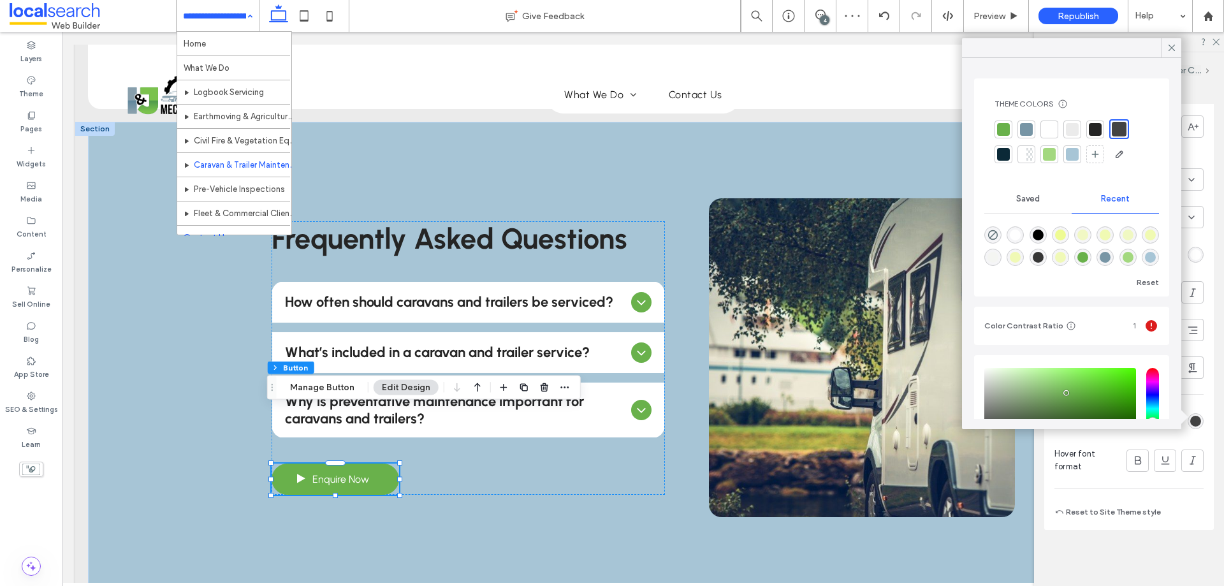
scroll to position [13, 0]
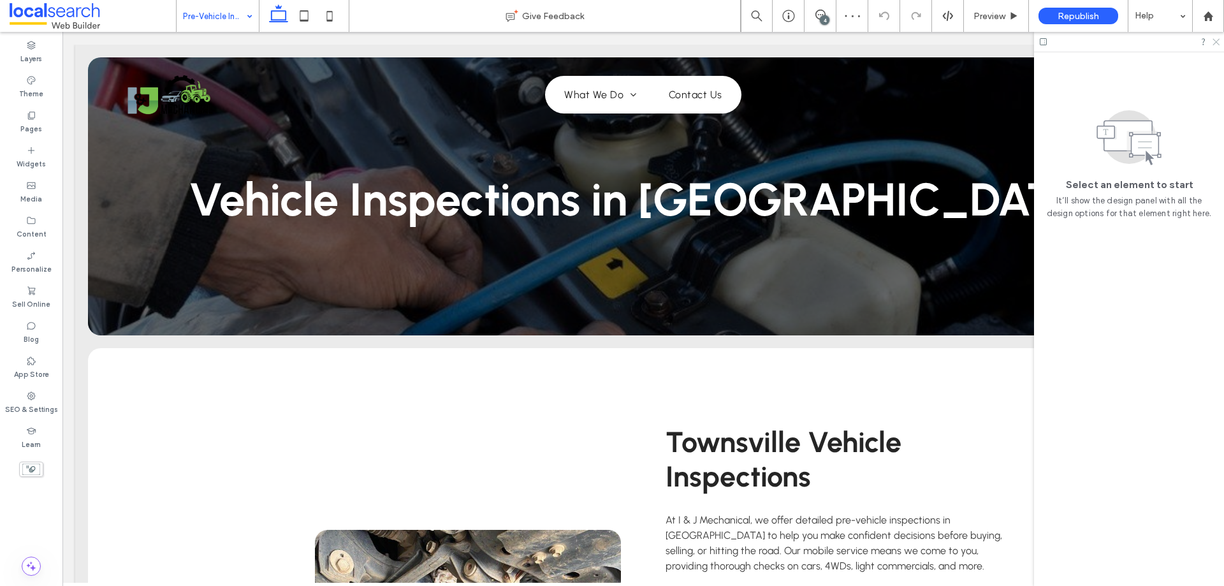
click at [1216, 43] on use at bounding box center [1216, 42] width 7 height 7
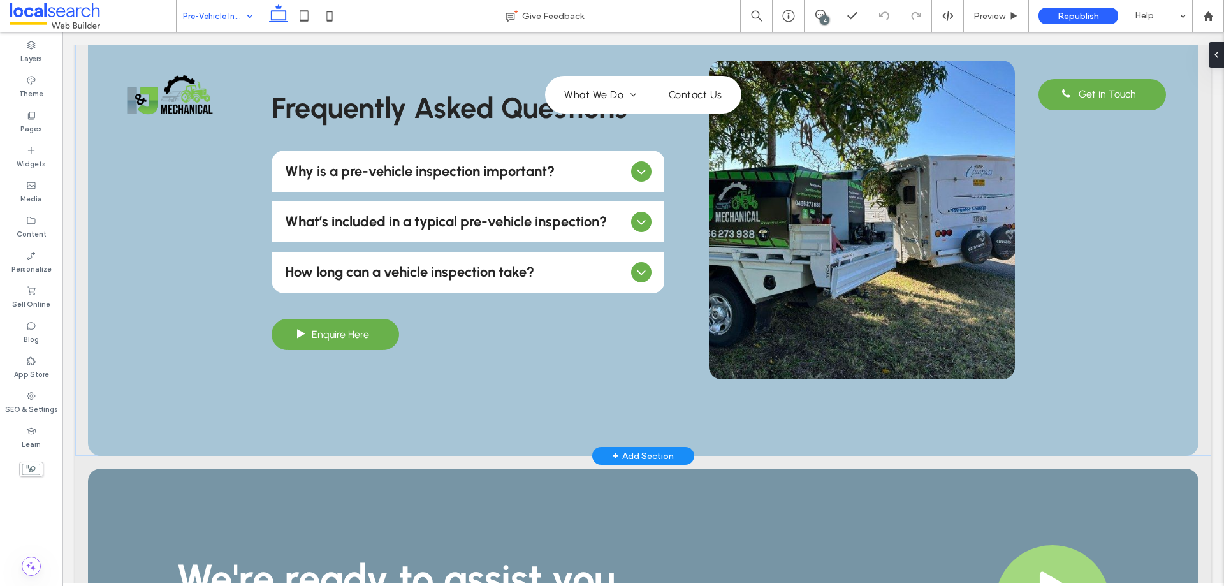
scroll to position [1467, 0]
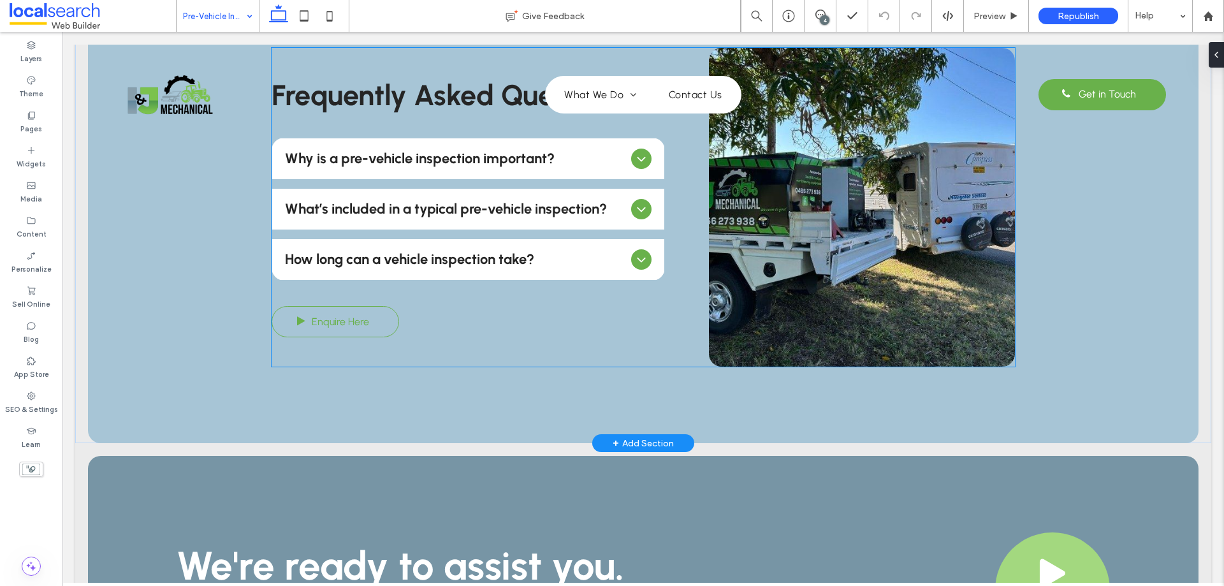
click at [352, 320] on span "Enquire Here" at bounding box center [340, 321] width 57 height 25
click at [351, 320] on span "Enquire Here" at bounding box center [340, 321] width 57 height 25
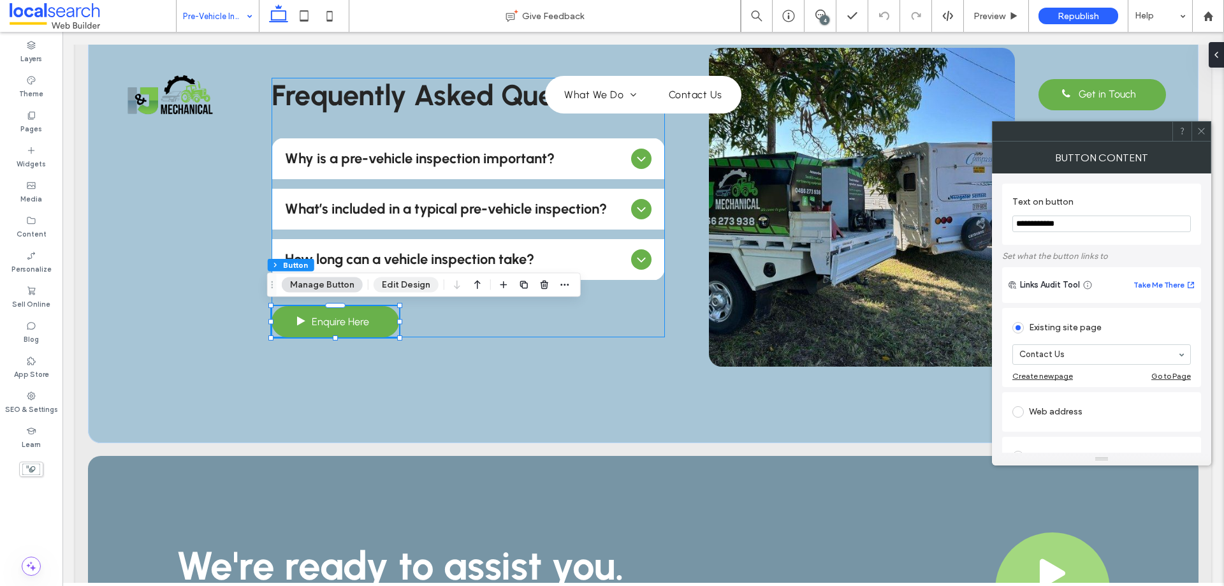
click at [393, 291] on button "Edit Design" at bounding box center [406, 284] width 65 height 15
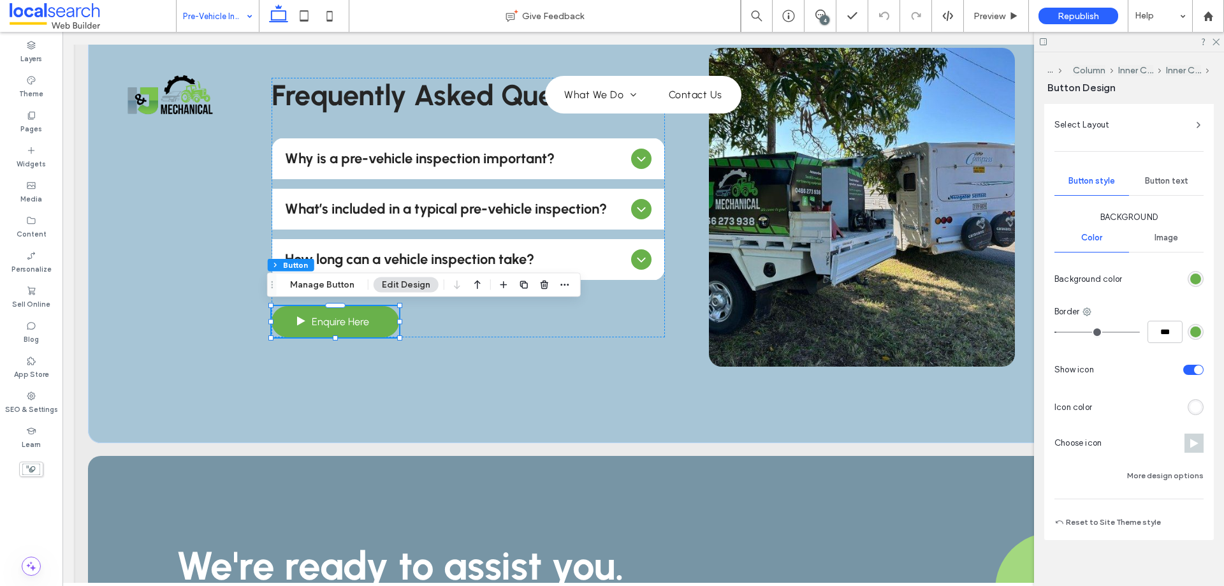
scroll to position [284, 0]
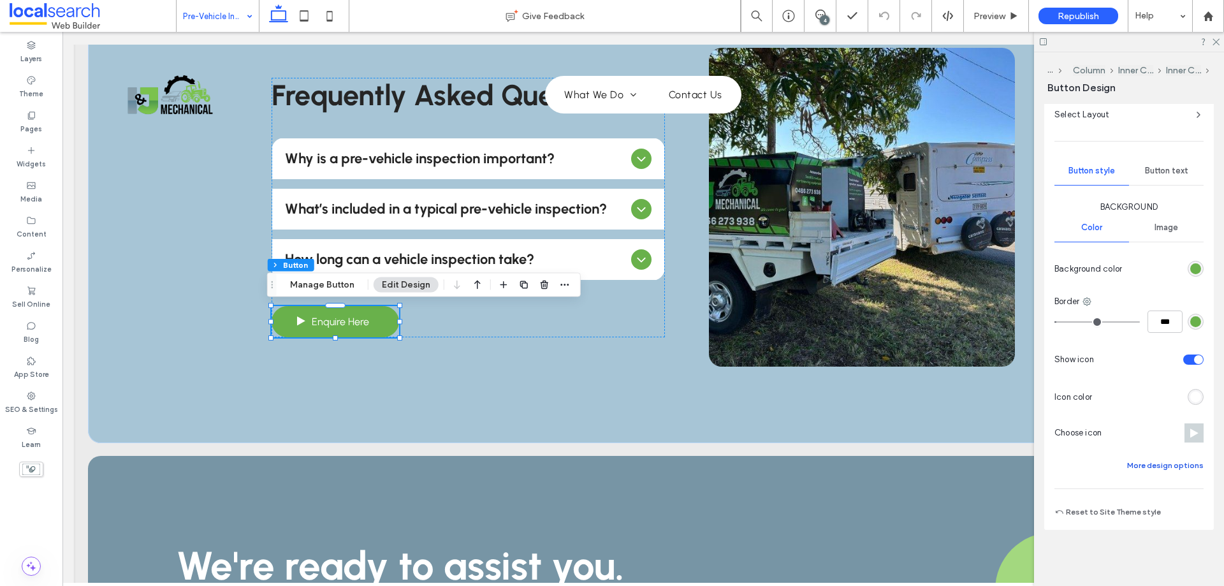
click at [1157, 465] on button "More design options" at bounding box center [1166, 465] width 77 height 15
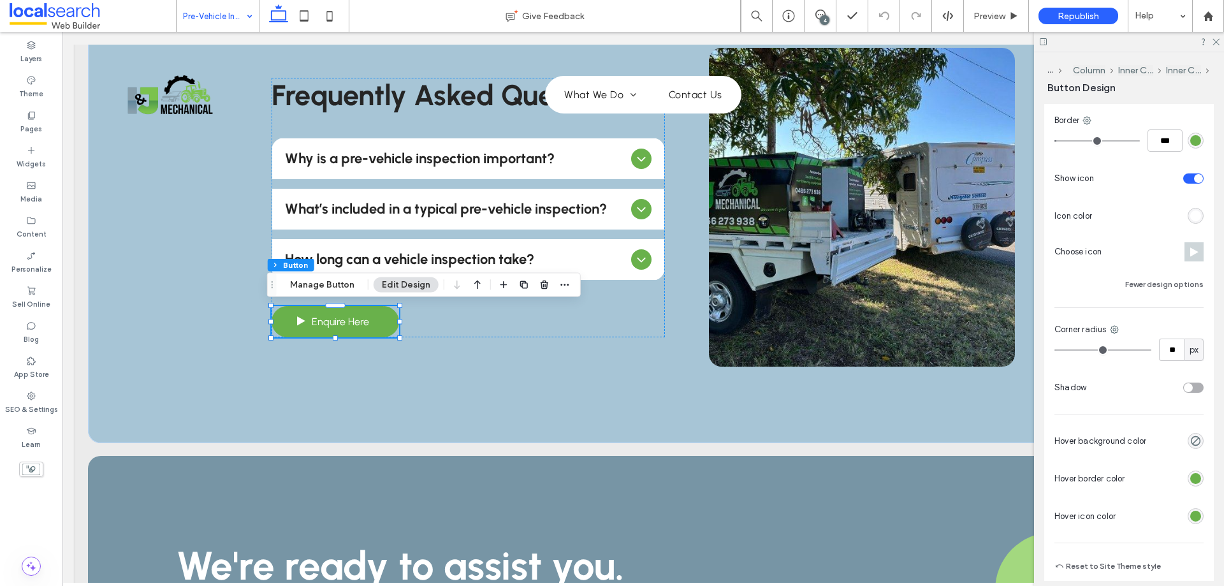
scroll to position [519, 0]
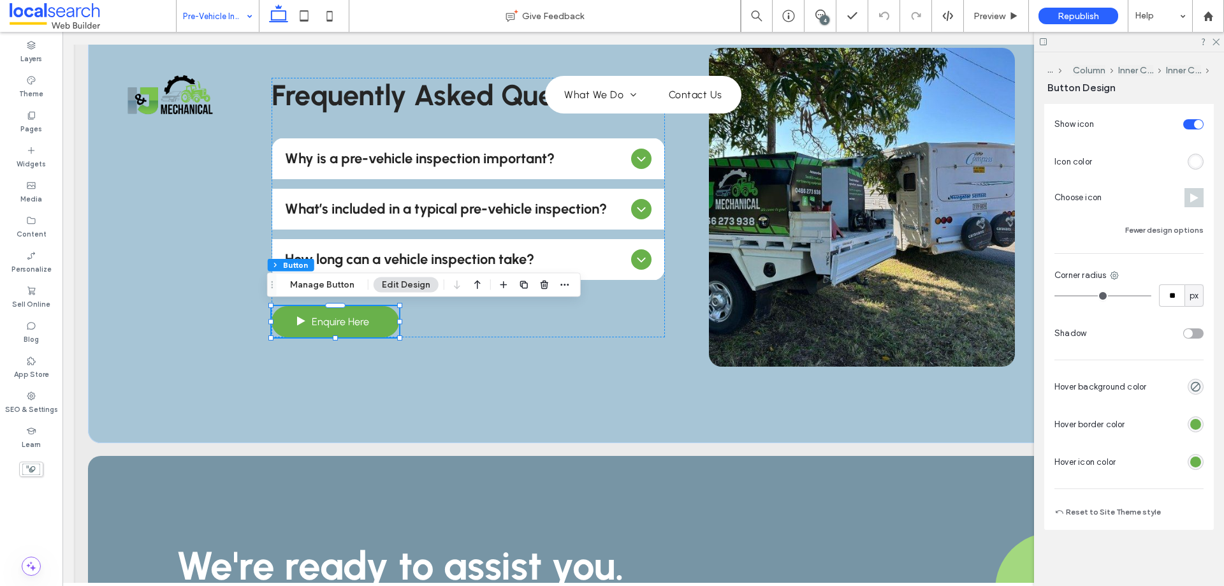
click at [1194, 425] on div "rgb(105, 177, 75)" at bounding box center [1196, 424] width 11 height 11
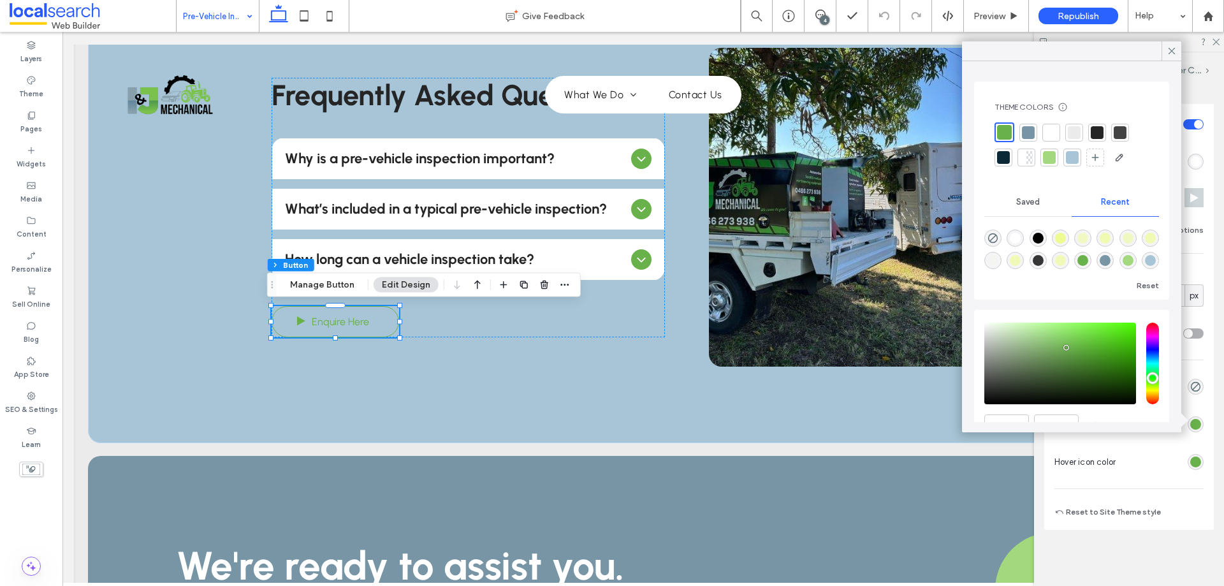
click at [1119, 137] on div at bounding box center [1120, 132] width 13 height 13
click at [1188, 468] on div "rgb(105, 177, 75)" at bounding box center [1196, 462] width 16 height 16
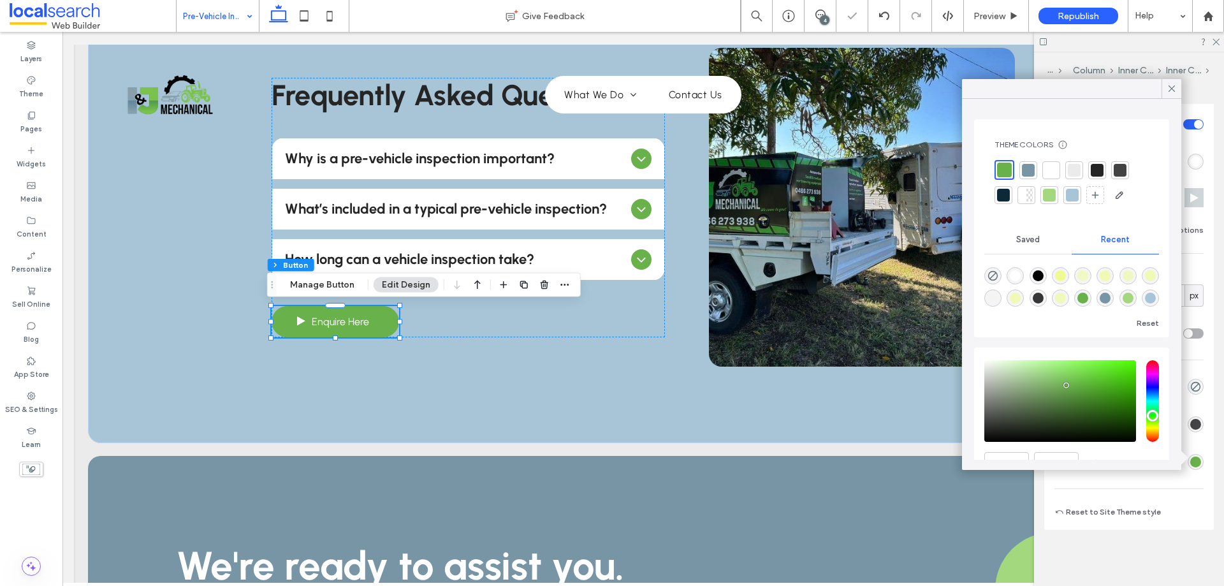
click at [1114, 169] on div at bounding box center [1121, 170] width 18 height 18
click at [1169, 91] on icon at bounding box center [1171, 88] width 11 height 11
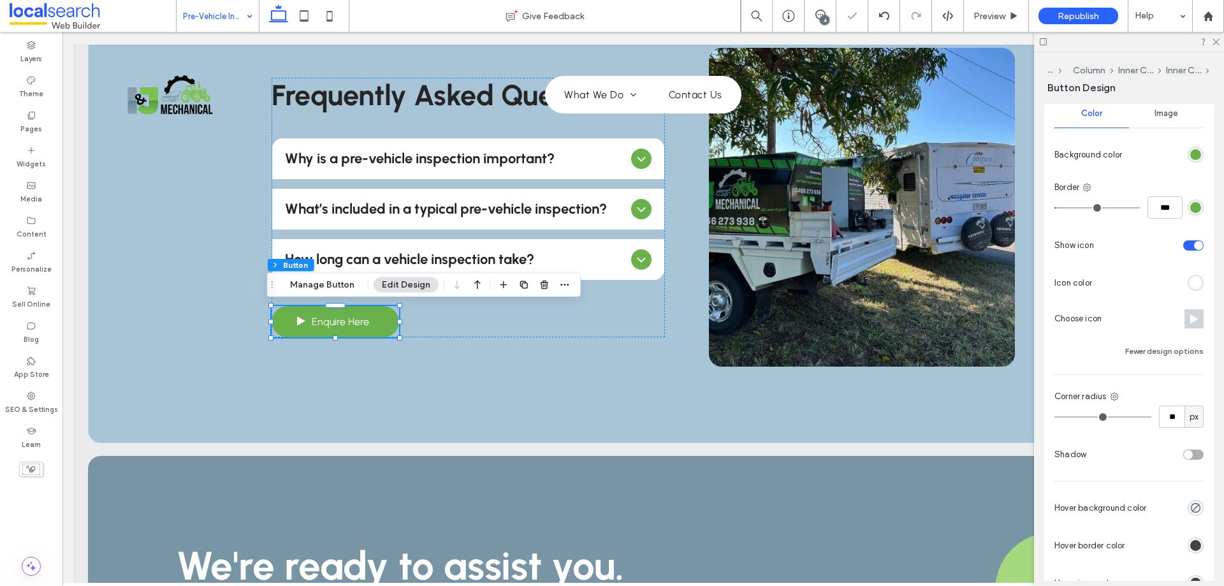
scroll to position [200, 0]
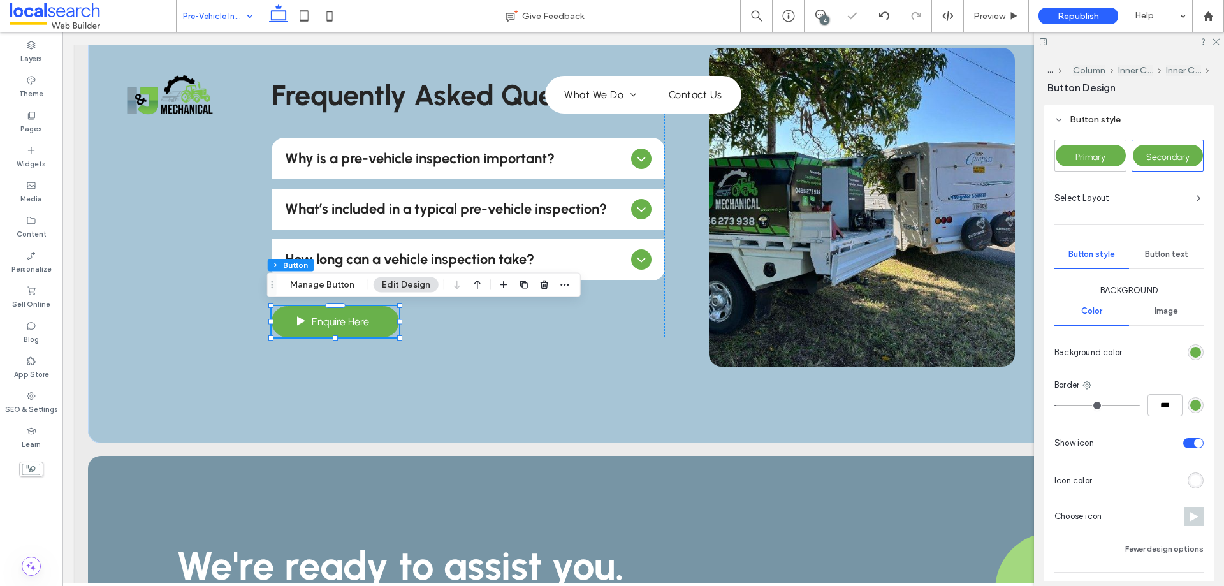
click at [1165, 254] on span "Button text" at bounding box center [1166, 254] width 43 height 10
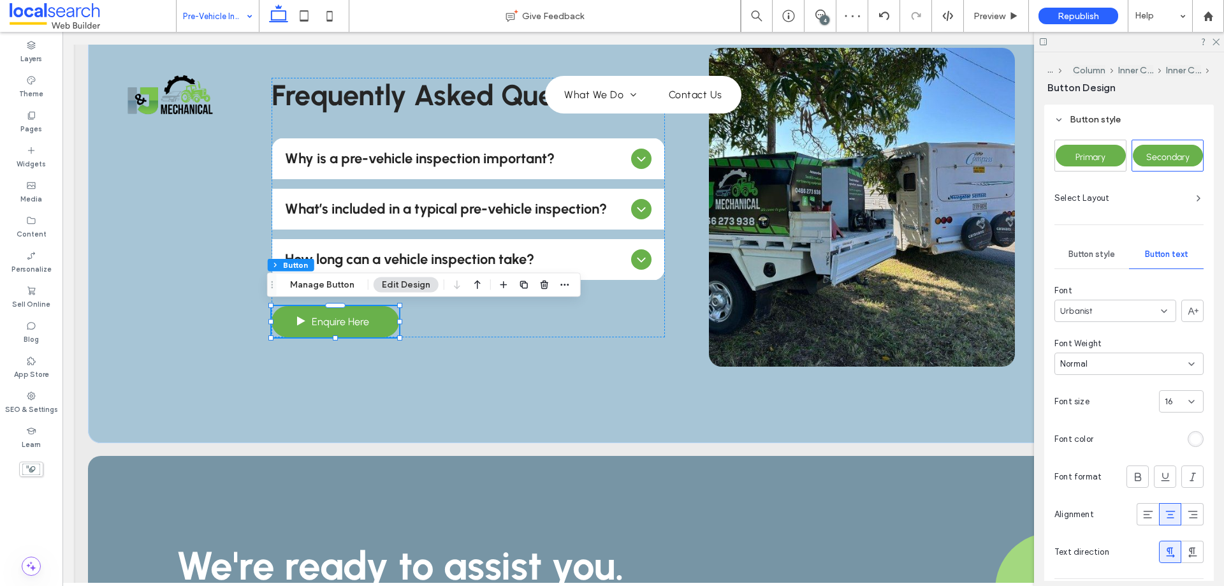
scroll to position [385, 0]
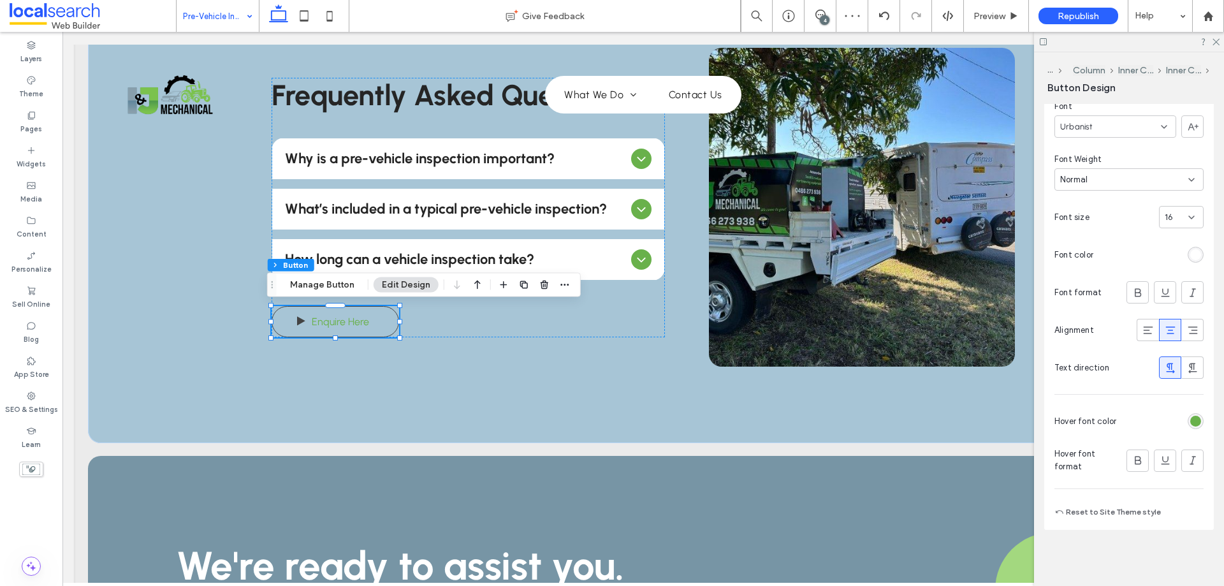
click at [1188, 425] on div "rgb(105, 177, 75)" at bounding box center [1196, 421] width 16 height 16
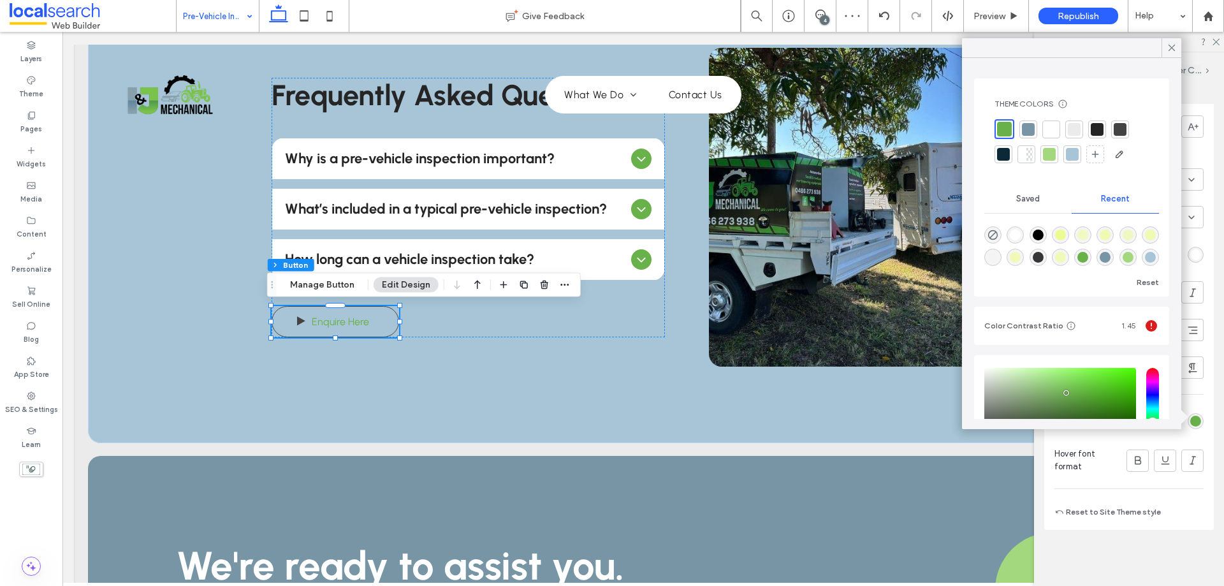
click at [1120, 133] on div at bounding box center [1120, 129] width 13 height 13
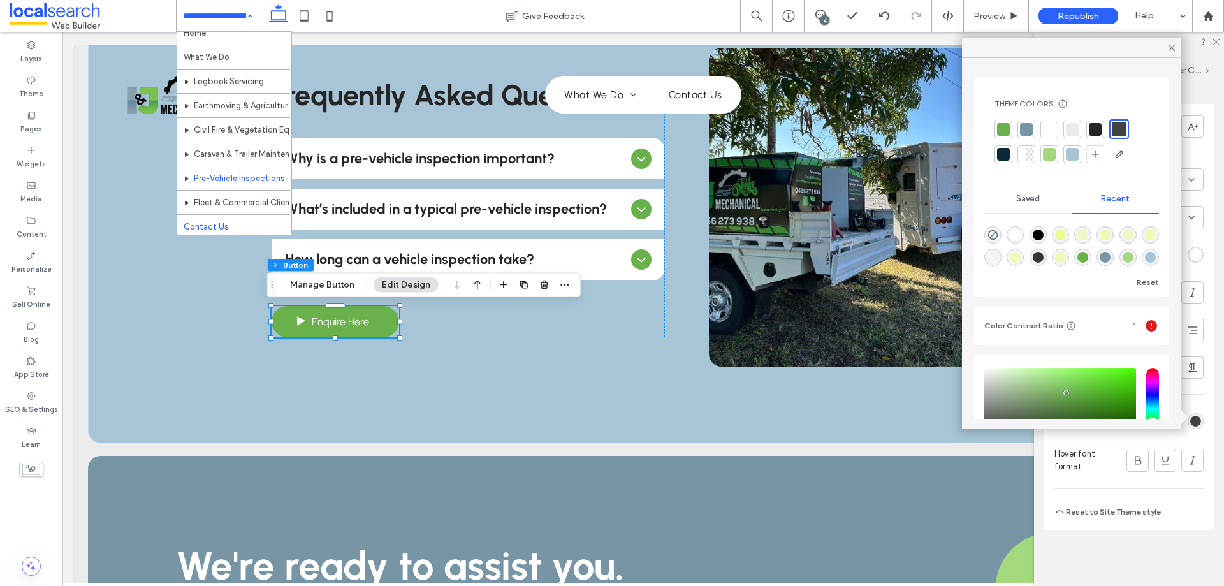
scroll to position [13, 0]
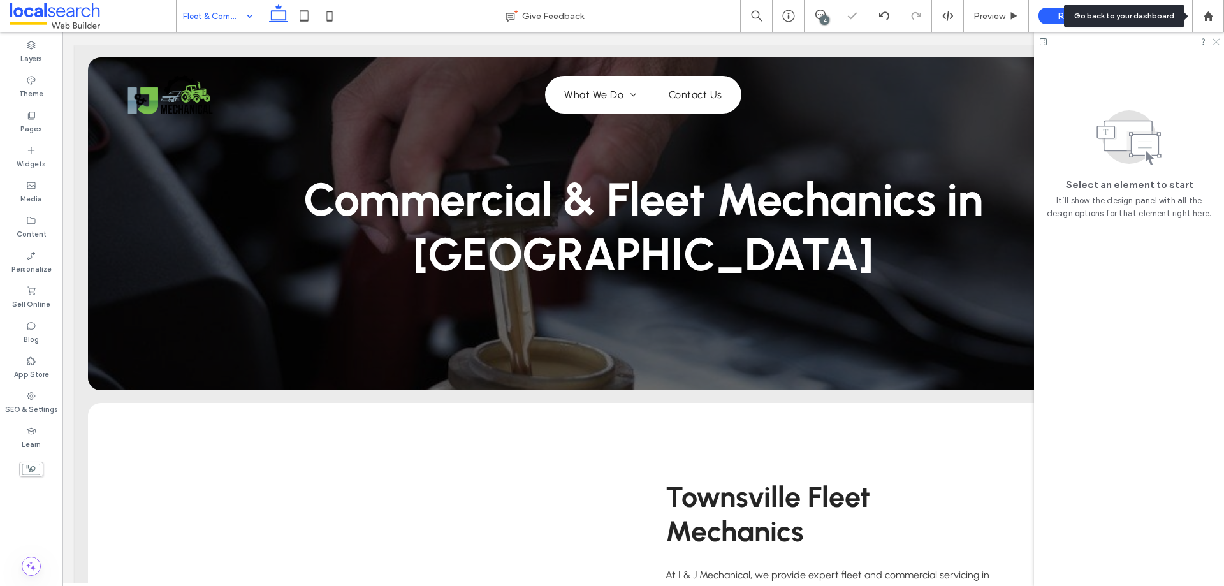
click at [1215, 40] on icon at bounding box center [1216, 41] width 8 height 8
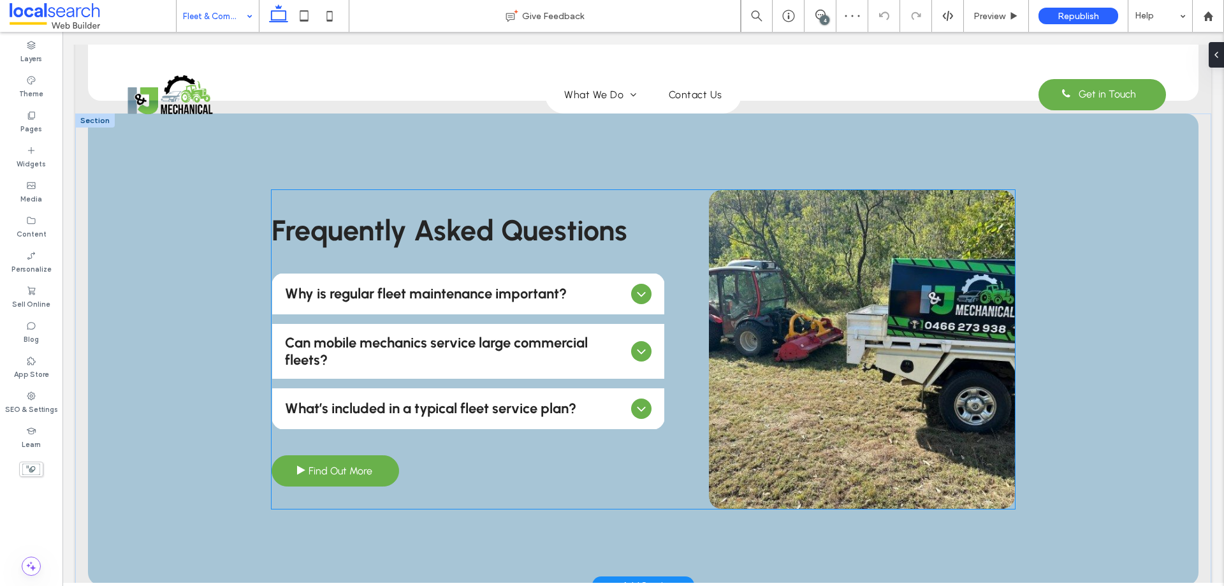
scroll to position [1531, 0]
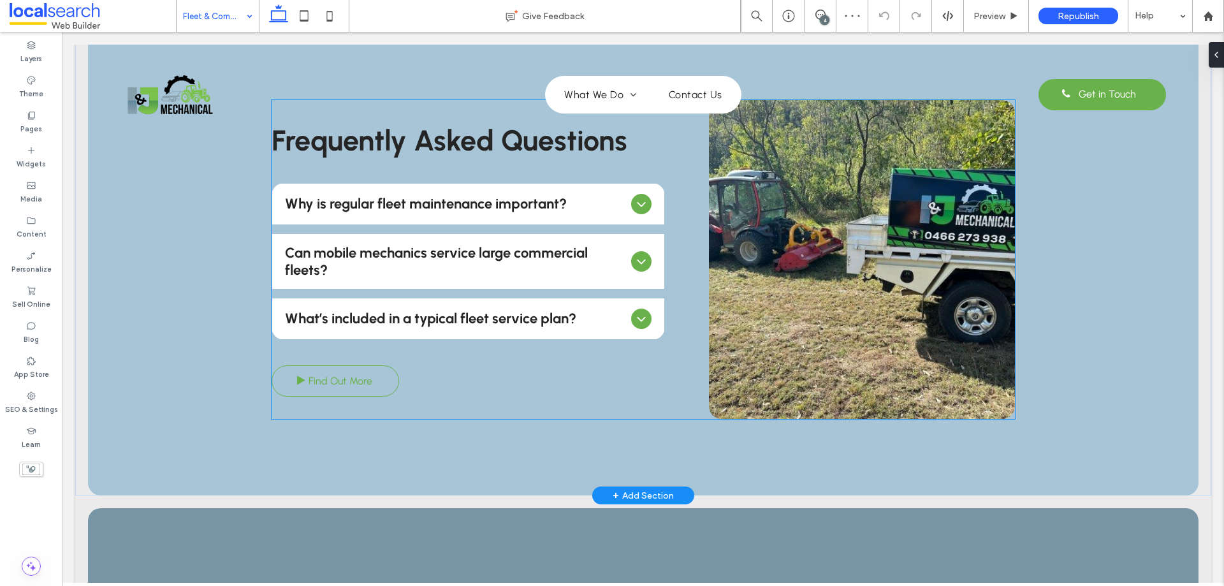
click at [341, 369] on span "Find Out More" at bounding box center [341, 381] width 64 height 25
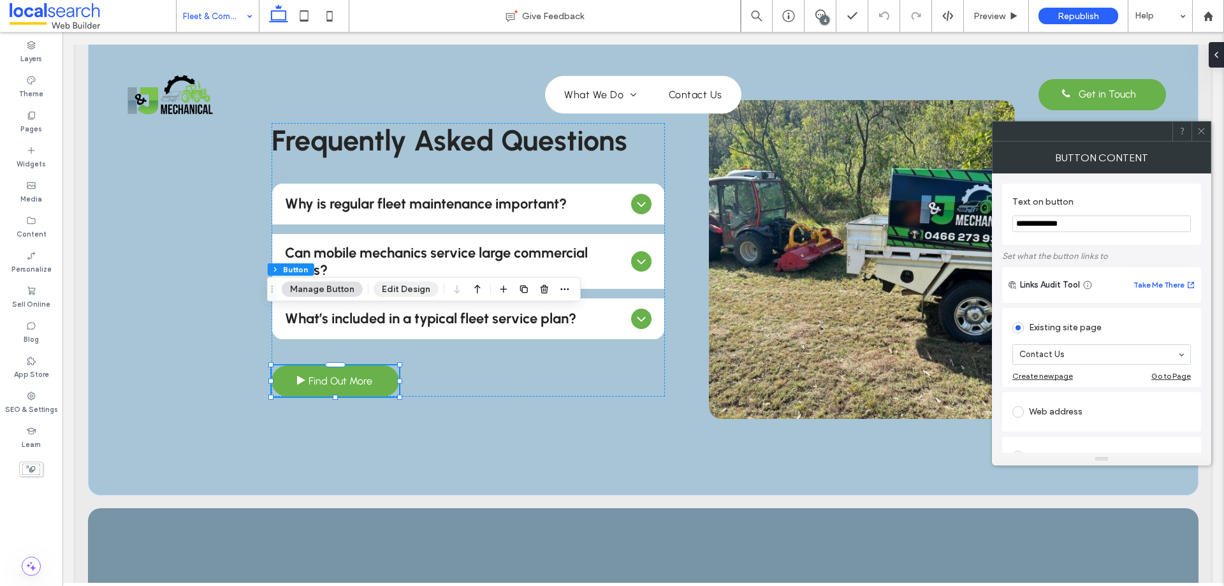
drag, startPoint x: 408, startPoint y: 284, endPoint x: 430, endPoint y: 283, distance: 21.7
click at [408, 285] on button "Edit Design" at bounding box center [406, 289] width 65 height 15
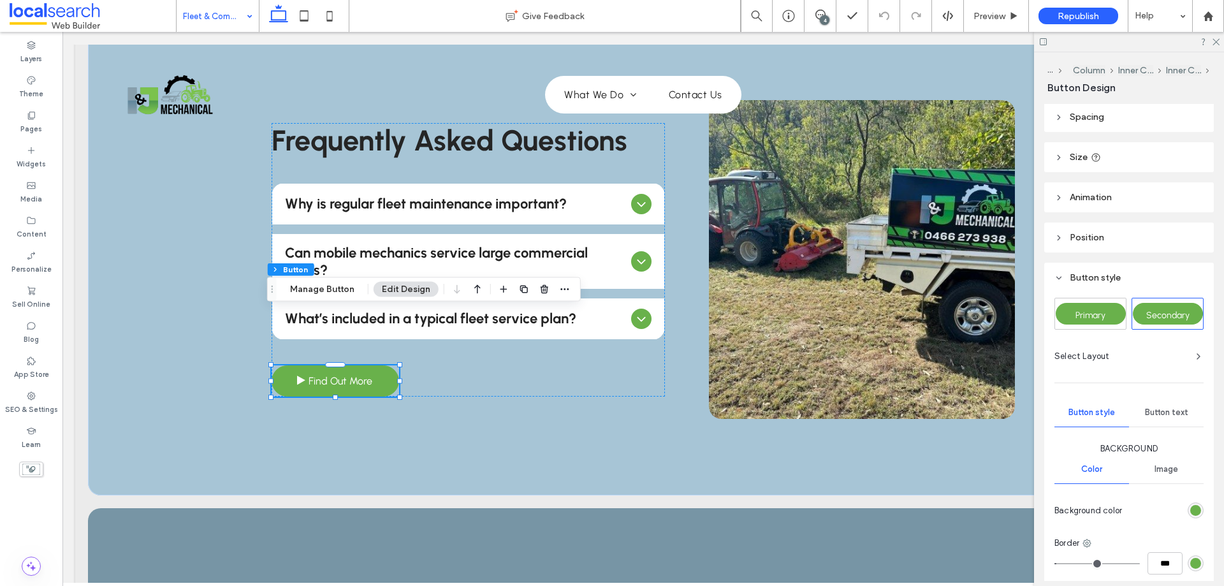
scroll to position [284, 0]
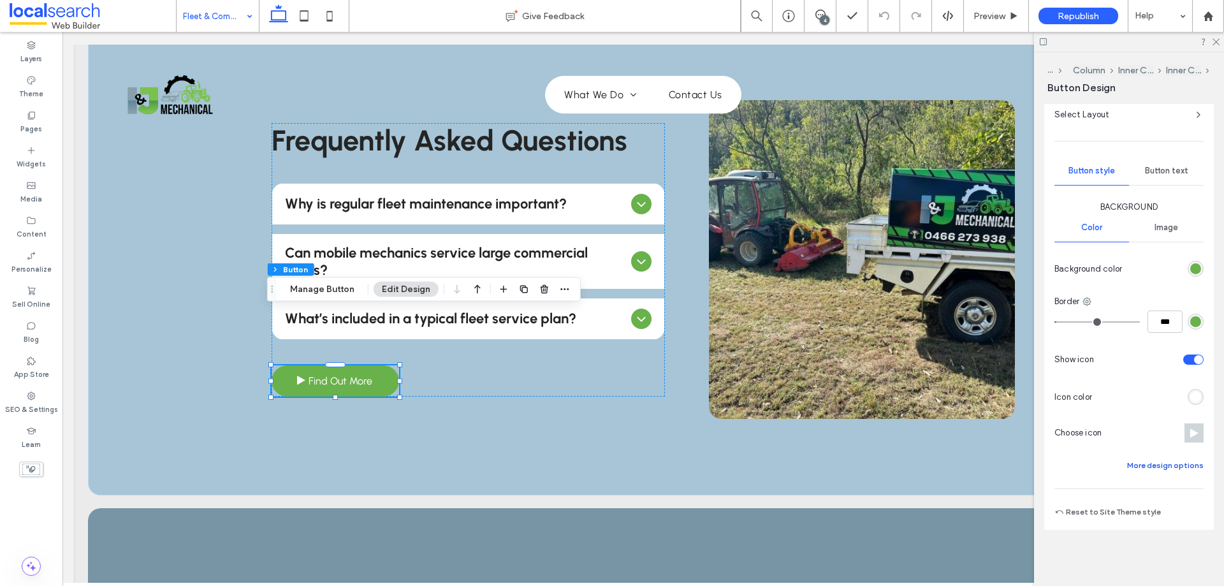
click at [1165, 464] on button "More design options" at bounding box center [1166, 465] width 77 height 15
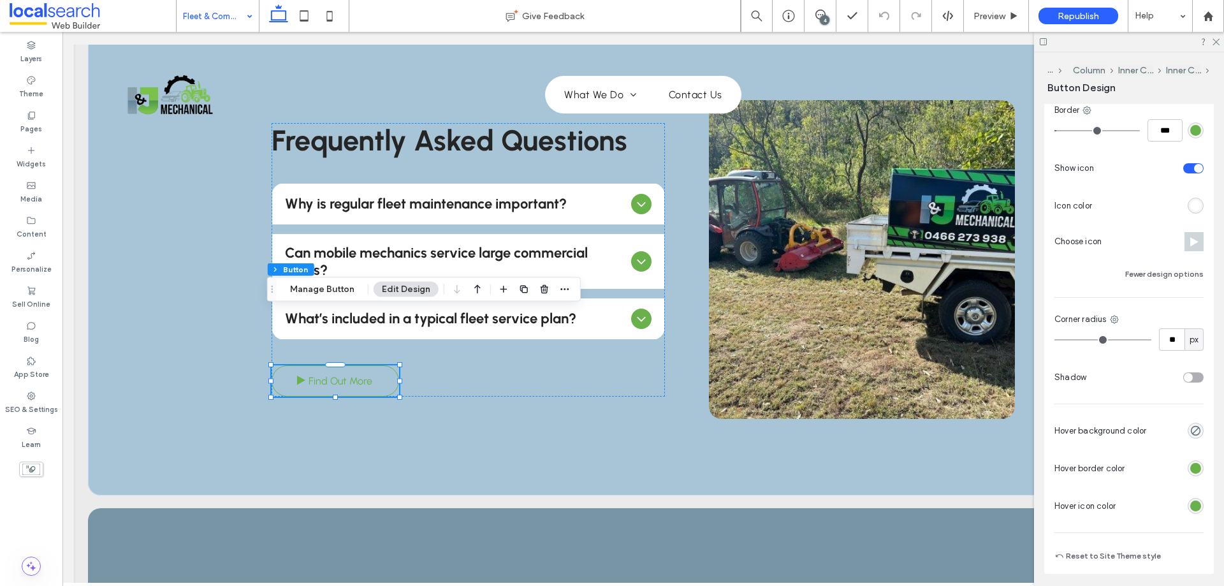
click at [1191, 467] on div "rgb(105, 177, 75)" at bounding box center [1196, 468] width 11 height 11
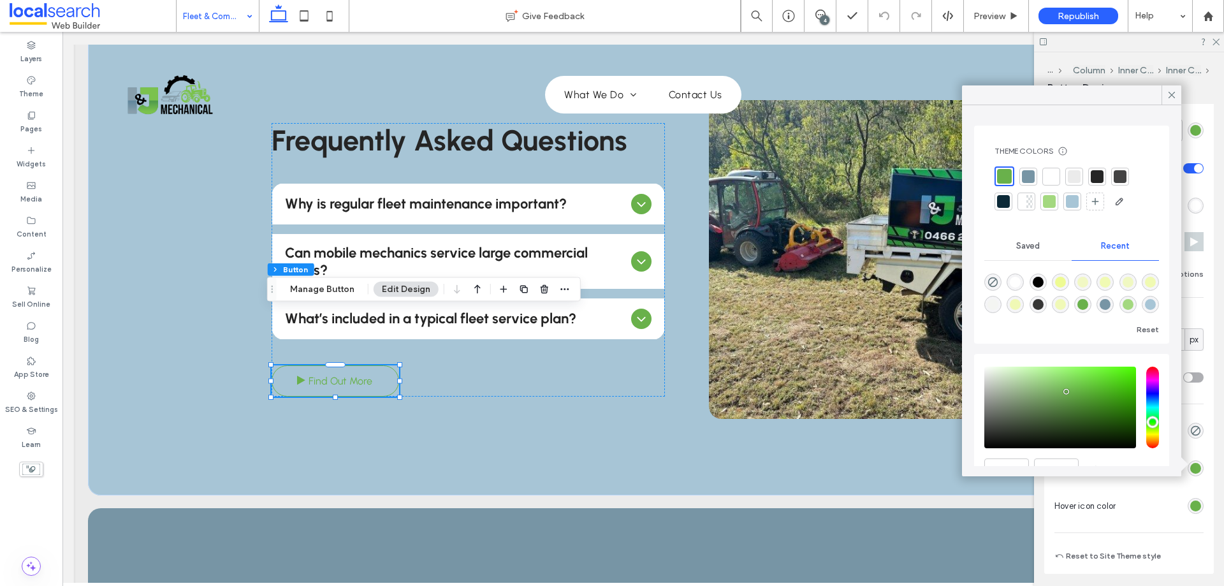
click at [1114, 187] on div at bounding box center [1072, 188] width 154 height 45
click at [1120, 179] on div at bounding box center [1120, 176] width 13 height 13
click at [1193, 505] on div "rgb(105, 177, 75)" at bounding box center [1196, 506] width 11 height 11
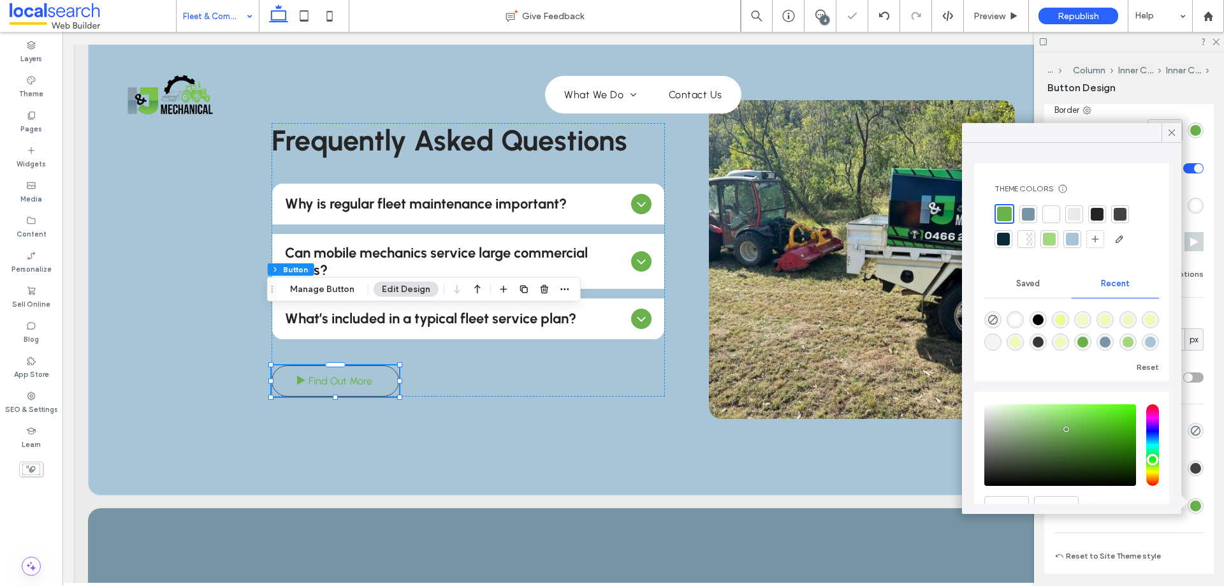
click at [1115, 215] on div at bounding box center [1120, 214] width 13 height 13
drag, startPoint x: 1163, startPoint y: 128, endPoint x: 1170, endPoint y: 145, distance: 18.0
click at [1166, 128] on div at bounding box center [1172, 132] width 20 height 19
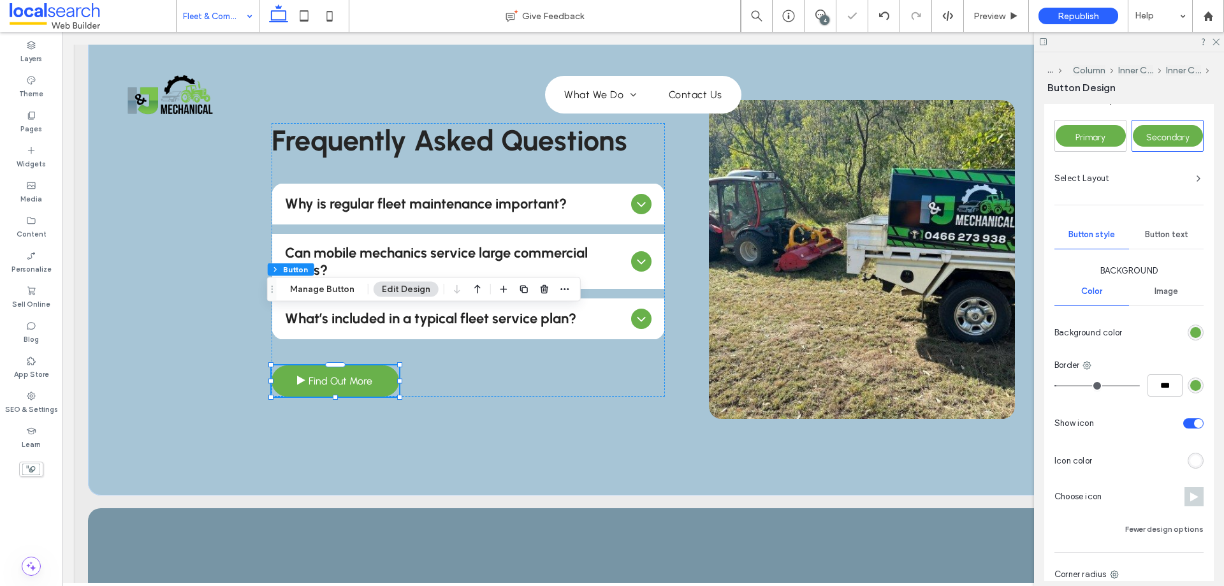
click at [1156, 235] on span "Button text" at bounding box center [1166, 235] width 43 height 10
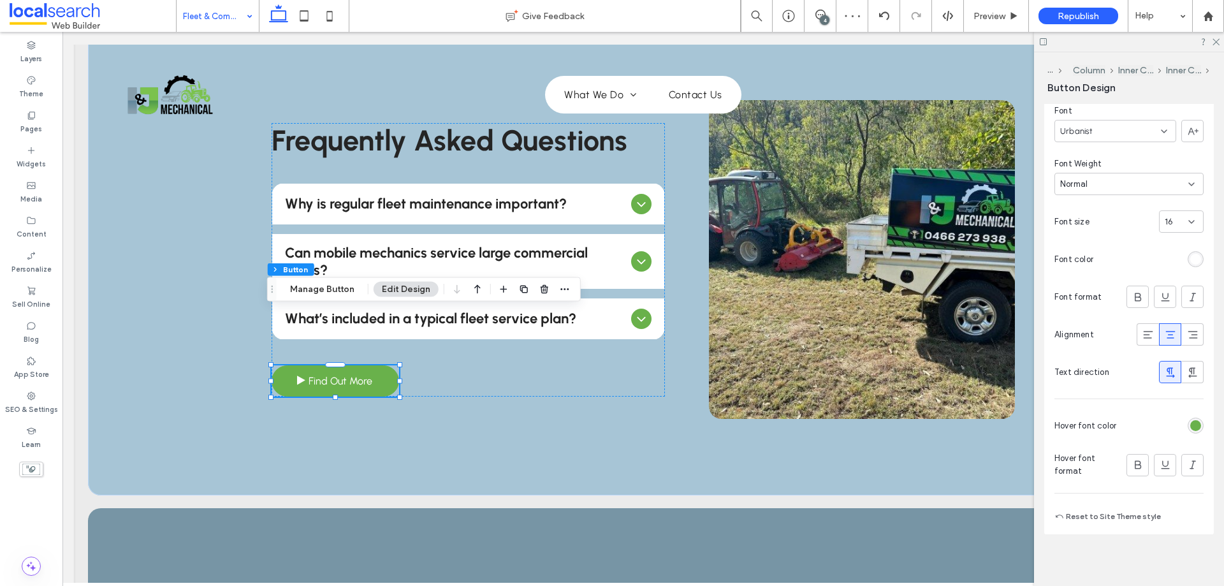
scroll to position [385, 0]
click at [1191, 425] on div "rgb(105, 177, 75)" at bounding box center [1196, 421] width 11 height 11
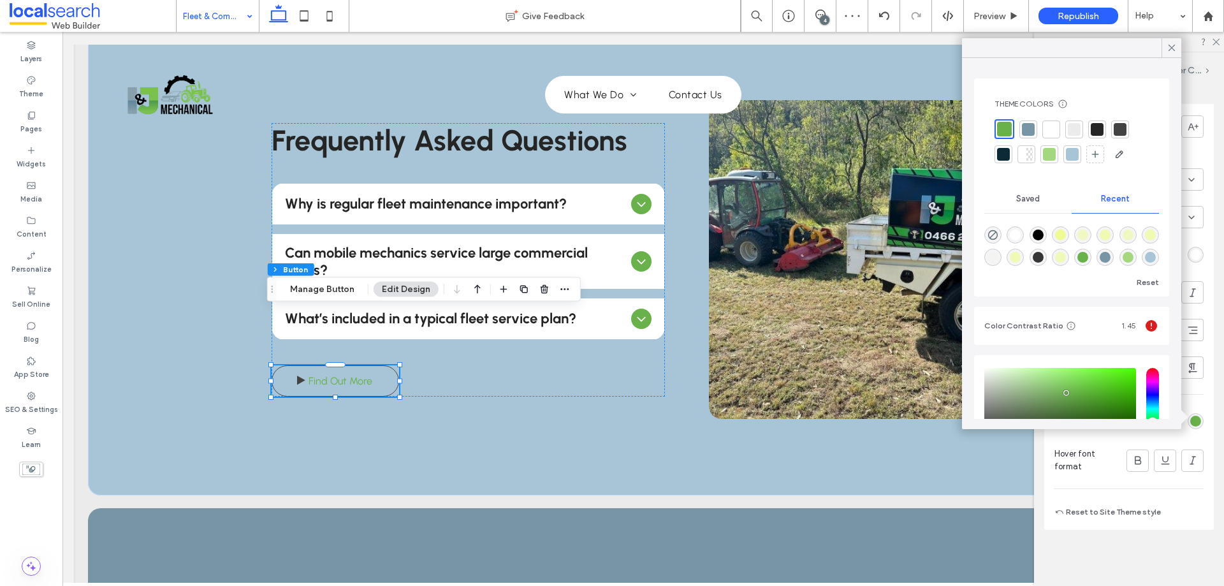
click at [1113, 133] on div at bounding box center [1121, 130] width 18 height 18
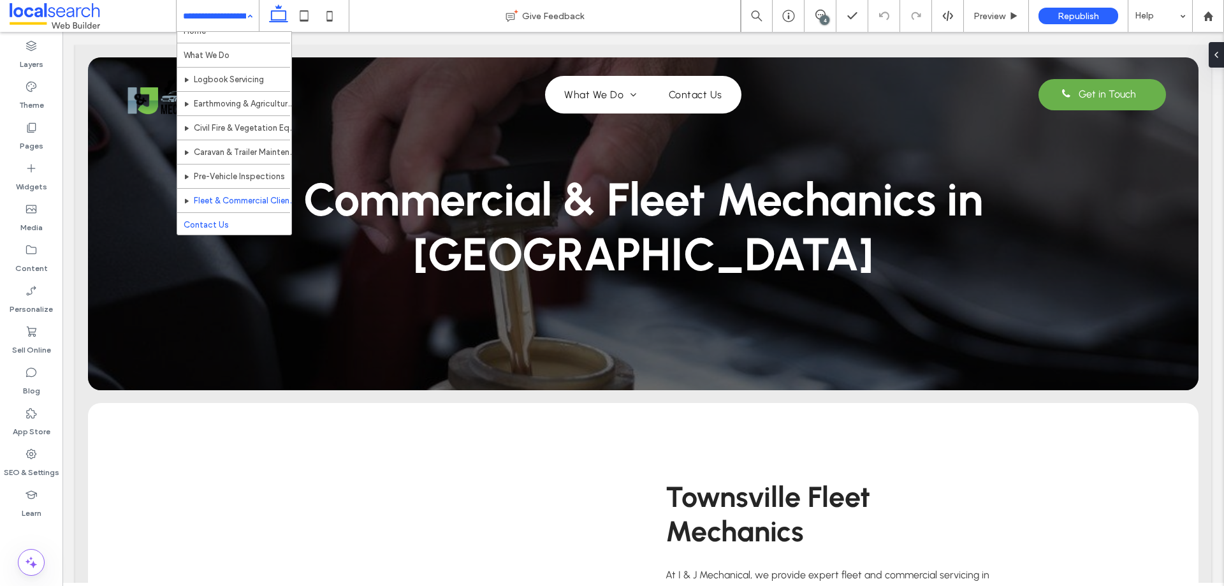
scroll to position [13, 0]
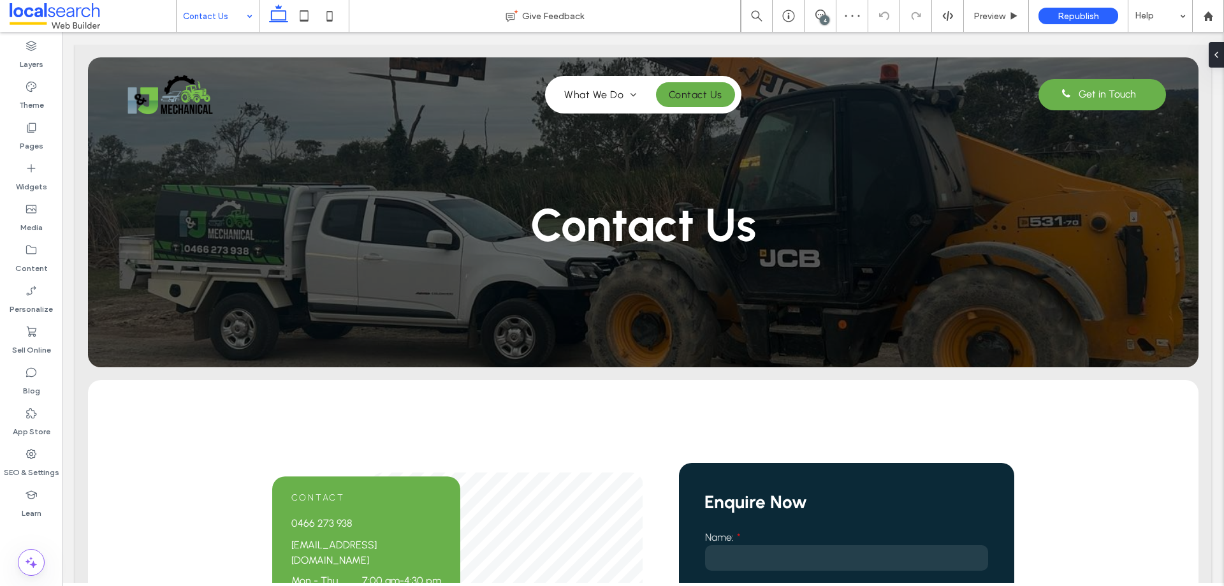
scroll to position [191, 0]
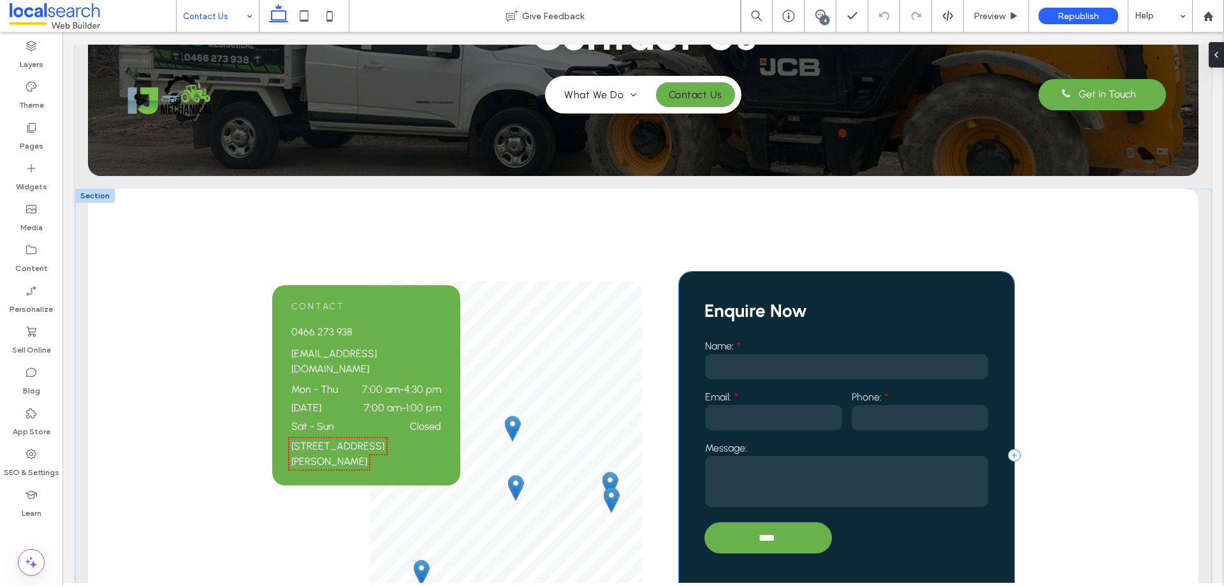
click at [962, 279] on div "Enquire Now Name: Email: Phone: Message: **** Thank you for contacting I & J Me…" at bounding box center [846, 455] width 335 height 367
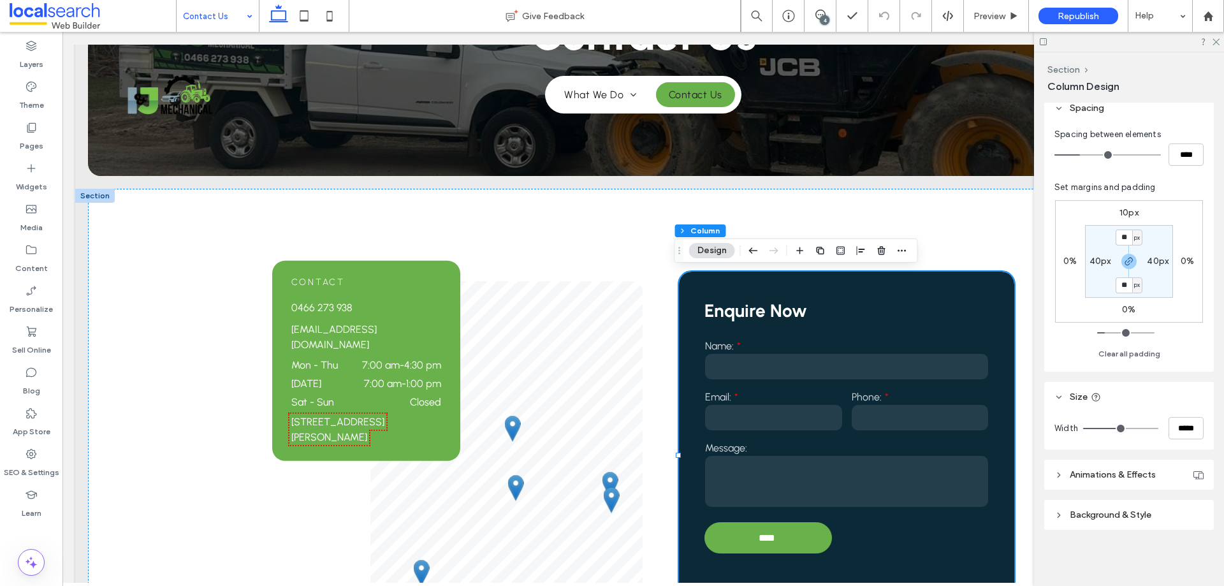
drag, startPoint x: 1129, startPoint y: 520, endPoint x: 1127, endPoint y: 513, distance: 7.9
click at [1129, 516] on header "Background & Style" at bounding box center [1130, 515] width 170 height 30
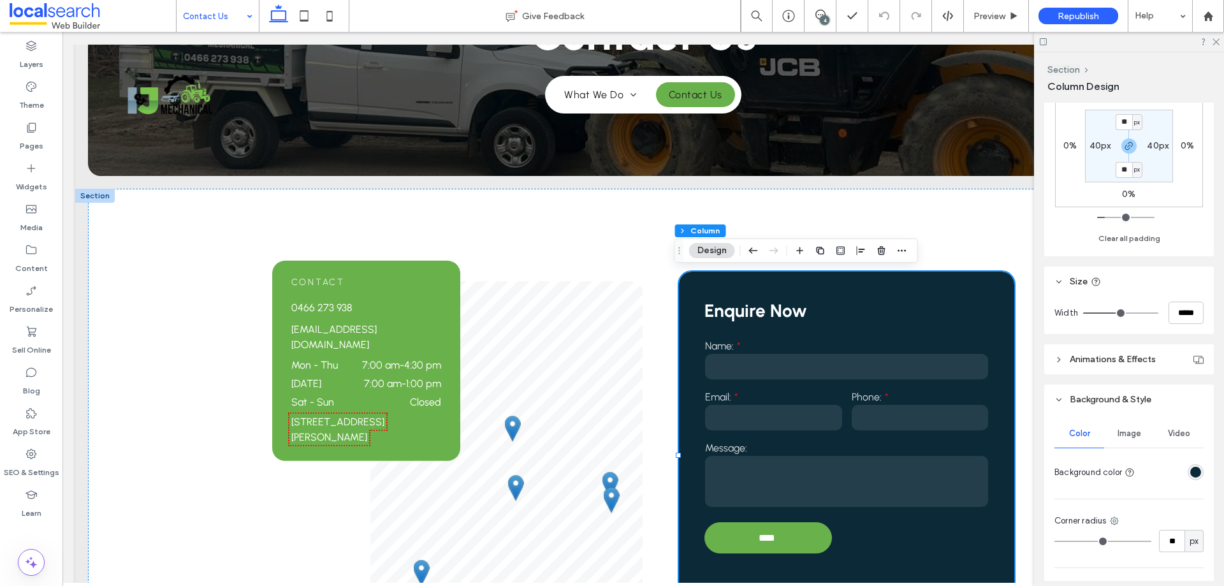
scroll to position [356, 0]
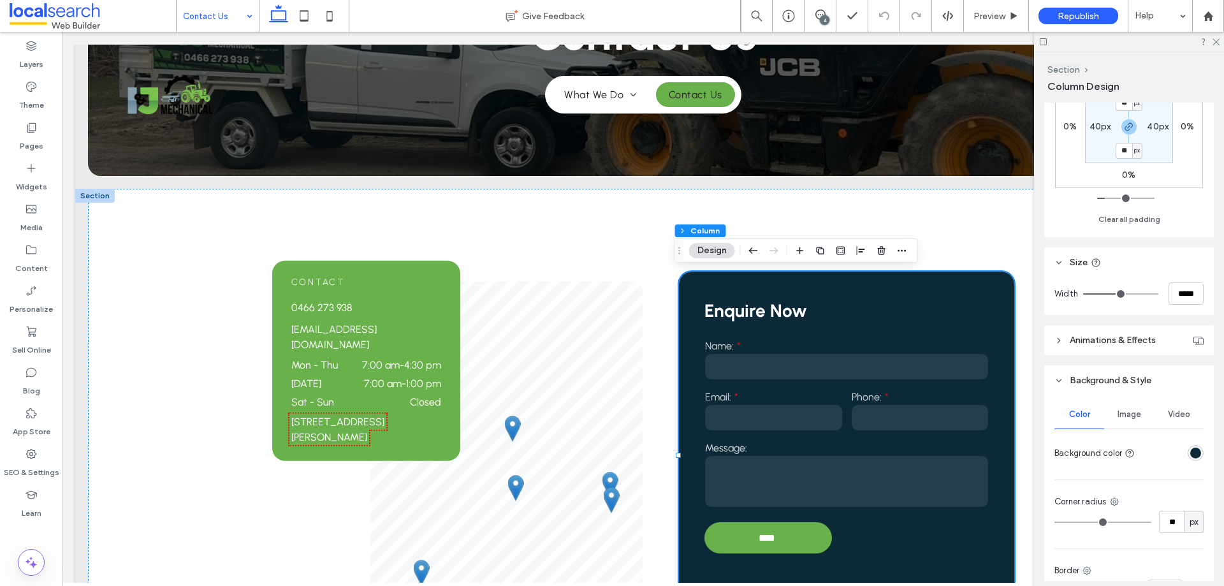
click at [1191, 457] on div "rgba(11, 41, 55, 1)" at bounding box center [1196, 453] width 11 height 11
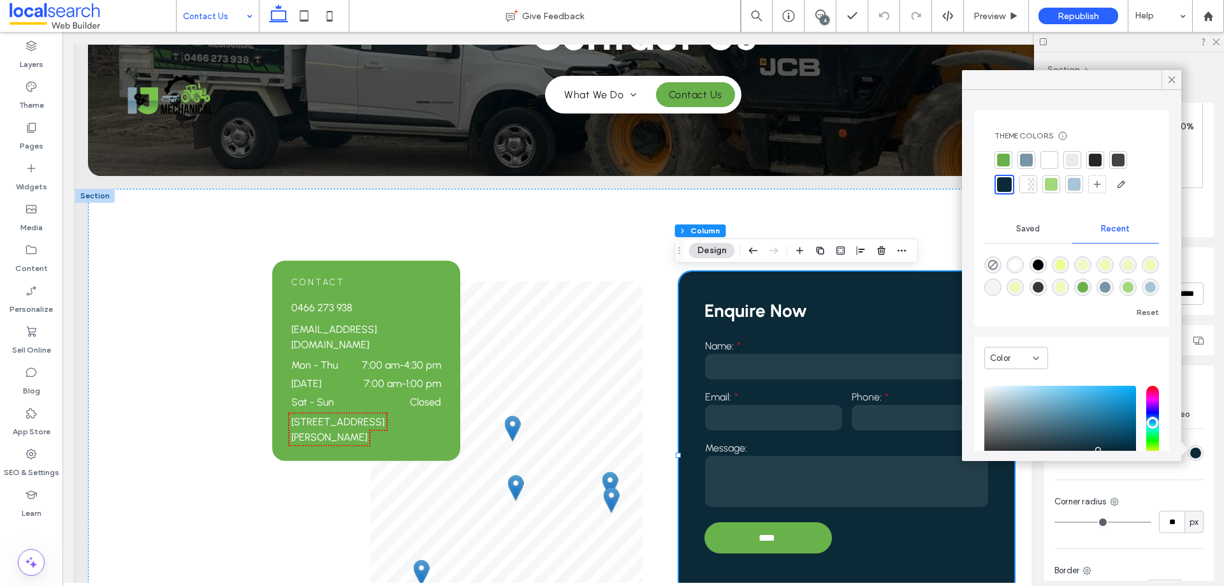
click at [1076, 188] on div at bounding box center [1074, 184] width 13 height 13
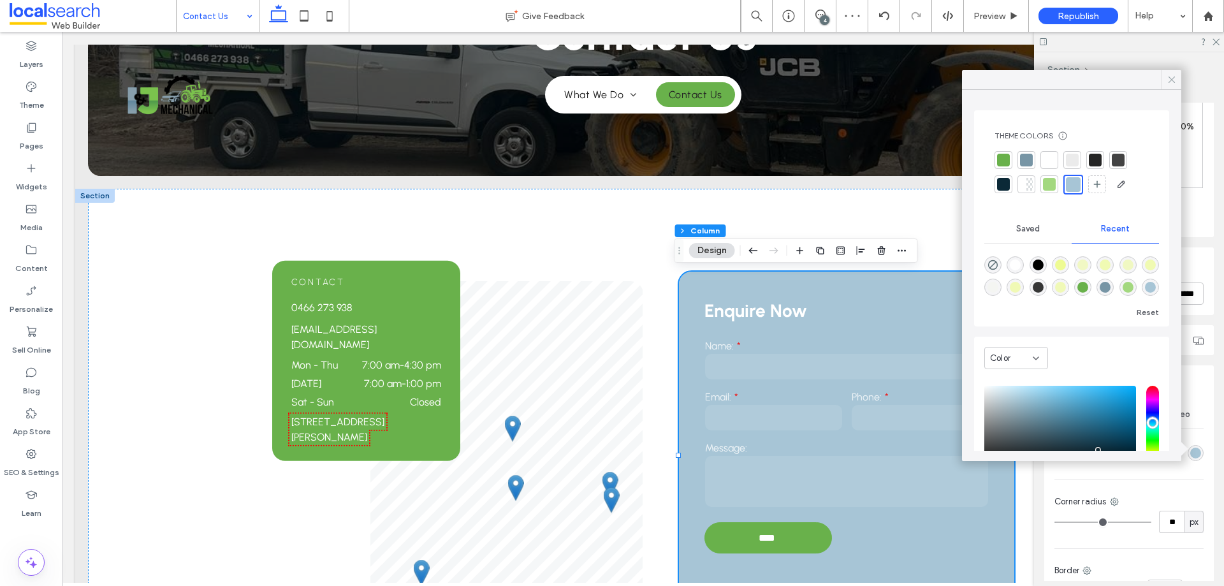
click at [1168, 84] on icon at bounding box center [1171, 79] width 11 height 11
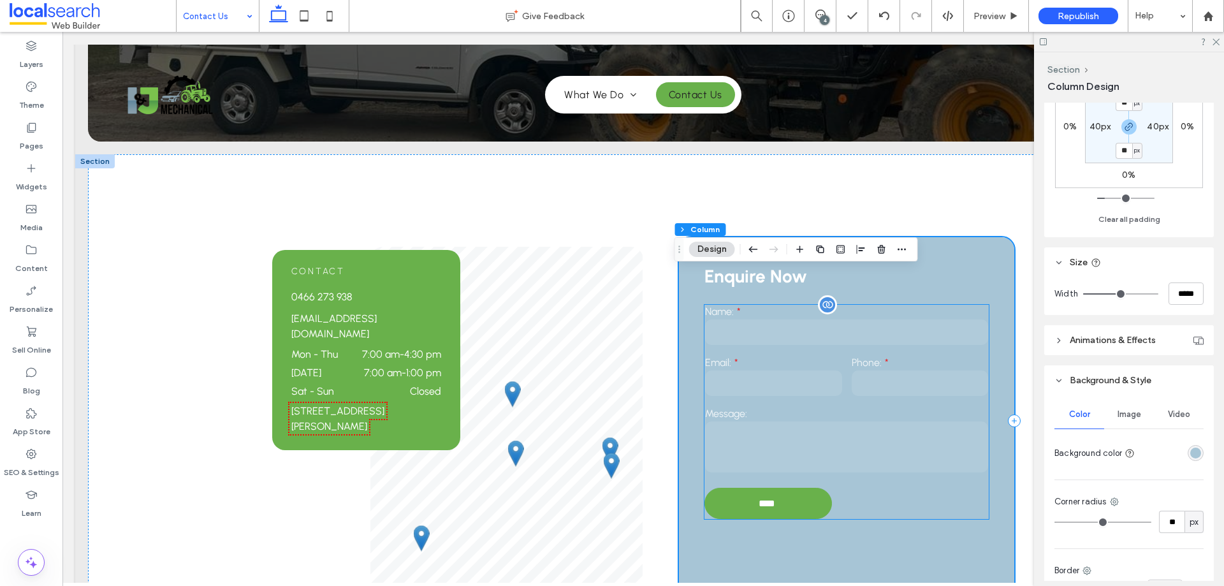
scroll to position [255, 0]
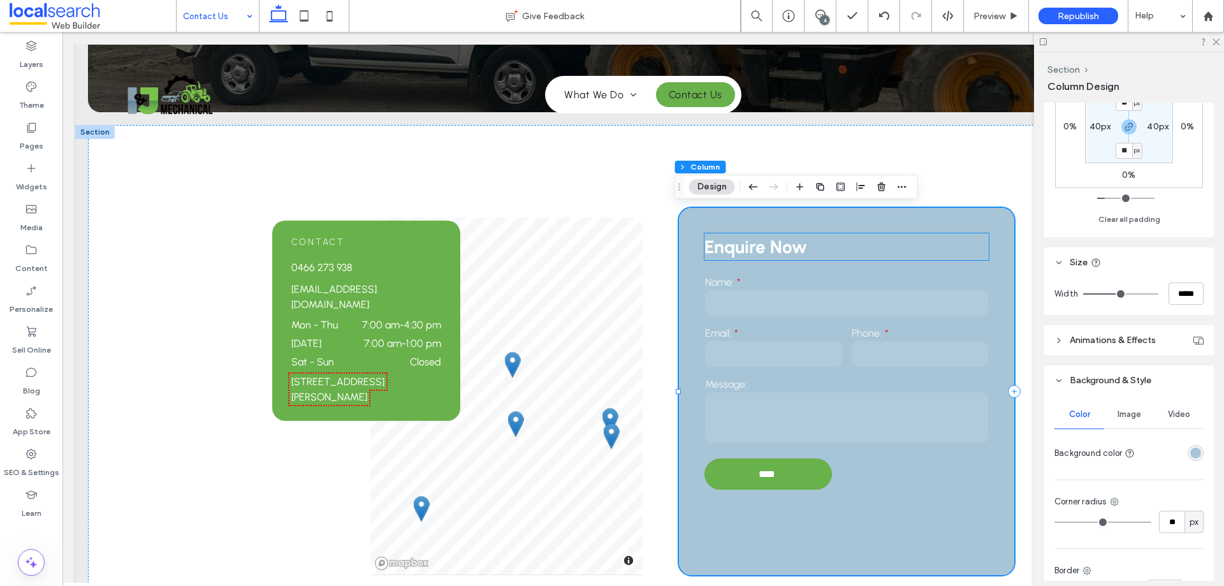
click at [765, 253] on strong "Enquire Now" at bounding box center [756, 247] width 103 height 22
click at [765, 253] on div "Enquire Now" at bounding box center [847, 246] width 284 height 27
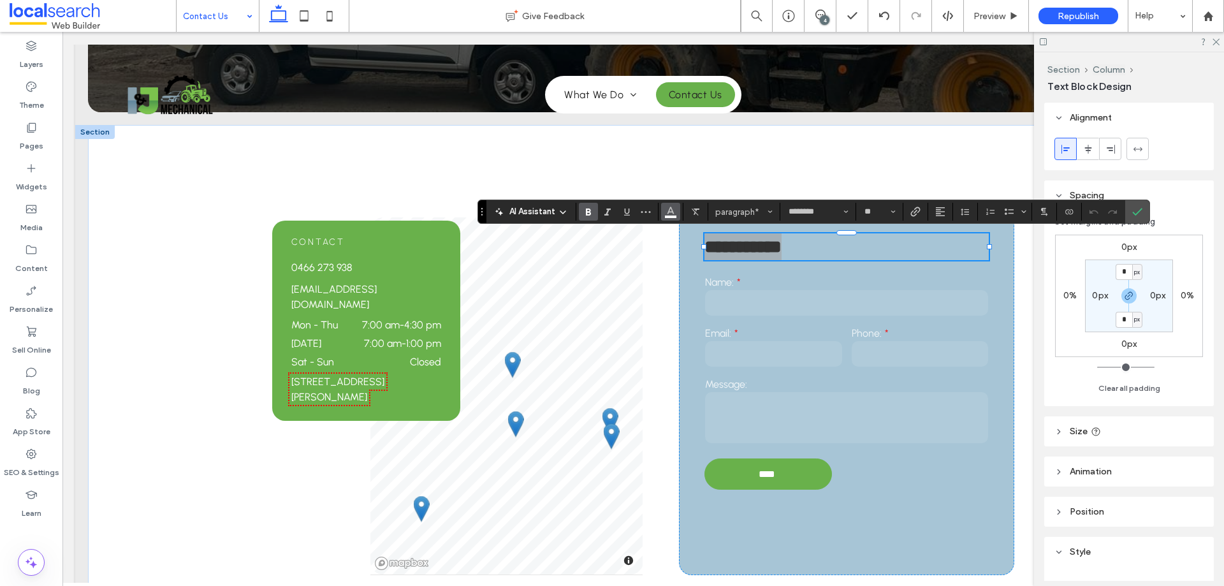
click at [670, 215] on icon "Color" at bounding box center [671, 210] width 10 height 10
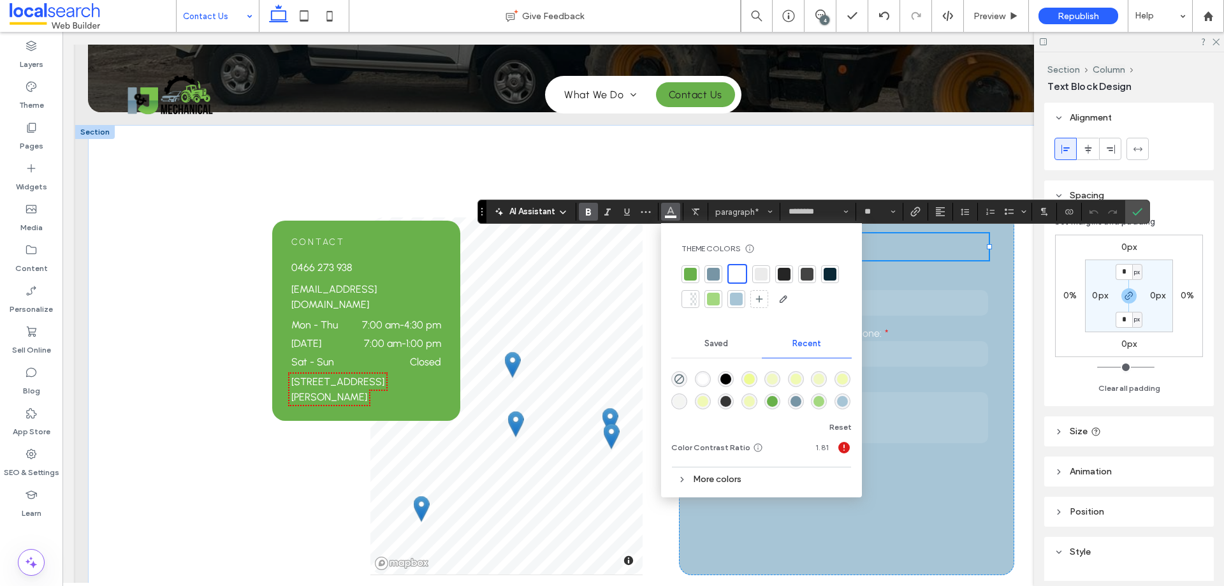
click at [789, 276] on div at bounding box center [784, 274] width 13 height 13
drag, startPoint x: 1149, startPoint y: 215, endPoint x: 1137, endPoint y: 214, distance: 12.2
click at [1149, 214] on section at bounding box center [1138, 211] width 24 height 23
click at [1137, 214] on use "Confirm" at bounding box center [1138, 212] width 10 height 8
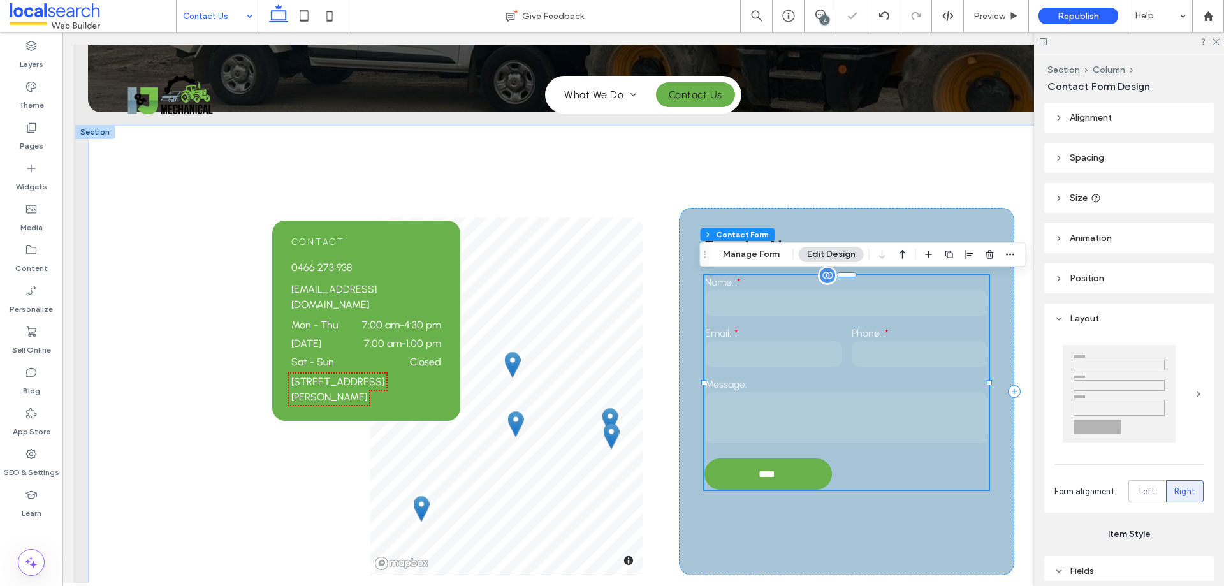
type input "**"
type input "*"
type input "***"
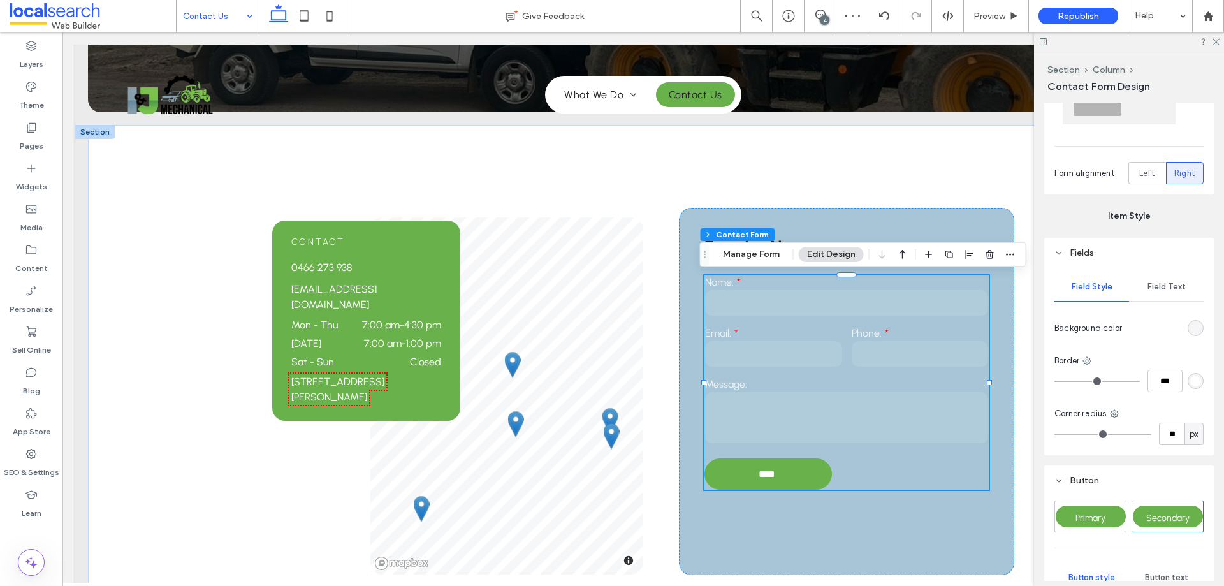
scroll to position [319, 0]
click at [1156, 297] on div "Field Text" at bounding box center [1166, 286] width 75 height 28
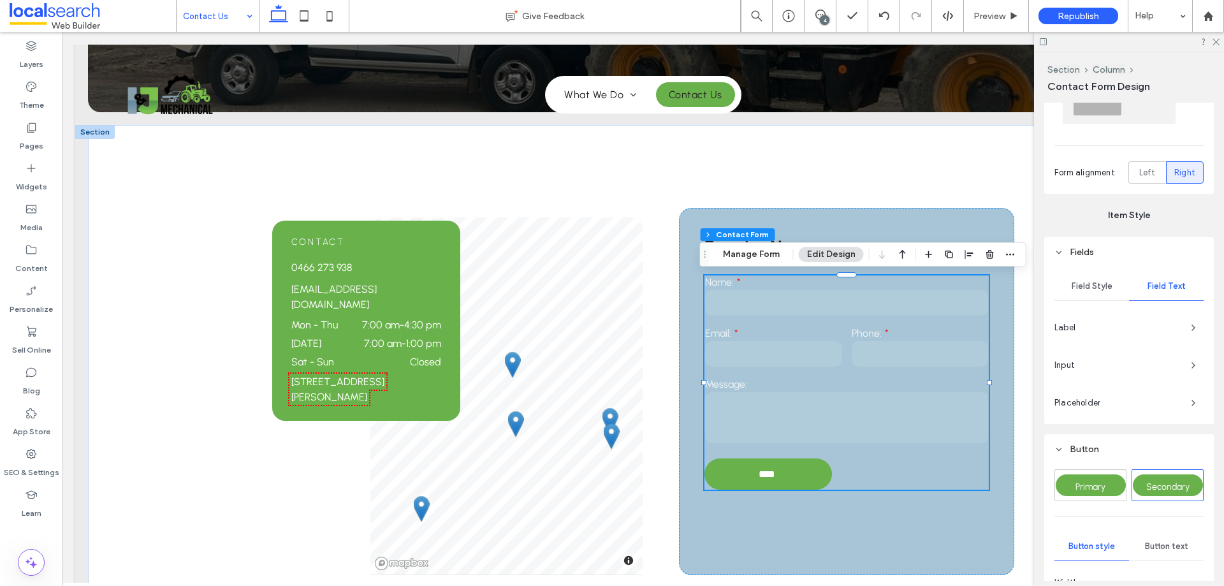
click at [1117, 315] on div "Field Style Field Text Label Input Placeholder" at bounding box center [1130, 345] width 170 height 157
click at [1117, 325] on span "Label" at bounding box center [1118, 327] width 126 height 13
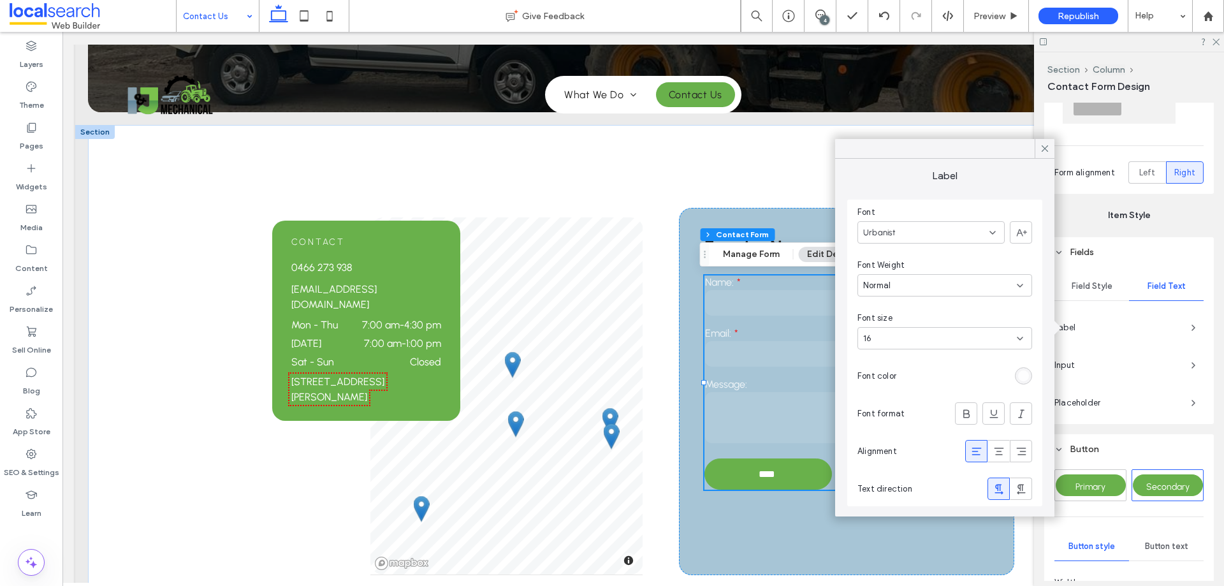
click at [1020, 374] on div "rgba(255, 255, 255, 0.8)" at bounding box center [1023, 376] width 11 height 11
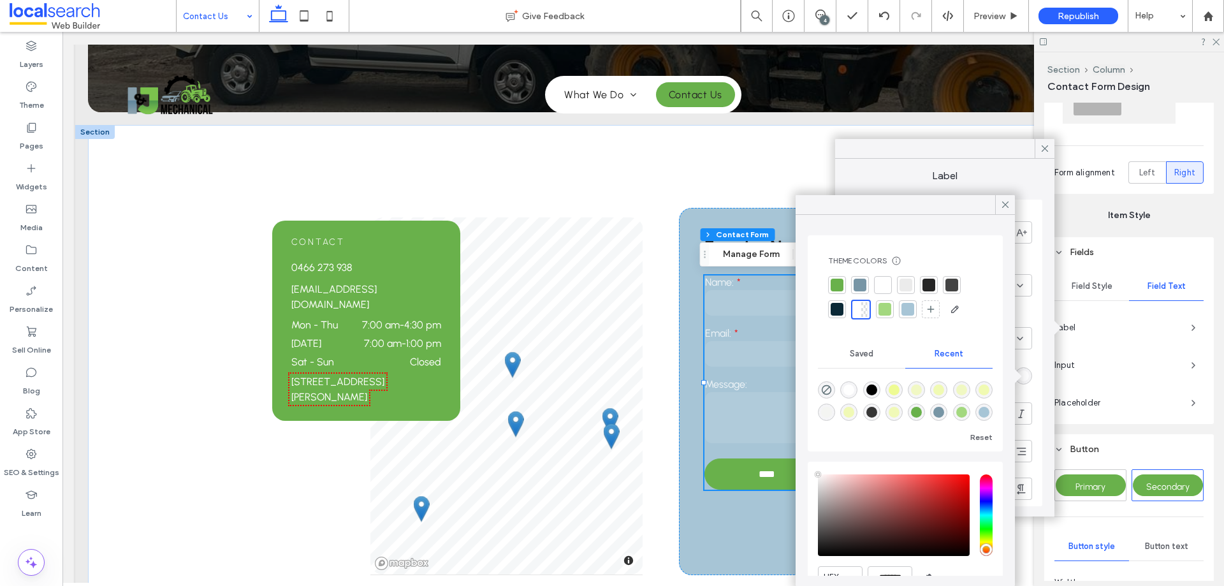
click at [928, 279] on div at bounding box center [929, 285] width 13 height 13
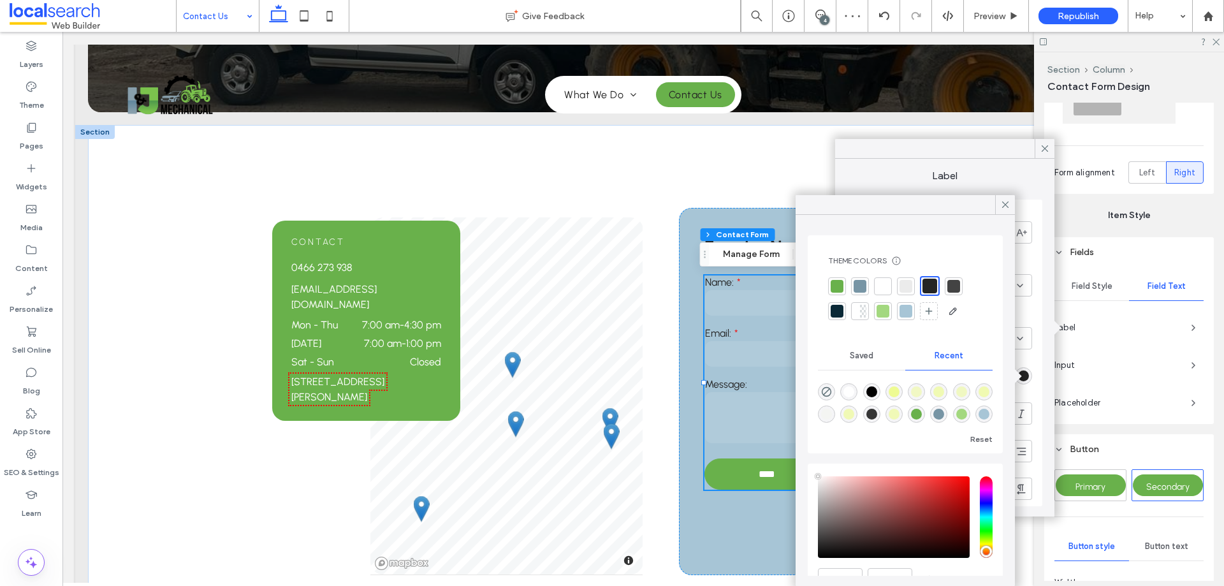
click at [957, 285] on div at bounding box center [954, 286] width 13 height 13
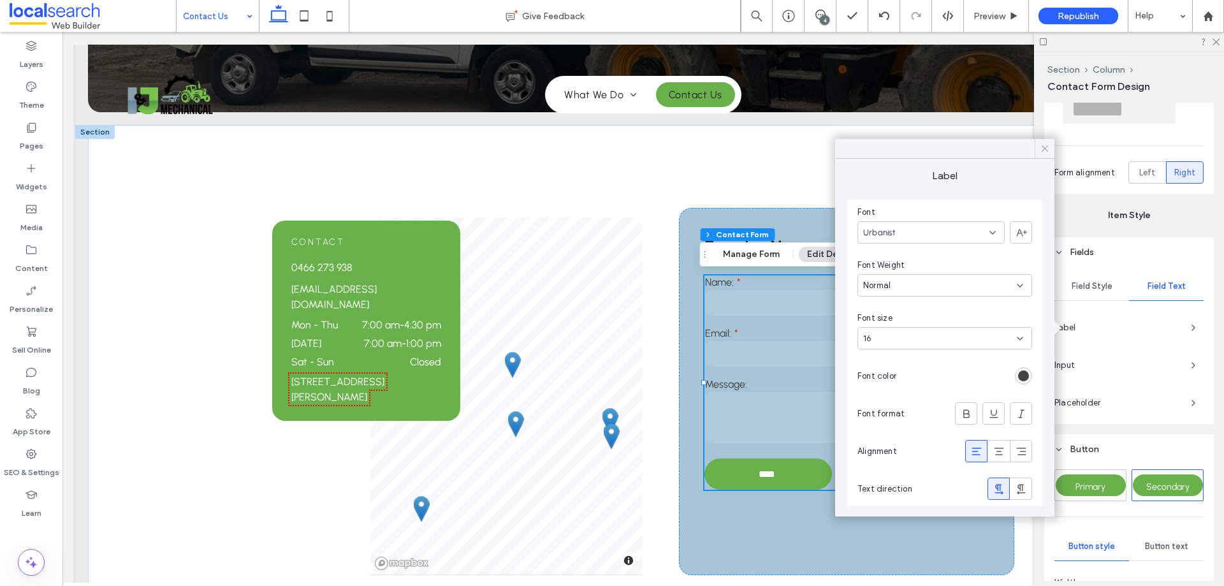
click at [1042, 149] on icon at bounding box center [1045, 148] width 11 height 11
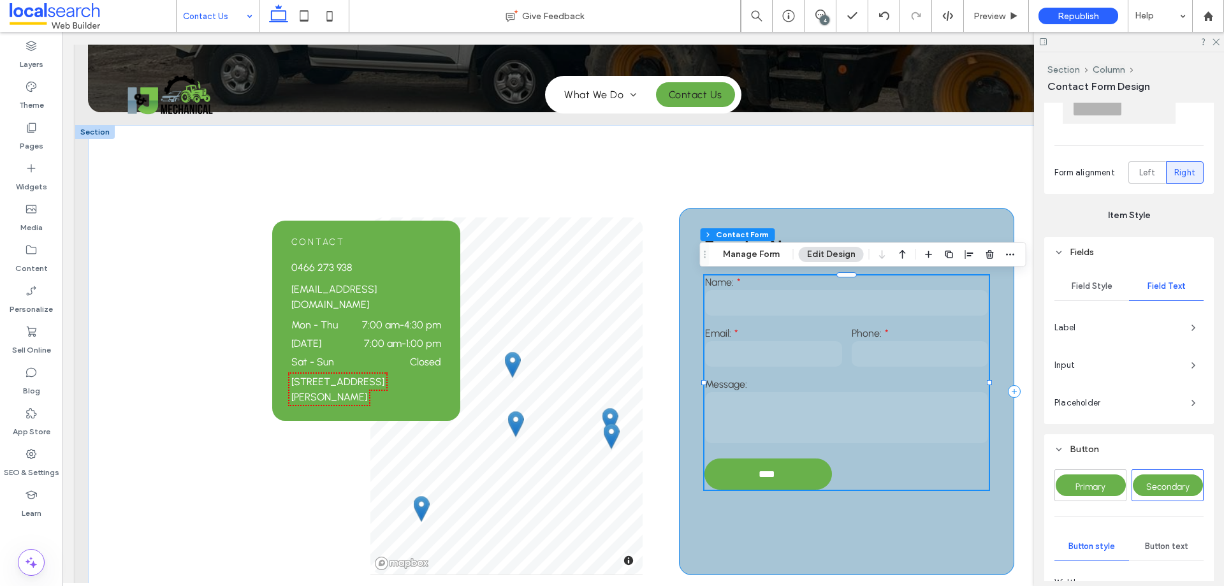
click at [816, 230] on div "Enquire Now Name: Email: Phone: Message: **** Thank you for contacting I & J Me…" at bounding box center [846, 391] width 335 height 367
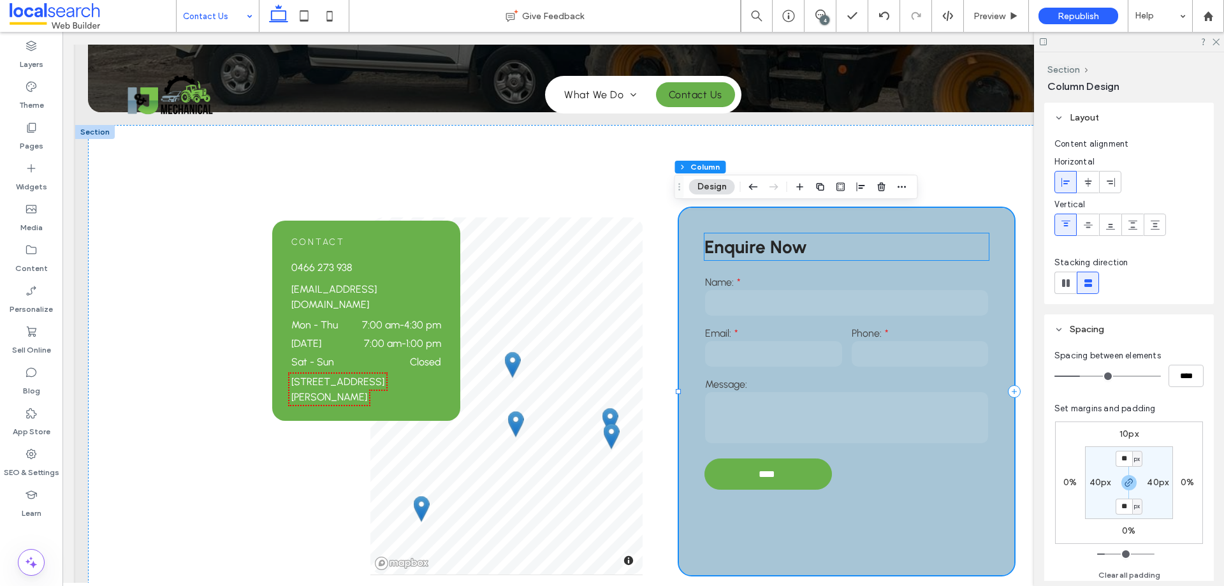
click at [813, 239] on p "Enquire Now" at bounding box center [847, 246] width 284 height 27
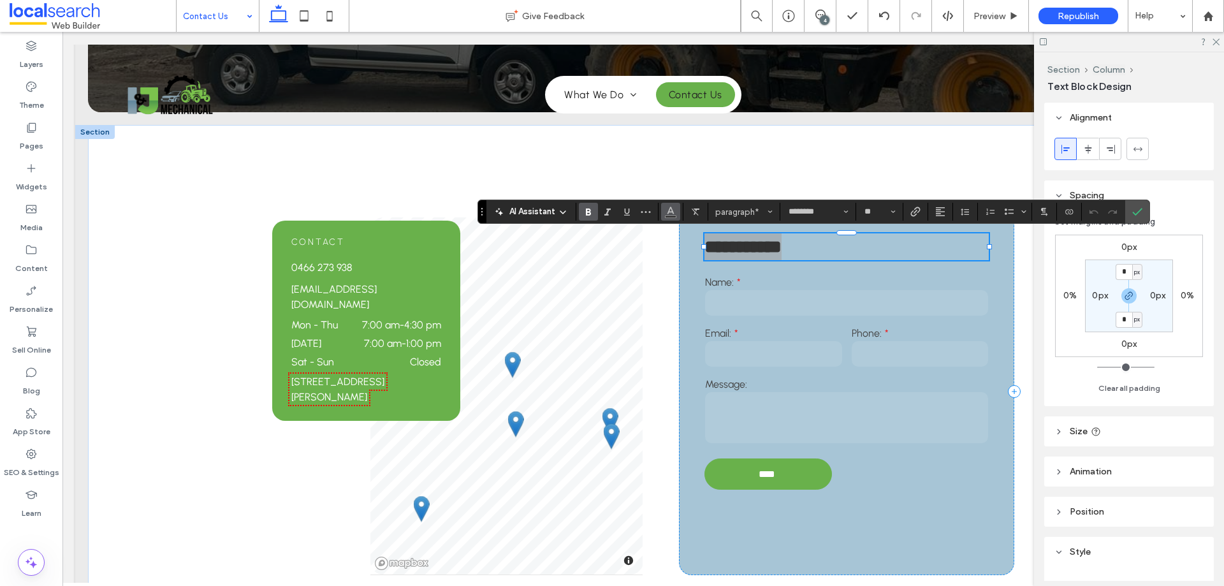
drag, startPoint x: 658, startPoint y: 203, endPoint x: 664, endPoint y: 205, distance: 6.7
click at [659, 203] on div "AI Assistant paragraph* ******** **" at bounding box center [814, 212] width 673 height 24
click at [665, 206] on button "Color" at bounding box center [670, 212] width 19 height 18
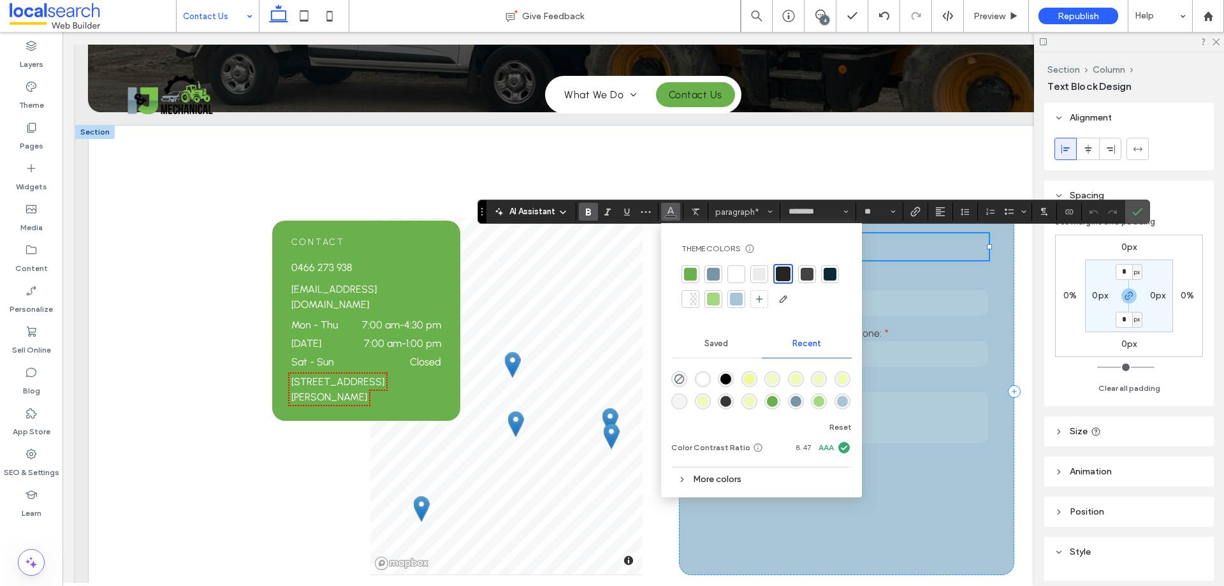
click at [774, 242] on div "Theme Colors Save time with Theme Colors Create a color palette to instantly ad…" at bounding box center [762, 276] width 180 height 86
drag, startPoint x: 809, startPoint y: 272, endPoint x: 829, endPoint y: 229, distance: 47.1
click at [809, 272] on div at bounding box center [807, 274] width 13 height 13
click at [1139, 217] on span "Confirm" at bounding box center [1138, 212] width 10 height 22
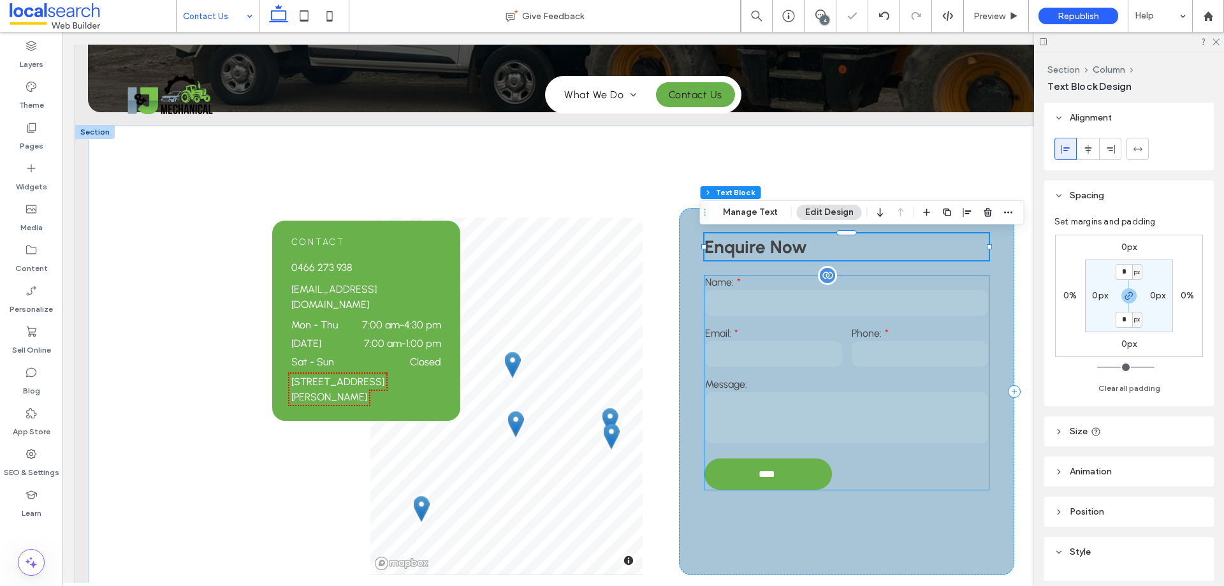
click at [915, 360] on input "tel" at bounding box center [920, 354] width 137 height 26
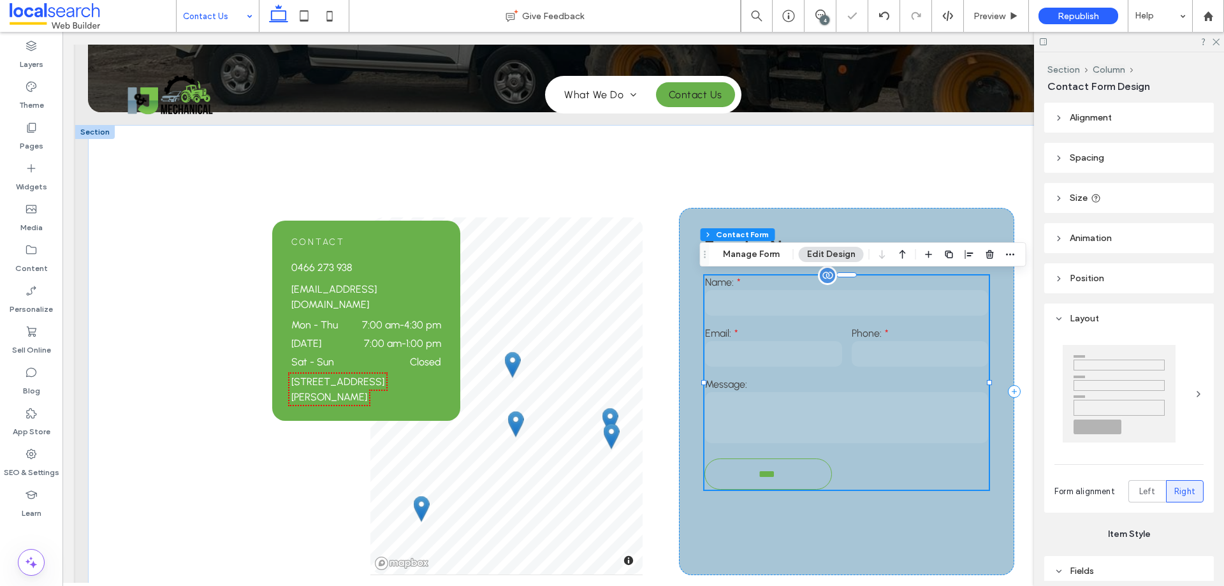
type input "**"
type input "*"
type input "***"
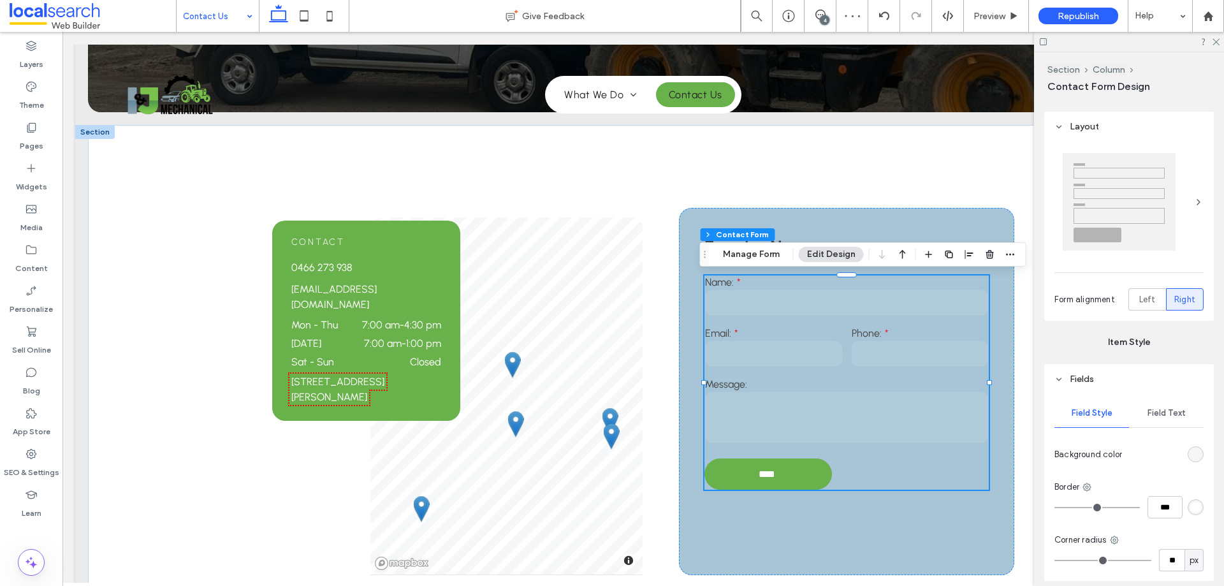
scroll to position [255, 0]
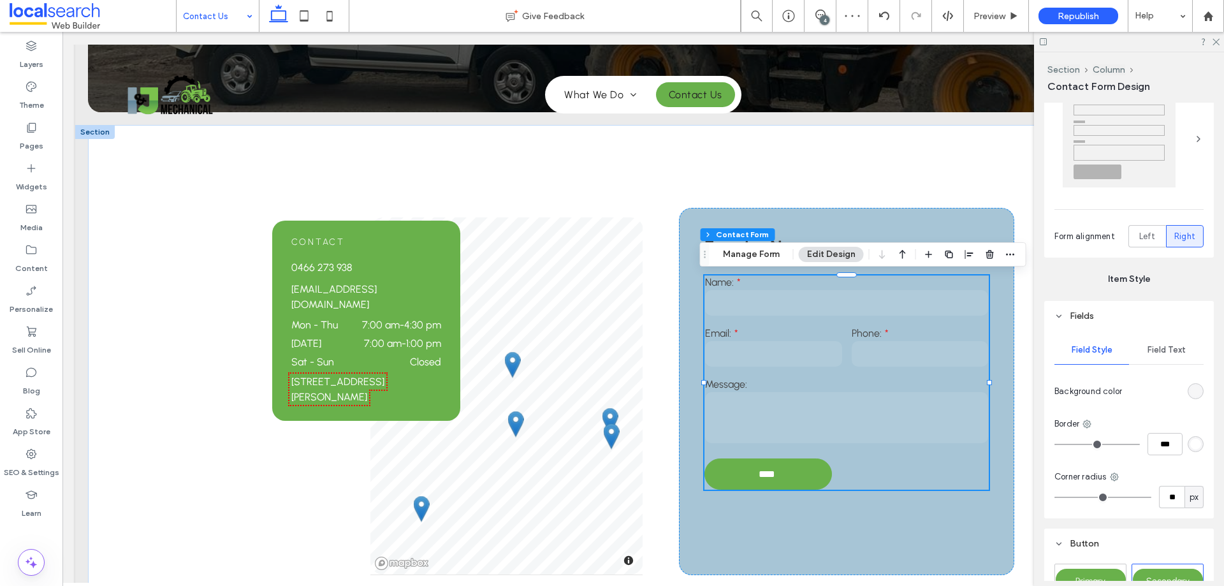
click at [1152, 354] on span "Field Text" at bounding box center [1167, 350] width 38 height 10
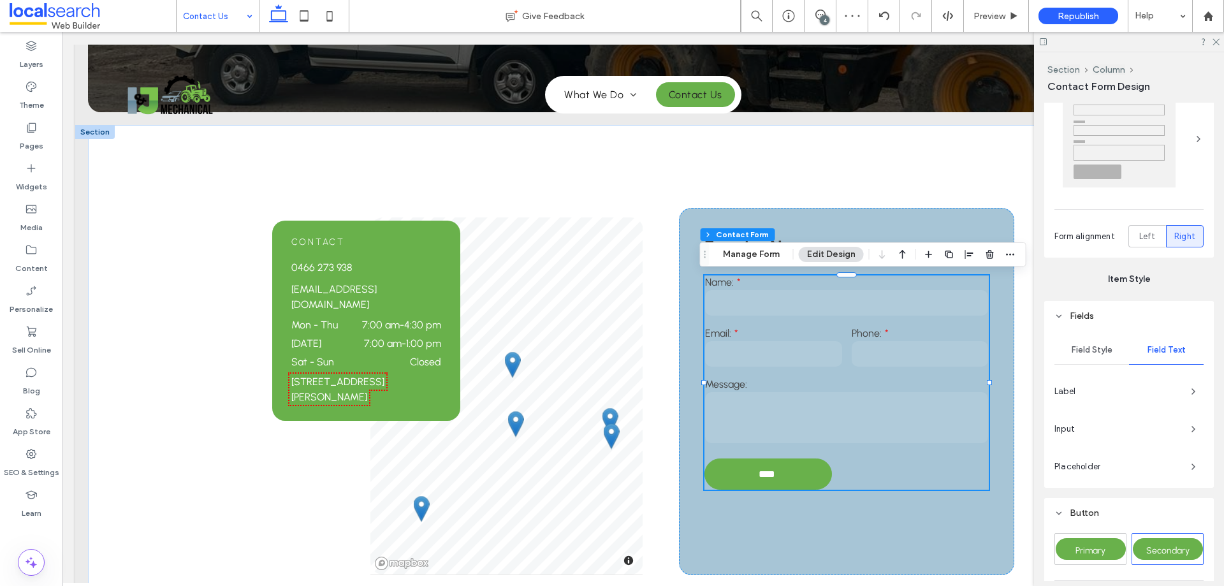
click at [1105, 397] on span "Label" at bounding box center [1118, 391] width 126 height 13
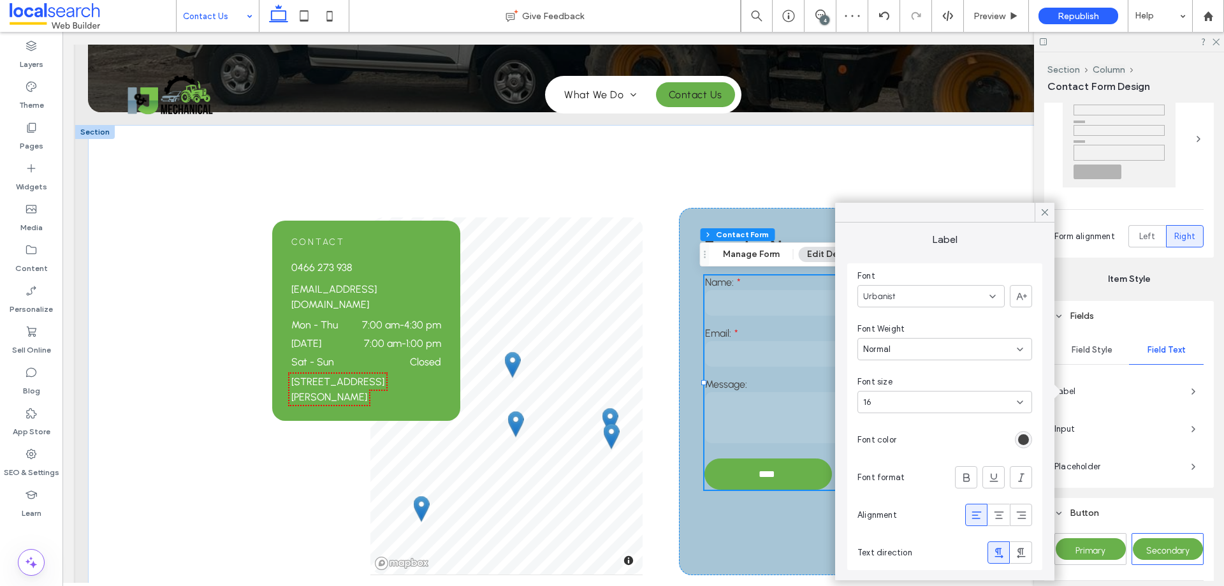
click at [1098, 427] on span "Input" at bounding box center [1118, 429] width 126 height 13
click at [1017, 448] on div "rgba(255, 255, 255, 0.8)" at bounding box center [1023, 445] width 17 height 17
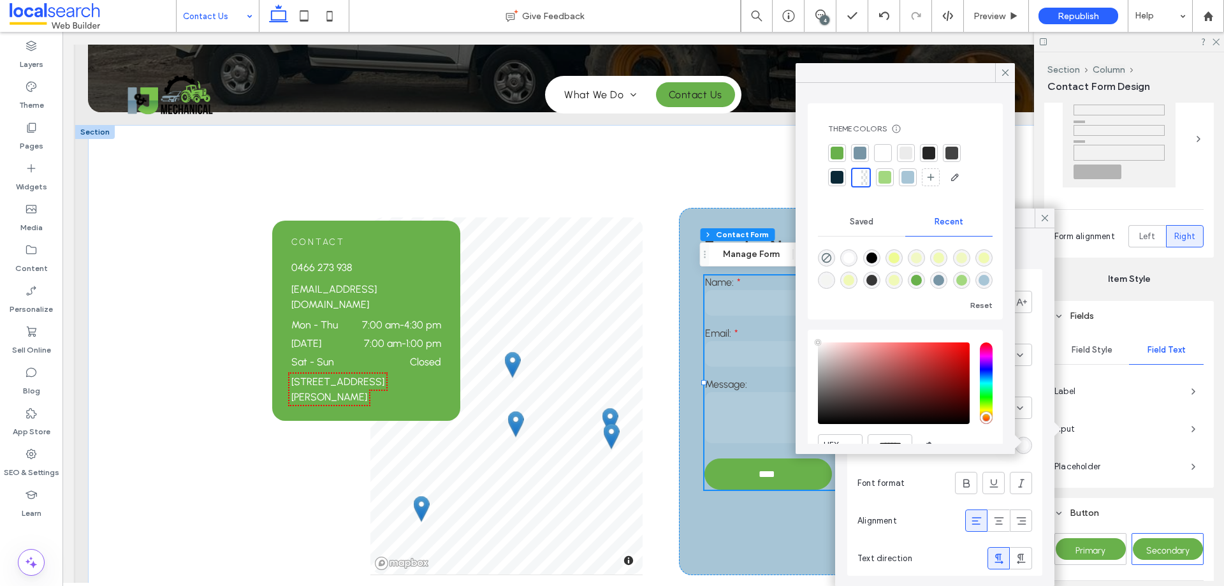
click at [950, 153] on div at bounding box center [952, 153] width 13 height 13
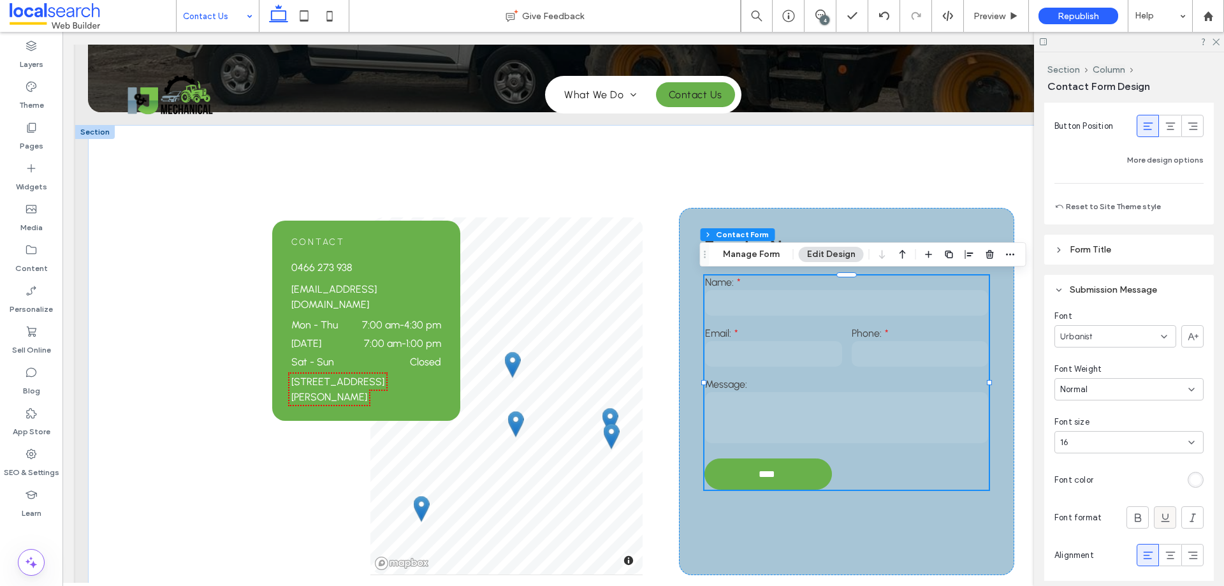
scroll to position [1148, 0]
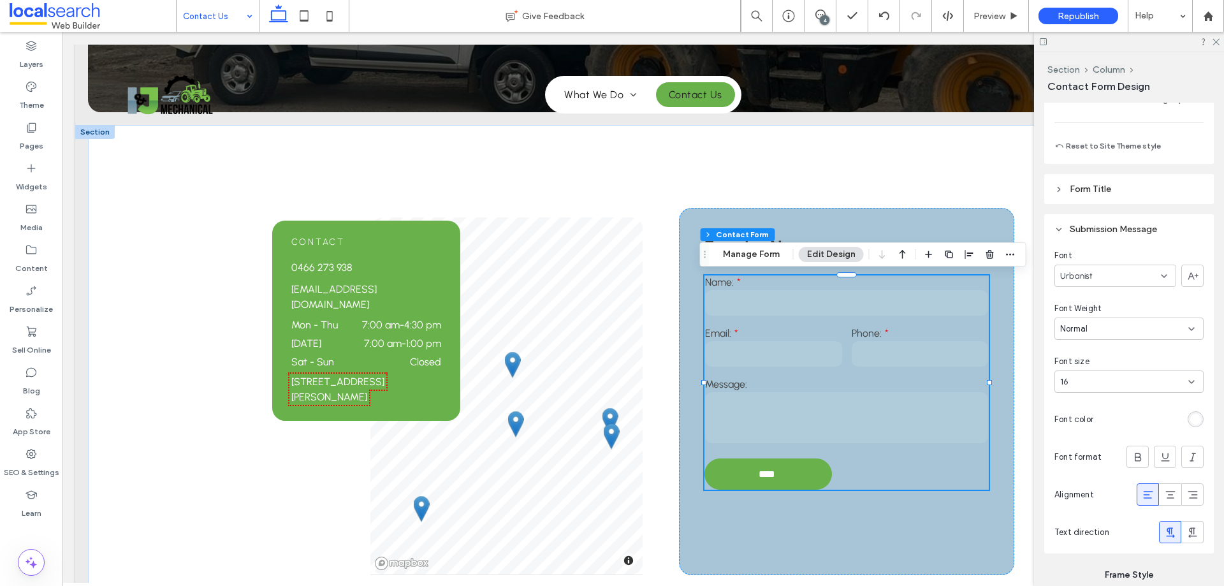
click at [1191, 419] on div "rgb(255, 255, 255)" at bounding box center [1196, 419] width 11 height 11
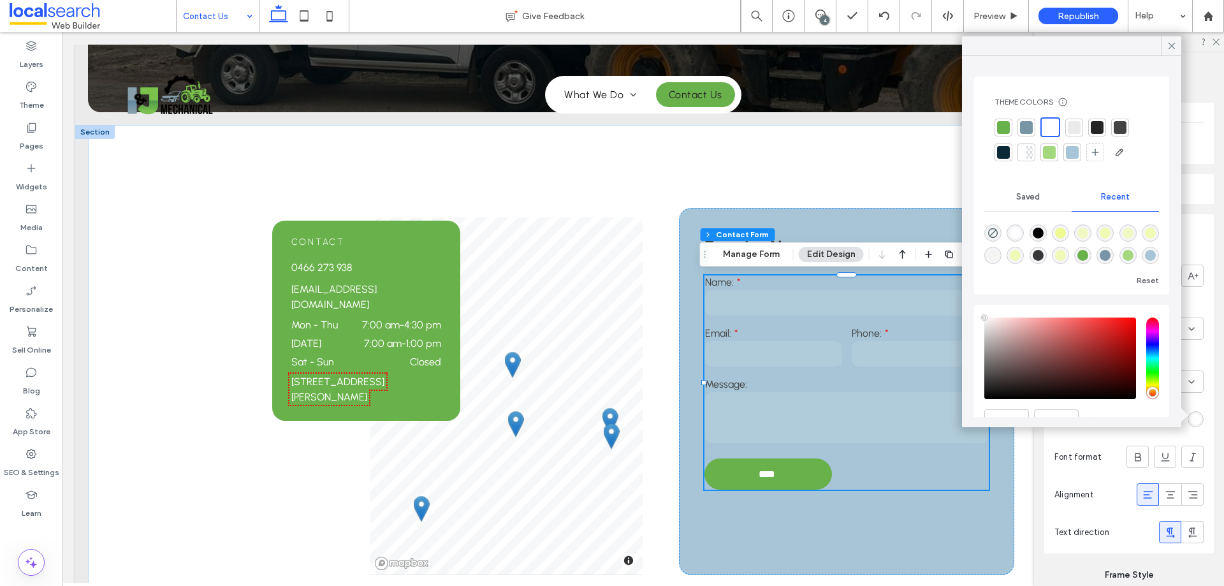
click at [1115, 127] on div at bounding box center [1120, 127] width 13 height 13
click at [1177, 47] on icon at bounding box center [1171, 45] width 11 height 11
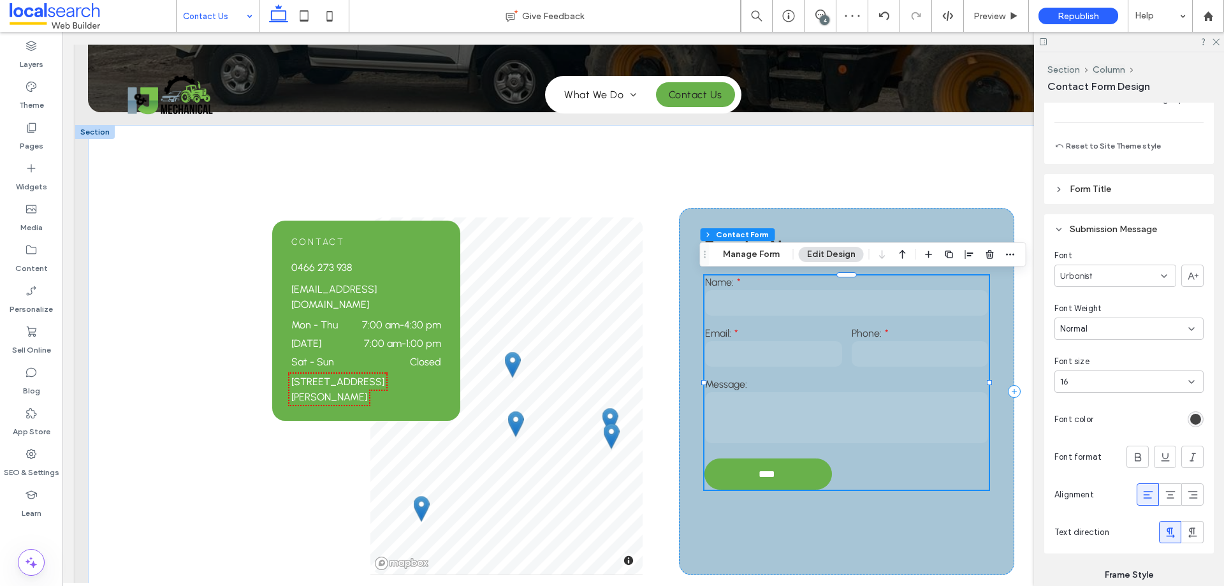
click at [1221, 42] on div at bounding box center [1129, 42] width 190 height 20
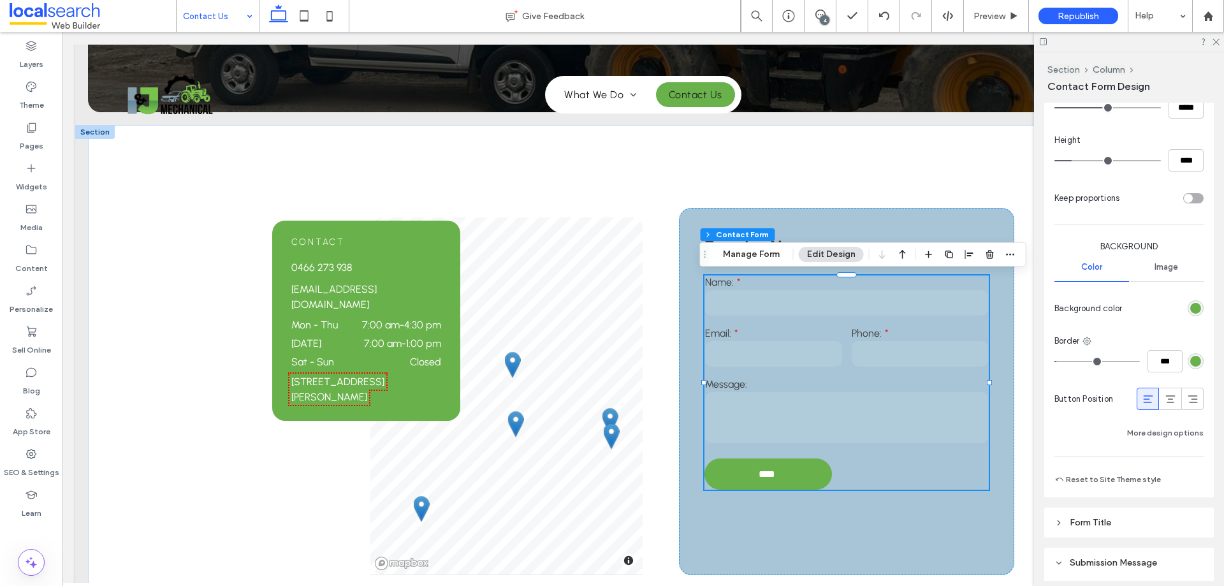
scroll to position [798, 0]
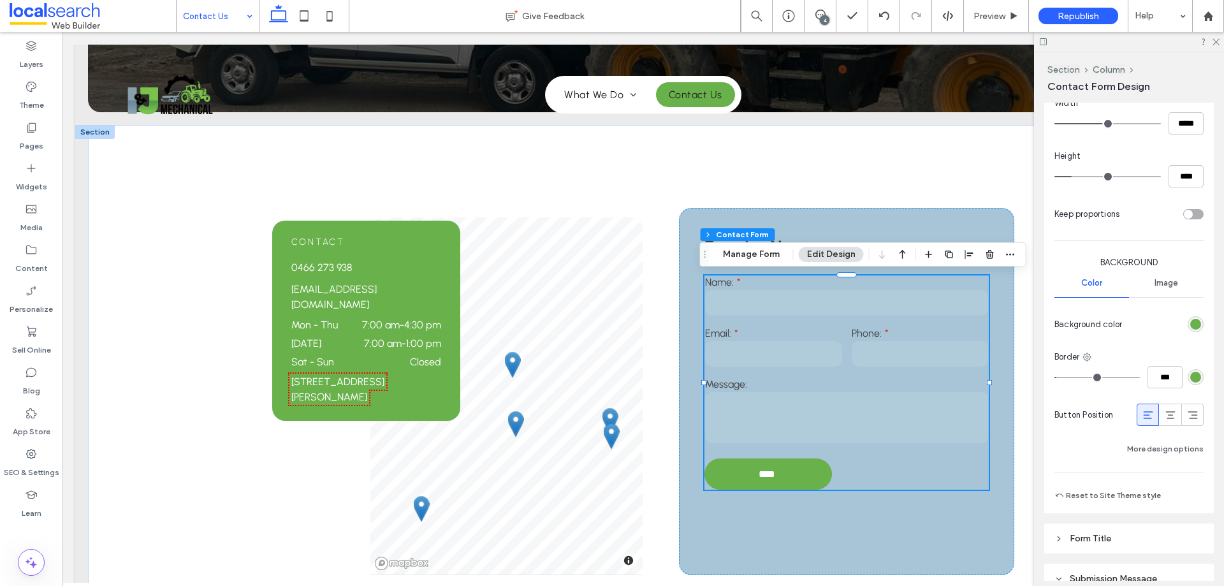
click at [1191, 323] on div "rgb(105, 177, 75)" at bounding box center [1196, 324] width 11 height 11
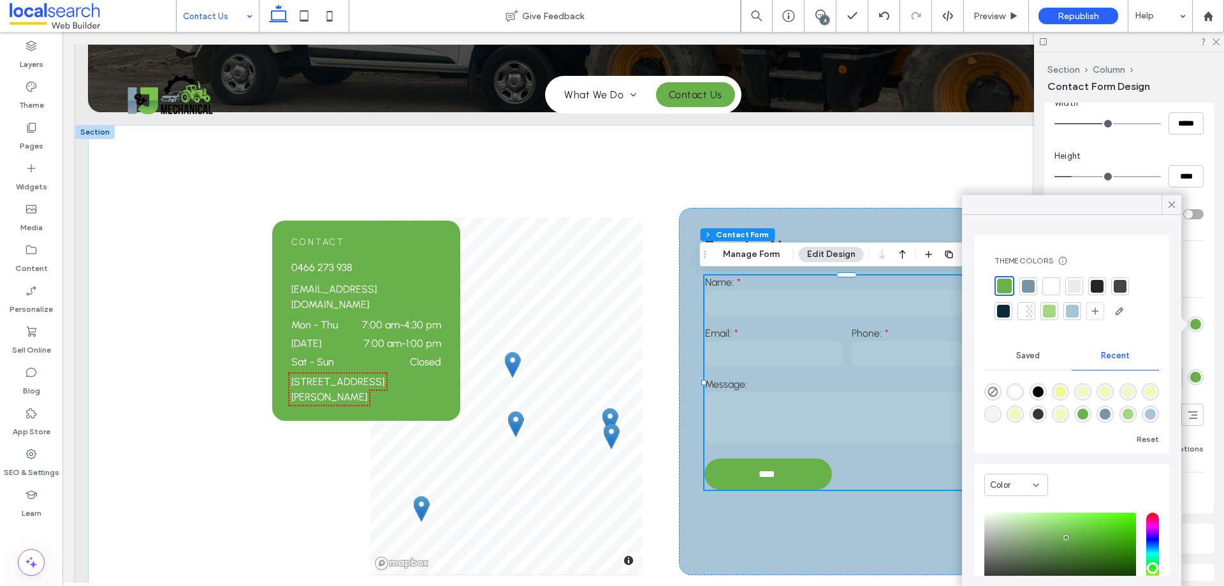
click at [1054, 311] on div at bounding box center [1049, 311] width 13 height 13
click at [1193, 378] on div "rgb(105, 177, 75)" at bounding box center [1196, 377] width 11 height 11
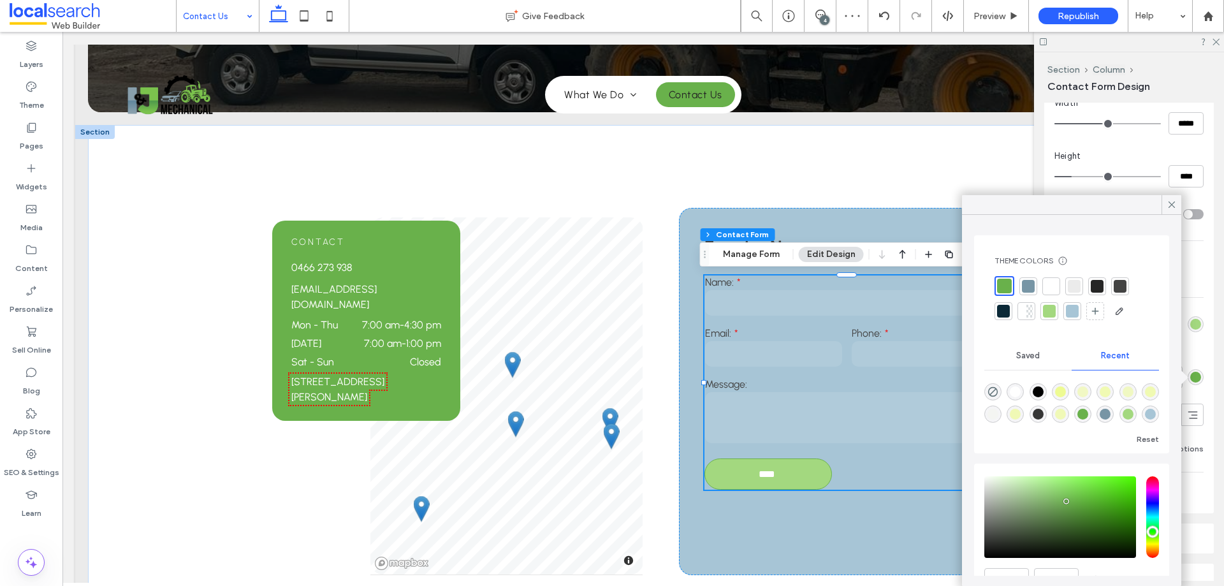
click at [1056, 311] on div at bounding box center [1050, 311] width 18 height 18
click at [1002, 286] on div at bounding box center [1003, 285] width 13 height 13
click at [1193, 328] on div "rgb(163, 216, 127)" at bounding box center [1196, 324] width 11 height 11
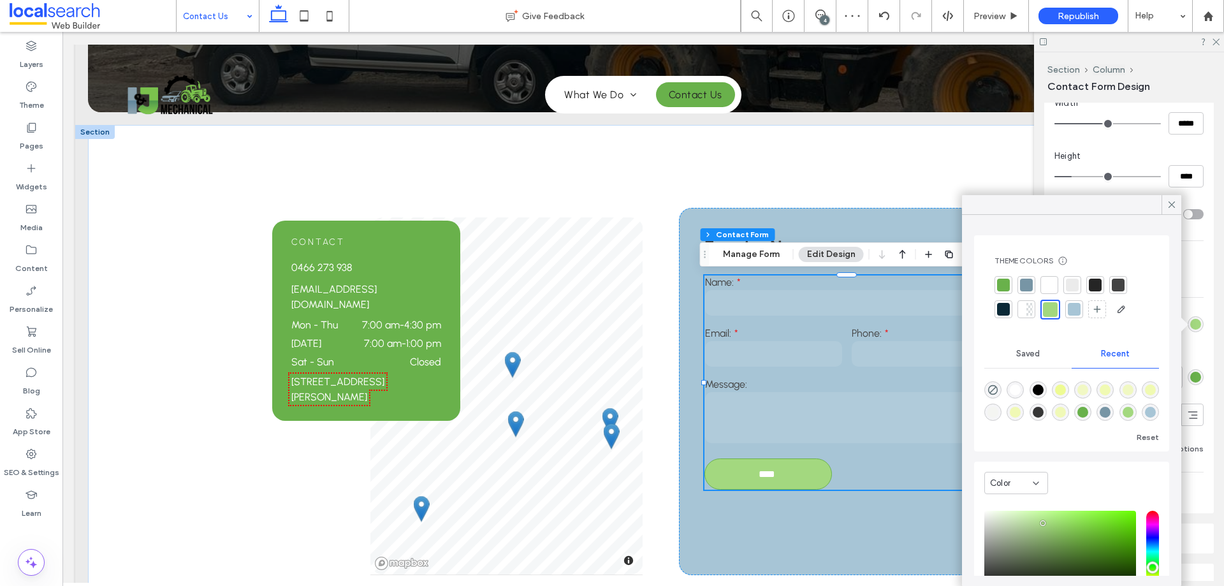
click at [1010, 291] on div at bounding box center [1004, 285] width 18 height 18
click at [1172, 205] on icon at bounding box center [1171, 204] width 11 height 11
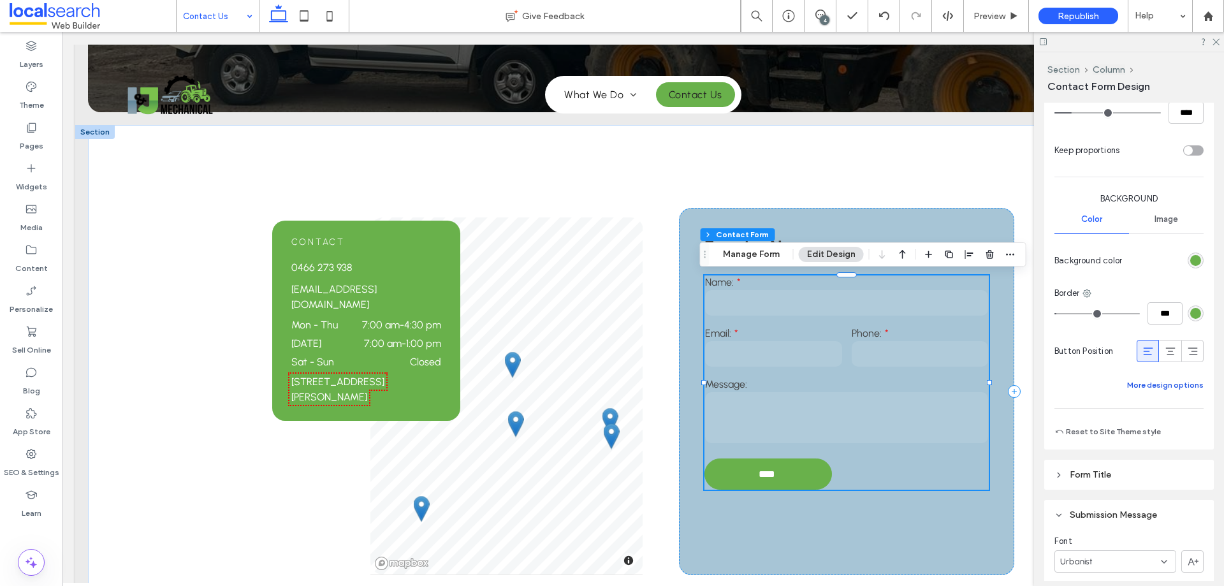
click at [1153, 388] on button "More design options" at bounding box center [1166, 385] width 77 height 15
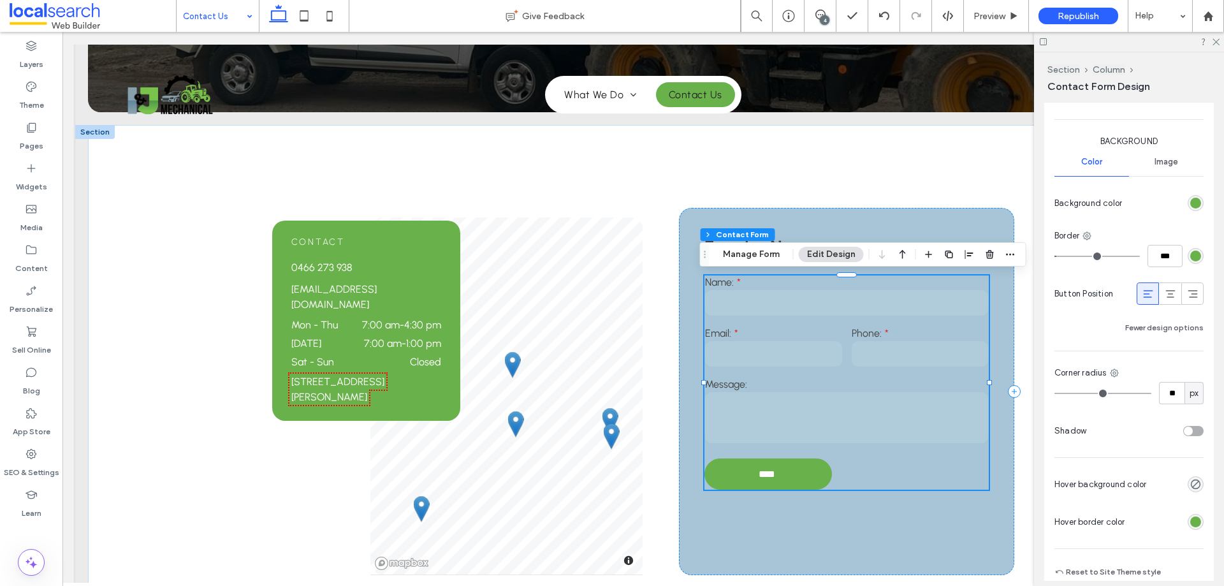
scroll to position [1054, 0]
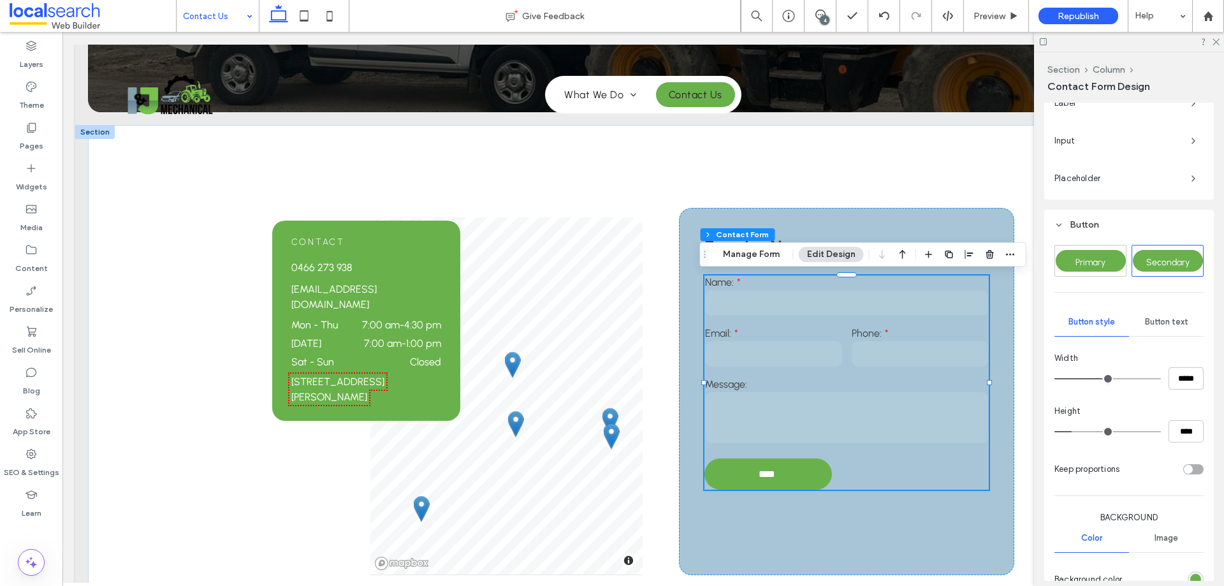
click at [1173, 327] on div "Button text" at bounding box center [1166, 322] width 75 height 28
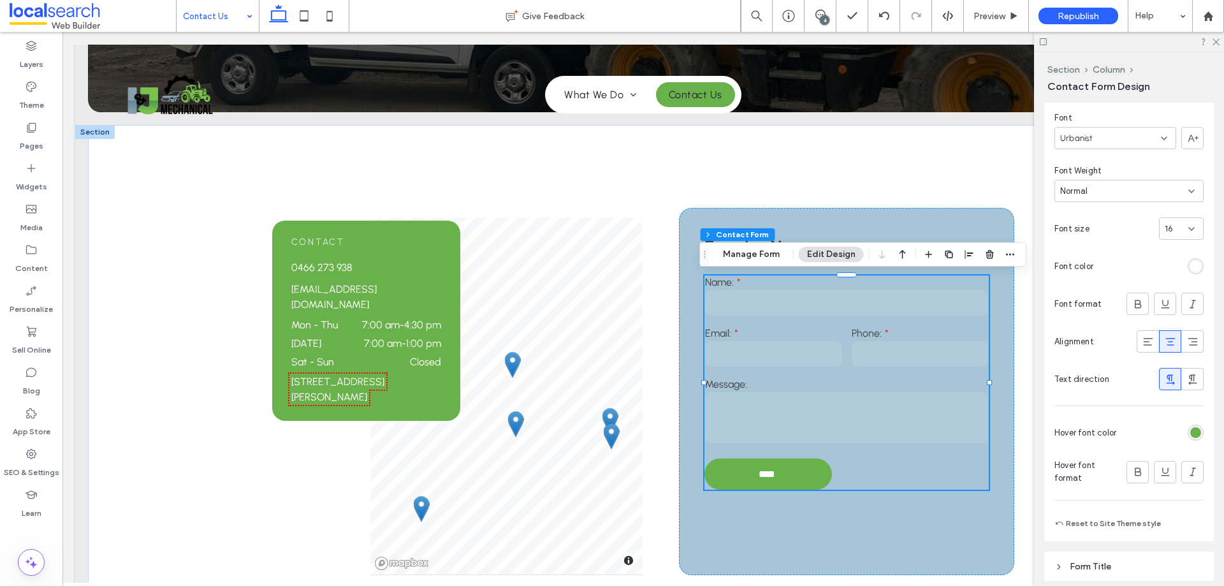
scroll to position [798, 0]
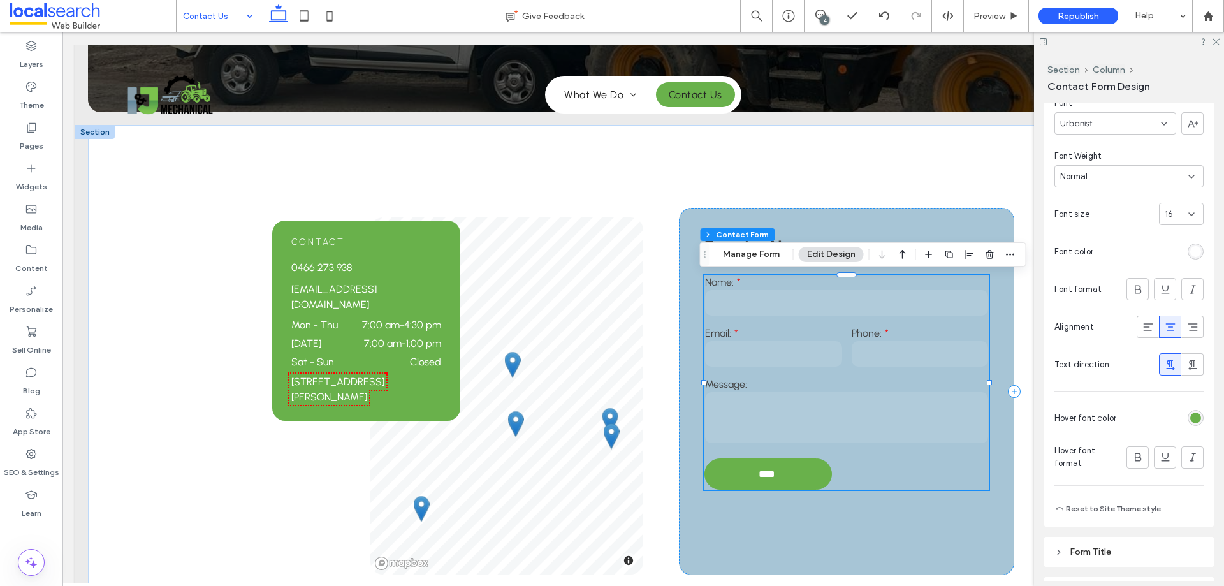
click at [1191, 420] on div "rgb(105, 177, 75)" at bounding box center [1196, 418] width 11 height 11
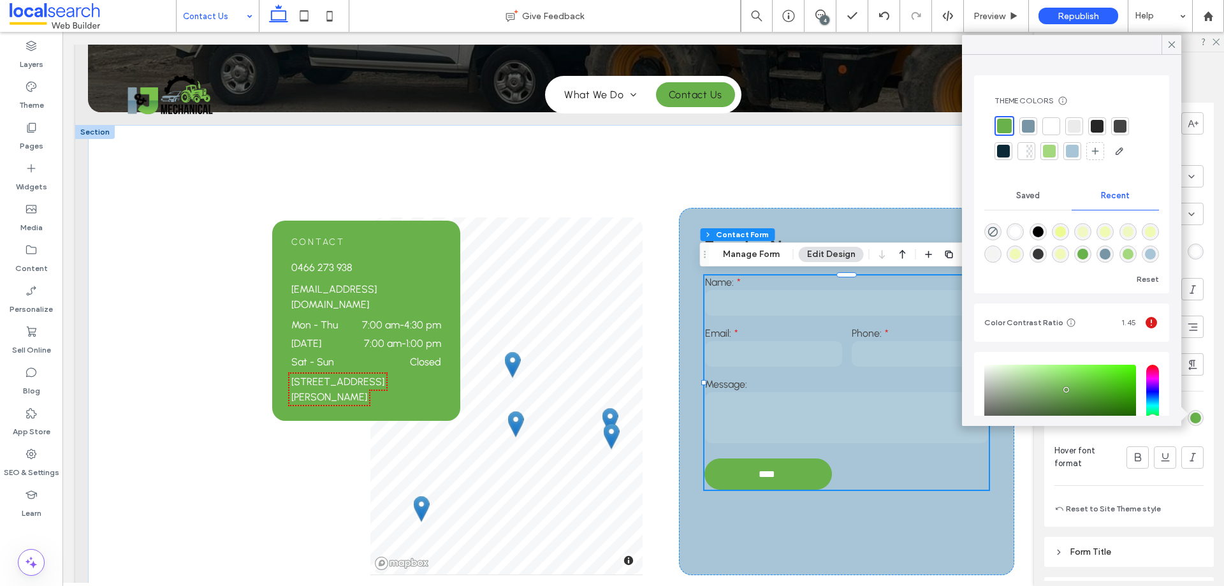
drag, startPoint x: 1052, startPoint y: 122, endPoint x: 1040, endPoint y: 139, distance: 20.7
click at [1052, 122] on div at bounding box center [1051, 126] width 13 height 13
click at [1171, 47] on icon at bounding box center [1171, 44] width 11 height 11
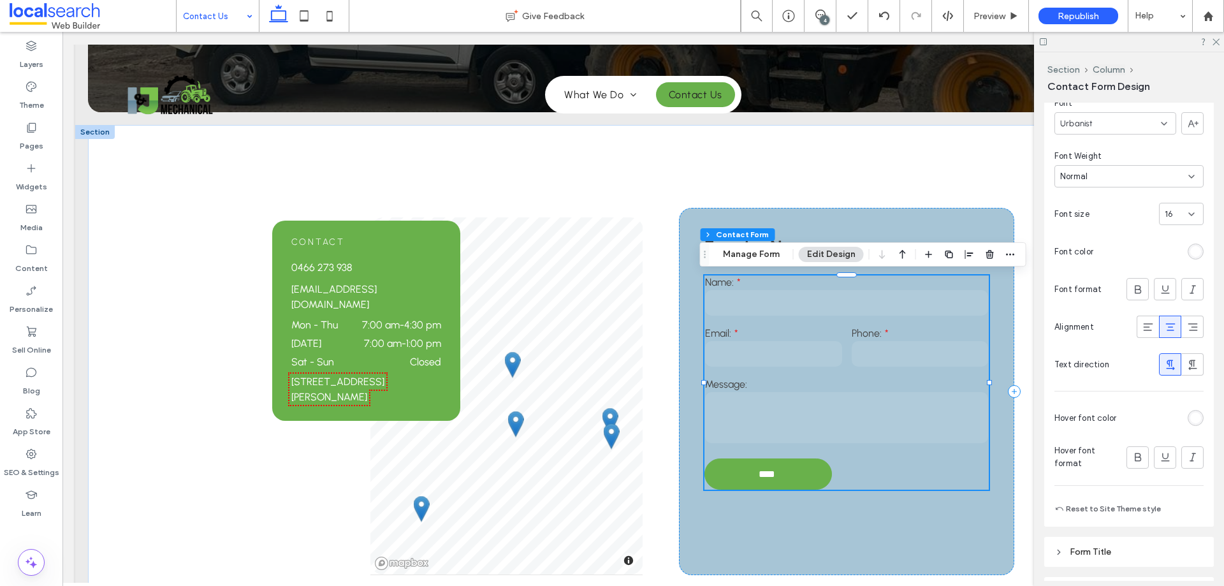
scroll to position [671, 0]
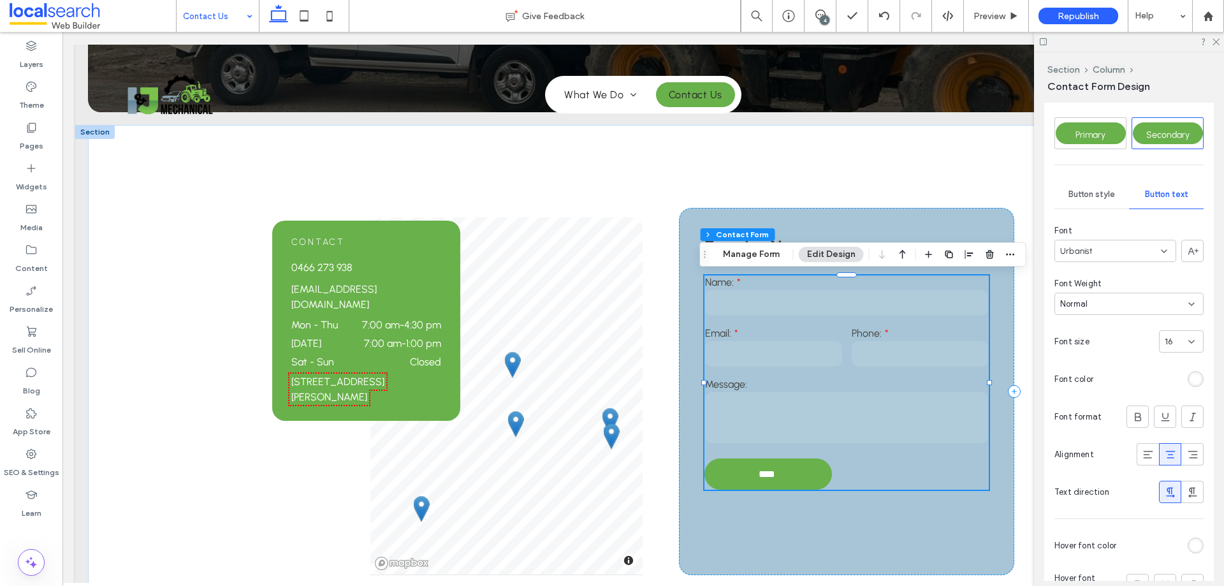
click at [1099, 186] on div "Button style" at bounding box center [1092, 194] width 75 height 28
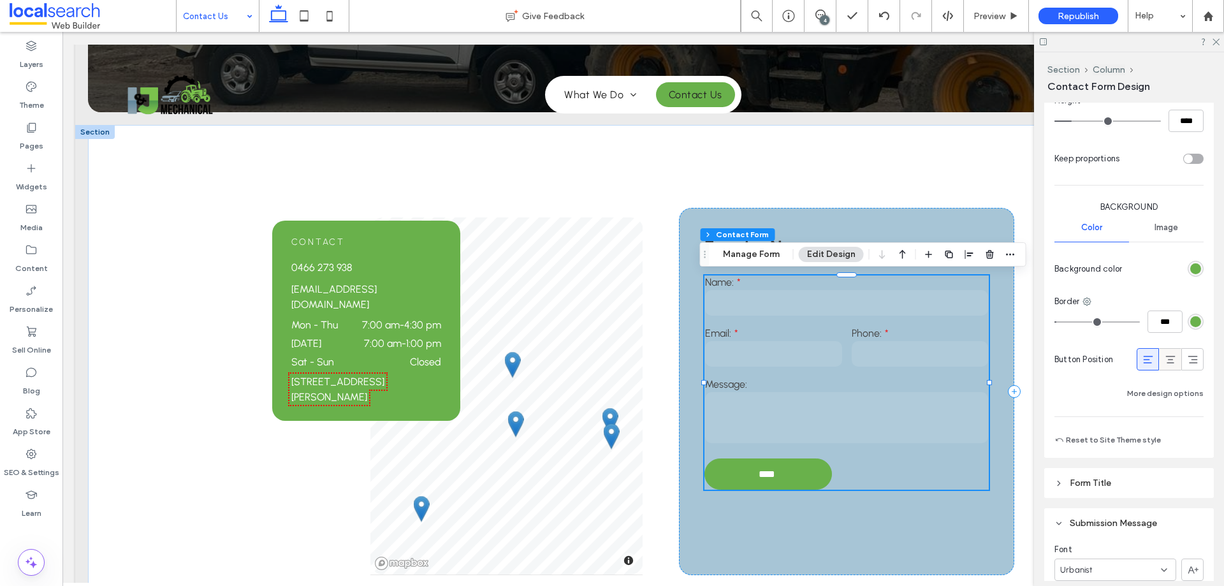
scroll to position [862, 0]
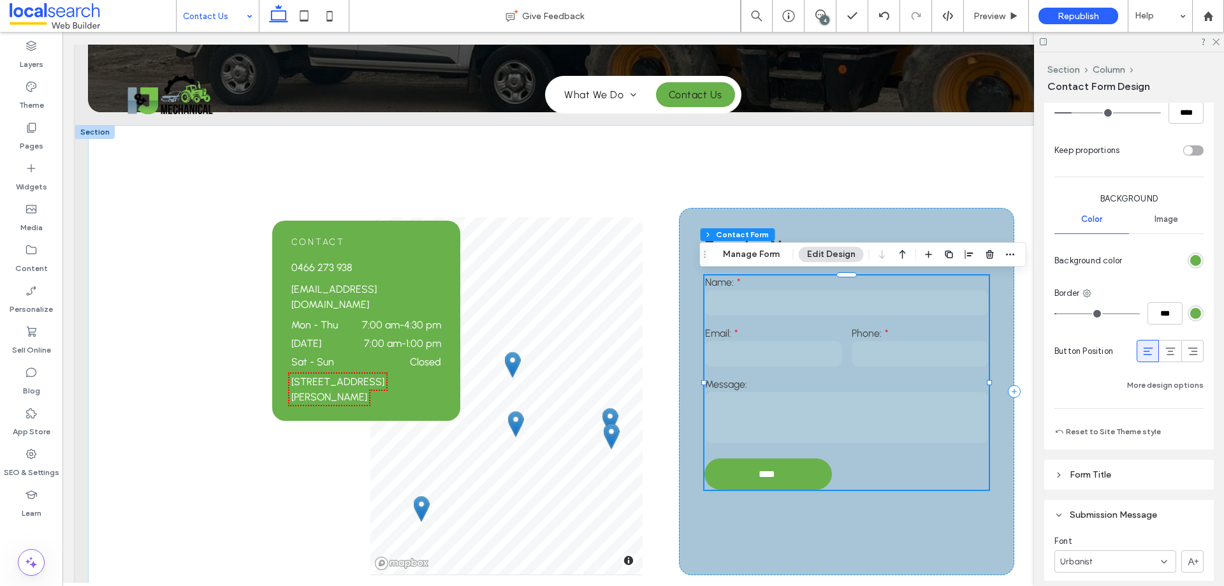
click at [1191, 263] on div "rgb(105, 177, 75)" at bounding box center [1196, 260] width 11 height 11
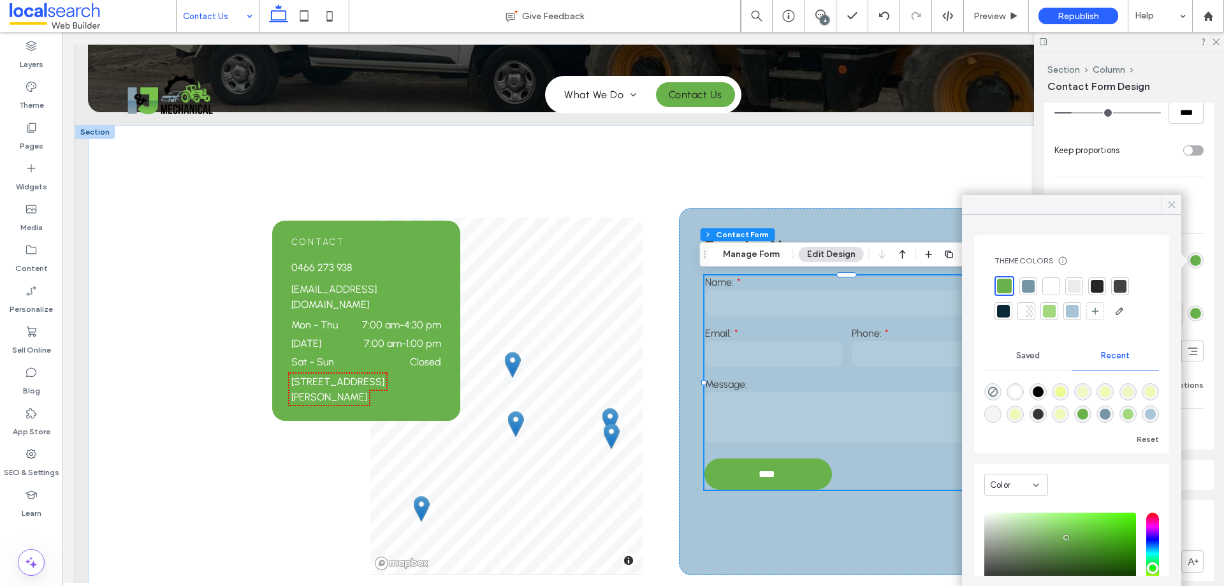
click at [1172, 203] on icon at bounding box center [1171, 204] width 11 height 11
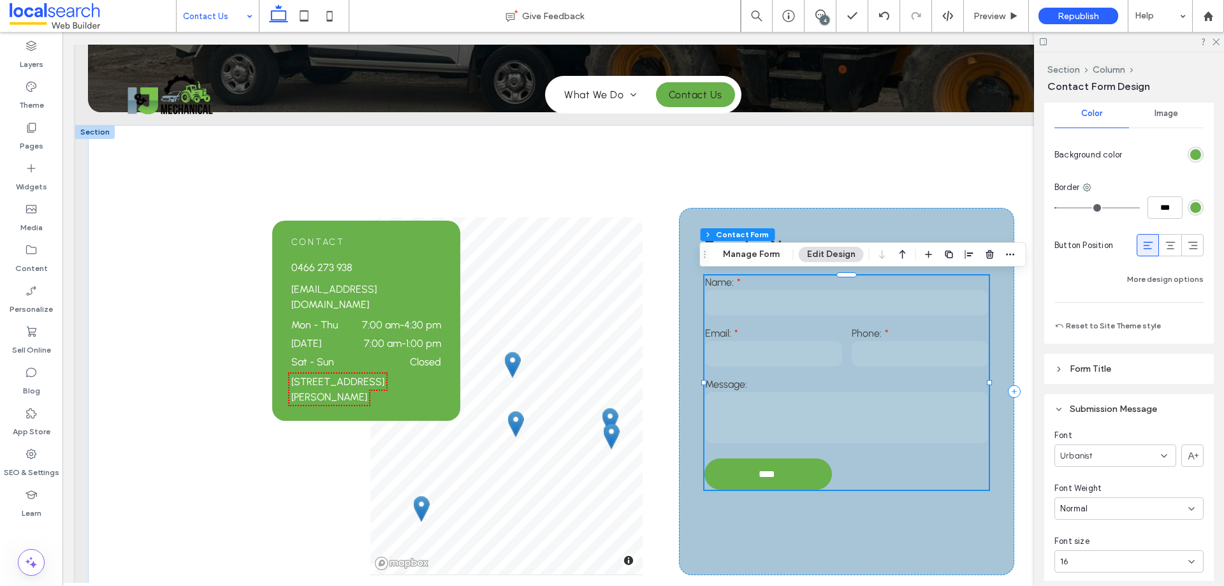
scroll to position [990, 0]
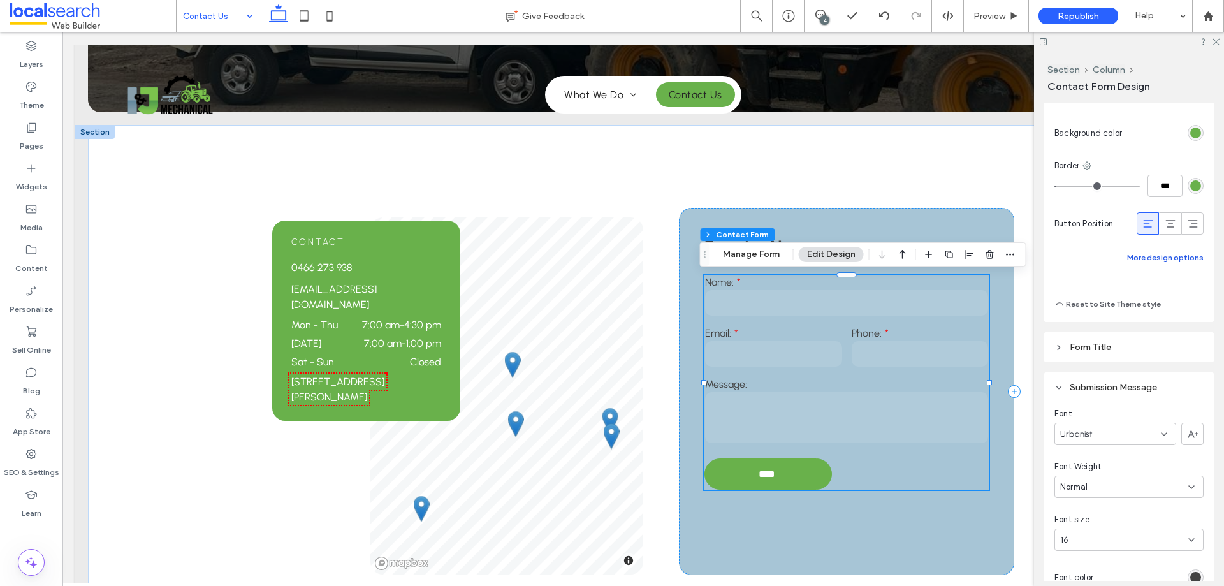
click at [1159, 259] on button "More design options" at bounding box center [1166, 257] width 77 height 15
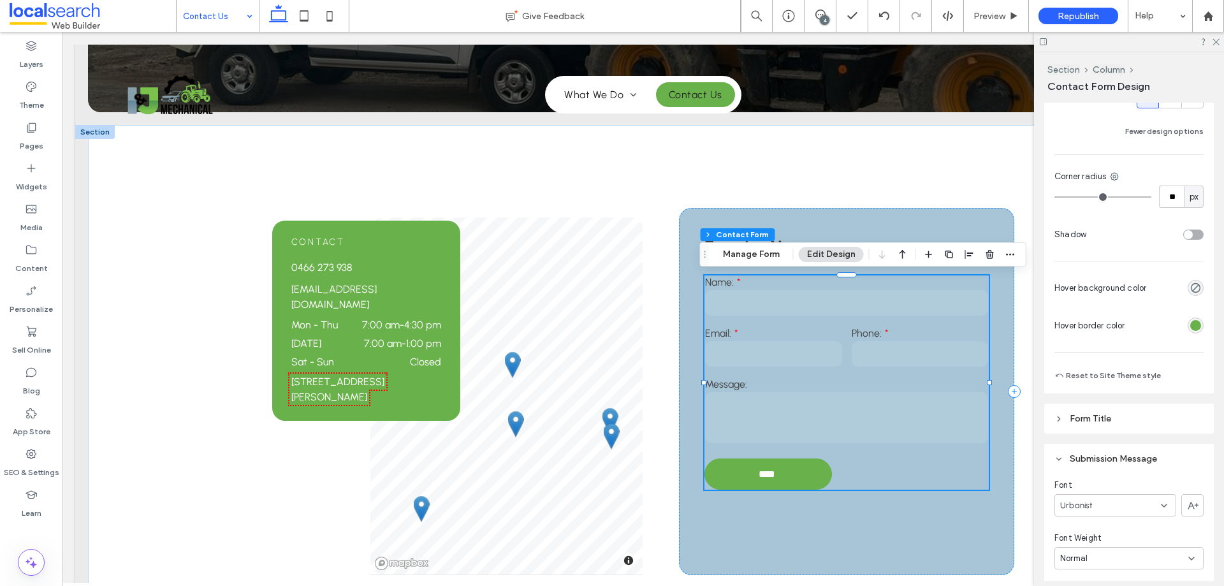
scroll to position [1117, 0]
click at [1191, 328] on div "rgb(105, 177, 75)" at bounding box center [1196, 324] width 11 height 11
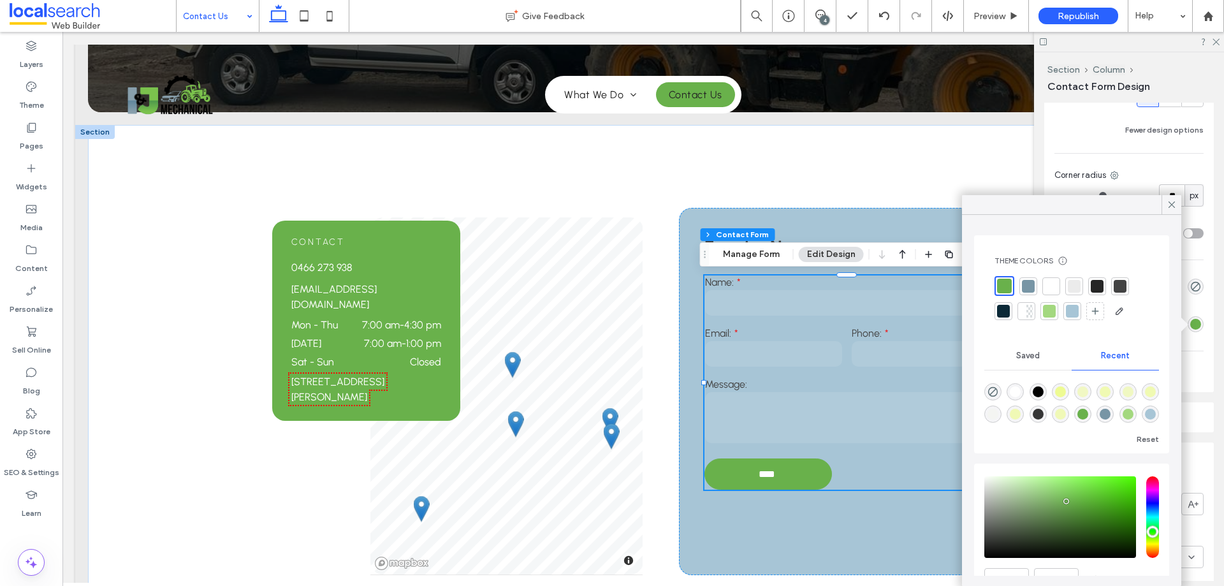
click at [1191, 328] on div "rgb(105, 177, 75)" at bounding box center [1196, 324] width 11 height 11
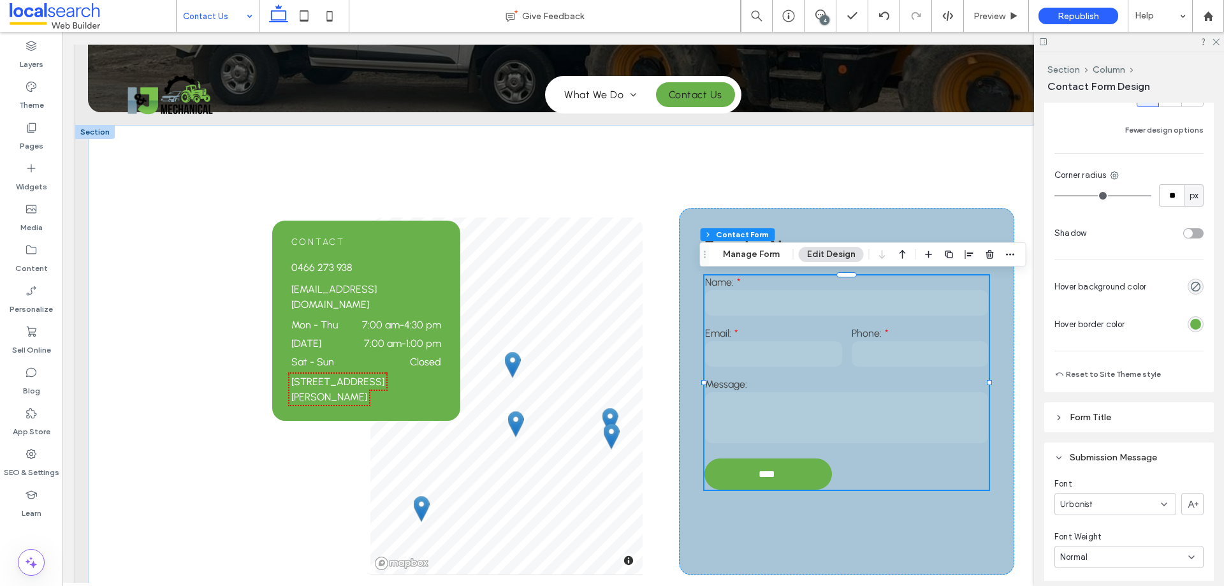
click at [1191, 322] on div "rgb(105, 177, 75)" at bounding box center [1196, 324] width 11 height 11
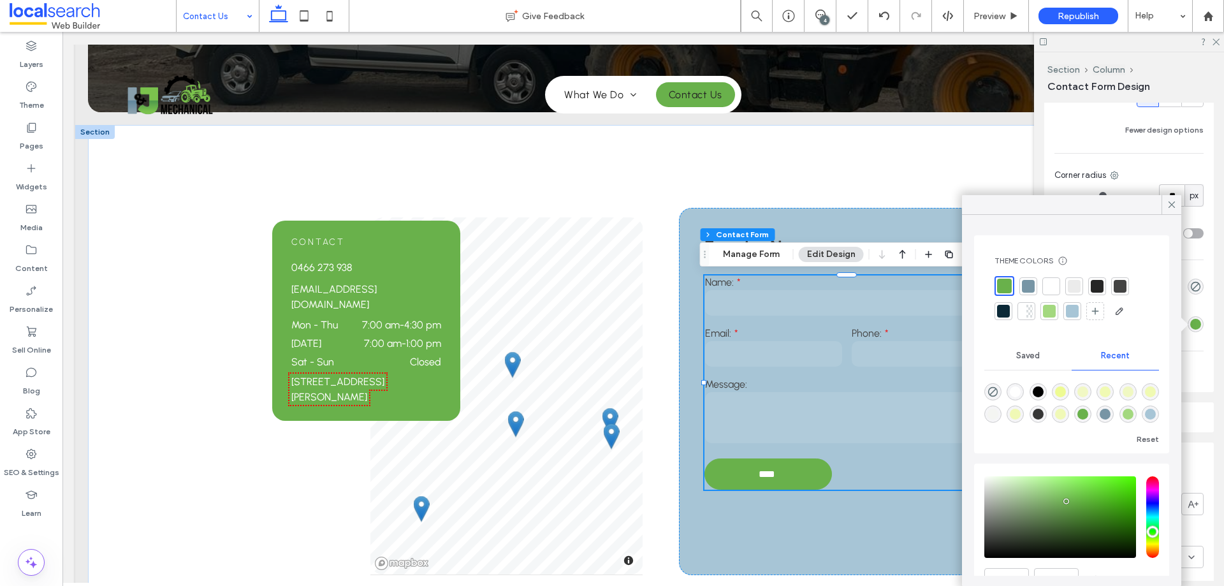
click at [1191, 323] on div "rgb(105, 177, 75)" at bounding box center [1196, 324] width 11 height 11
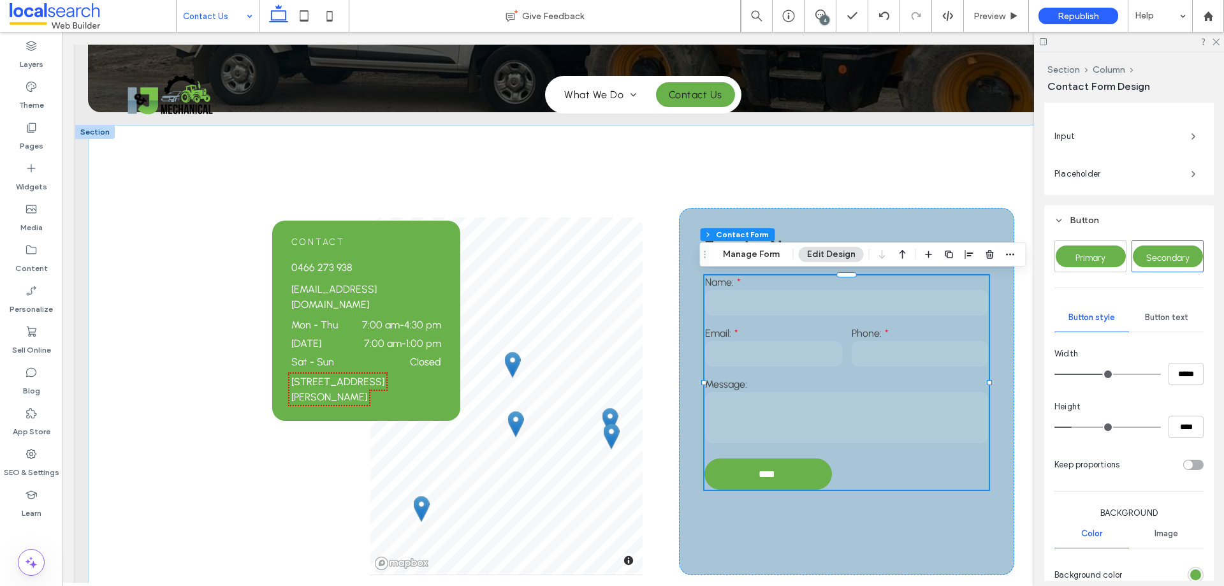
scroll to position [543, 0]
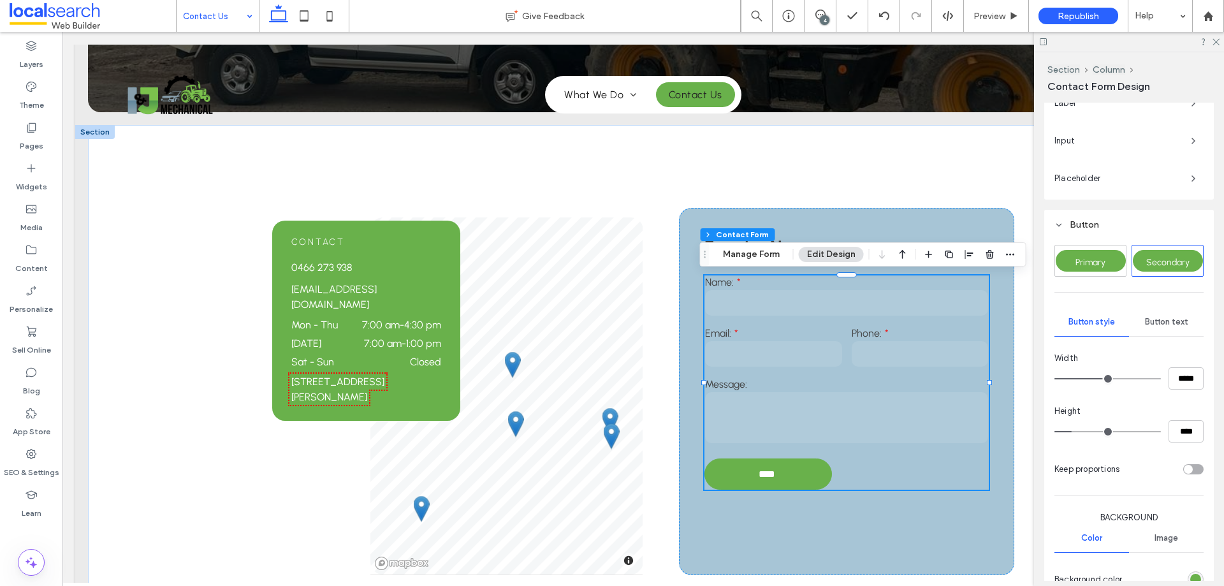
click at [1126, 270] on div "Primary Secondary" at bounding box center [1129, 261] width 149 height 32
click at [1121, 270] on div "Primary" at bounding box center [1090, 261] width 71 height 31
click at [1151, 267] on span "Secondary" at bounding box center [1168, 262] width 43 height 11
type input "**"
type input "****"
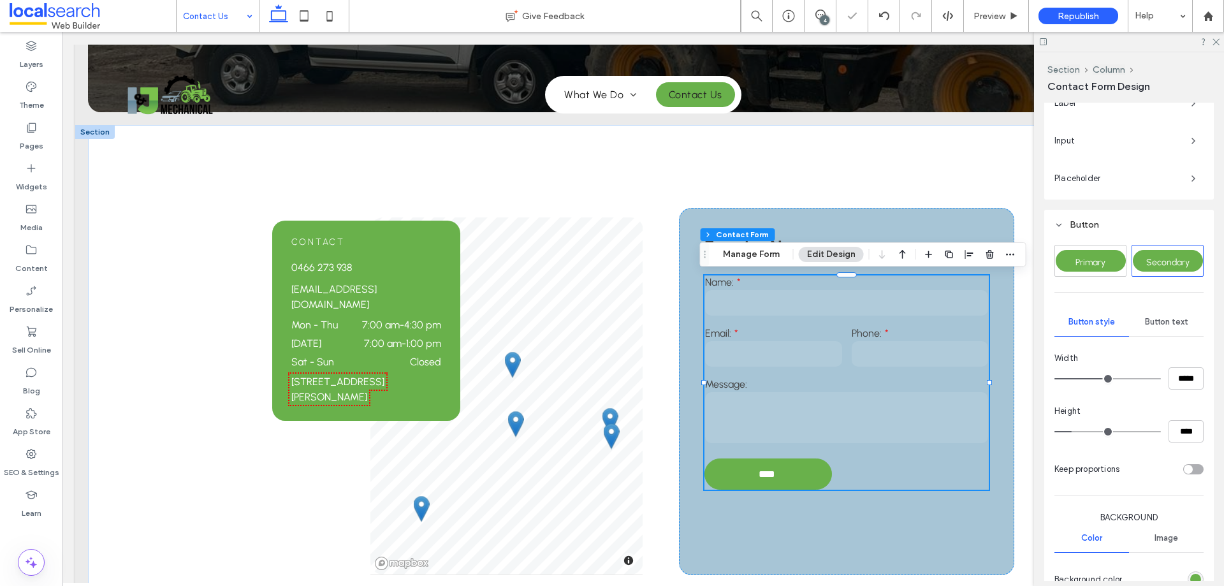
type input "**"
type input "****"
click at [1164, 264] on span "Secondary" at bounding box center [1168, 262] width 43 height 11
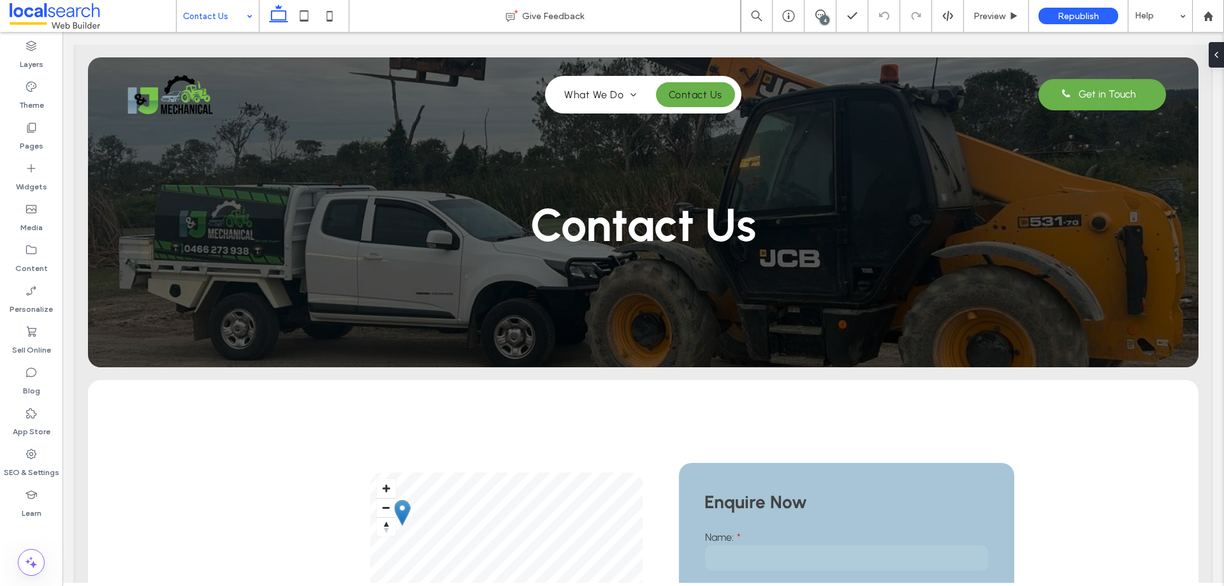
drag, startPoint x: 222, startPoint y: 22, endPoint x: 225, endPoint y: 31, distance: 9.5
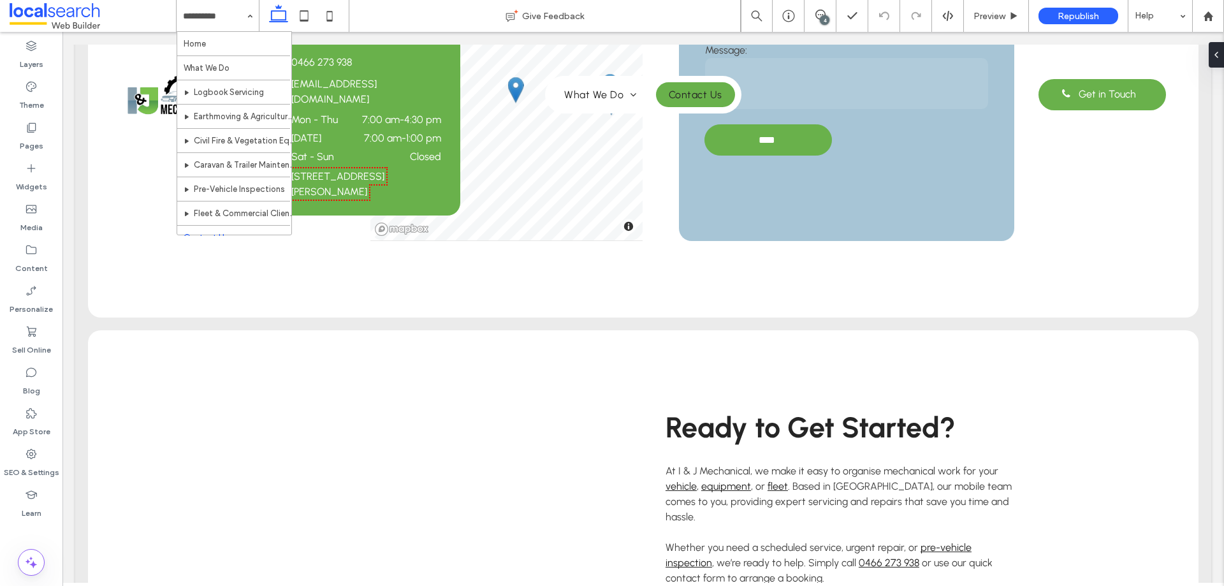
scroll to position [1337, 0]
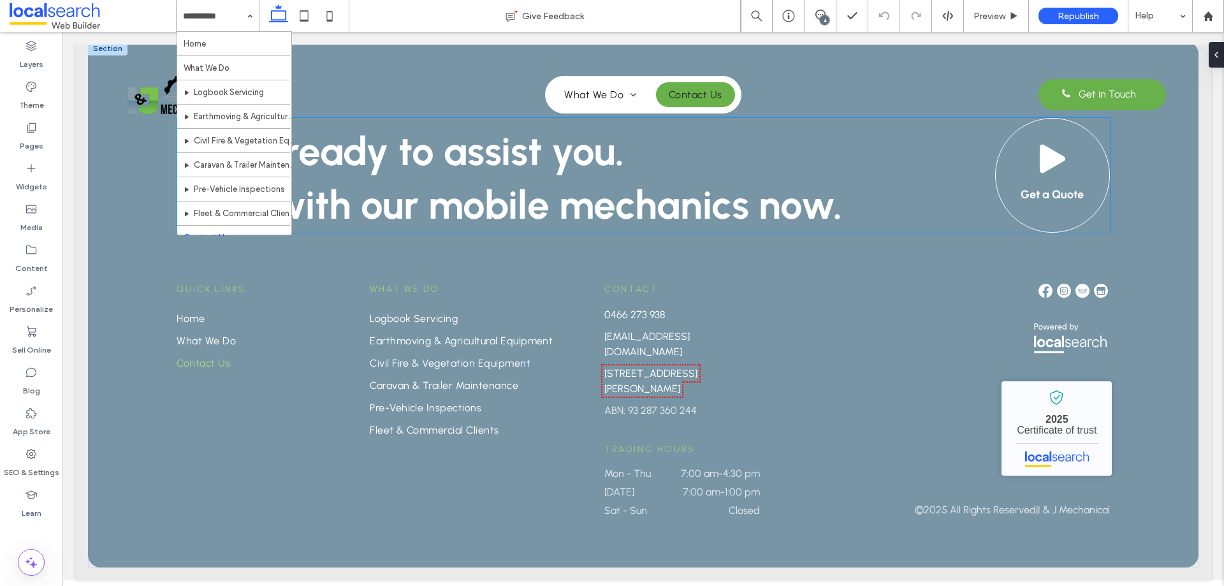
click at [1080, 192] on link "Get a Quote" at bounding box center [1053, 175] width 115 height 115
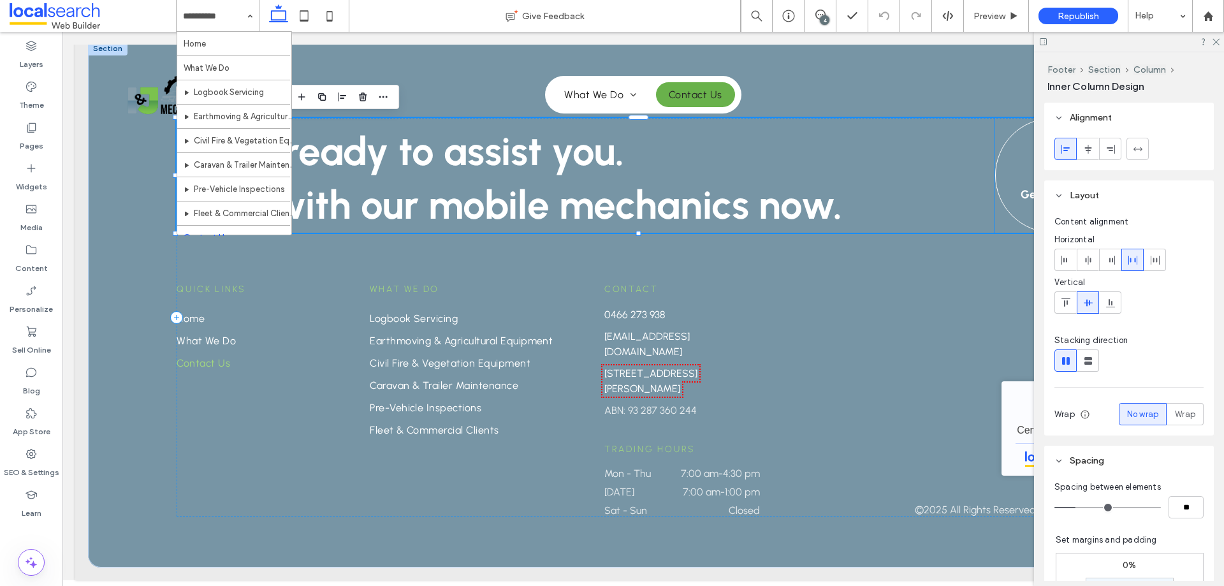
click at [1010, 180] on link "Get a Quote" at bounding box center [1053, 175] width 115 height 115
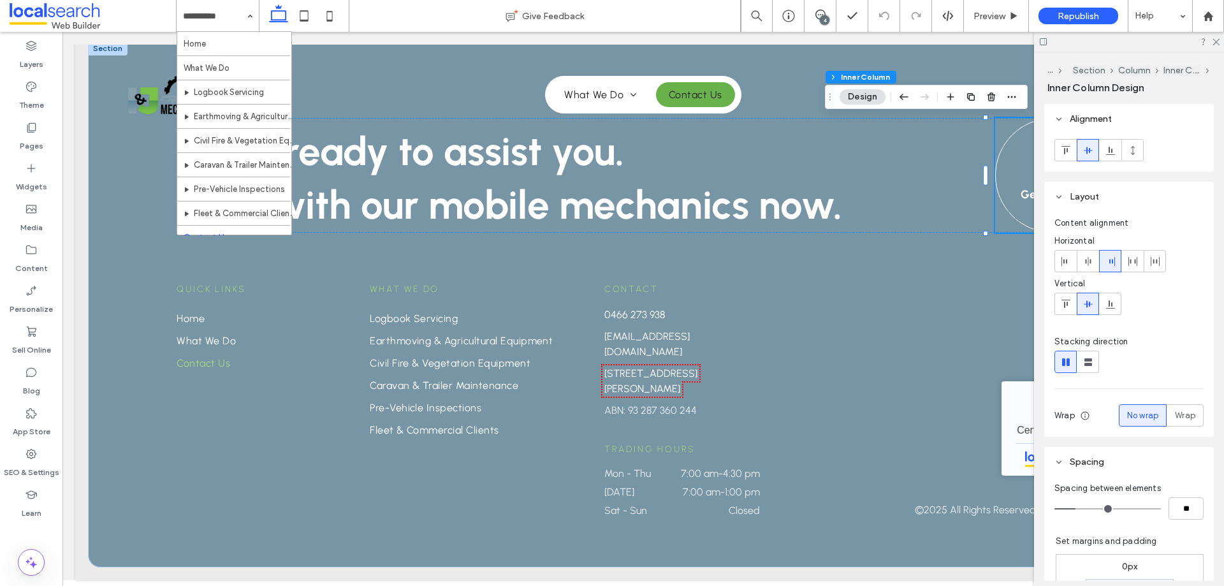
click at [1010, 180] on link "Get a Quote" at bounding box center [1053, 175] width 115 height 115
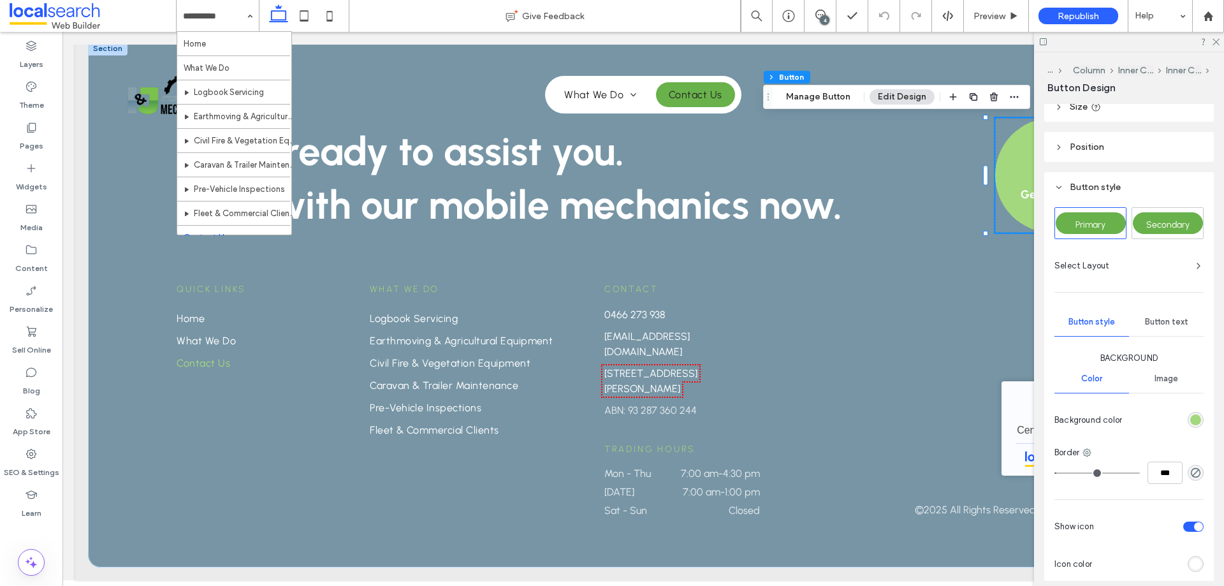
scroll to position [255, 0]
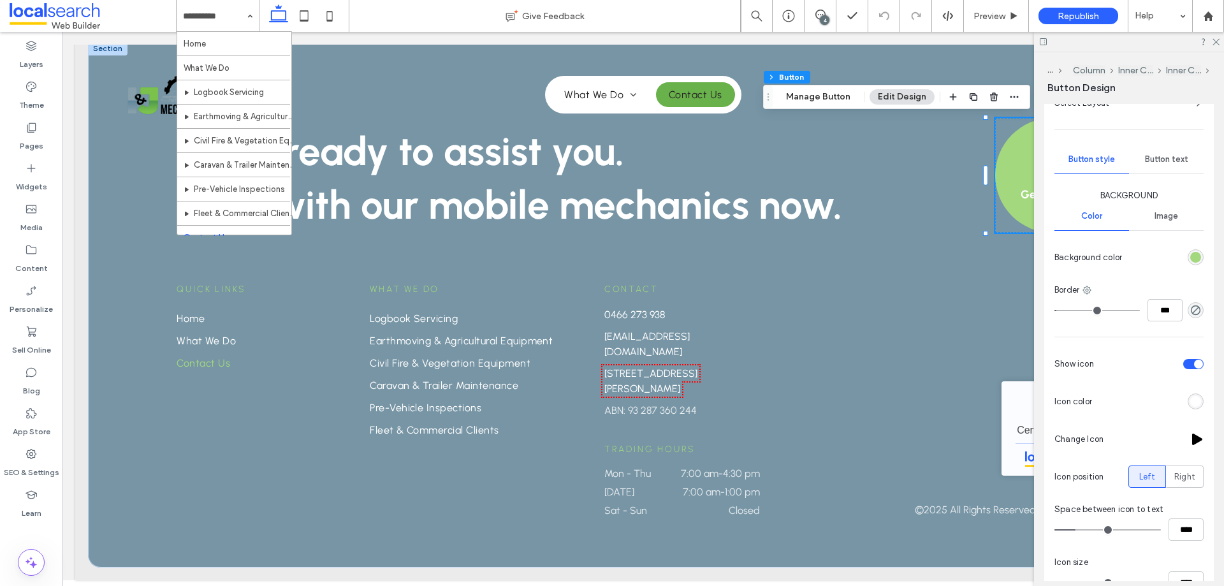
click at [1186, 267] on div at bounding box center [1166, 257] width 77 height 22
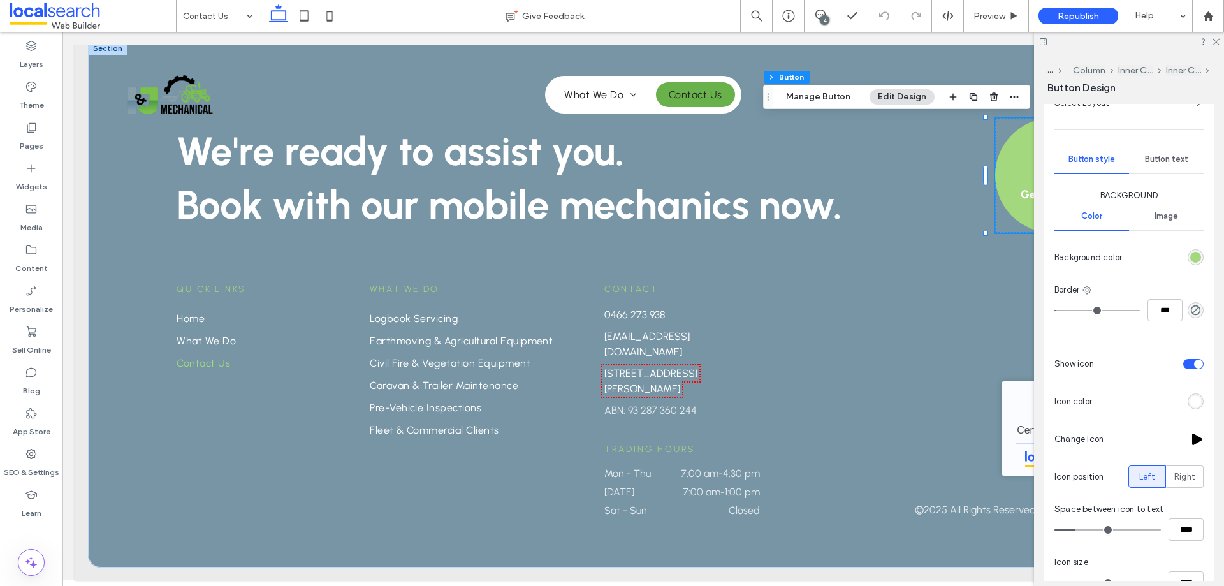
click at [1188, 264] on div at bounding box center [1196, 257] width 16 height 16
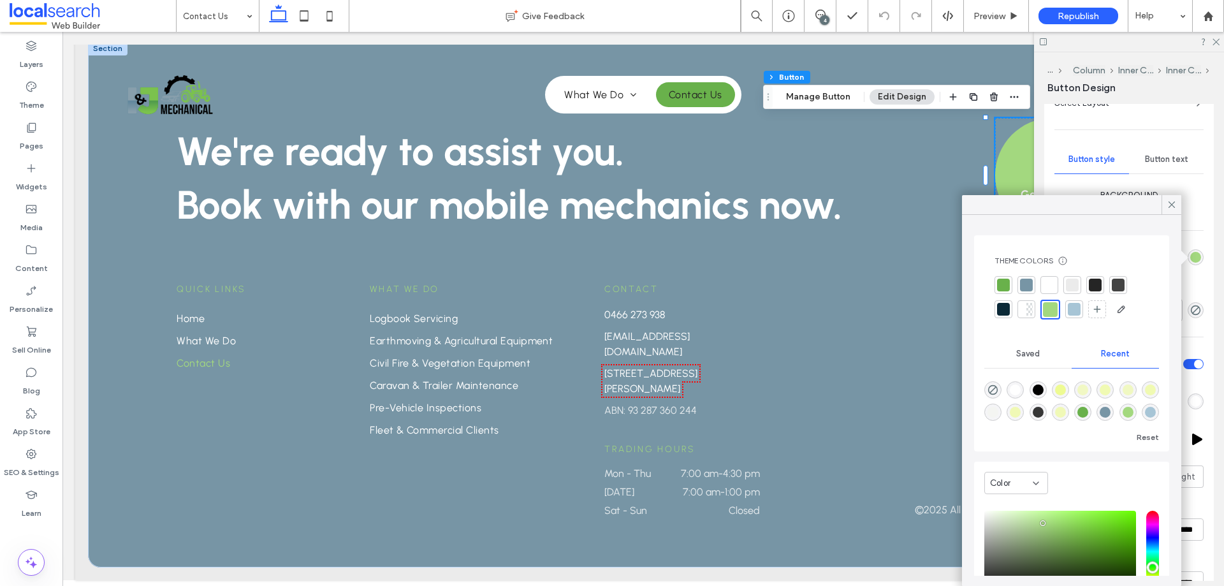
click at [1010, 284] on div at bounding box center [1004, 285] width 18 height 18
click at [1176, 203] on icon at bounding box center [1171, 204] width 11 height 11
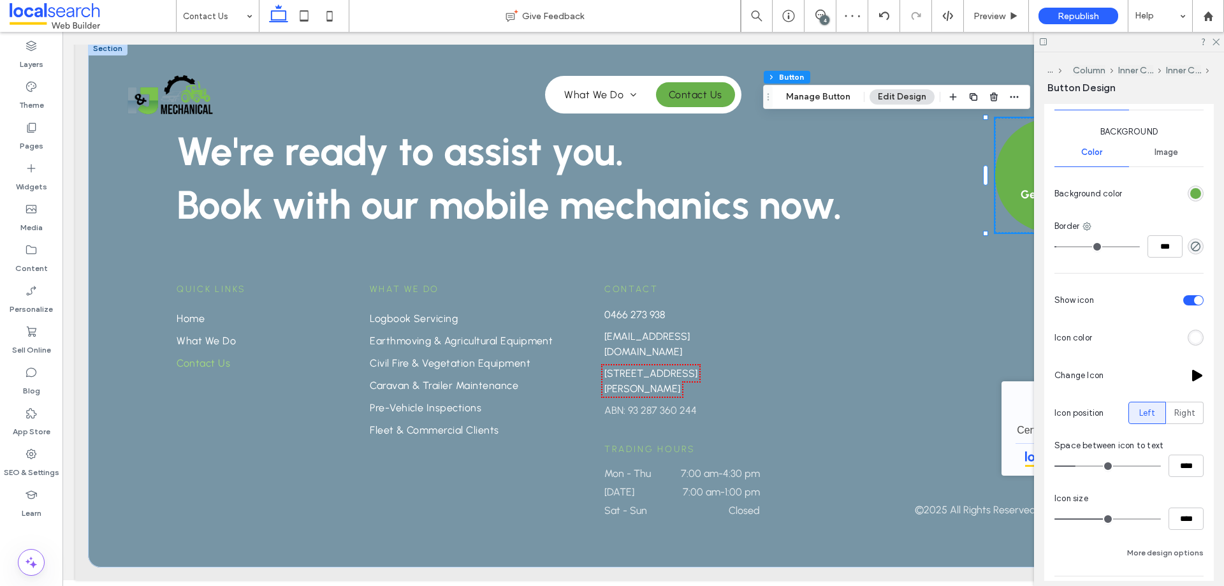
scroll to position [406, 0]
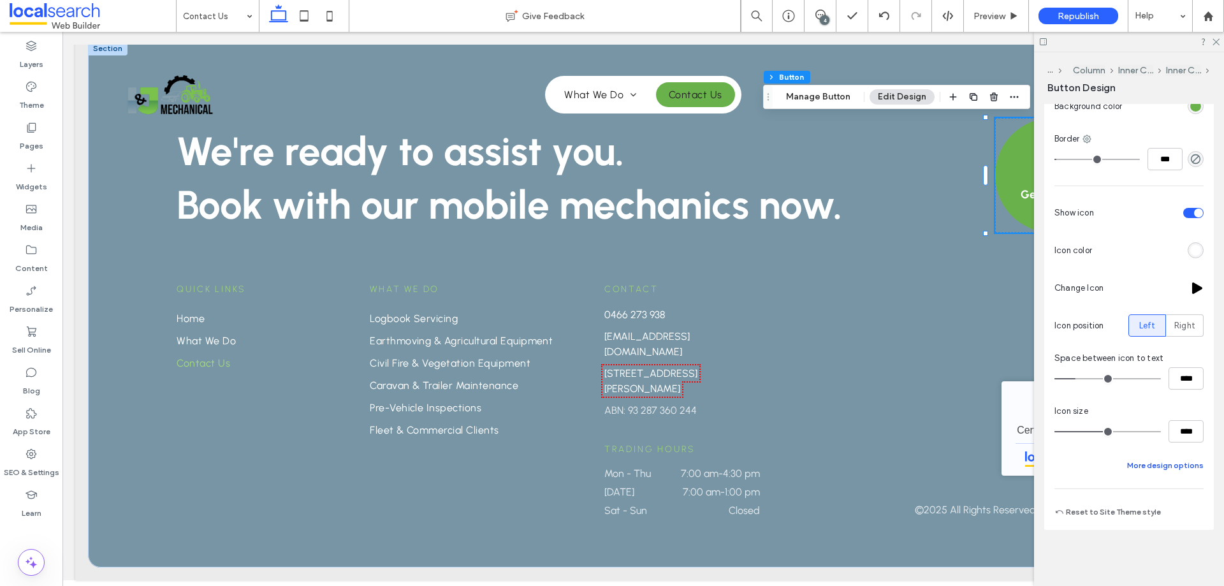
click at [1167, 468] on button "More design options" at bounding box center [1166, 465] width 77 height 15
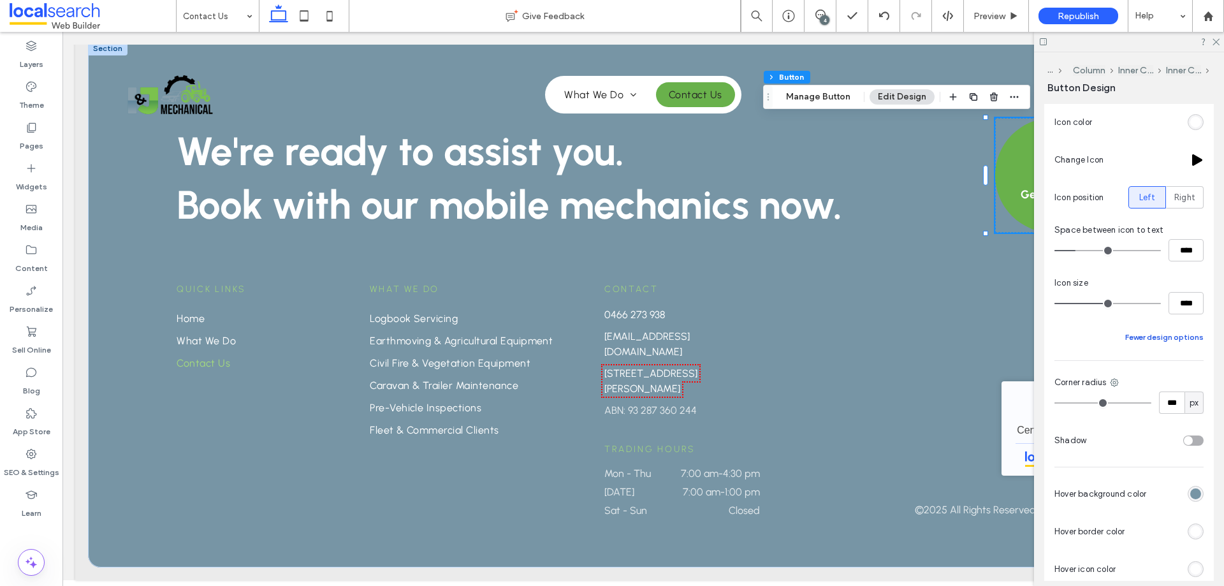
scroll to position [642, 0]
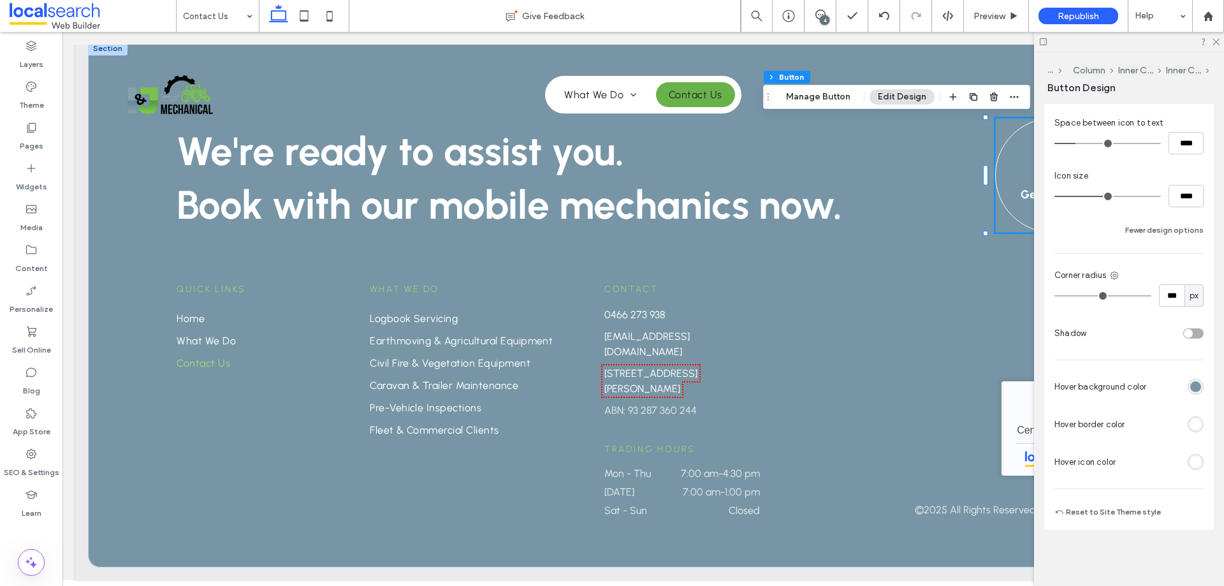
click at [1188, 419] on div "rgb(255, 255, 255)" at bounding box center [1196, 424] width 16 height 16
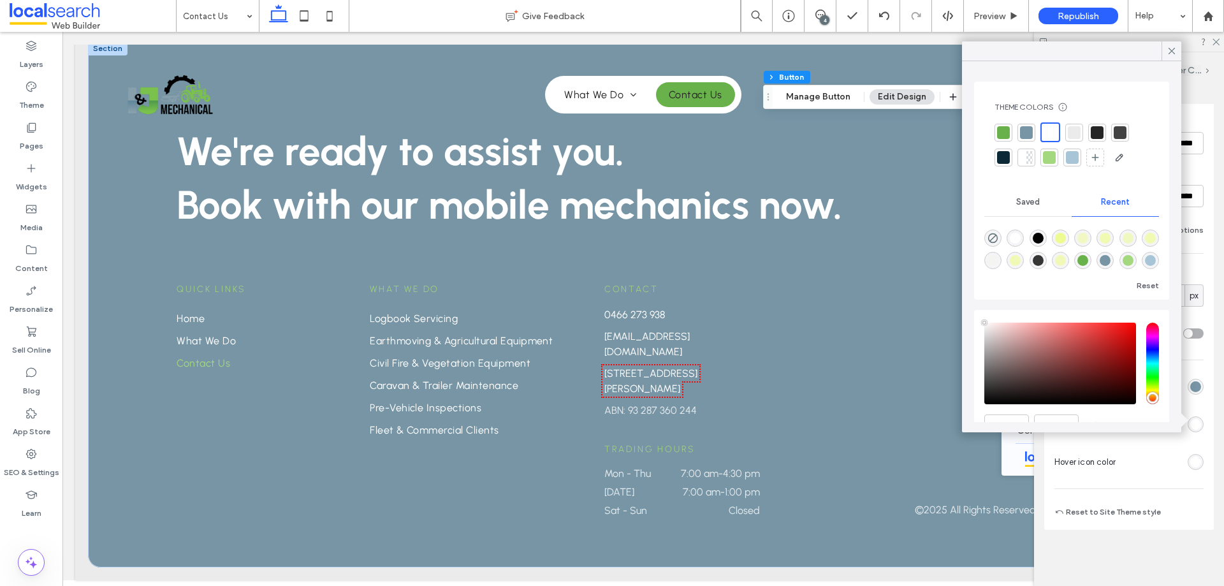
click at [1048, 154] on div at bounding box center [1049, 157] width 13 height 13
click at [1192, 466] on div "rgb(255, 255, 255)" at bounding box center [1196, 462] width 11 height 11
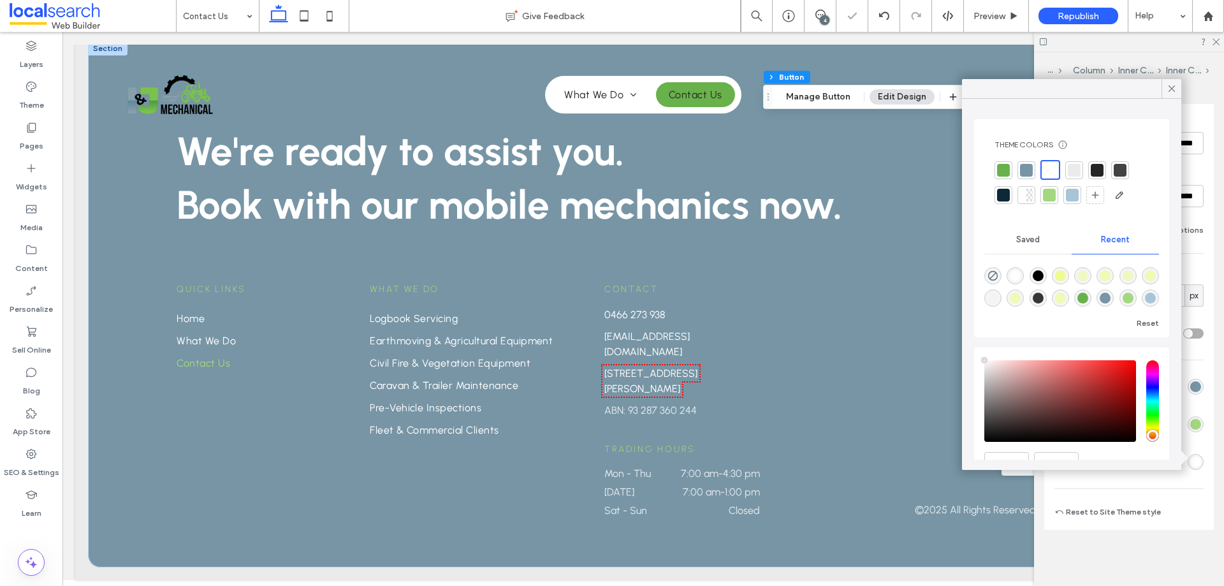
click at [1055, 198] on div at bounding box center [1049, 195] width 13 height 13
type input "***"
click at [1166, 85] on div at bounding box center [1172, 88] width 20 height 19
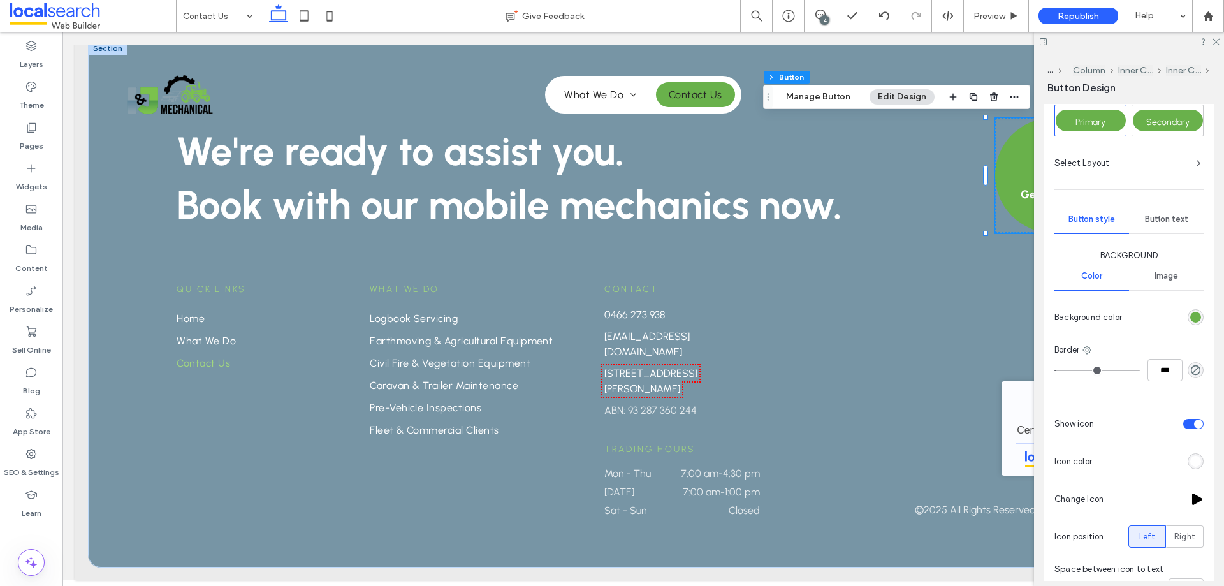
click at [1175, 212] on div "Button text" at bounding box center [1166, 219] width 75 height 28
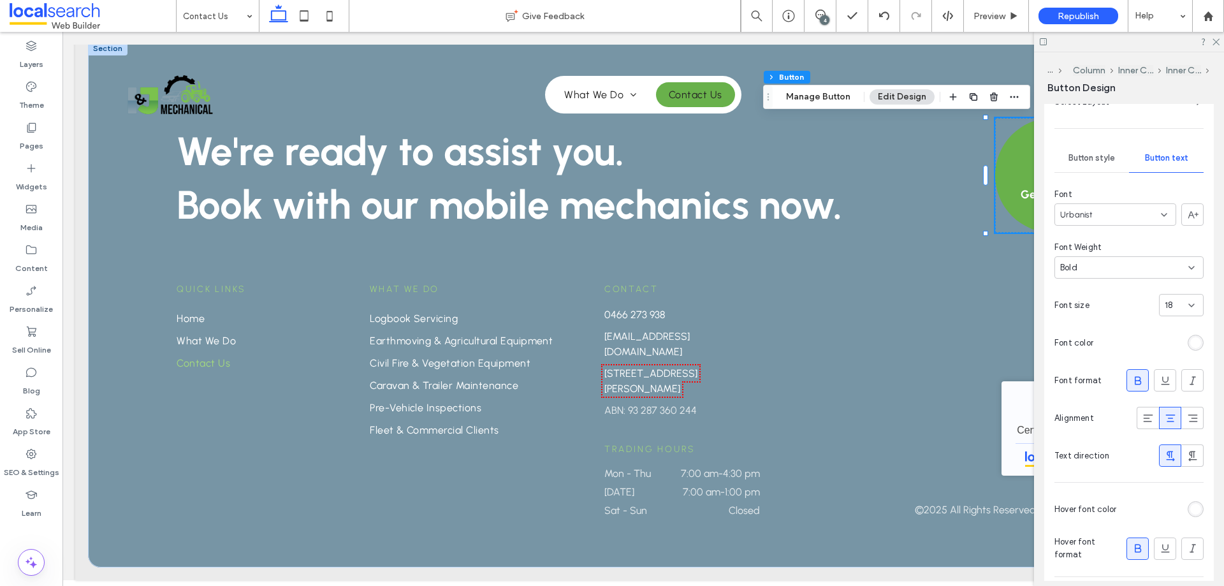
scroll to position [344, 0]
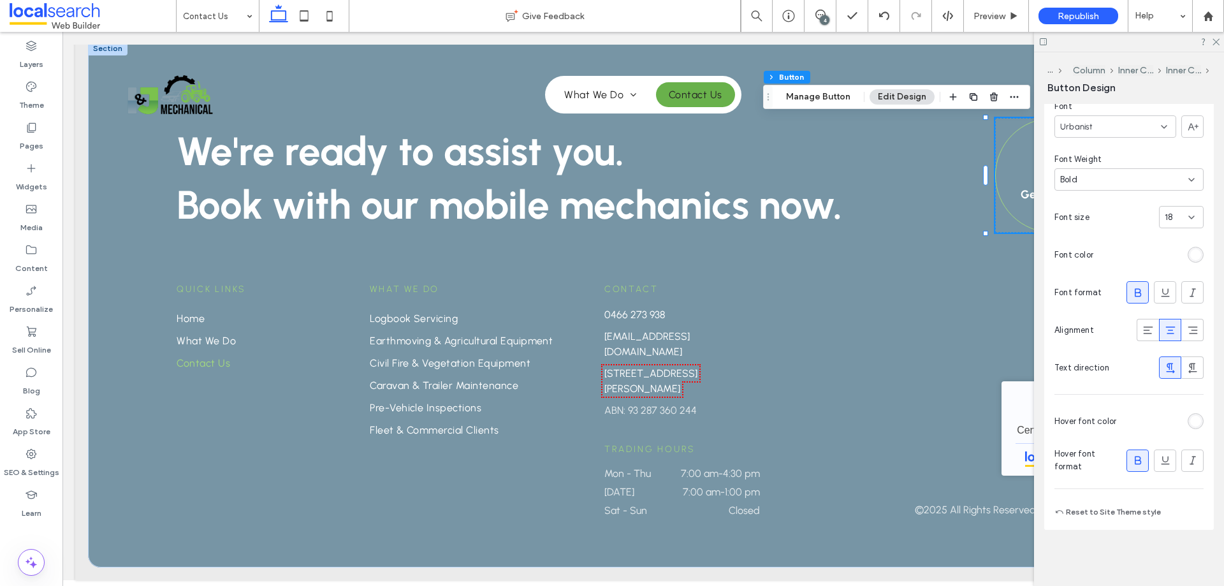
click at [1188, 429] on div at bounding box center [1196, 421] width 16 height 16
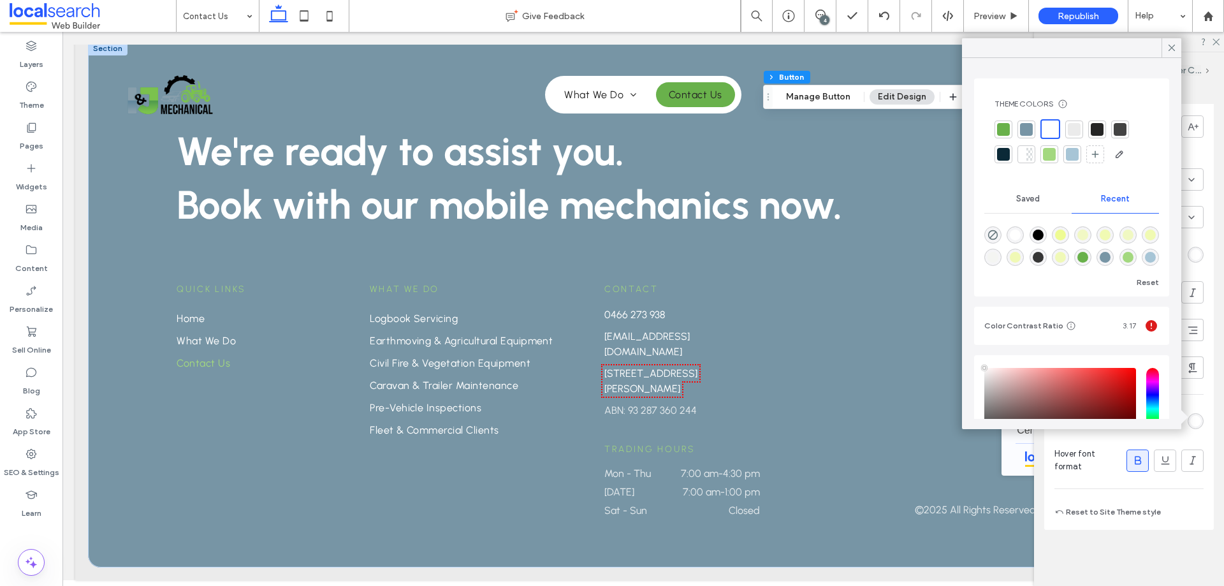
click at [1050, 159] on div at bounding box center [1049, 154] width 13 height 13
click at [1169, 50] on icon at bounding box center [1171, 47] width 11 height 11
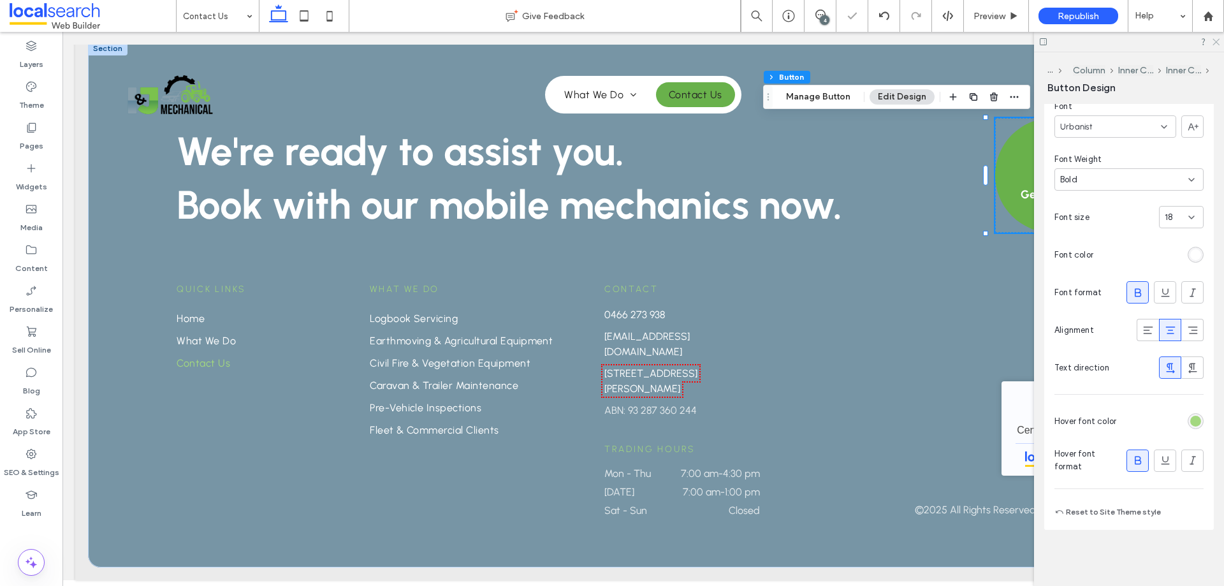
drag, startPoint x: 1145, startPoint y: 16, endPoint x: 1216, endPoint y: 41, distance: 75.2
click at [1218, 40] on use at bounding box center [1216, 42] width 7 height 7
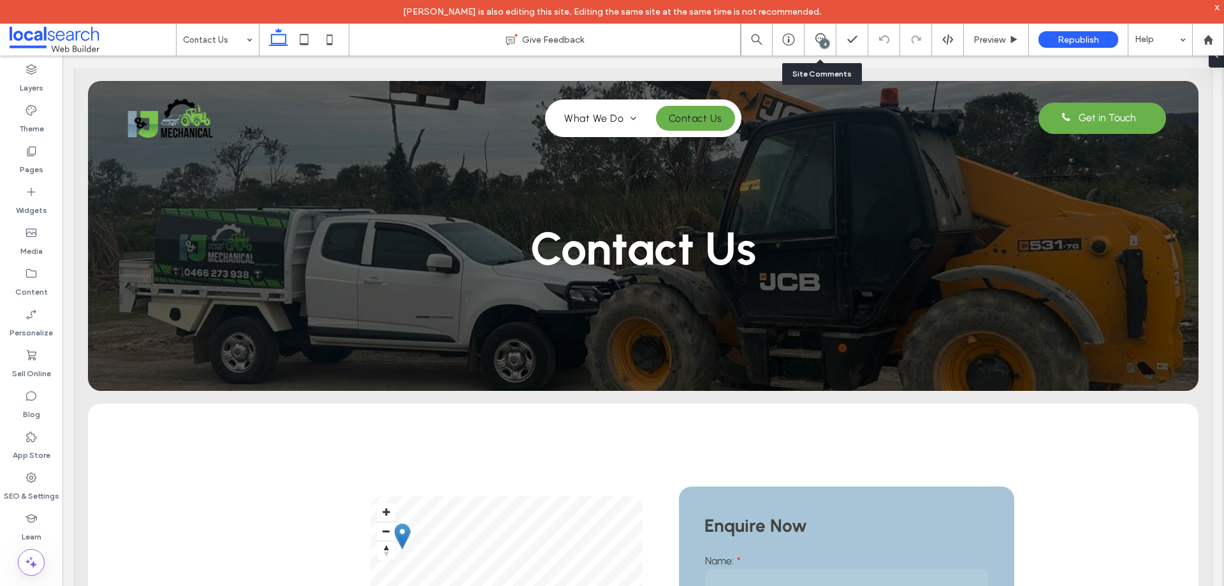
click at [811, 31] on div "4" at bounding box center [821, 40] width 32 height 32
click at [816, 41] on icon at bounding box center [821, 38] width 10 height 10
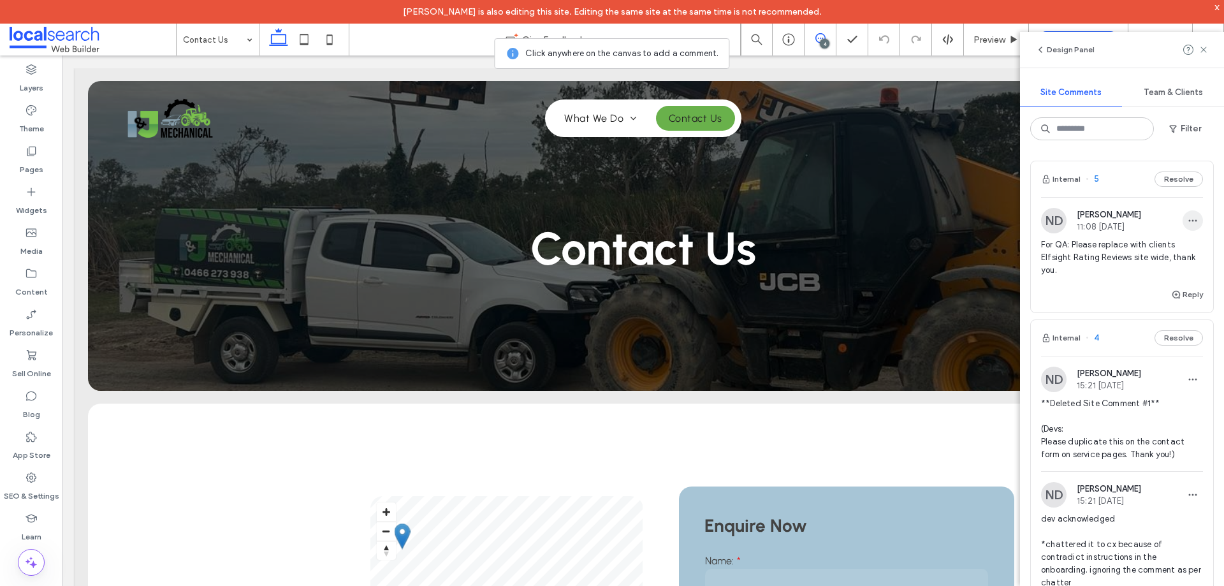
click at [1188, 216] on icon "button" at bounding box center [1193, 221] width 10 height 10
click at [1127, 282] on div "Delete" at bounding box center [1137, 278] width 114 height 24
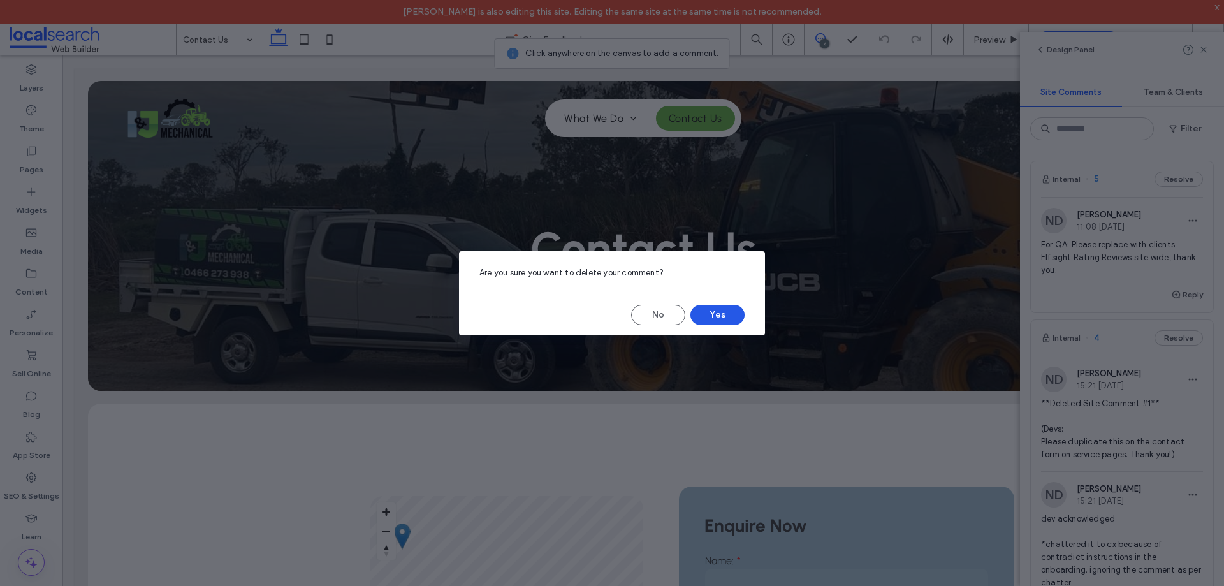
drag, startPoint x: 712, startPoint y: 314, endPoint x: 506, endPoint y: 47, distance: 337.3
click at [712, 314] on button "Yes" at bounding box center [718, 315] width 54 height 20
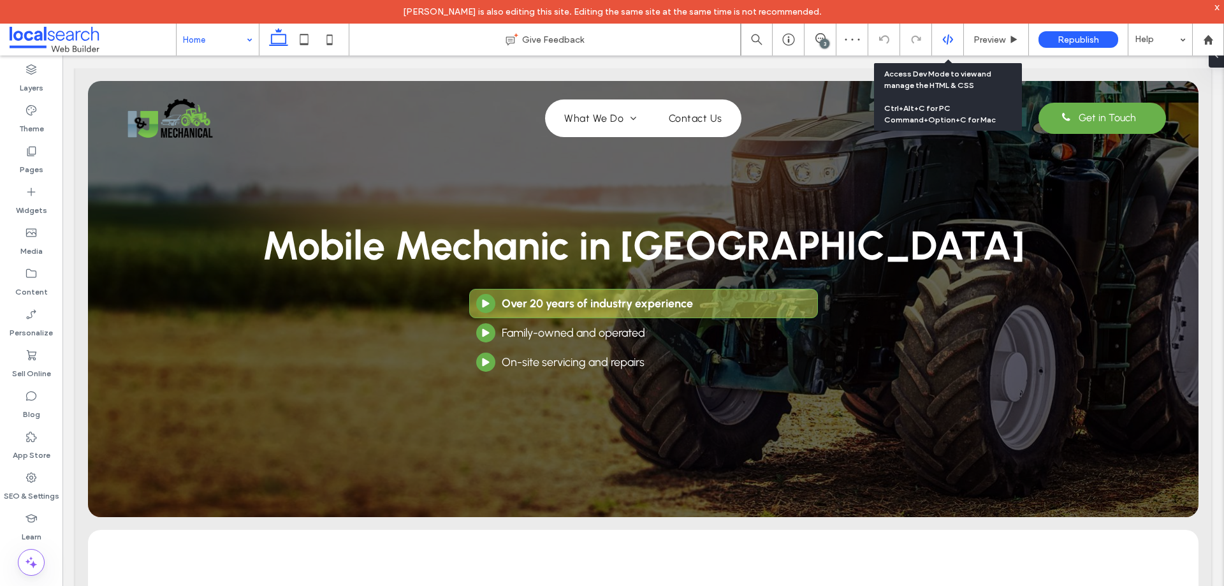
click at [939, 42] on div at bounding box center [947, 39] width 31 height 11
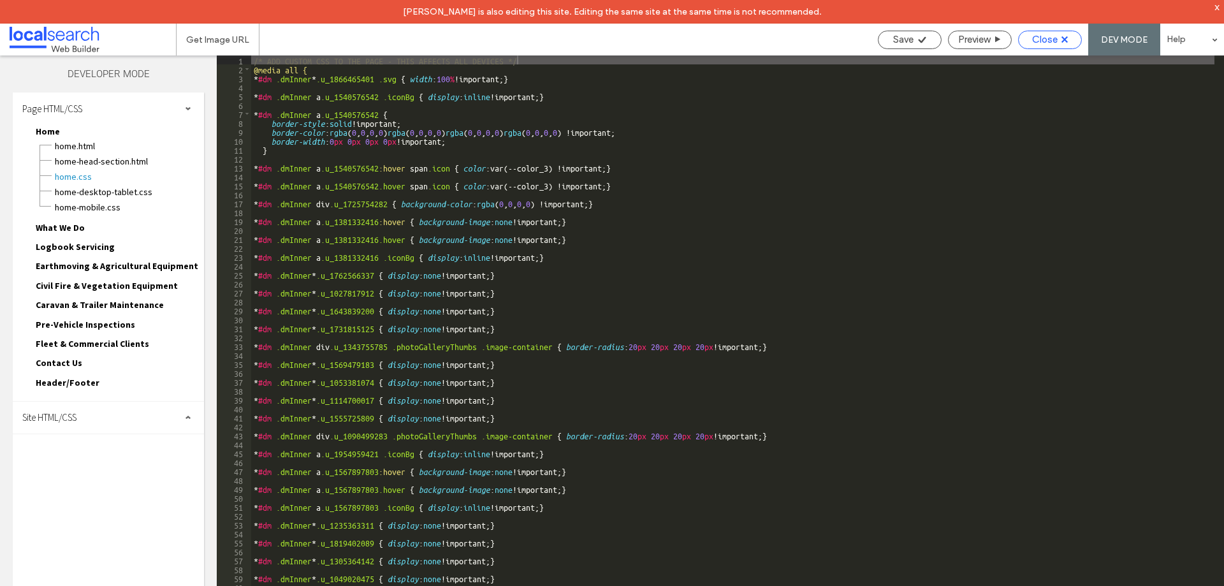
click at [1071, 43] on div "Close" at bounding box center [1050, 39] width 62 height 11
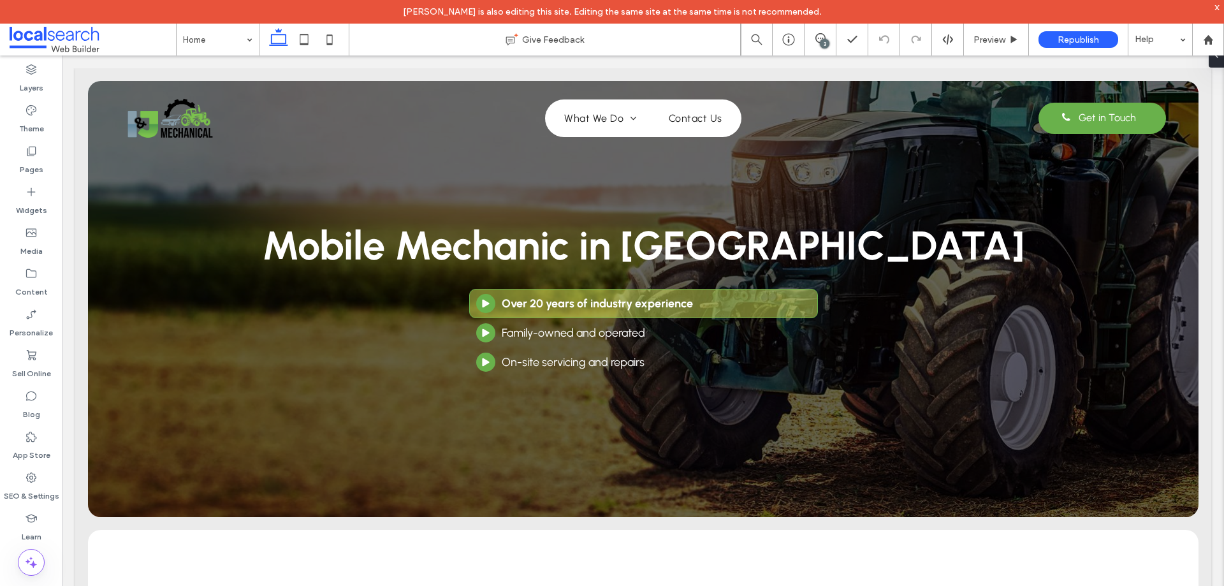
click at [827, 40] on div "3" at bounding box center [825, 44] width 10 height 10
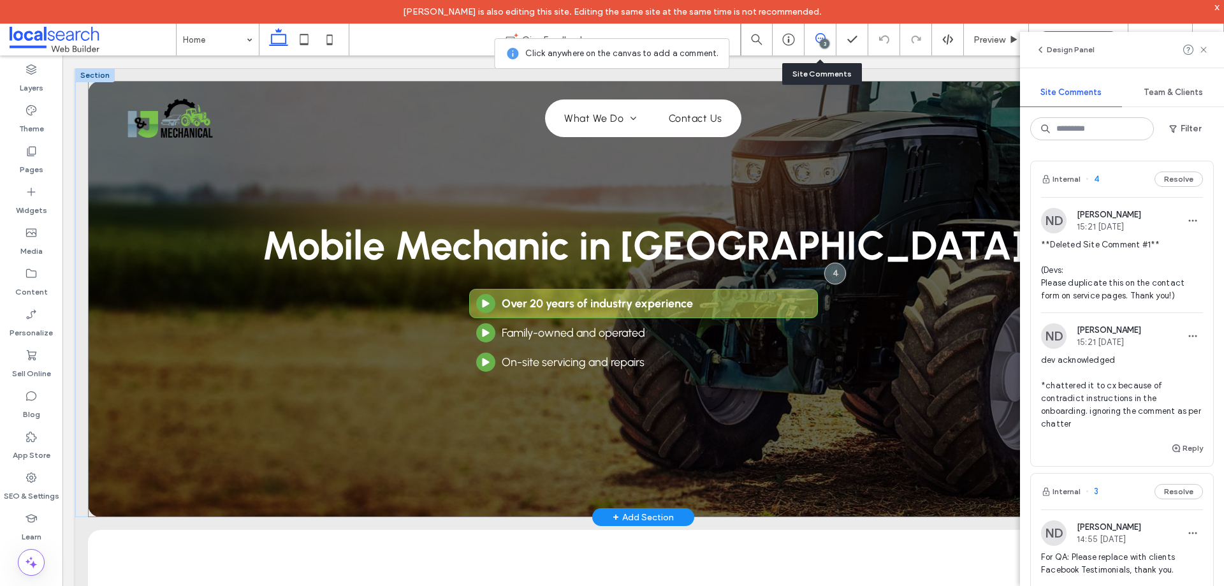
click at [627, 463] on div "Mobile Mechanic in Townsville Arrow Button Icon Over 20 years of industry exper…" at bounding box center [643, 299] width 1111 height 436
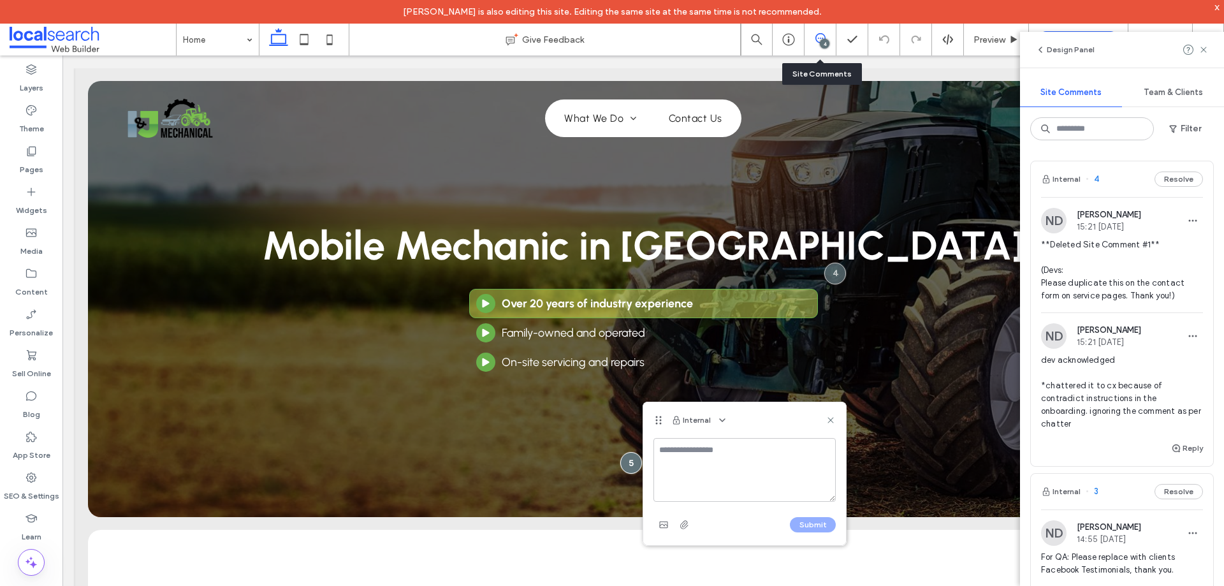
click at [693, 459] on textarea at bounding box center [745, 470] width 182 height 64
type textarea "**********"
click at [812, 520] on button "Submit" at bounding box center [813, 524] width 46 height 15
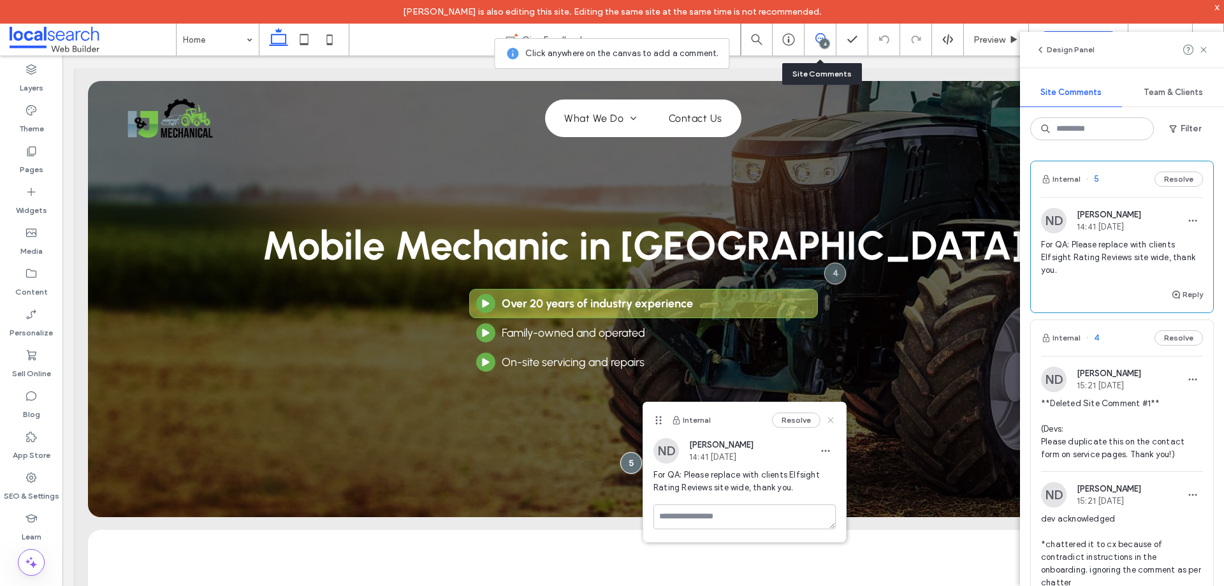
click at [831, 423] on icon at bounding box center [831, 420] width 10 height 10
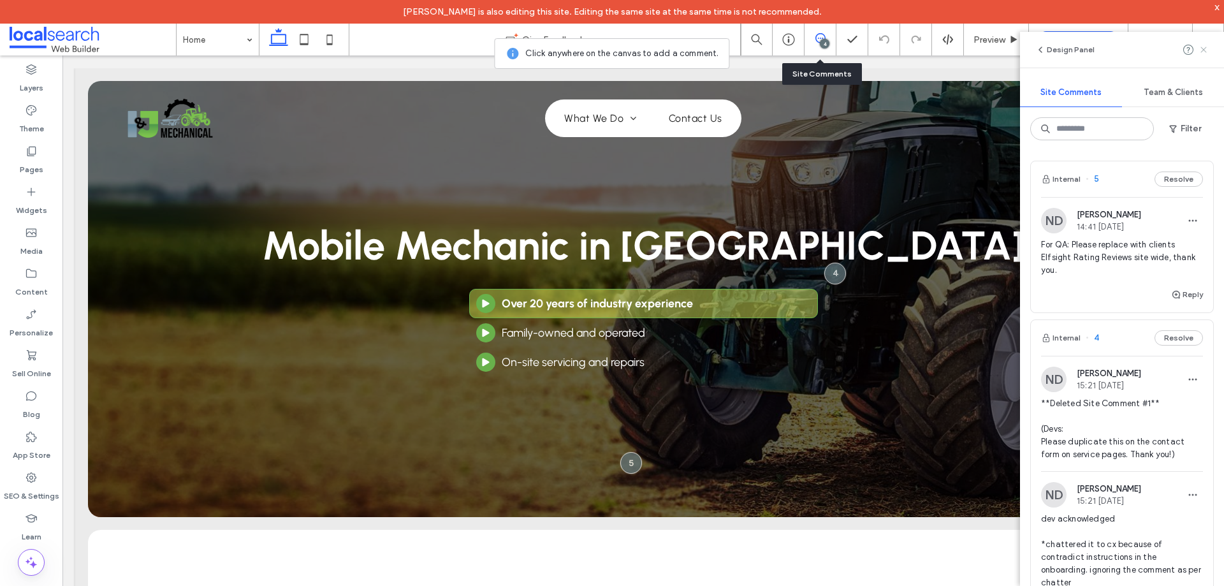
click at [1203, 45] on icon at bounding box center [1204, 50] width 10 height 10
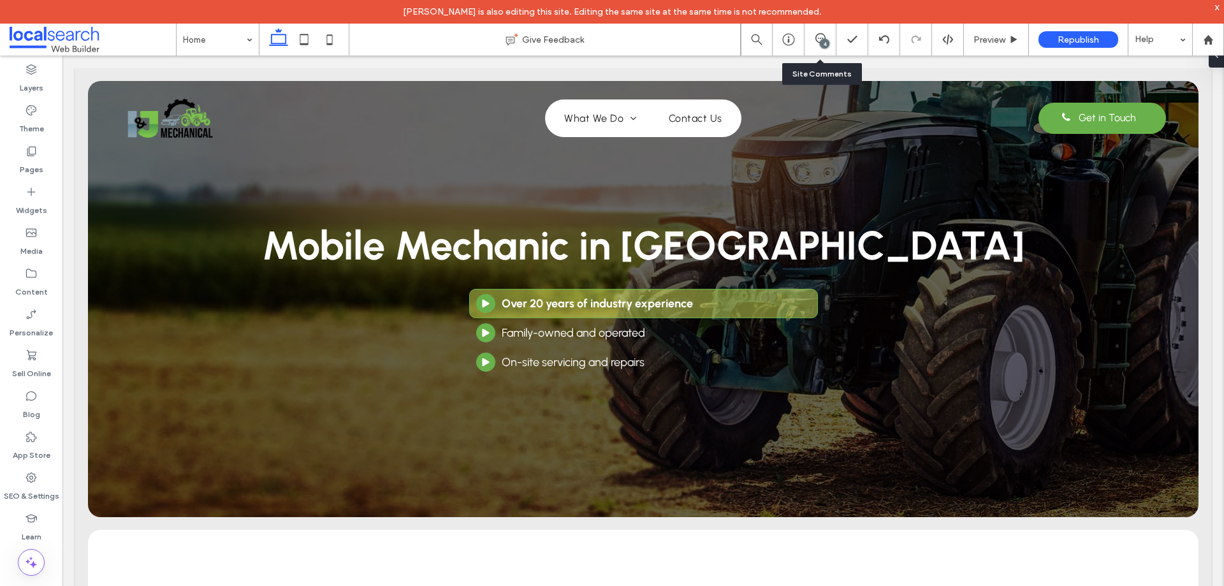
click at [819, 45] on div "4" at bounding box center [820, 39] width 31 height 13
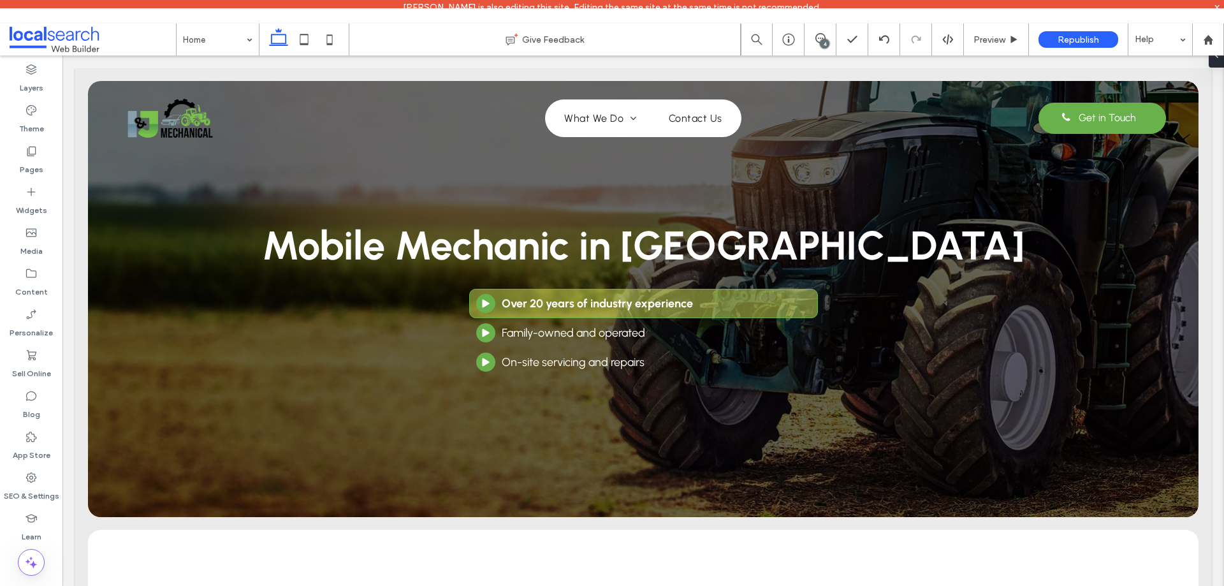
click at [823, 45] on div "4" at bounding box center [825, 44] width 10 height 10
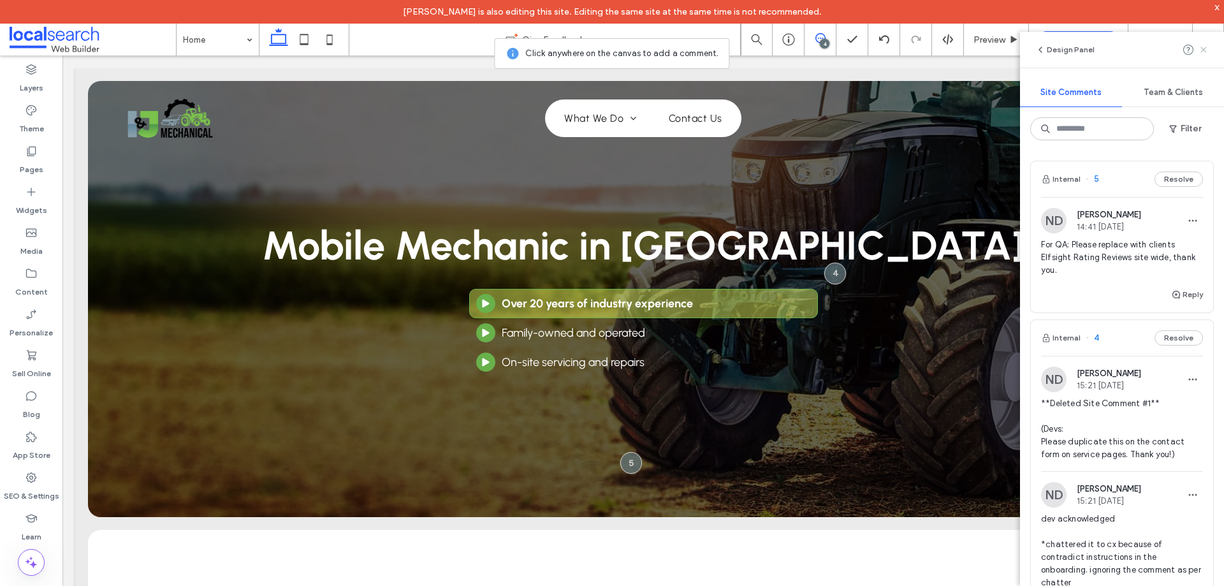
click at [1201, 52] on icon at bounding box center [1204, 50] width 10 height 10
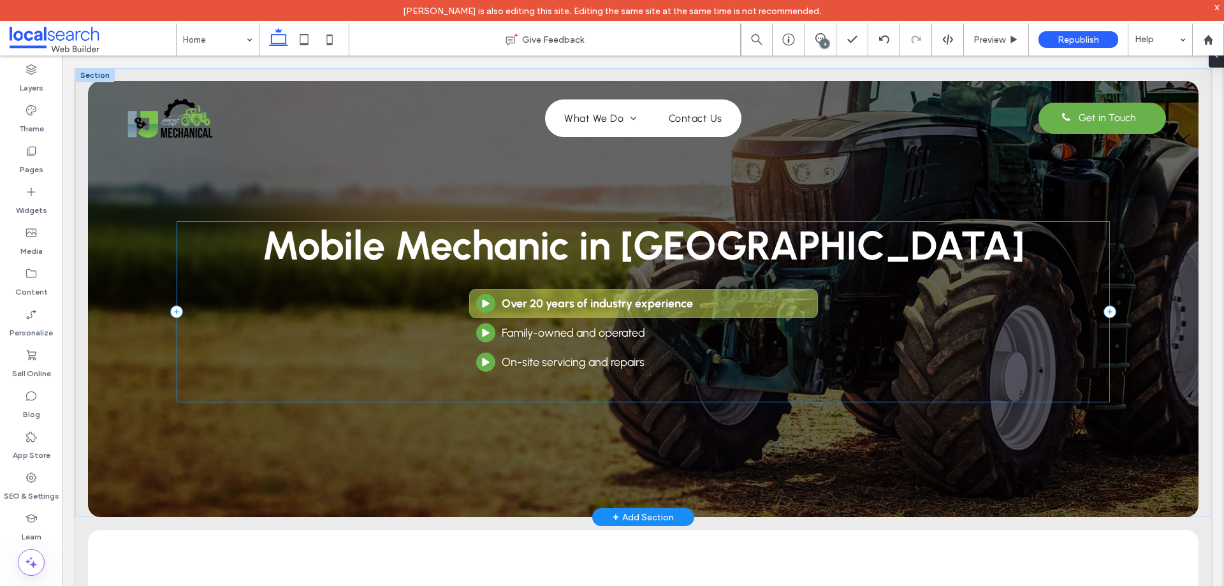
click at [632, 385] on div "Mobile Mechanic in Townsville Arrow Button Icon Over 20 years of industry exper…" at bounding box center [643, 311] width 933 height 181
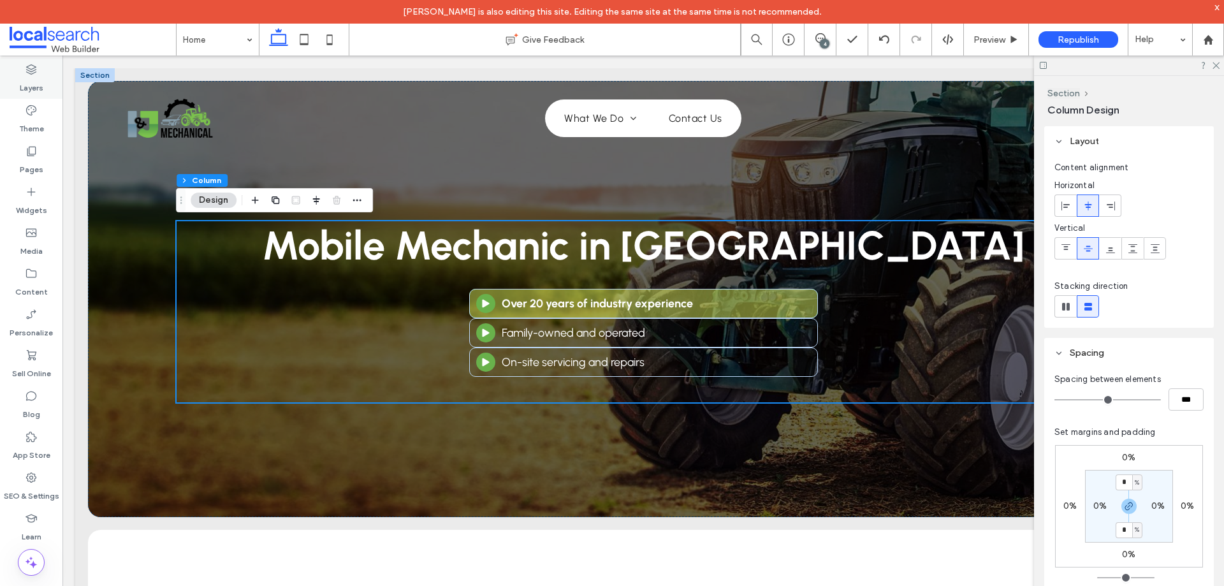
click at [26, 64] on icon at bounding box center [31, 69] width 13 height 13
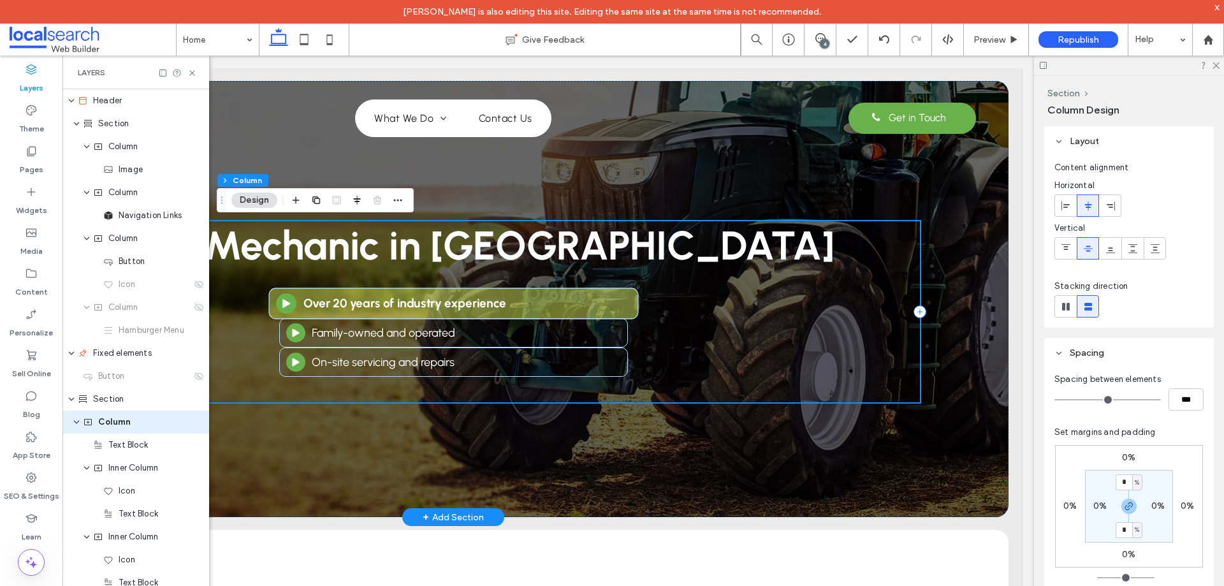
scroll to position [73, 0]
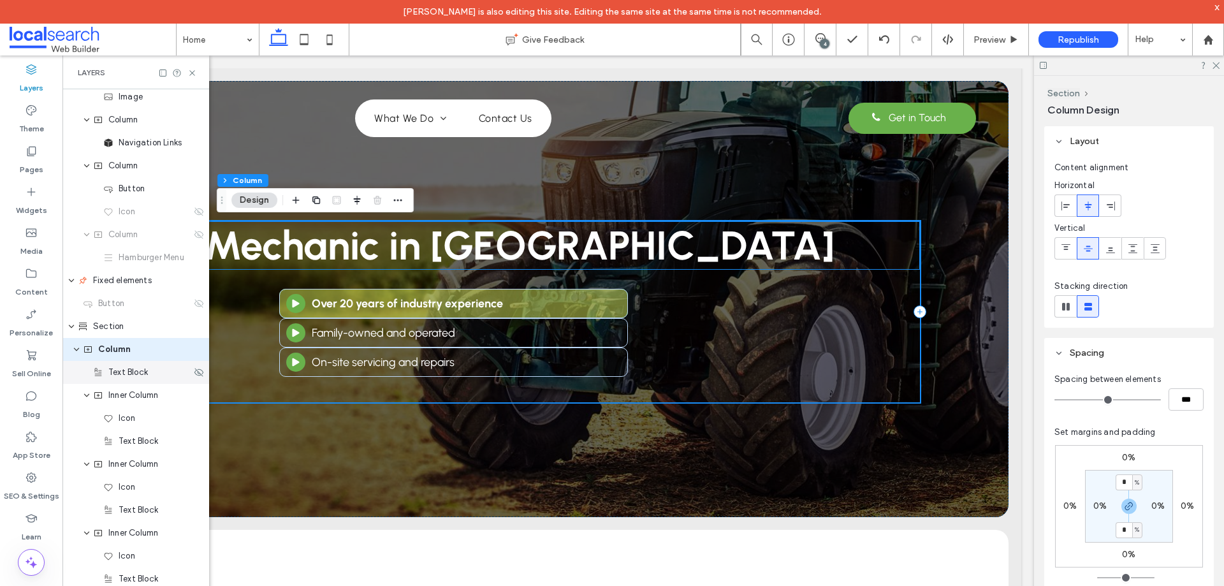
click at [146, 376] on span "Text Block" at bounding box center [128, 372] width 40 height 13
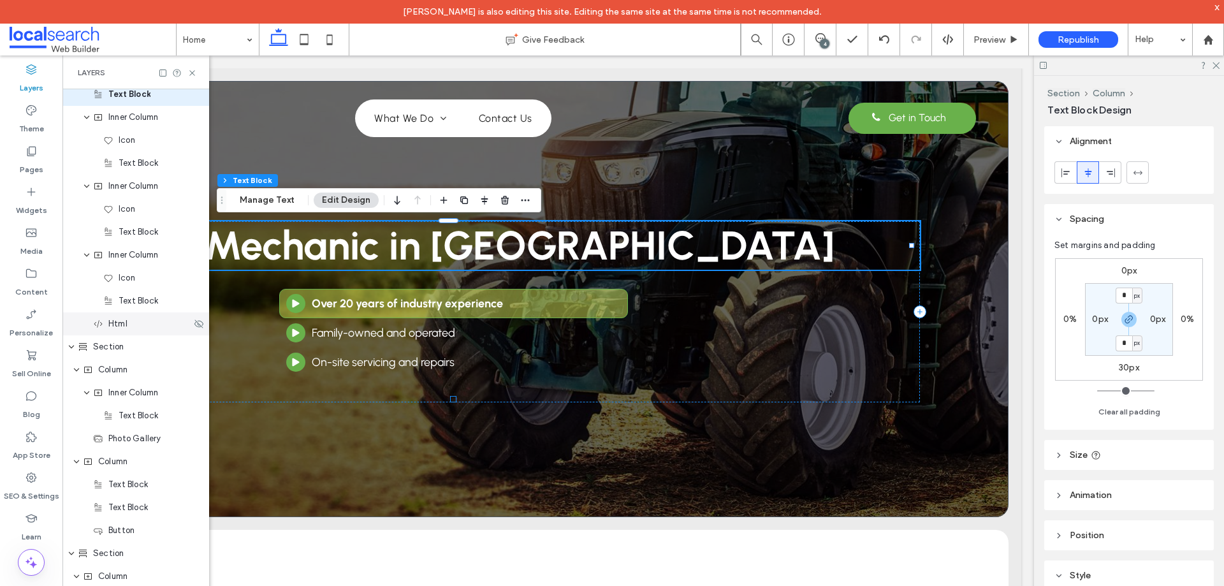
click at [119, 318] on span "Html" at bounding box center [117, 324] width 19 height 13
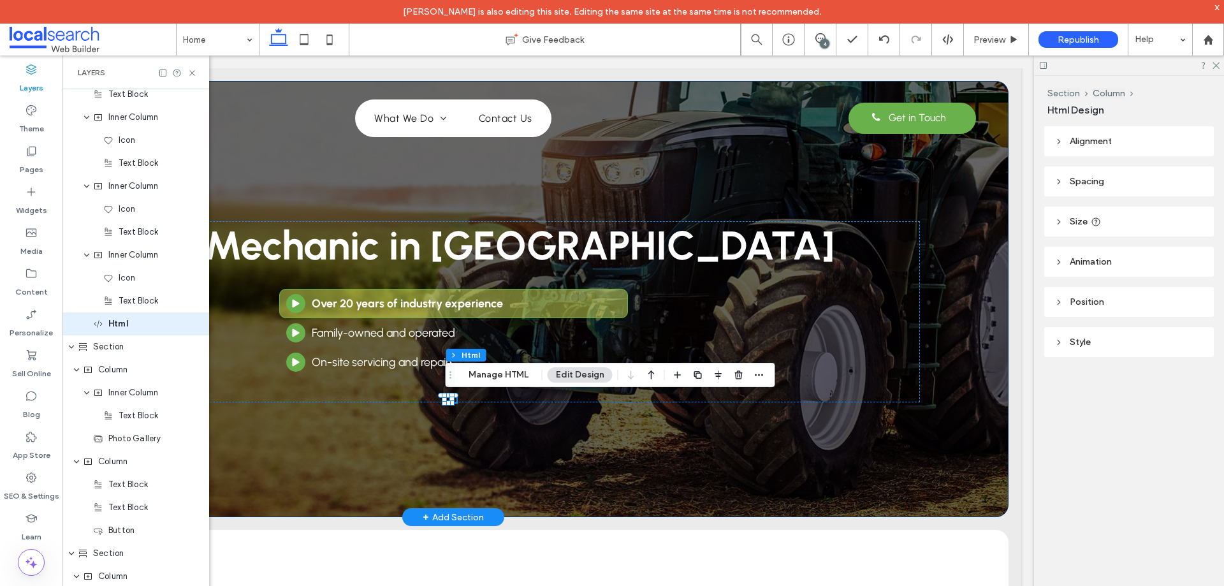
scroll to position [325, 0]
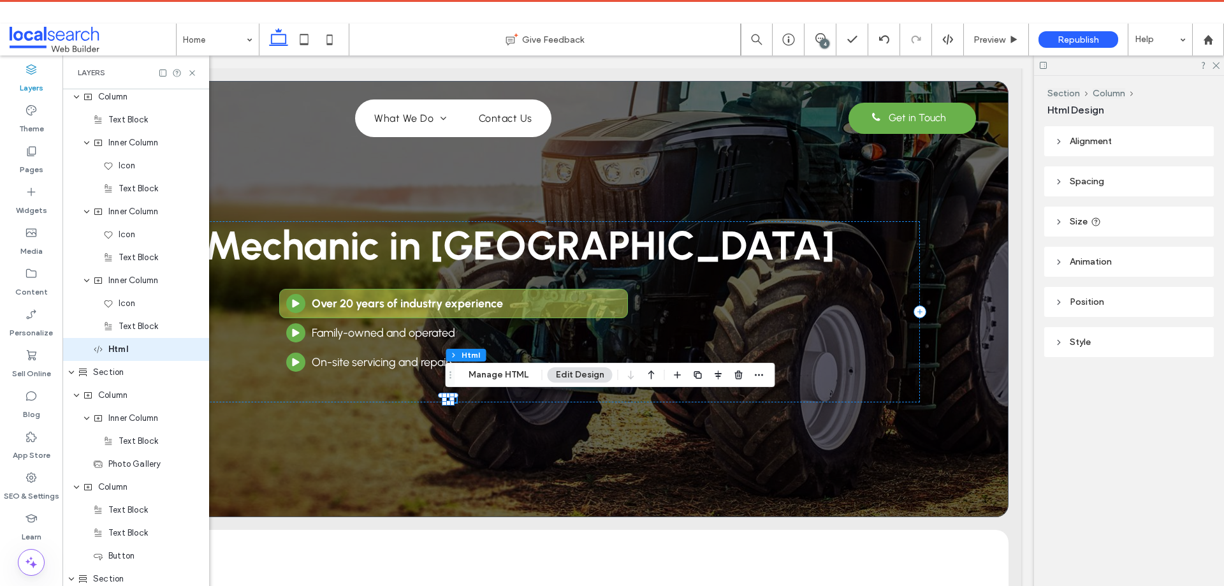
click at [1112, 145] on span "Alignment" at bounding box center [1091, 141] width 42 height 11
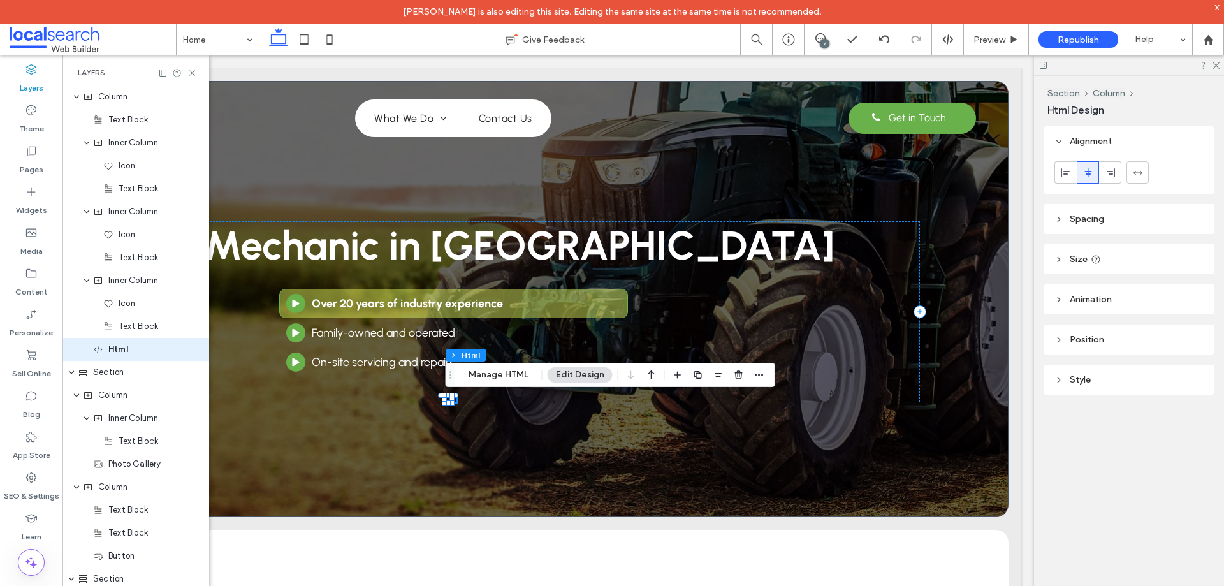
drag, startPoint x: 1120, startPoint y: 152, endPoint x: 1105, endPoint y: 191, distance: 41.8
click at [1121, 152] on header "Alignment" at bounding box center [1130, 141] width 170 height 30
click at [1103, 195] on header "Spacing" at bounding box center [1130, 181] width 170 height 30
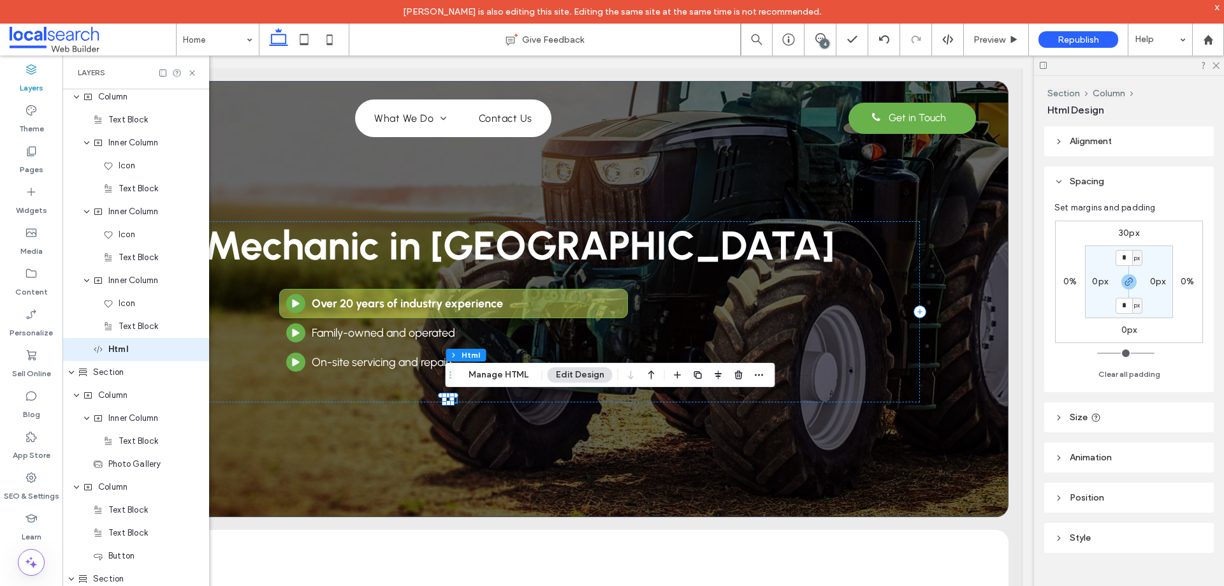
click at [1106, 192] on header "Spacing" at bounding box center [1130, 181] width 170 height 30
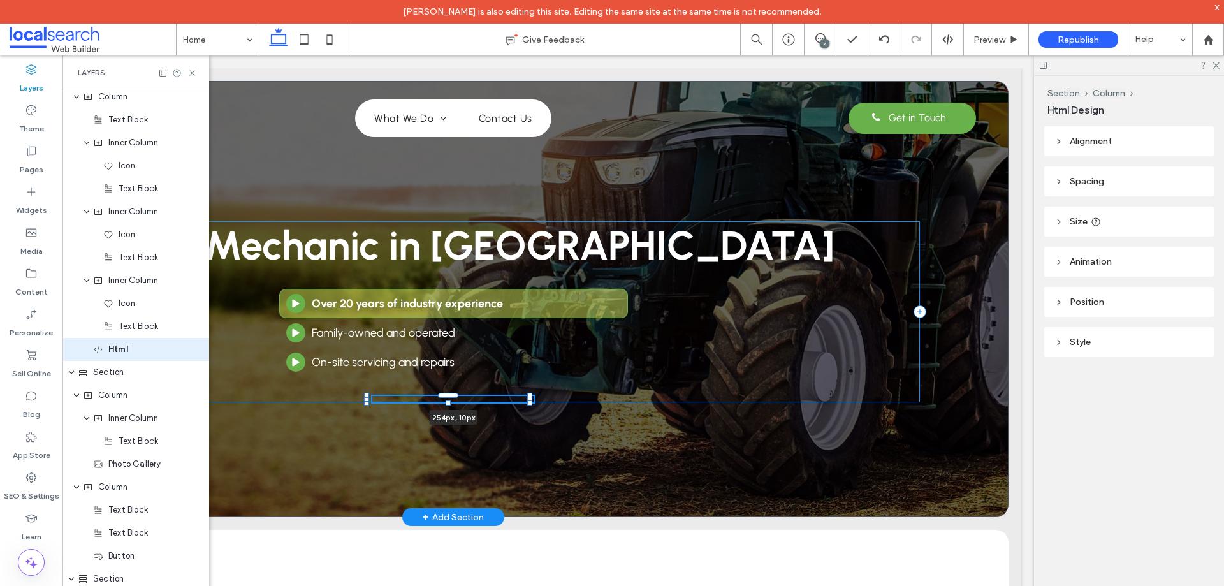
drag, startPoint x: 451, startPoint y: 400, endPoint x: 529, endPoint y: 400, distance: 77.8
click at [529, 400] on div at bounding box center [529, 399] width 5 height 5
type input "***"
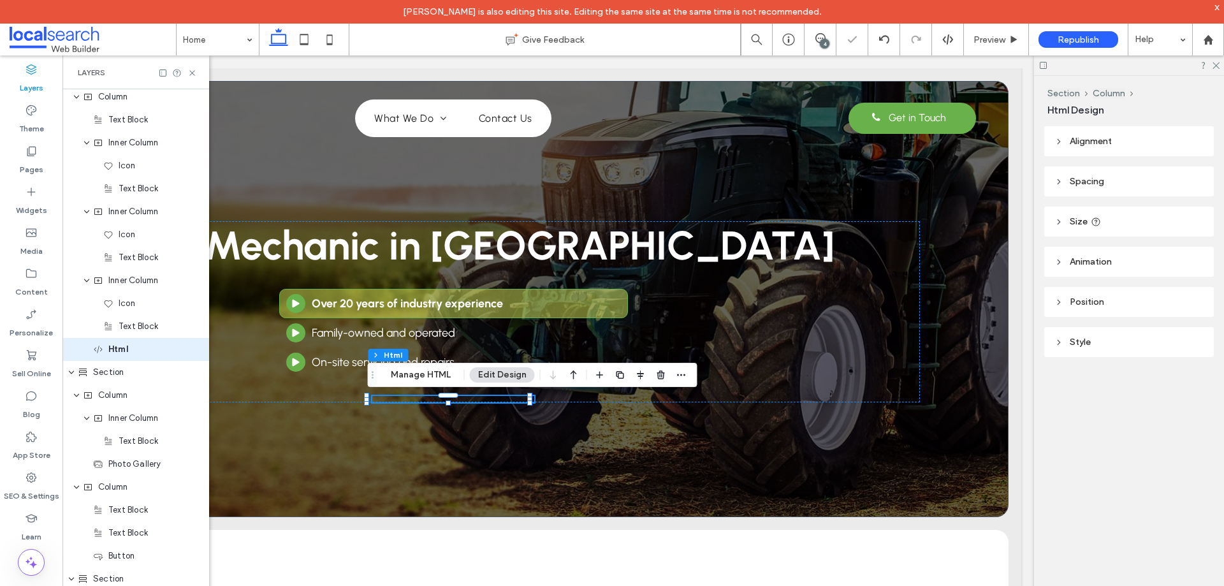
click at [1141, 223] on header "Size" at bounding box center [1130, 222] width 170 height 30
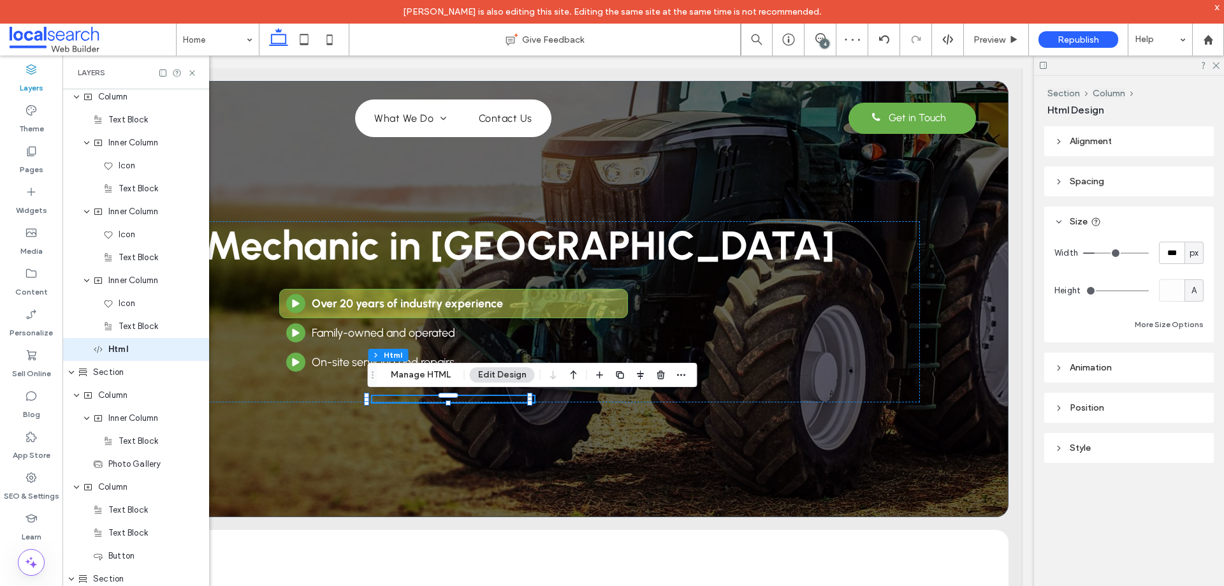
click at [1135, 184] on header "Spacing" at bounding box center [1130, 181] width 170 height 30
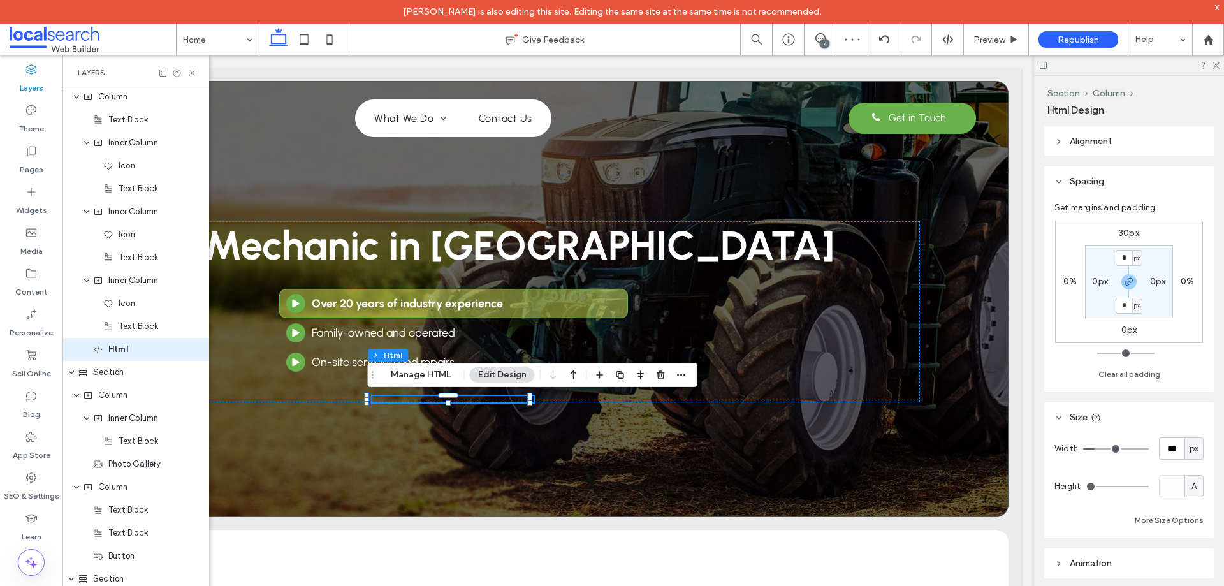
click at [1133, 156] on header "Alignment" at bounding box center [1130, 141] width 170 height 30
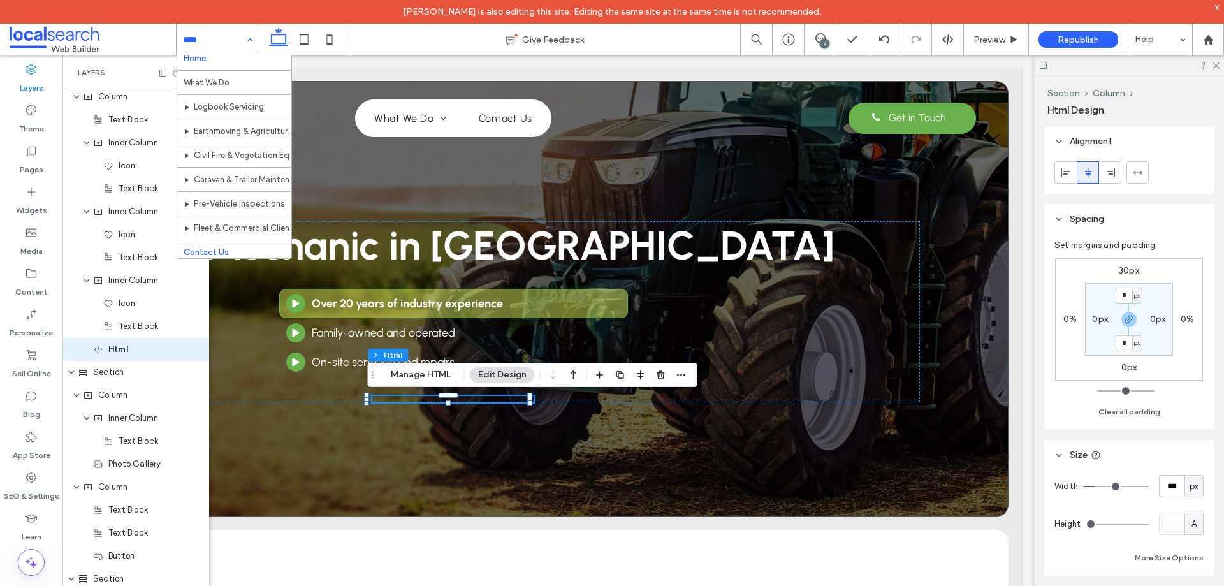
scroll to position [13, 0]
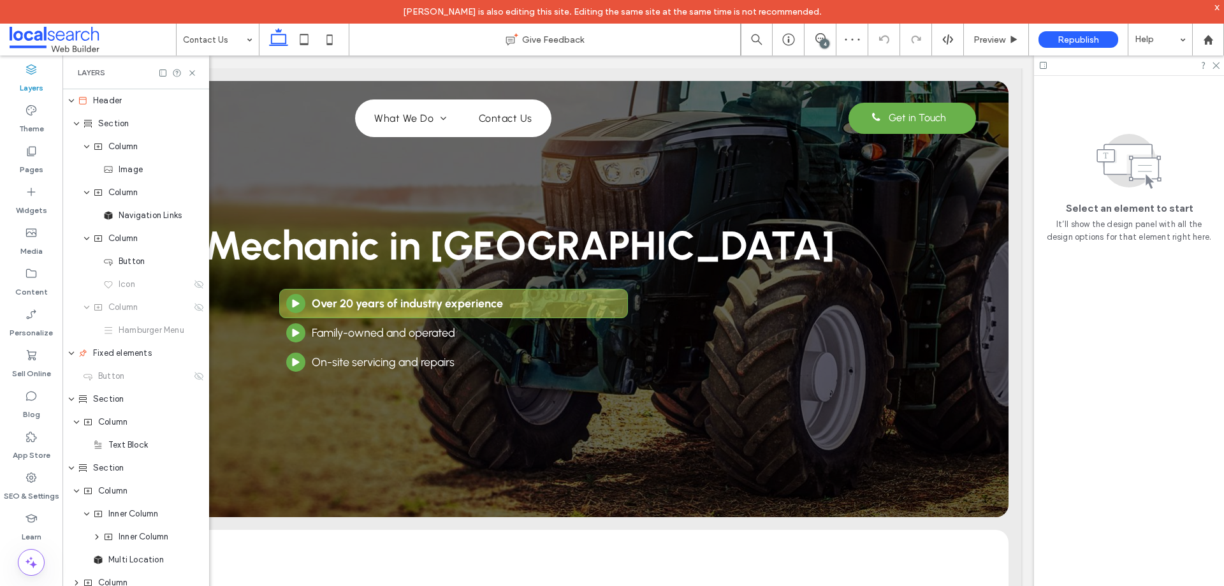
click at [186, 70] on div "Layers" at bounding box center [136, 73] width 116 height 10
click at [190, 73] on icon at bounding box center [192, 73] width 10 height 10
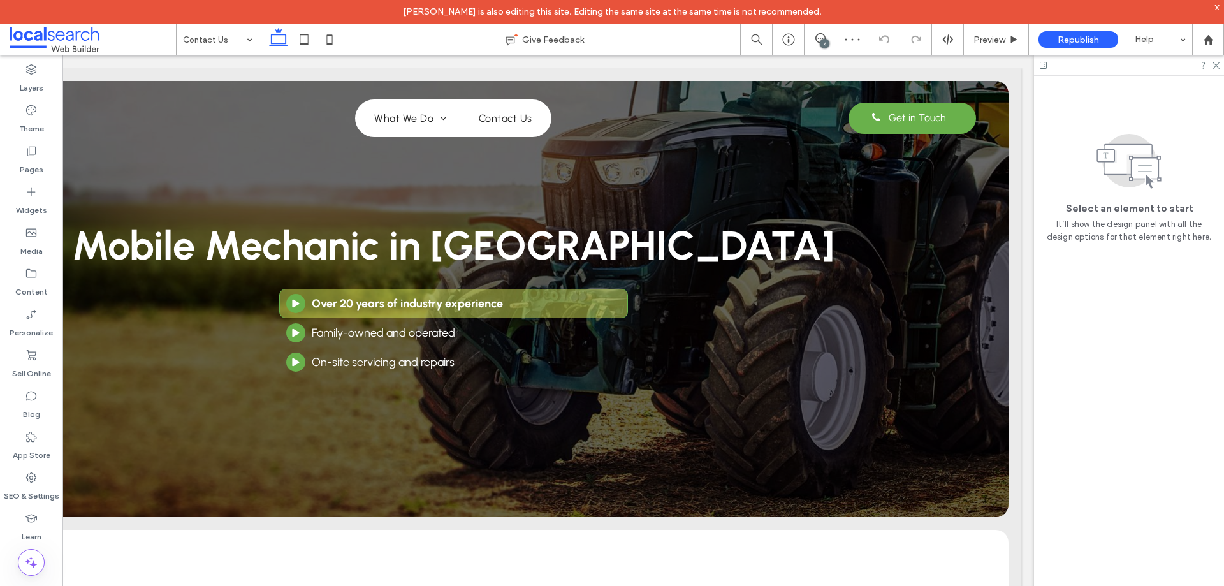
scroll to position [0, 190]
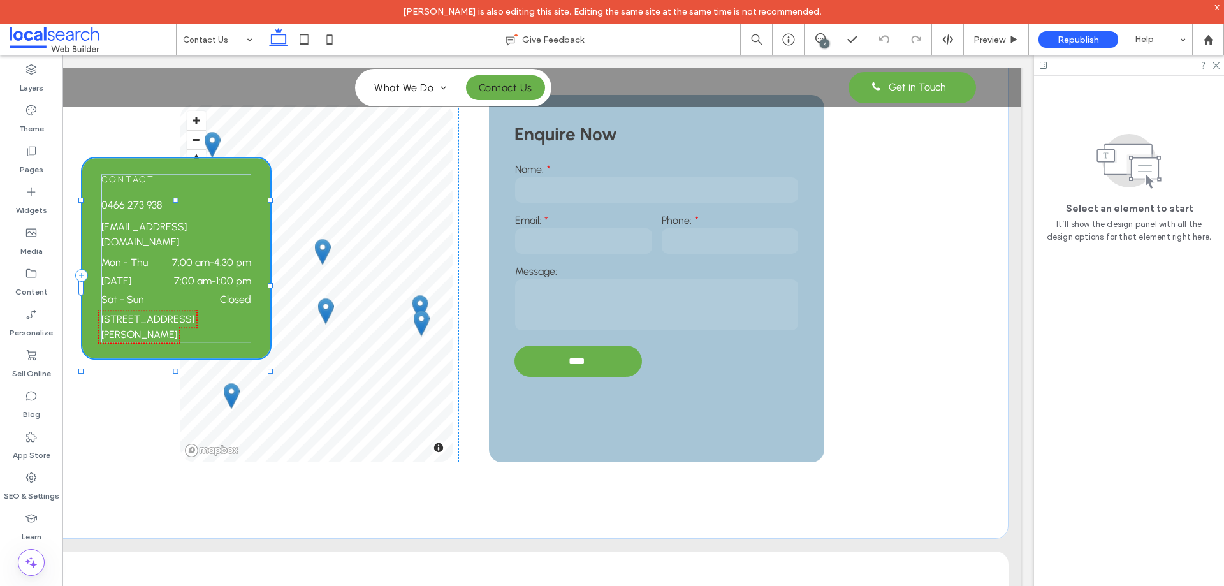
scroll to position [392, 0]
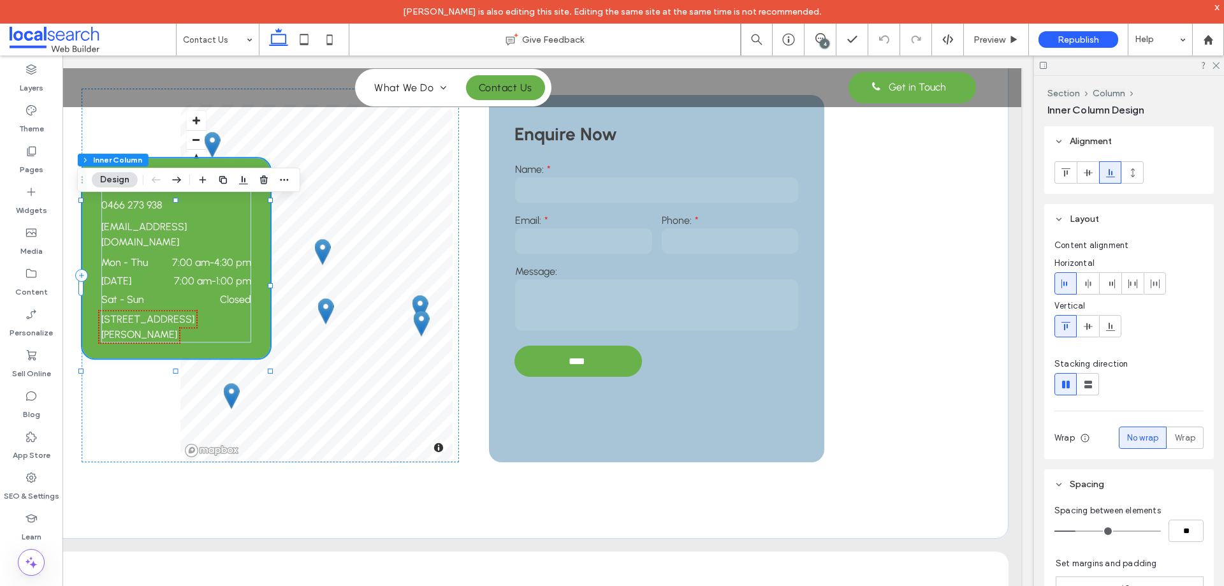
click at [215, 305] on dd "Closed" at bounding box center [207, 299] width 89 height 12
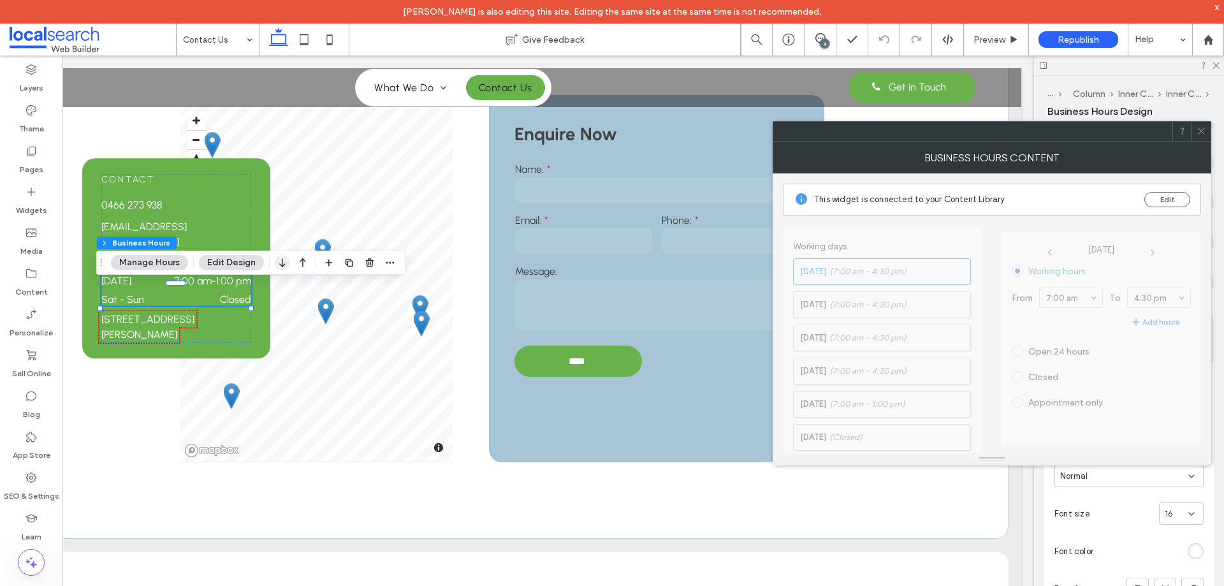
click at [280, 272] on icon "button" at bounding box center [282, 262] width 15 height 23
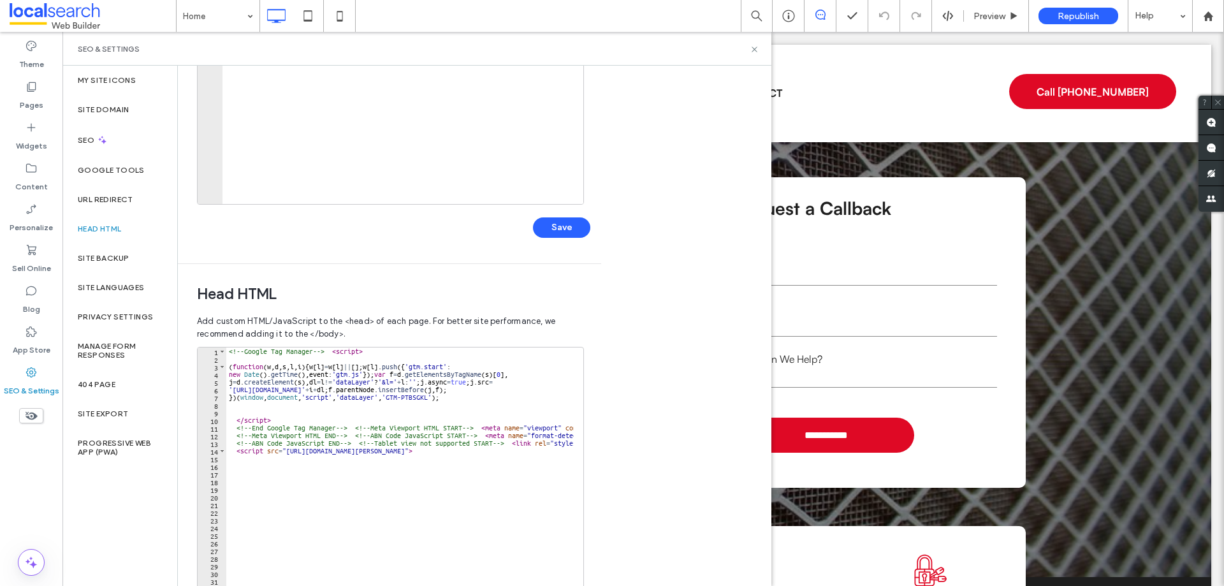
scroll to position [191, 0]
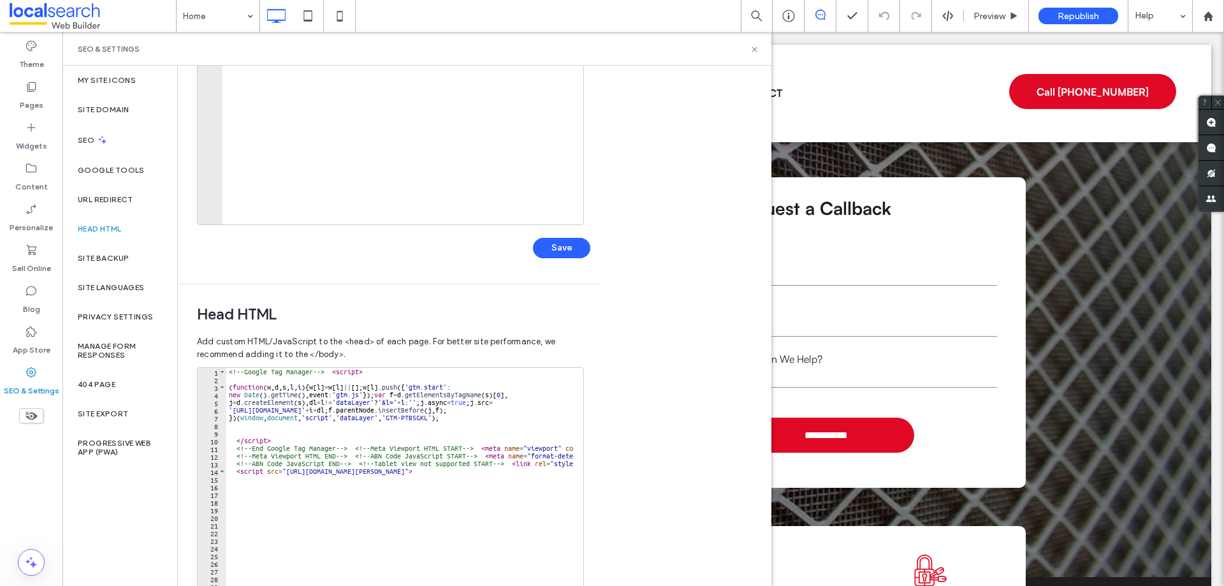
drag, startPoint x: 641, startPoint y: 323, endPoint x: 631, endPoint y: 331, distance: 12.3
click at [640, 324] on div "Body end HTML Enter your own custom HTML/​JavaScript to be added just before th…" at bounding box center [475, 326] width 594 height 520
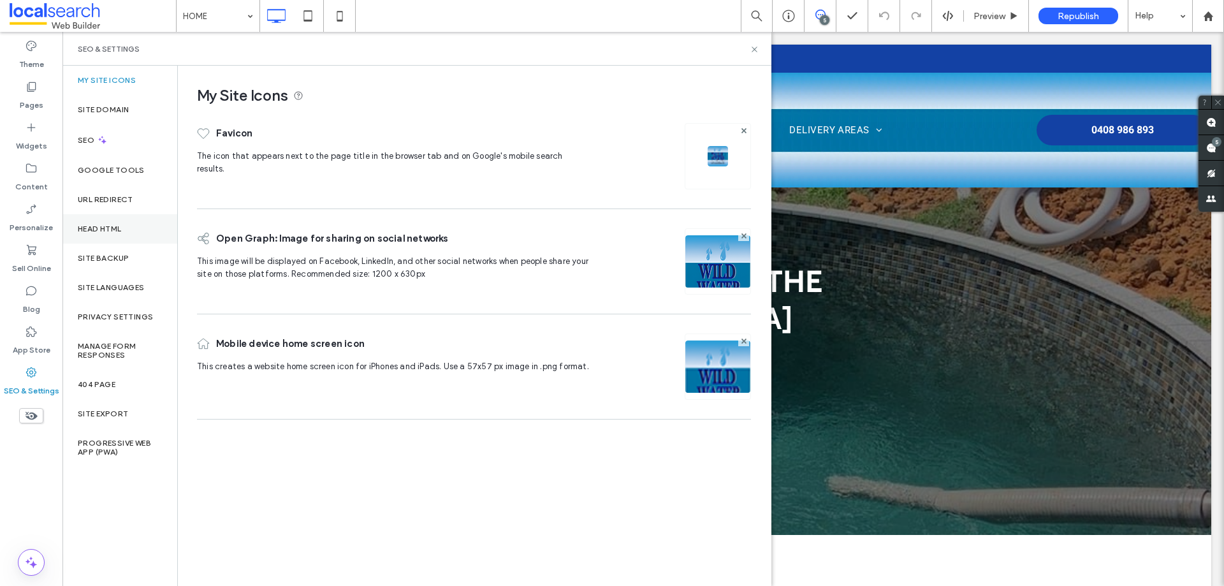
click at [110, 236] on div "Head HTML" at bounding box center [119, 228] width 115 height 29
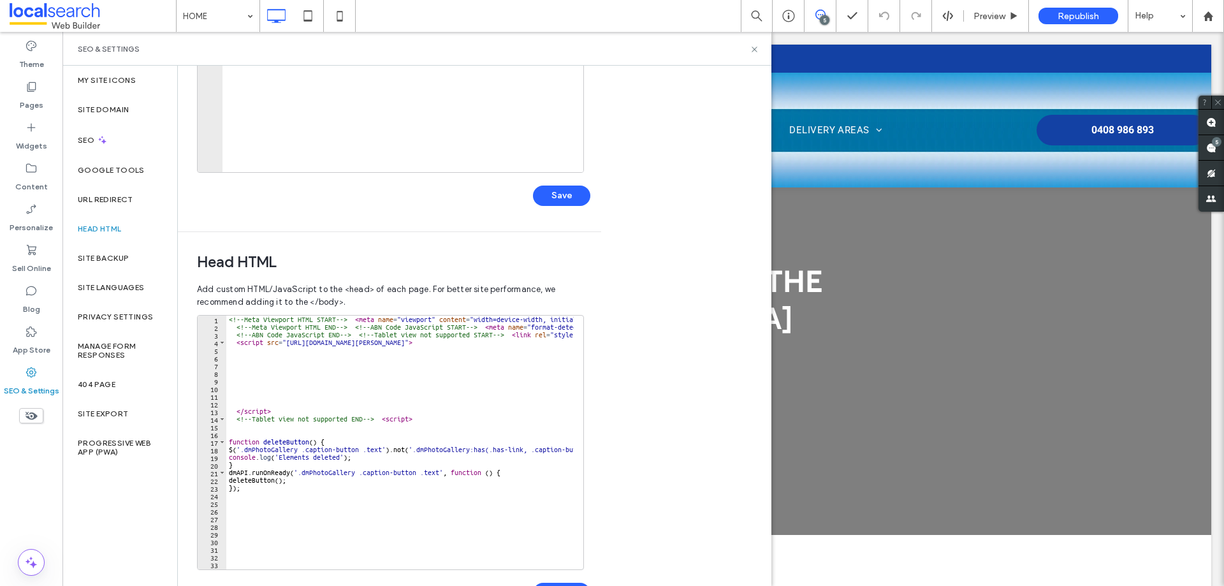
scroll to position [255, 0]
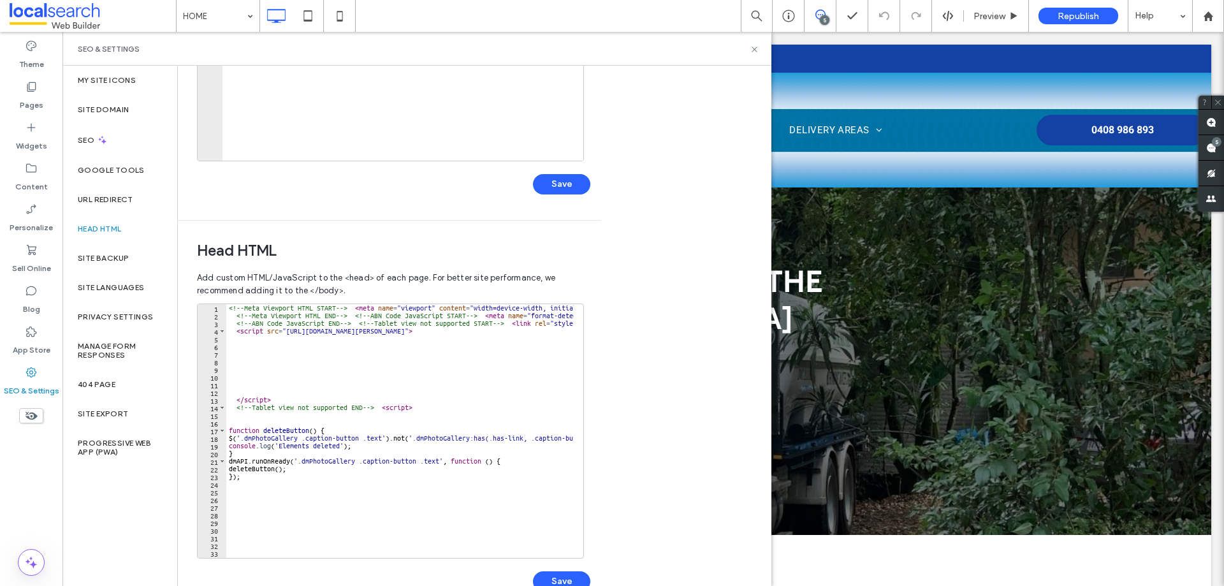
click at [360, 399] on div "<!-- Meta Viewport HTML START --> < meta name = "viewport" content = "width=dev…" at bounding box center [703, 434] width 954 height 260
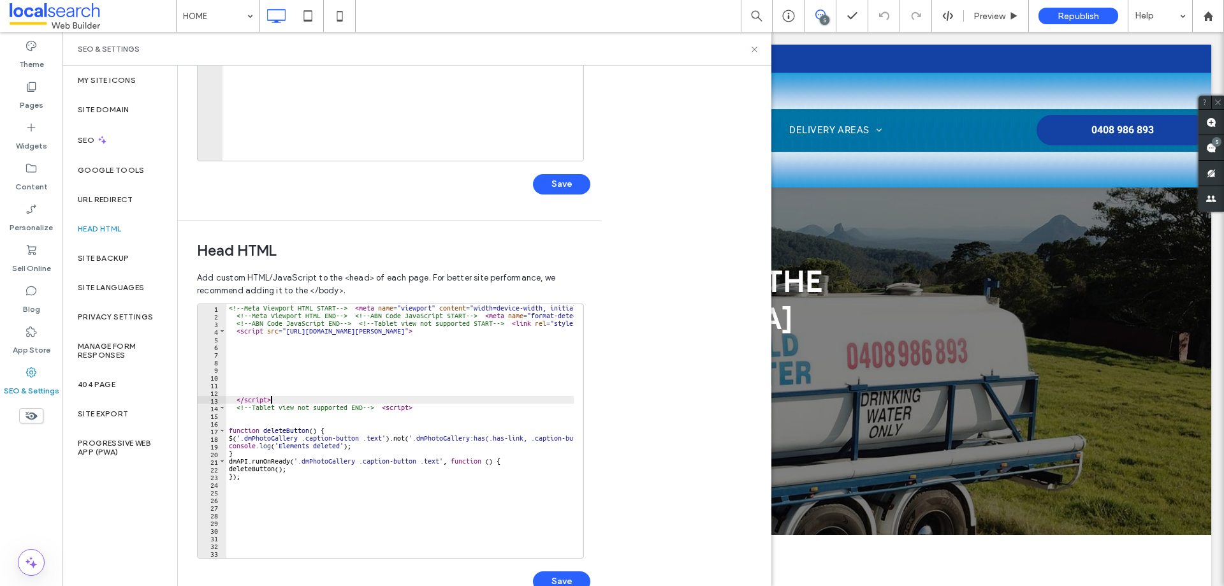
type textarea "**********"
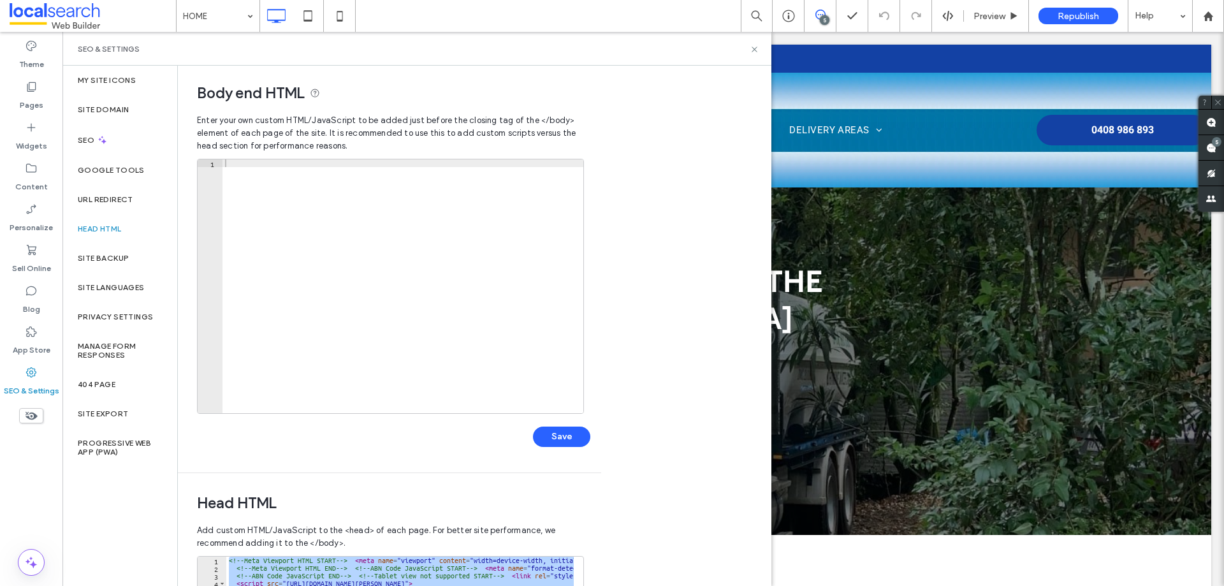
scroll to position [0, 0]
drag, startPoint x: 718, startPoint y: 414, endPoint x: 709, endPoint y: 415, distance: 9.0
click at [718, 414] on div "**********" at bounding box center [475, 326] width 594 height 520
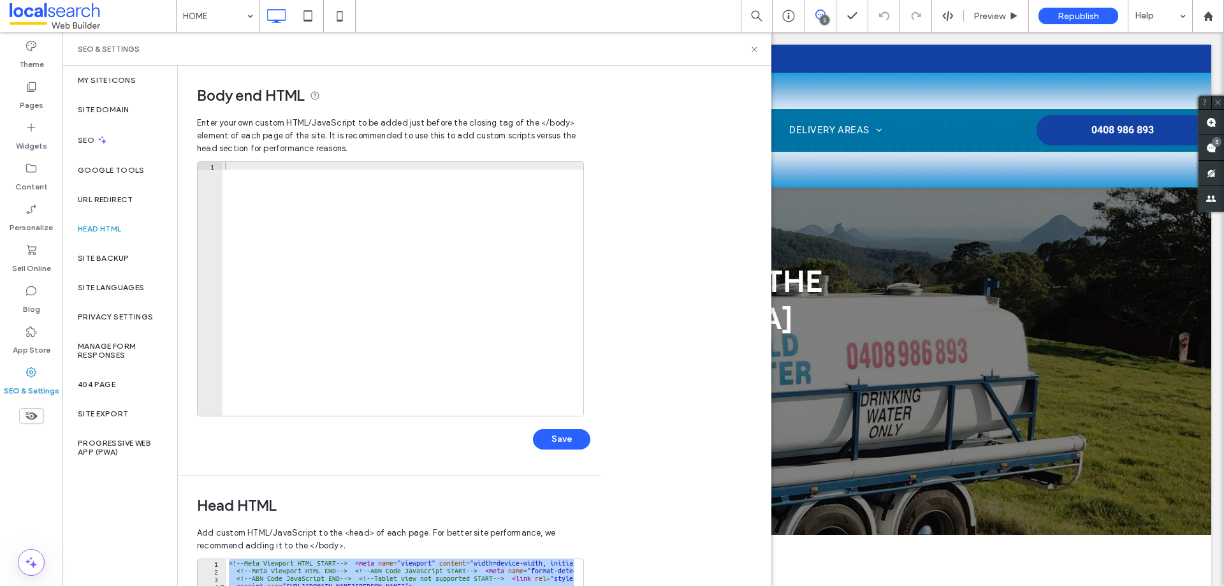
drag, startPoint x: 756, startPoint y: 48, endPoint x: 691, endPoint y: 11, distance: 74.3
click at [755, 48] on use at bounding box center [754, 49] width 5 height 5
